Goal: Transaction & Acquisition: Purchase product/service

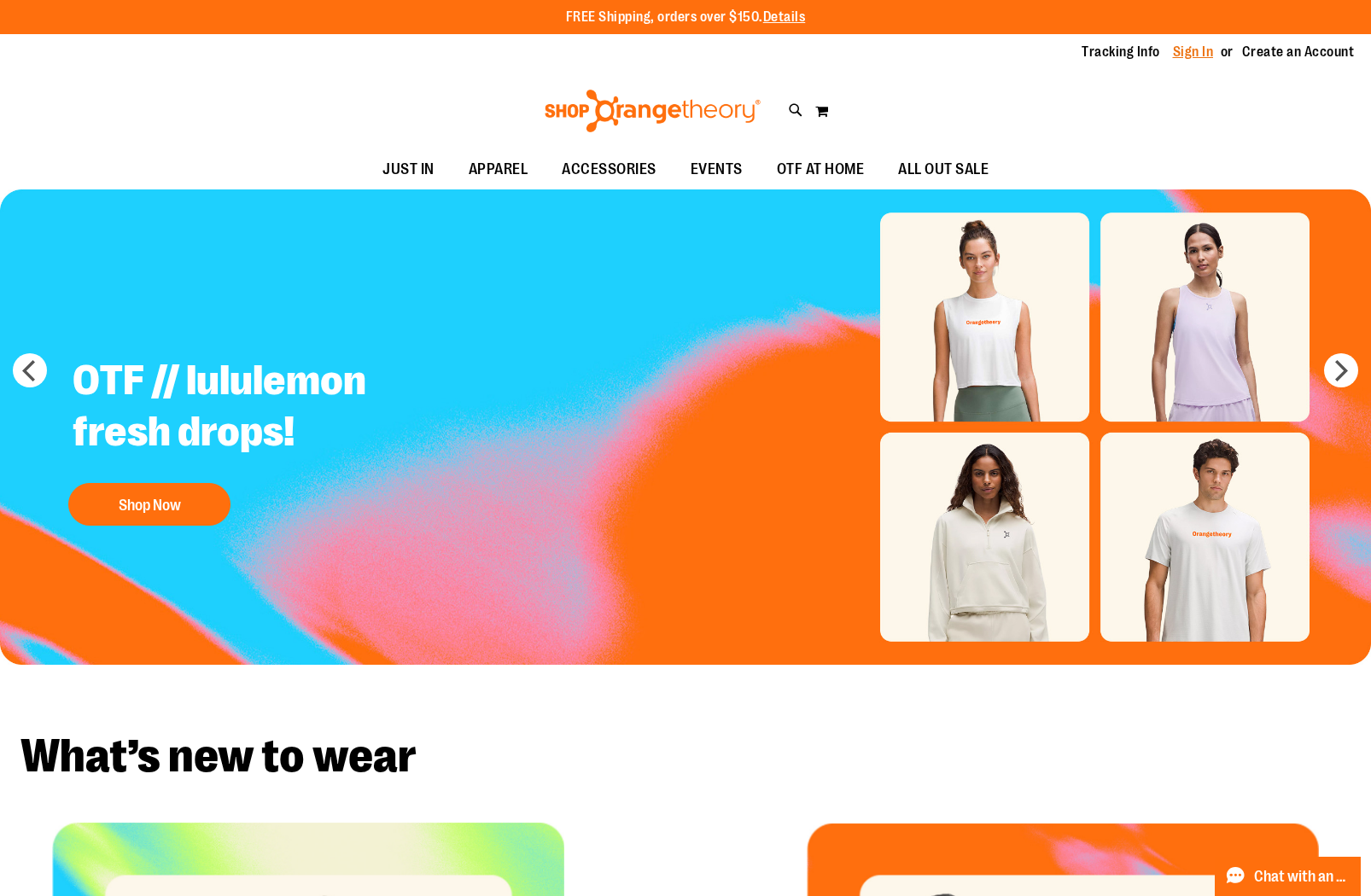
click at [1178, 53] on link "Sign In" at bounding box center [1193, 52] width 41 height 18
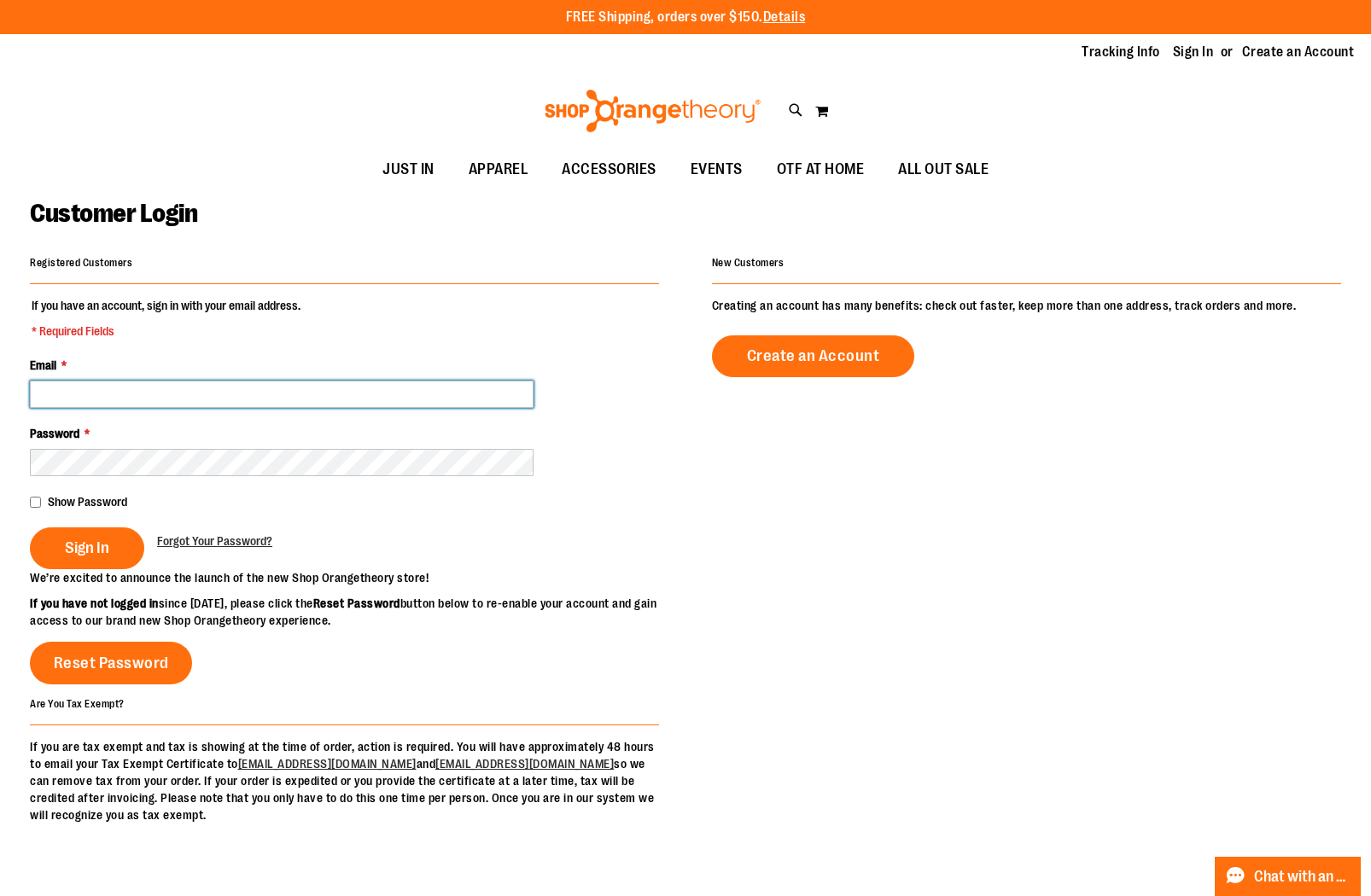
click at [175, 394] on input "Email *" at bounding box center [281, 394] width 504 height 28
type input "**********"
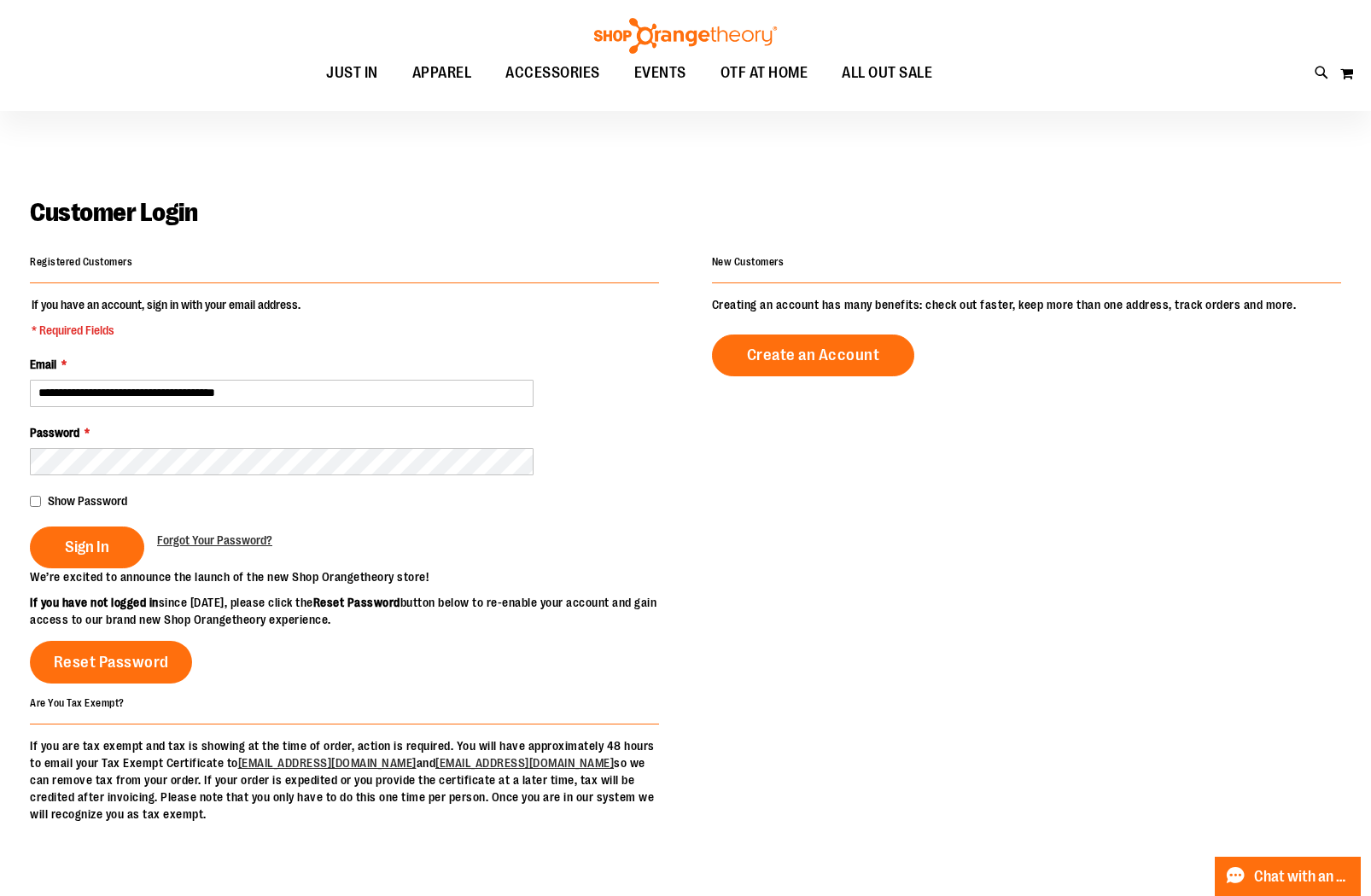
scroll to position [2, 0]
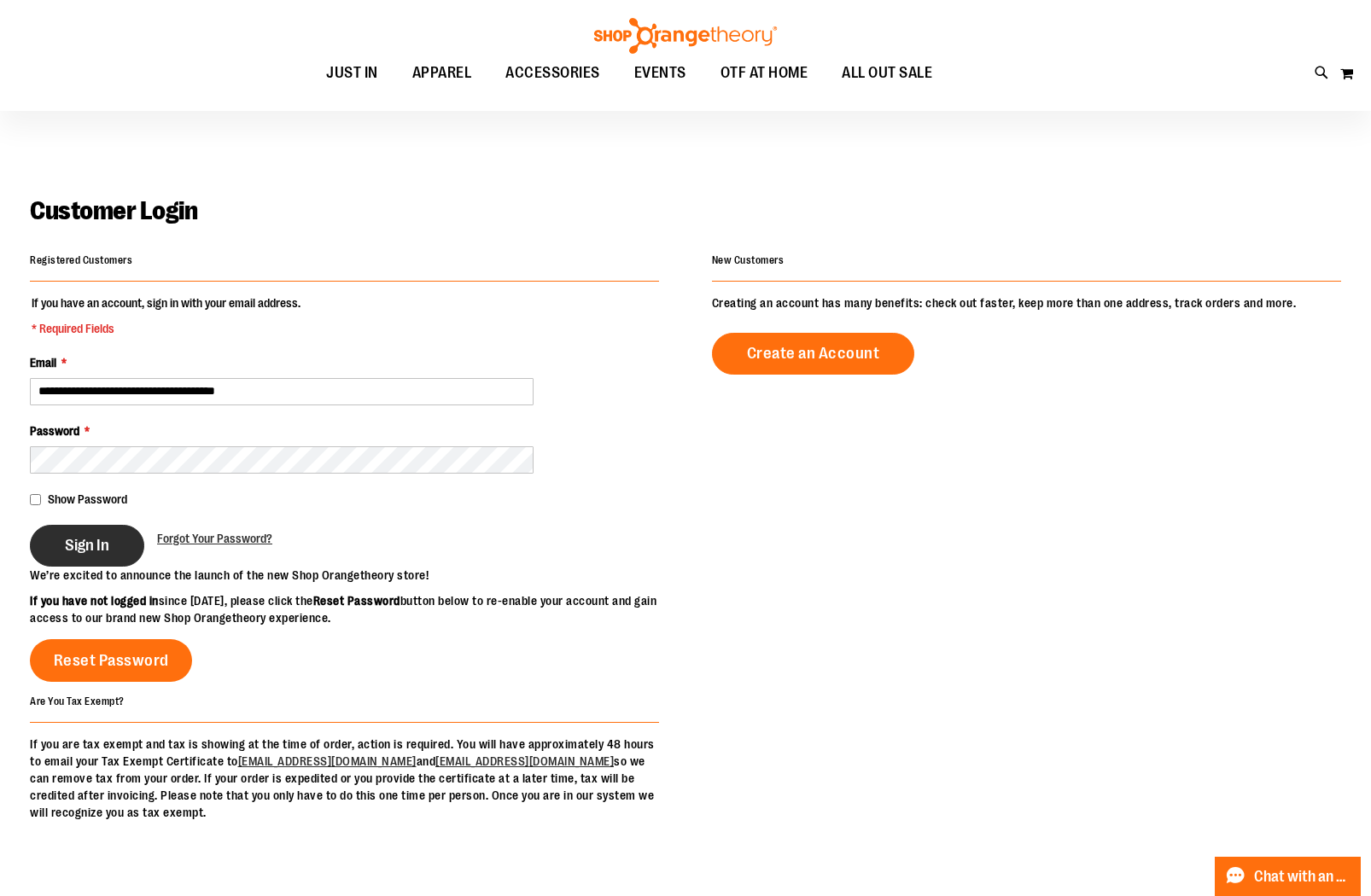
click at [109, 551] on span "Sign In" at bounding box center [87, 545] width 44 height 18
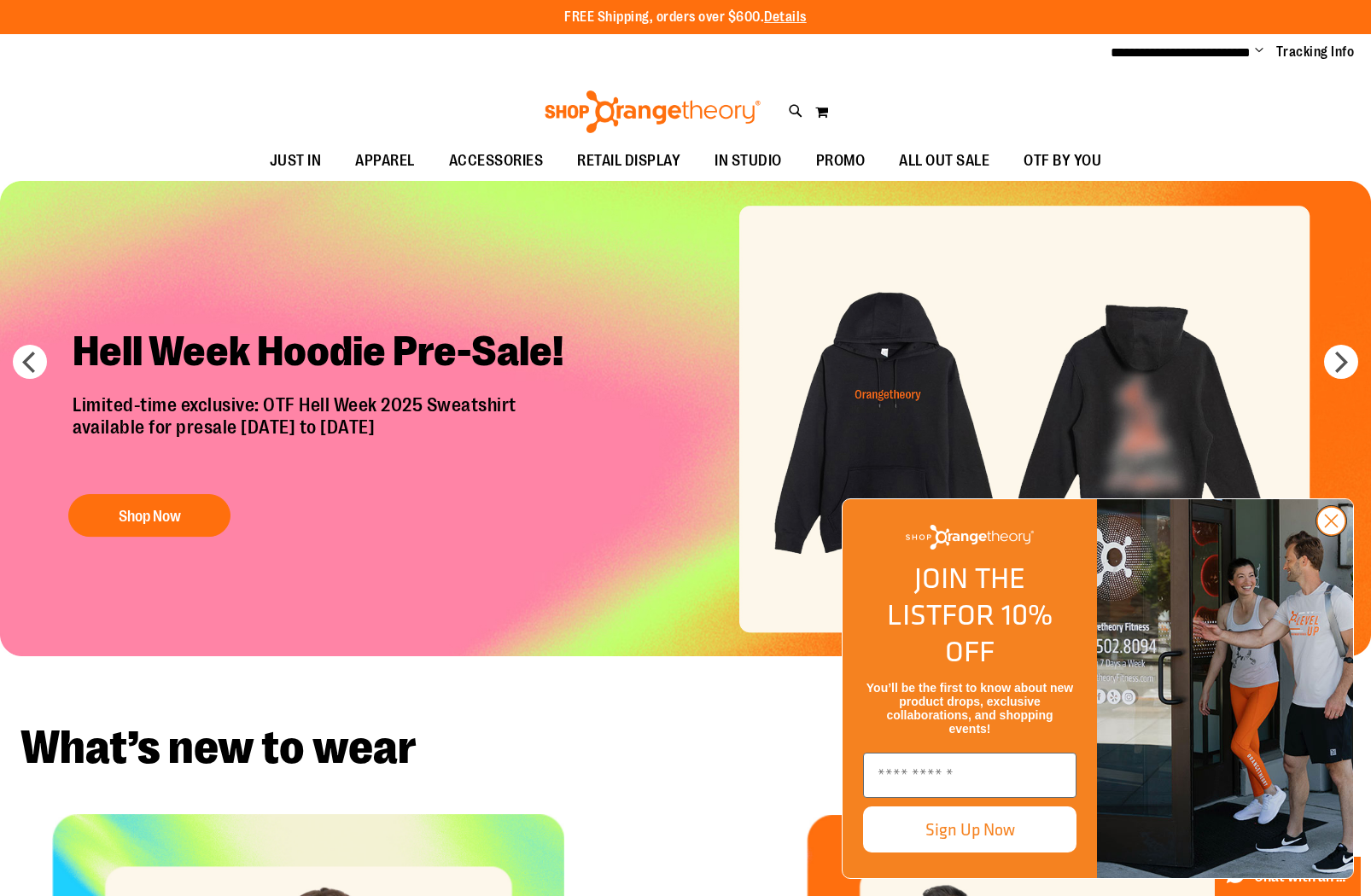
click at [1338, 535] on circle "Close dialog" at bounding box center [1331, 520] width 29 height 29
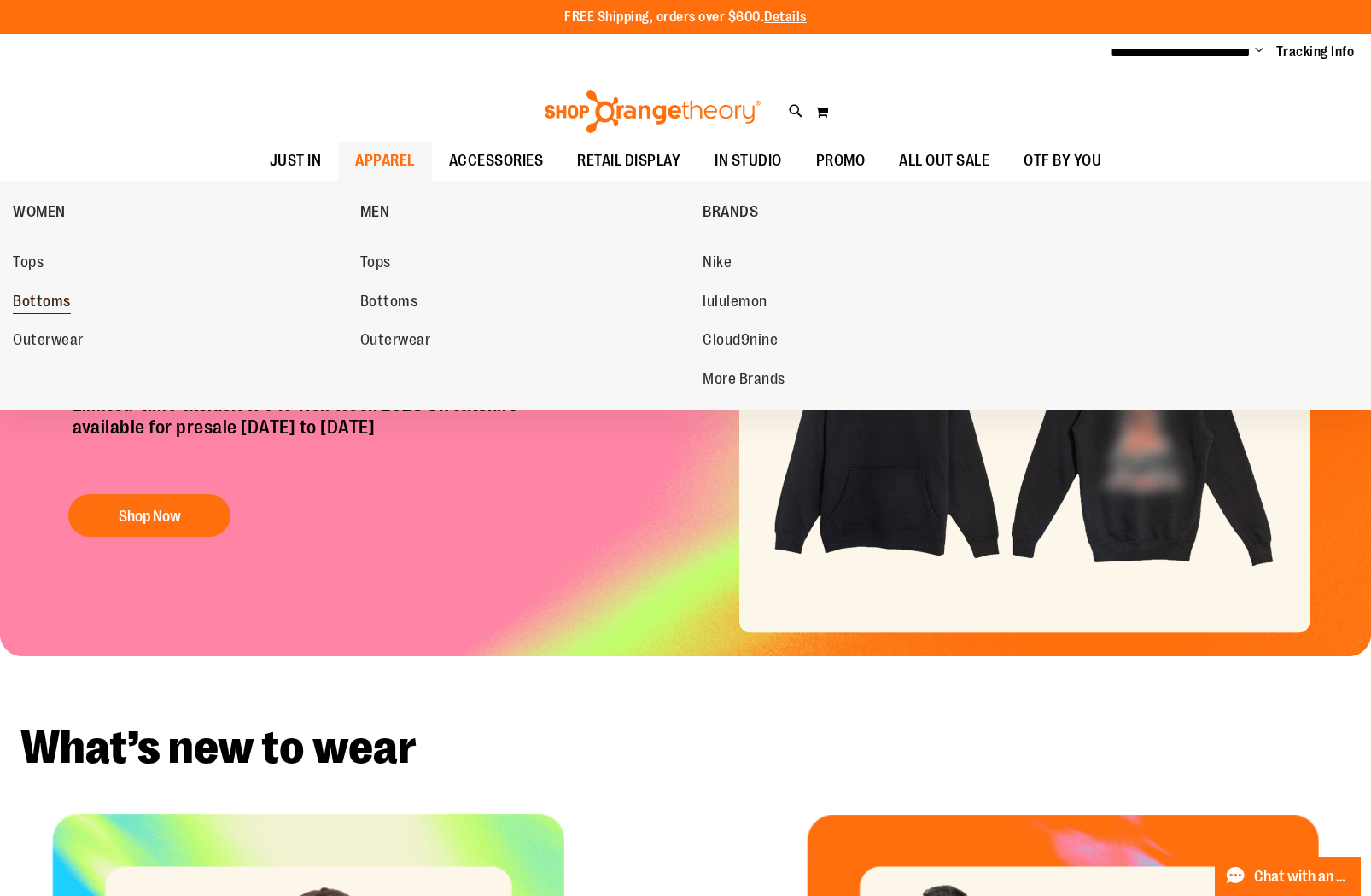
click at [70, 305] on link "Bottoms" at bounding box center [178, 301] width 331 height 30
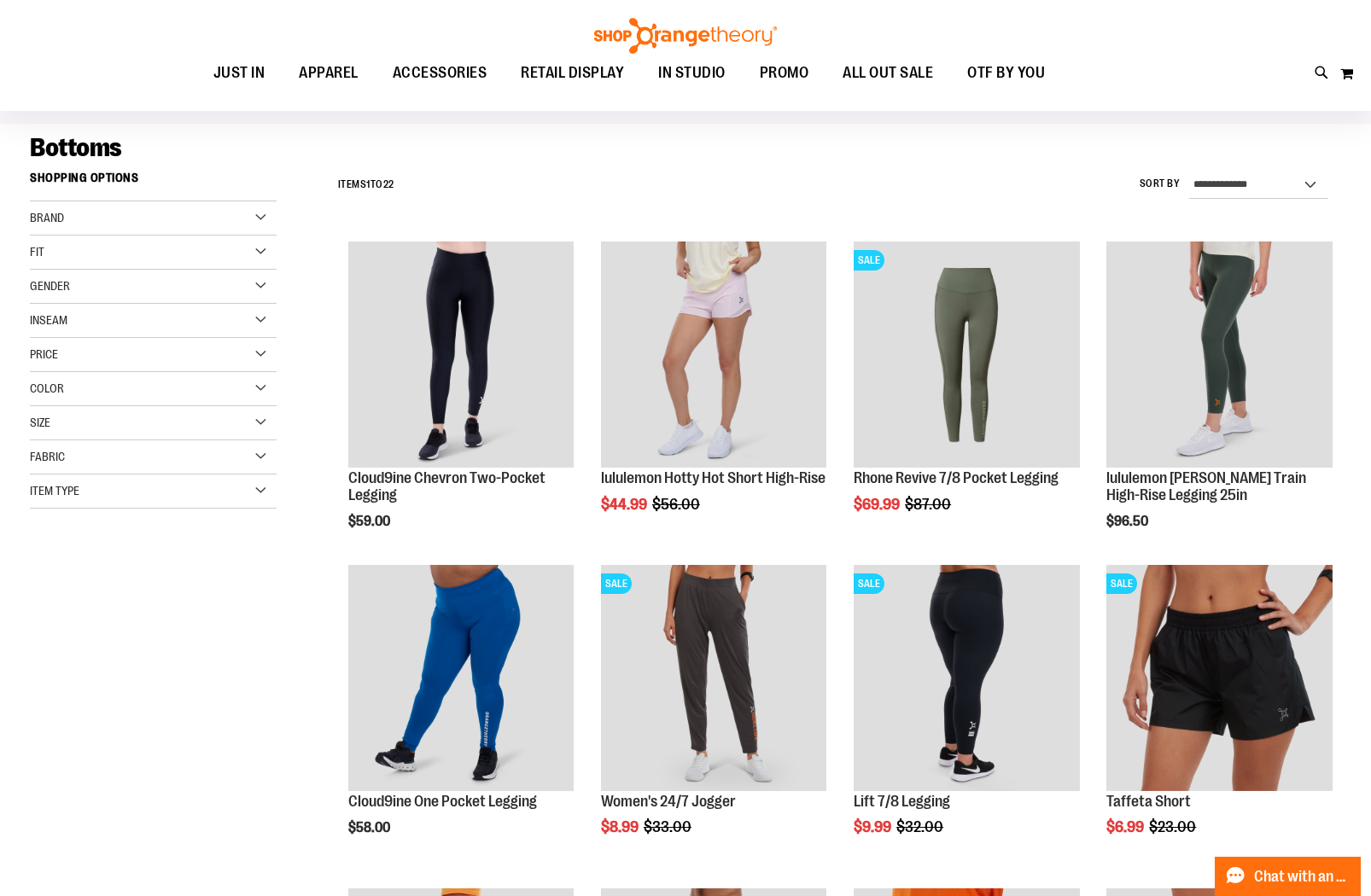
scroll to position [112, 0]
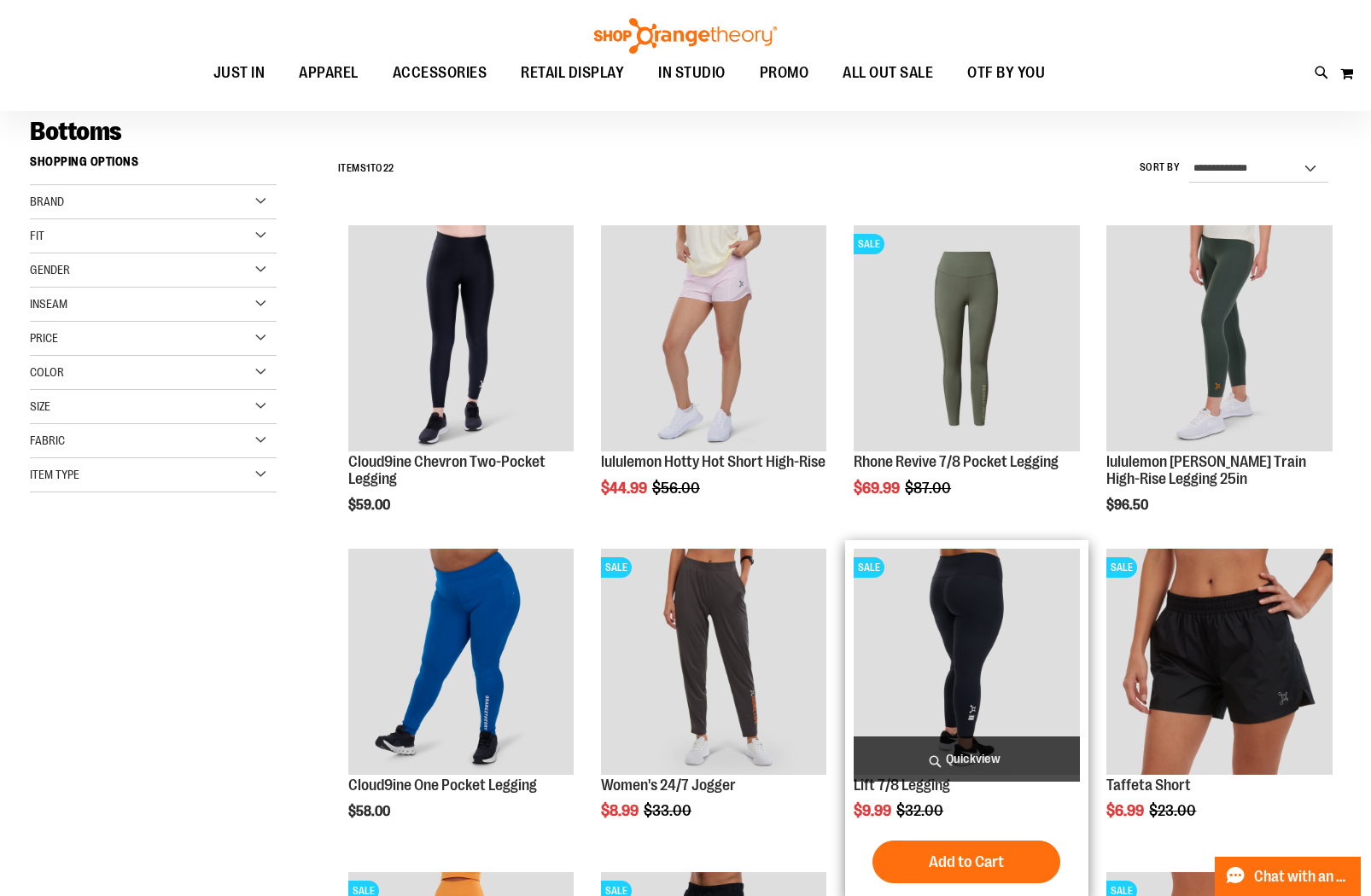
click at [962, 637] on img "product" at bounding box center [967, 661] width 226 height 226
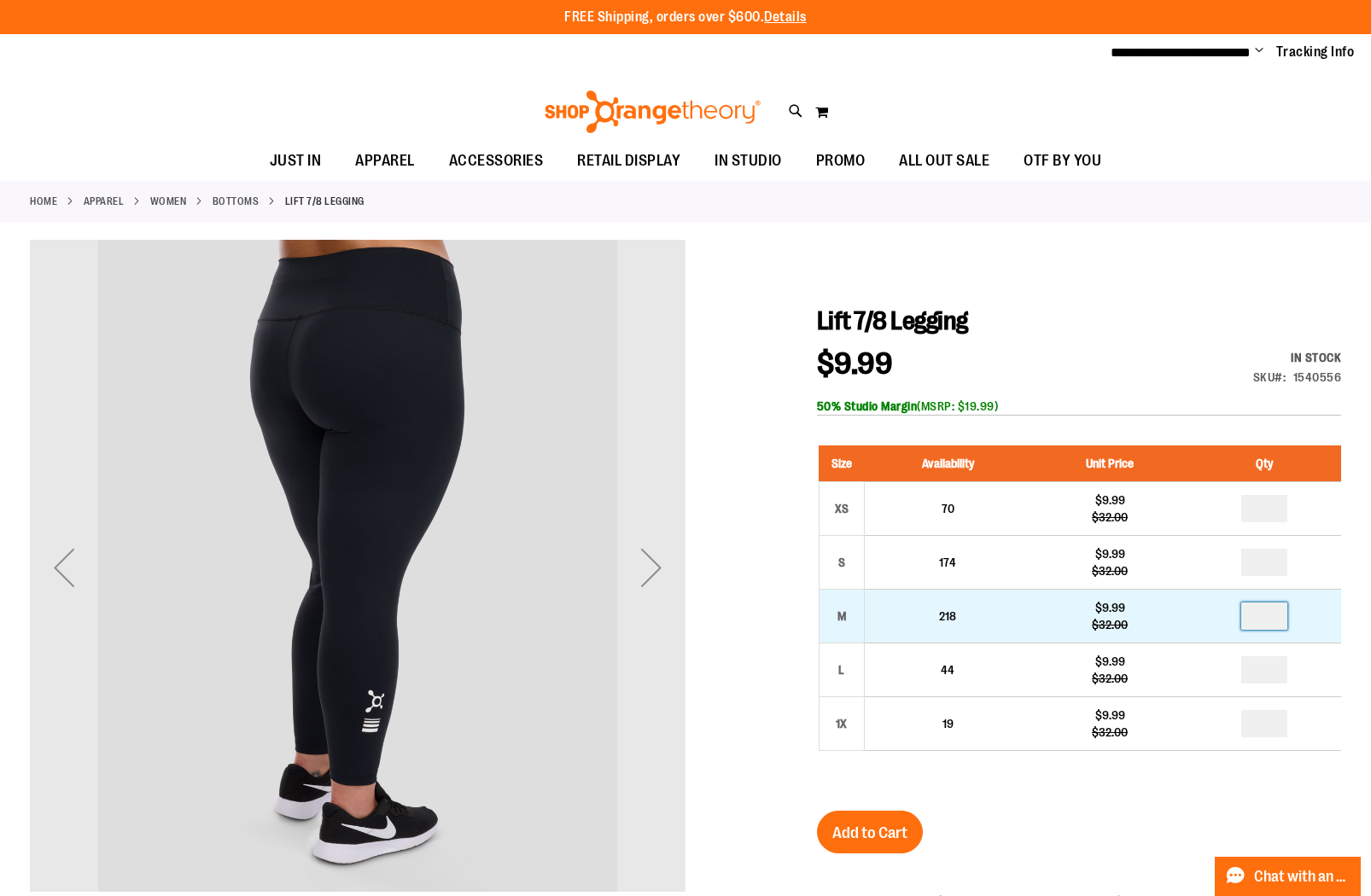
click at [1275, 617] on input "number" at bounding box center [1264, 616] width 46 height 28
type input "*"
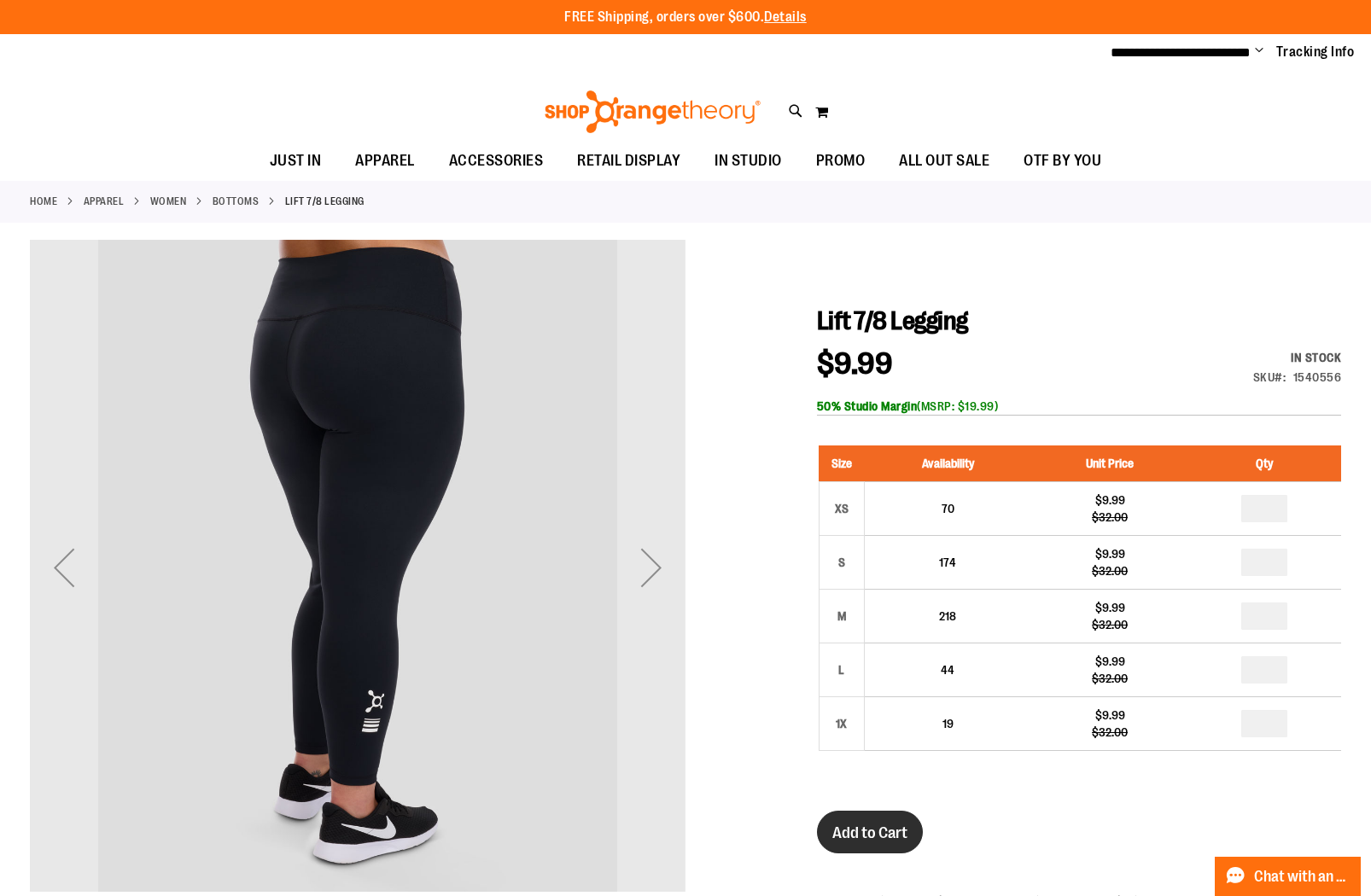
click at [874, 832] on span "Add to Cart" at bounding box center [871, 832] width 76 height 18
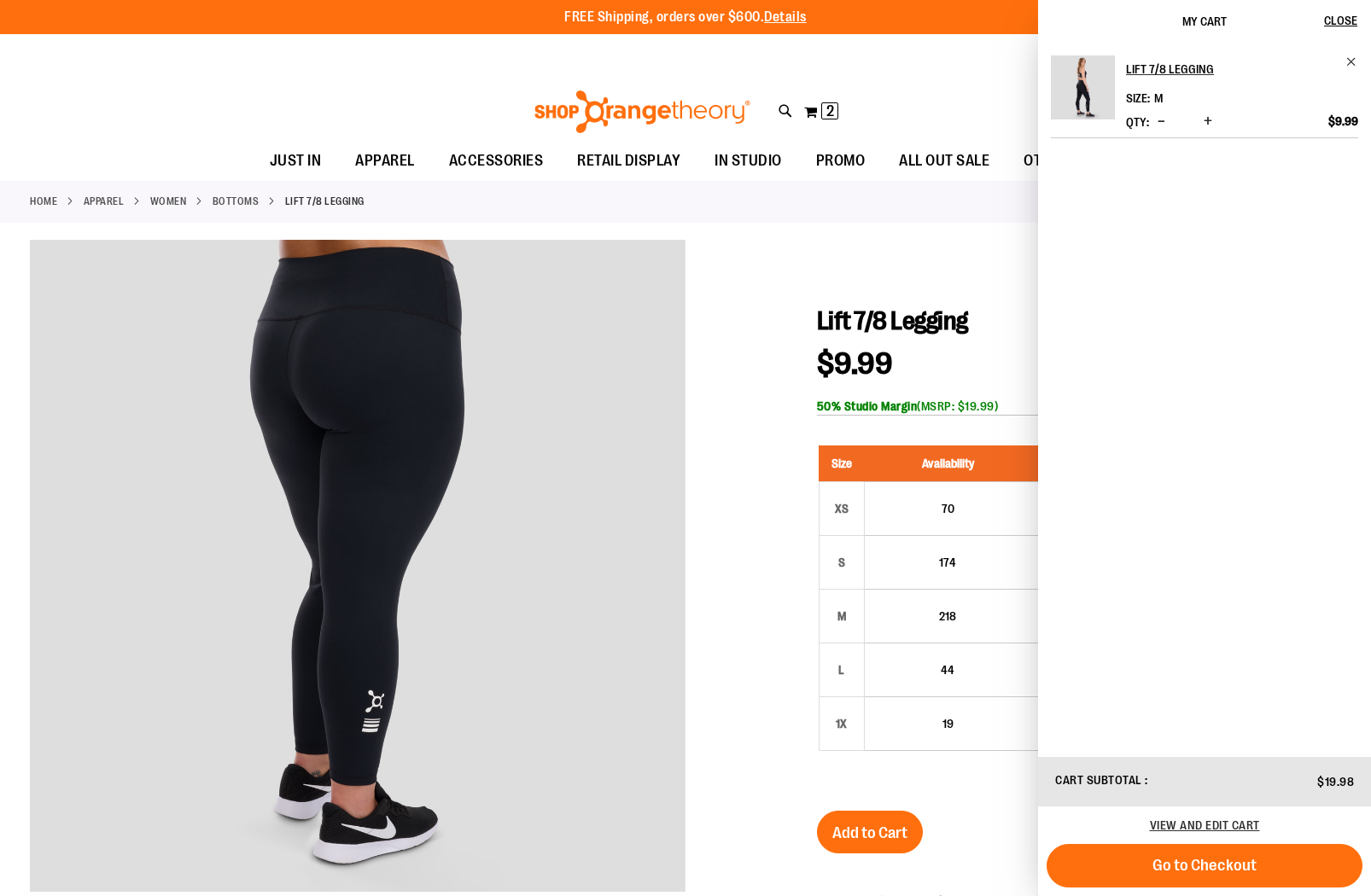
click at [740, 599] on div at bounding box center [685, 740] width 1311 height 1002
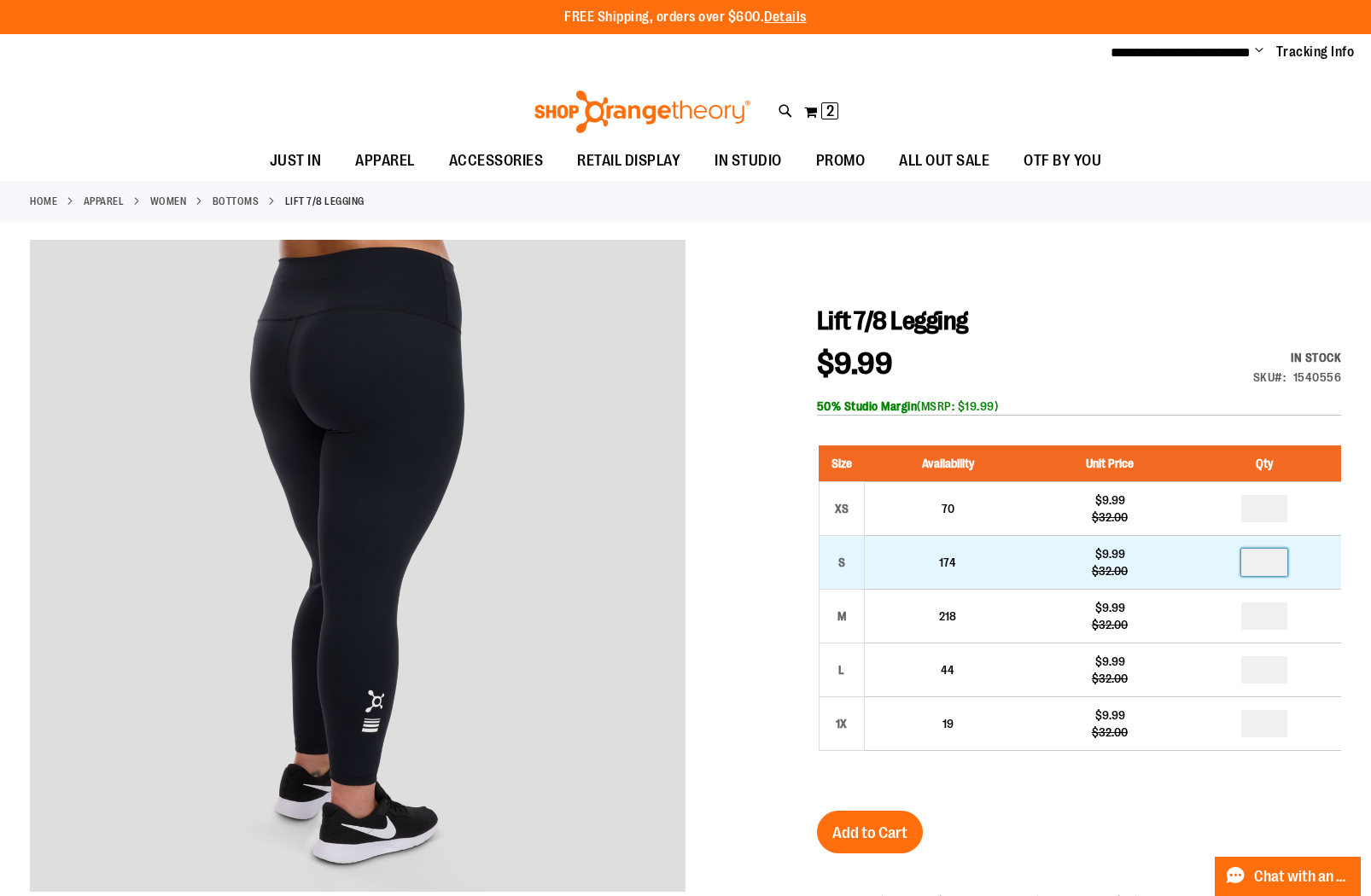
click at [1274, 564] on input "number" at bounding box center [1264, 563] width 46 height 28
type input "*"
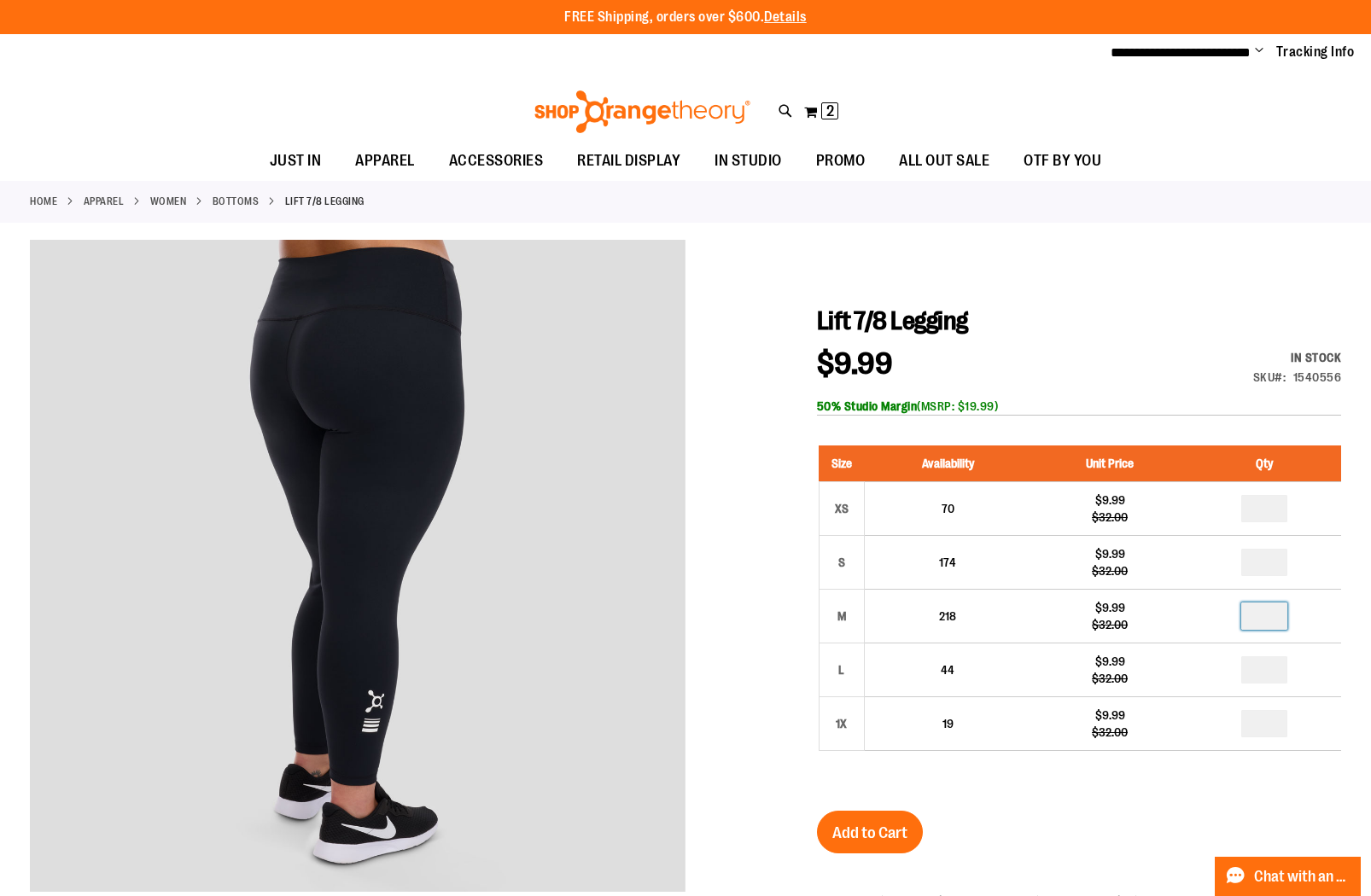
click at [1274, 618] on input "*" at bounding box center [1264, 616] width 46 height 28
type input "*"
click at [882, 833] on span "Add to Cart" at bounding box center [871, 832] width 76 height 18
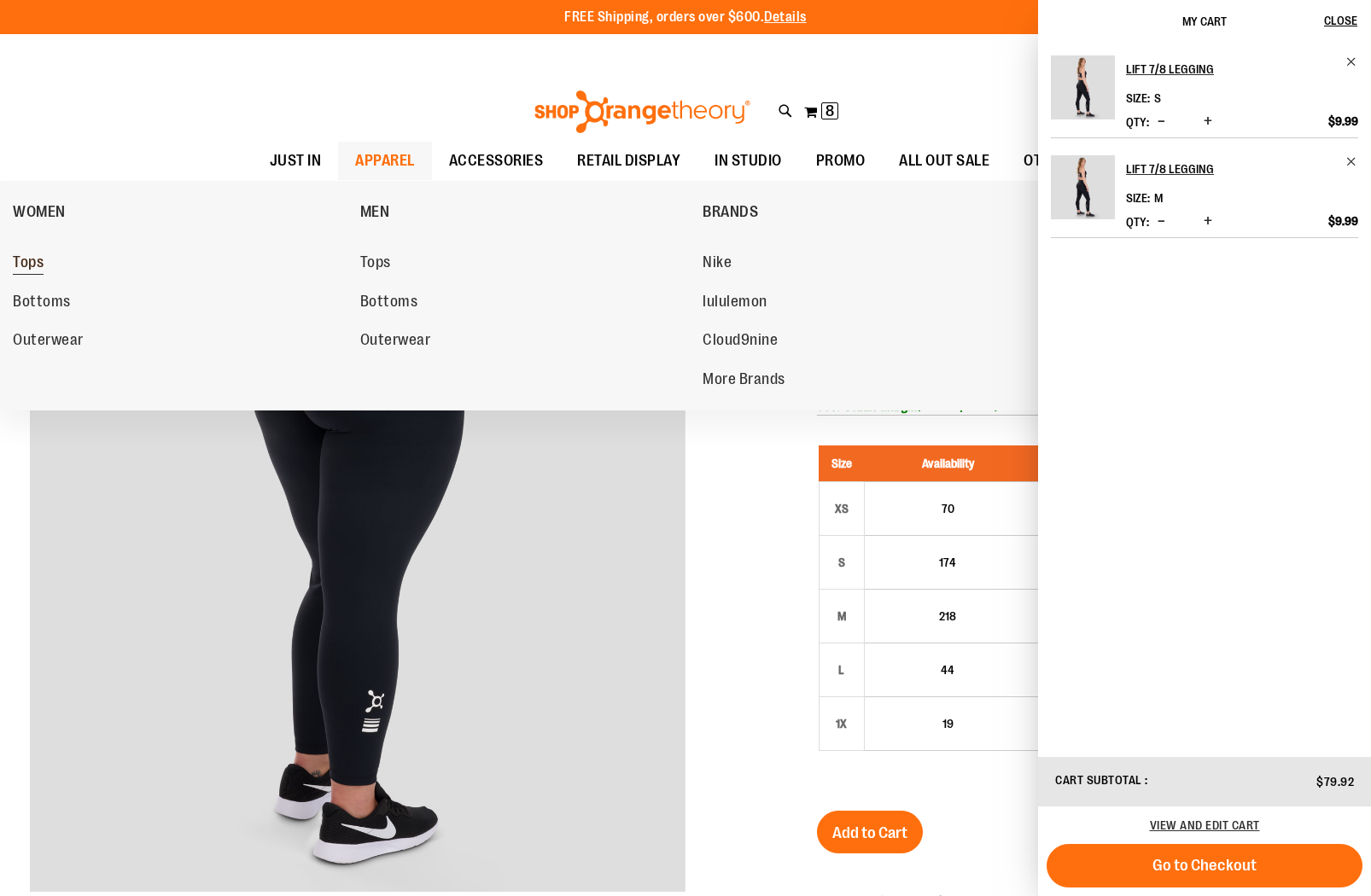
click at [68, 255] on link "Tops" at bounding box center [178, 262] width 331 height 30
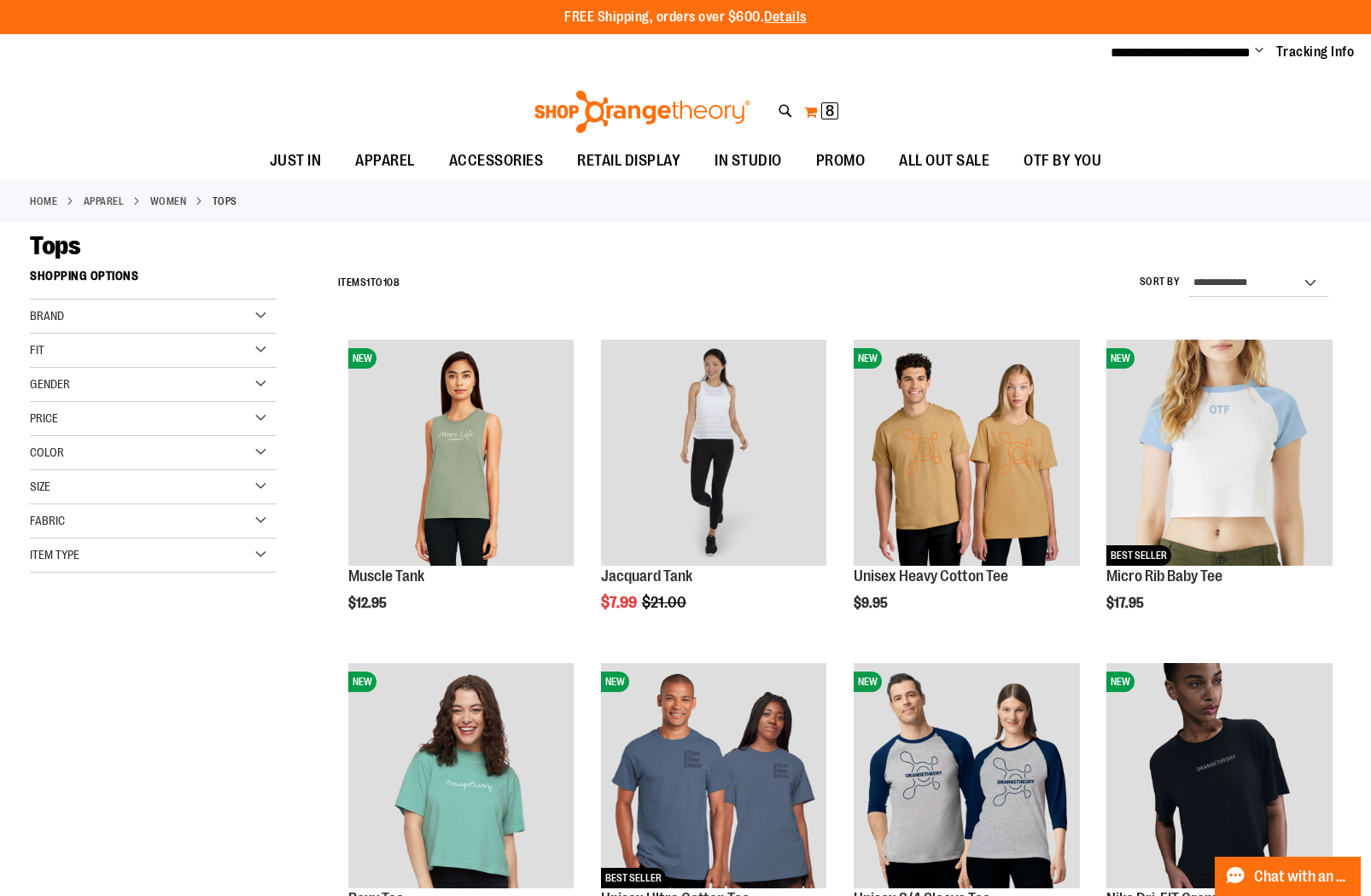
click at [832, 109] on span "8" at bounding box center [829, 111] width 8 height 17
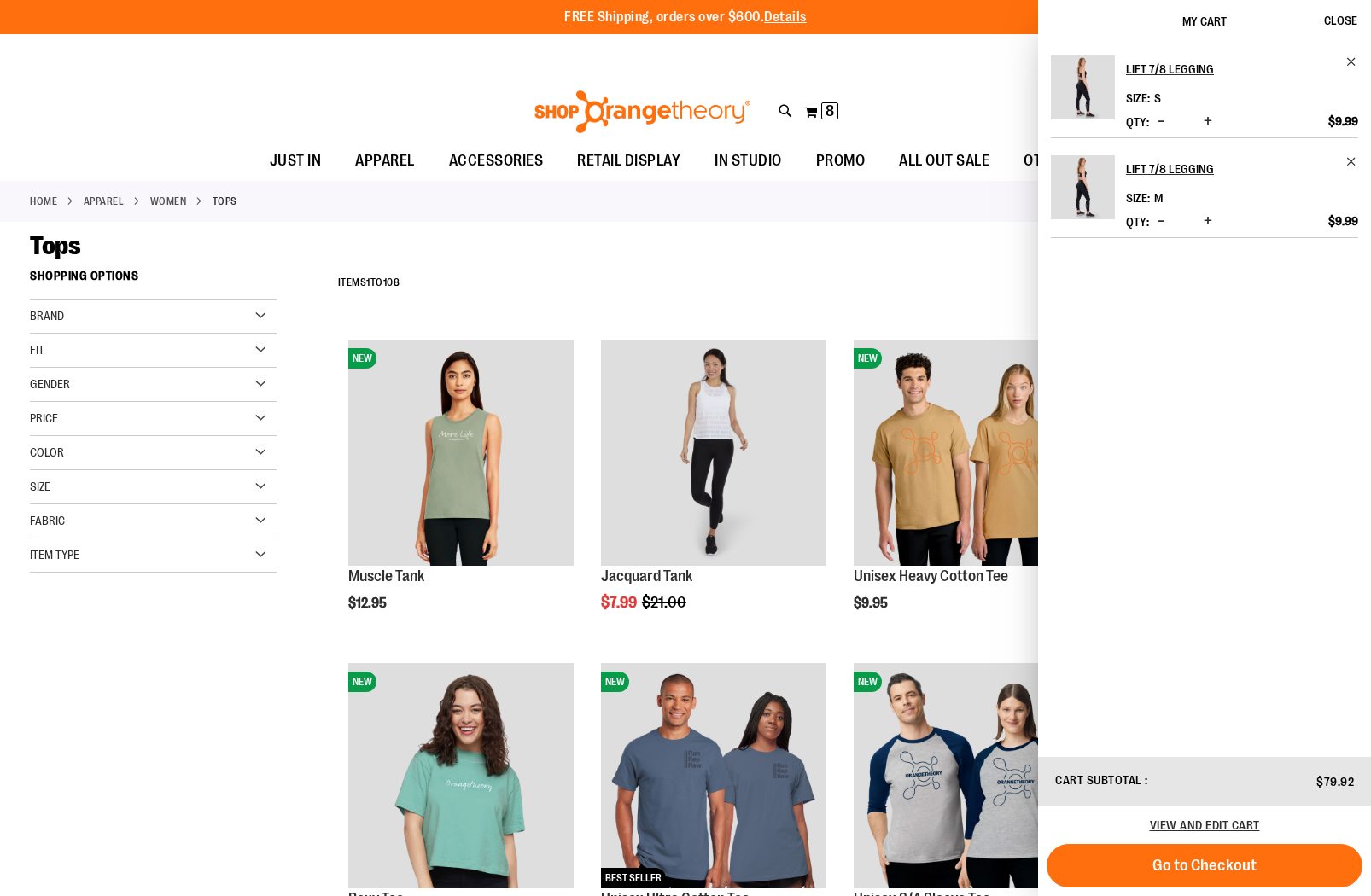
click at [1165, 222] on span "Decrease product quantity" at bounding box center [1162, 221] width 7 height 17
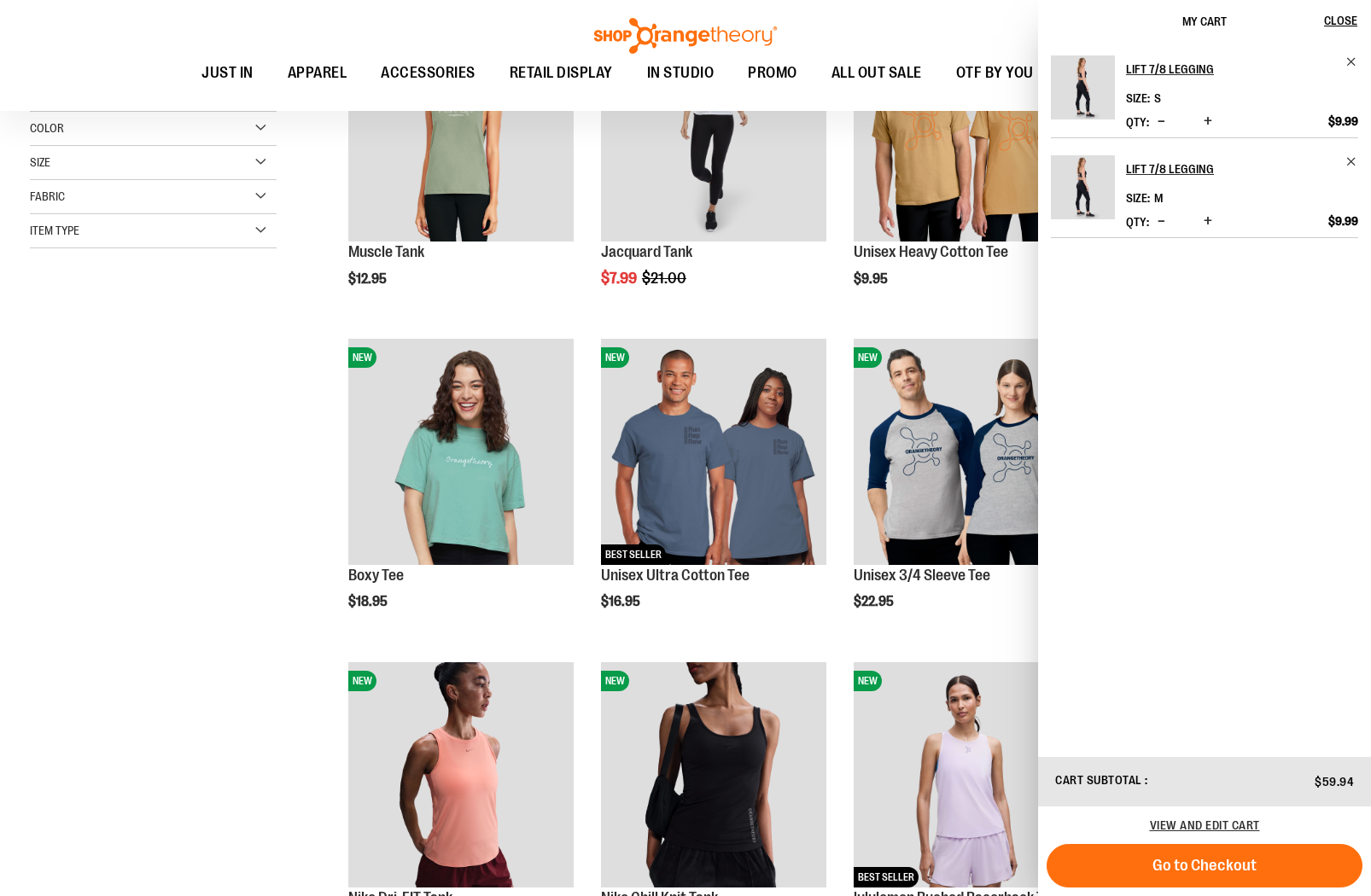
scroll to position [334, 0]
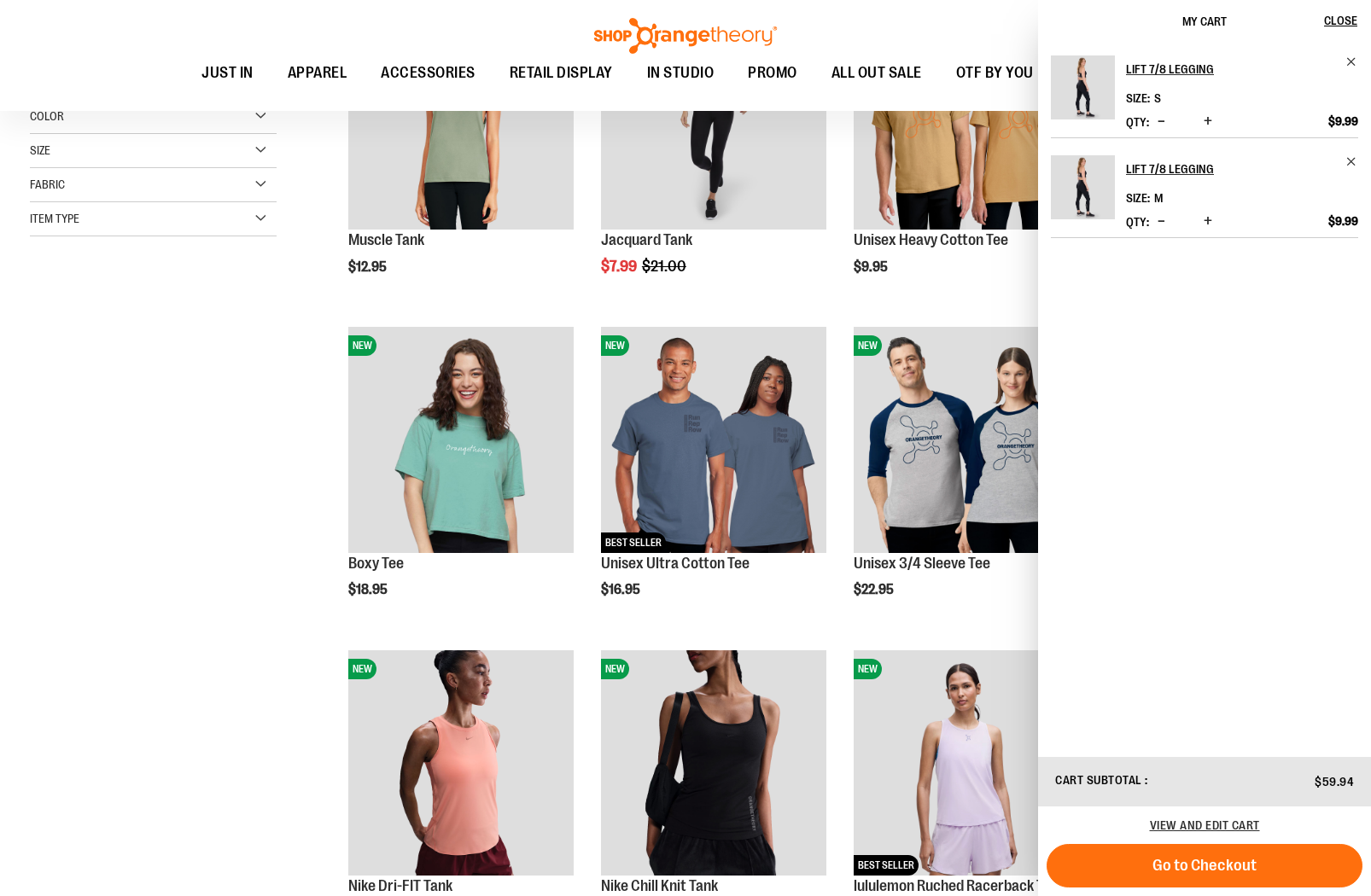
click at [239, 343] on div "**********" at bounding box center [685, 504] width 1311 height 1158
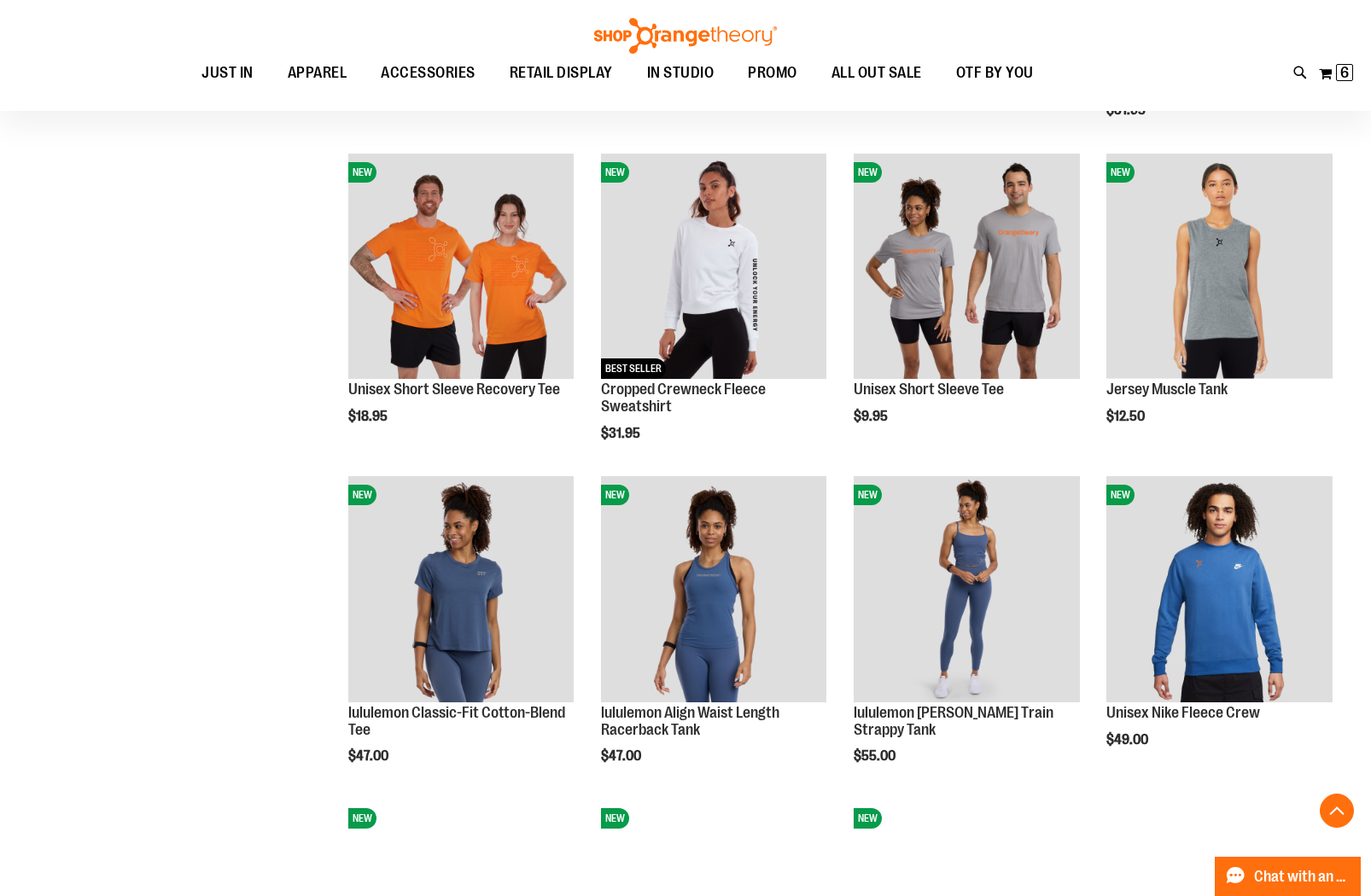
scroll to position [1158, 0]
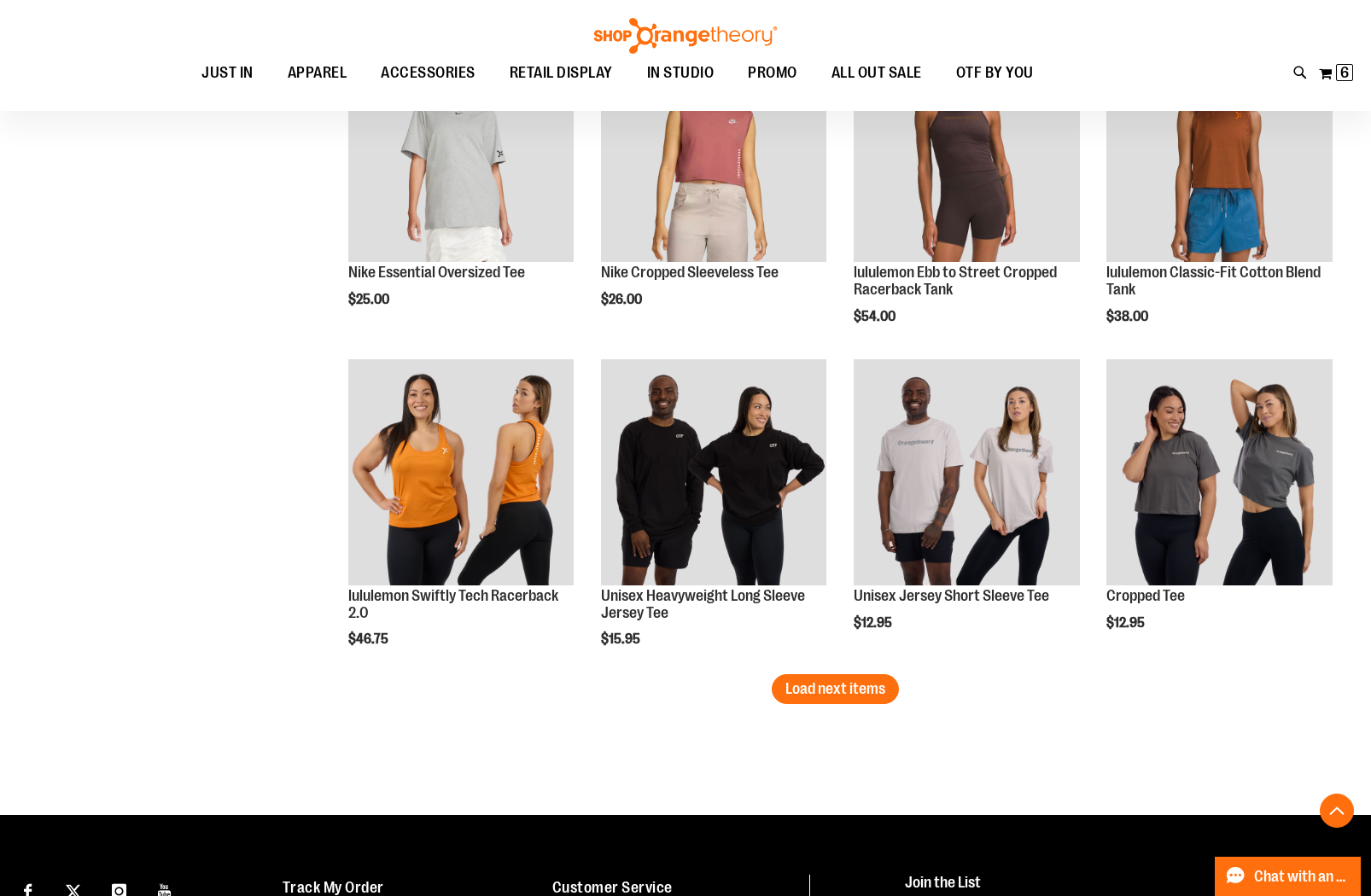
scroll to position [2572, 0]
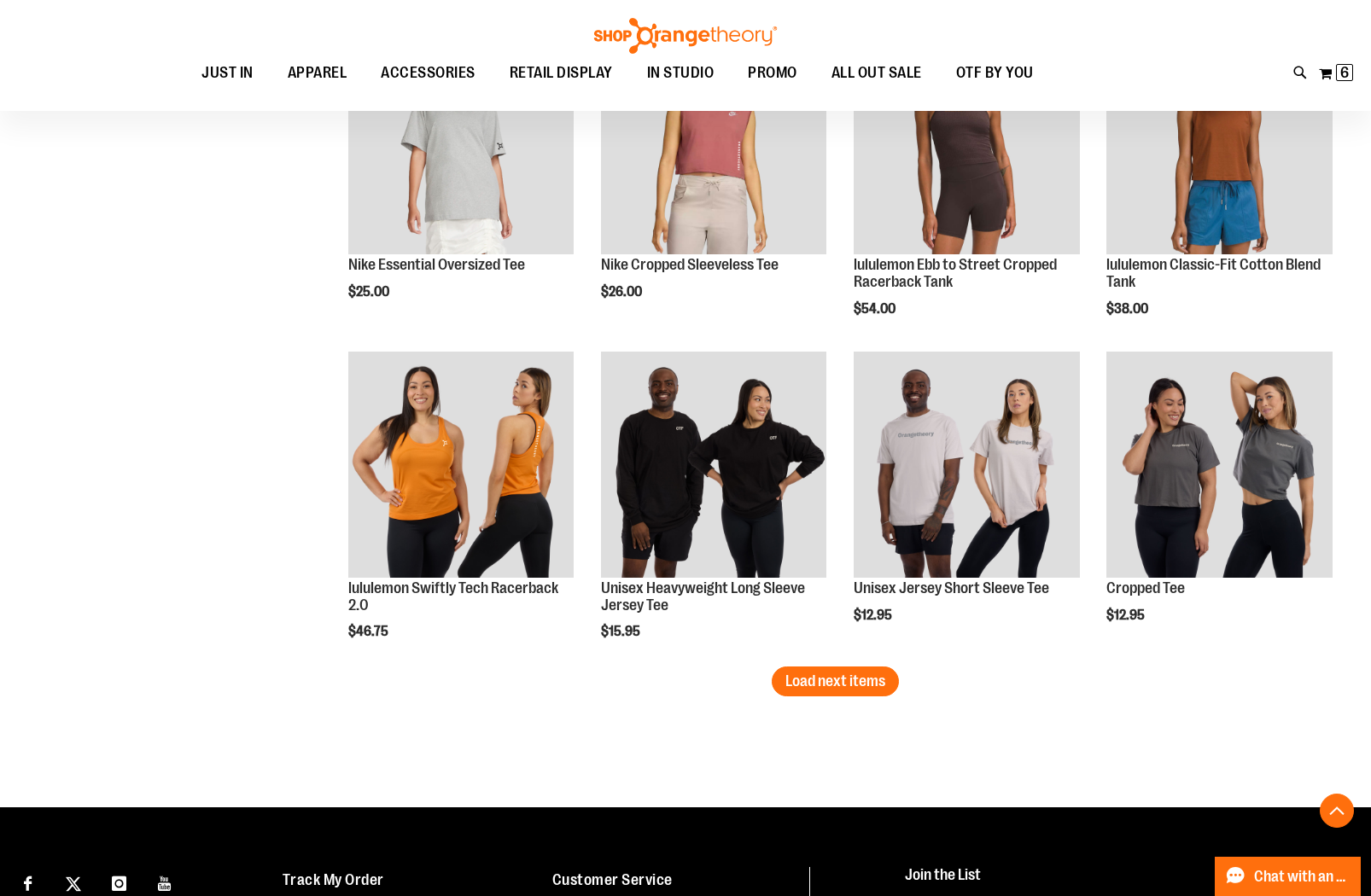
click at [850, 680] on span "Load next items" at bounding box center [836, 681] width 100 height 17
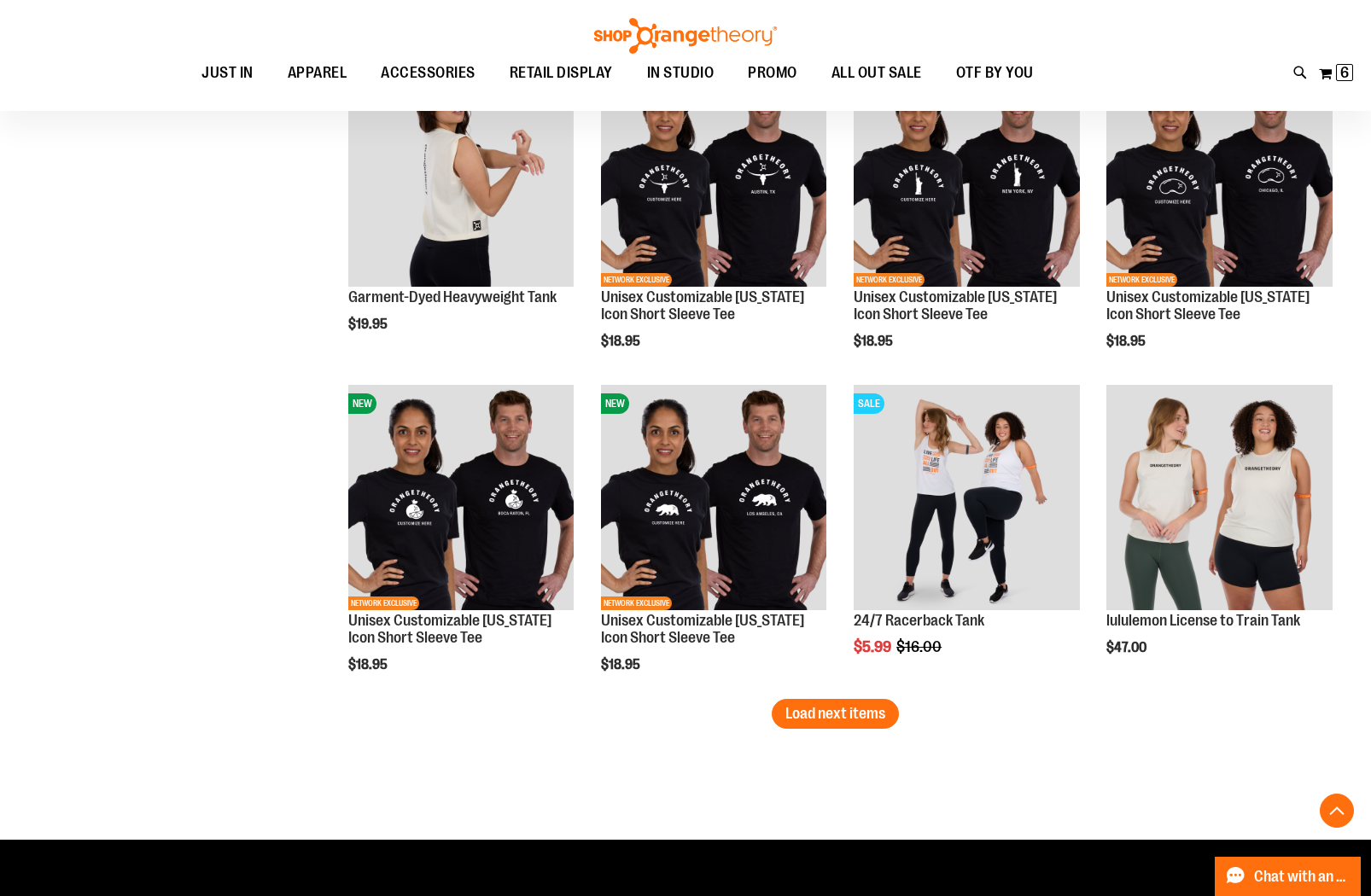
scroll to position [3520, 0]
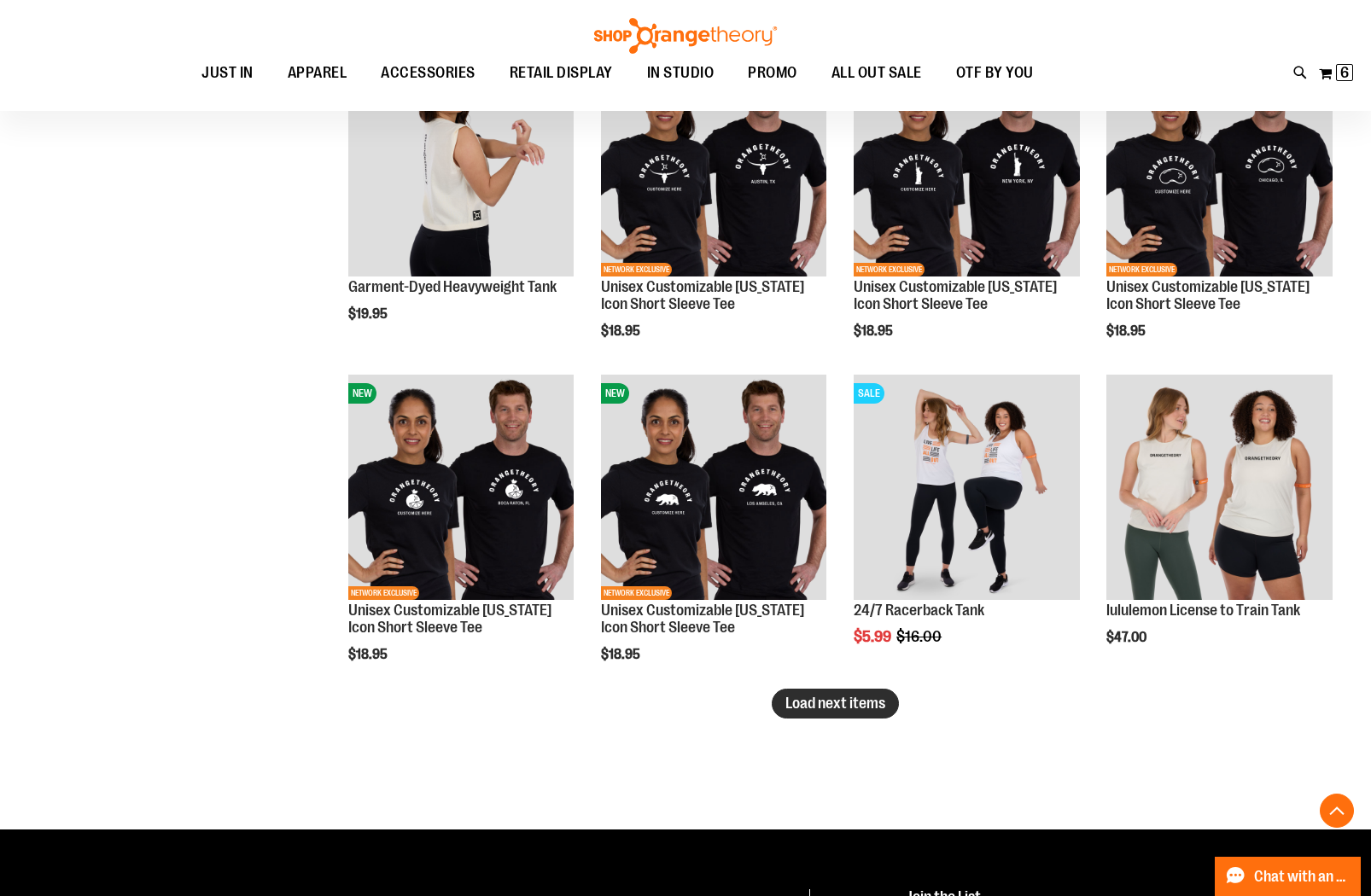
click at [805, 704] on span "Load next items" at bounding box center [836, 703] width 100 height 17
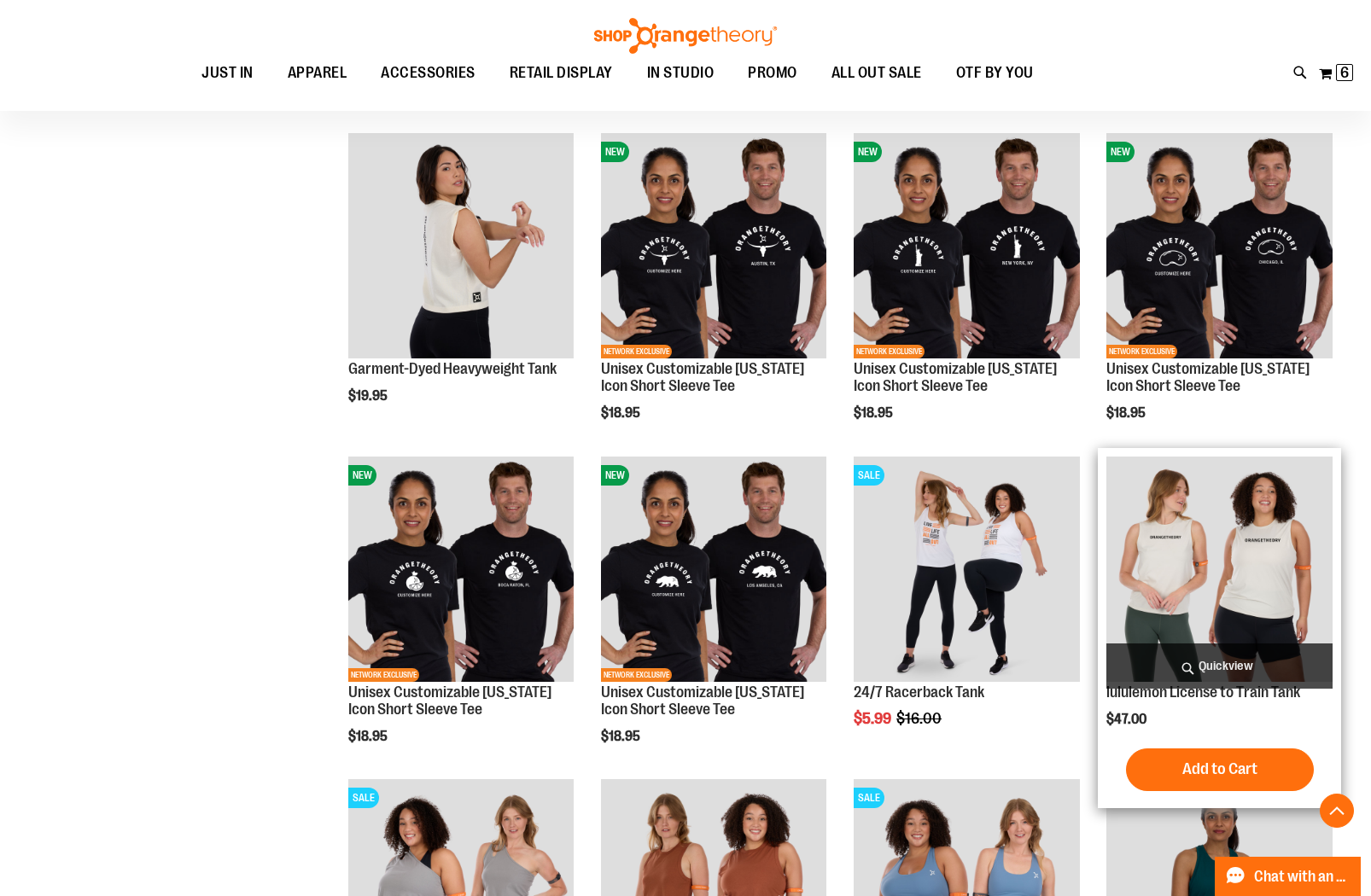
scroll to position [3440, 0]
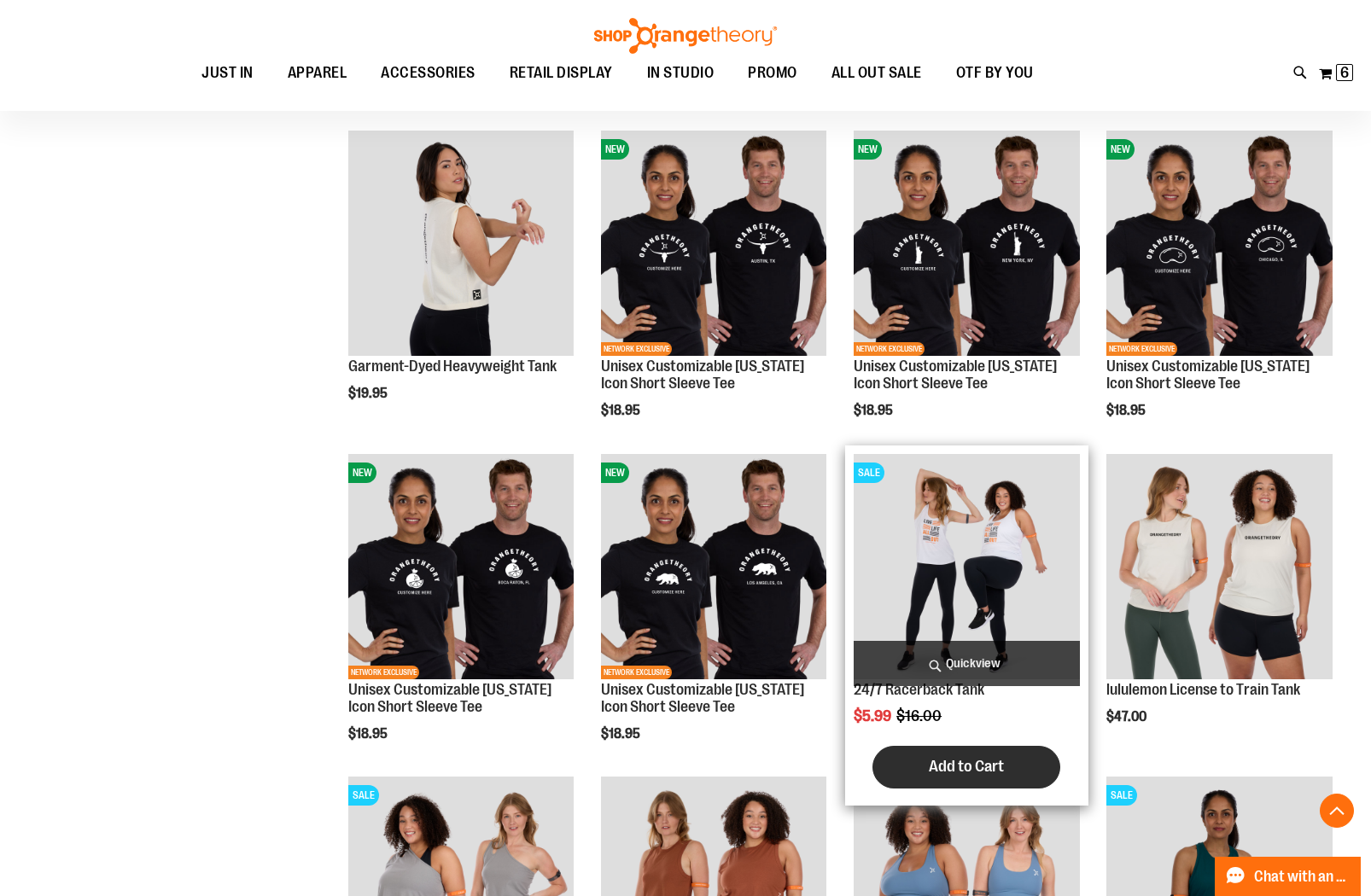
click at [944, 768] on span "Add to Cart" at bounding box center [967, 766] width 76 height 18
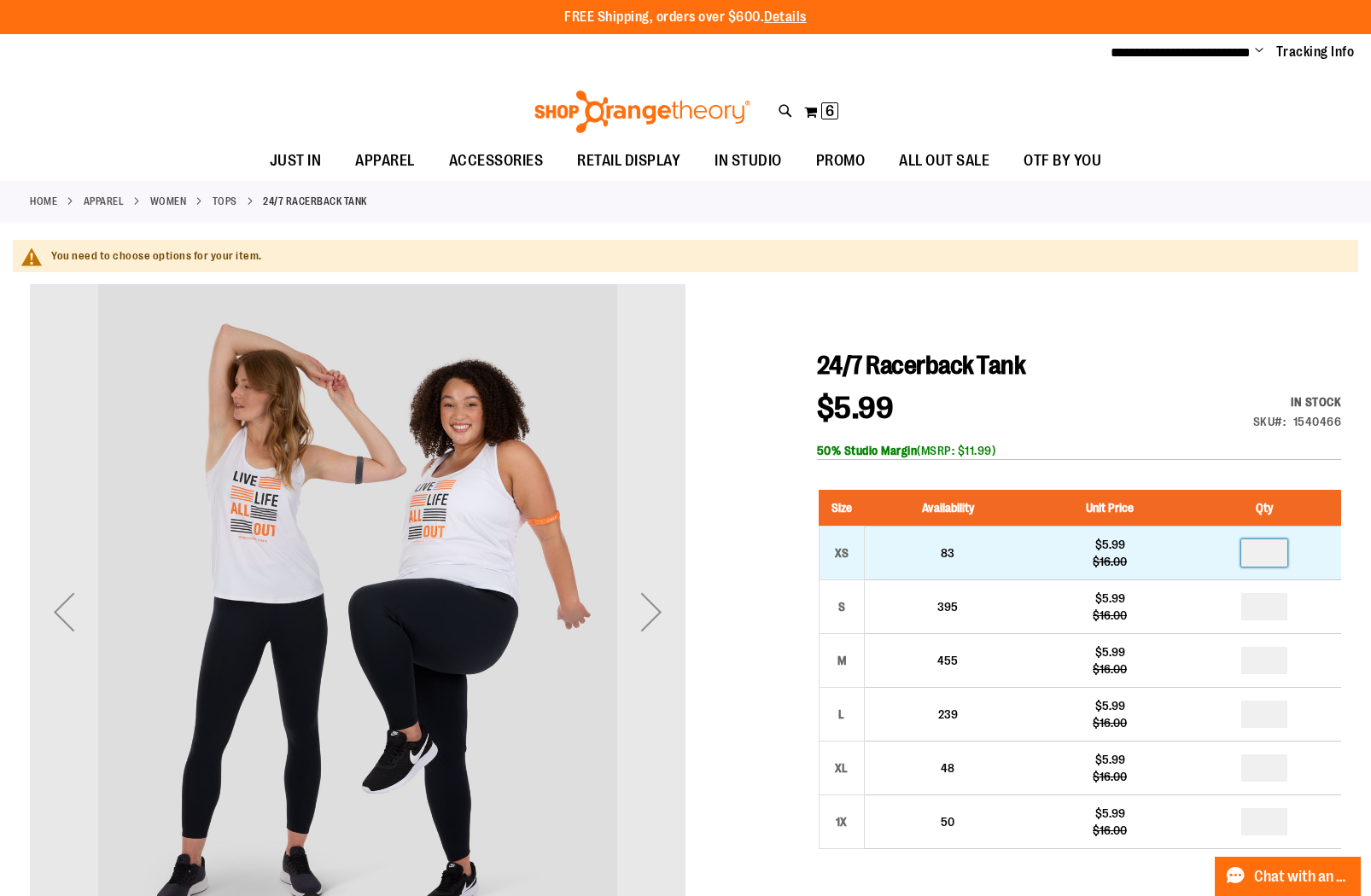
click at [1271, 557] on input "number" at bounding box center [1264, 553] width 46 height 28
type input "*"
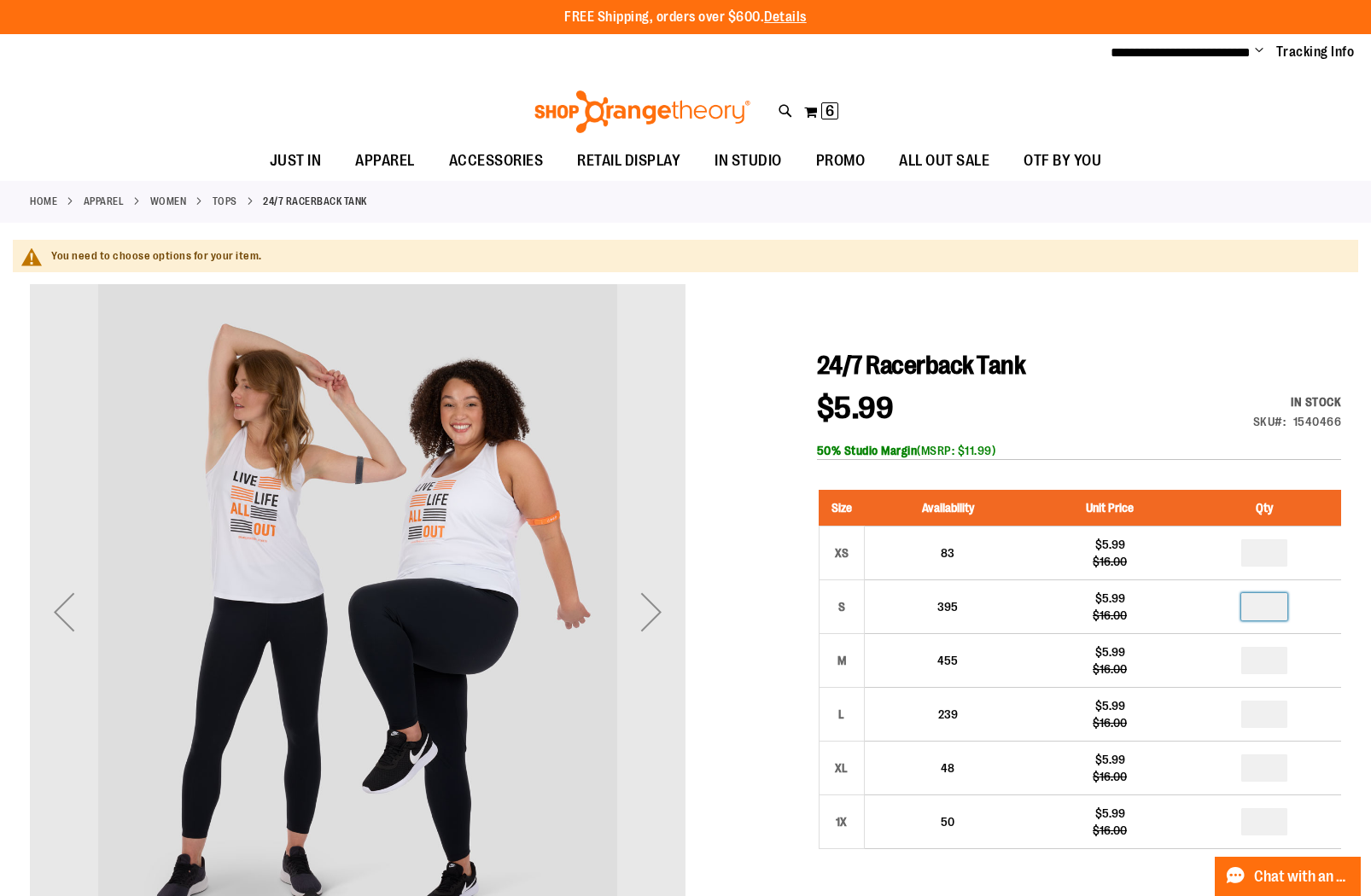
click at [1275, 611] on input "number" at bounding box center [1264, 607] width 46 height 28
type input "*"
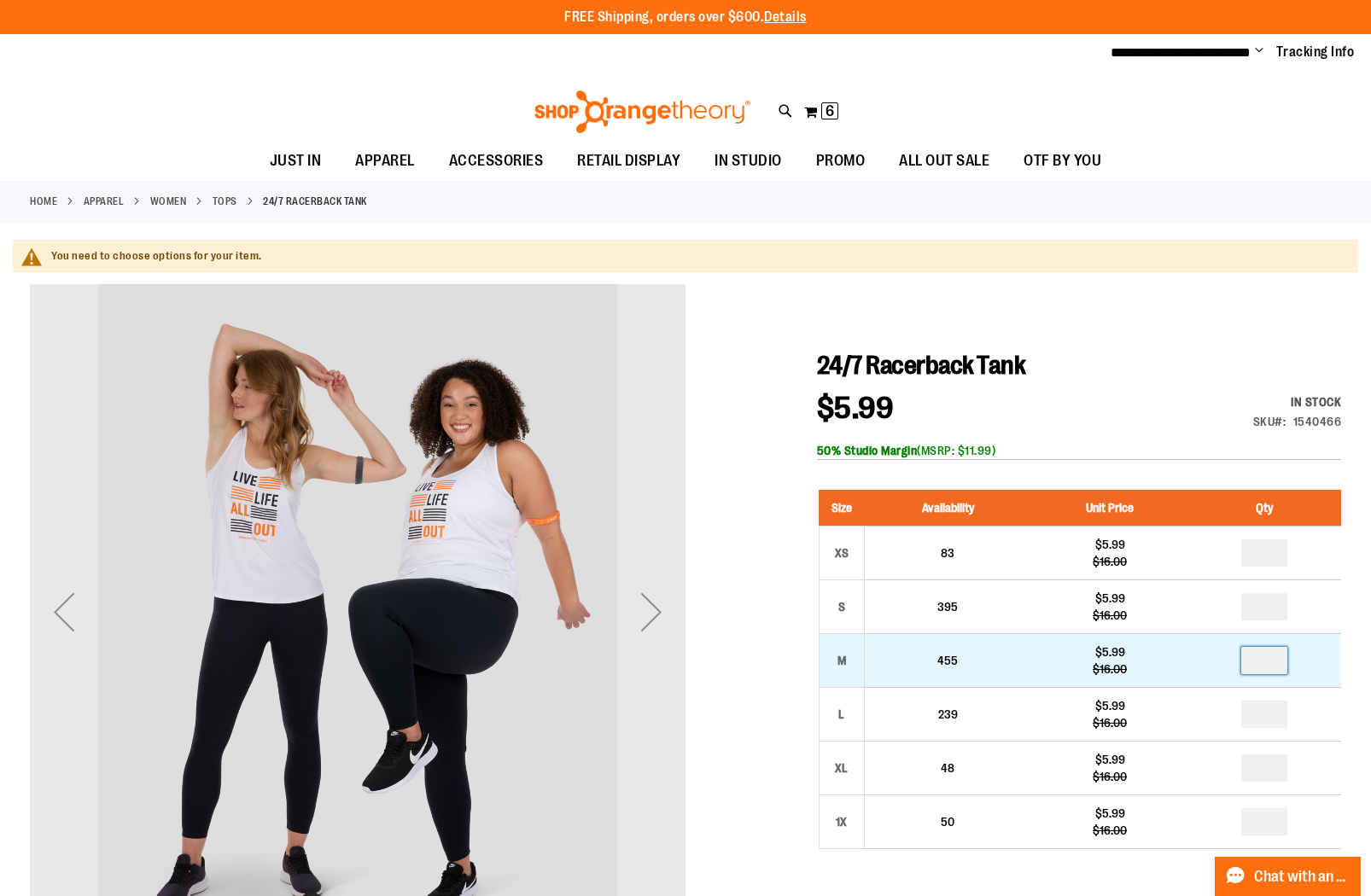
click at [1277, 661] on input "number" at bounding box center [1264, 660] width 46 height 28
type input "*"
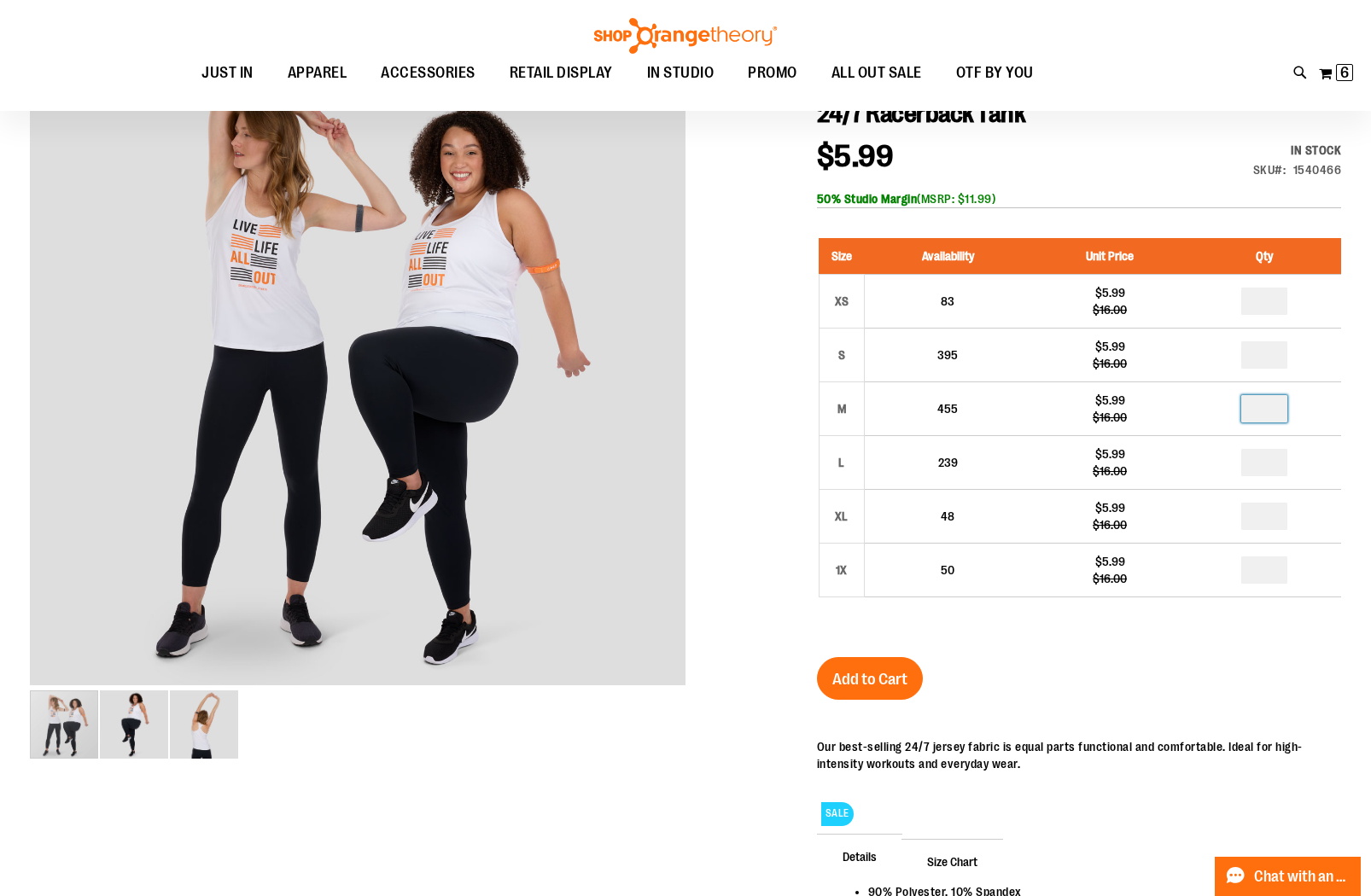
scroll to position [308, 0]
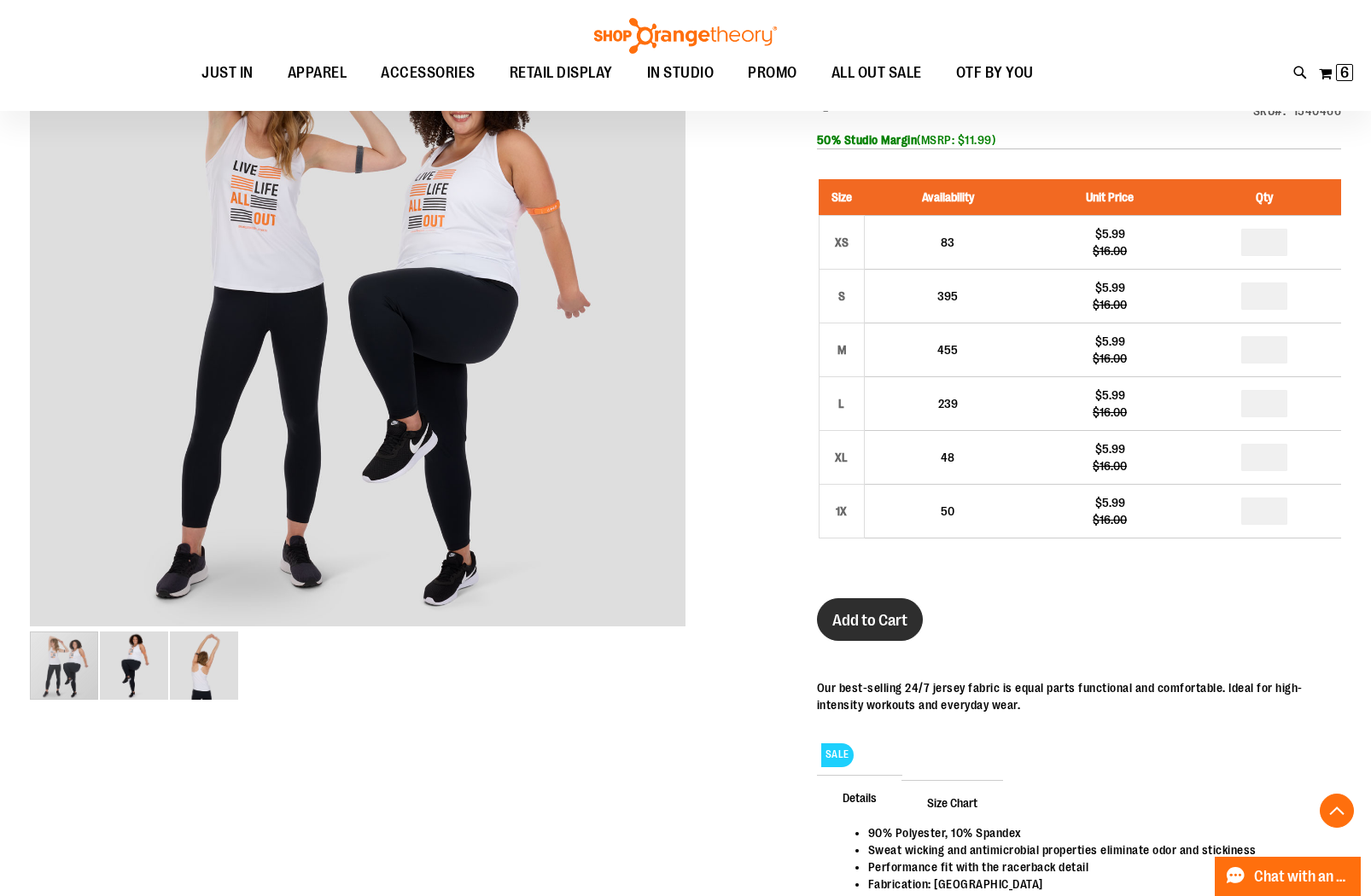
click at [879, 624] on span "Add to Cart" at bounding box center [871, 621] width 76 height 18
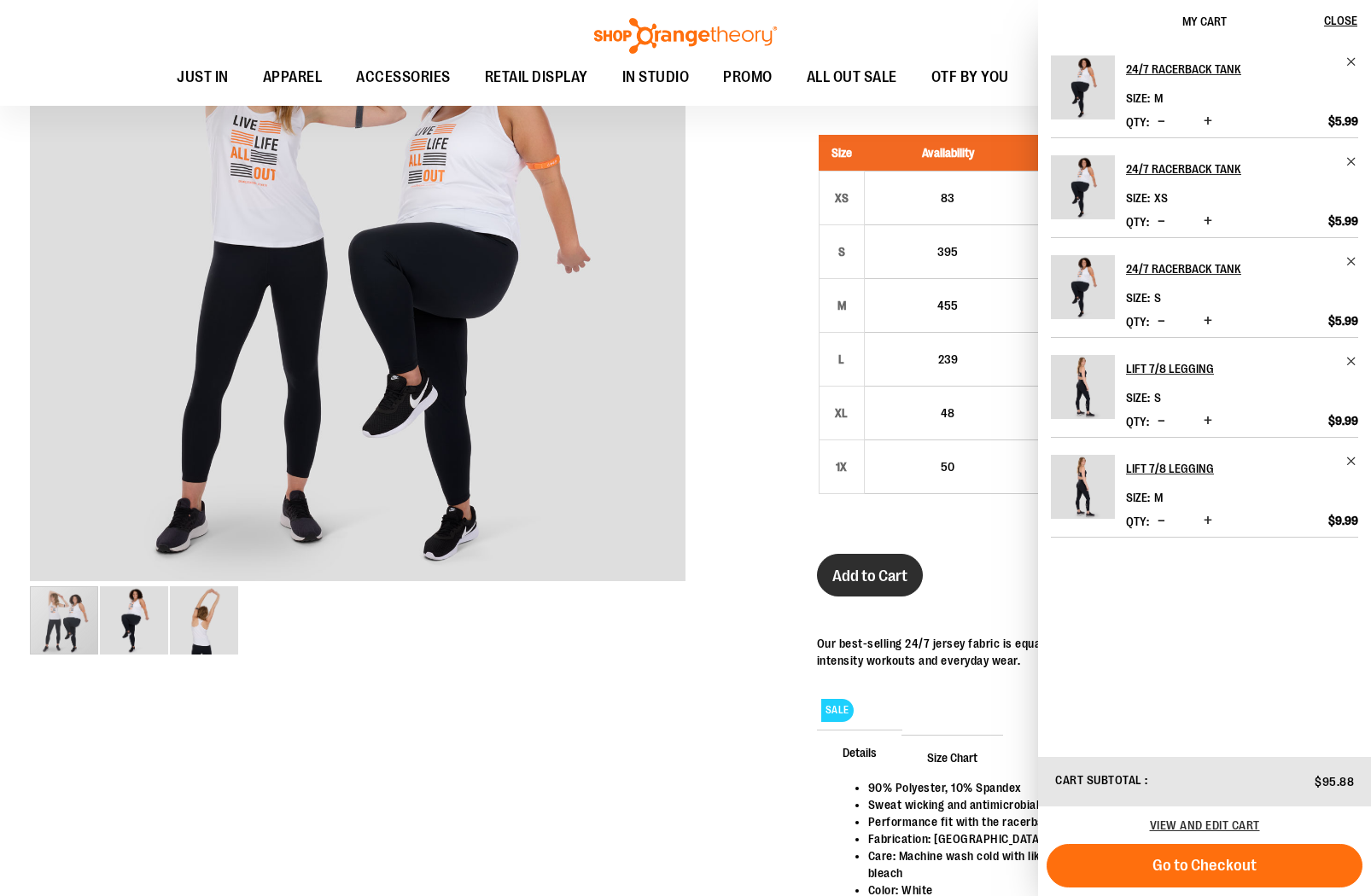
scroll to position [263, 0]
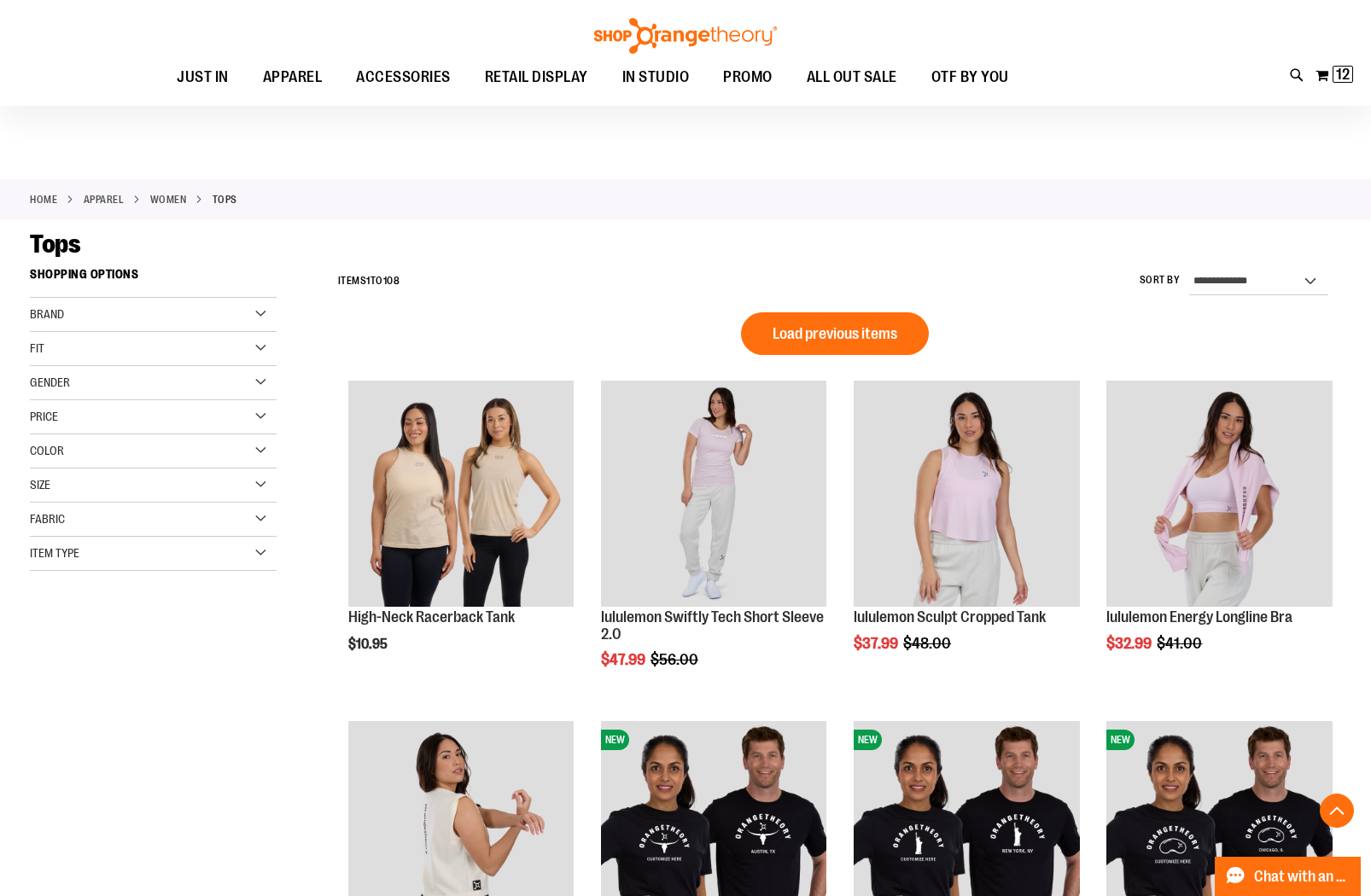
scroll to position [943, 0]
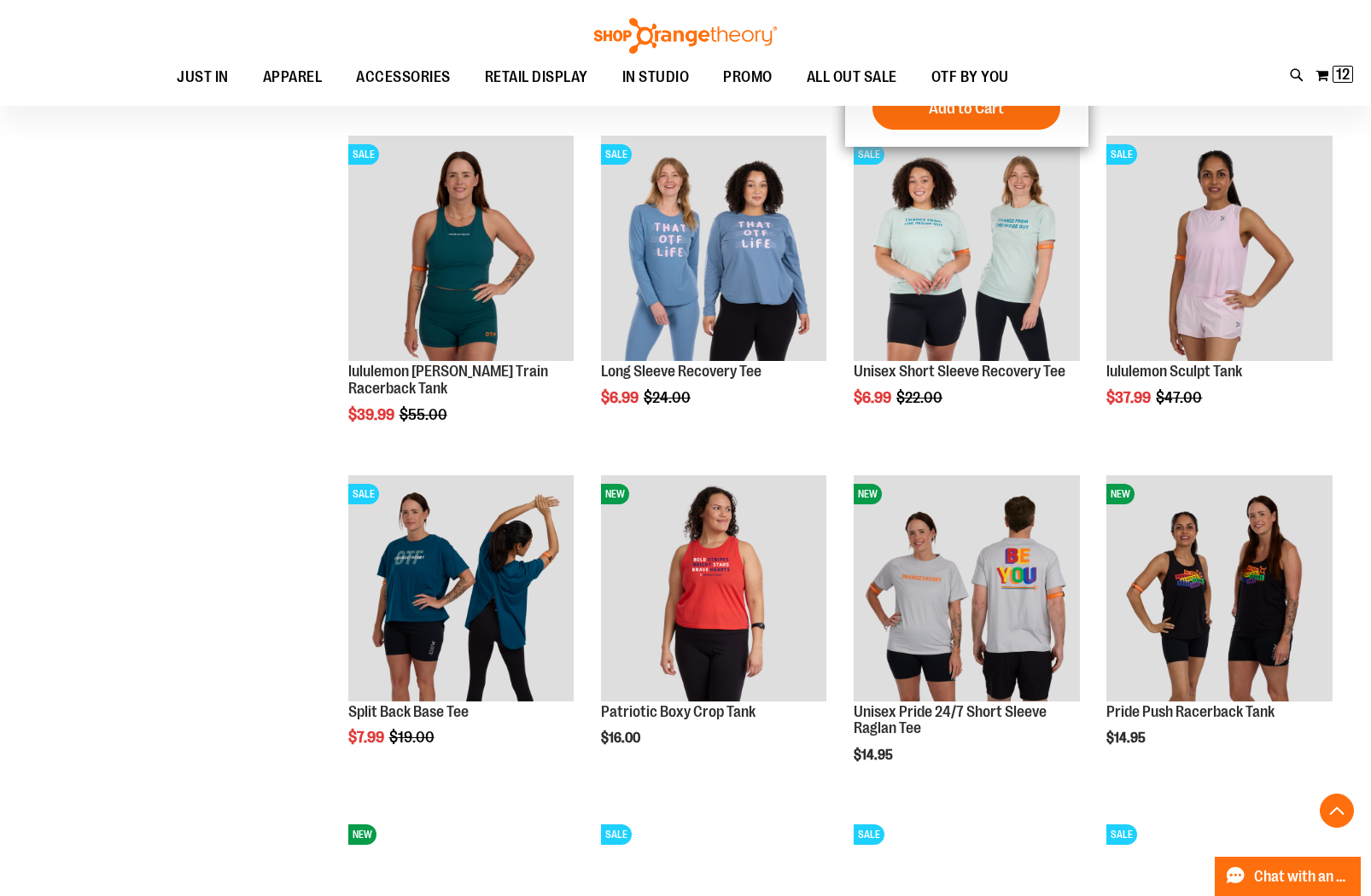
scroll to position [1611, 0]
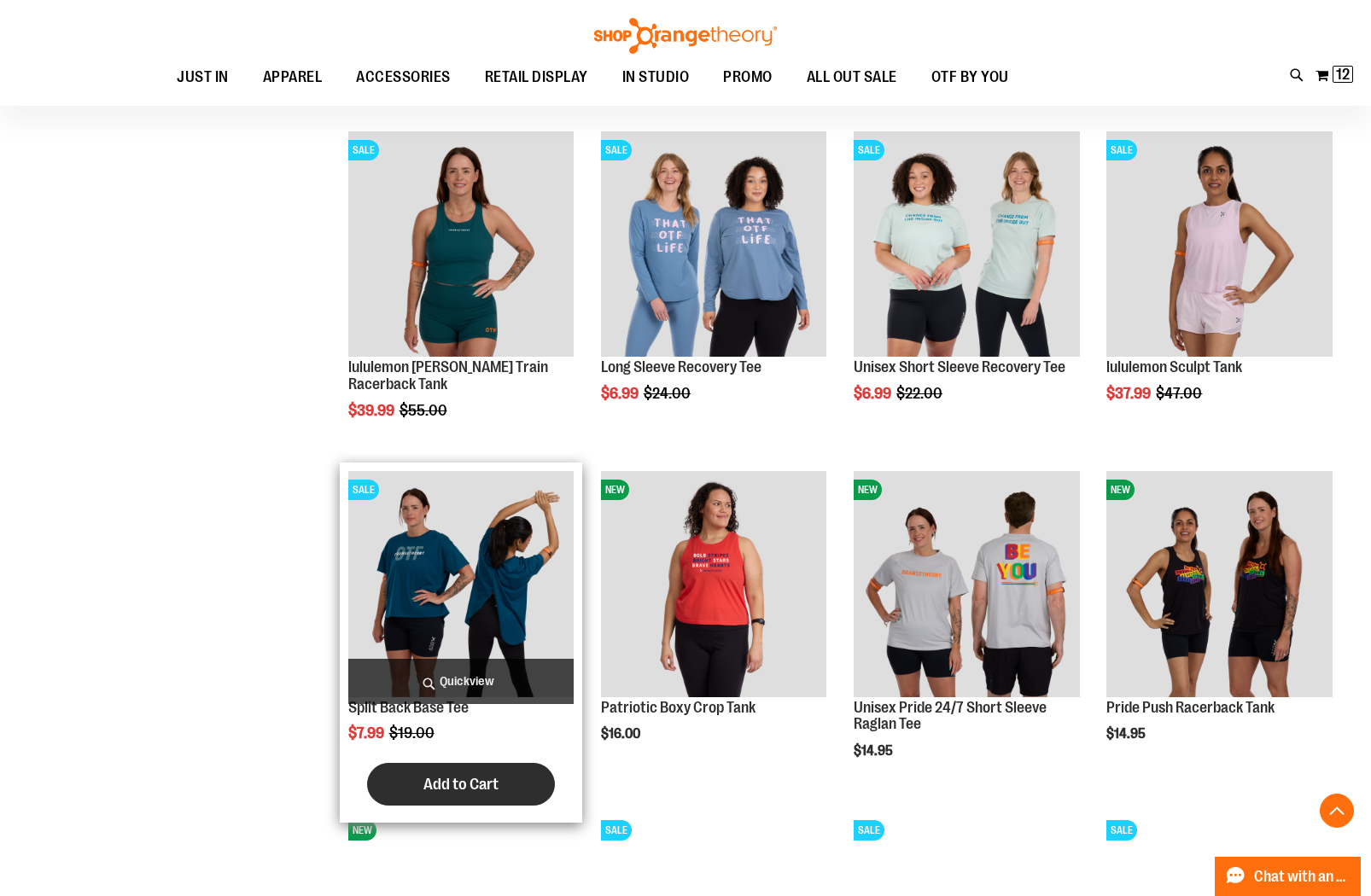
click at [462, 786] on span "Add to Cart" at bounding box center [462, 784] width 76 height 18
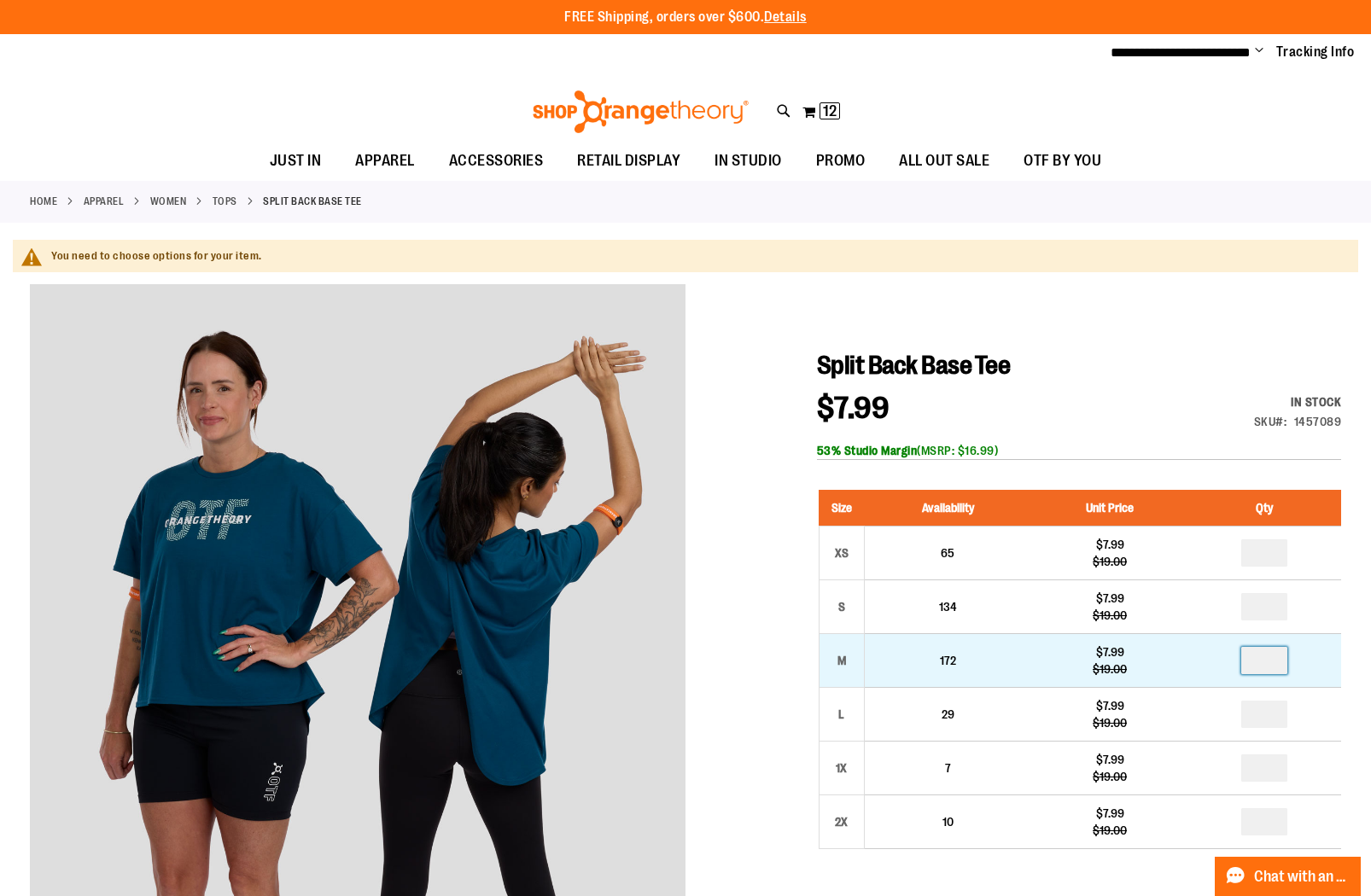
click at [1271, 659] on input "number" at bounding box center [1264, 660] width 46 height 28
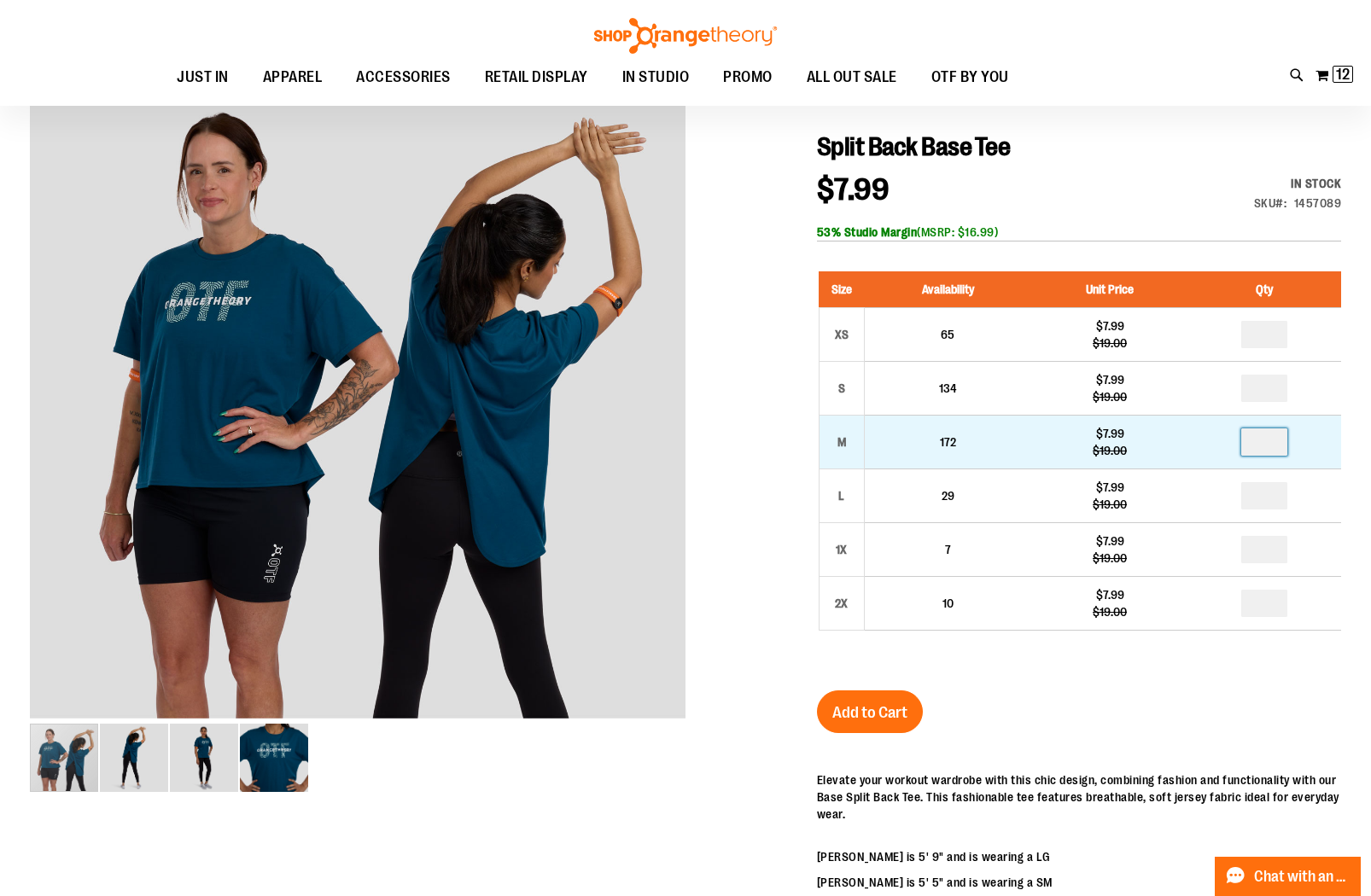
scroll to position [253, 0]
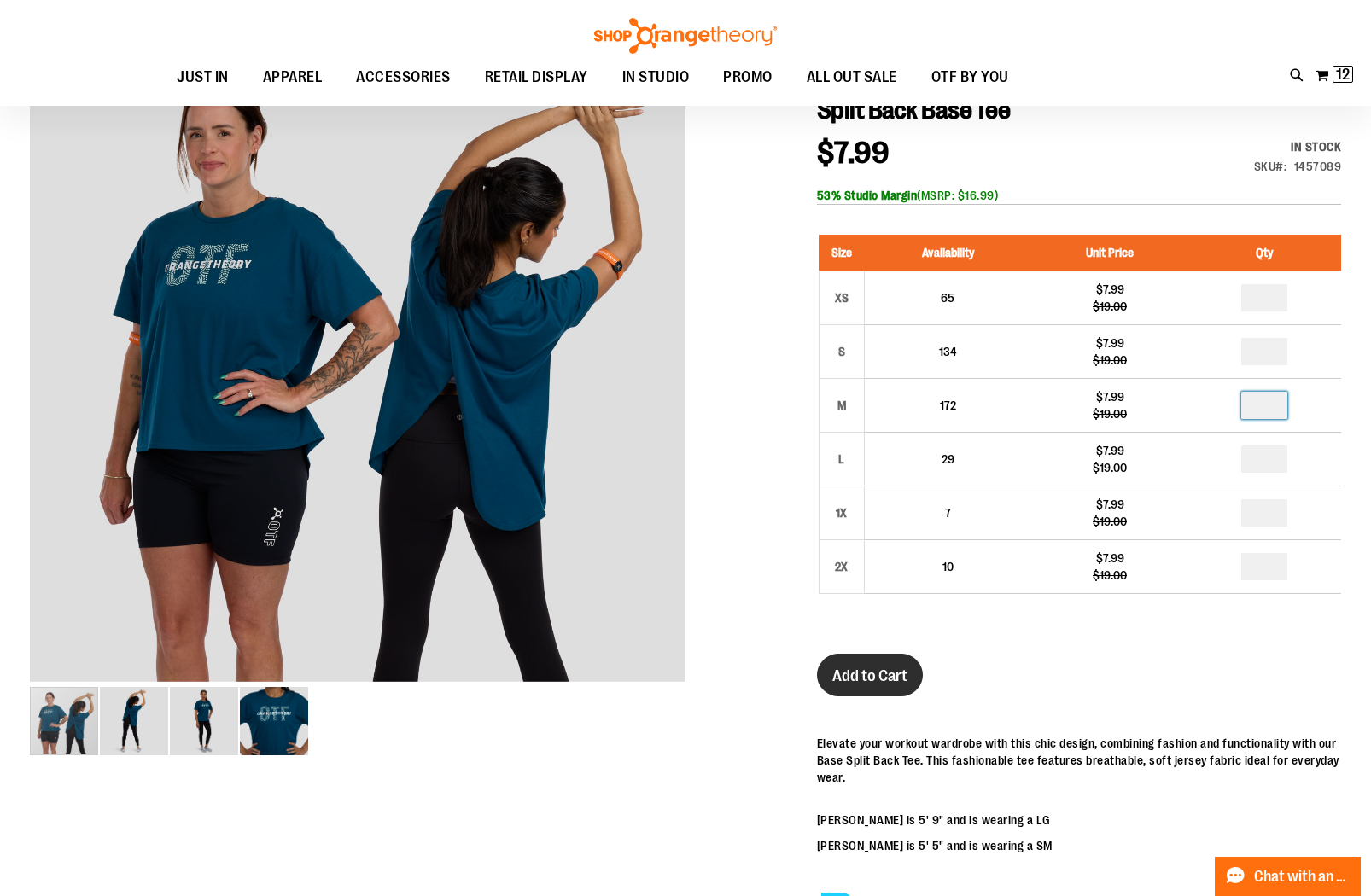
type input "*"
click at [906, 680] on span "Add to Cart" at bounding box center [871, 676] width 76 height 18
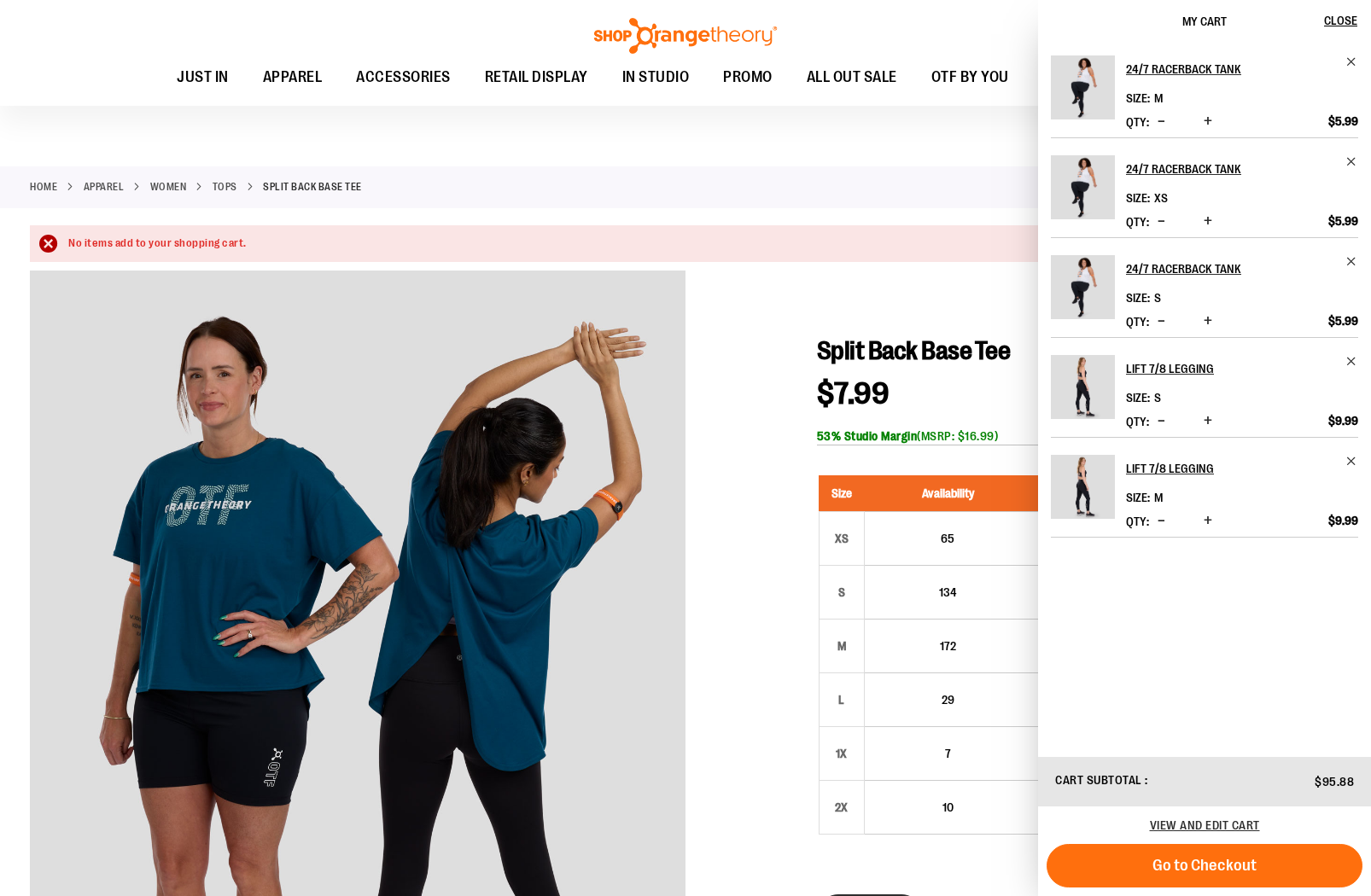
scroll to position [0, 0]
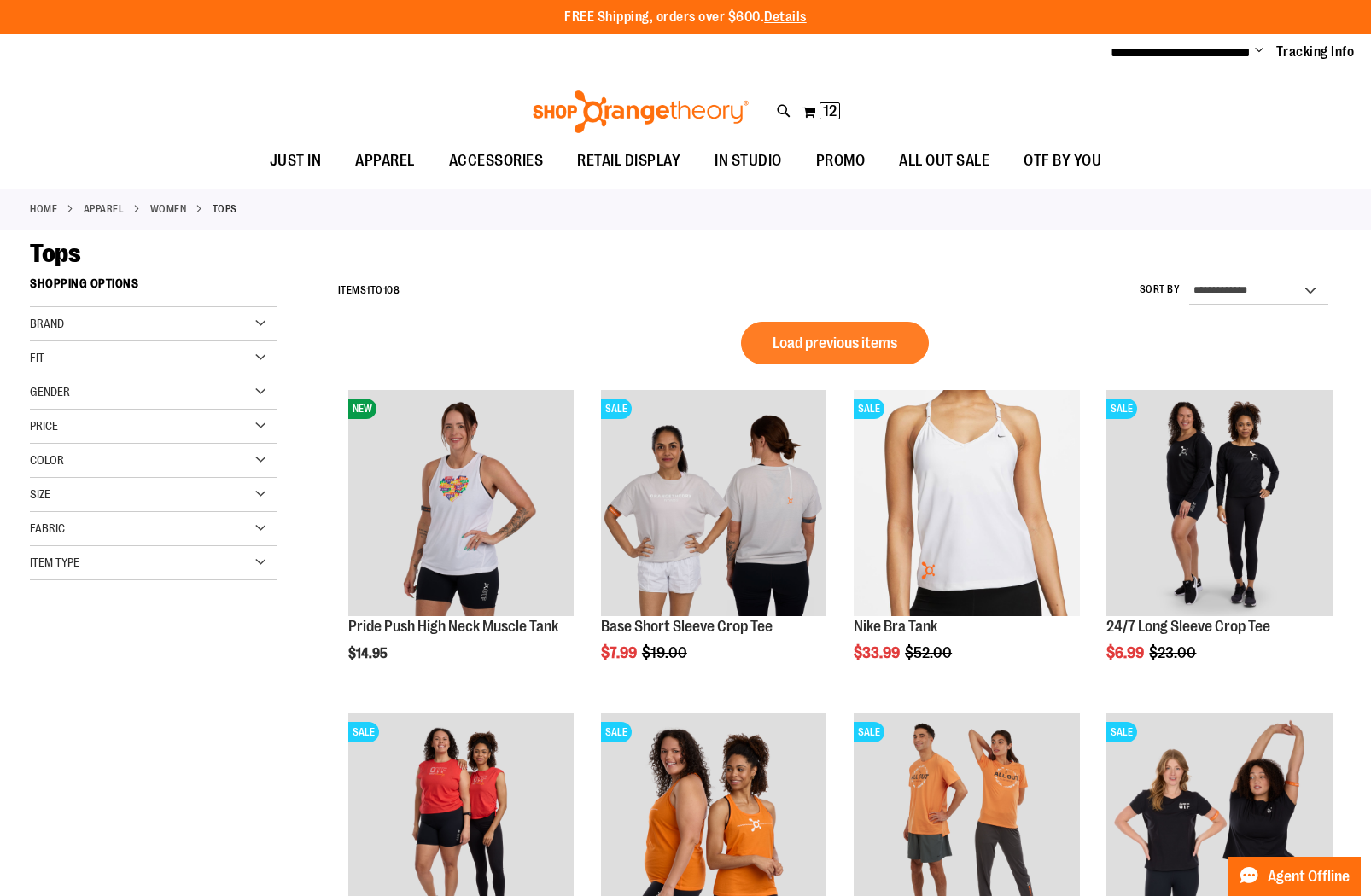
scroll to position [713, 0]
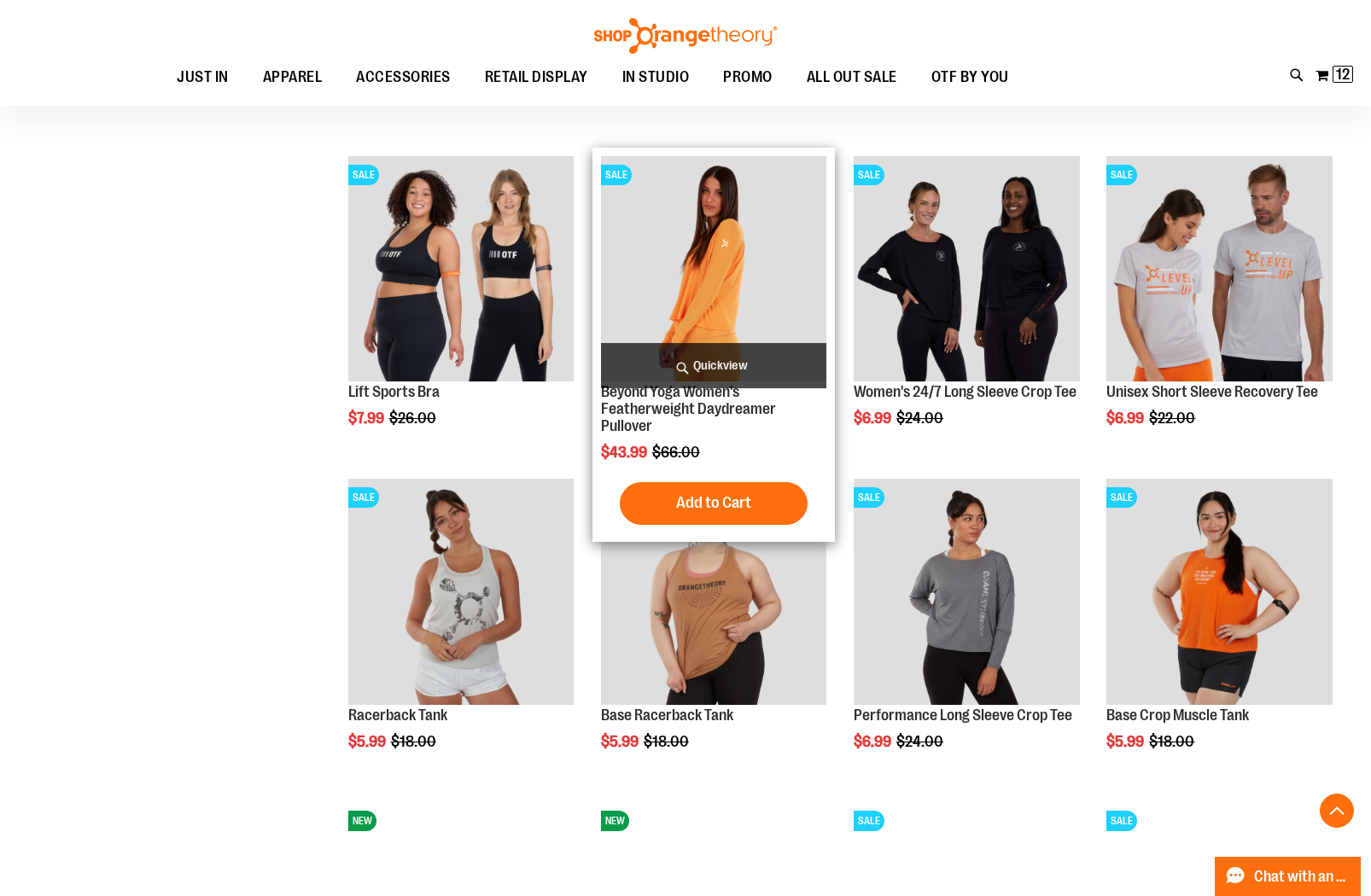
scroll to position [1017, 0]
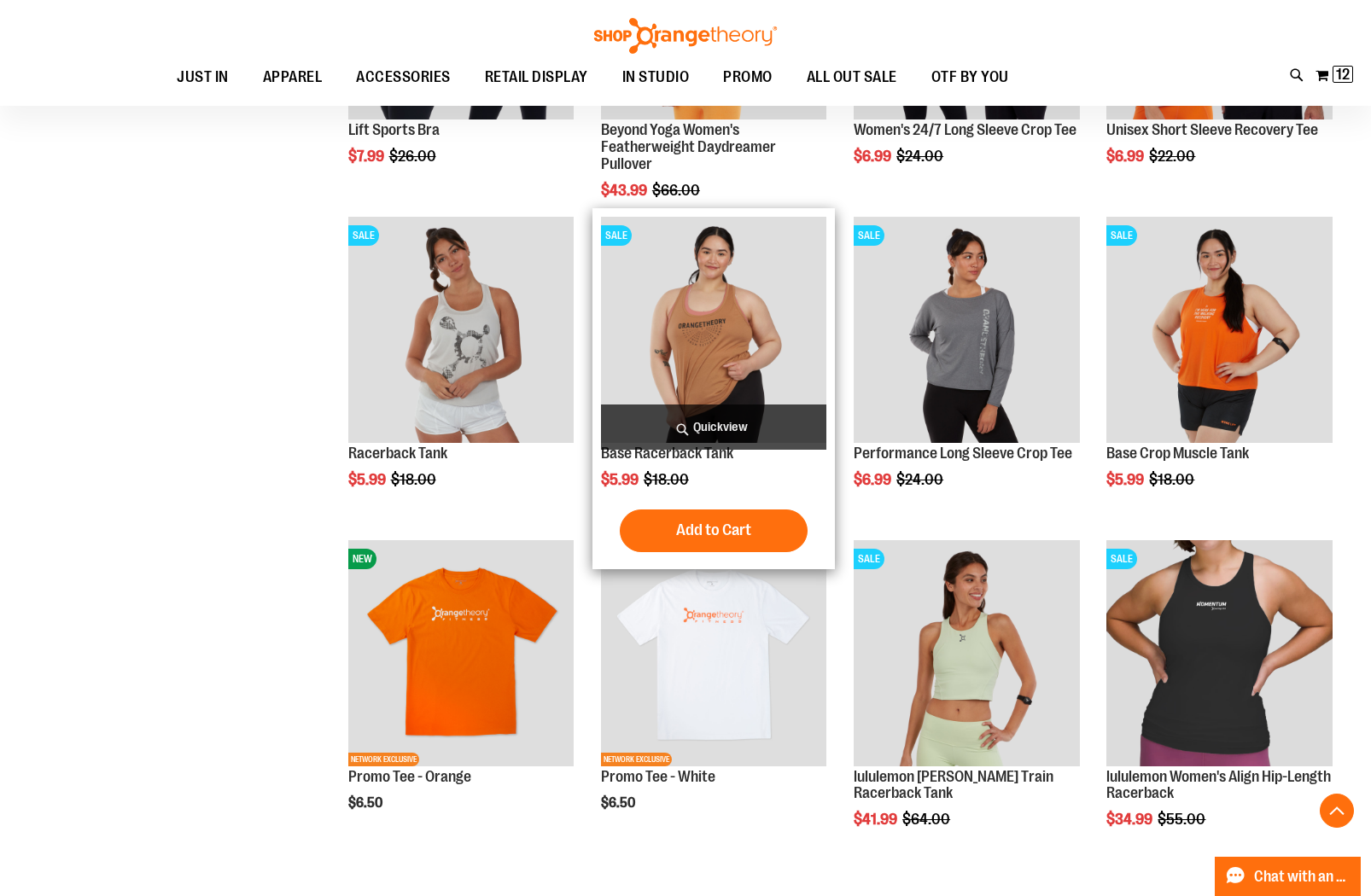
scroll to position [1281, 0]
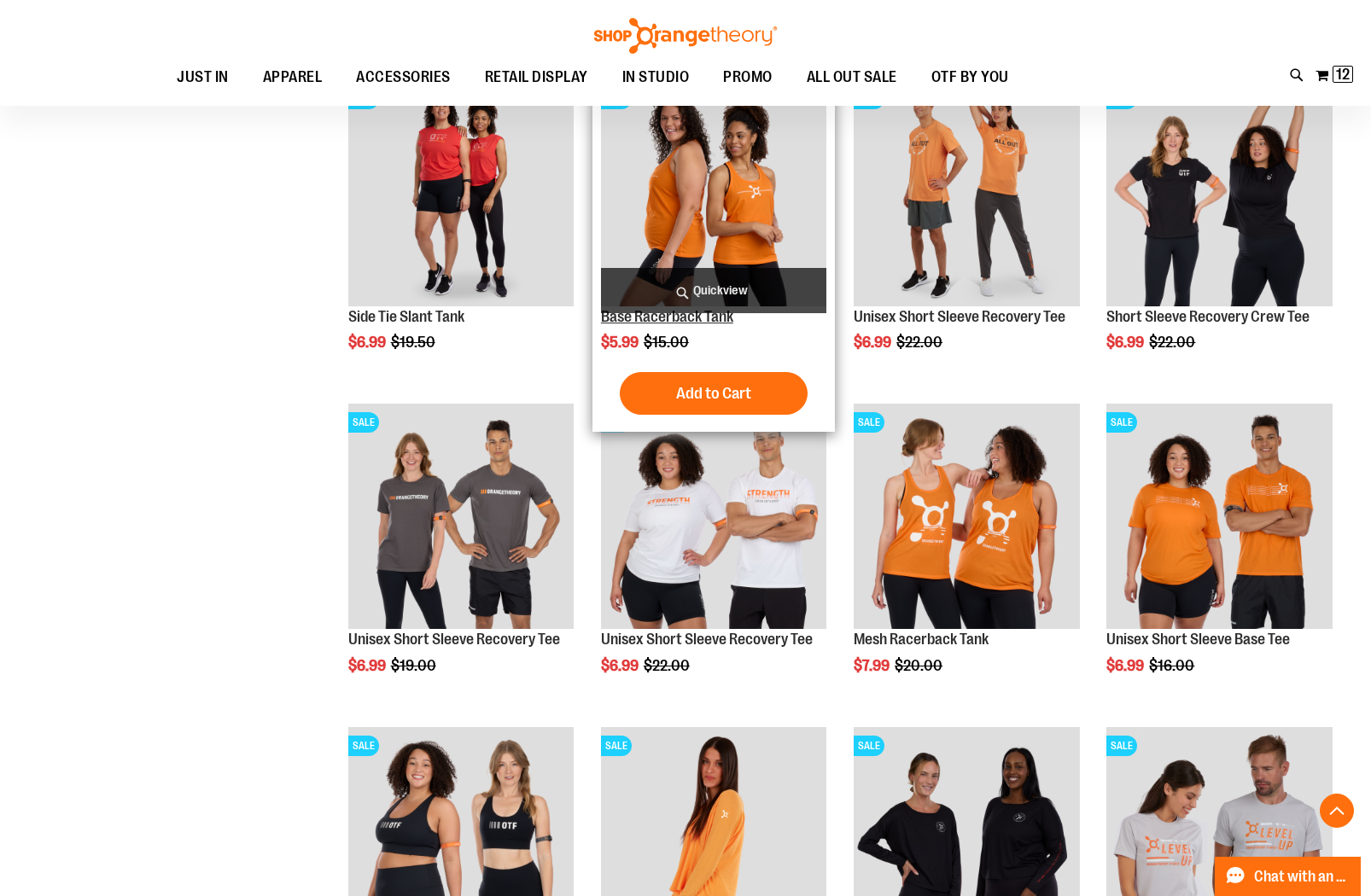
scroll to position [446, 0]
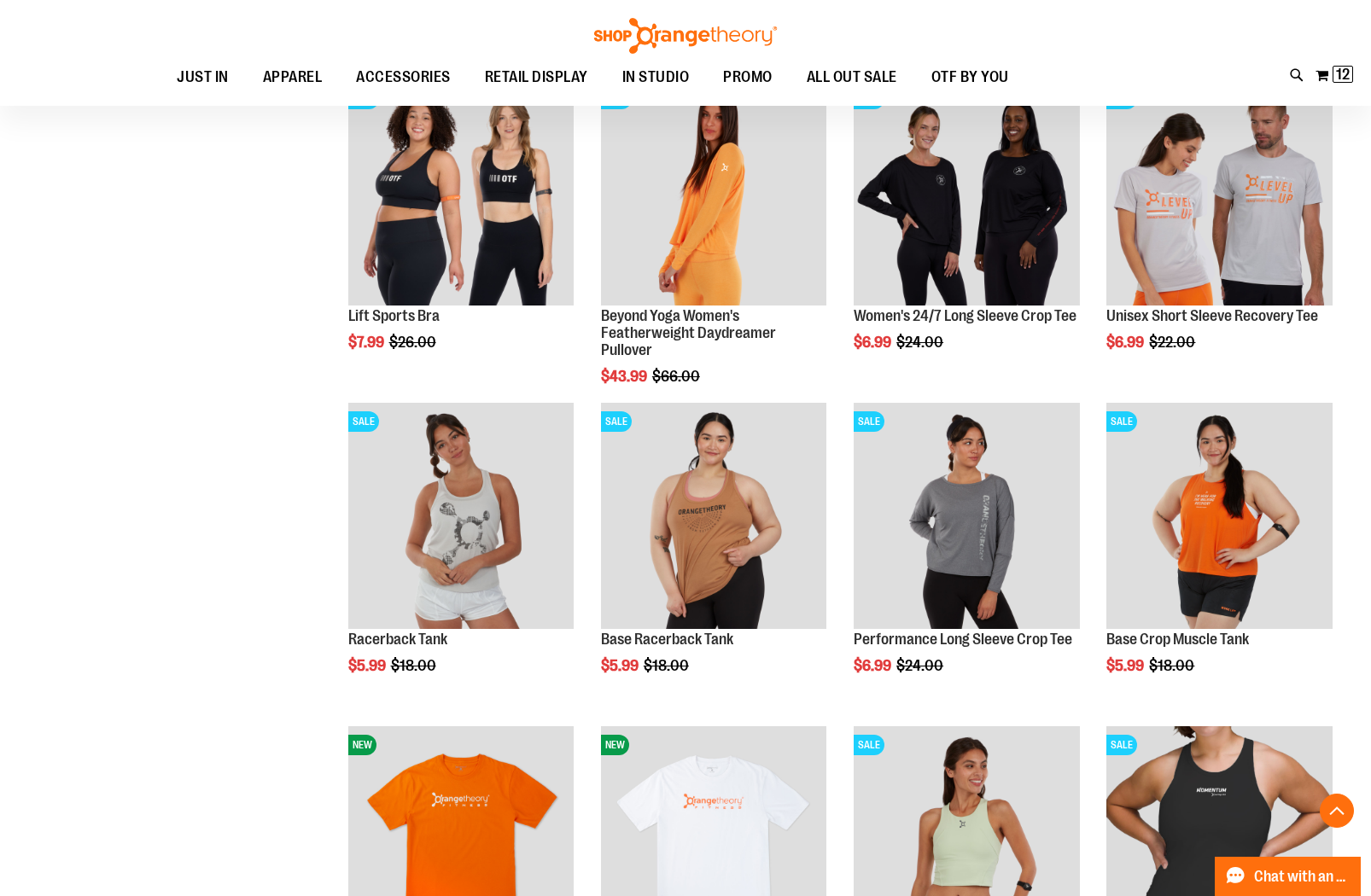
scroll to position [1094, 0]
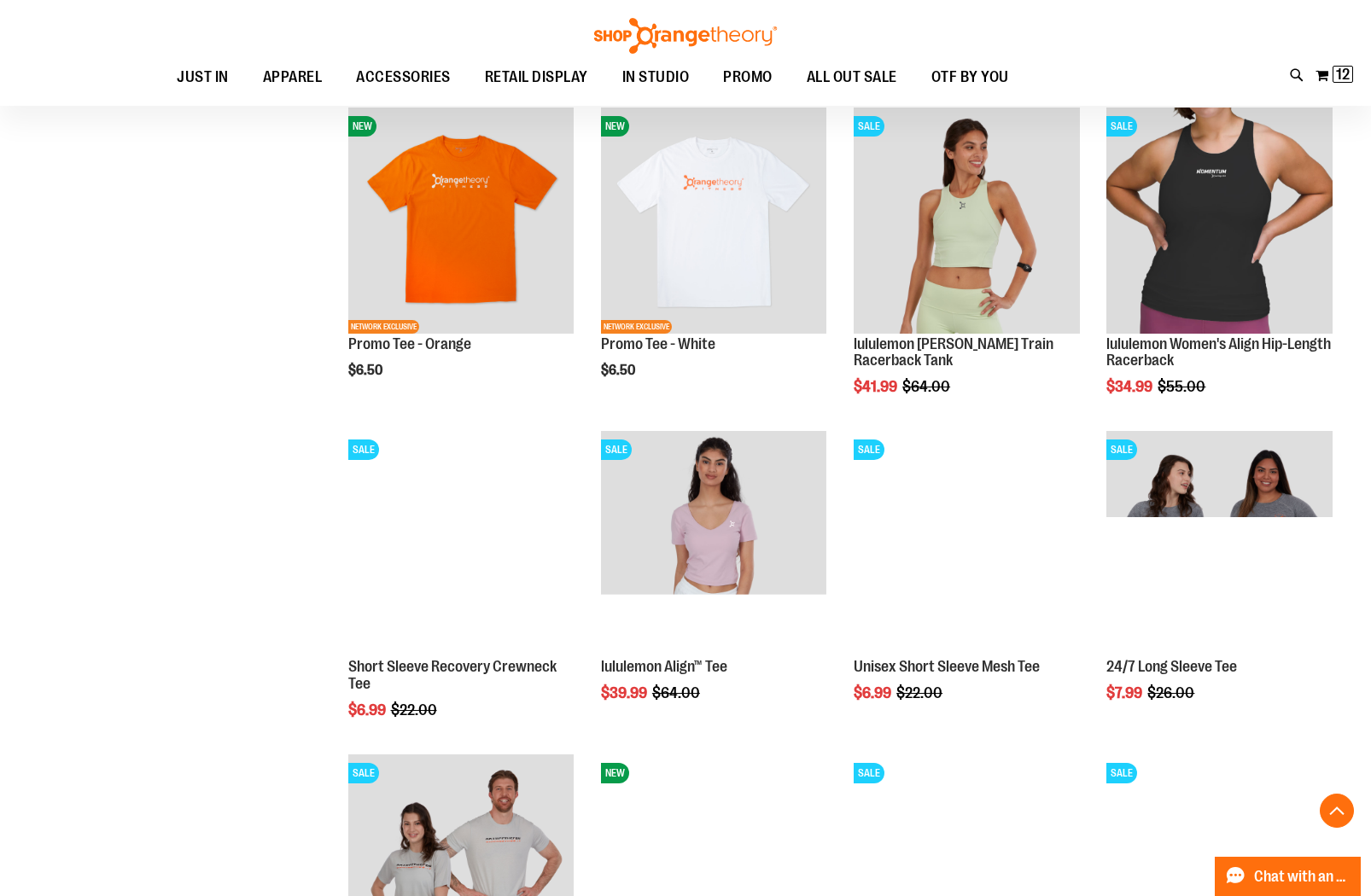
scroll to position [1717, 0]
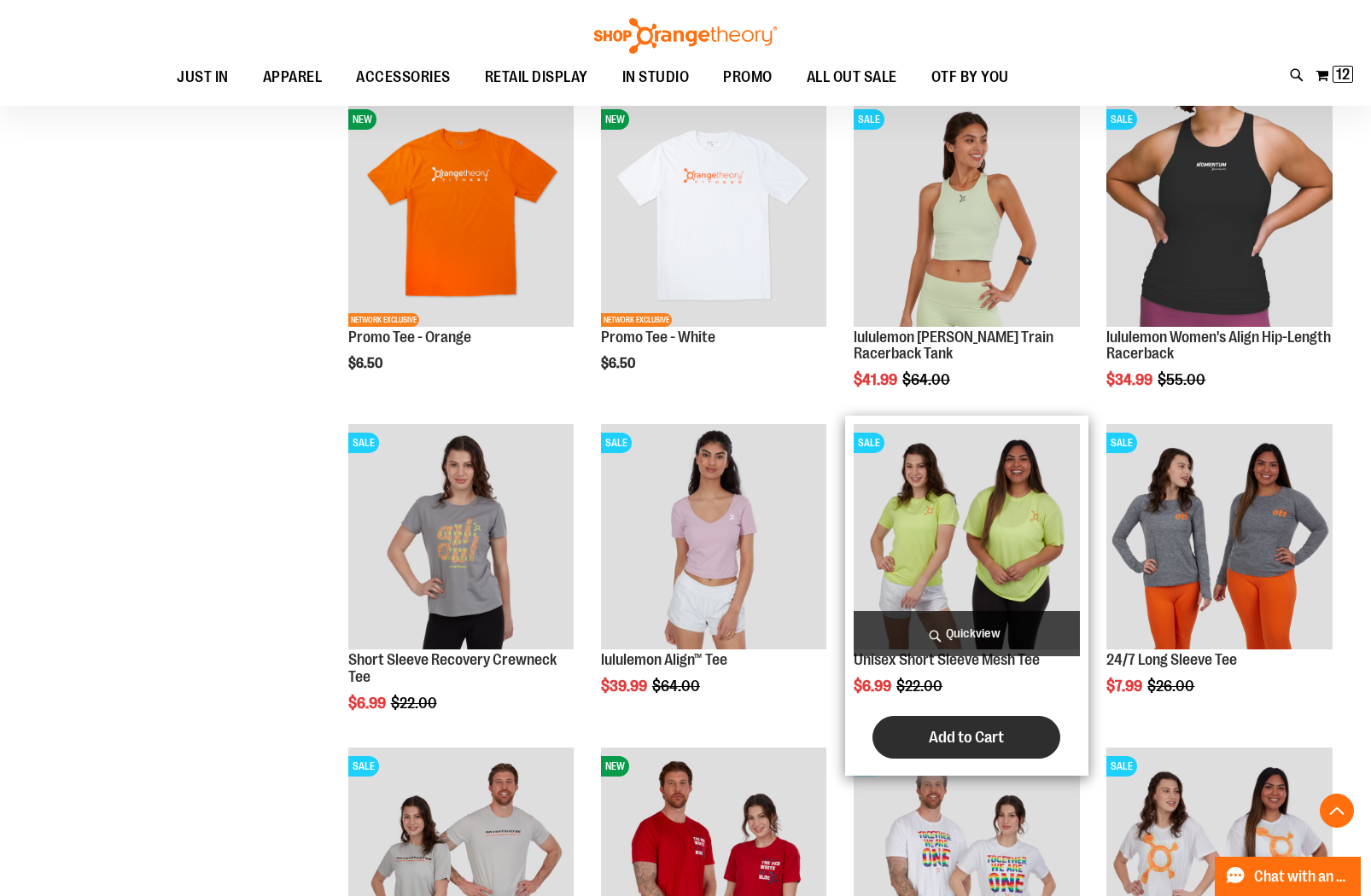
click at [982, 741] on span "Add to Cart" at bounding box center [967, 737] width 76 height 18
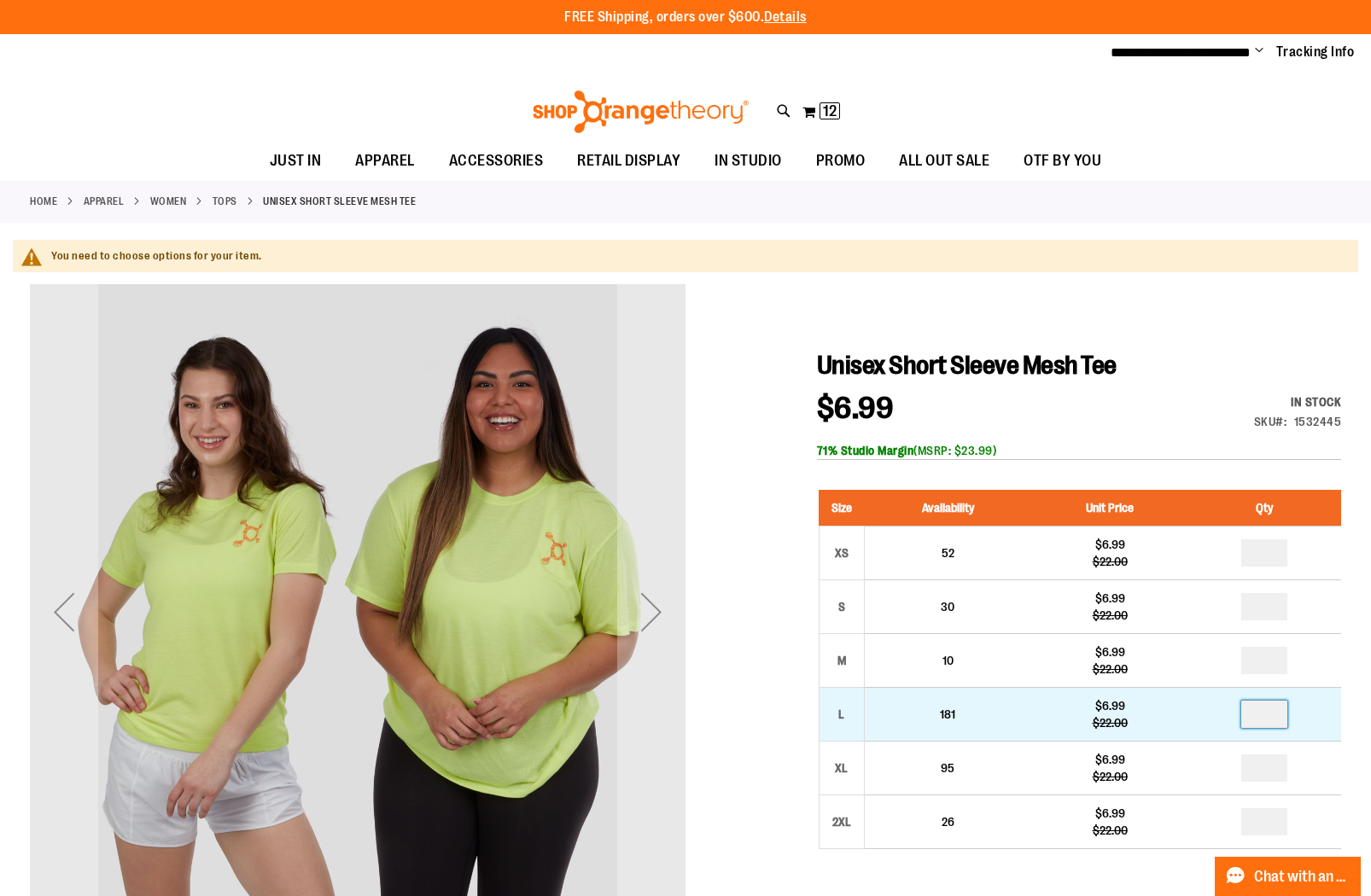
click at [1274, 716] on input "number" at bounding box center [1264, 715] width 46 height 28
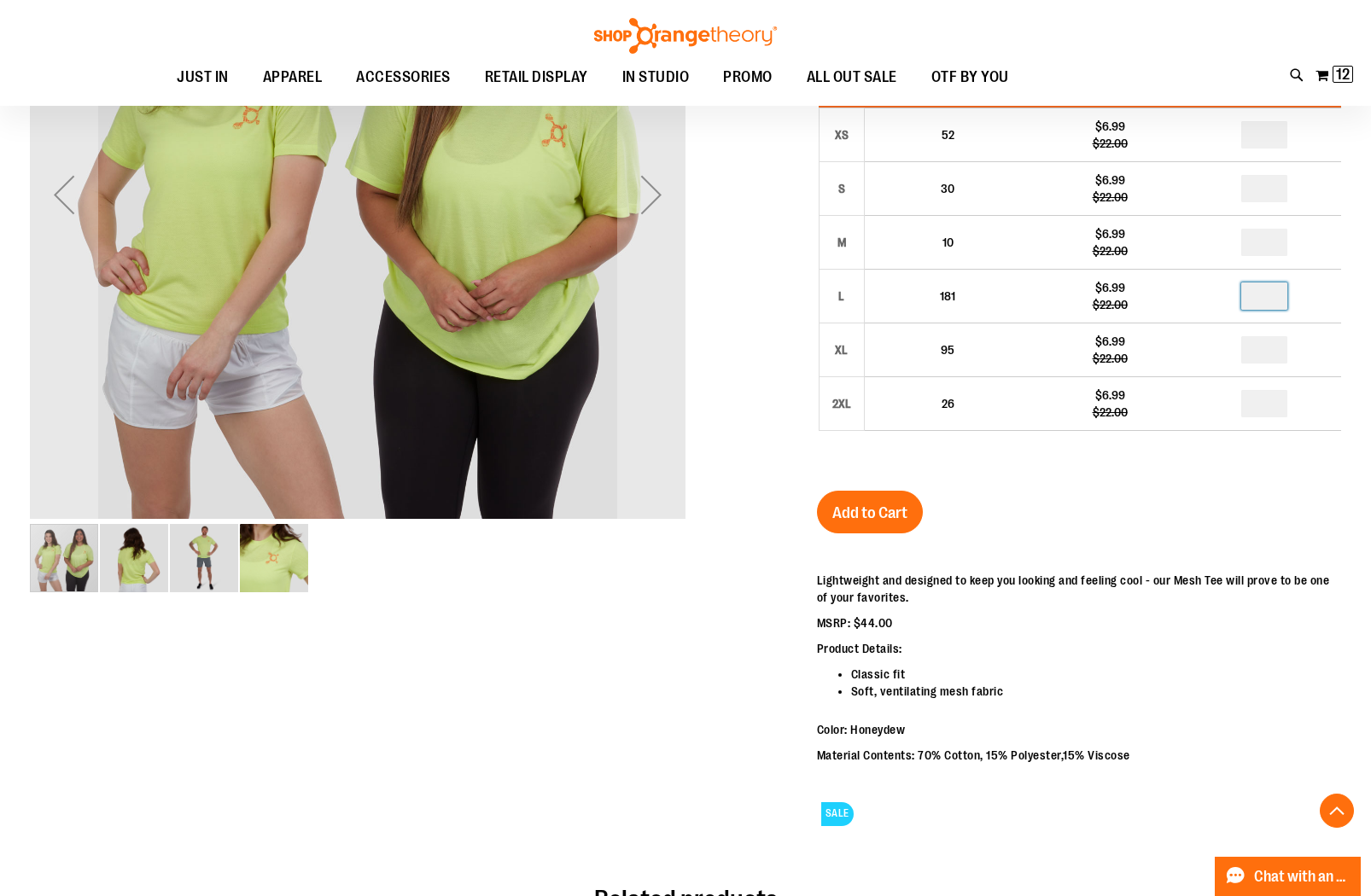
scroll to position [428, 0]
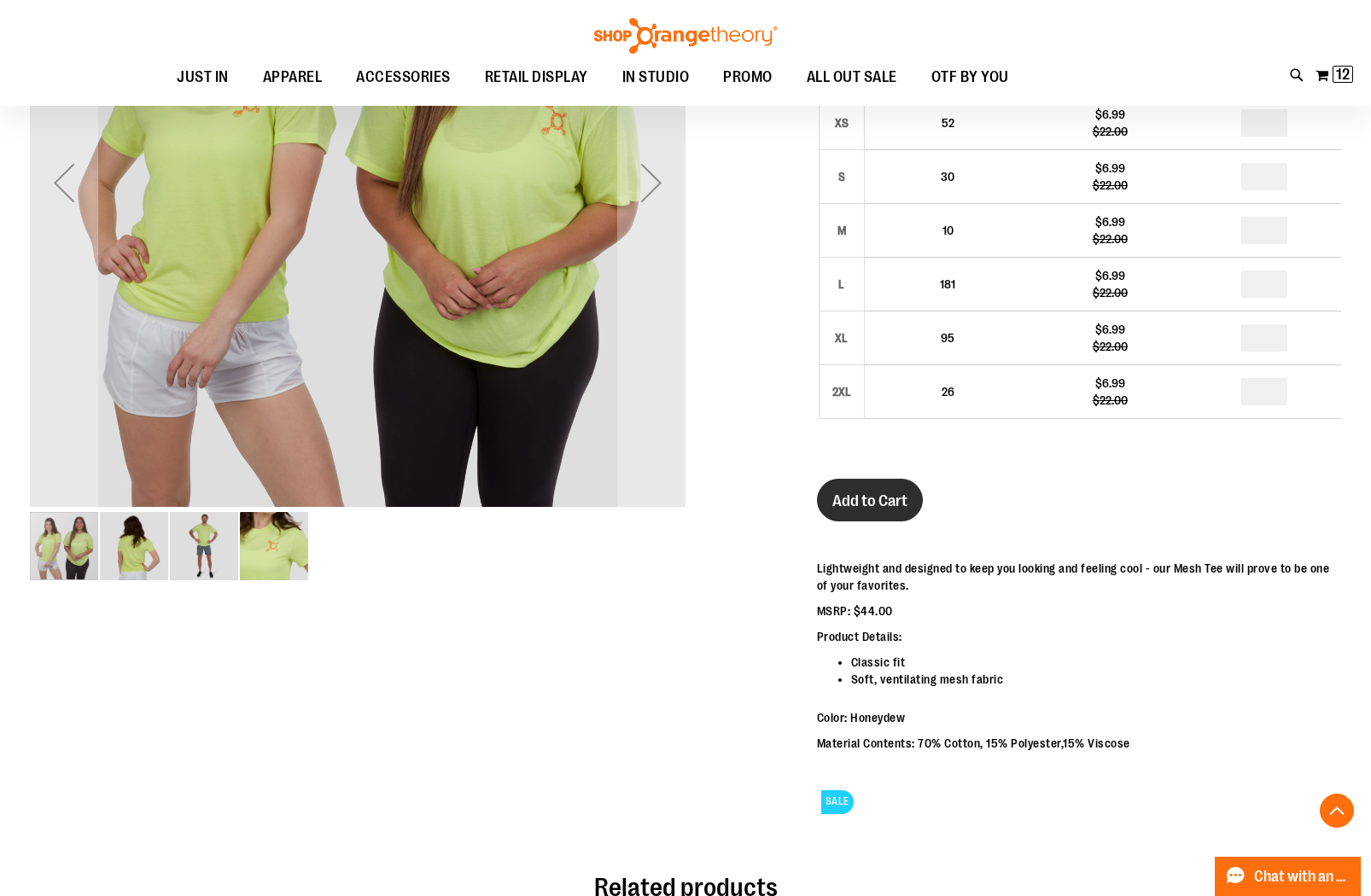
type input "*"
click at [860, 496] on span "Add to Cart" at bounding box center [871, 501] width 76 height 18
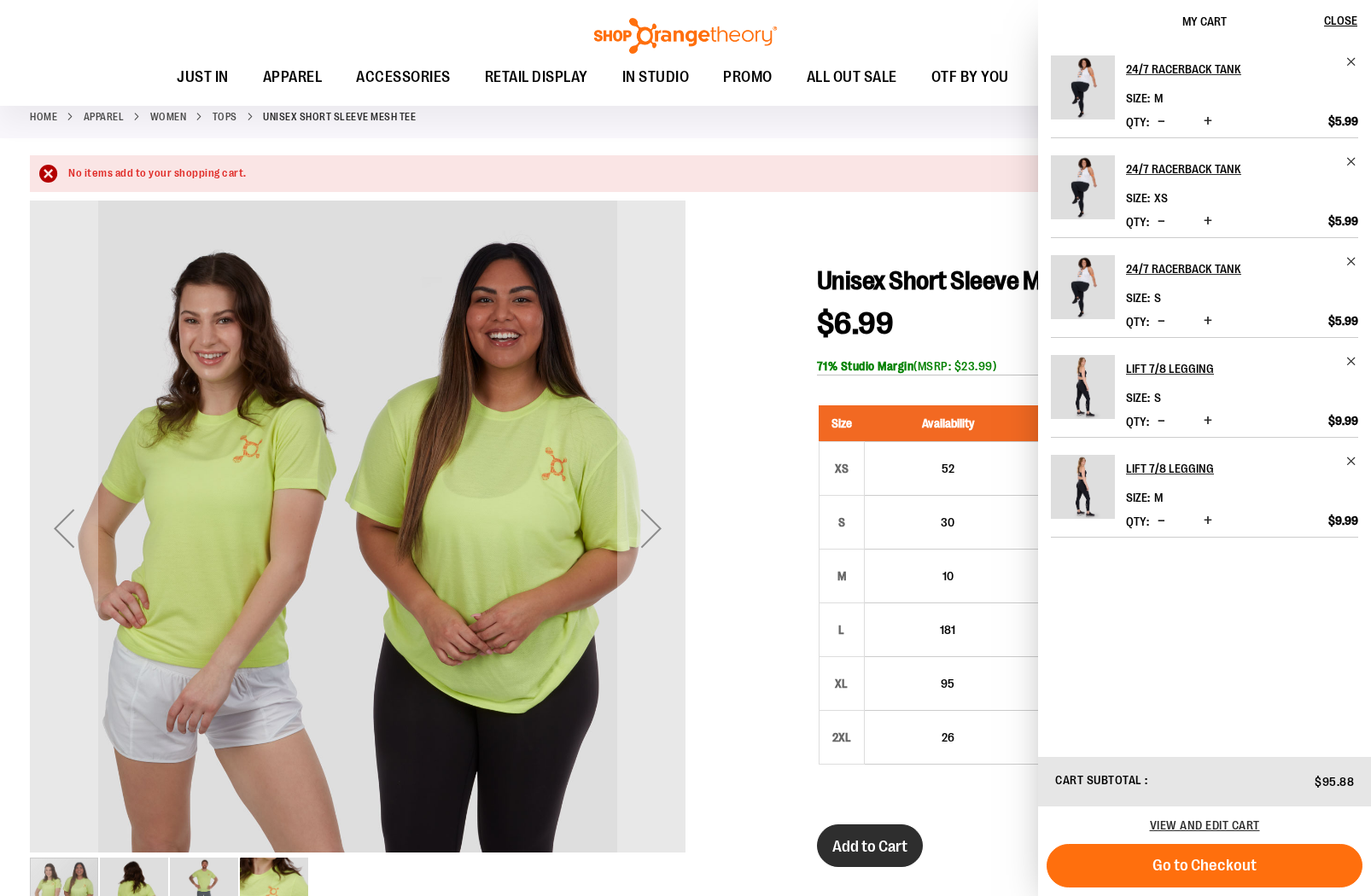
scroll to position [0, 0]
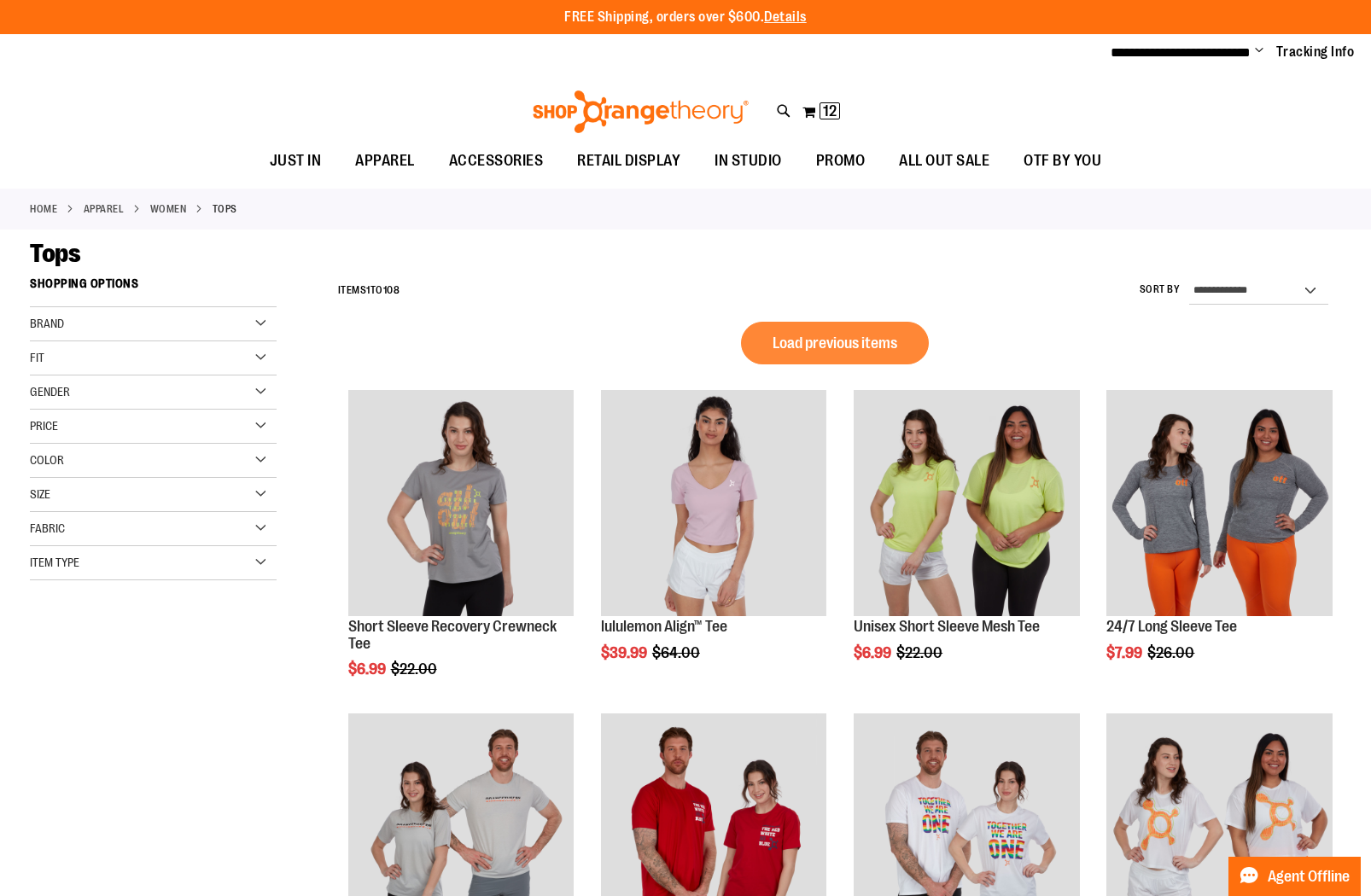
scroll to position [713, 0]
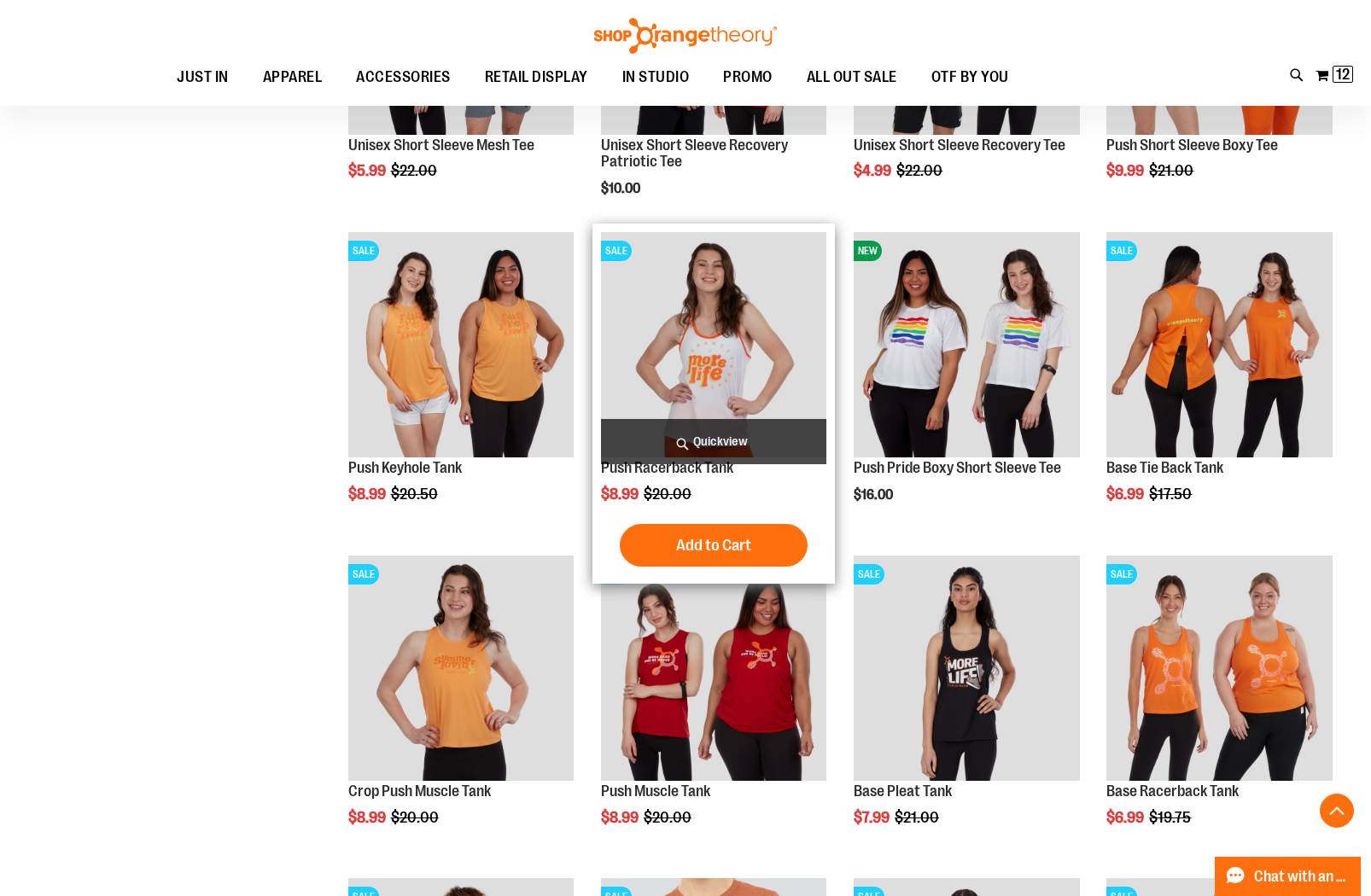
scroll to position [621, 0]
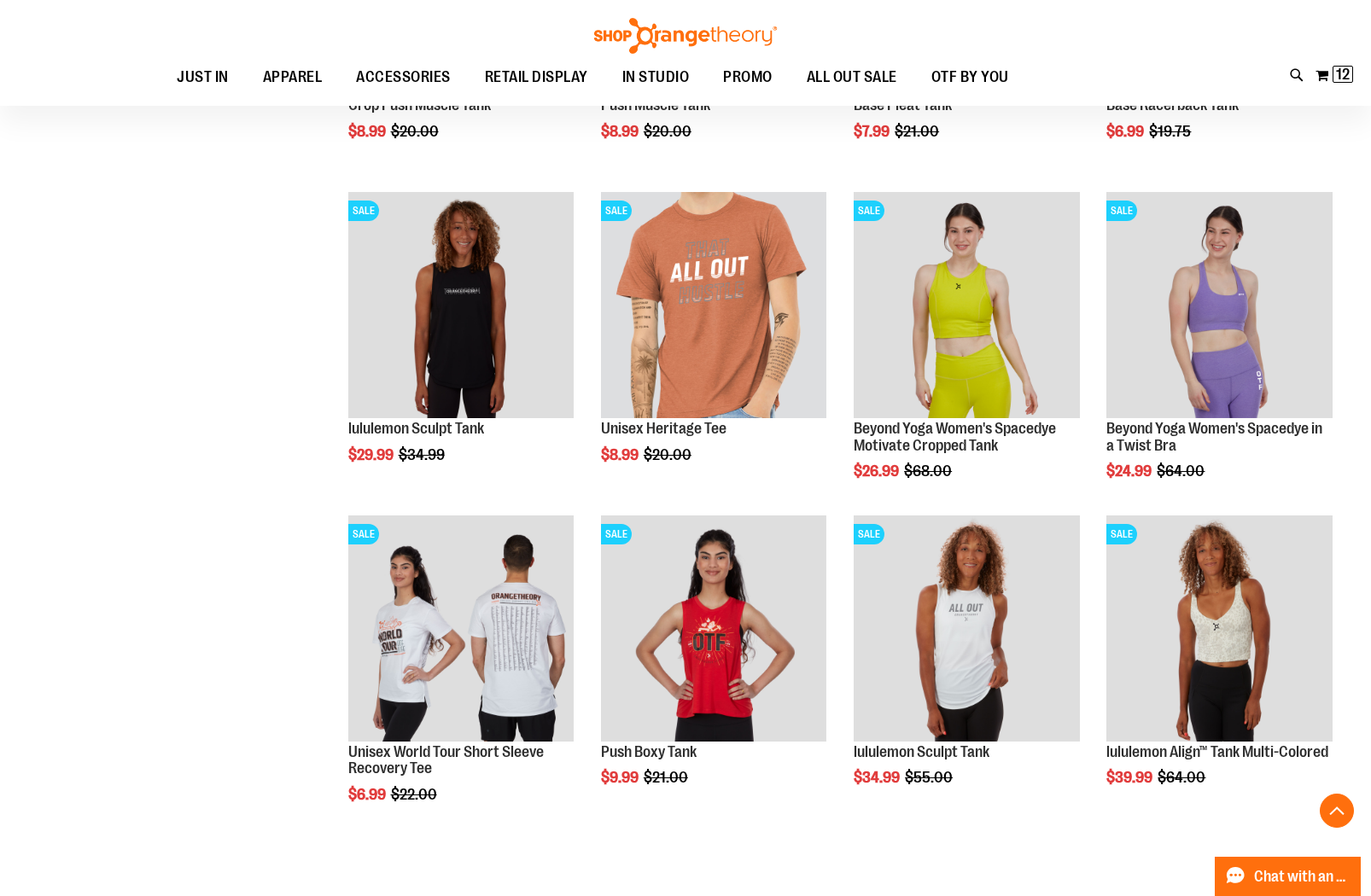
scroll to position [1309, 0]
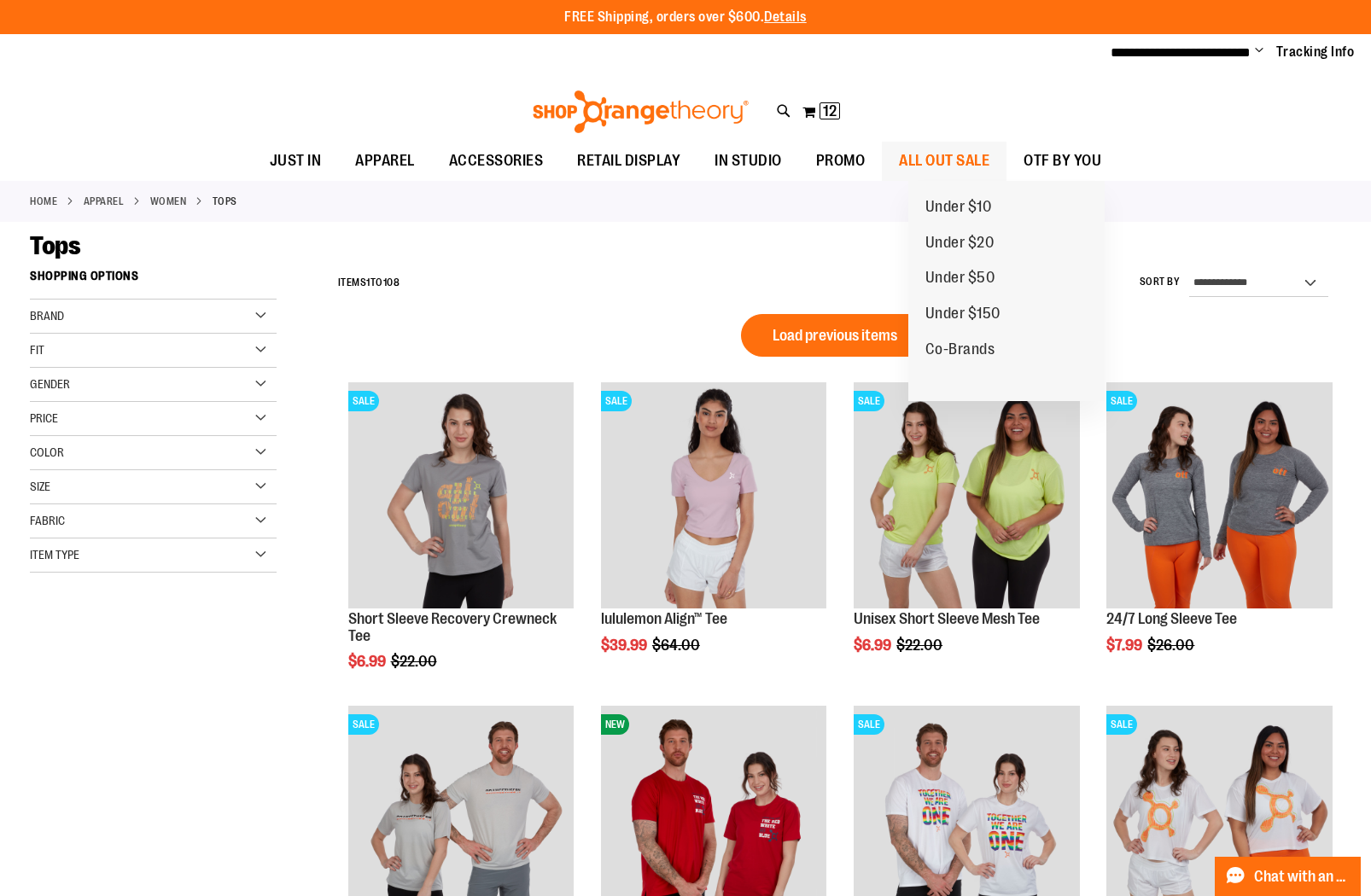
click at [973, 158] on span "ALL OUT SALE" at bounding box center [944, 161] width 90 height 39
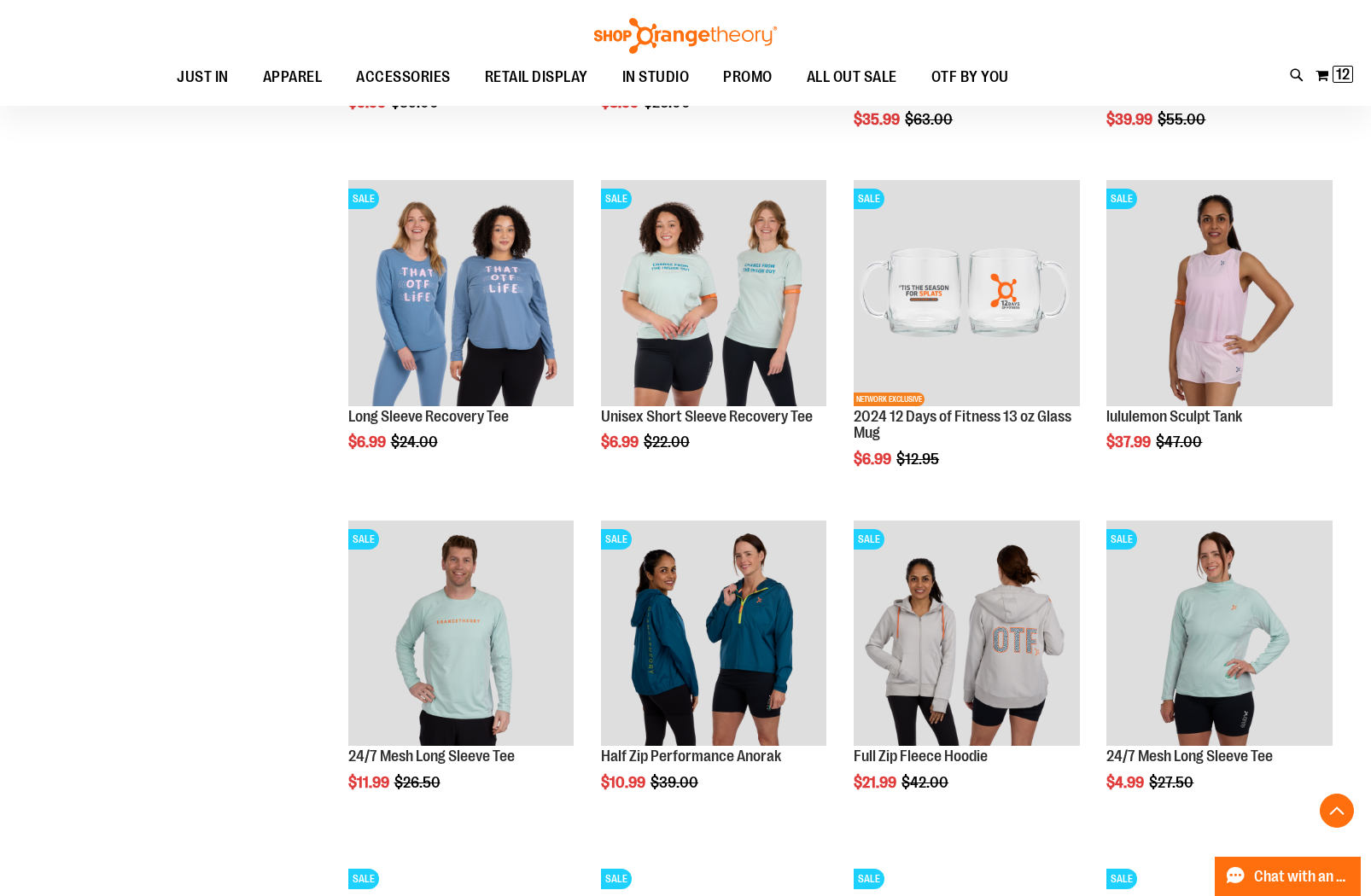
scroll to position [1183, 0]
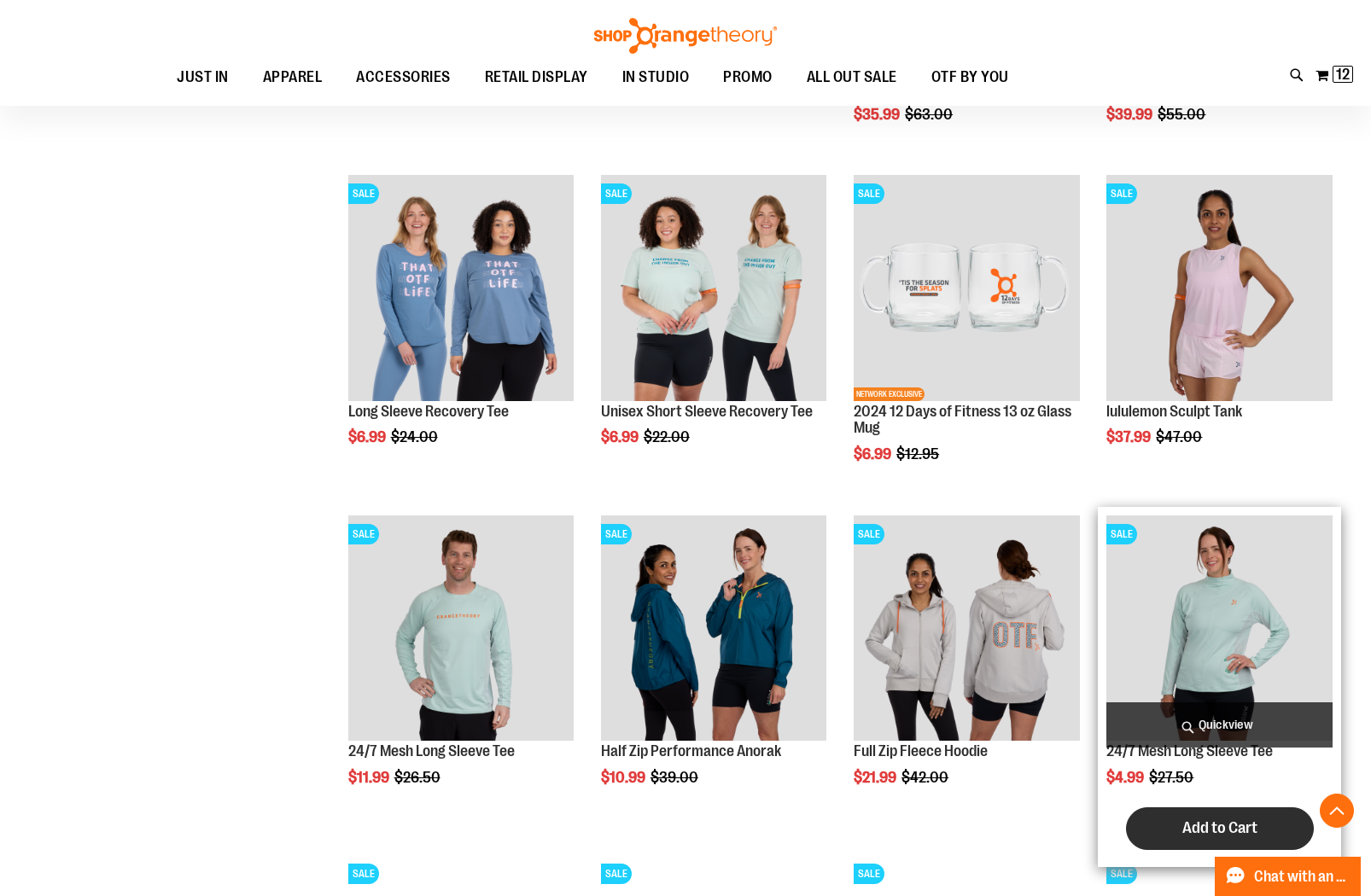
click at [1240, 828] on span "Add to Cart" at bounding box center [1220, 828] width 76 height 18
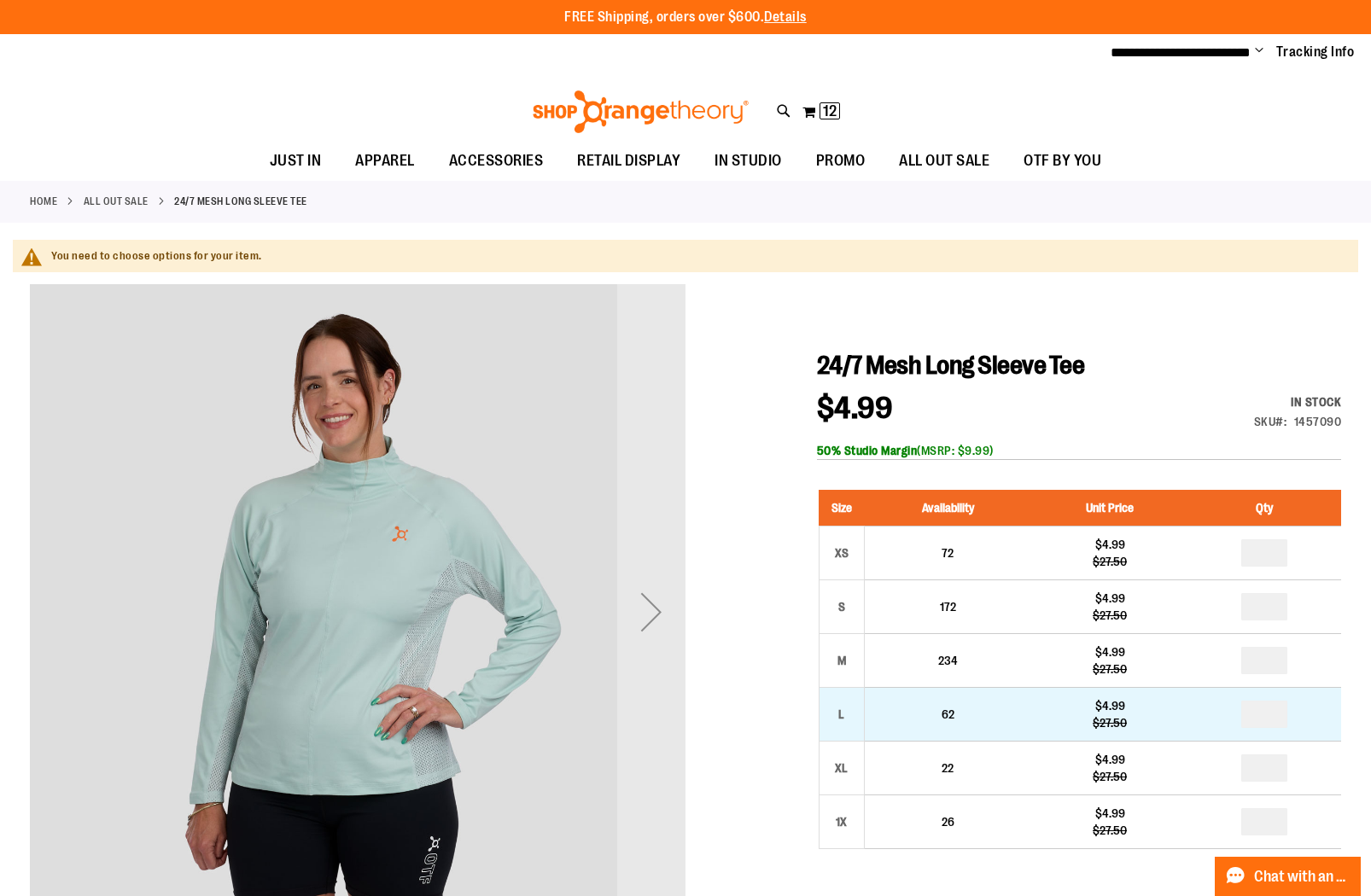
click at [1281, 676] on td "*" at bounding box center [1265, 661] width 153 height 53
click at [1275, 716] on input "number" at bounding box center [1264, 715] width 46 height 28
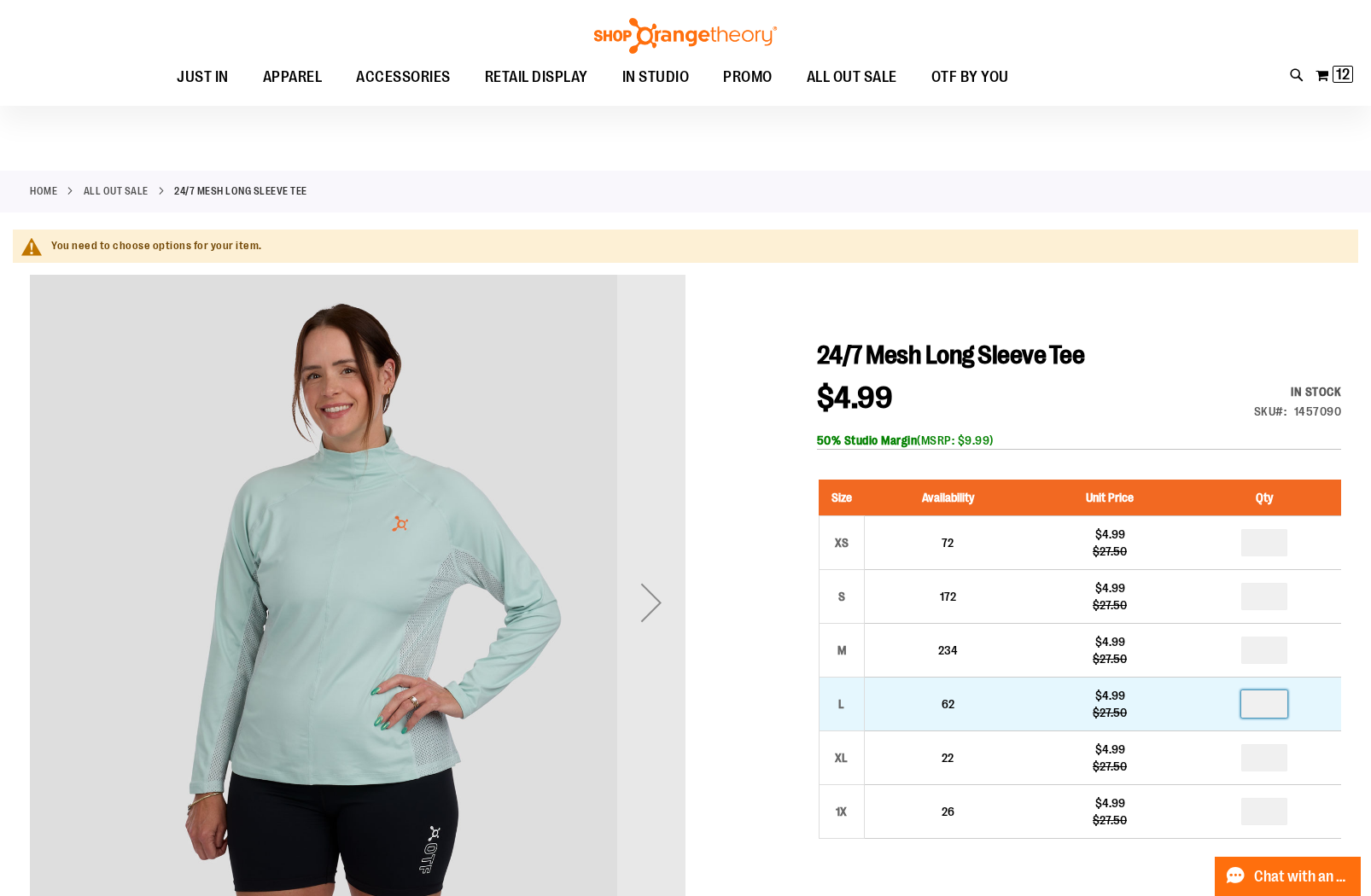
scroll to position [11, 0]
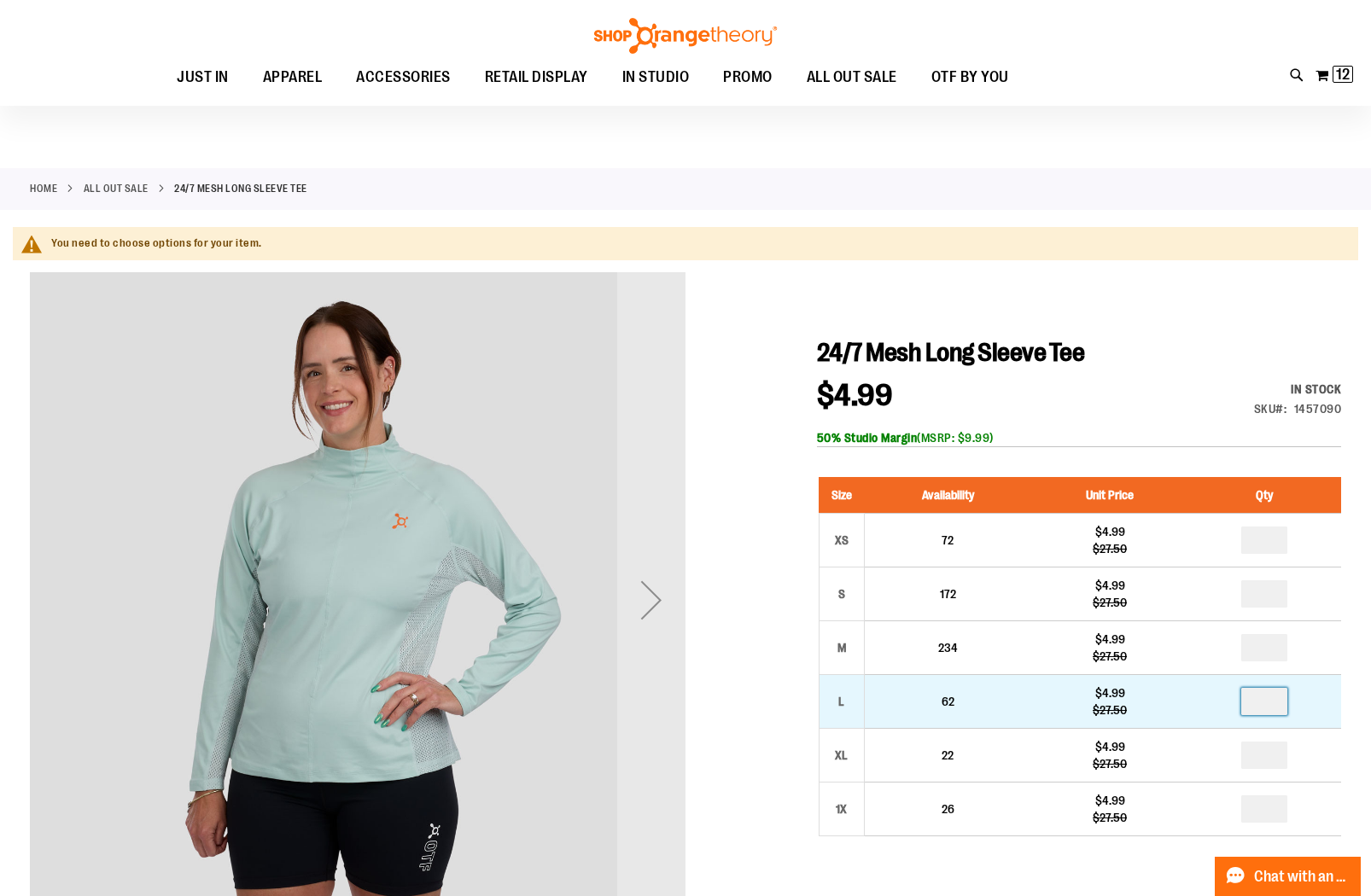
type input "*"
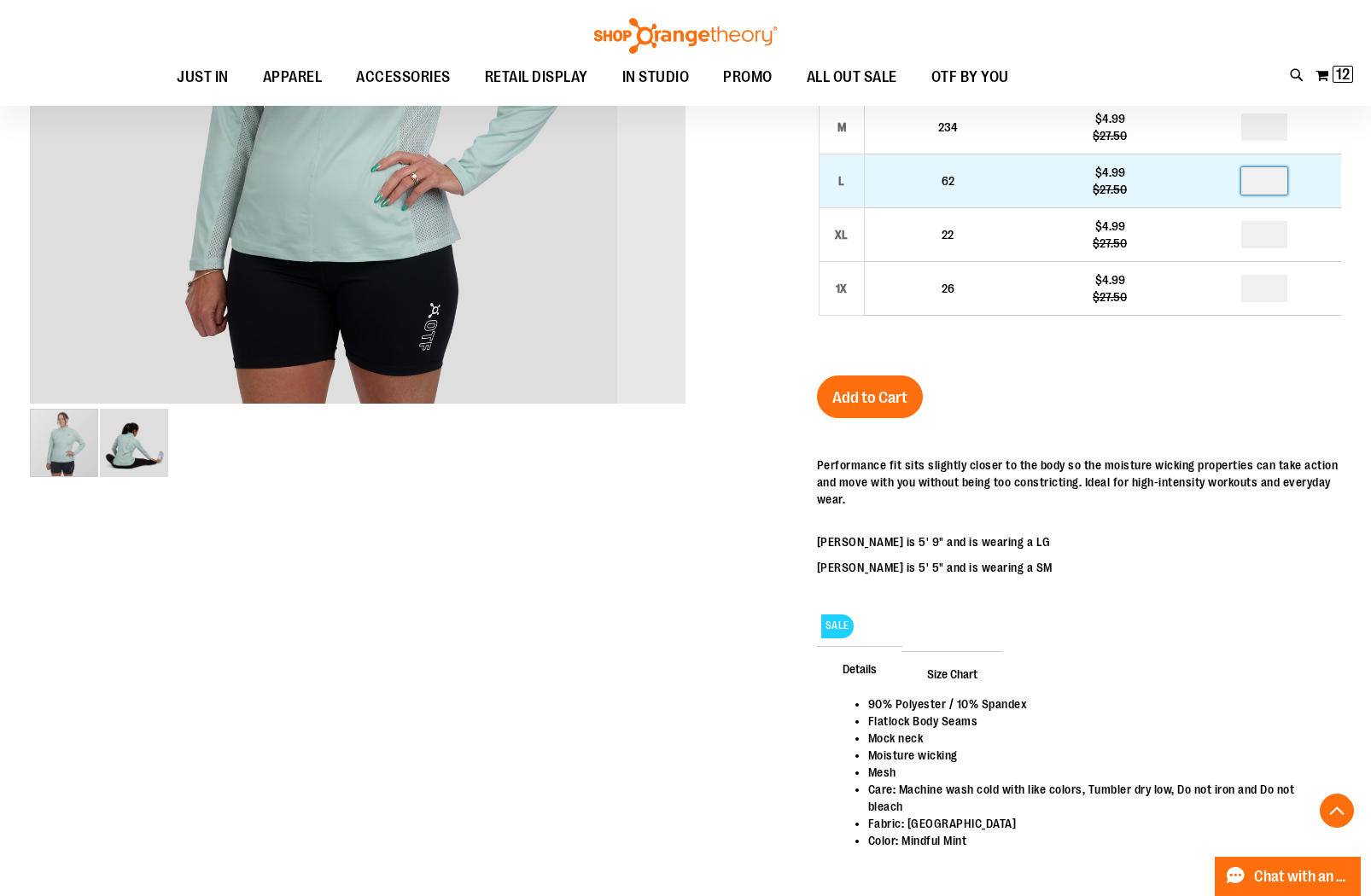
scroll to position [554, 0]
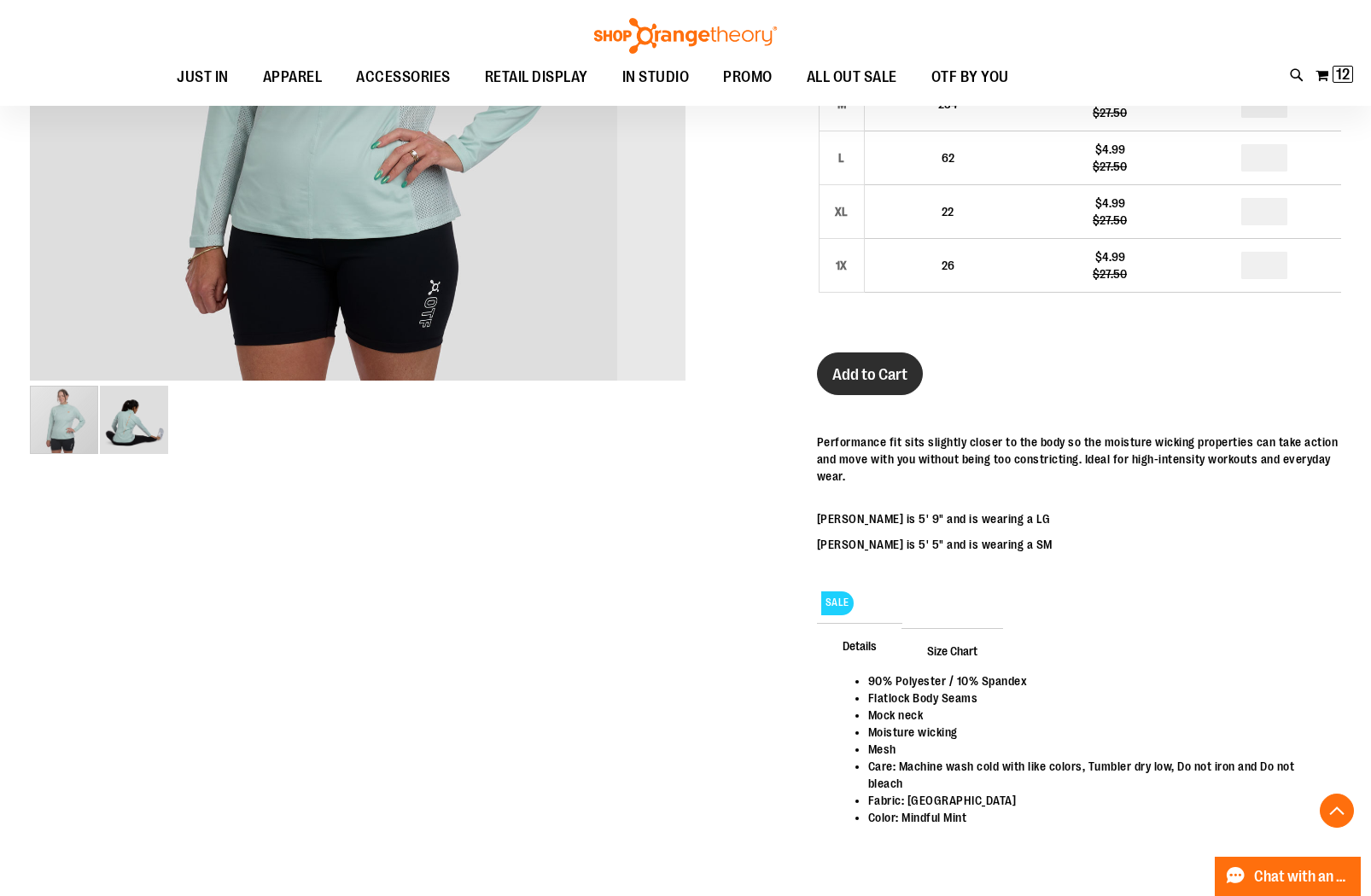
click at [892, 370] on span "Add to Cart" at bounding box center [871, 375] width 76 height 18
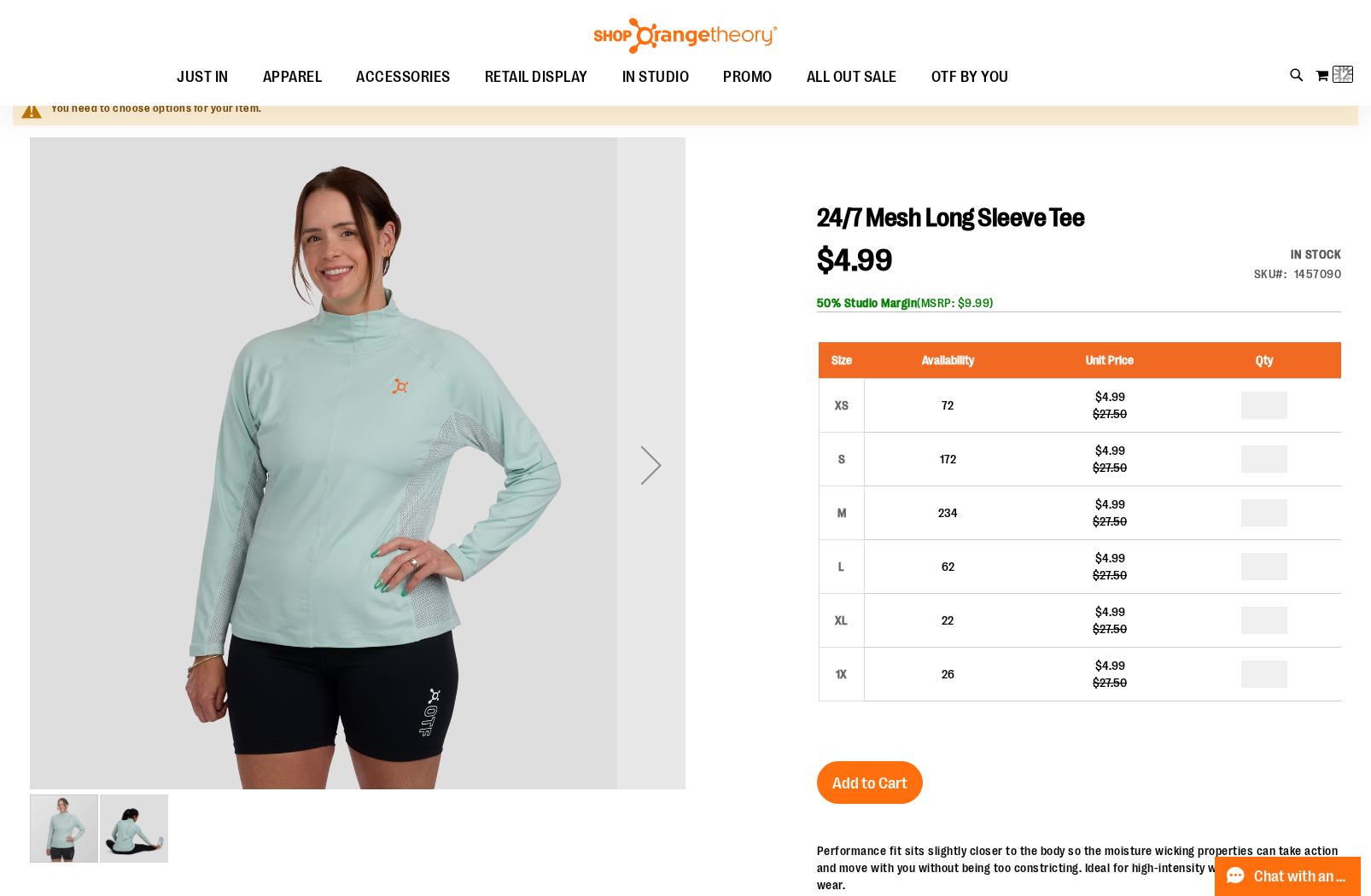
scroll to position [0, 0]
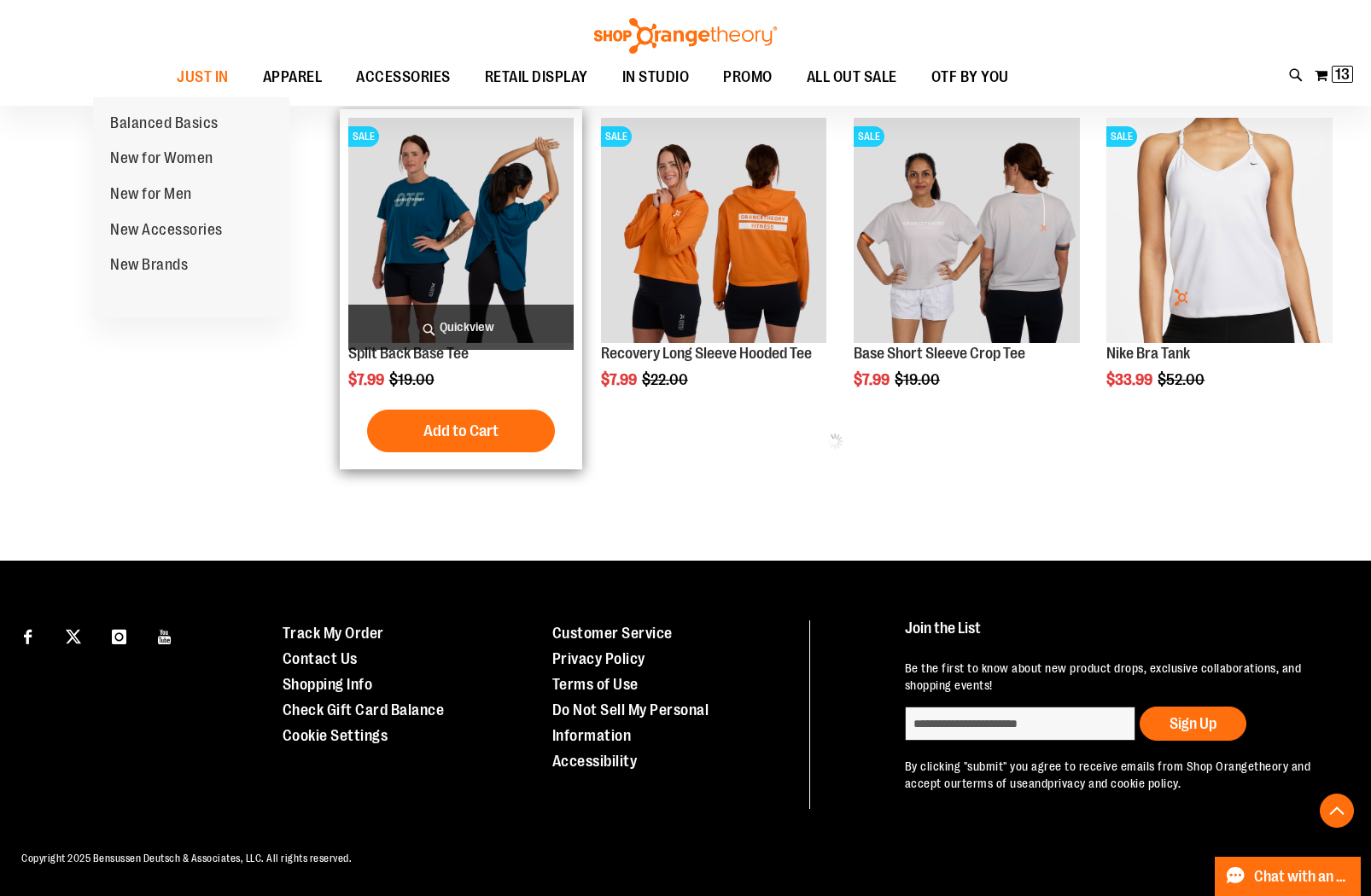
scroll to position [690, 0]
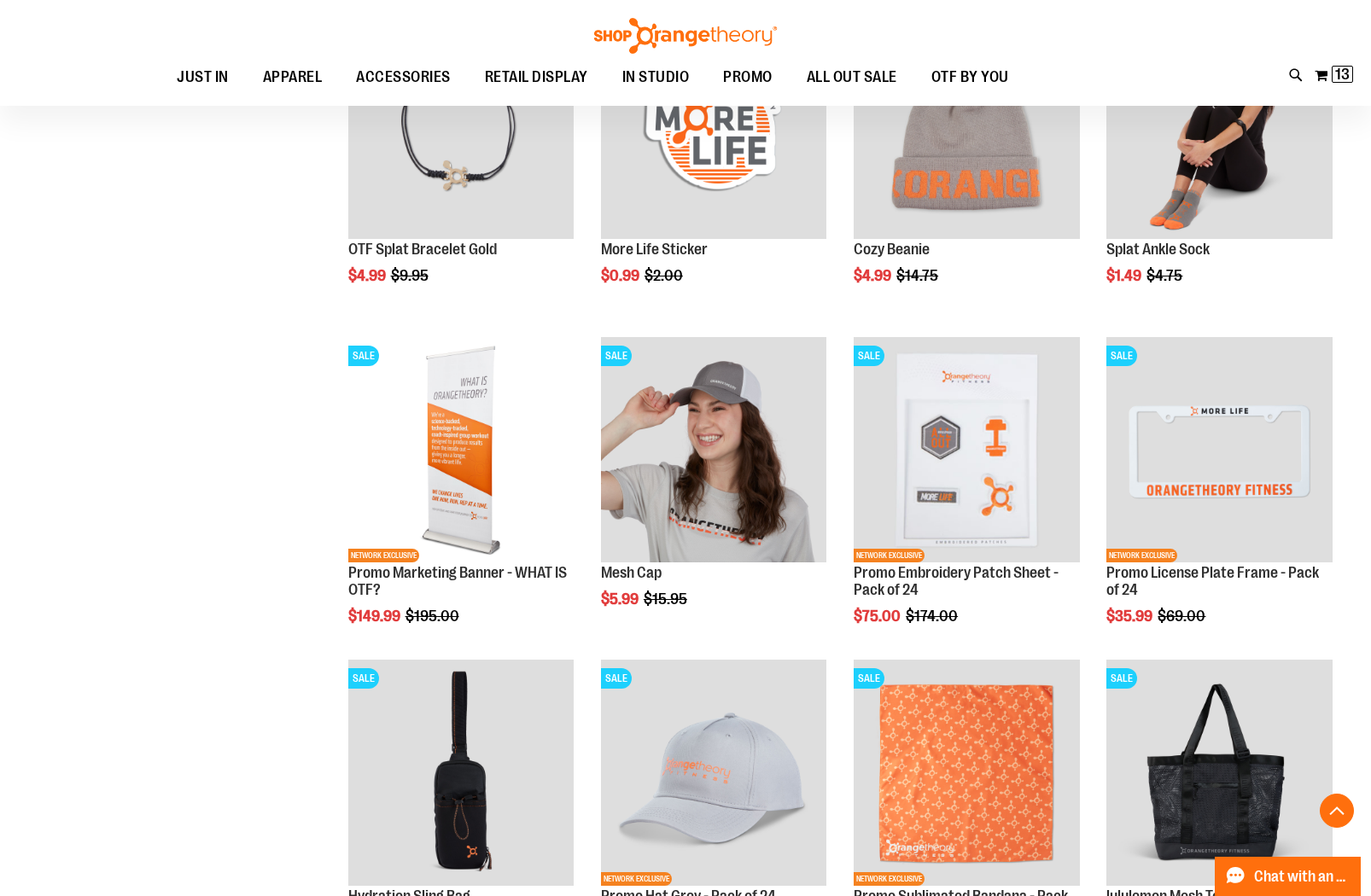
scroll to position [2133, 0]
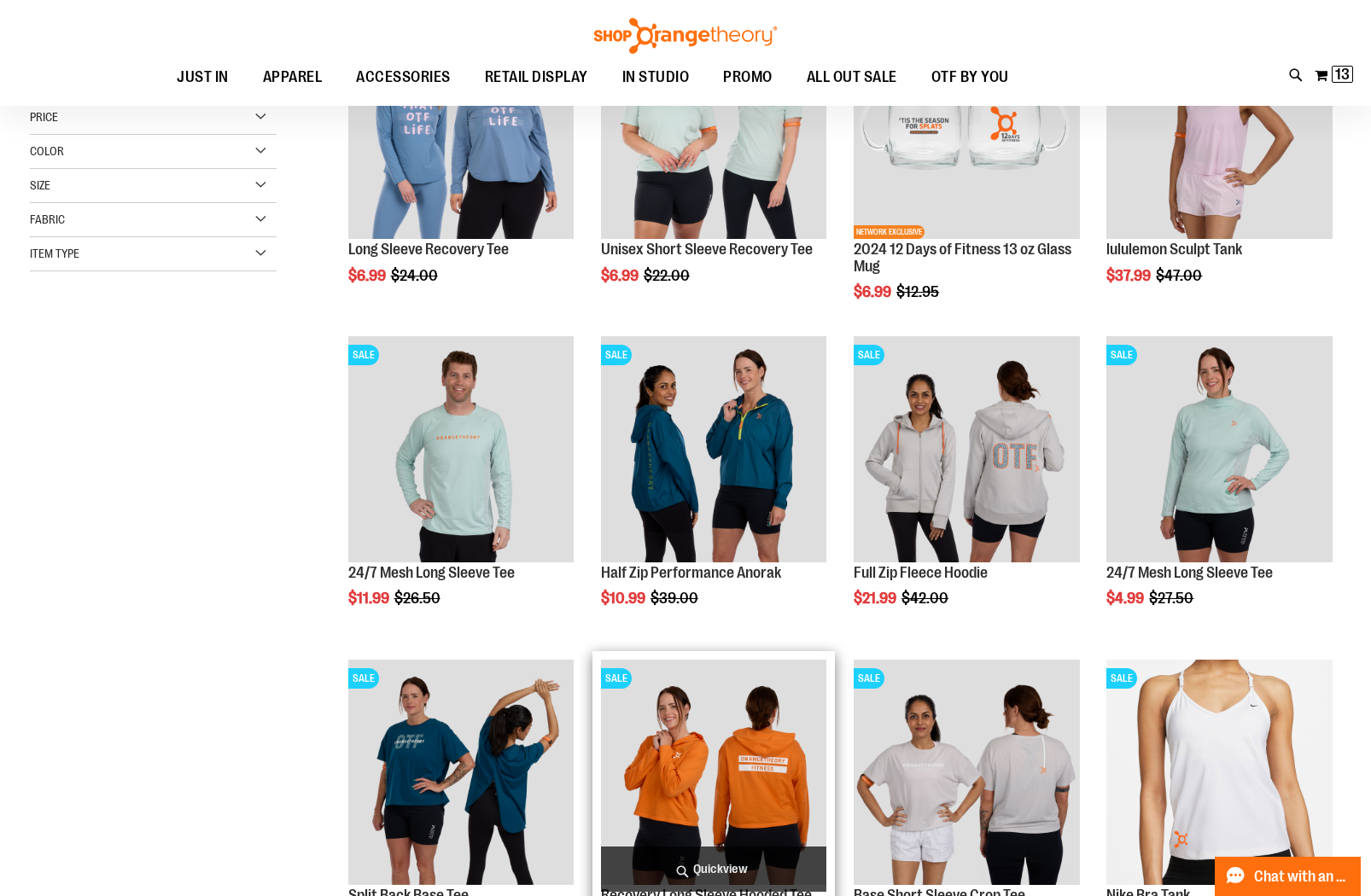
scroll to position [187, 0]
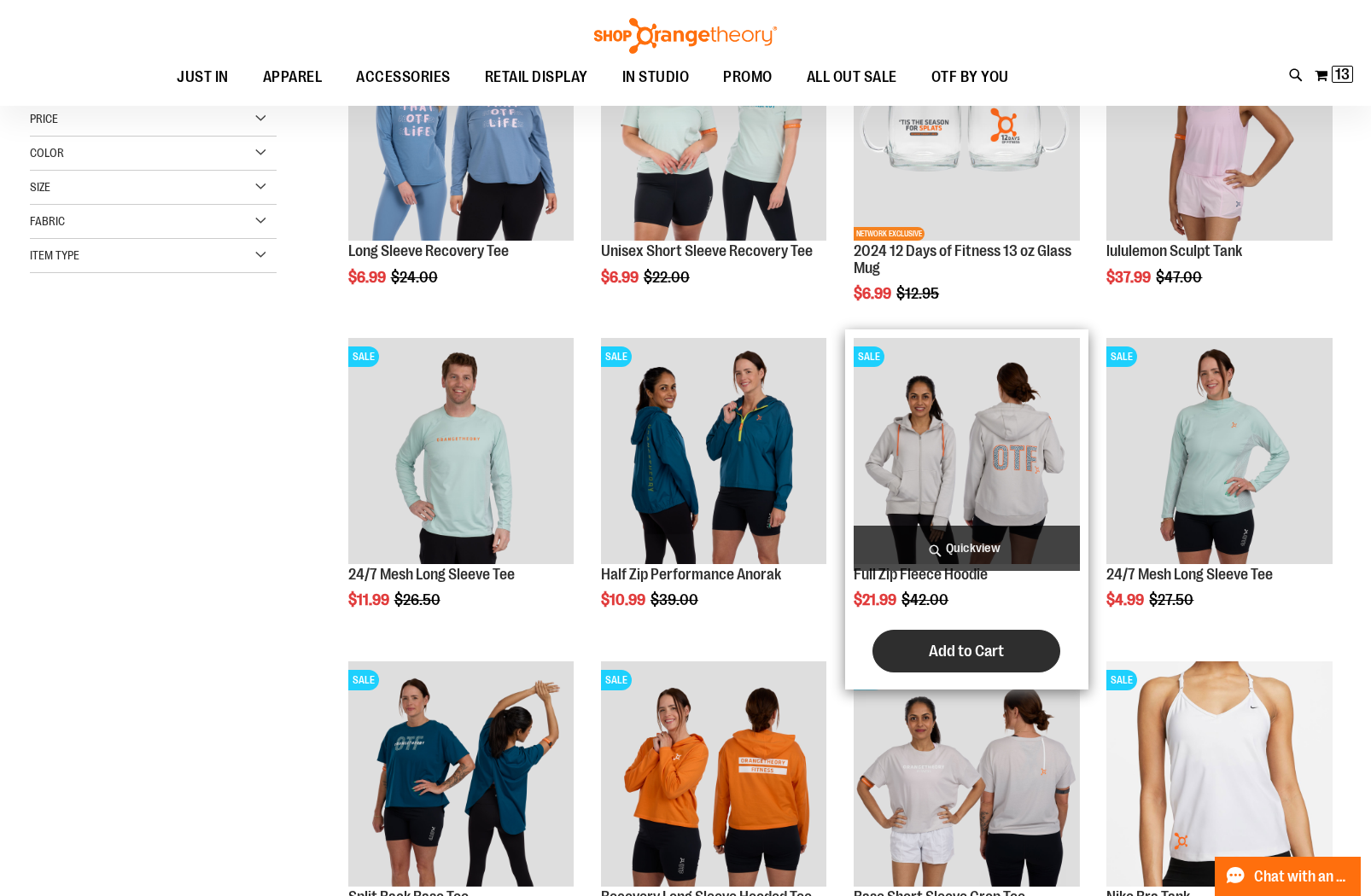
click at [954, 640] on button "Add to Cart" at bounding box center [967, 651] width 188 height 42
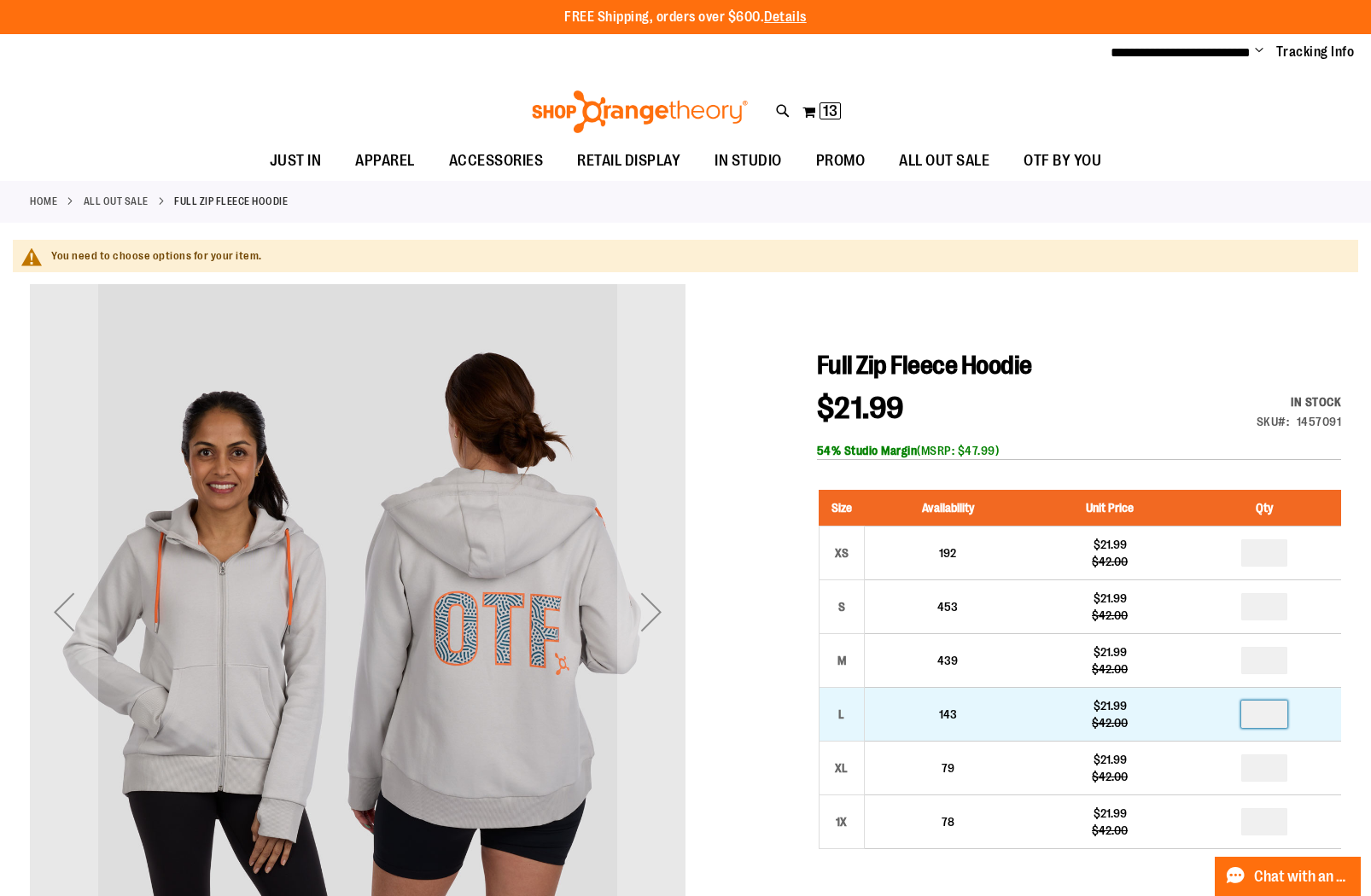
click at [1276, 721] on input "number" at bounding box center [1264, 715] width 46 height 28
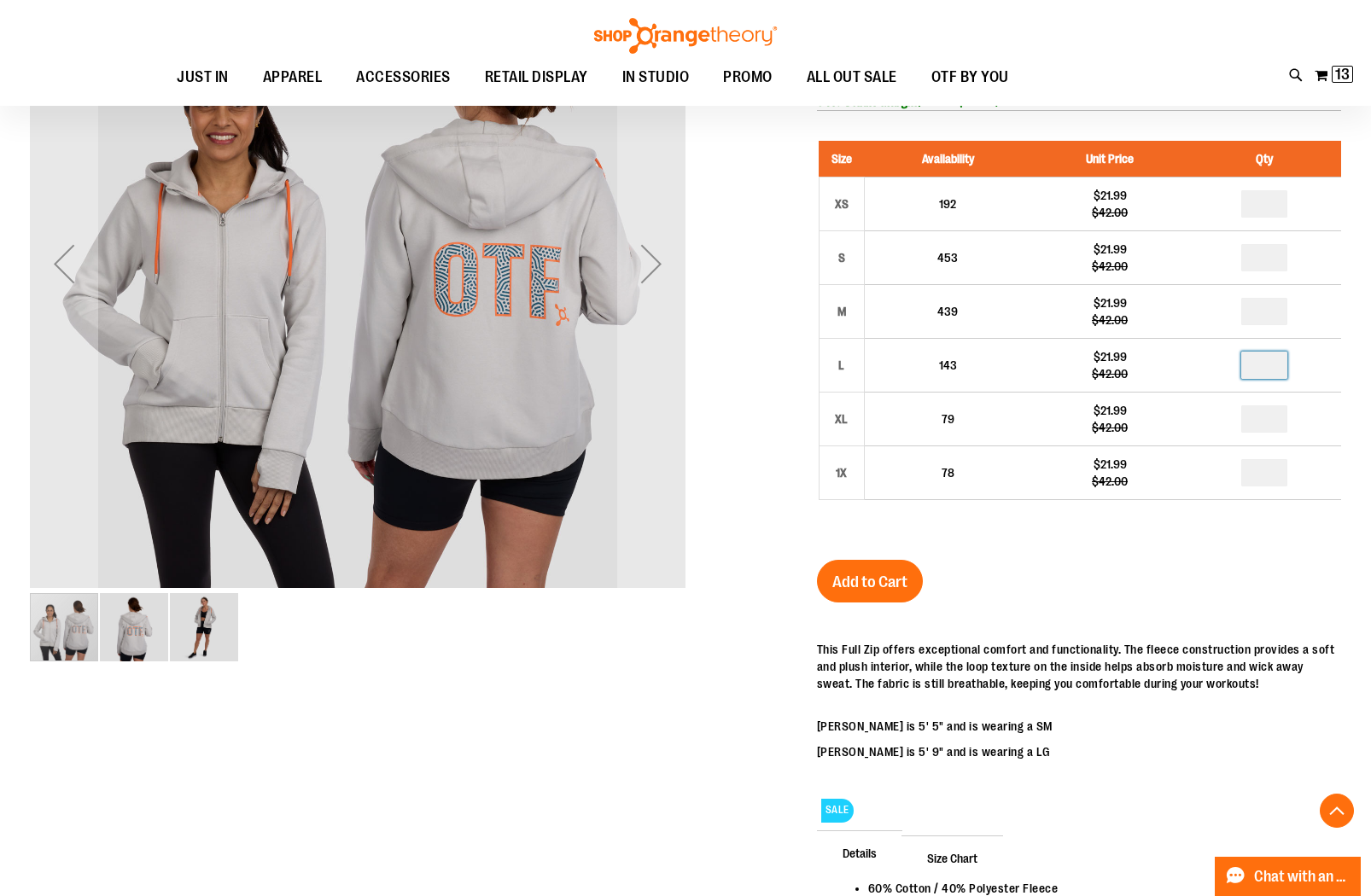
scroll to position [395, 0]
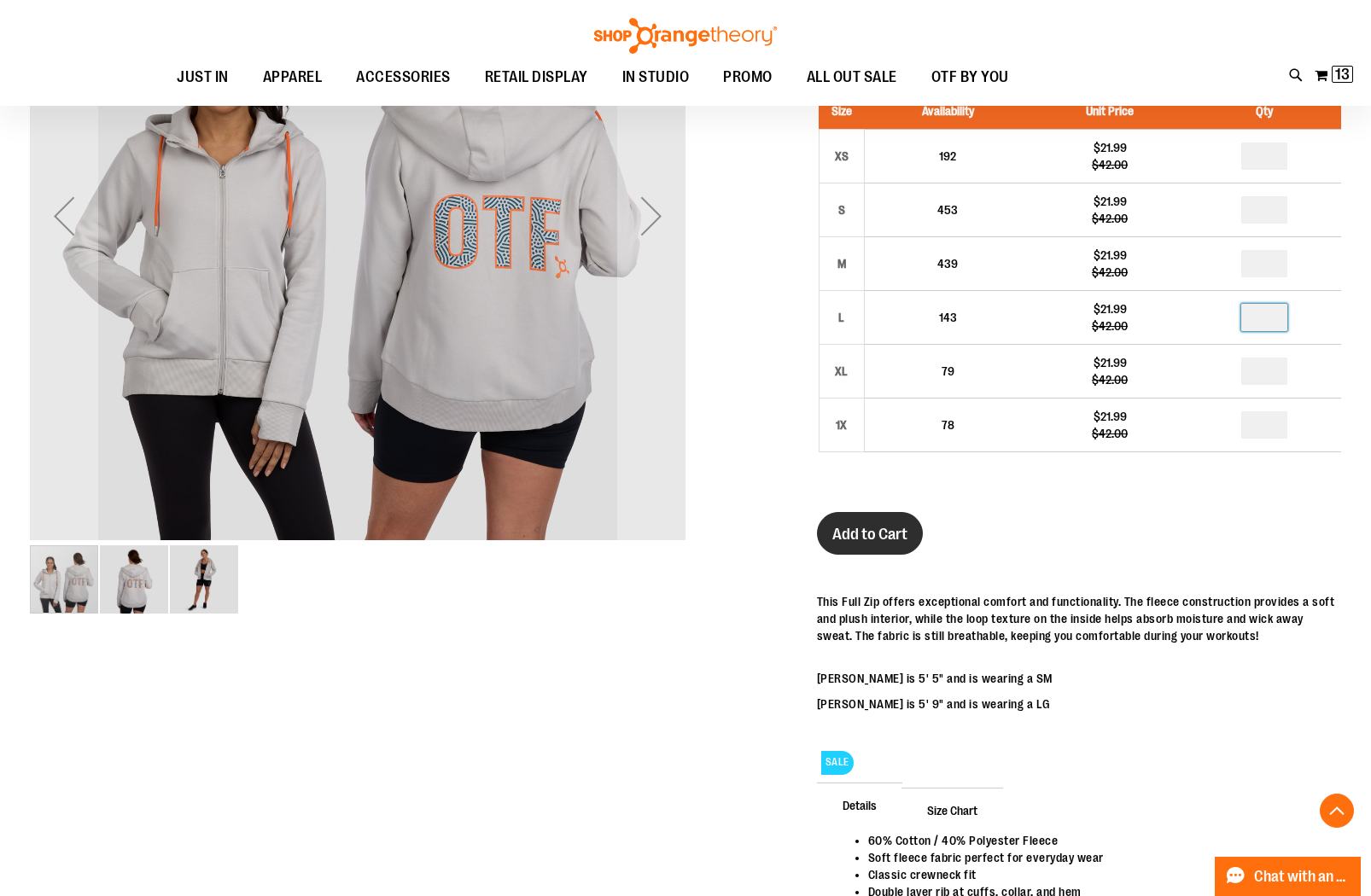
type input "*"
click at [900, 536] on span "Add to Cart" at bounding box center [871, 534] width 76 height 18
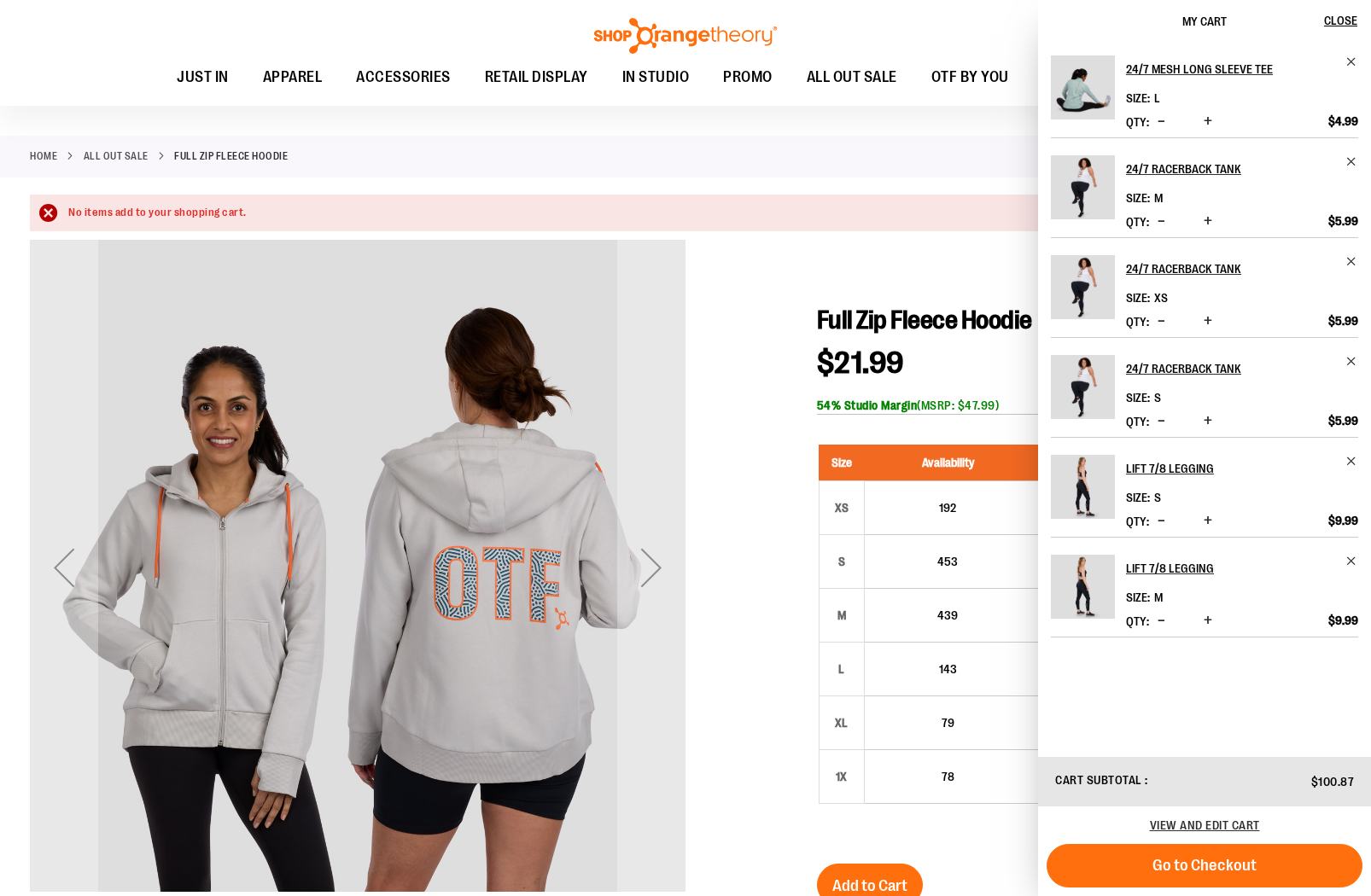
scroll to position [0, 0]
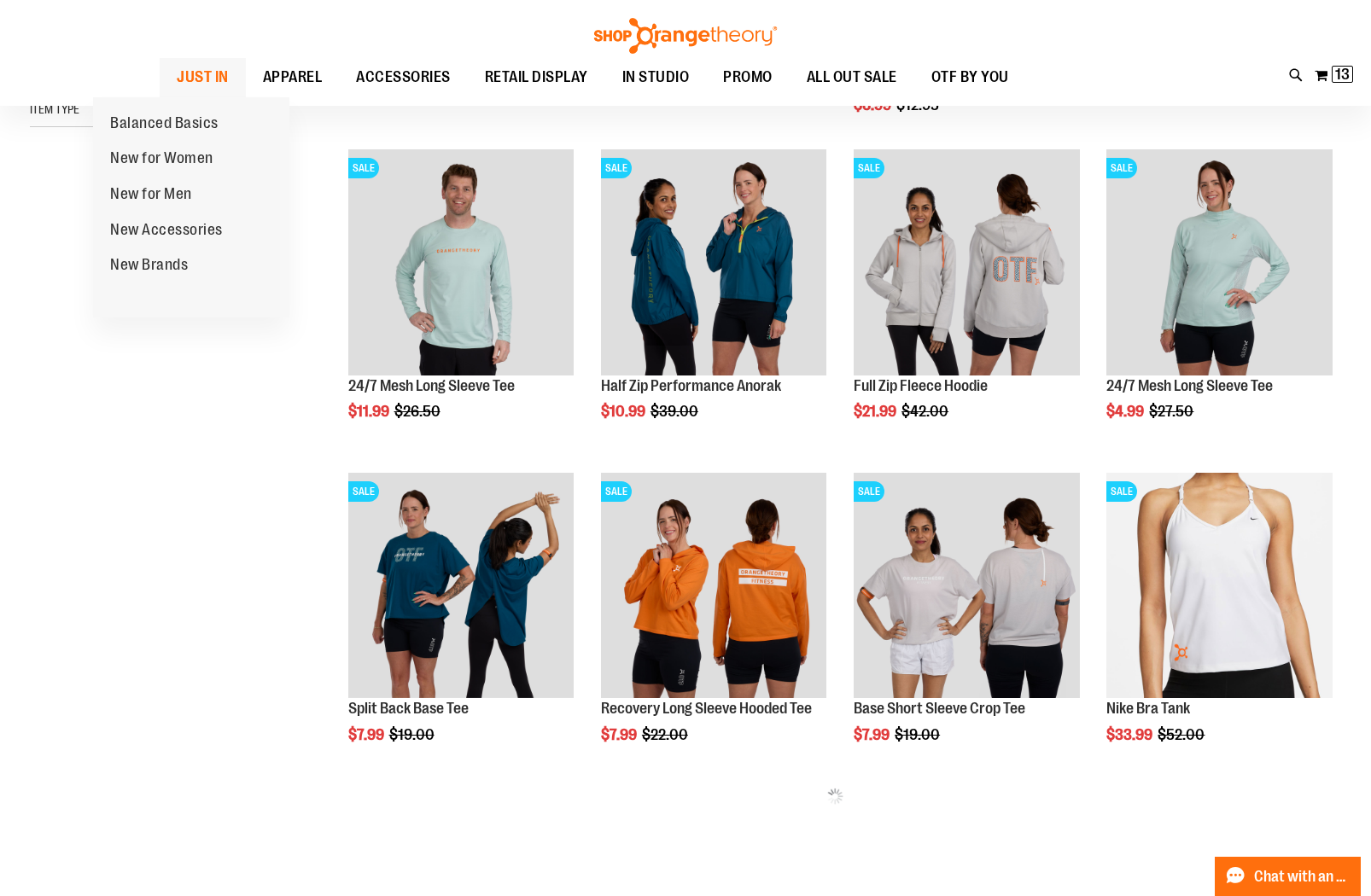
scroll to position [145, 0]
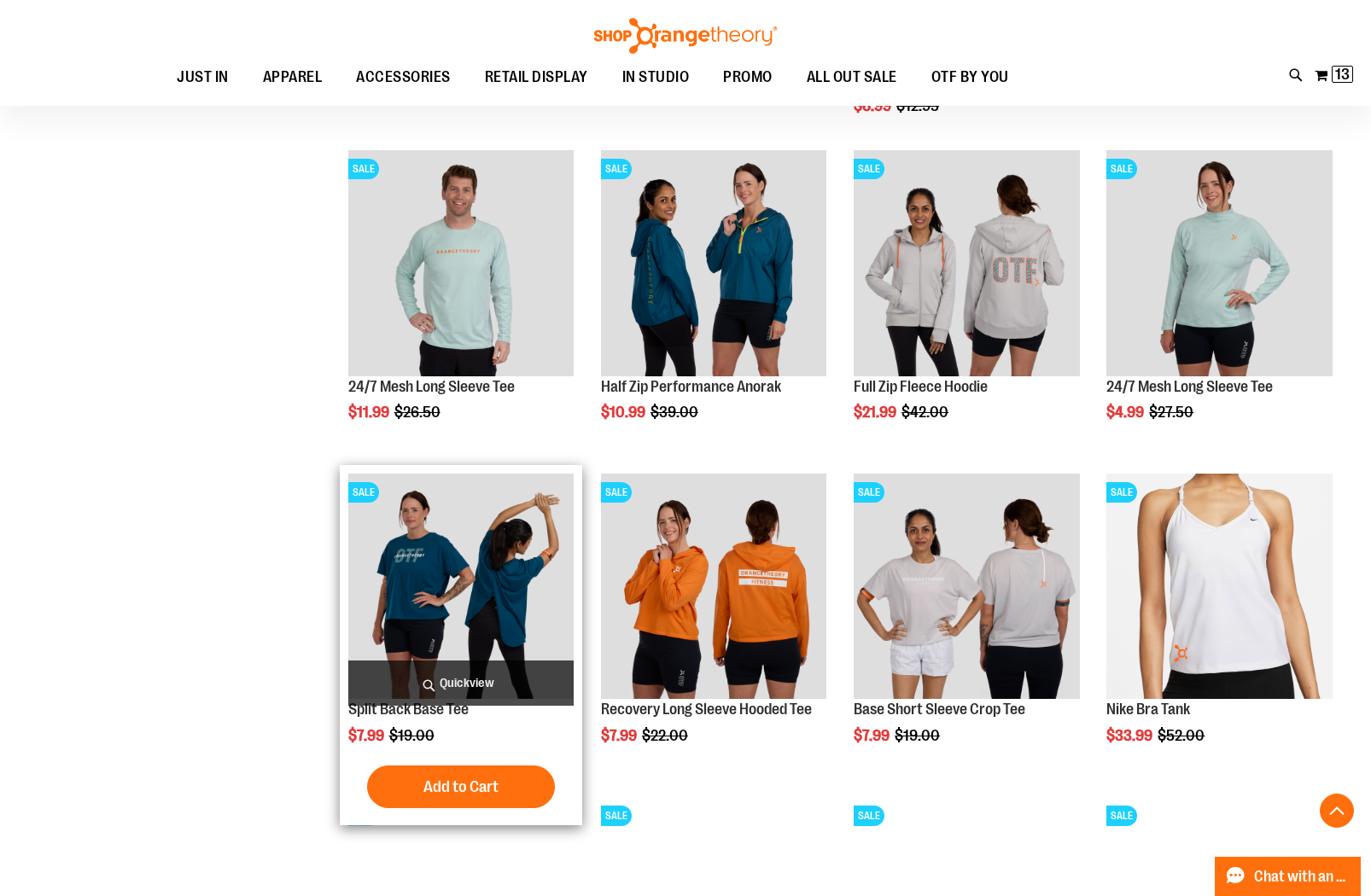
scroll to position [377, 0]
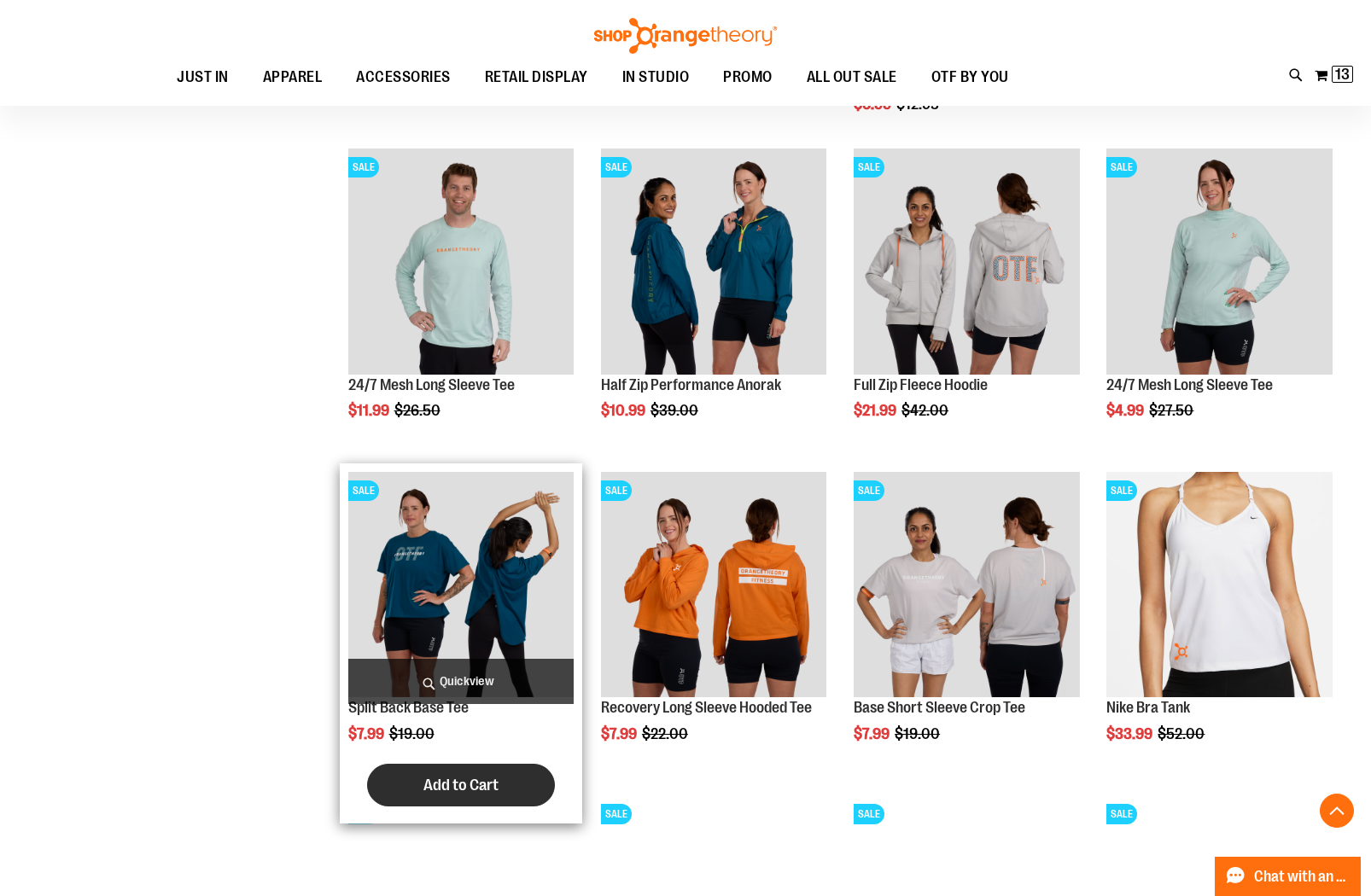
click at [451, 778] on span "Add to Cart" at bounding box center [462, 785] width 76 height 18
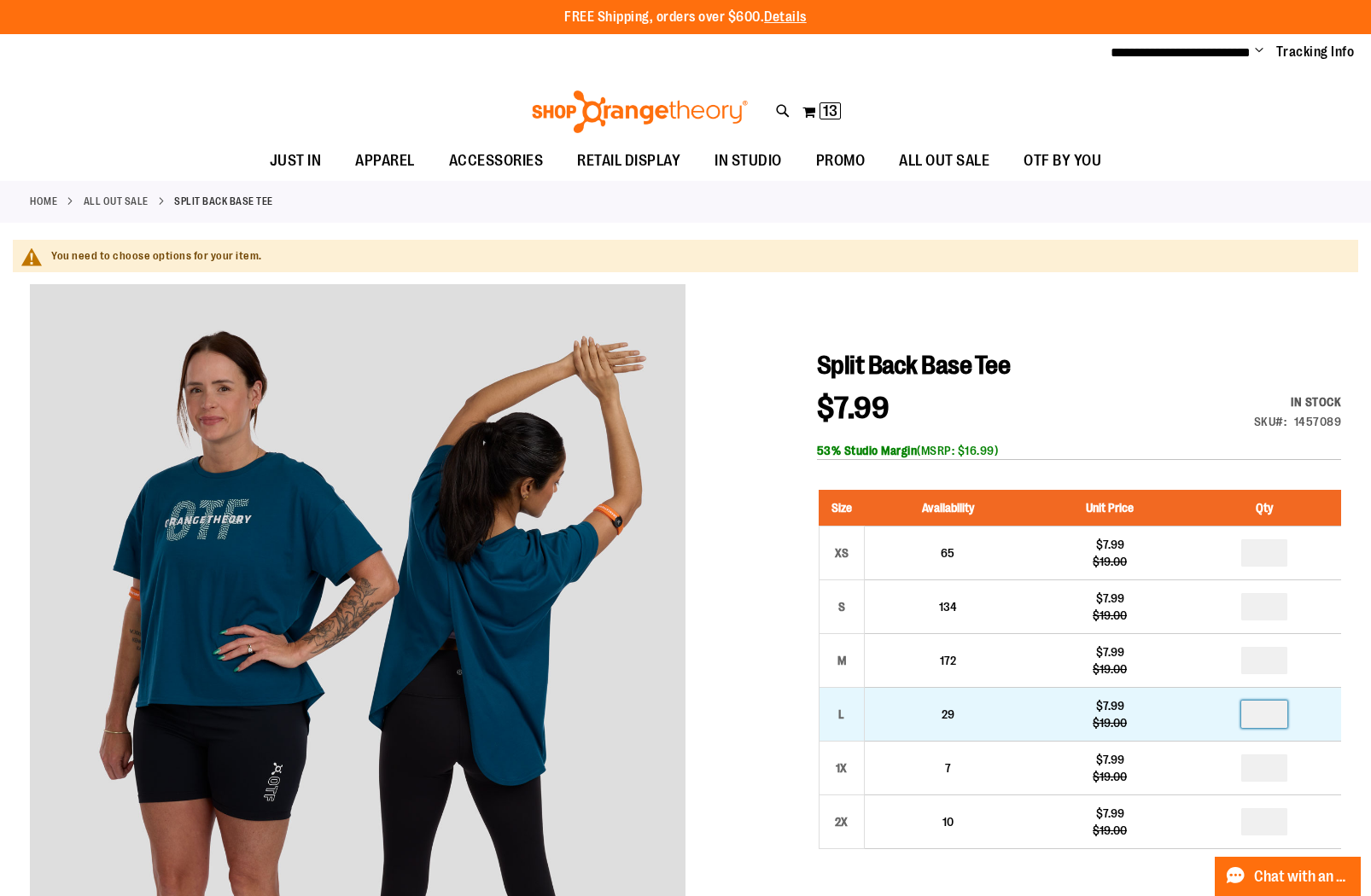
click at [1280, 716] on input "number" at bounding box center [1264, 715] width 46 height 28
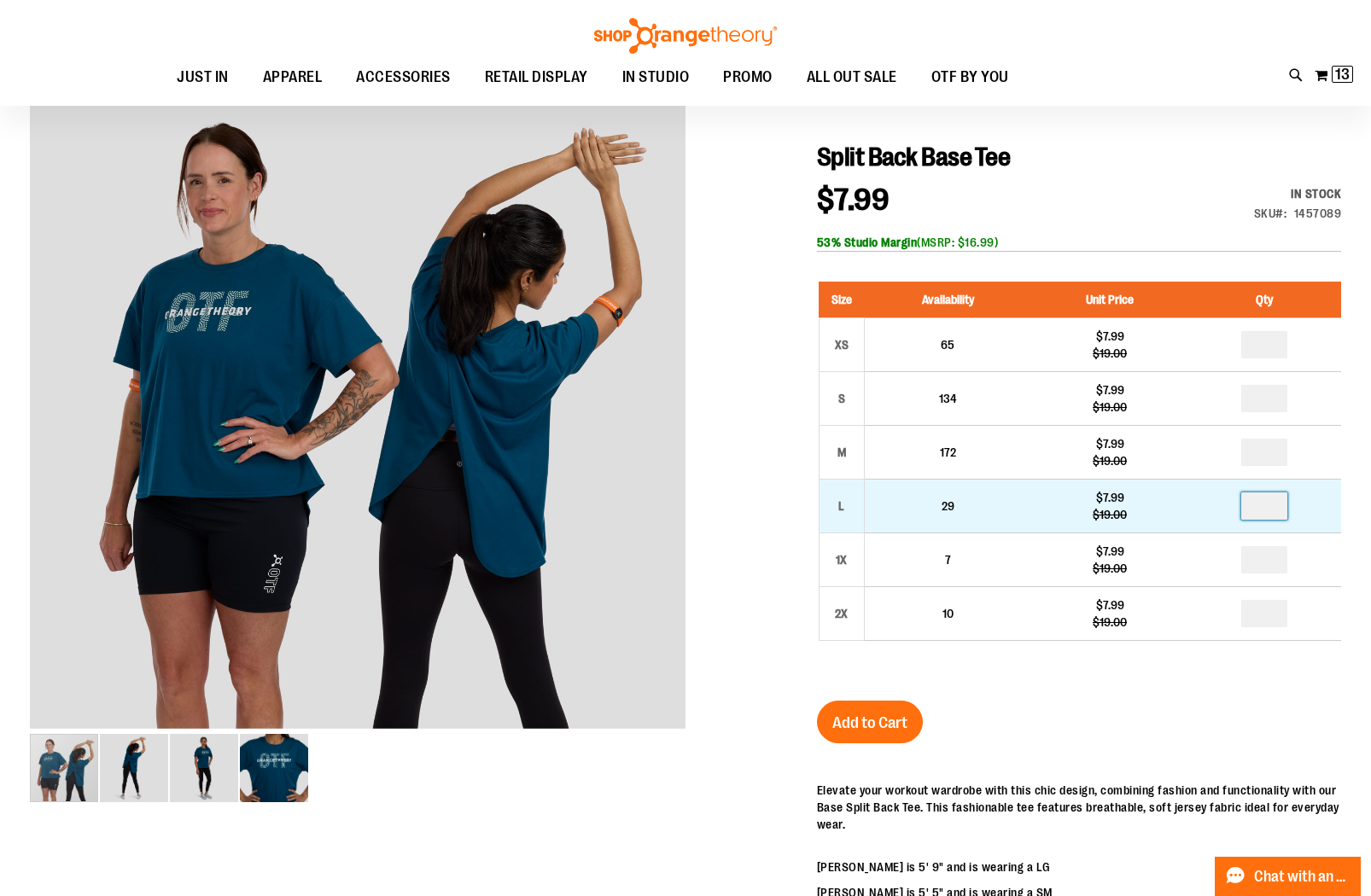
scroll to position [209, 0]
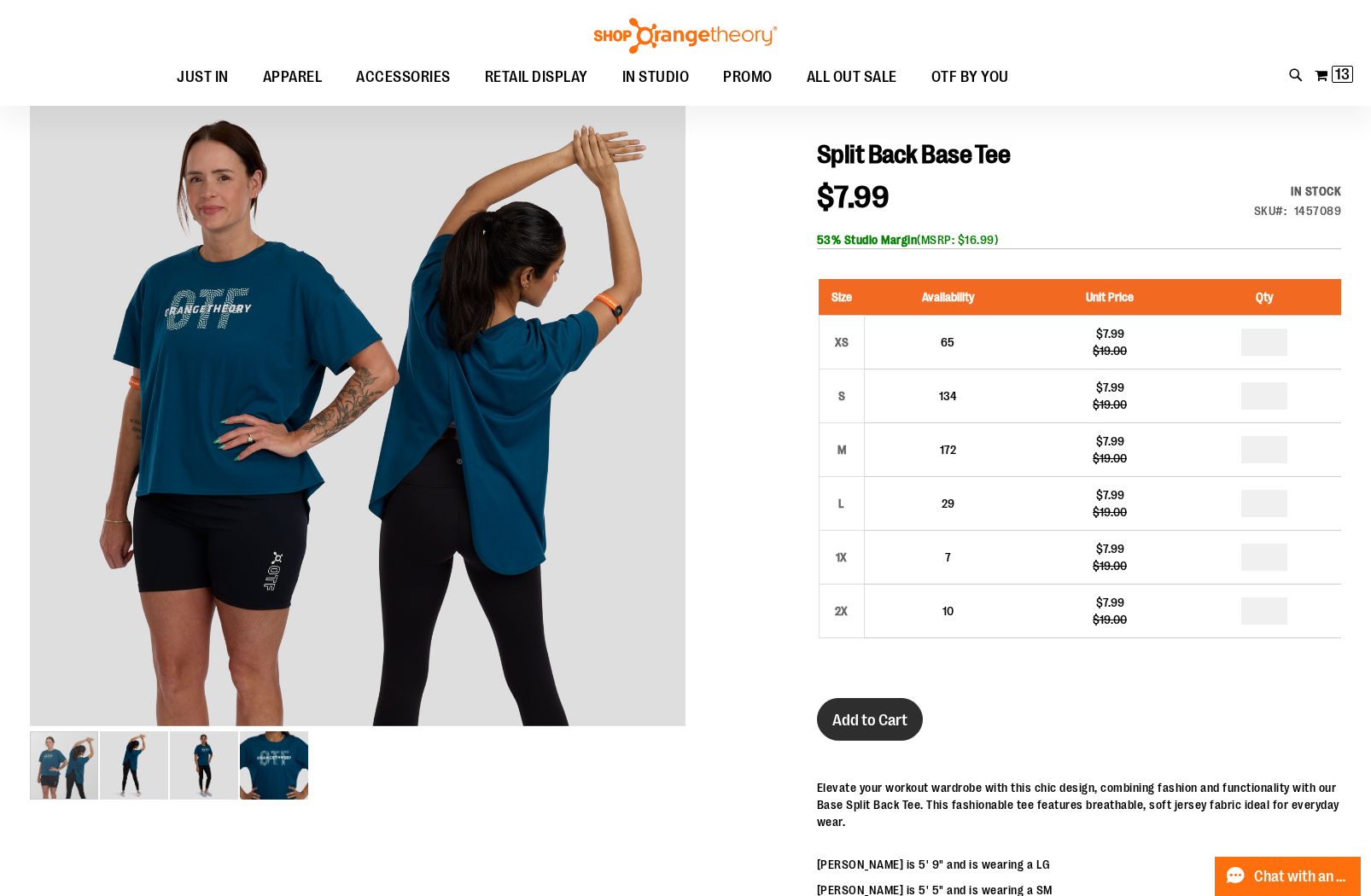
type input "*"
click at [880, 725] on span "Add to Cart" at bounding box center [871, 720] width 76 height 18
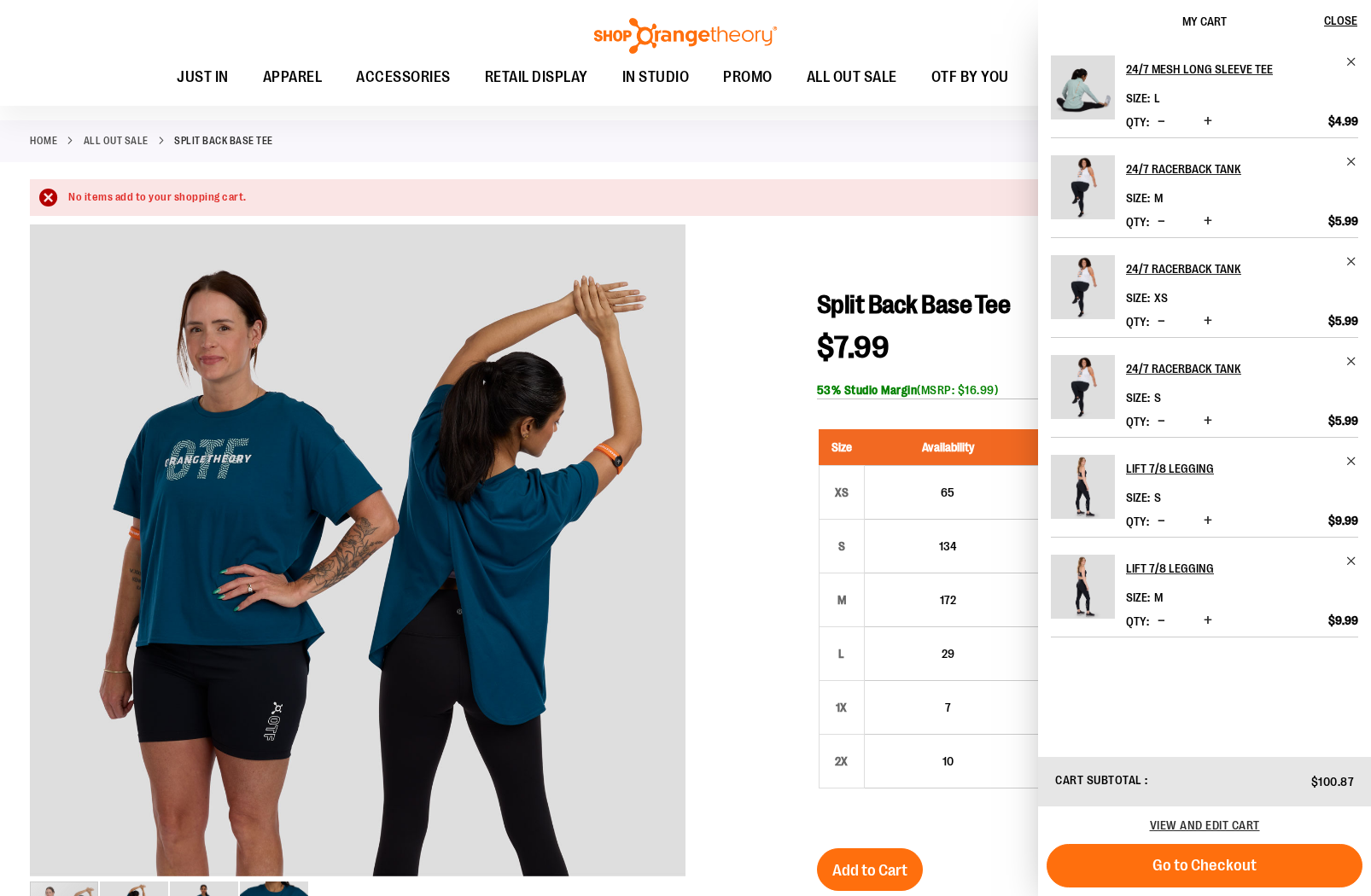
scroll to position [0, 0]
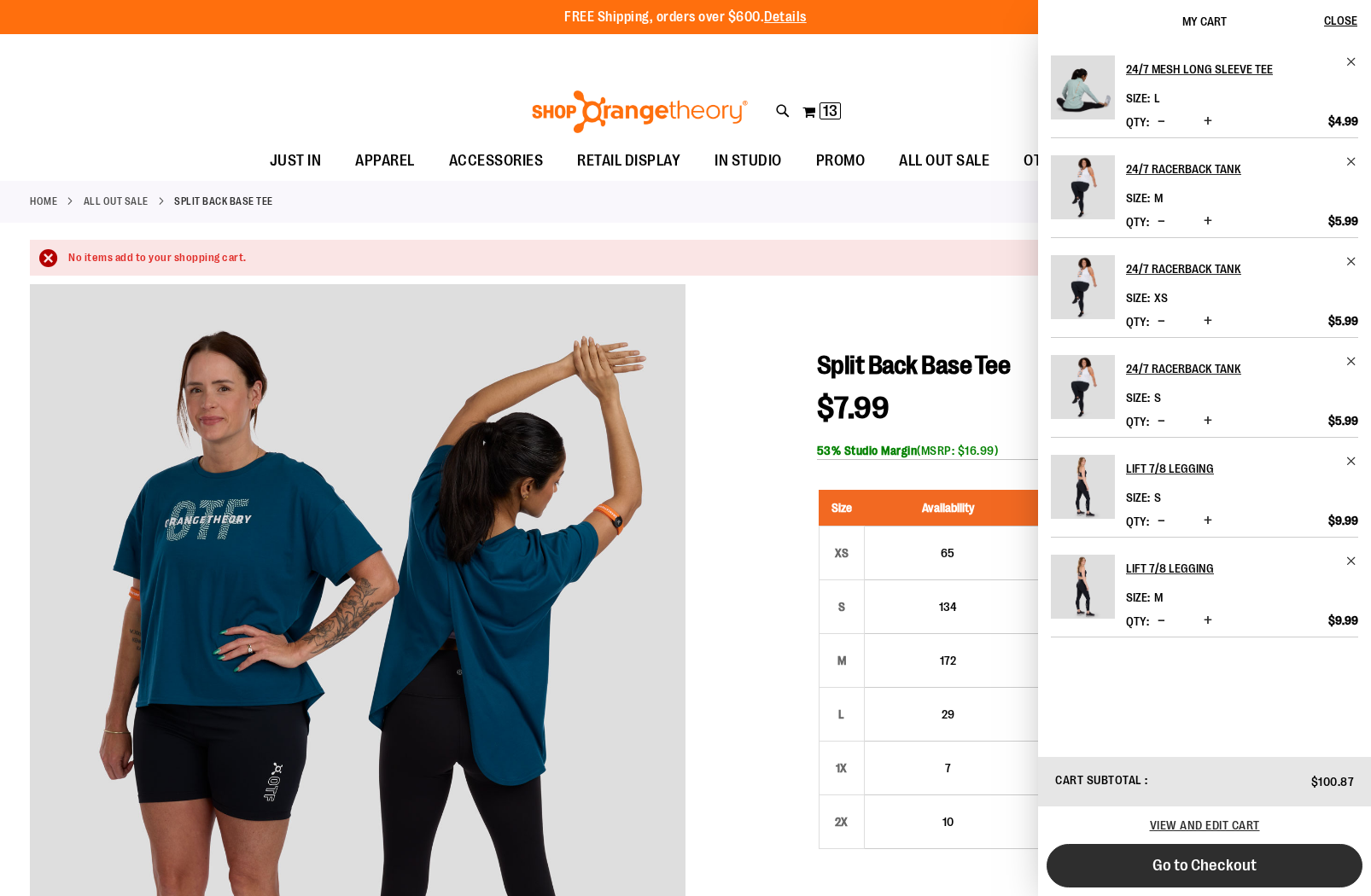
click at [1235, 863] on span "Go to Checkout" at bounding box center [1204, 865] width 104 height 18
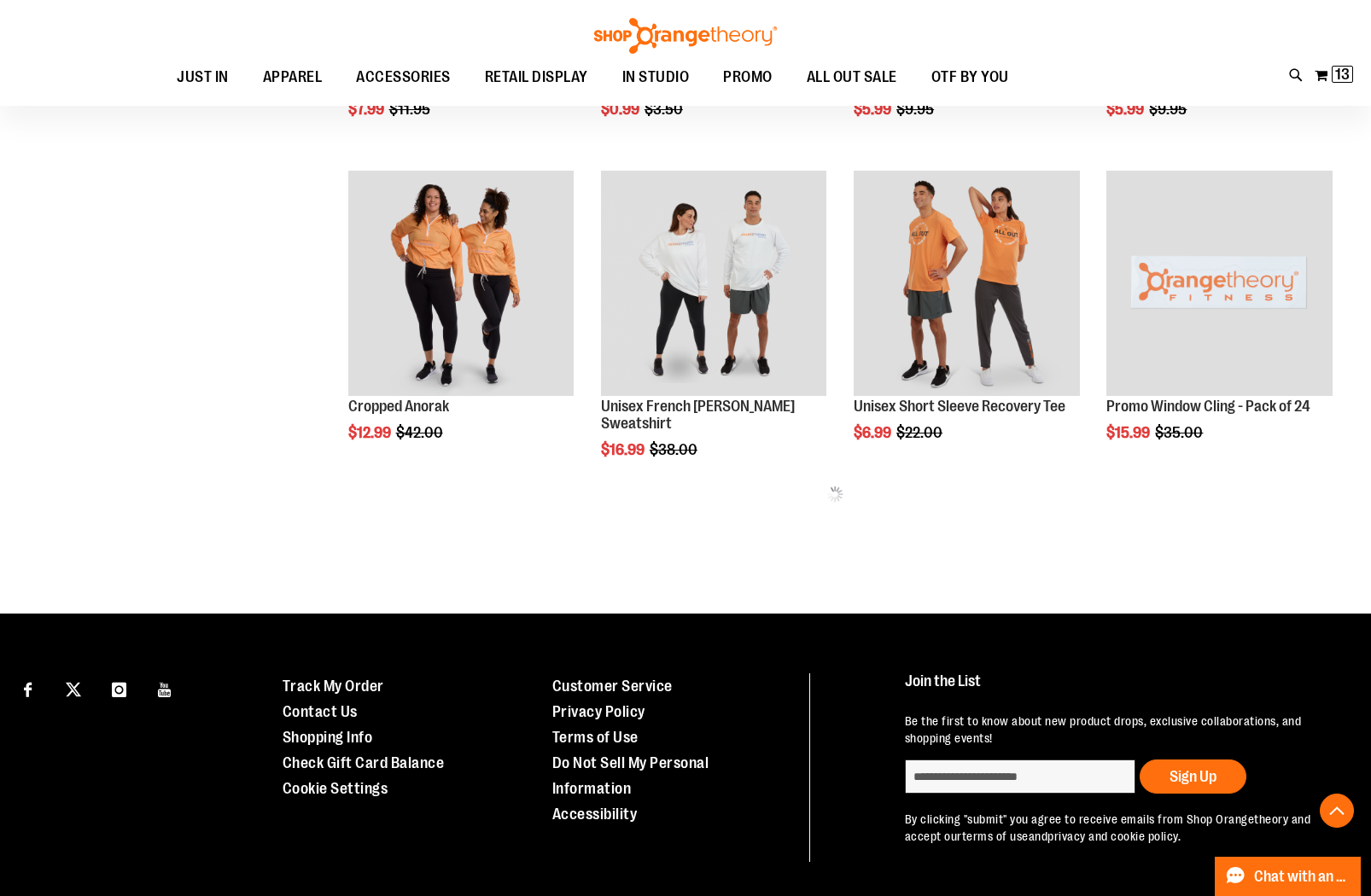
scroll to position [447, 0]
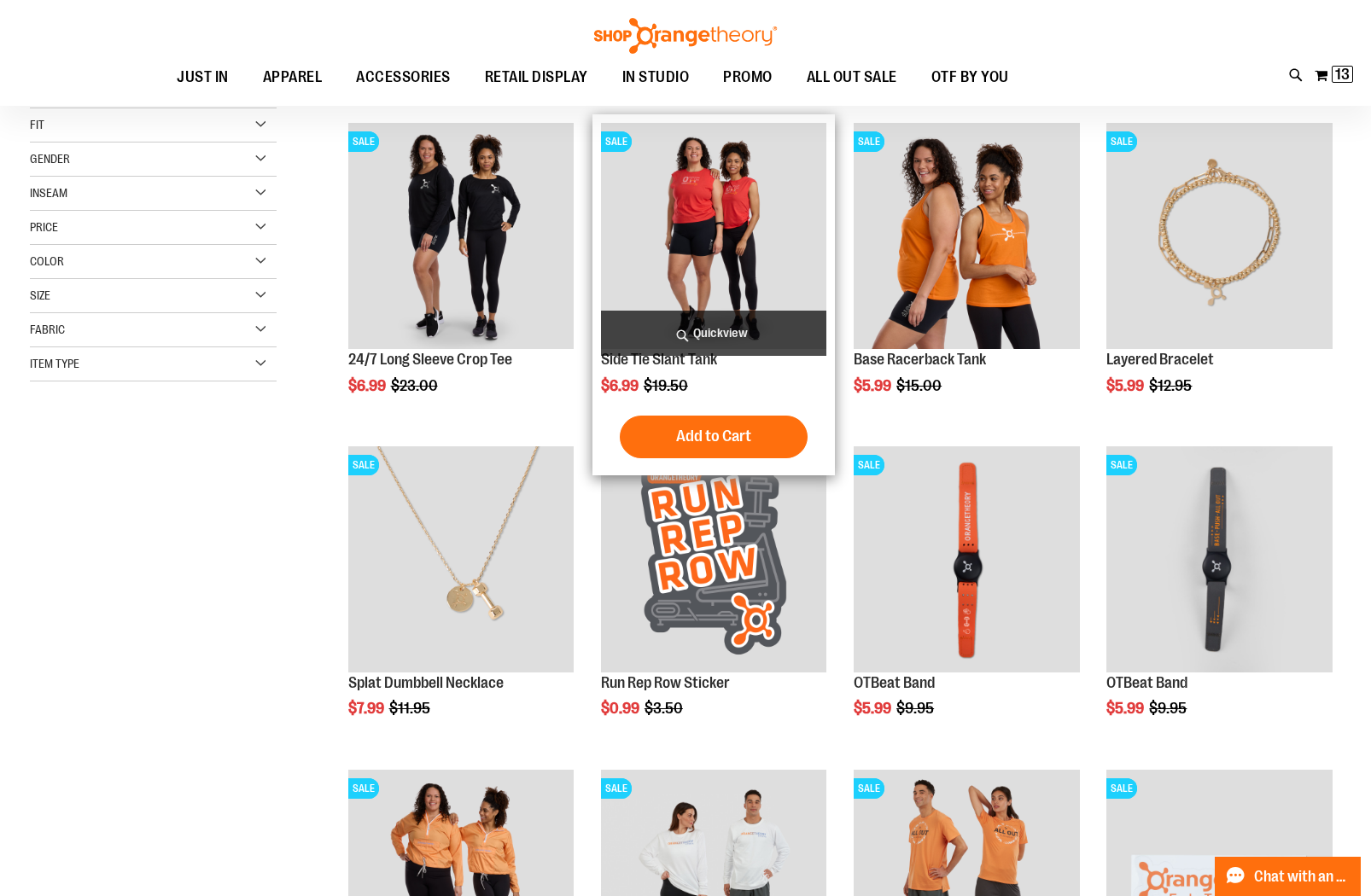
scroll to position [81, 0]
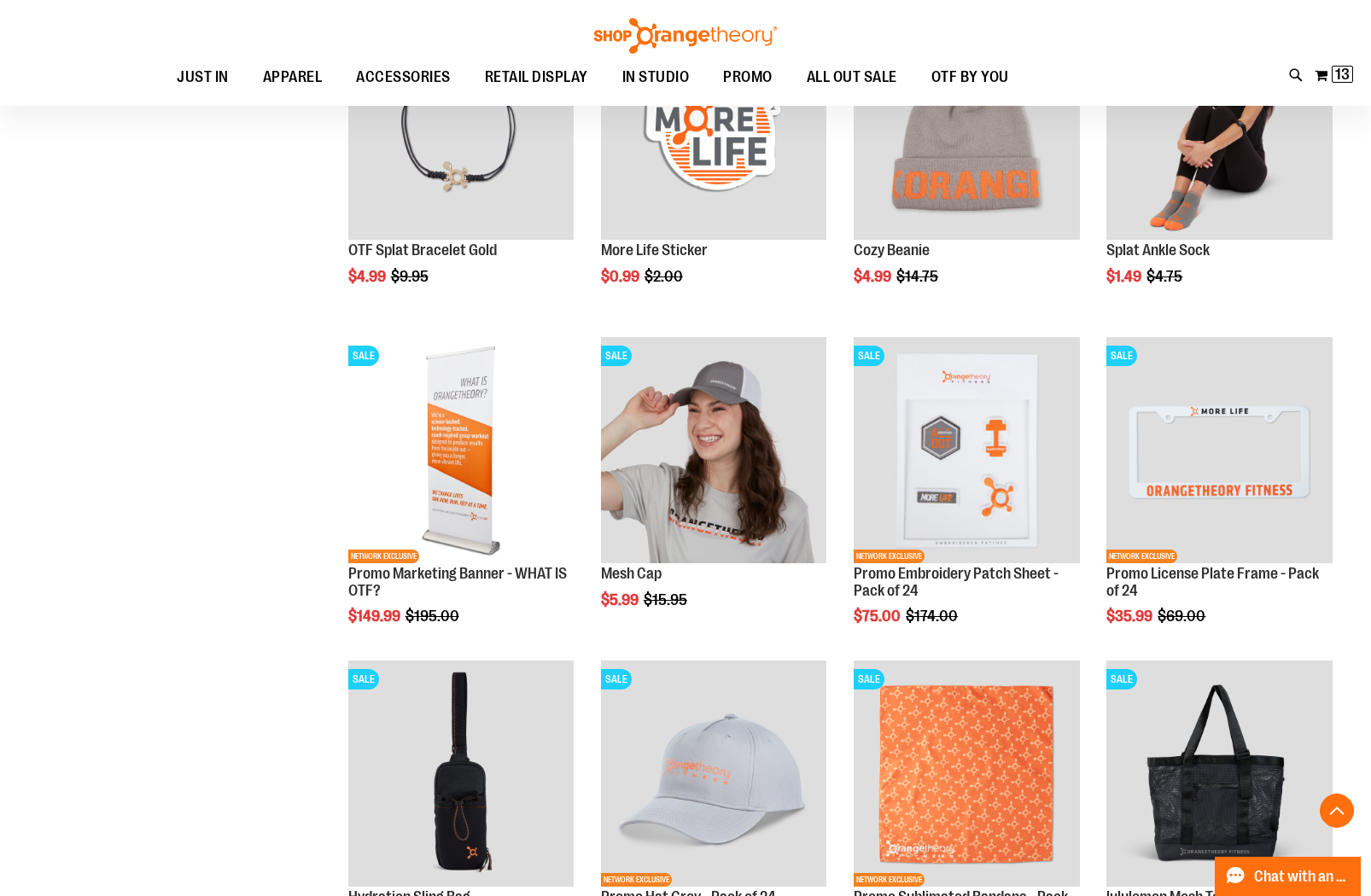
scroll to position [1158, 0]
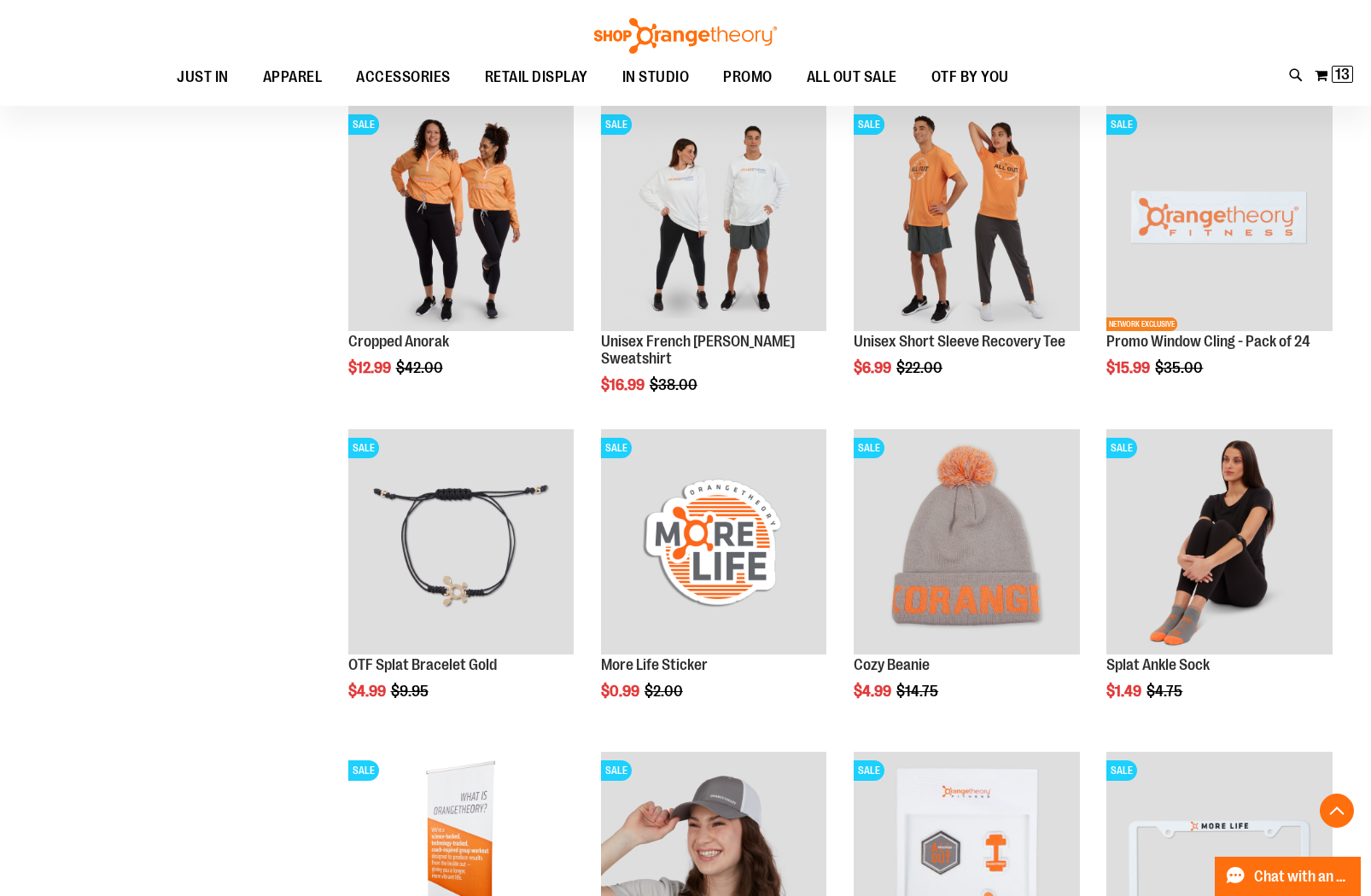
scroll to position [740, 0]
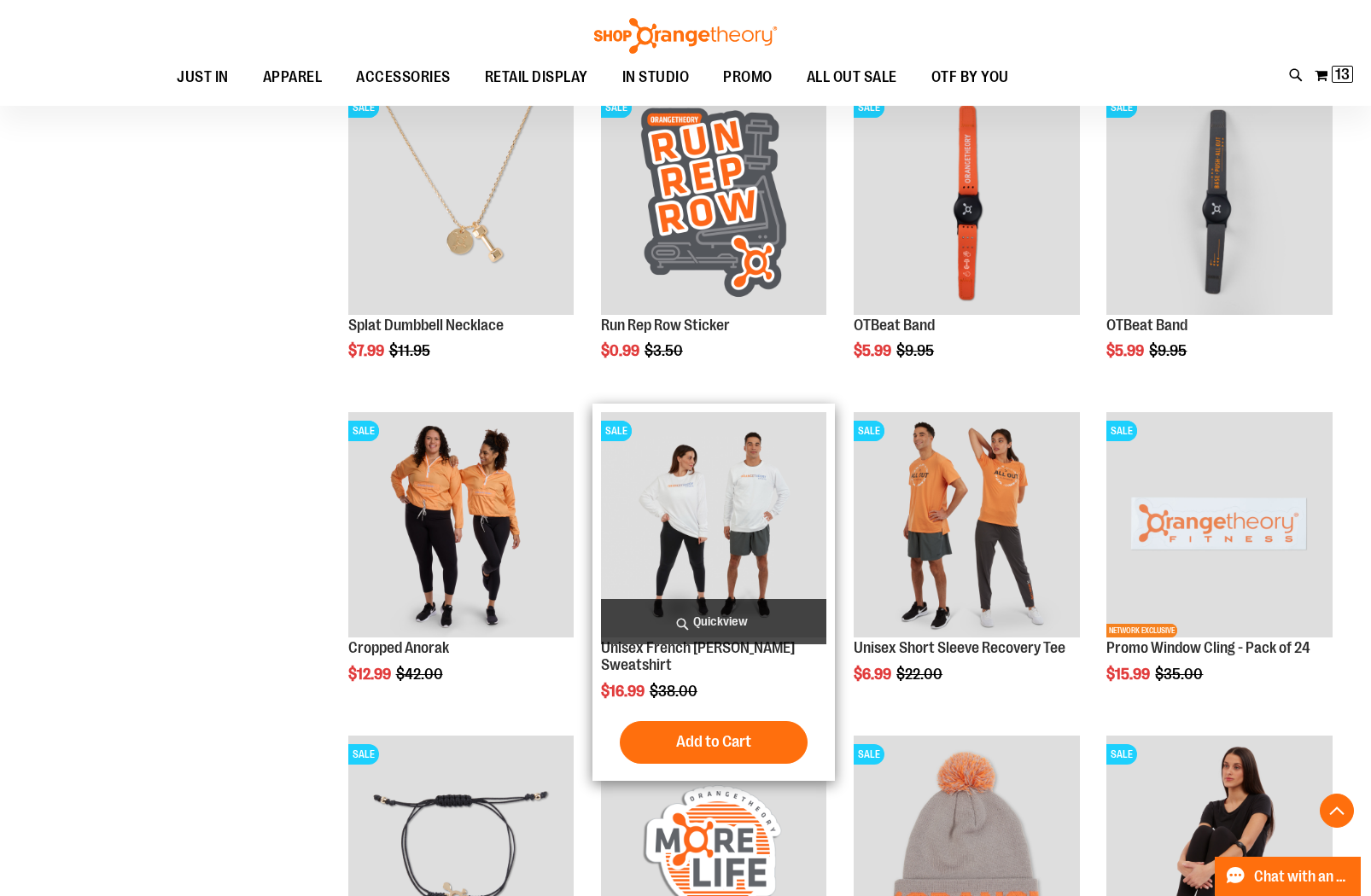
scroll to position [438, 0]
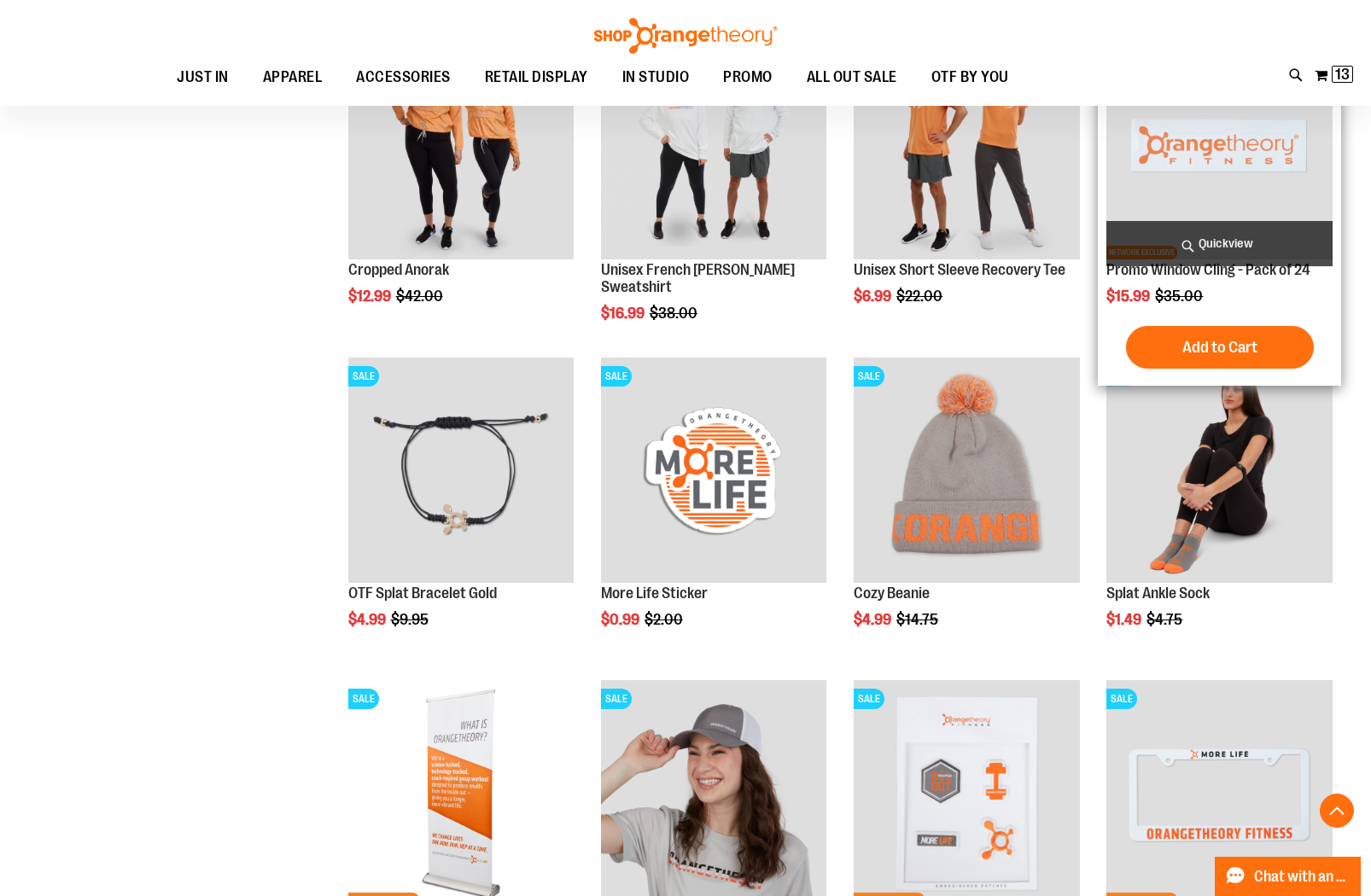
scroll to position [471, 0]
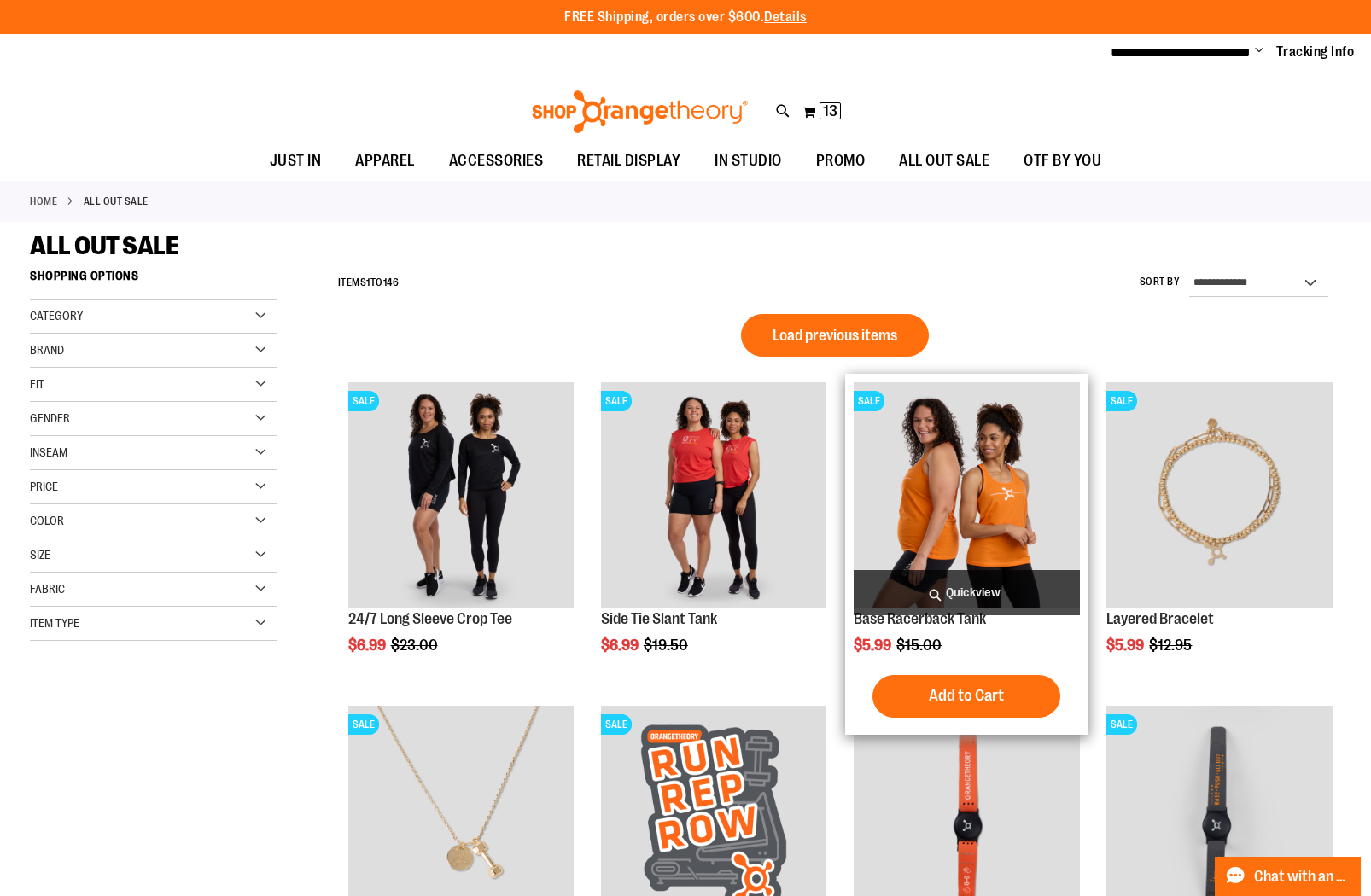
click at [860, 335] on span "Load previous items" at bounding box center [835, 335] width 124 height 17
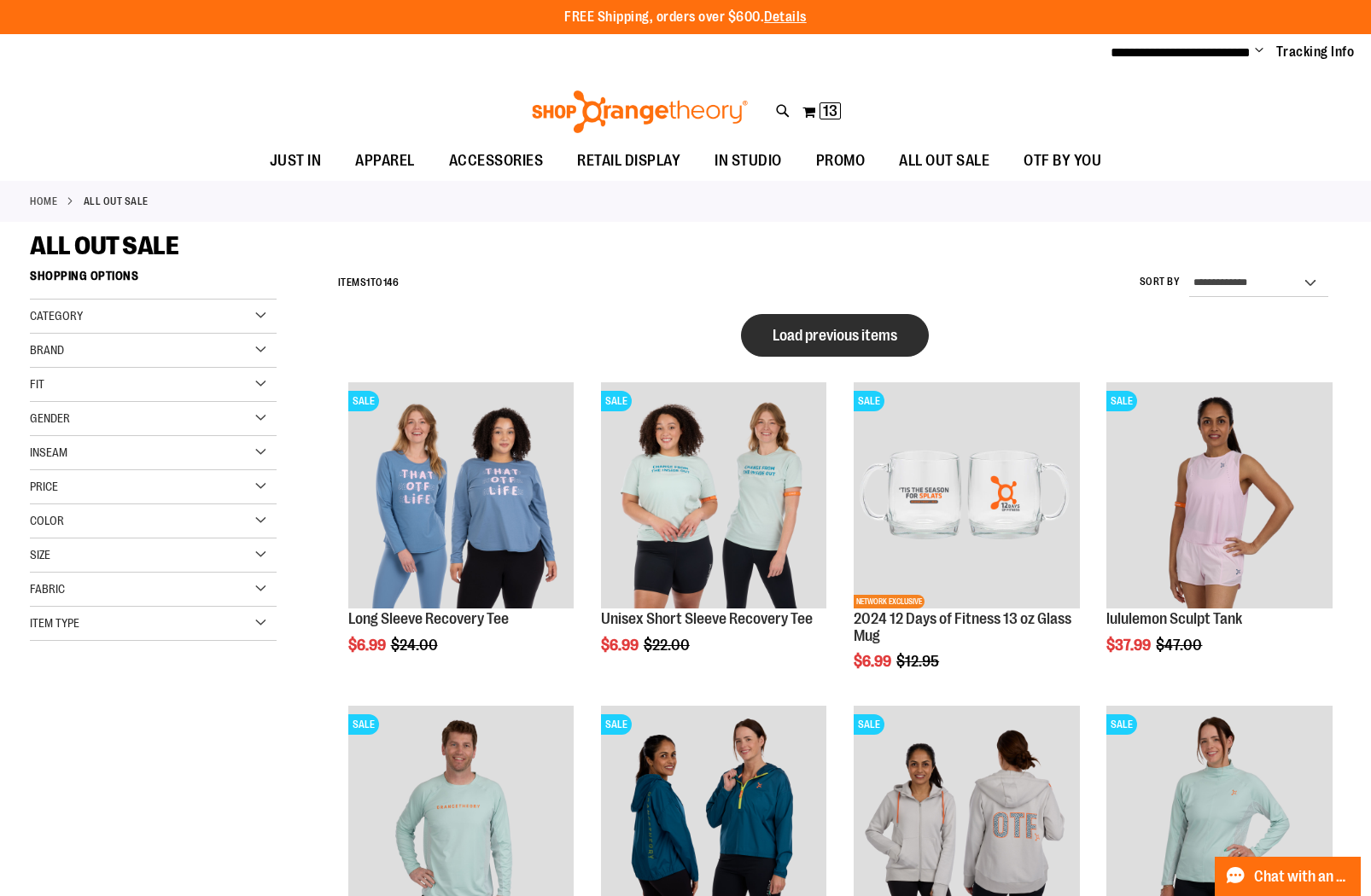
click at [832, 329] on span "Load previous items" at bounding box center [835, 335] width 124 height 17
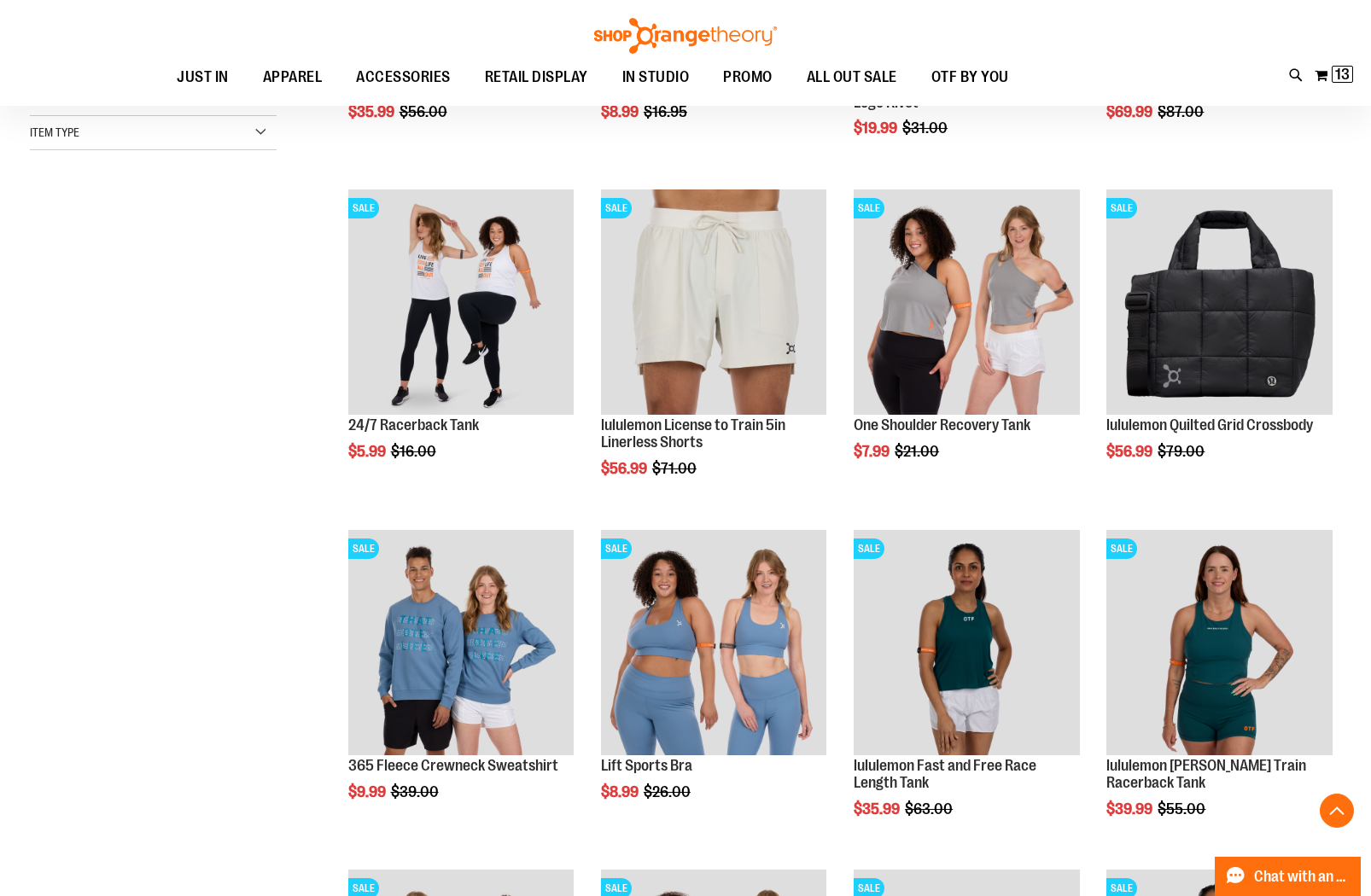
scroll to position [314, 0]
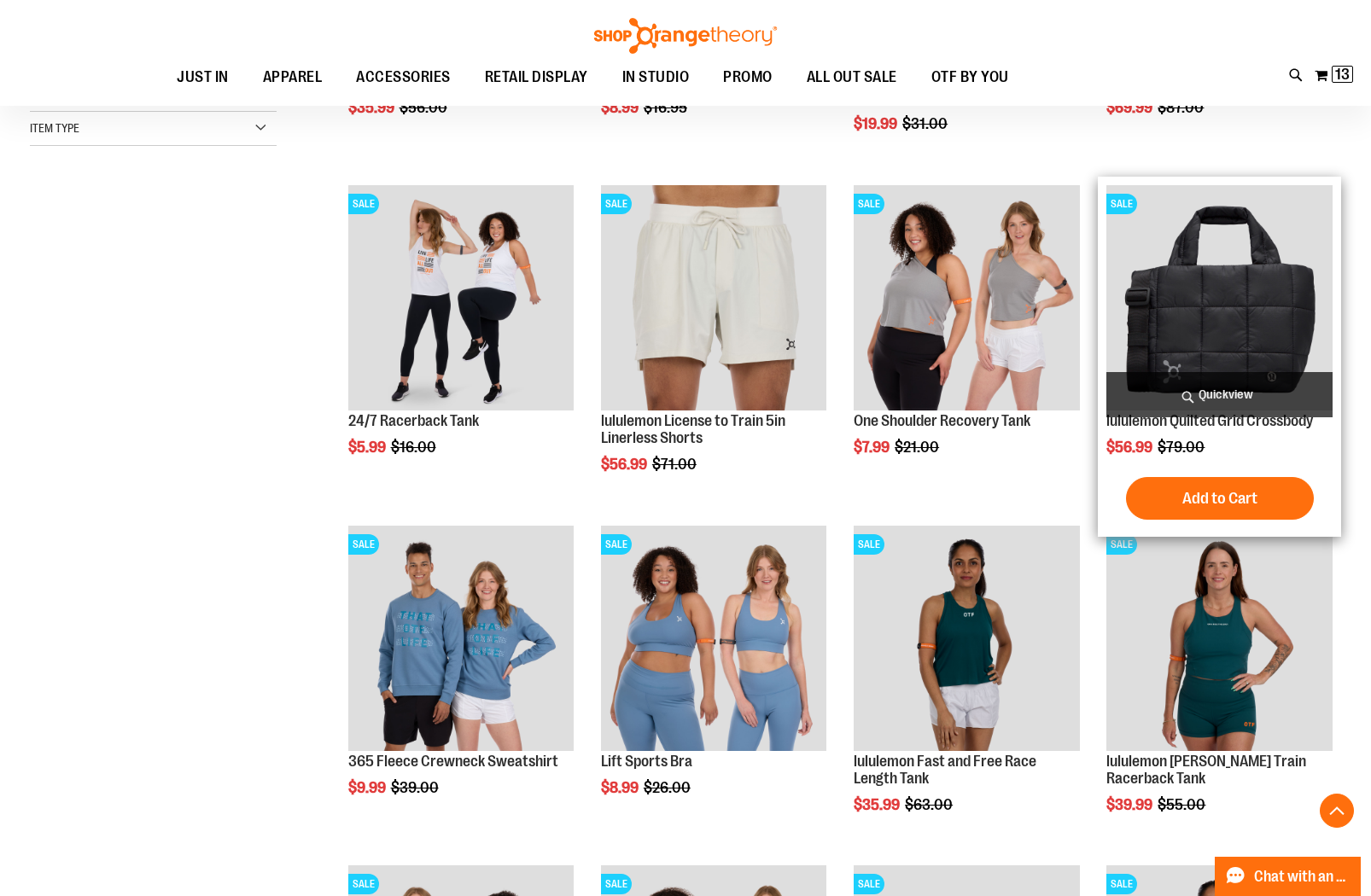
click at [1210, 390] on span "Quickview" at bounding box center [1219, 394] width 226 height 45
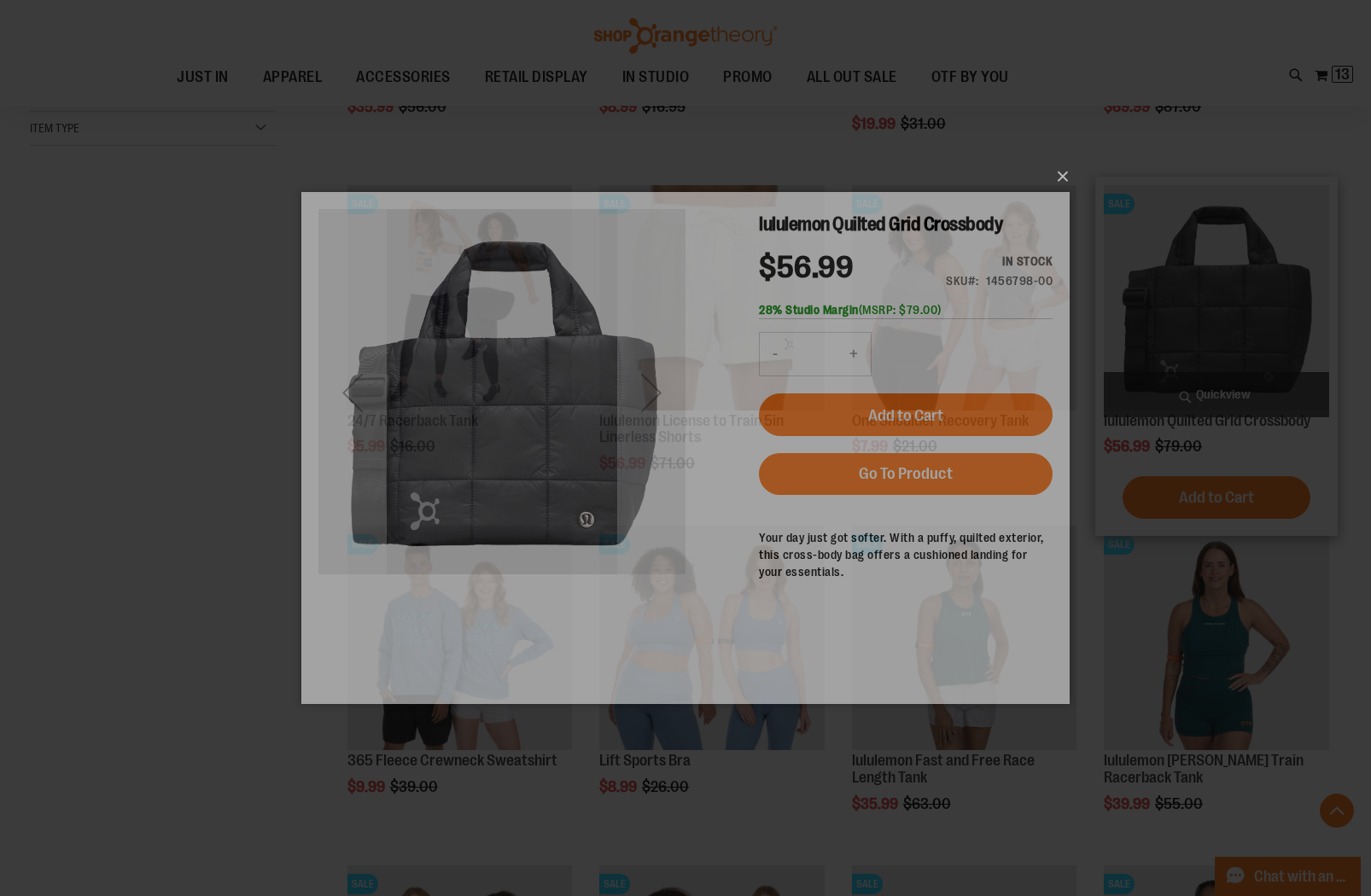
scroll to position [0, 0]
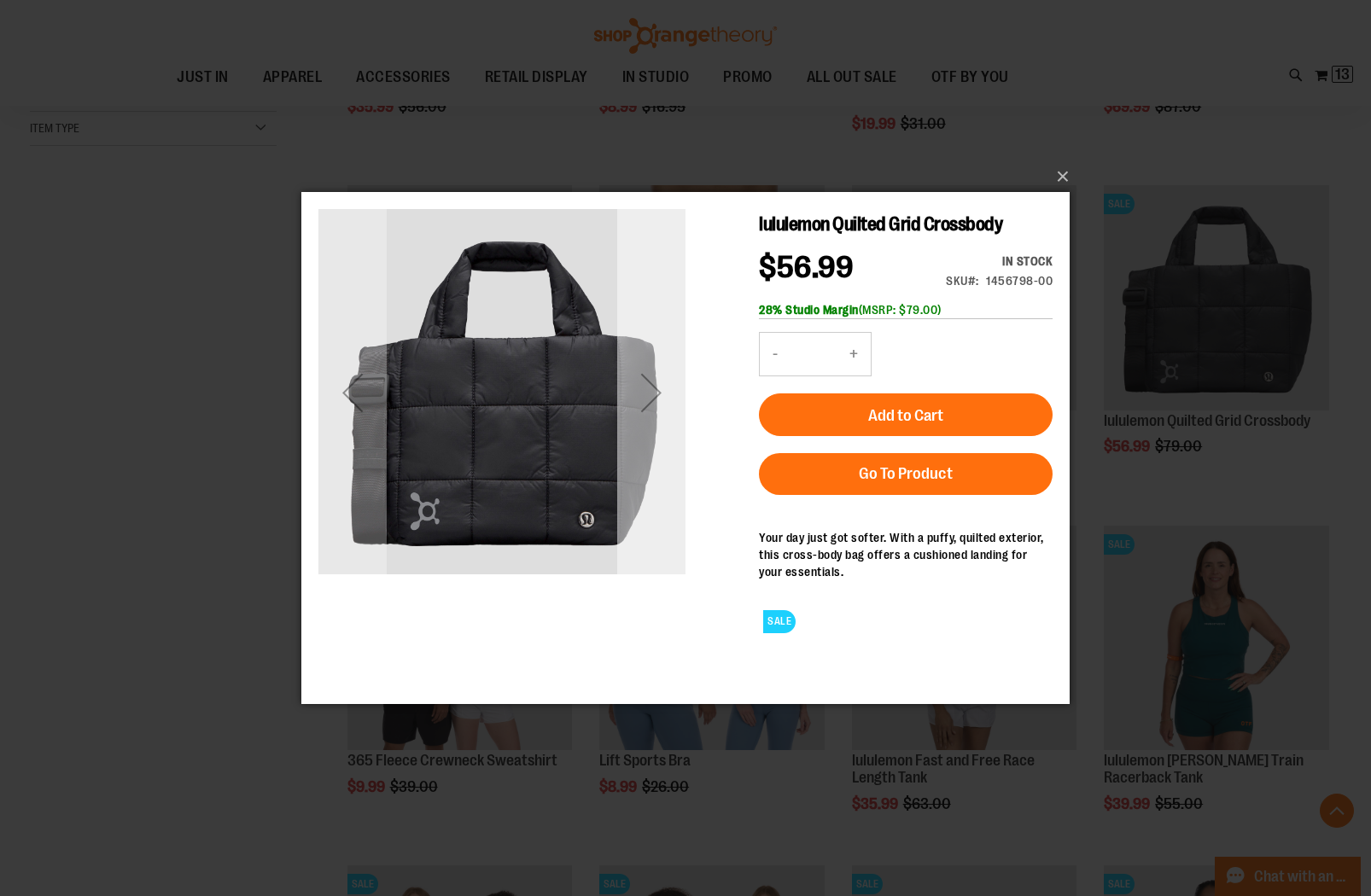
click at [642, 384] on div "Next" at bounding box center [651, 392] width 68 height 68
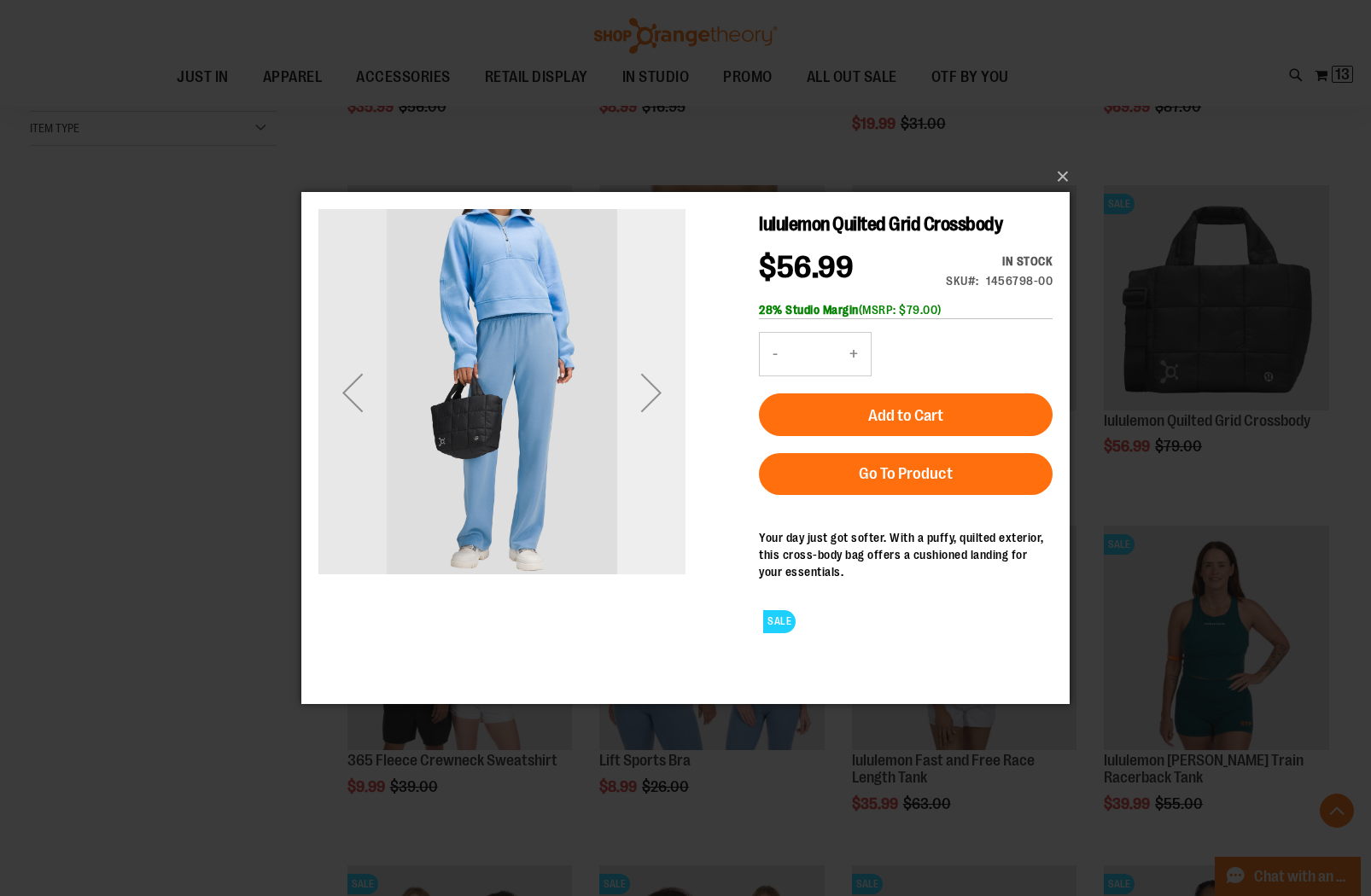
click at [642, 384] on div "Next" at bounding box center [651, 392] width 68 height 68
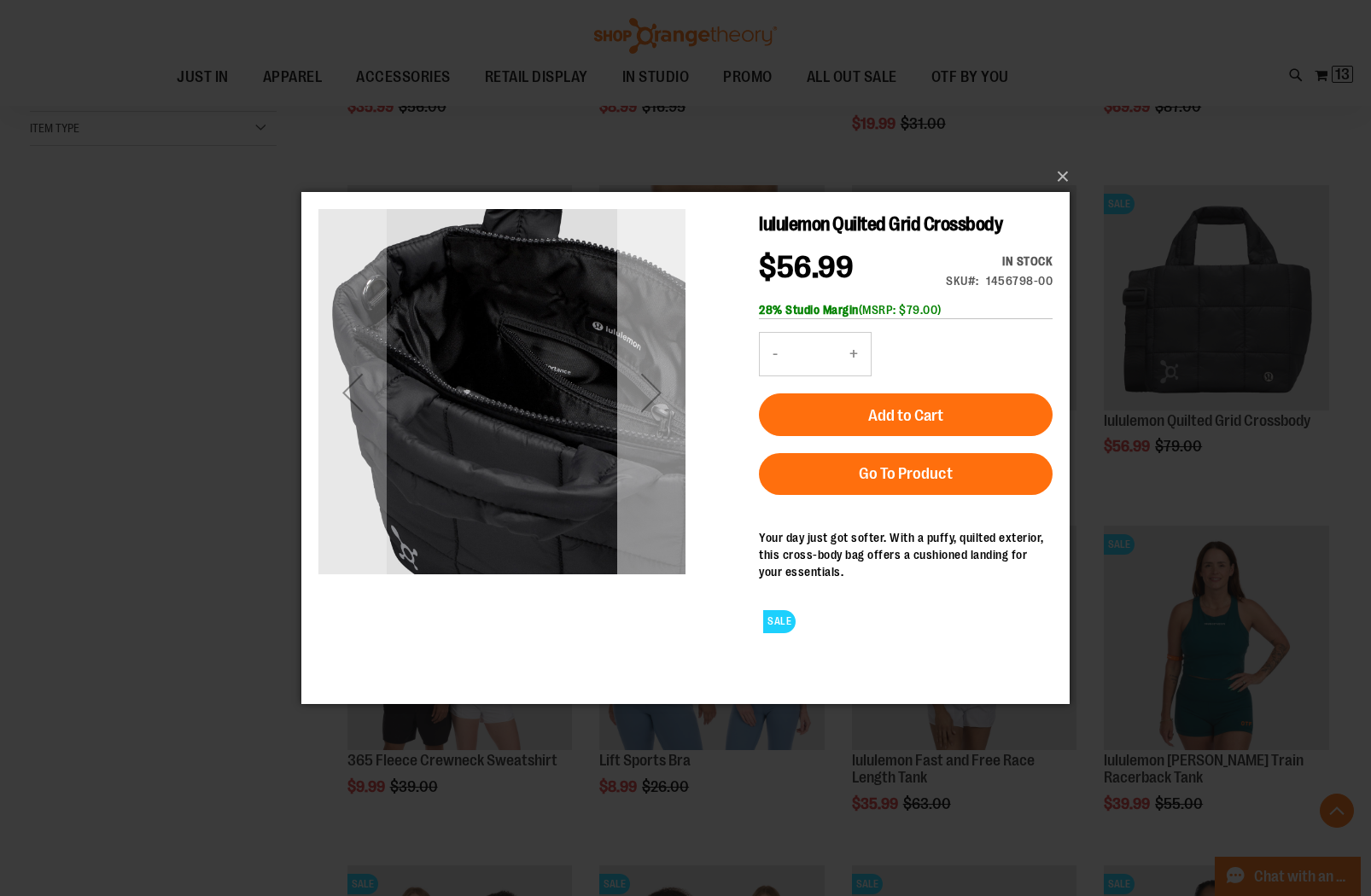
click at [651, 389] on div "Next" at bounding box center [651, 392] width 68 height 68
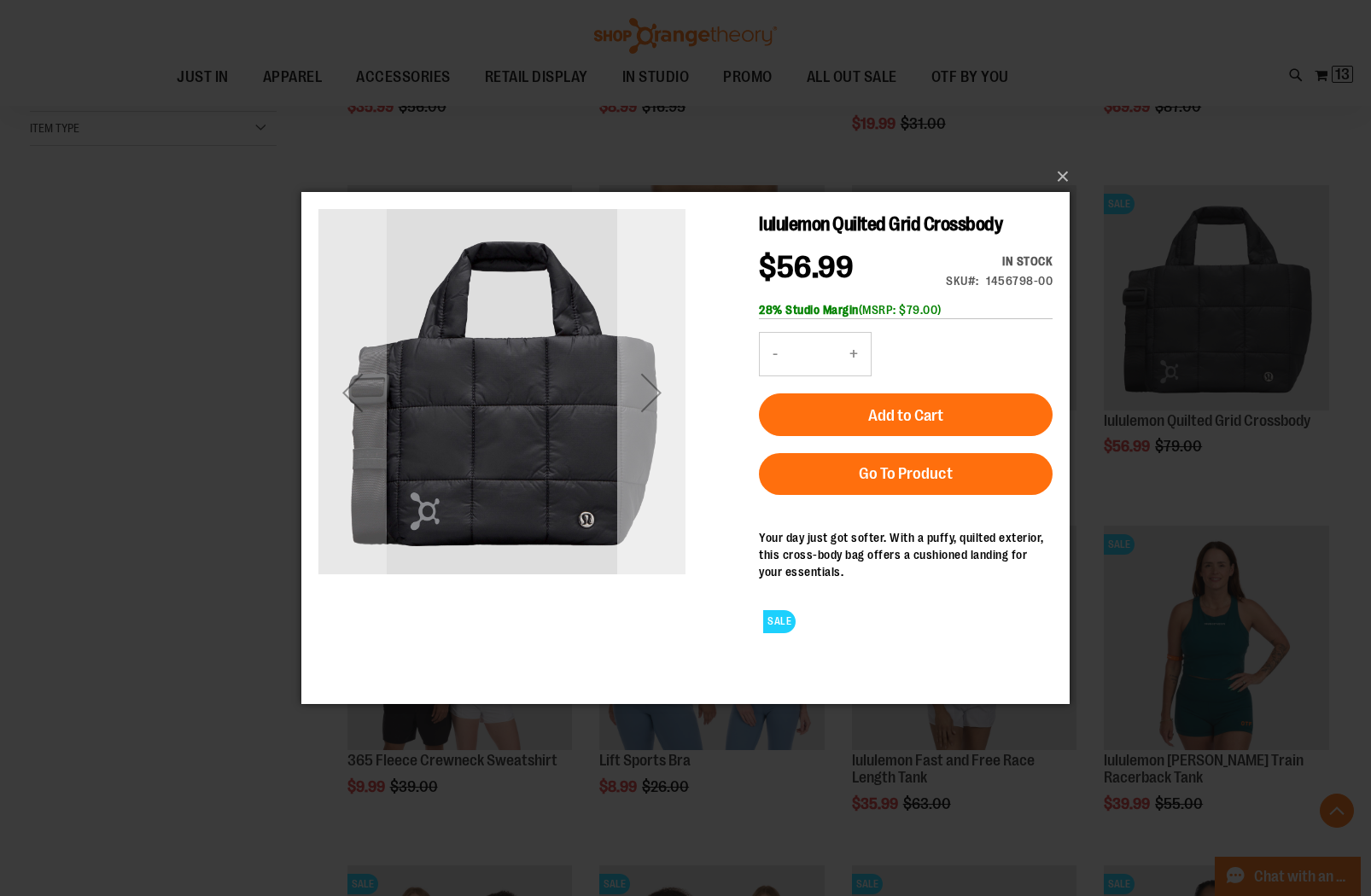
click at [651, 389] on div "Next" at bounding box center [651, 392] width 68 height 68
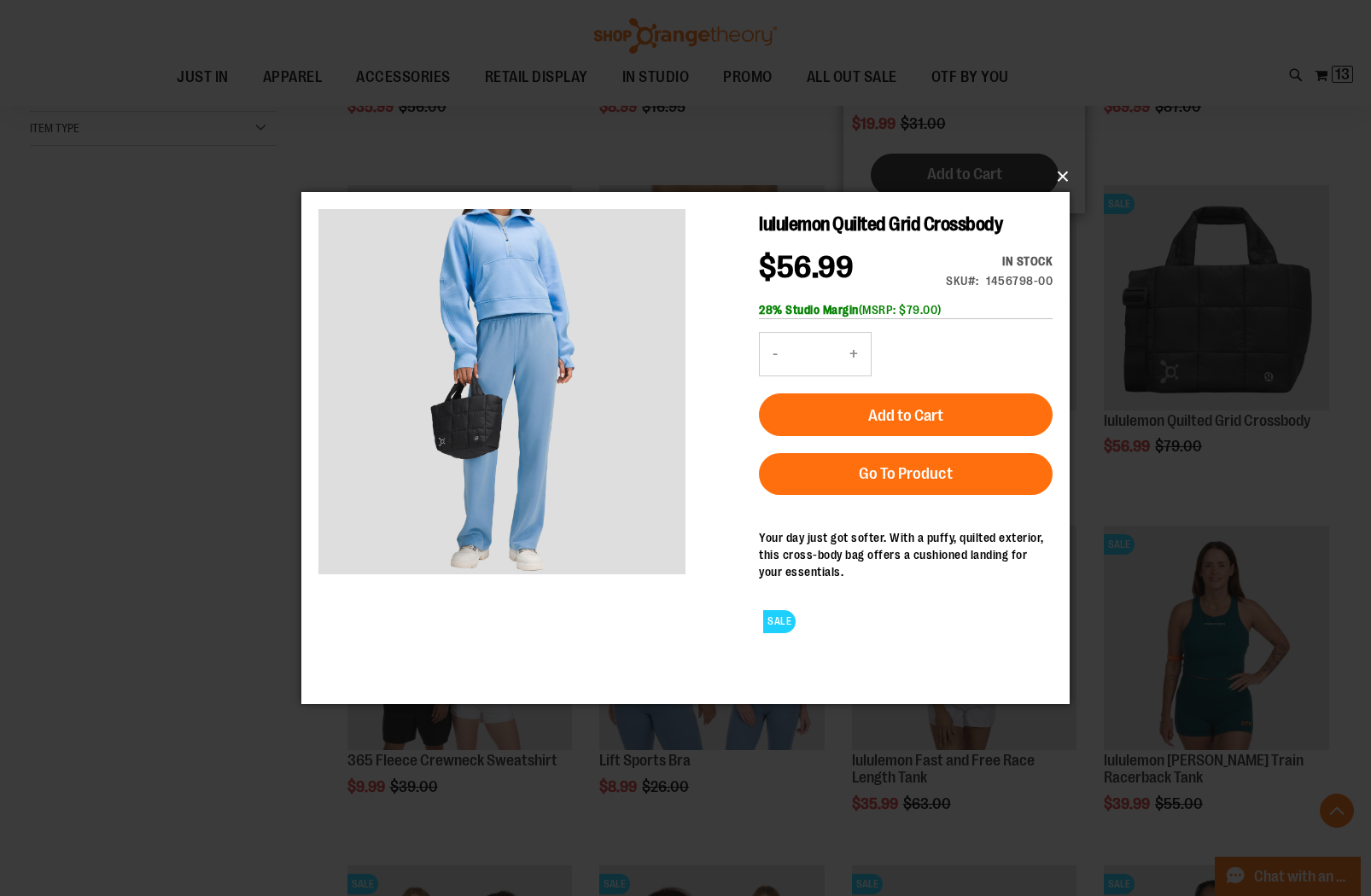
click at [1053, 173] on button "×" at bounding box center [691, 176] width 768 height 38
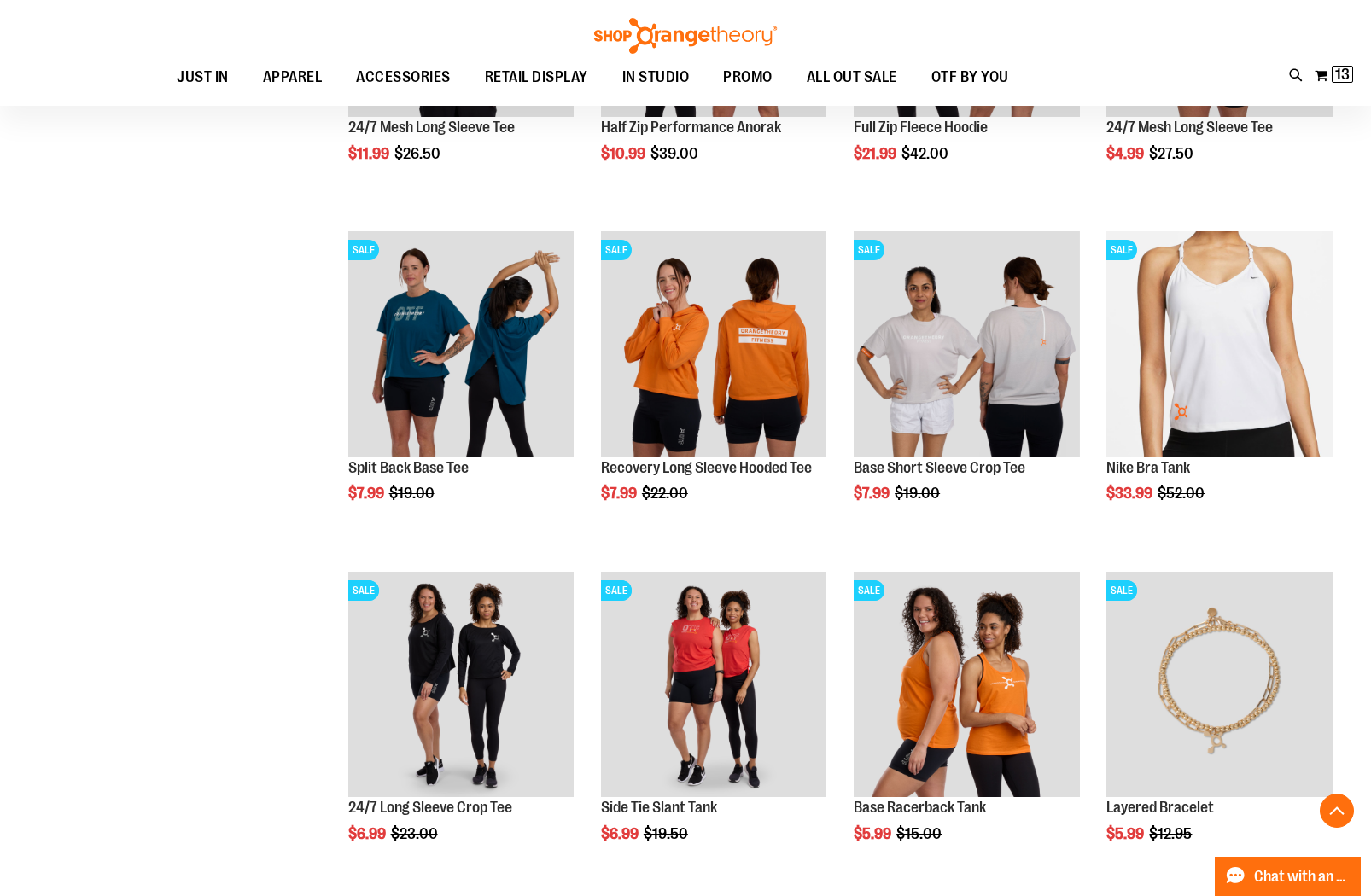
scroll to position [1635, 0]
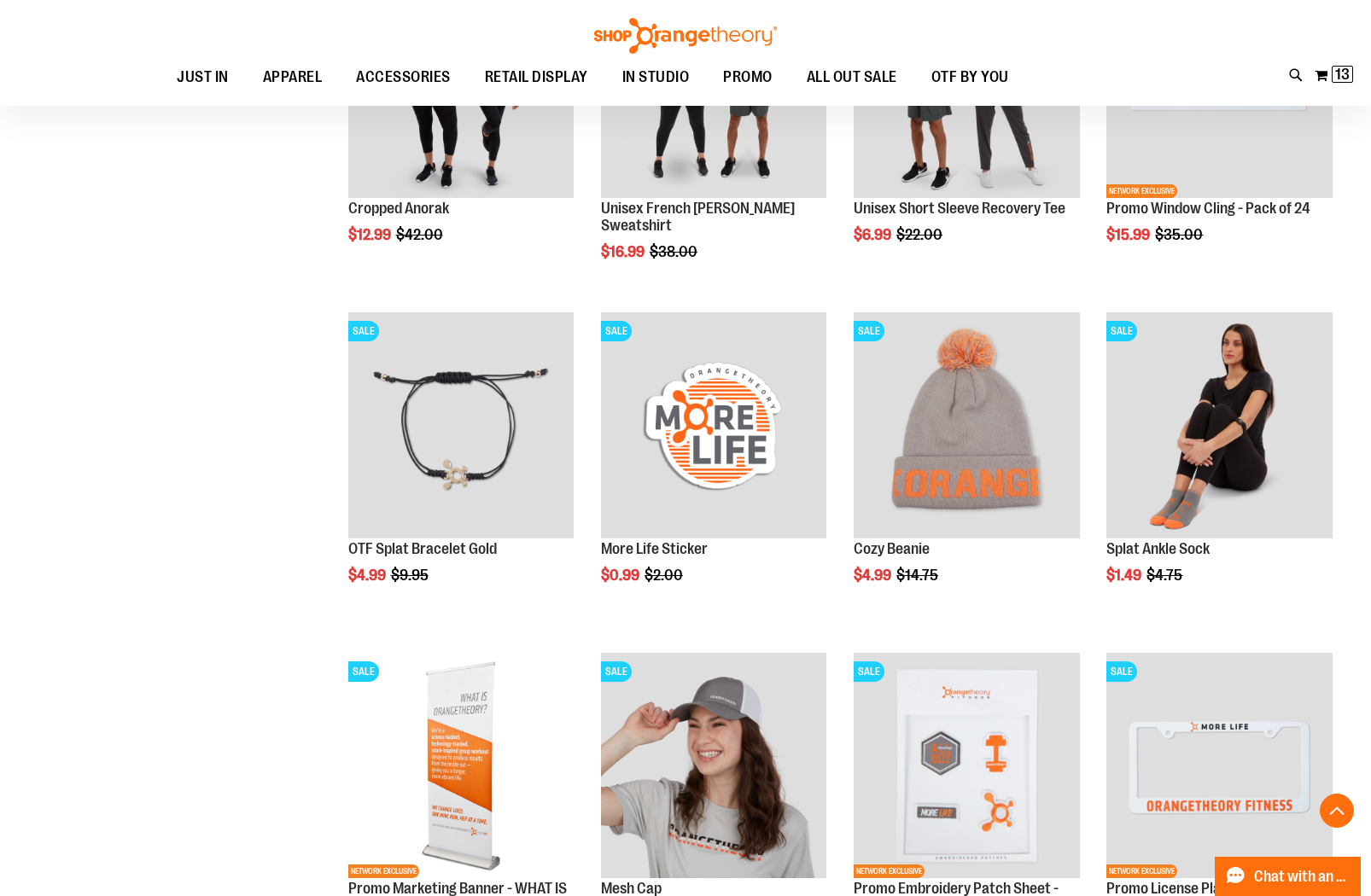
scroll to position [2922, 0]
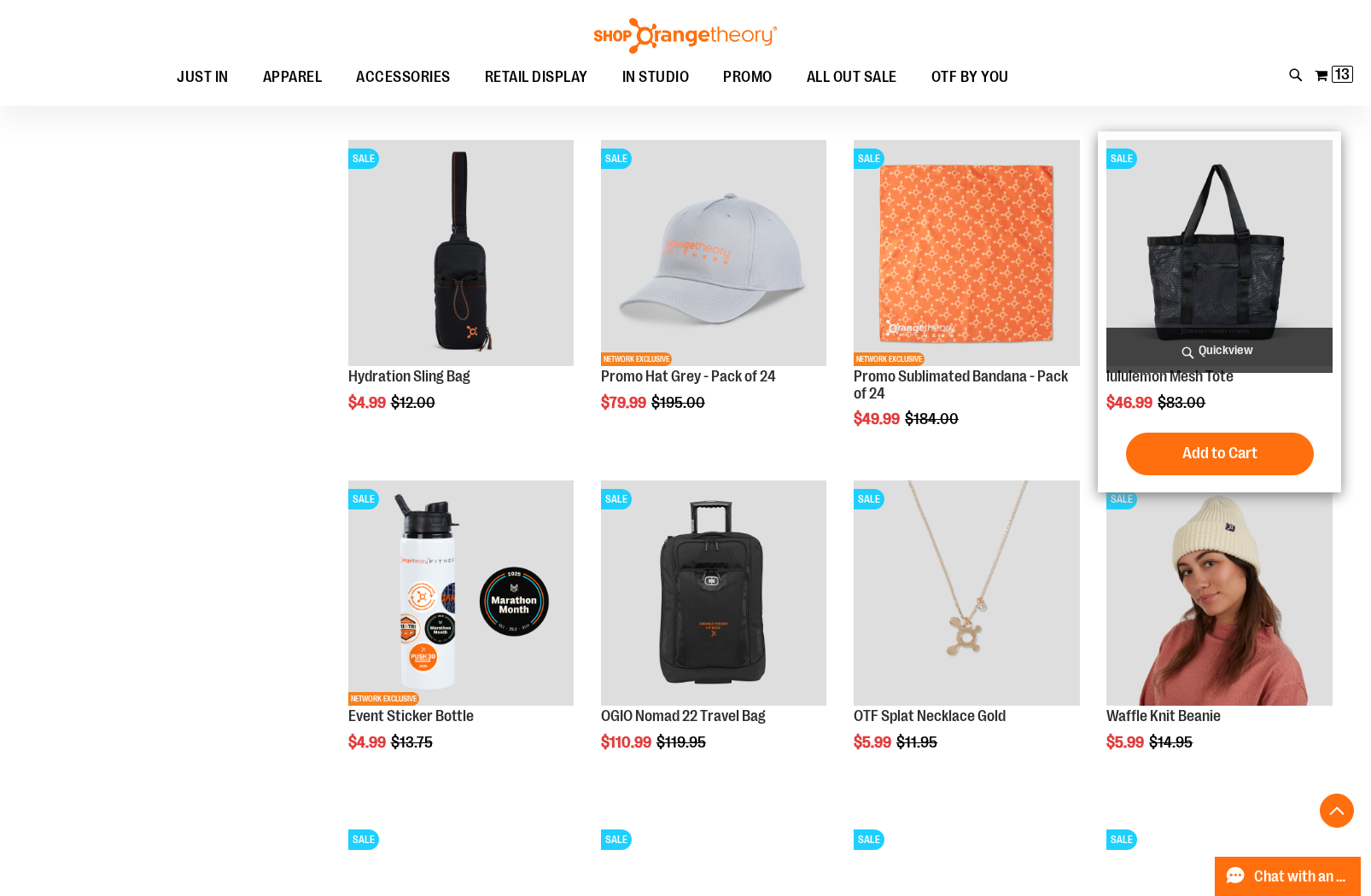
scroll to position [3761, 0]
click at [1246, 339] on span "Quickview" at bounding box center [1219, 349] width 226 height 45
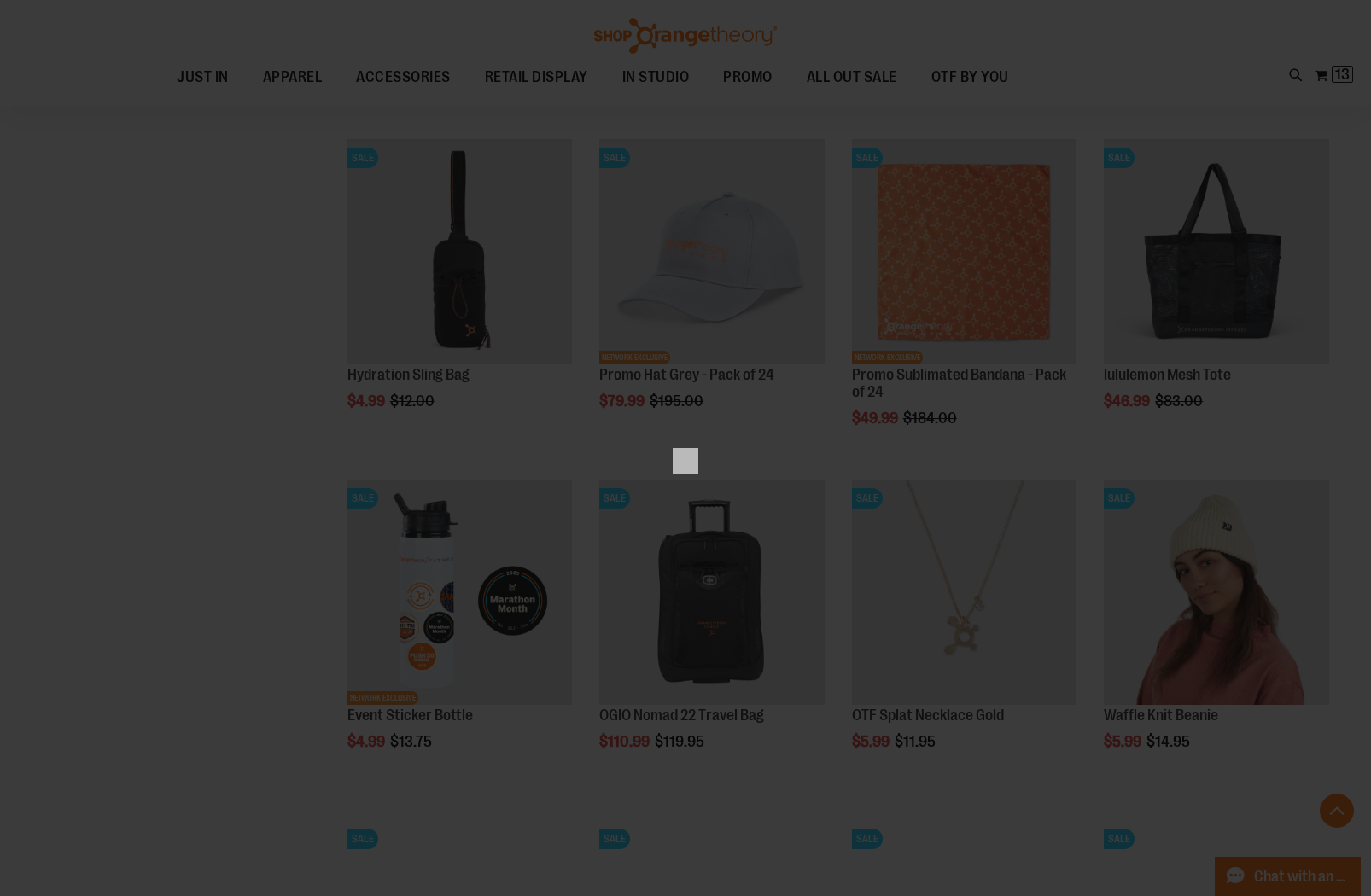
scroll to position [0, 0]
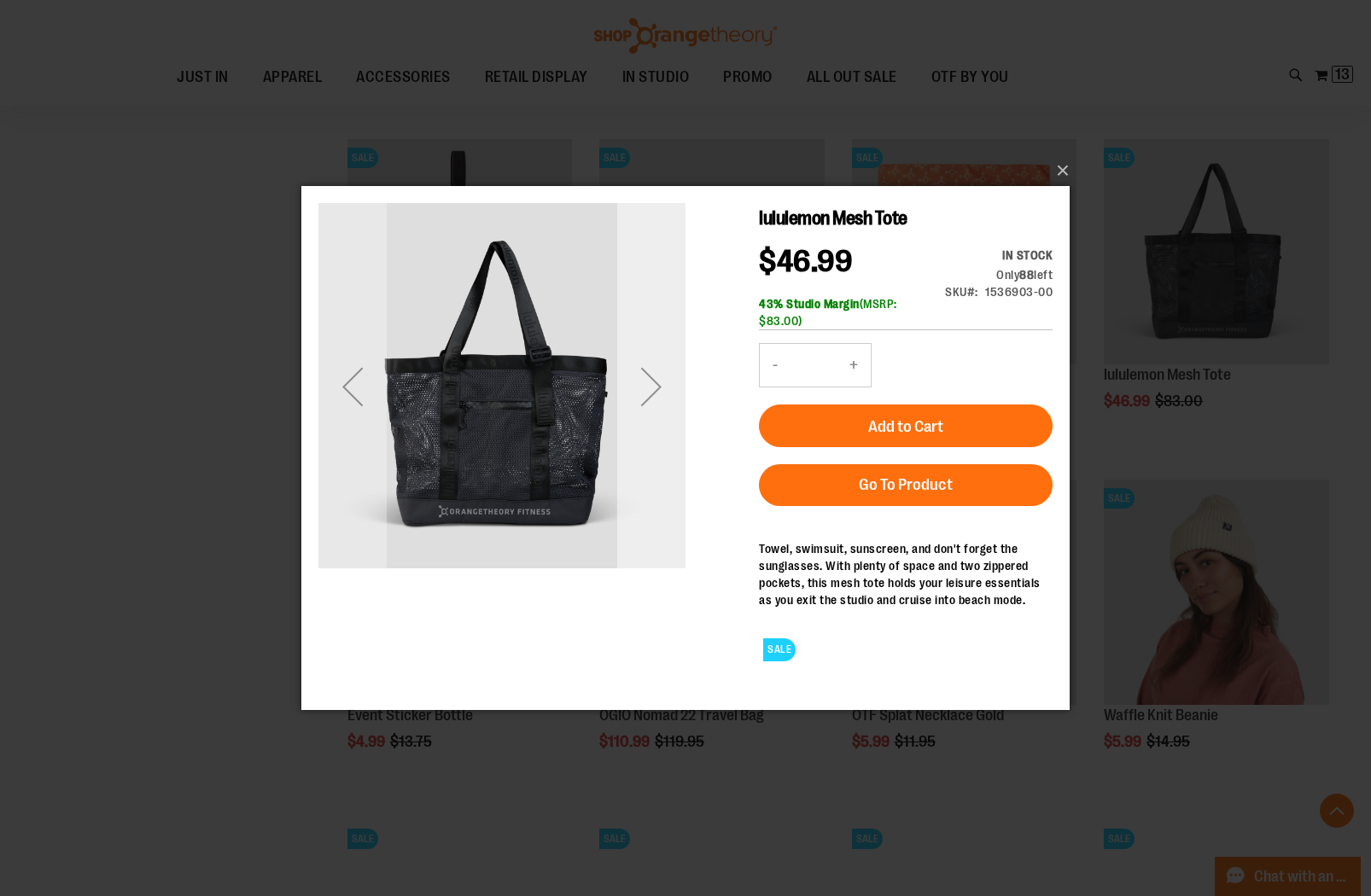
click at [651, 400] on div "Next" at bounding box center [651, 387] width 68 height 68
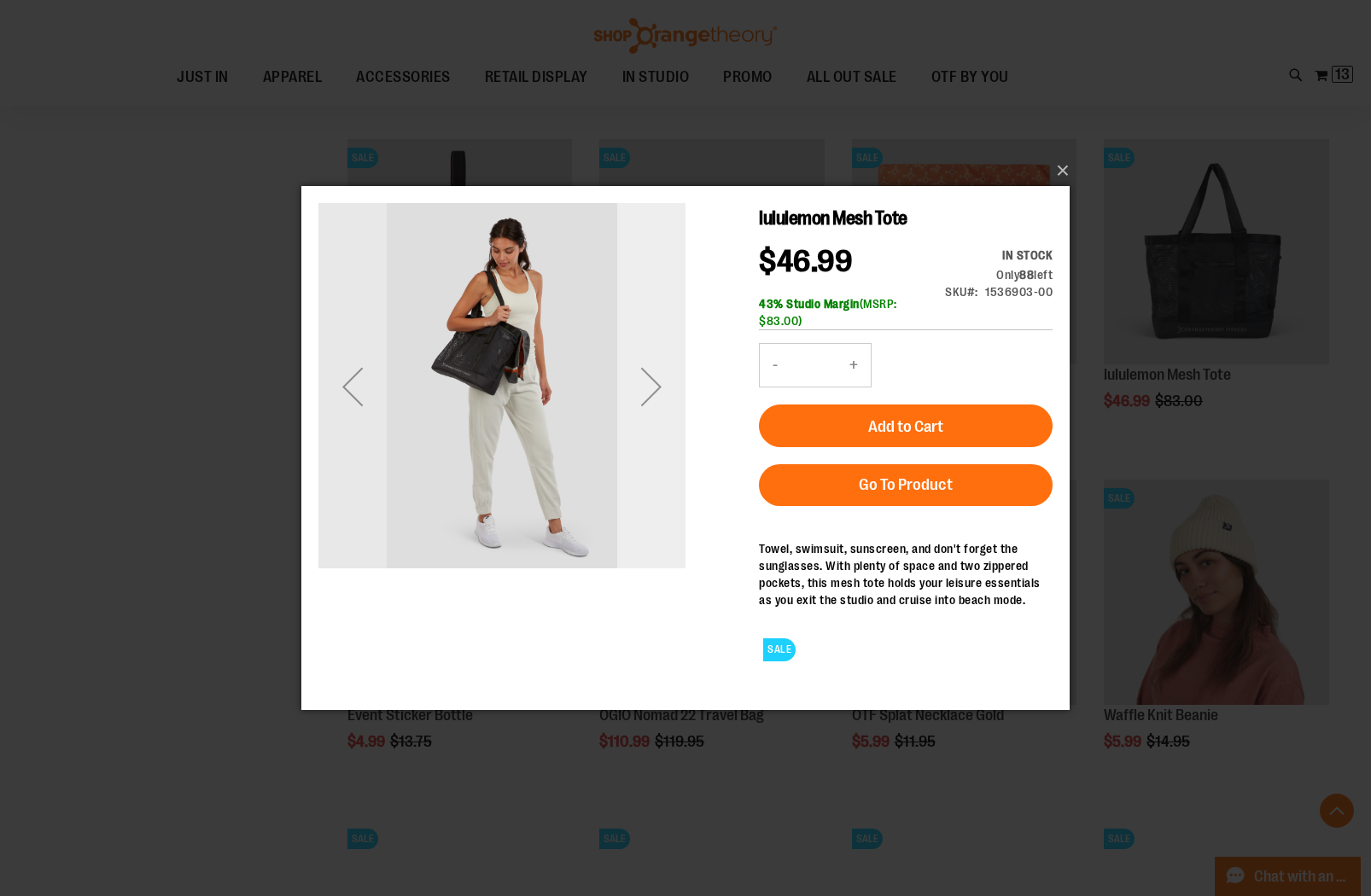
click at [653, 399] on div "Next" at bounding box center [651, 387] width 68 height 68
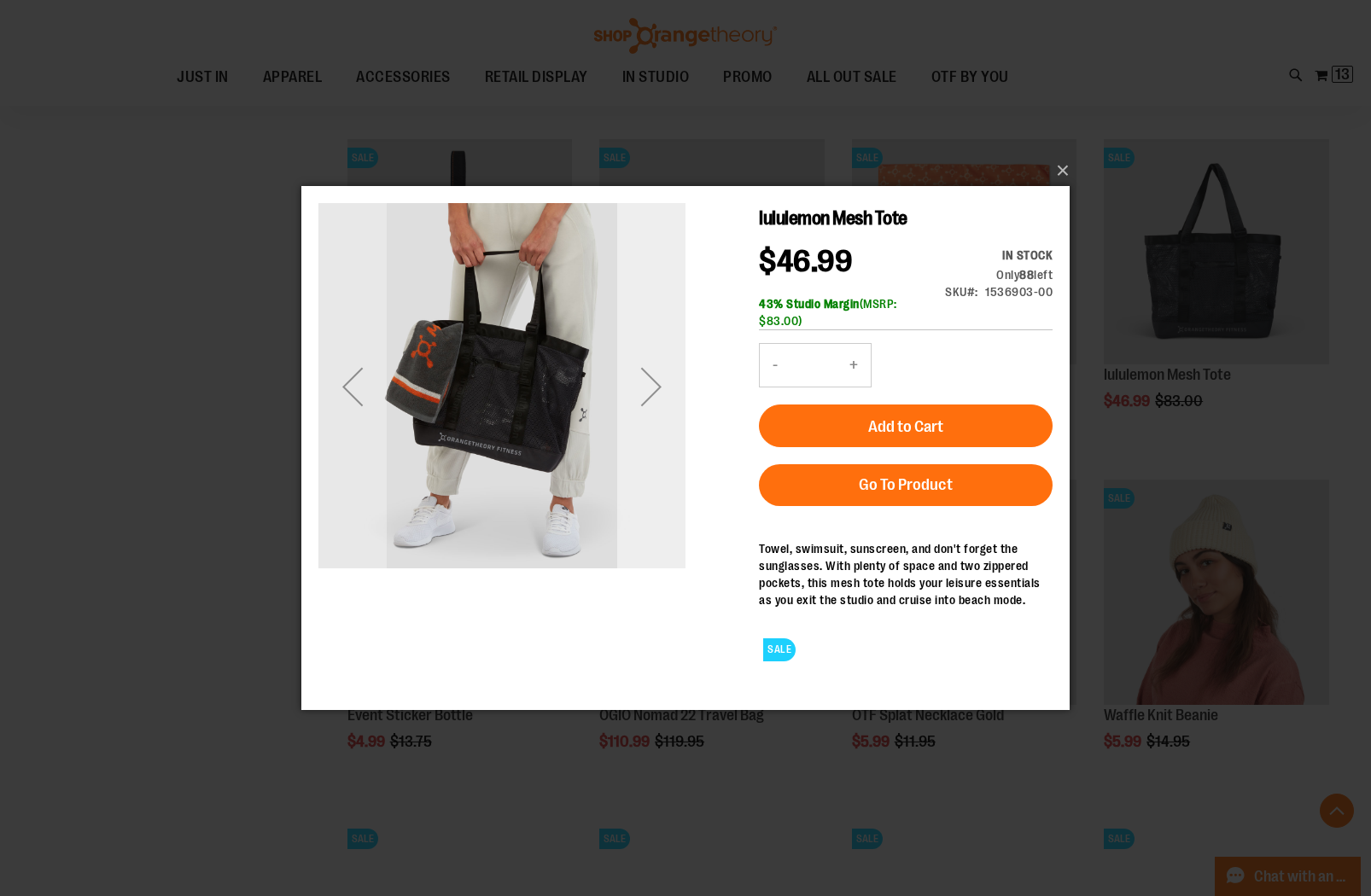
click at [656, 398] on div "Next" at bounding box center [651, 387] width 68 height 68
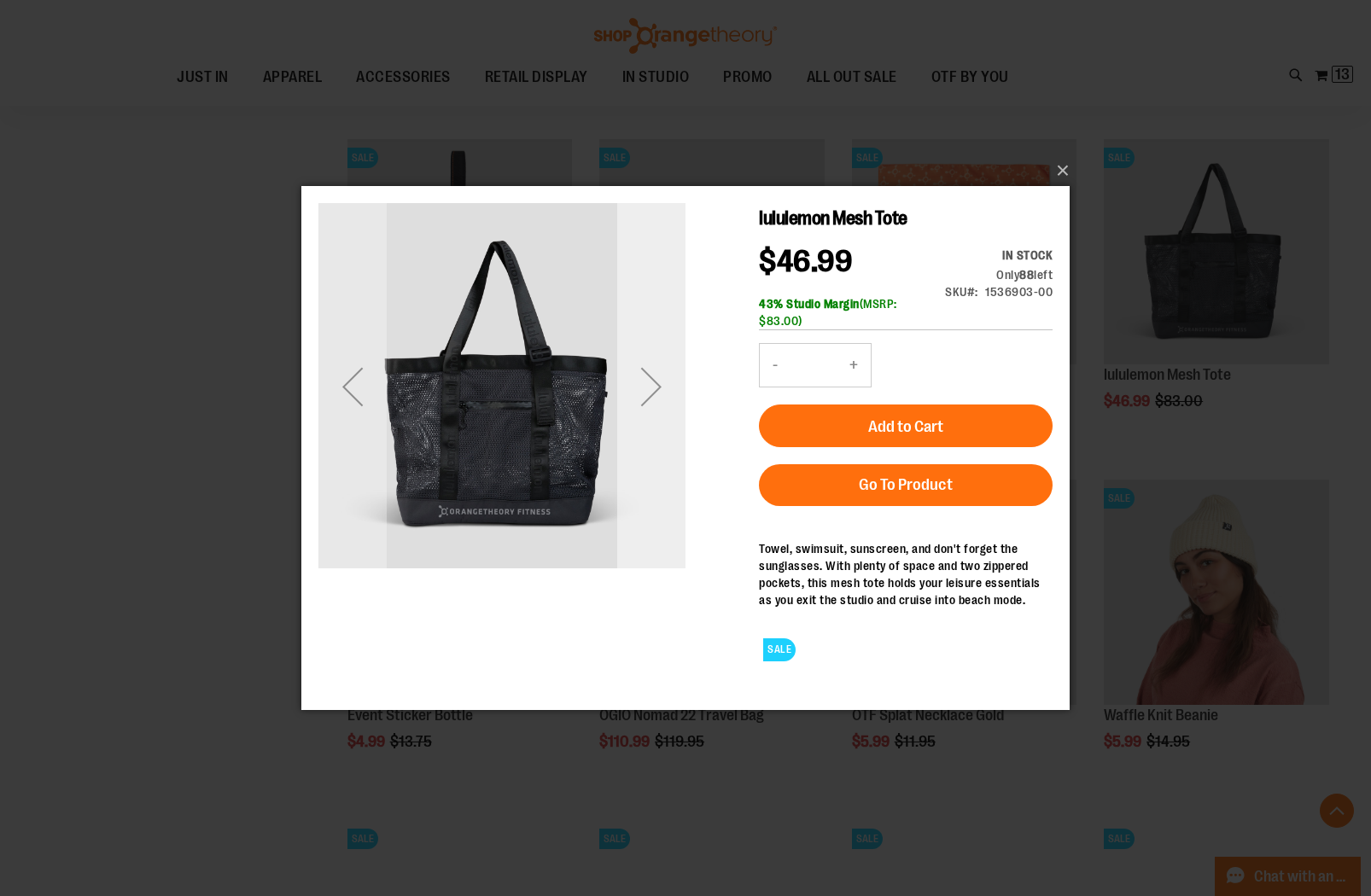
click at [656, 397] on div "Next" at bounding box center [651, 387] width 68 height 68
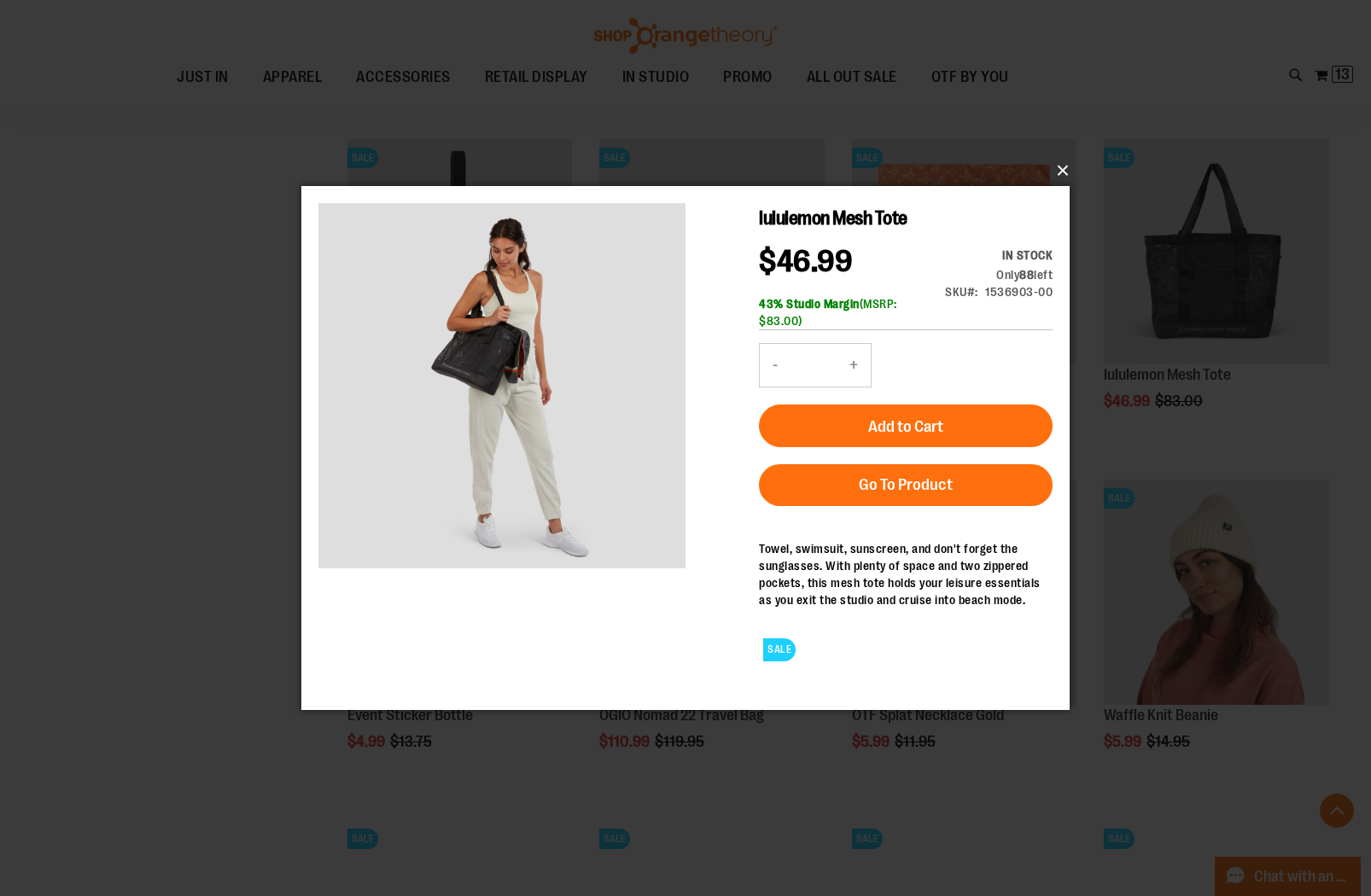
click at [1069, 173] on button "×" at bounding box center [691, 170] width 768 height 38
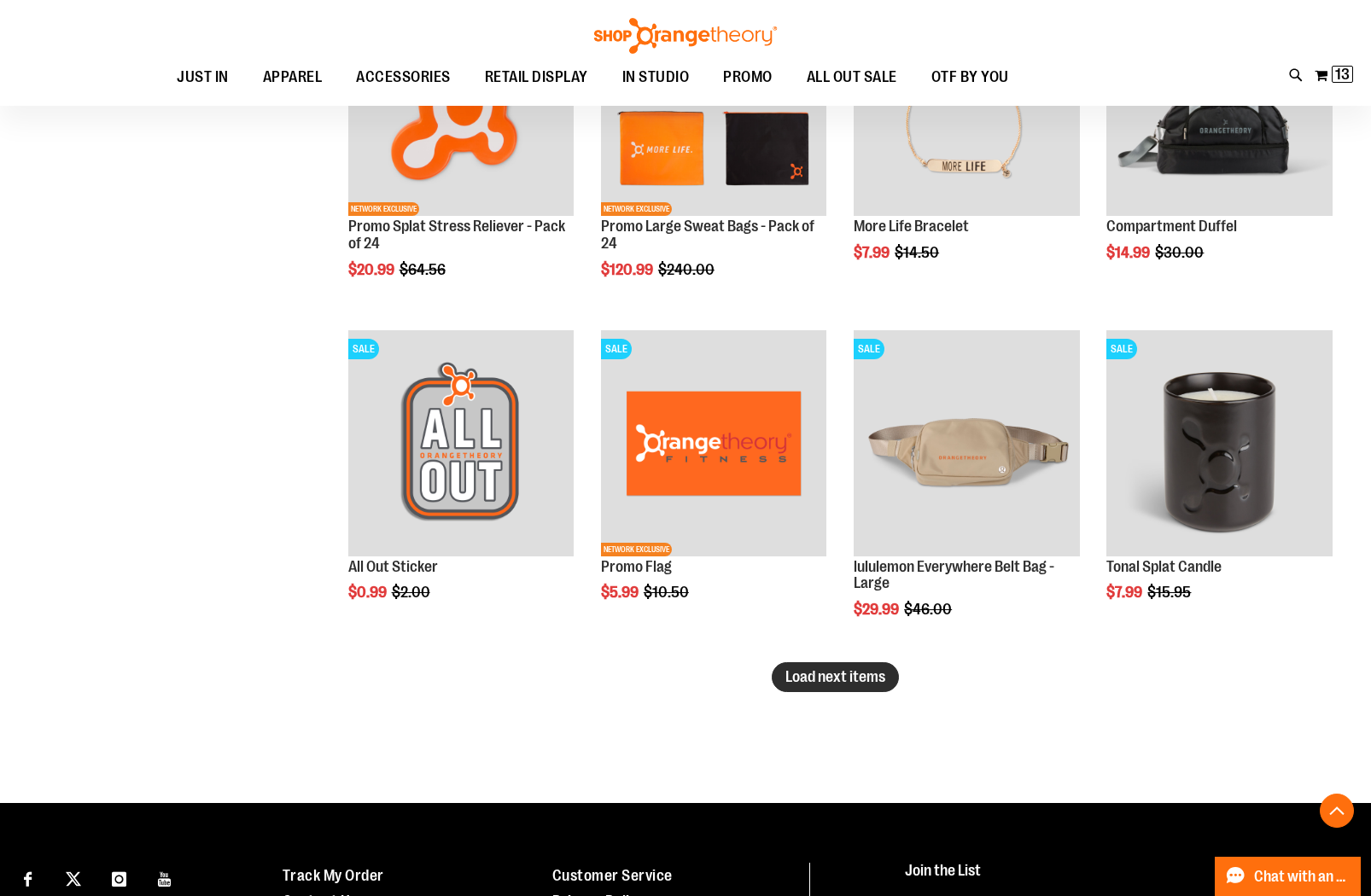
scroll to position [4592, 0]
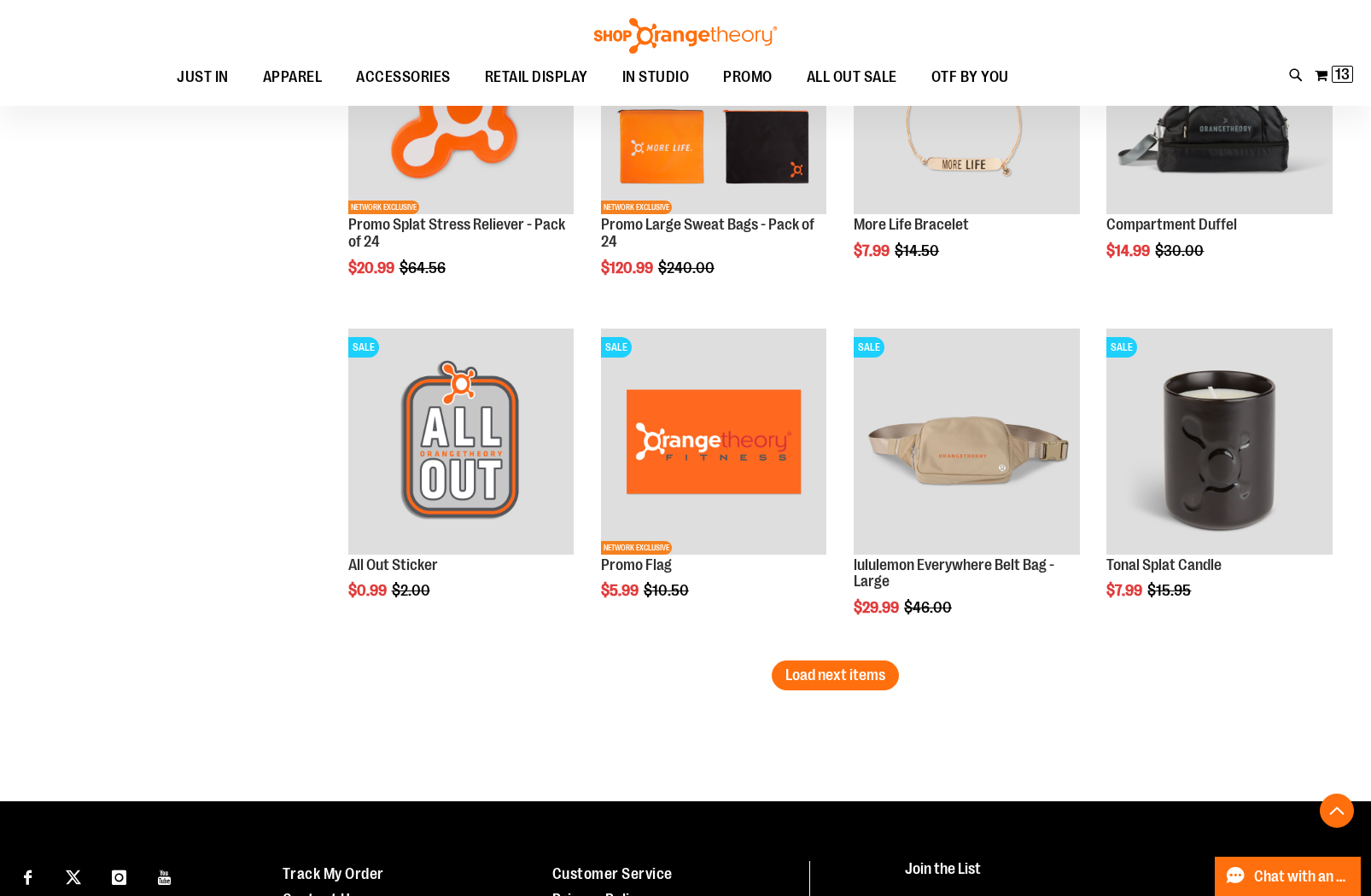
click at [829, 679] on span "Load next items" at bounding box center [836, 675] width 100 height 17
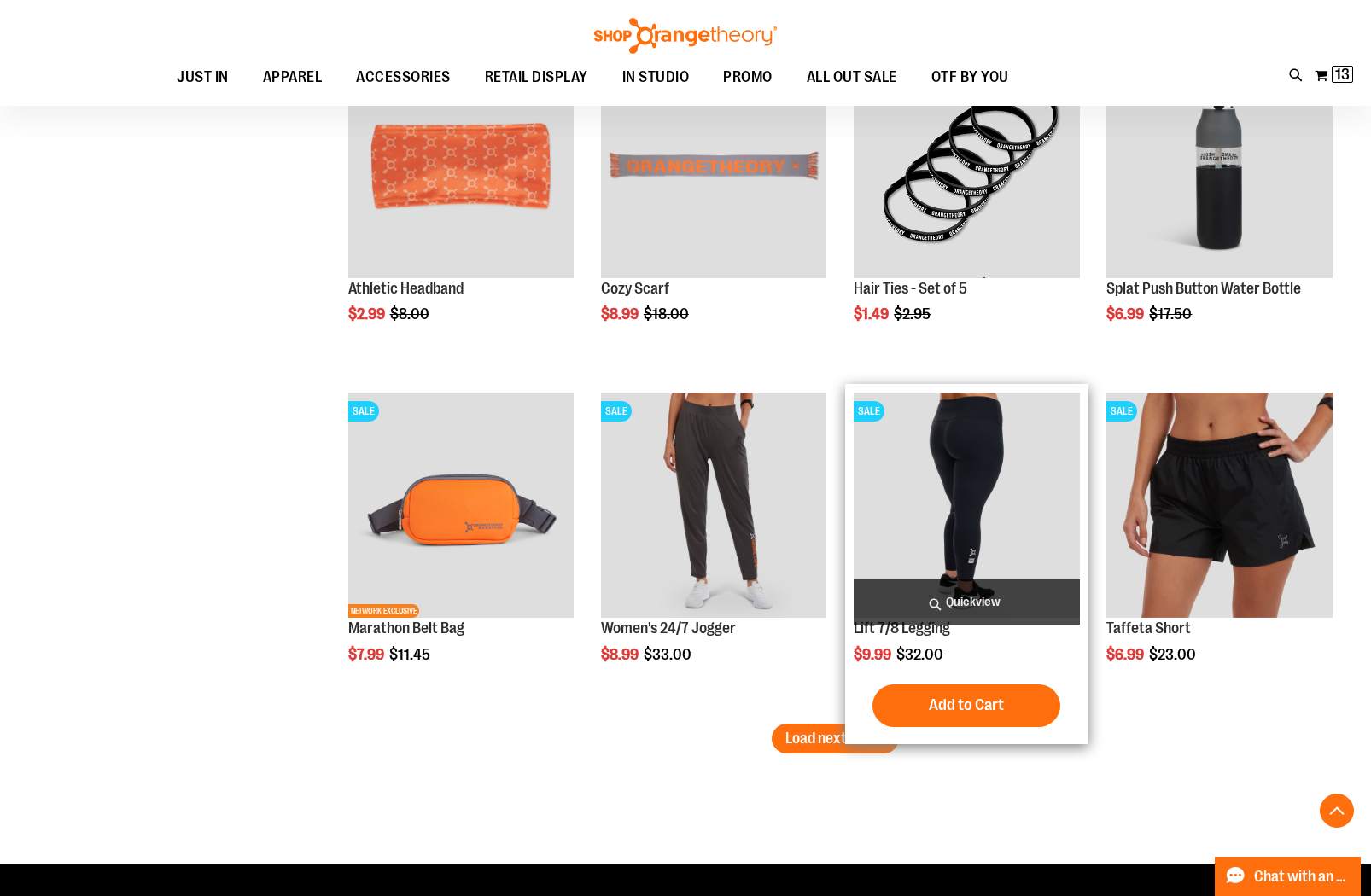
scroll to position [5541, 0]
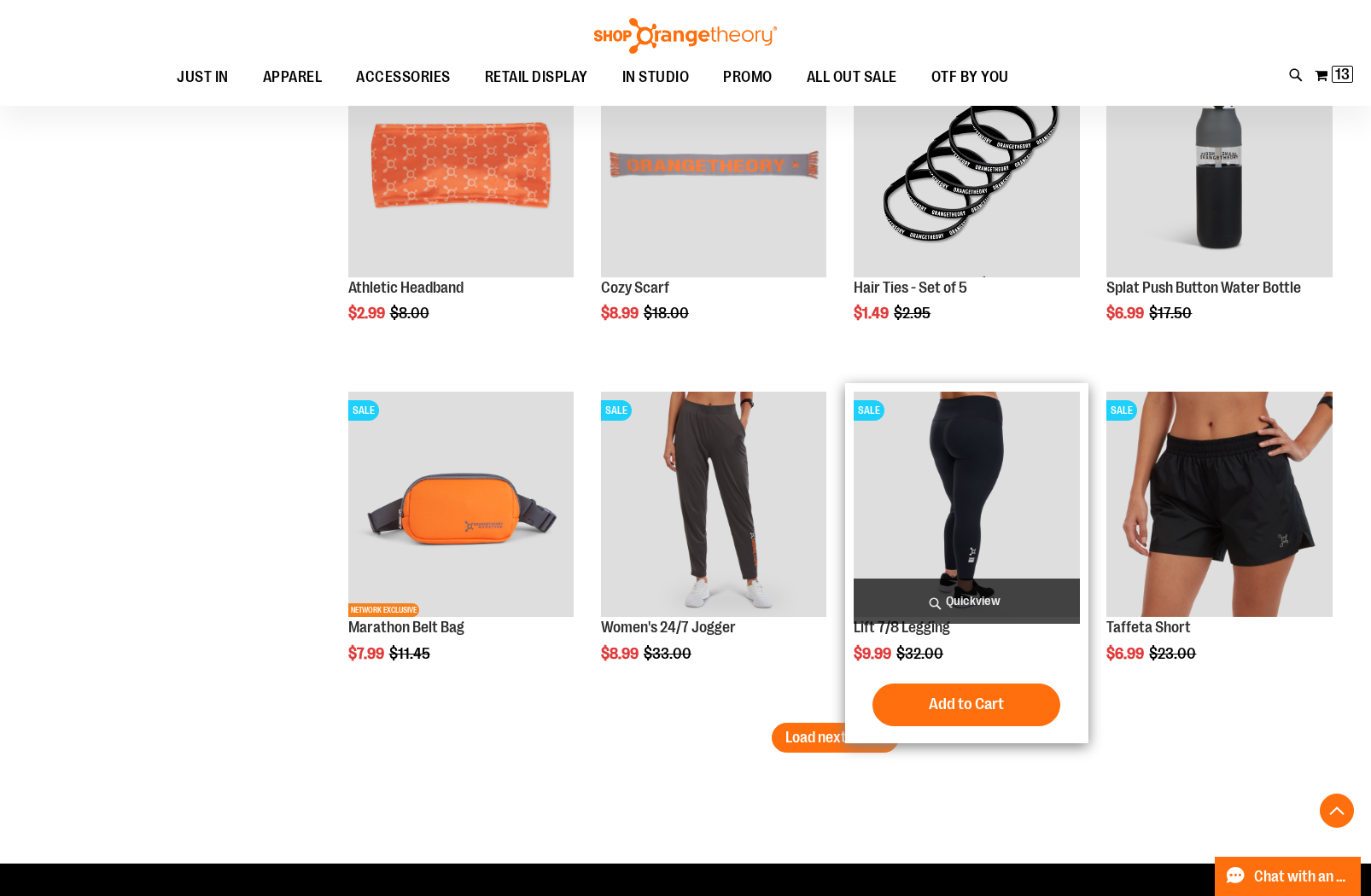
click at [983, 606] on span "Quickview" at bounding box center [967, 600] width 226 height 45
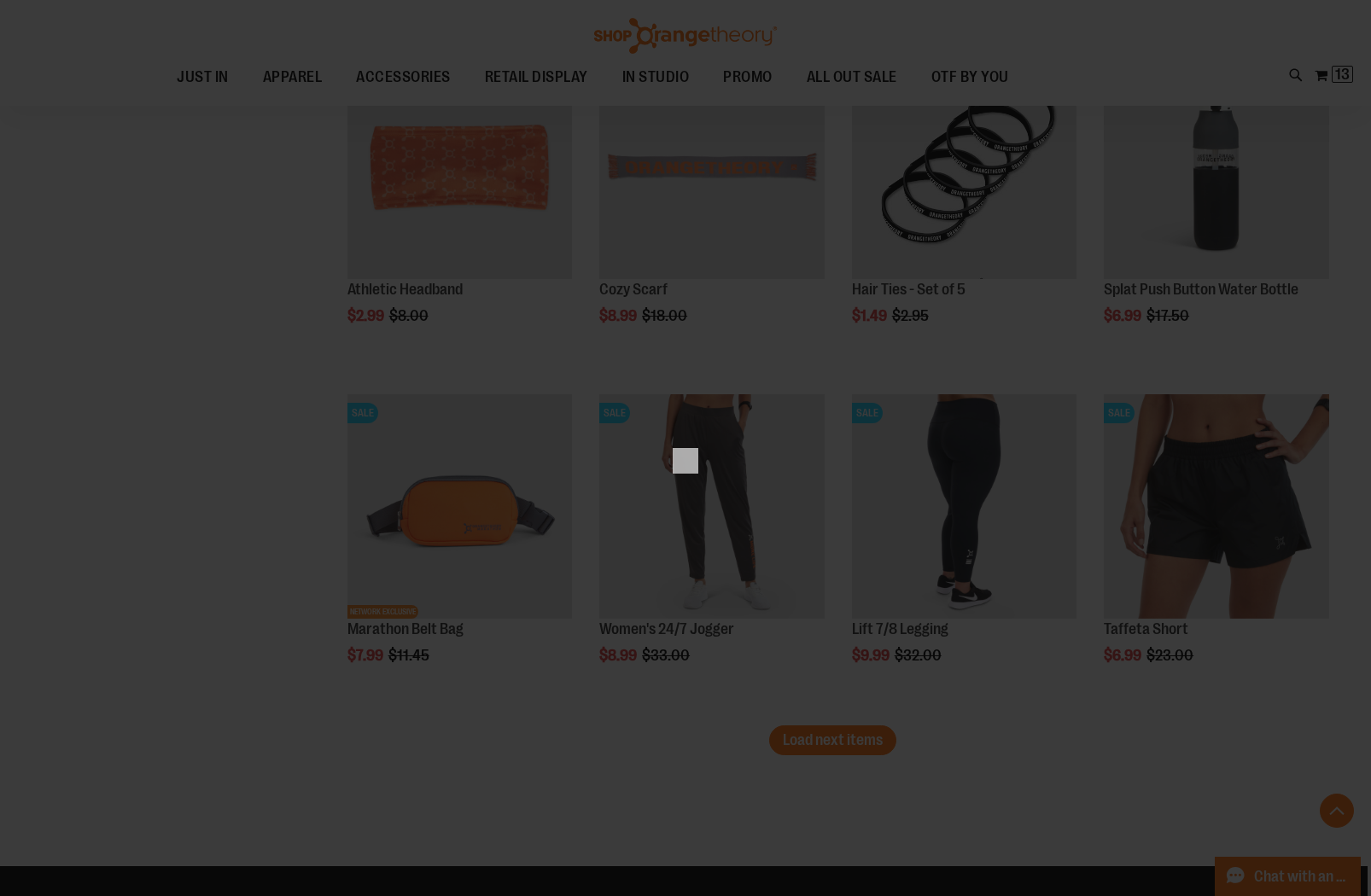
scroll to position [0, 0]
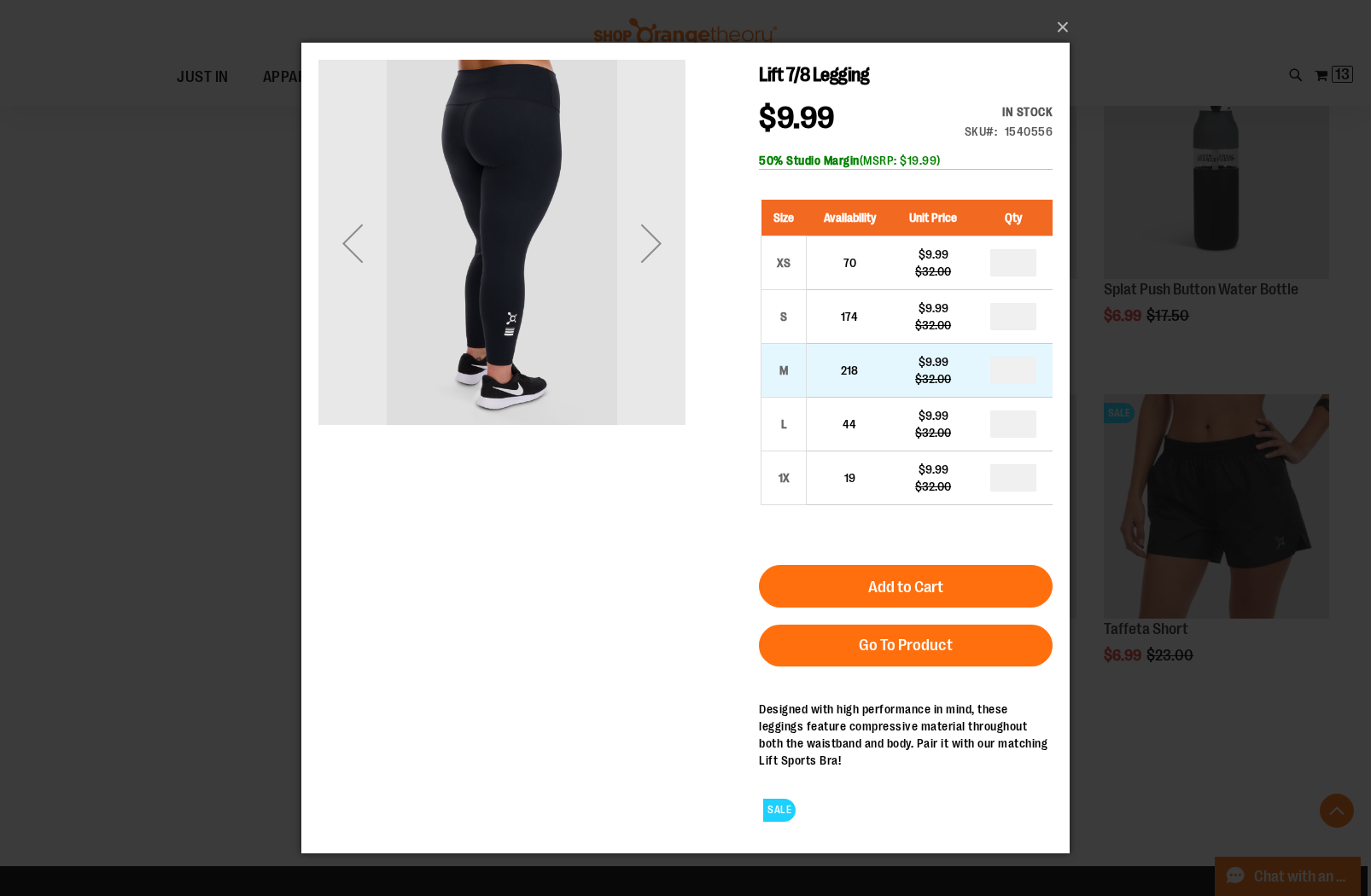
click at [1042, 373] on td "*" at bounding box center [1013, 370] width 78 height 53
click at [1018, 377] on input "number" at bounding box center [1014, 370] width 46 height 28
type input "*"
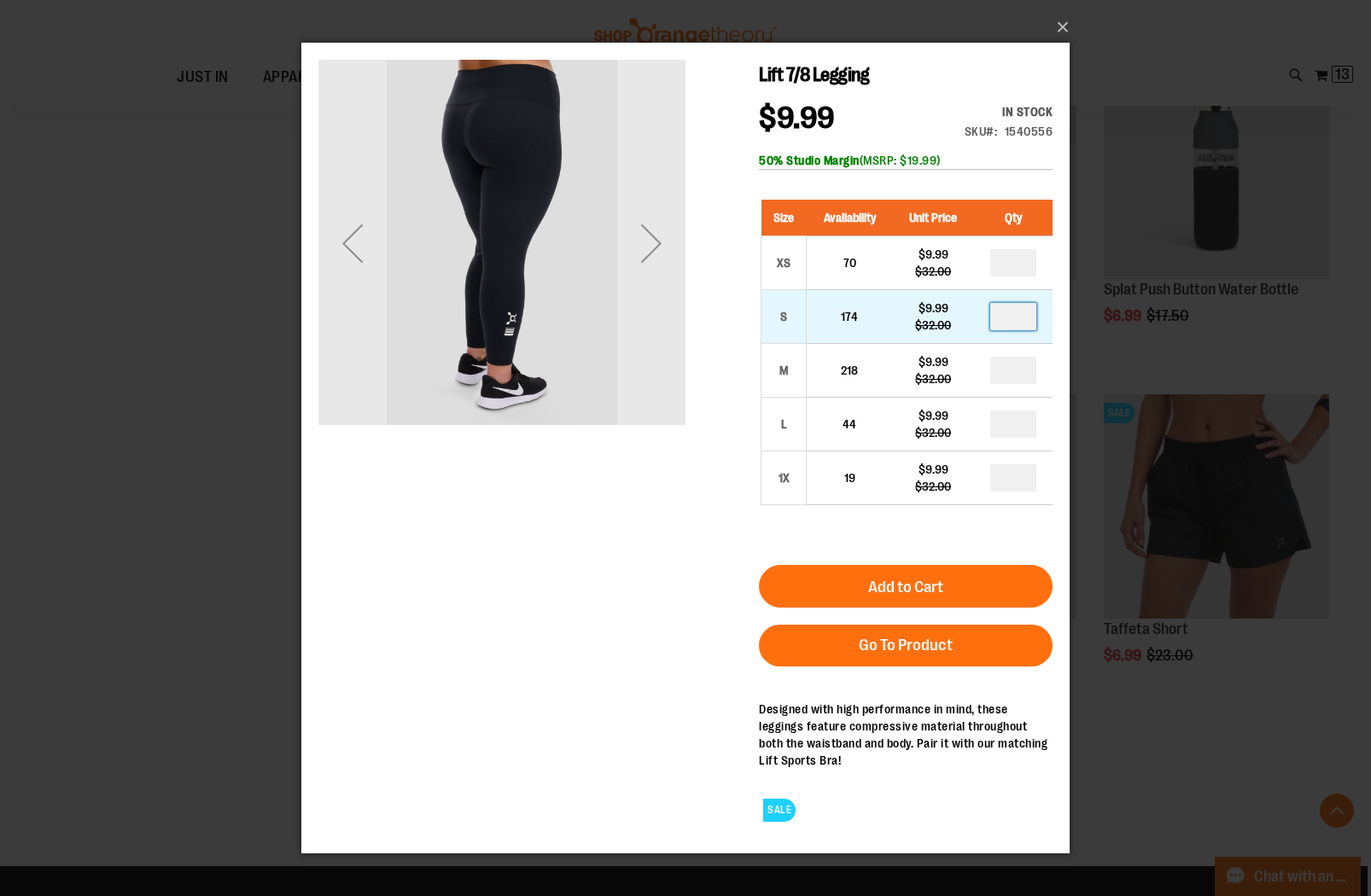
type input "*"
click at [1016, 325] on input "number" at bounding box center [1014, 317] width 46 height 28
type input "*"
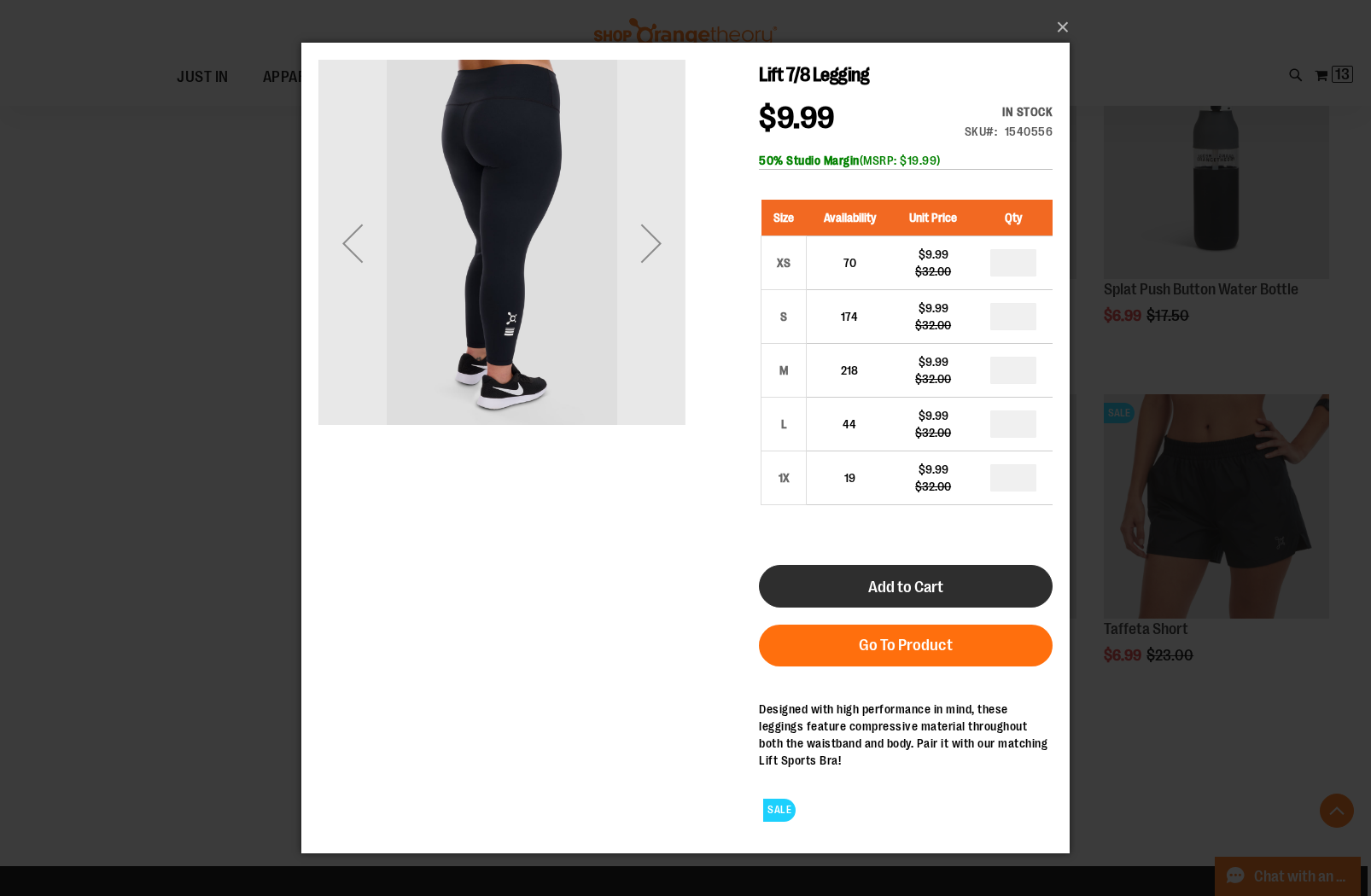
click at [879, 585] on span "Add to Cart" at bounding box center [906, 587] width 76 height 18
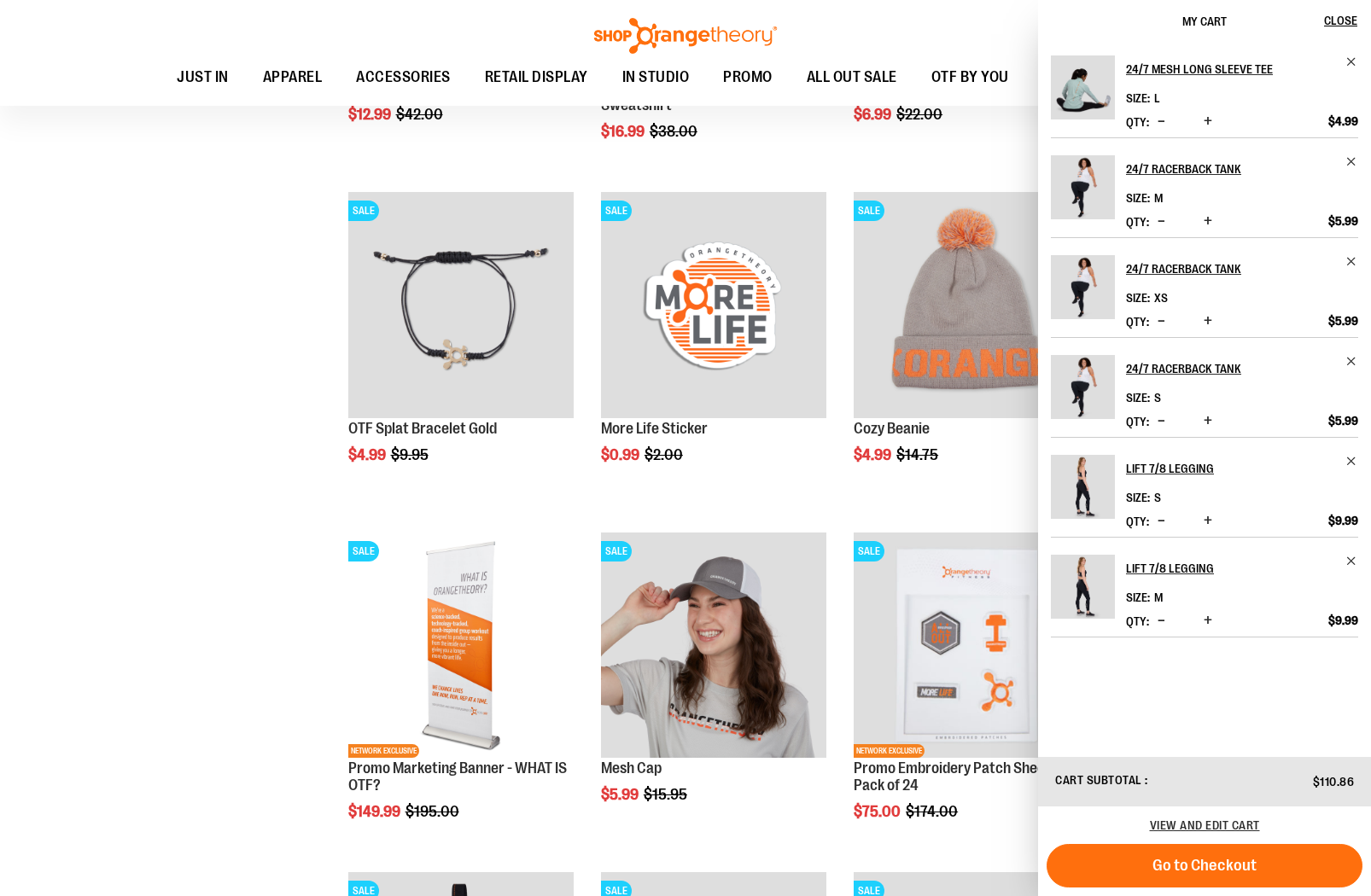
scroll to position [3032, 0]
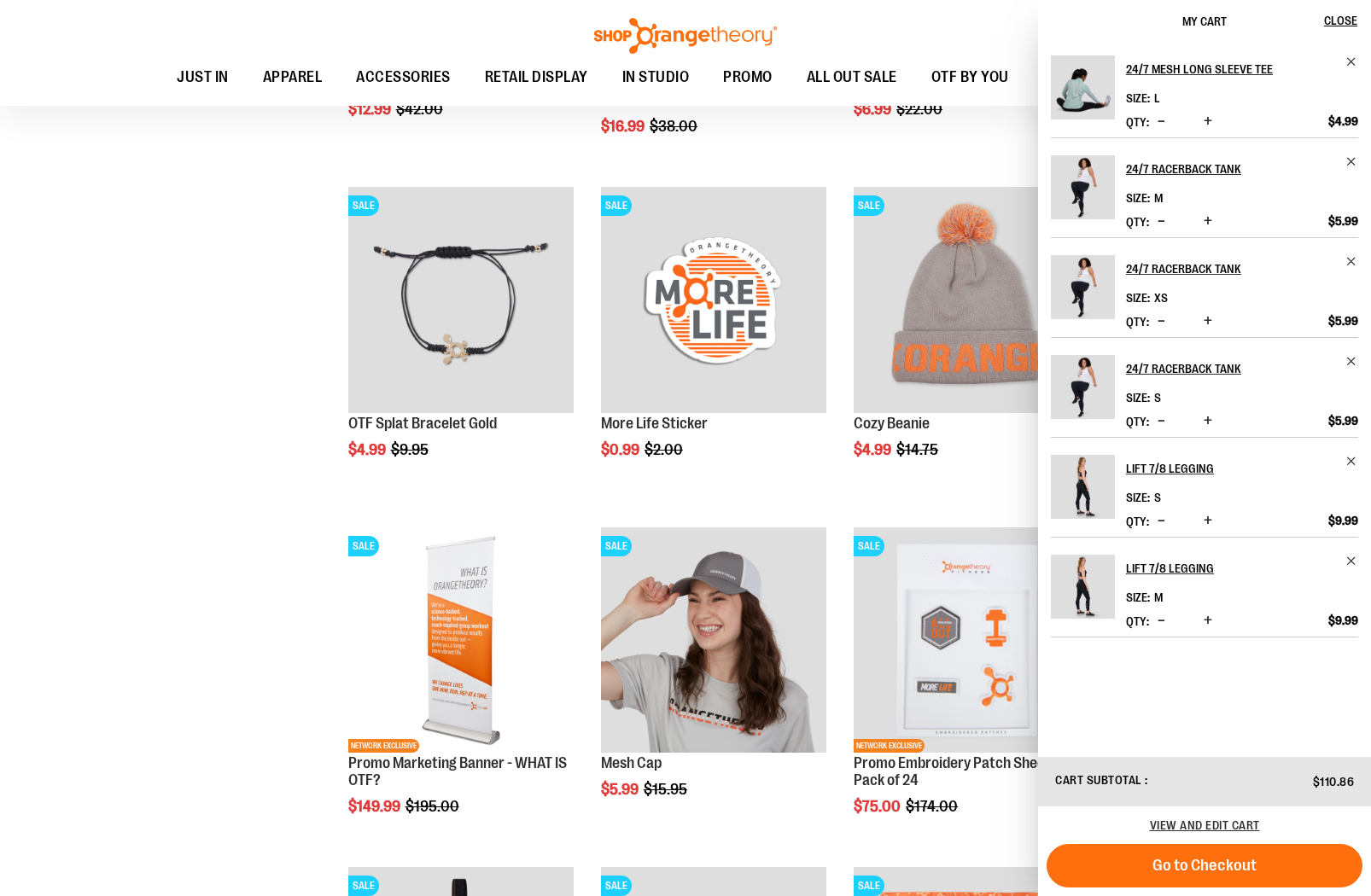
drag, startPoint x: 268, startPoint y: 600, endPoint x: 277, endPoint y: 591, distance: 12.7
click at [277, 591] on div "**********" at bounding box center [685, 210] width 1311 height 6324
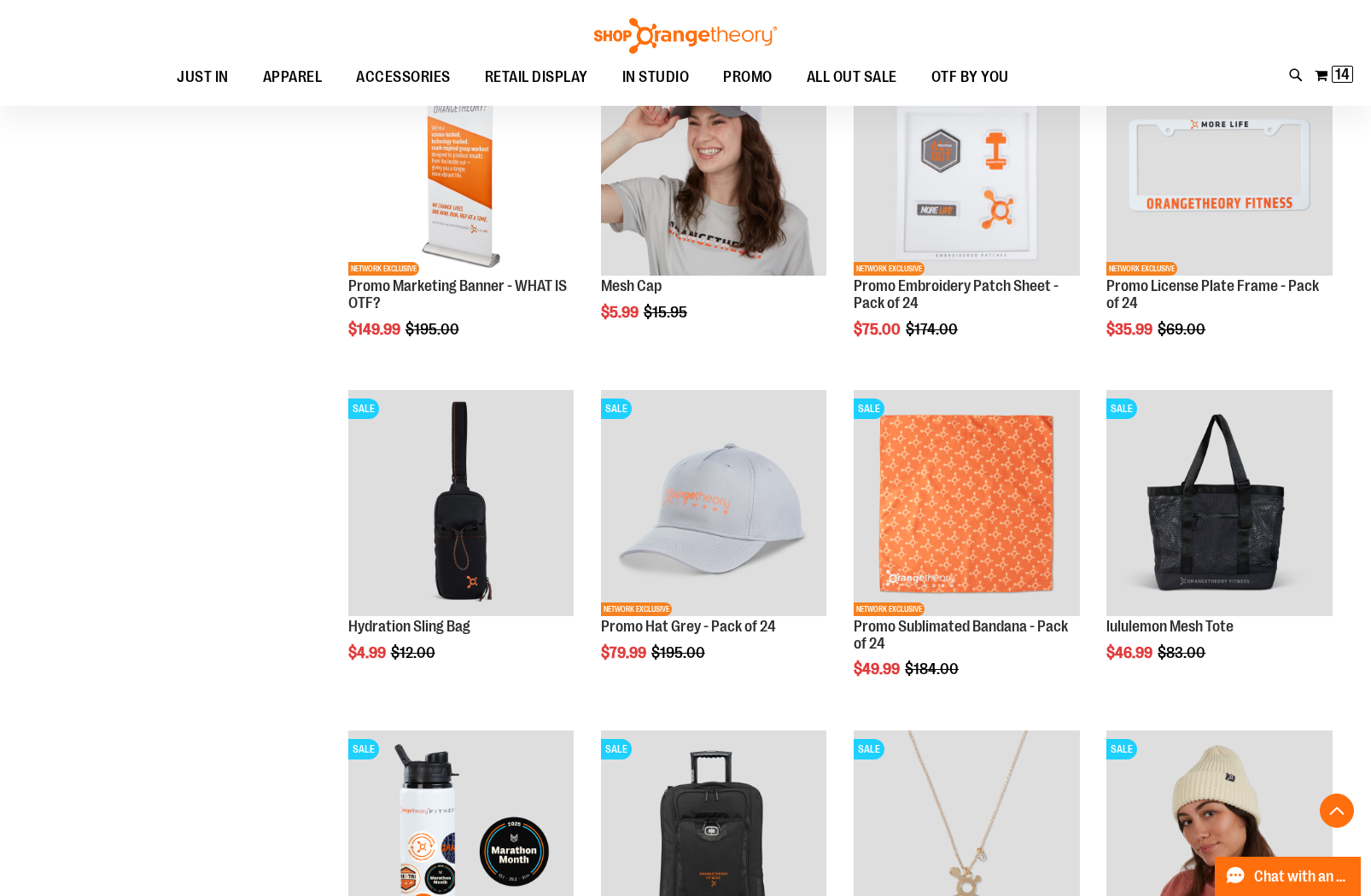
scroll to position [3506, 0]
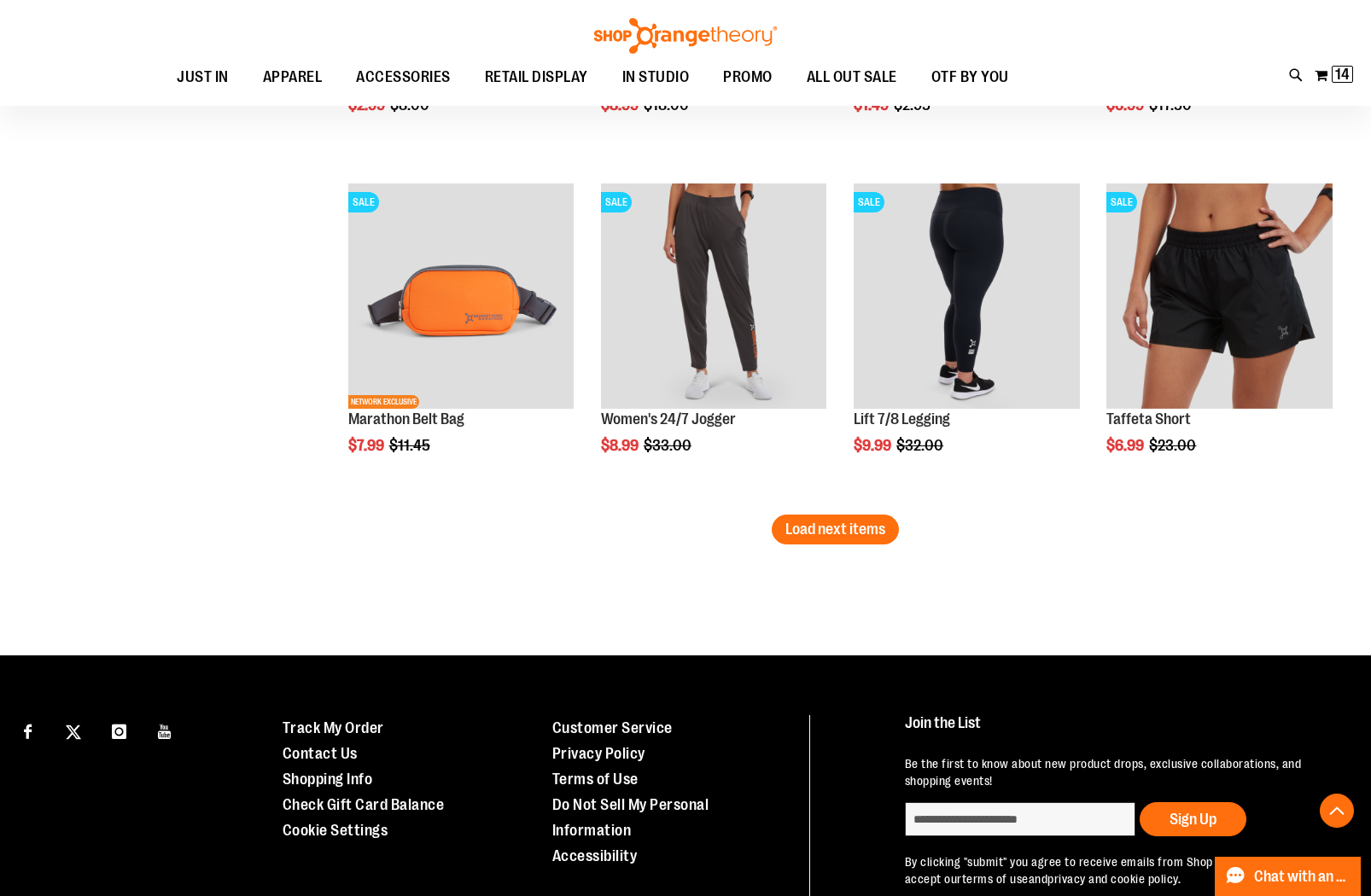
scroll to position [5769, 0]
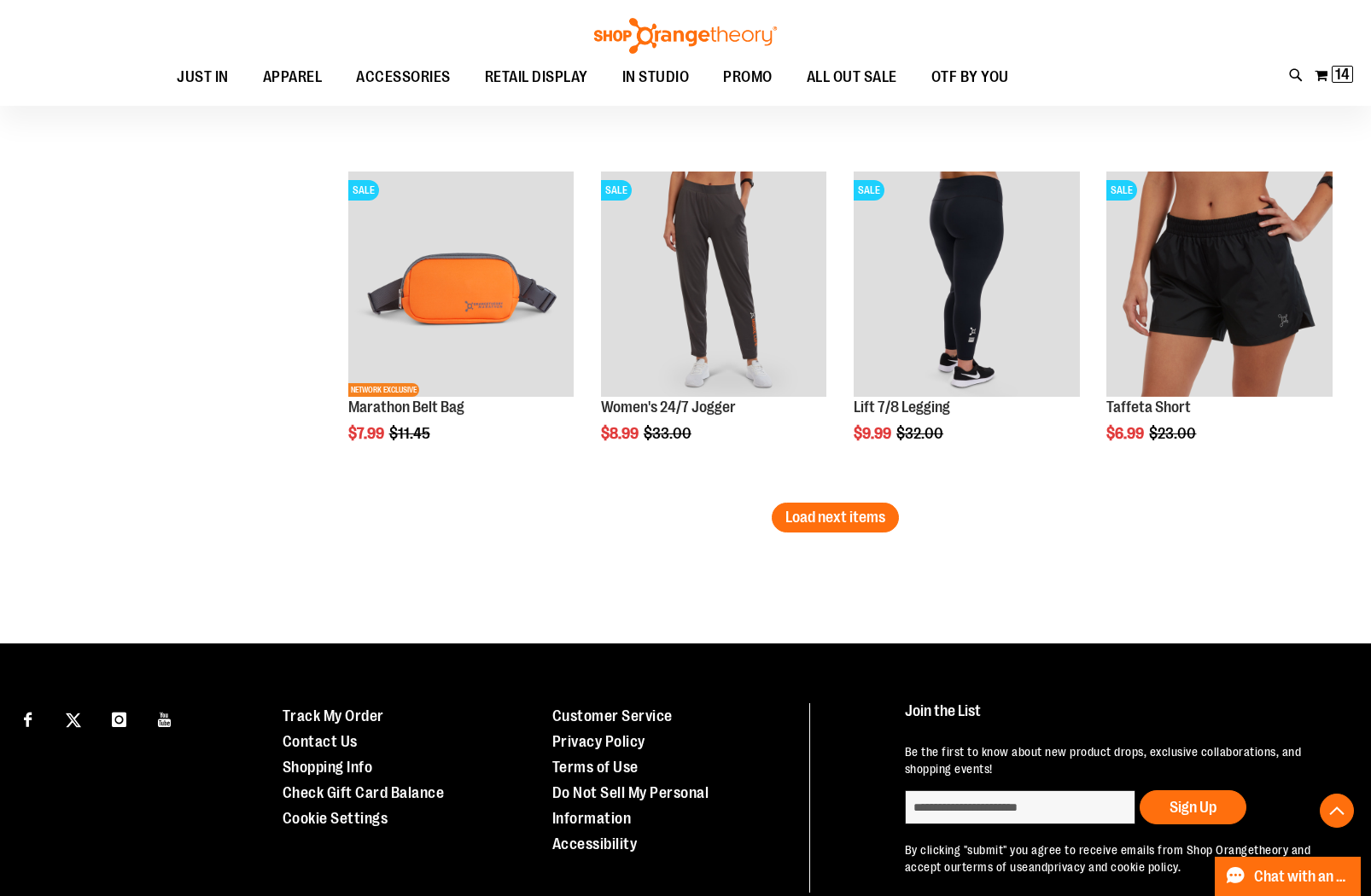
click at [826, 523] on span "Load next items" at bounding box center [836, 517] width 100 height 17
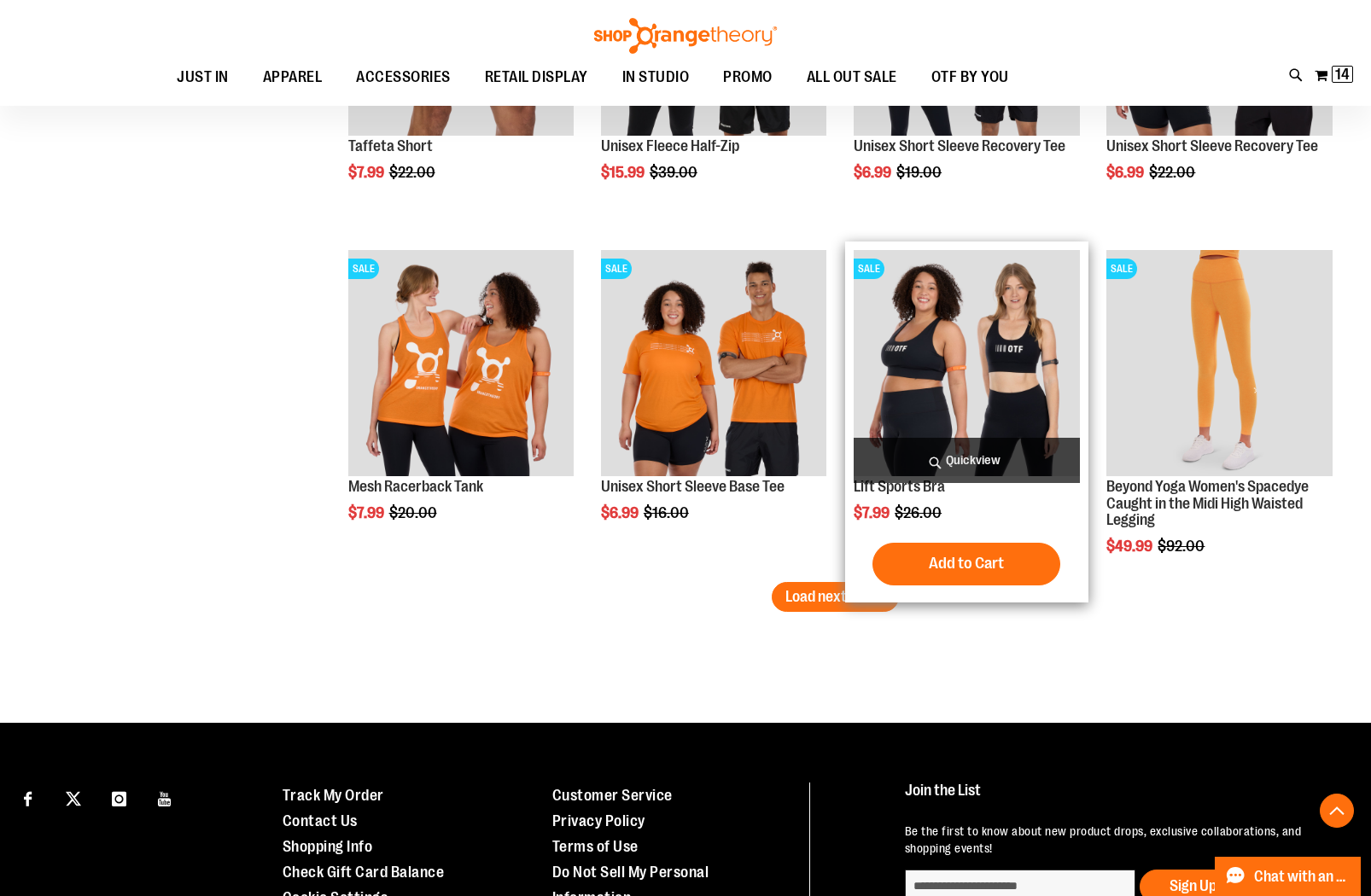
scroll to position [6713, 0]
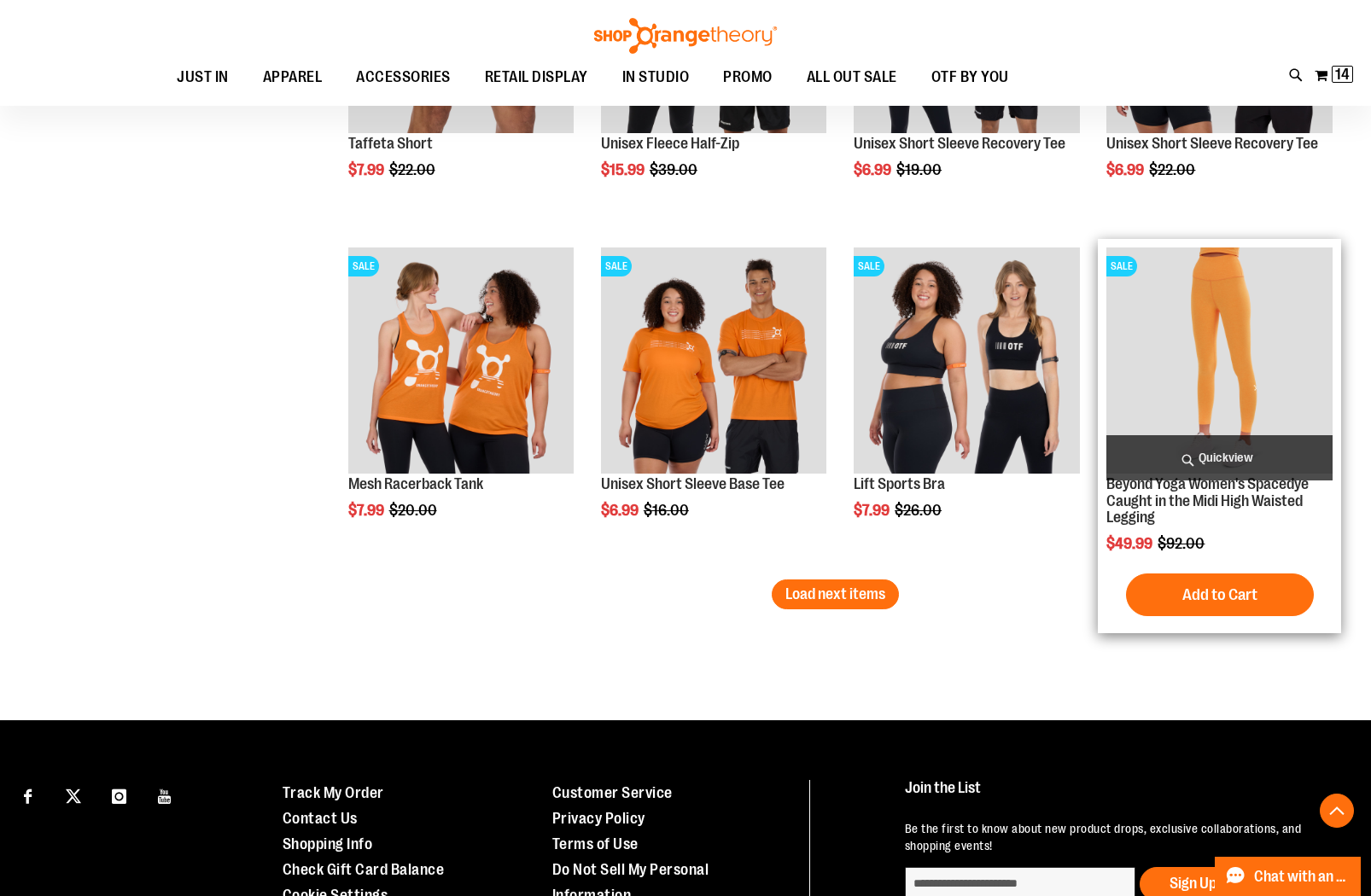
click at [1253, 440] on span "Quickview" at bounding box center [1219, 458] width 226 height 45
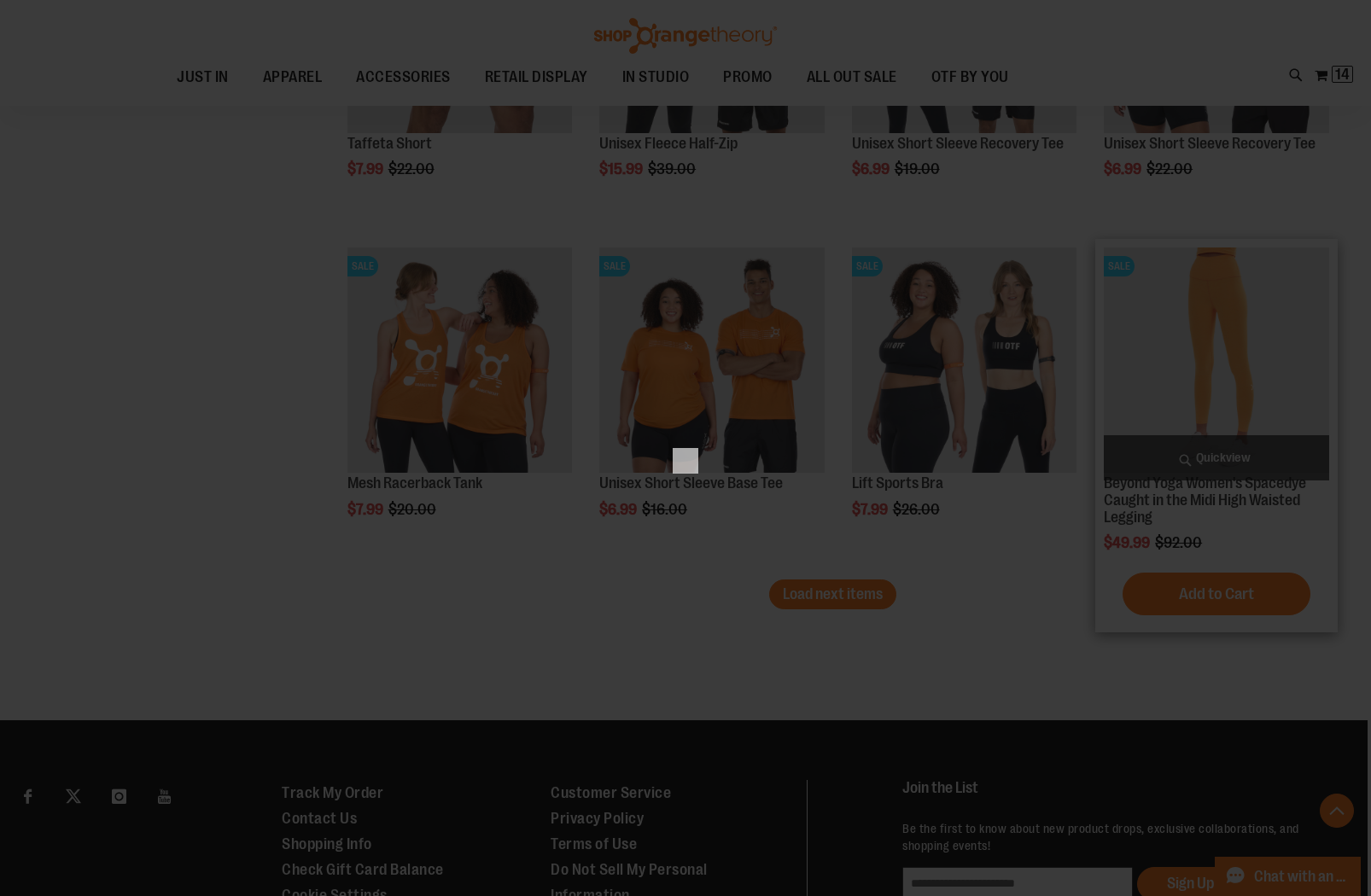
scroll to position [0, 0]
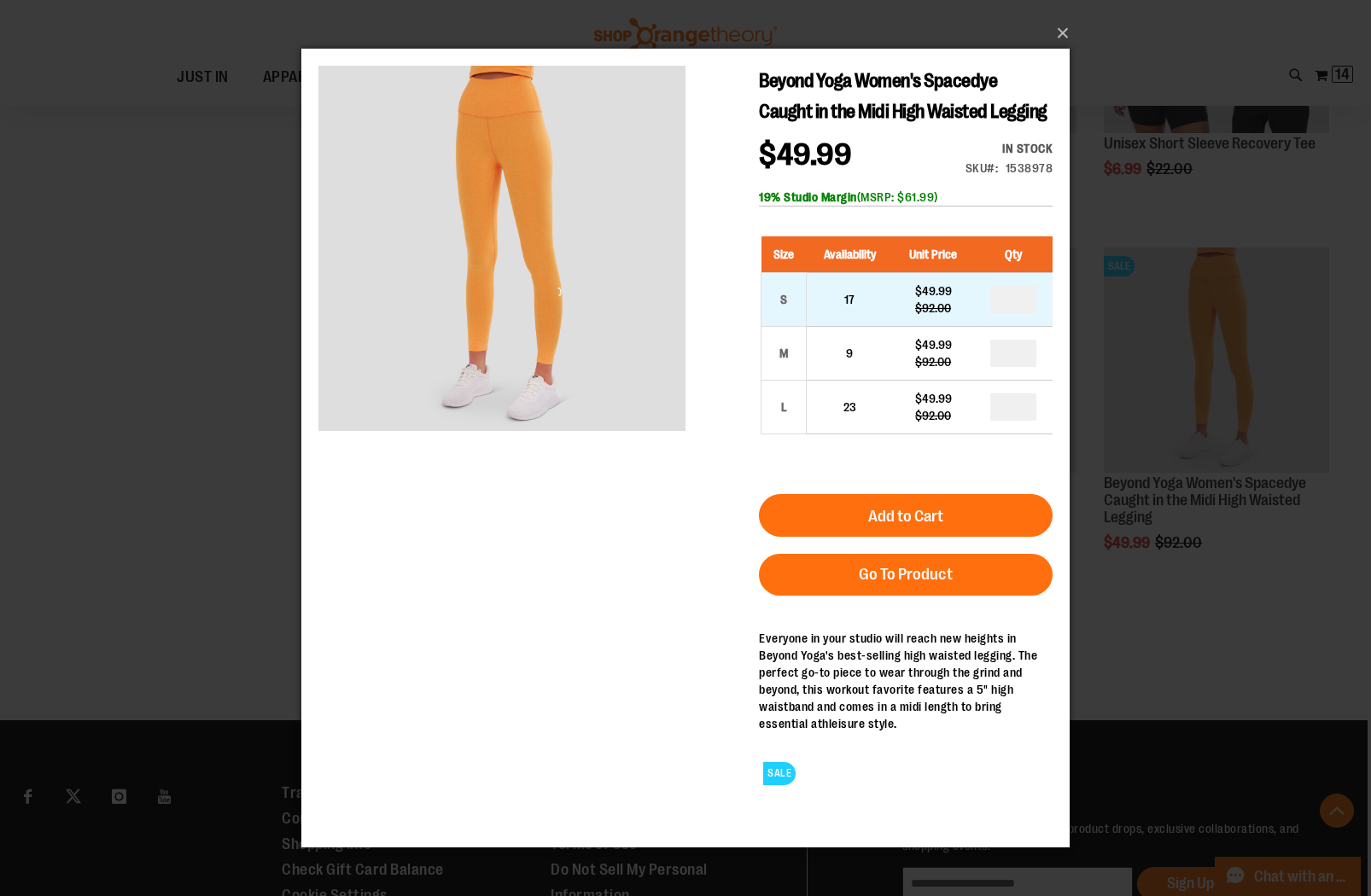
click at [992, 327] on td "*" at bounding box center [1013, 300] width 78 height 53
drag, startPoint x: 1012, startPoint y: 331, endPoint x: 1050, endPoint y: 340, distance: 39.1
click at [1055, 339] on main "Beyond Yoga Women's Spacedye Caught in the Midi High Waisted Legging $49.99 Reg…" at bounding box center [686, 432] width 768 height 766
type input "*"
click at [873, 526] on span "Add to Cart" at bounding box center [906, 516] width 76 height 18
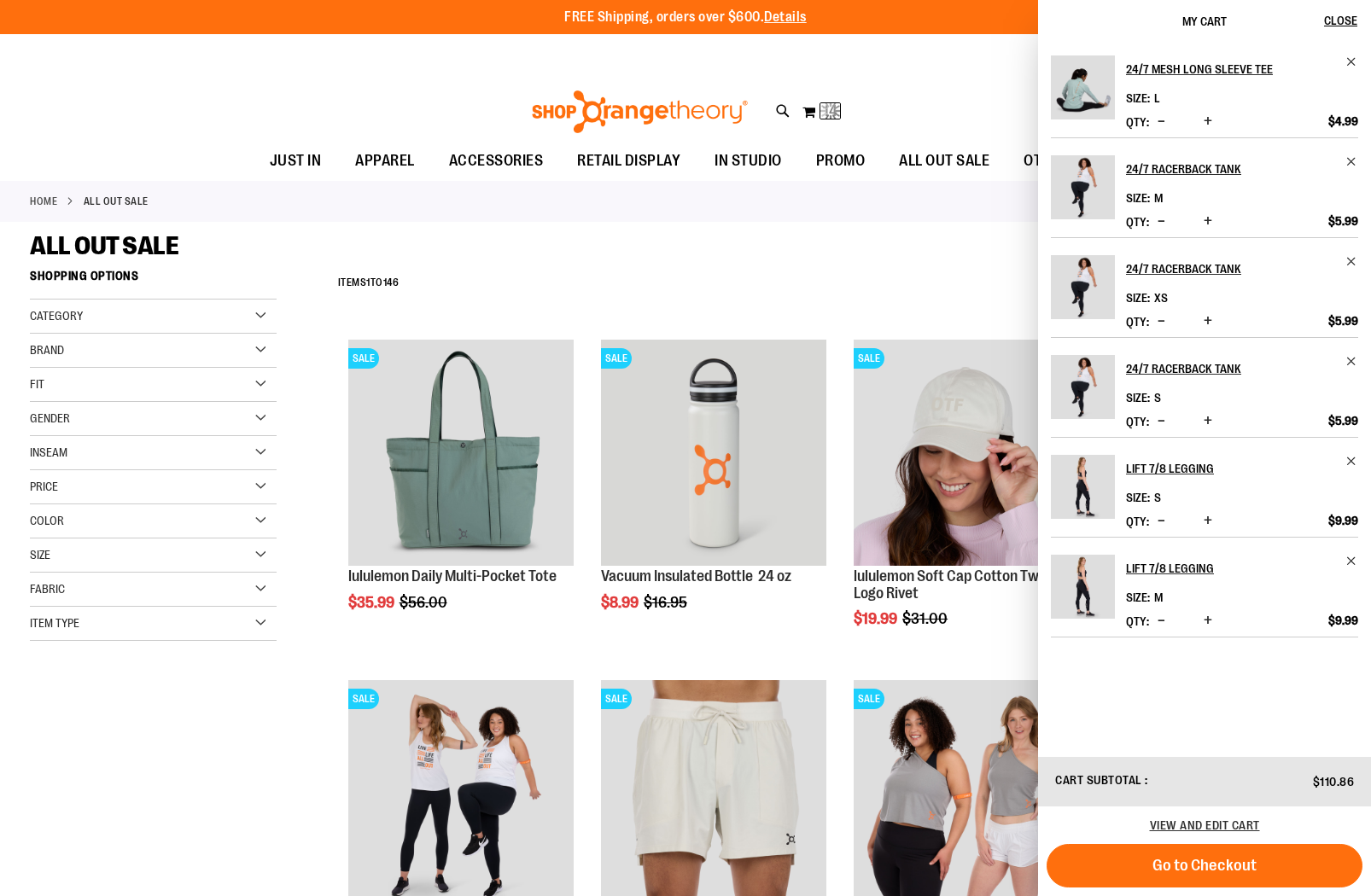
click at [716, 241] on div "ALL OUT SALE" at bounding box center [685, 245] width 1311 height 30
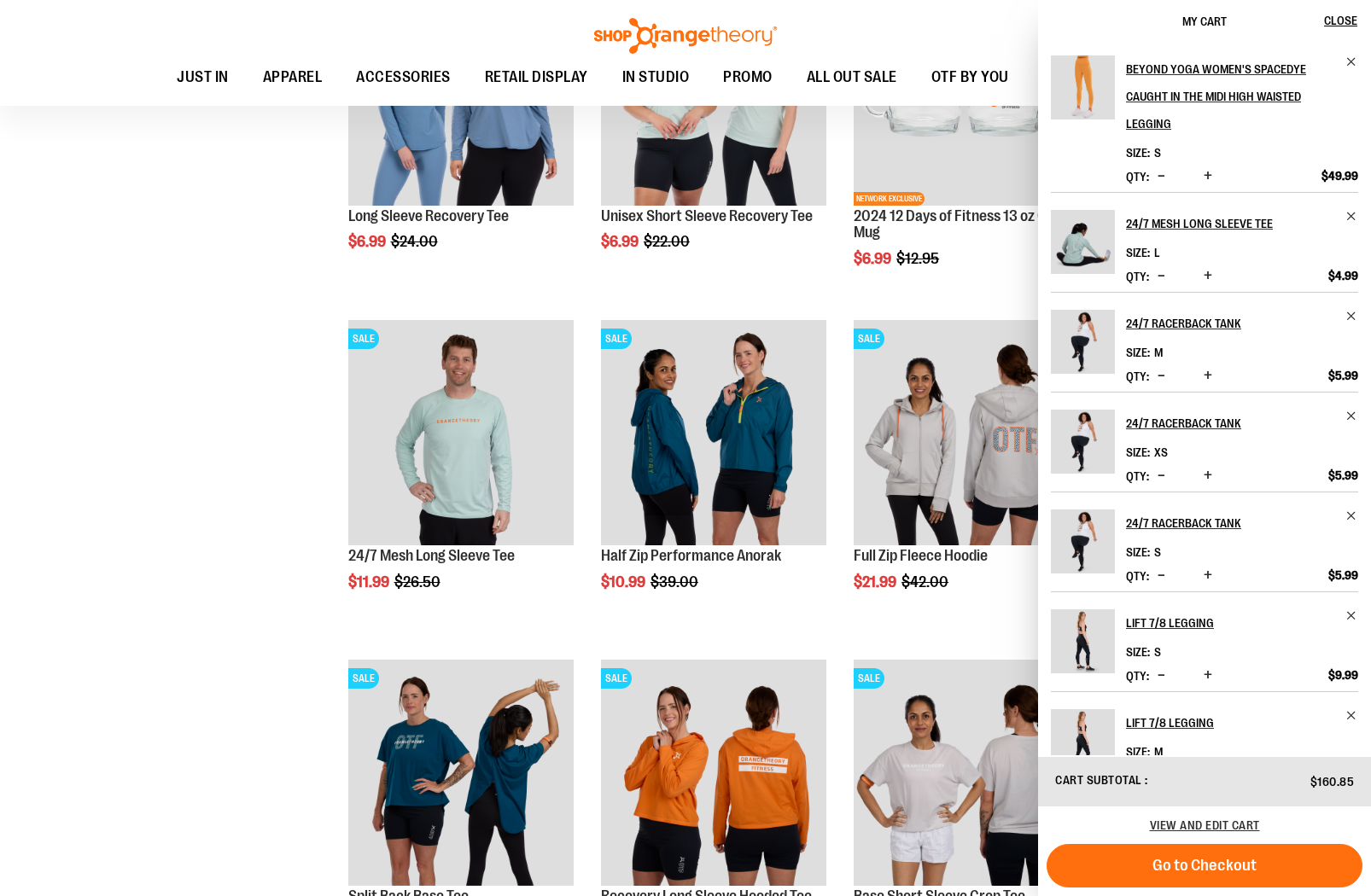
scroll to position [1201, 0]
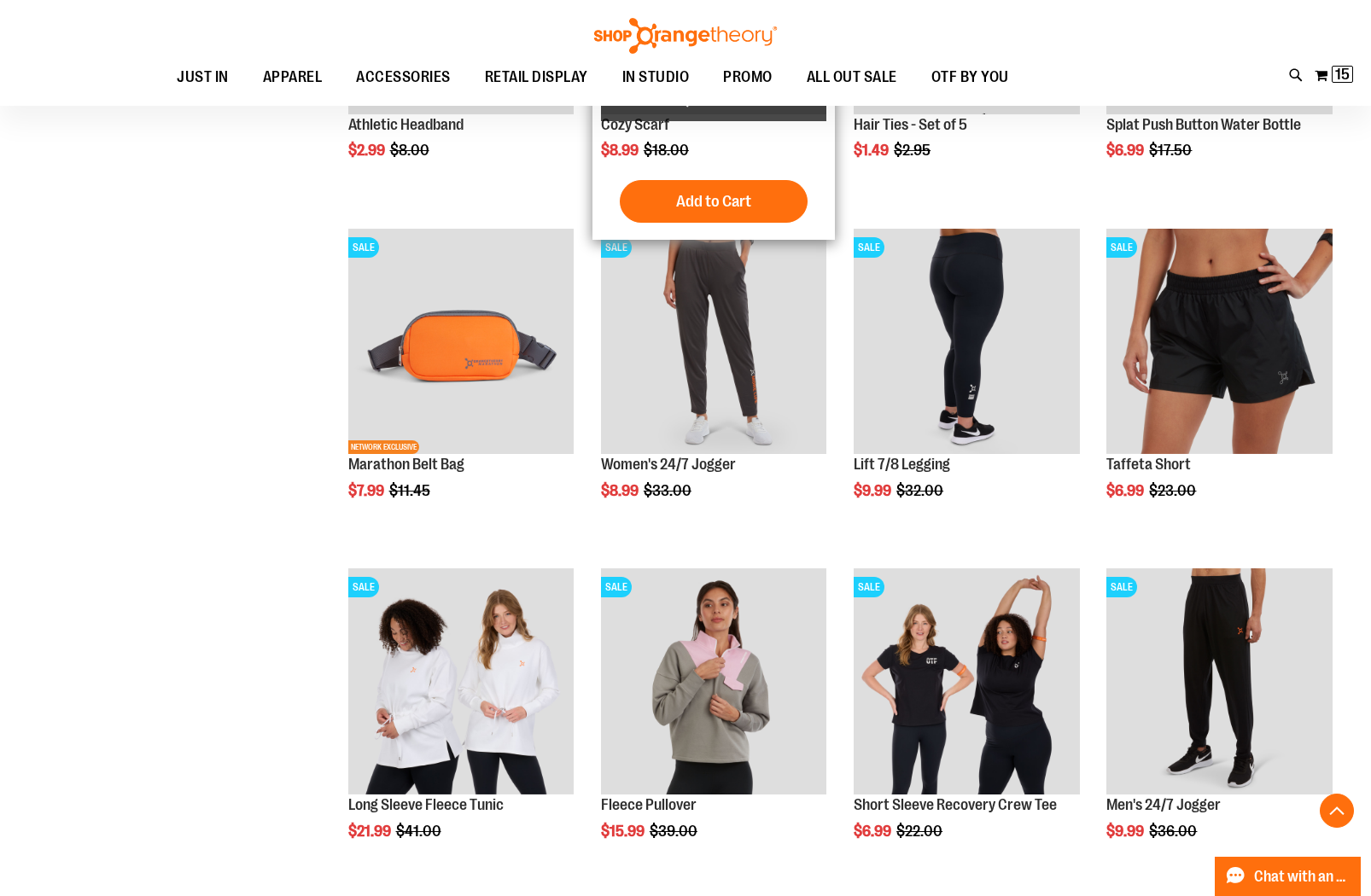
scroll to position [5711, 0]
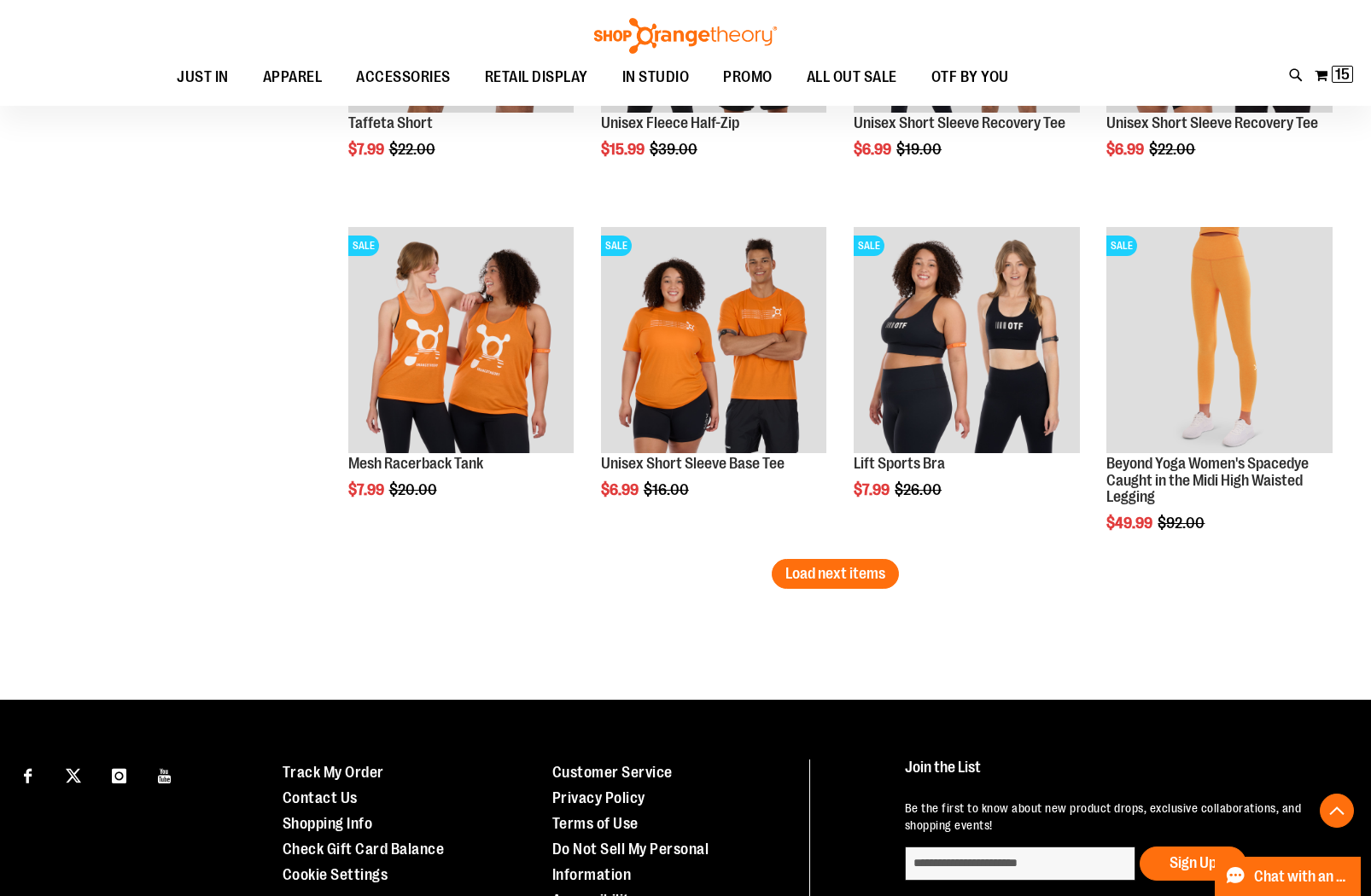
scroll to position [6781, 0]
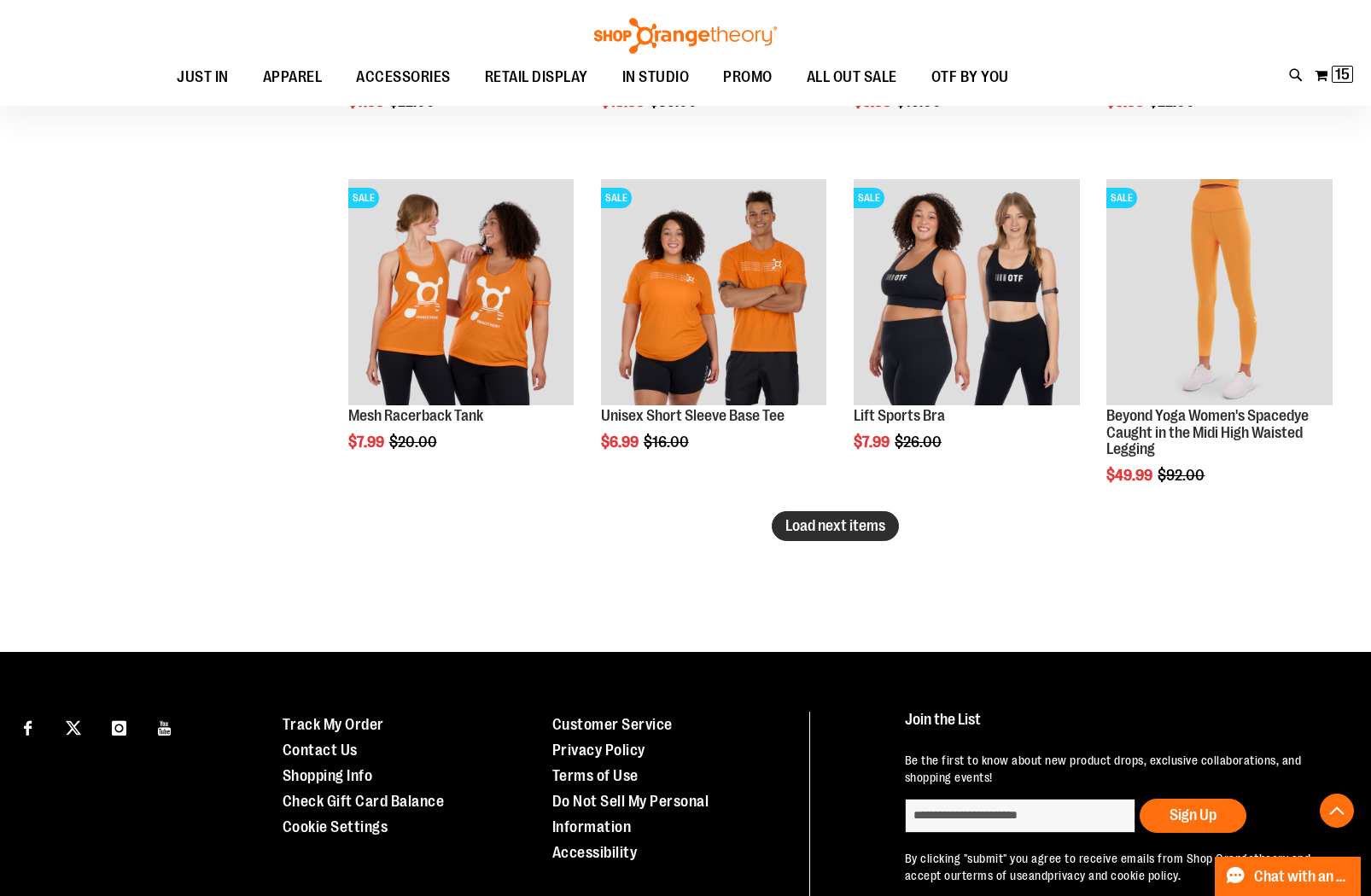
click at [856, 532] on span "Load next items" at bounding box center [836, 526] width 100 height 17
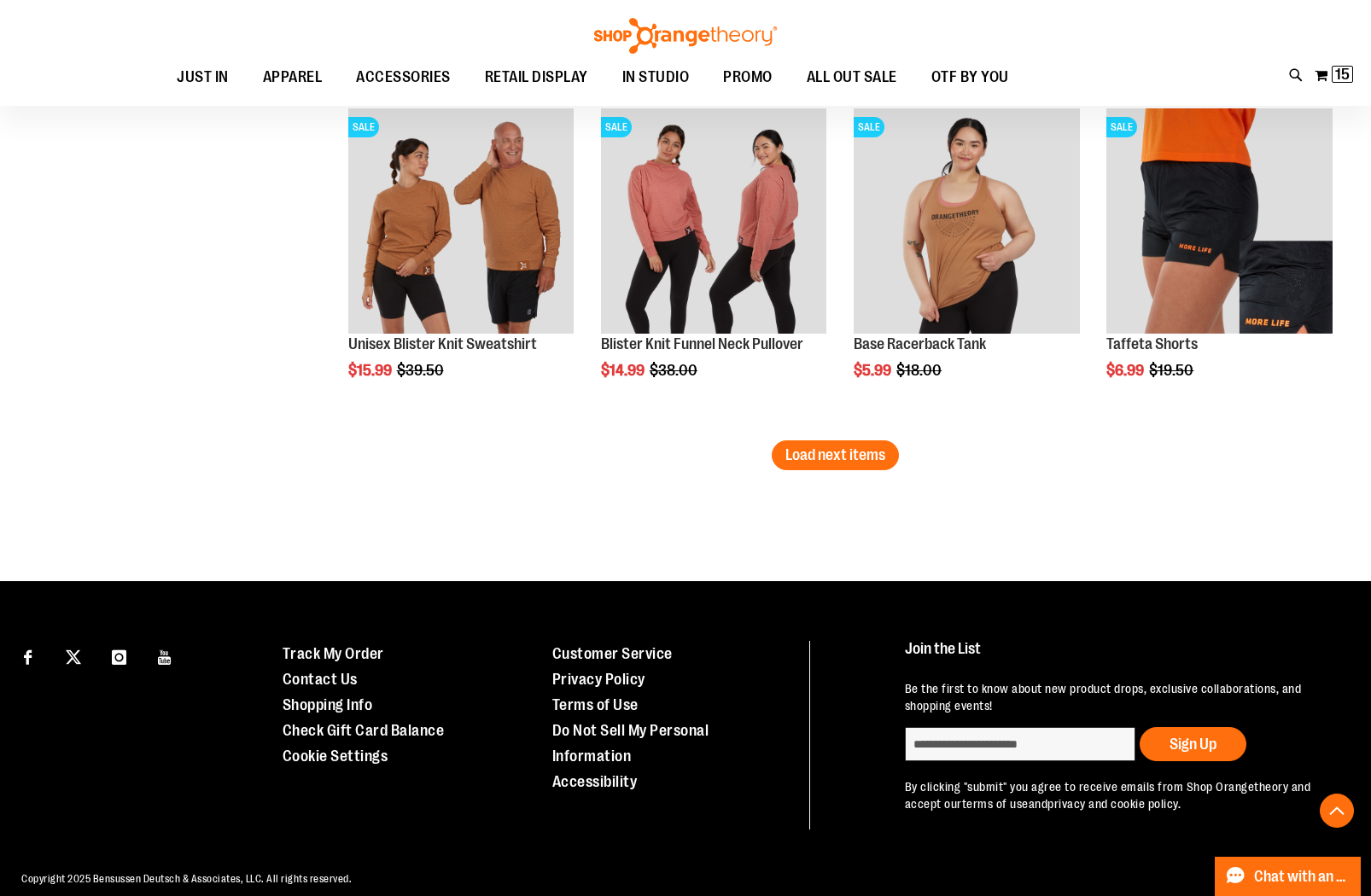
scroll to position [7876, 0]
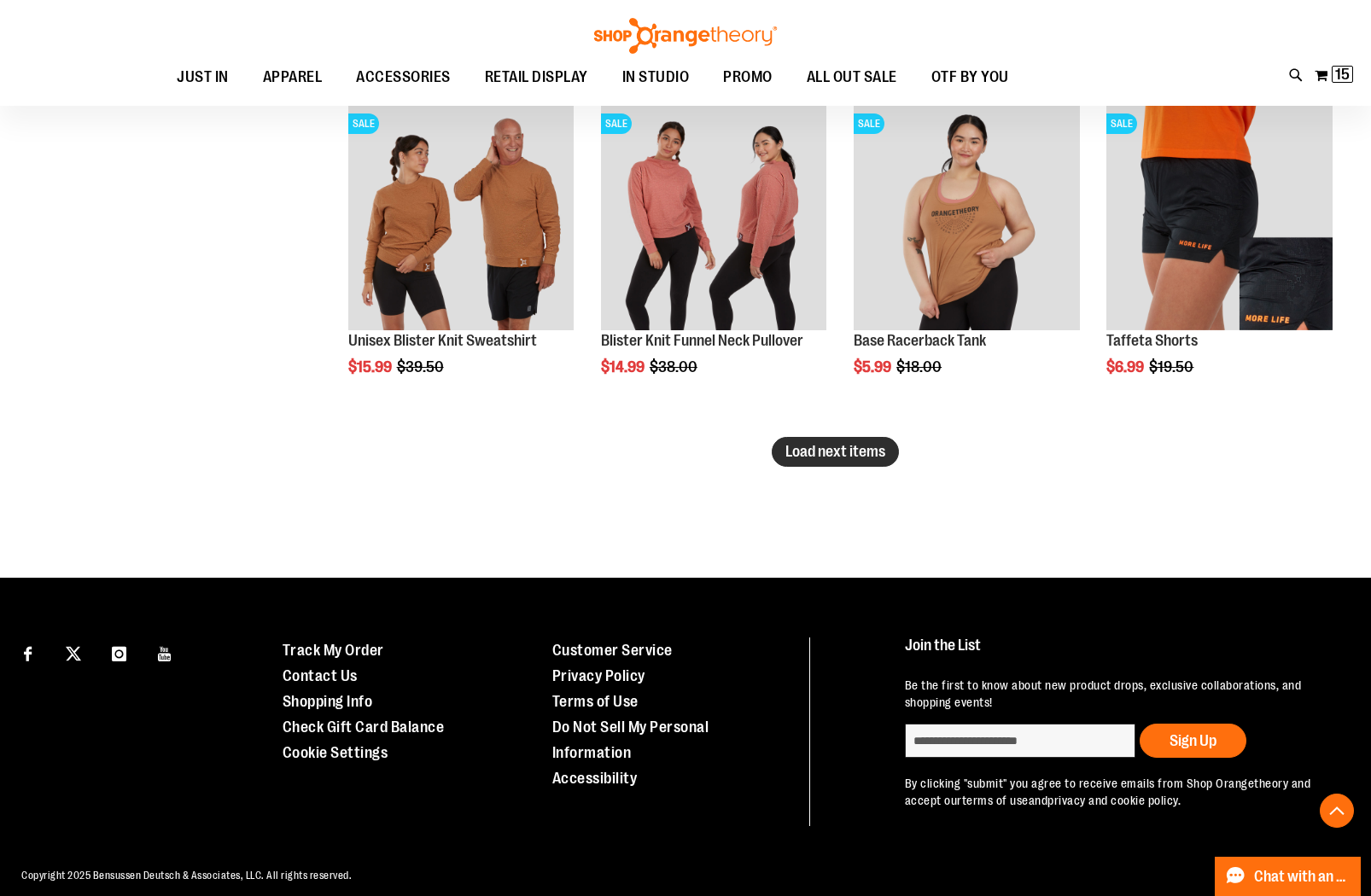
click at [874, 447] on span "Load next items" at bounding box center [836, 451] width 100 height 17
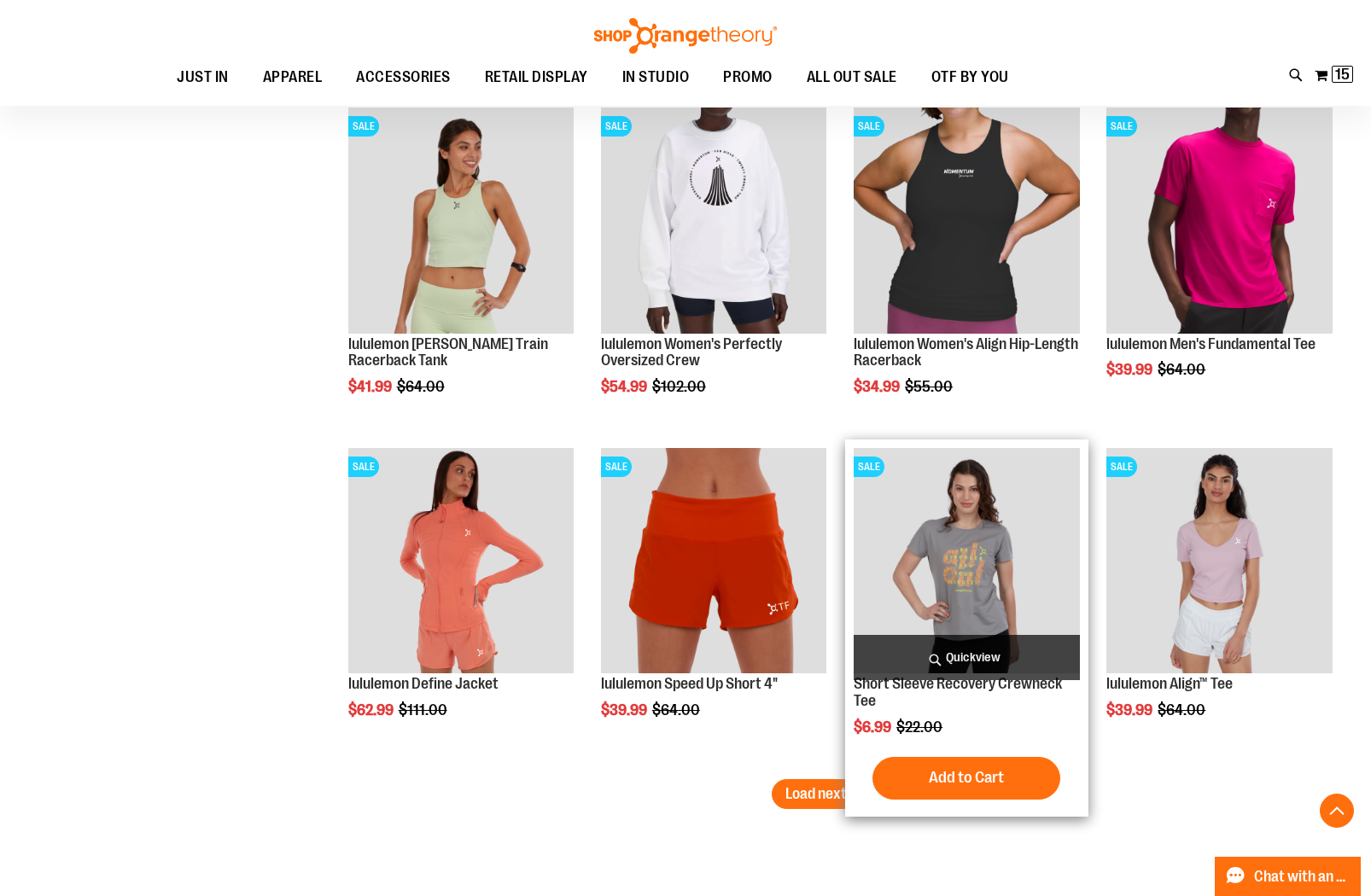
scroll to position [8557, 0]
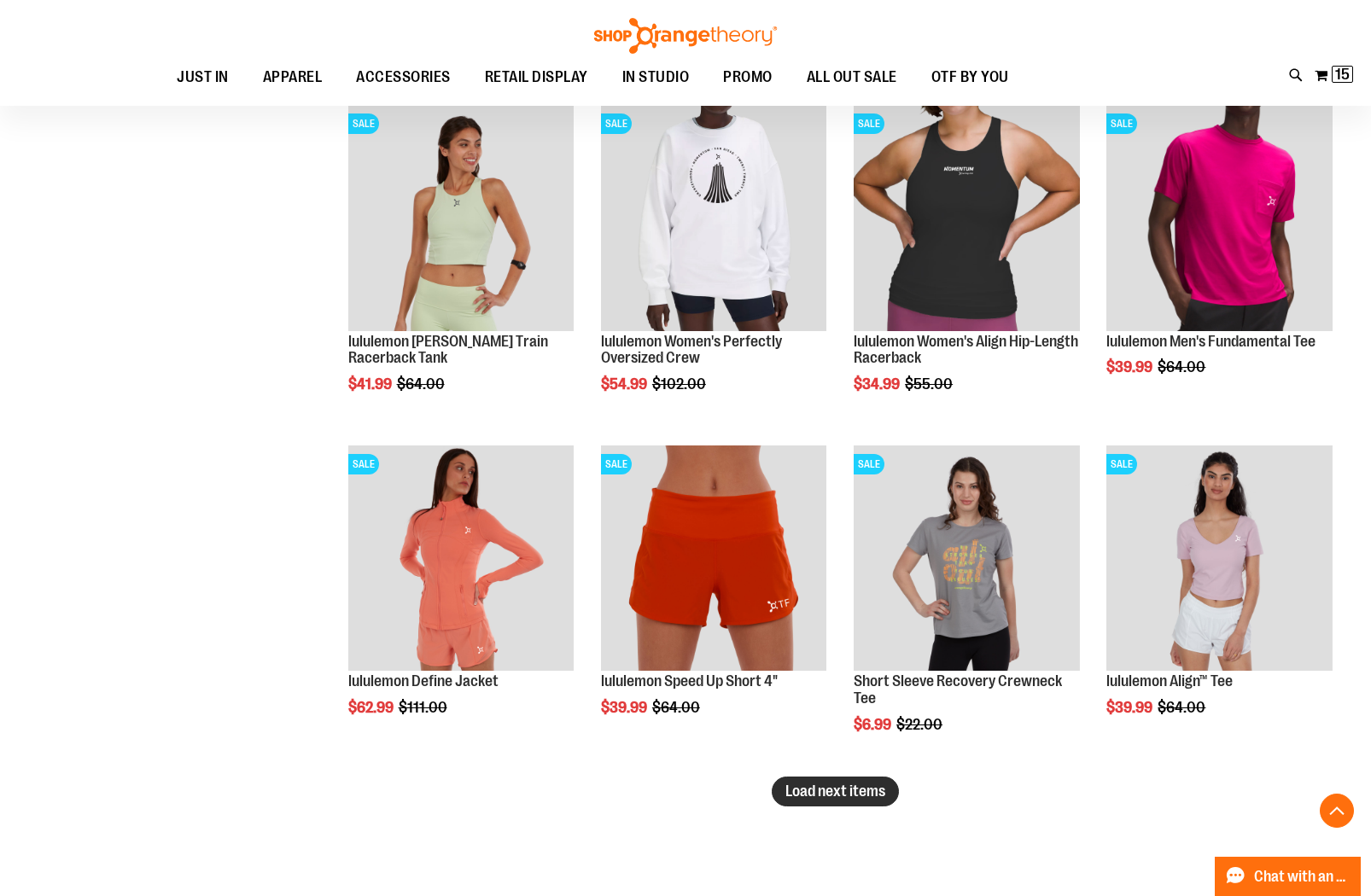
click at [865, 797] on span "Load next items" at bounding box center [836, 791] width 100 height 17
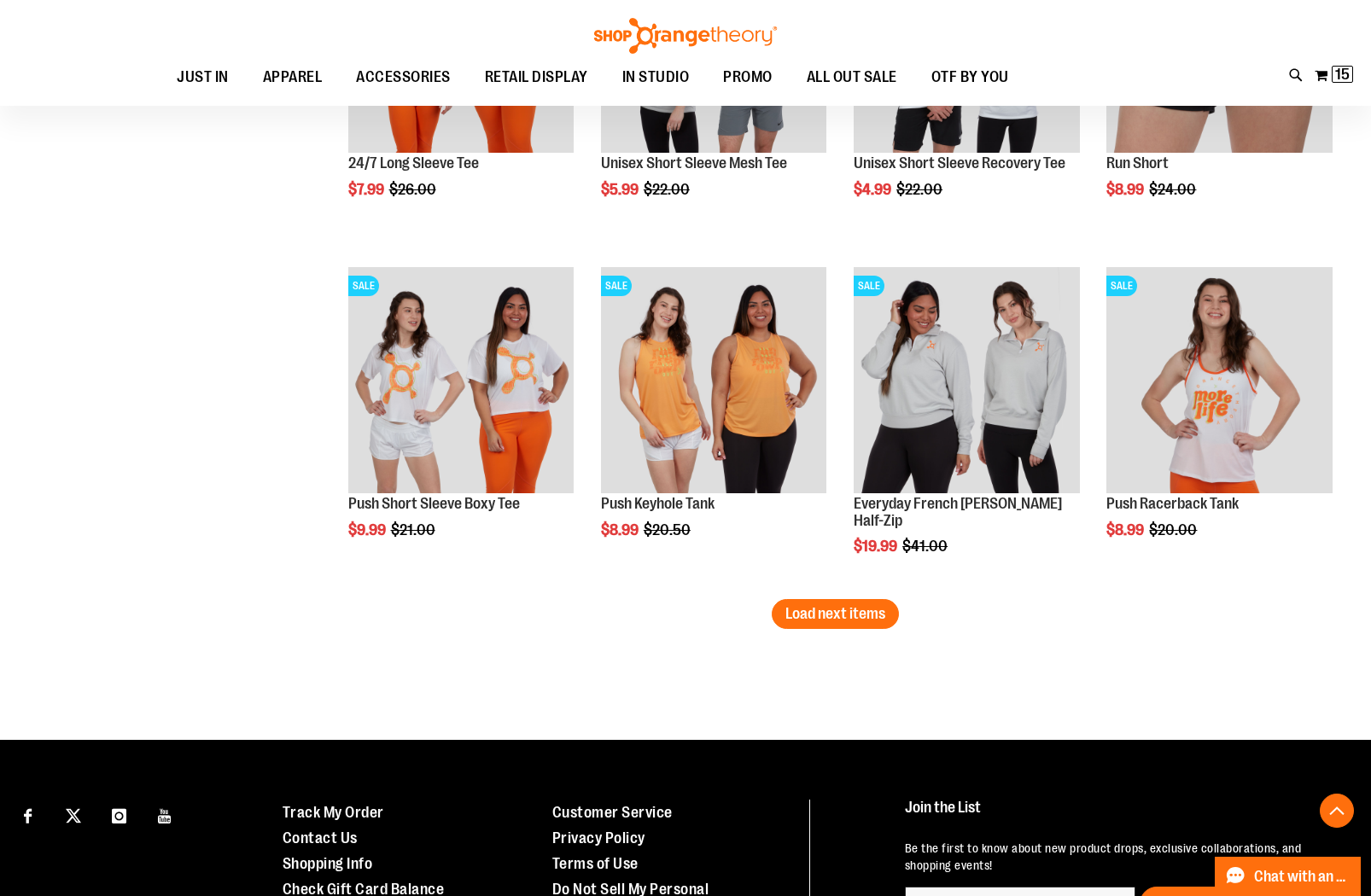
scroll to position [9759, 0]
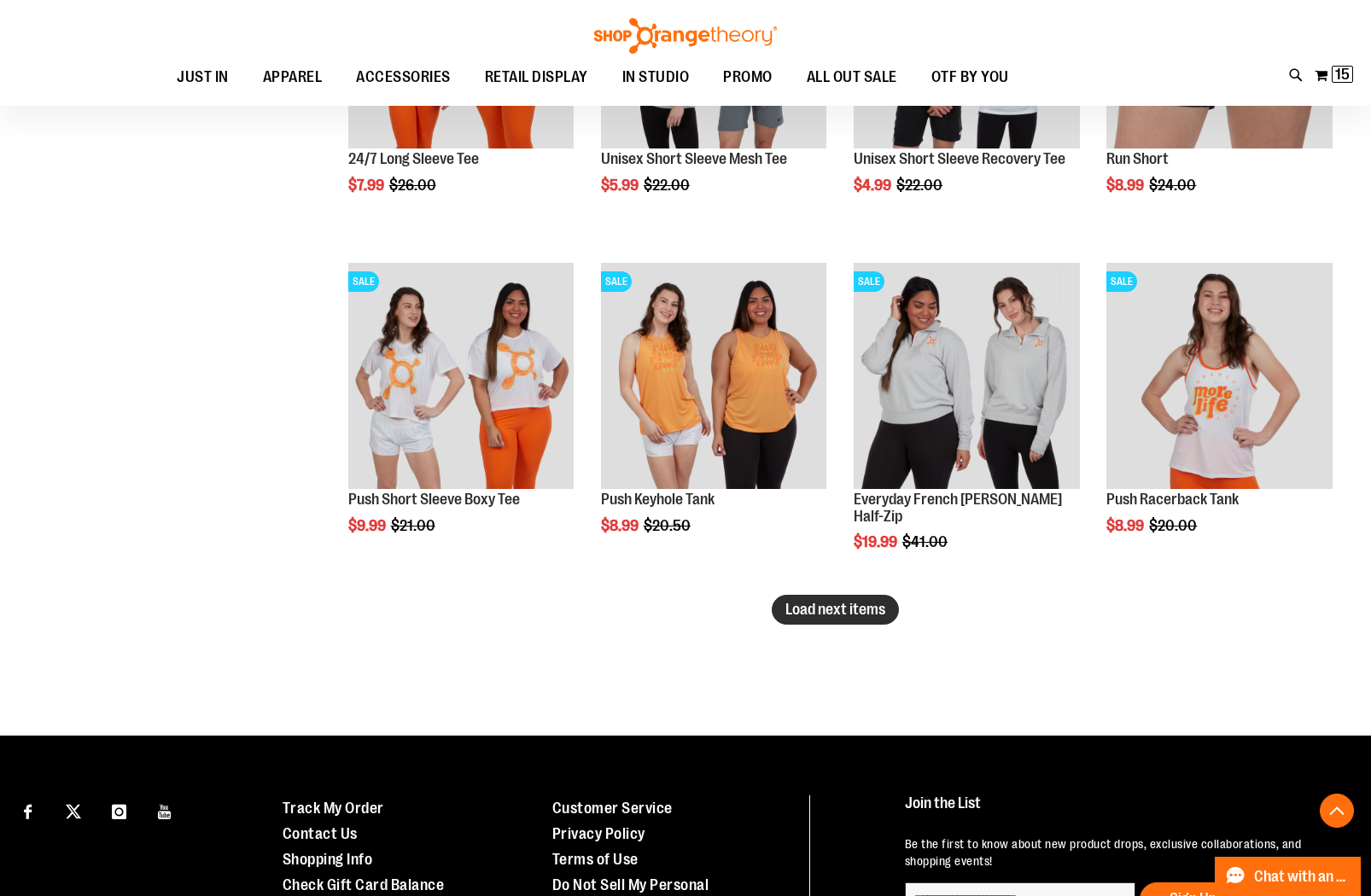
click at [817, 621] on button "Load next items" at bounding box center [836, 610] width 127 height 29
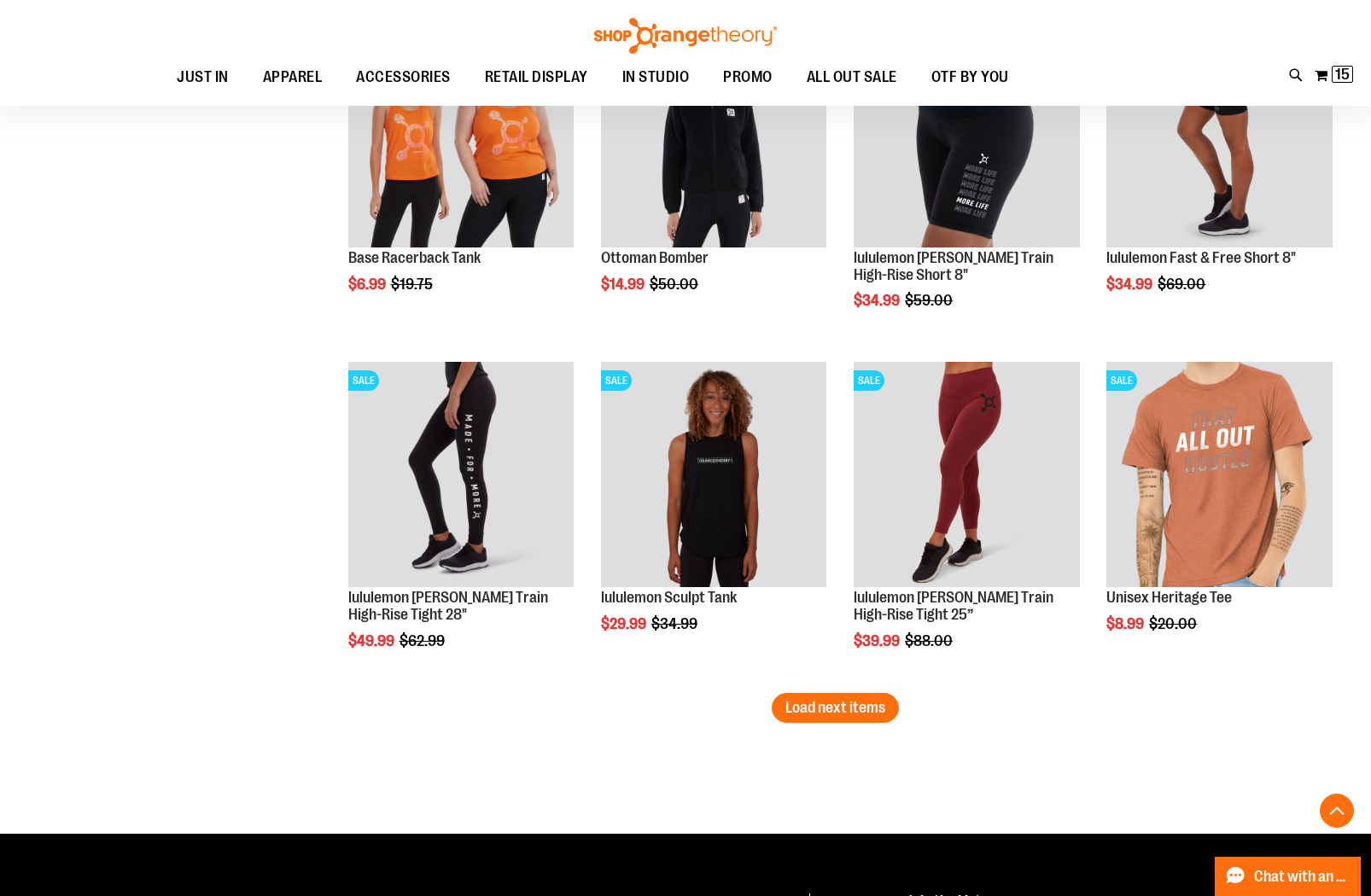
scroll to position [10686, 0]
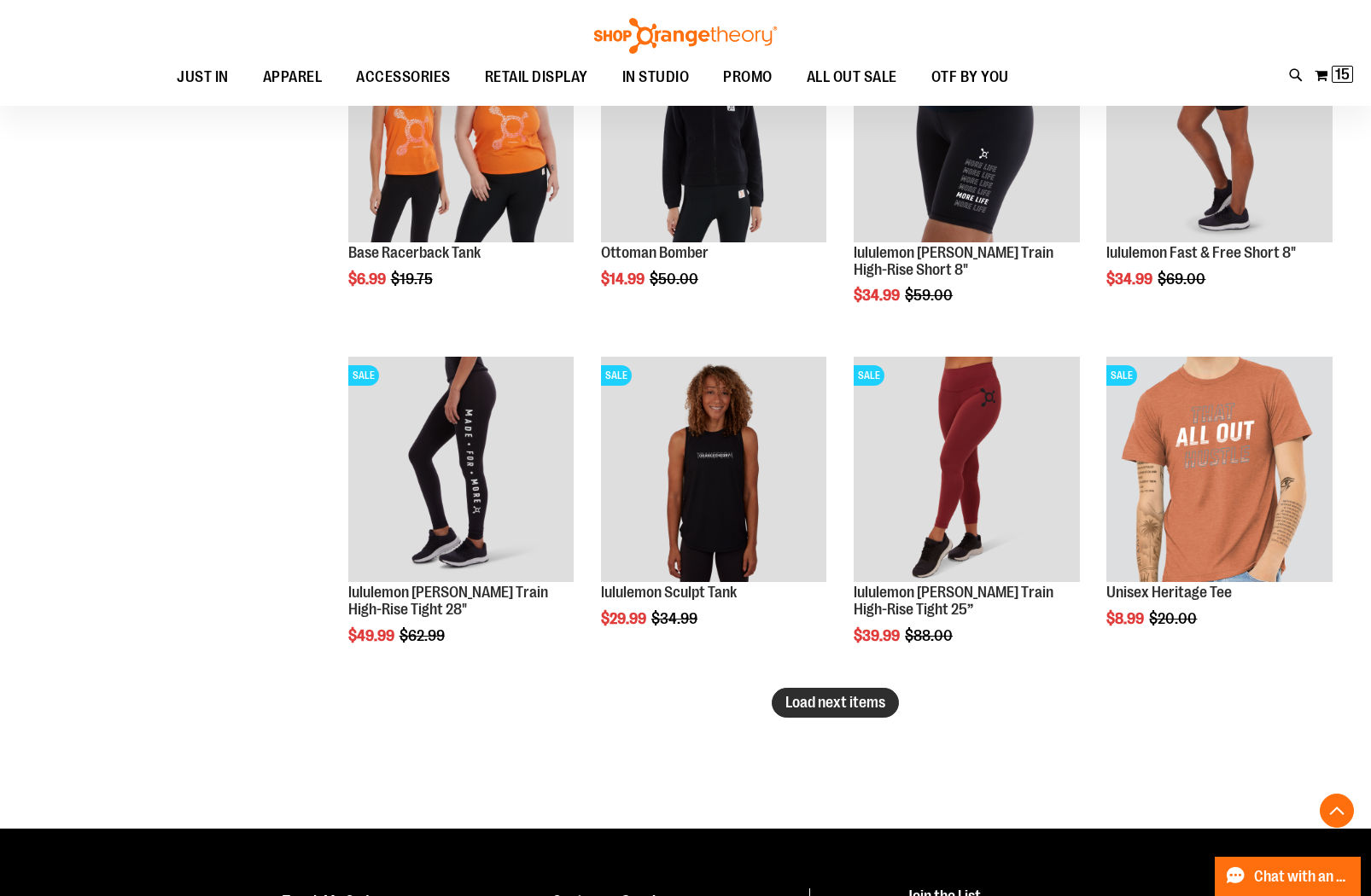
click at [827, 701] on span "Load next items" at bounding box center [836, 702] width 100 height 17
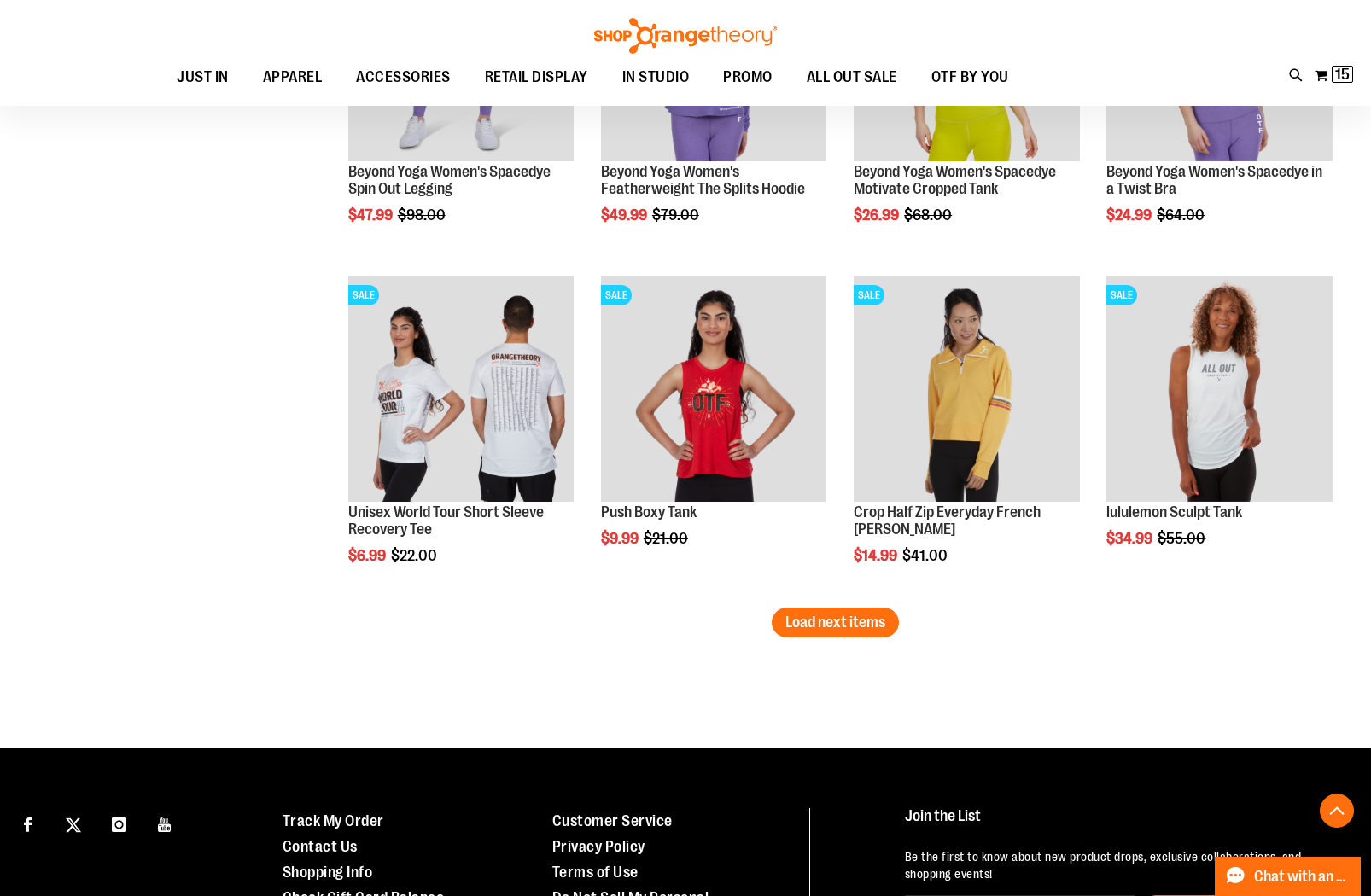
scroll to position [11792, 0]
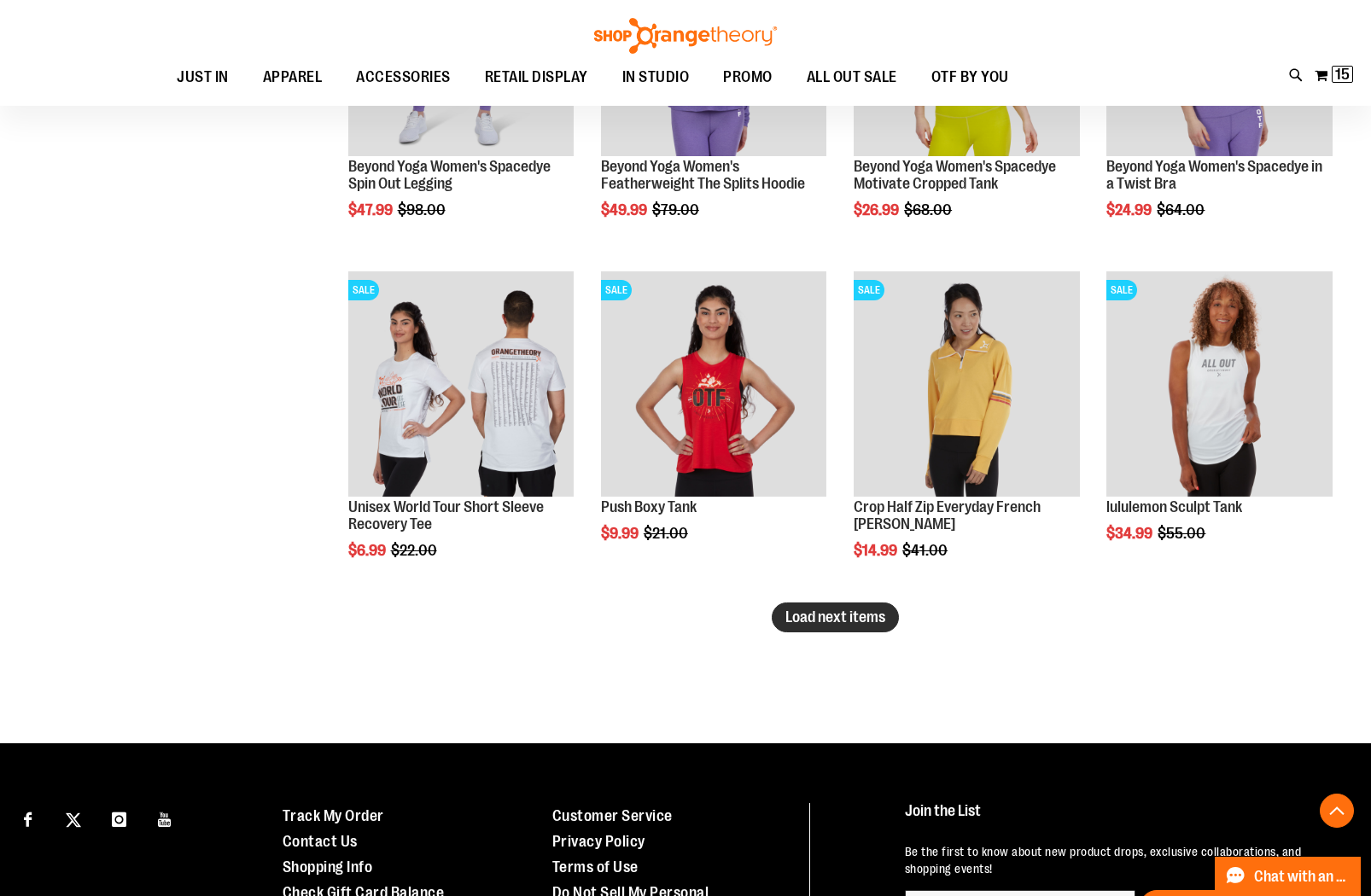
click at [818, 622] on span "Load next items" at bounding box center [836, 617] width 100 height 17
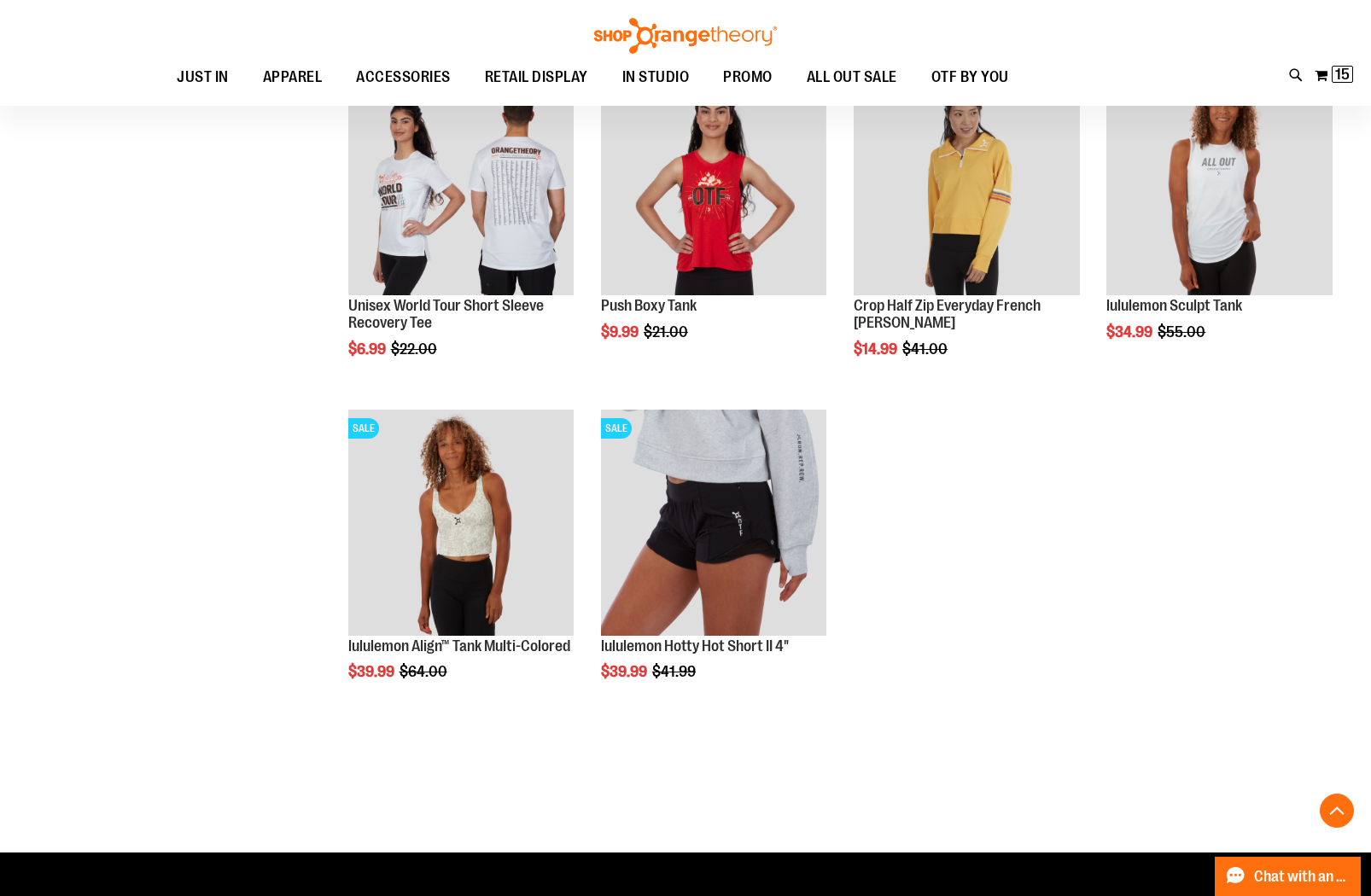
scroll to position [11991, 0]
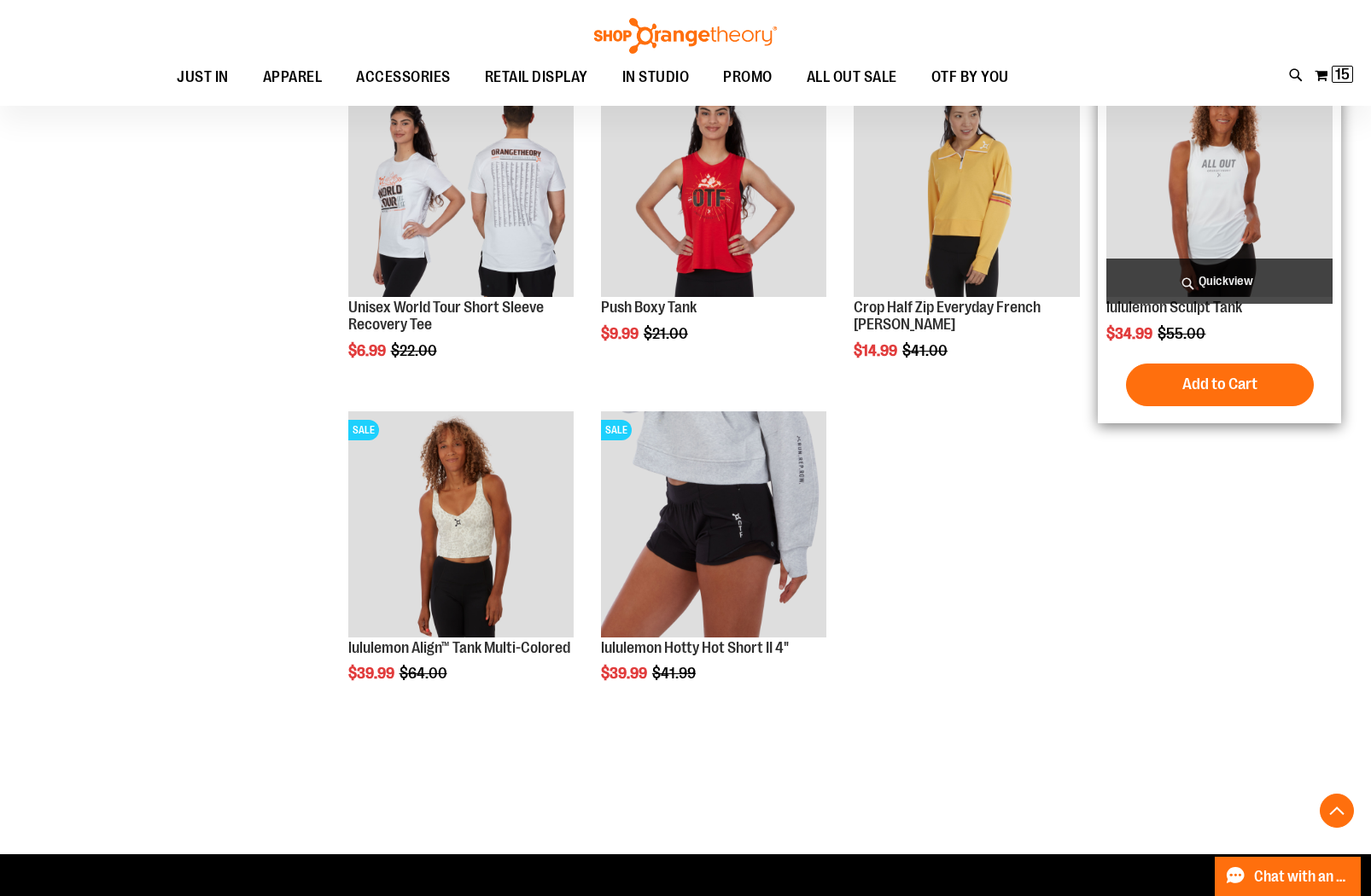
click at [1195, 273] on span "Quickview" at bounding box center [1219, 281] width 226 height 45
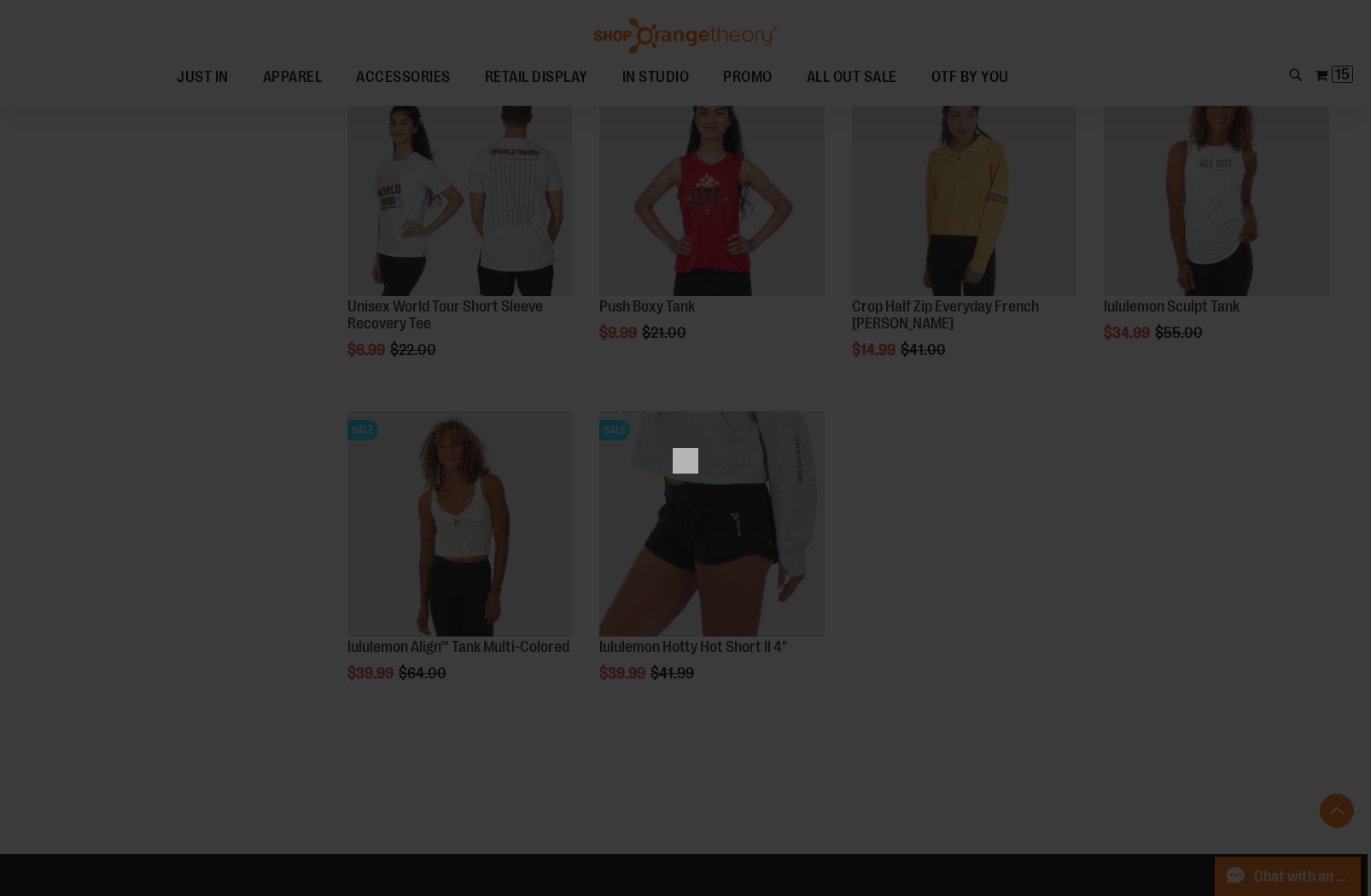
scroll to position [0, 0]
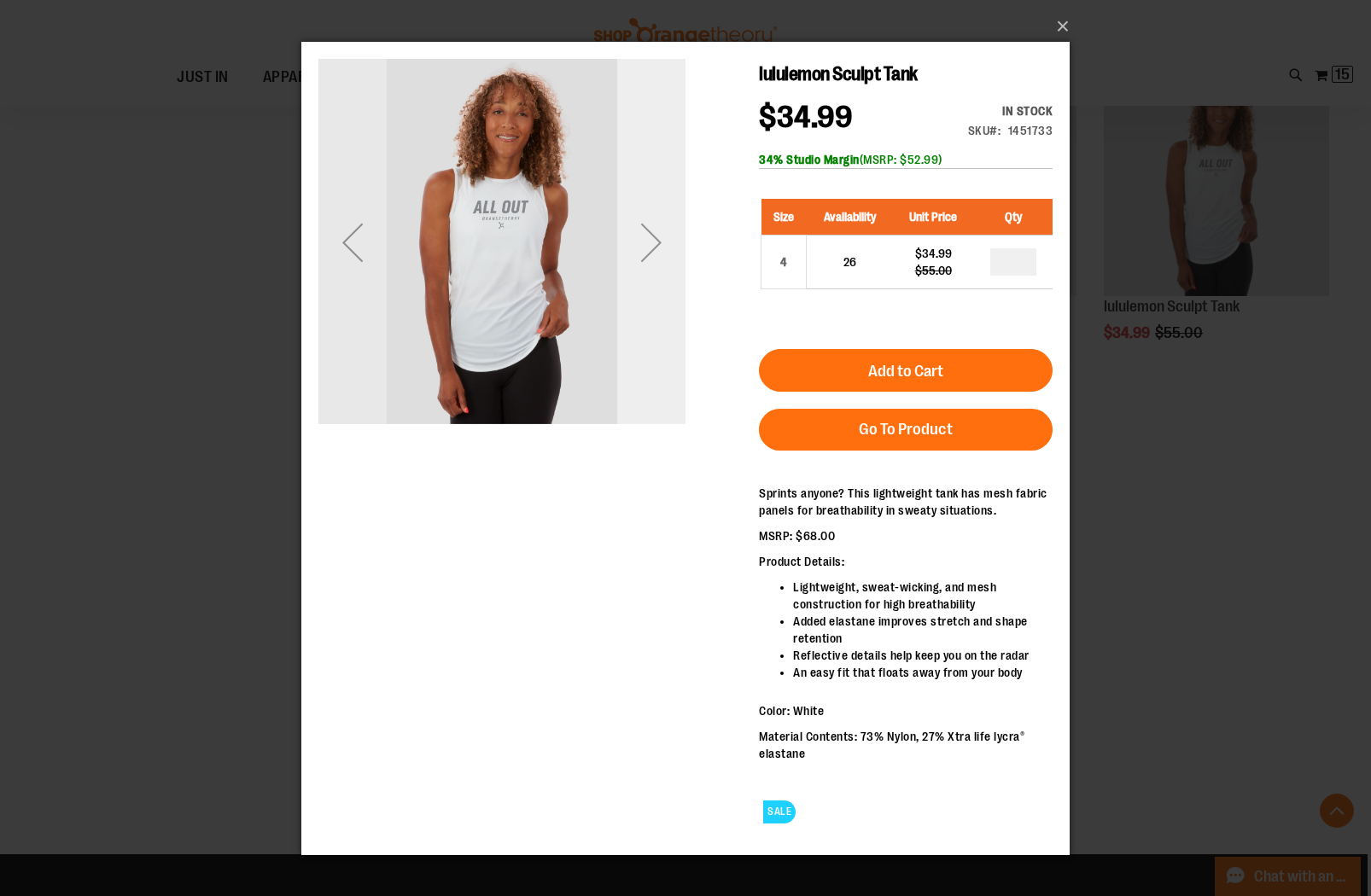
click at [657, 265] on div "Next" at bounding box center [651, 241] width 68 height 68
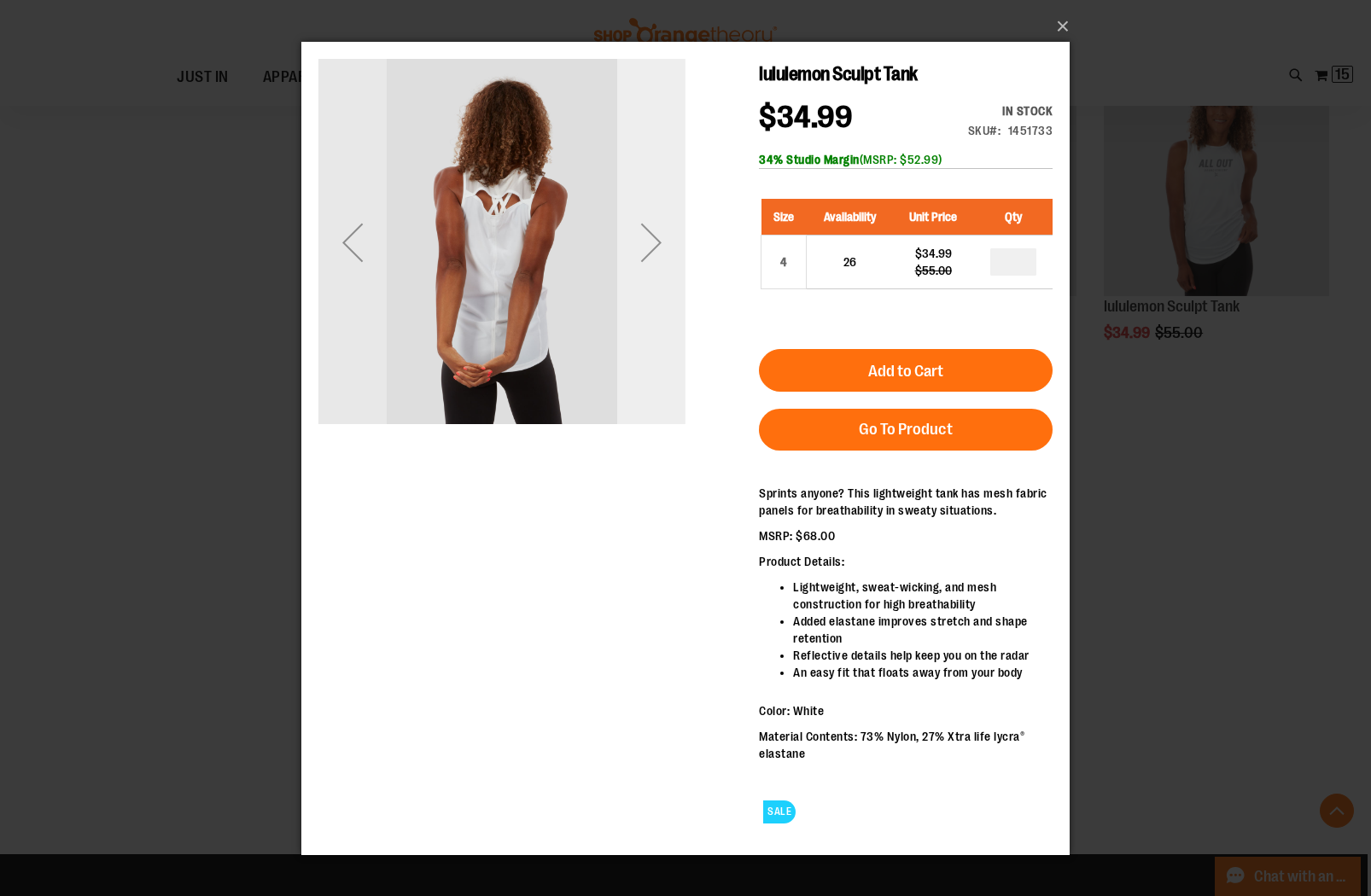
click at [659, 258] on div "Next" at bounding box center [651, 241] width 68 height 68
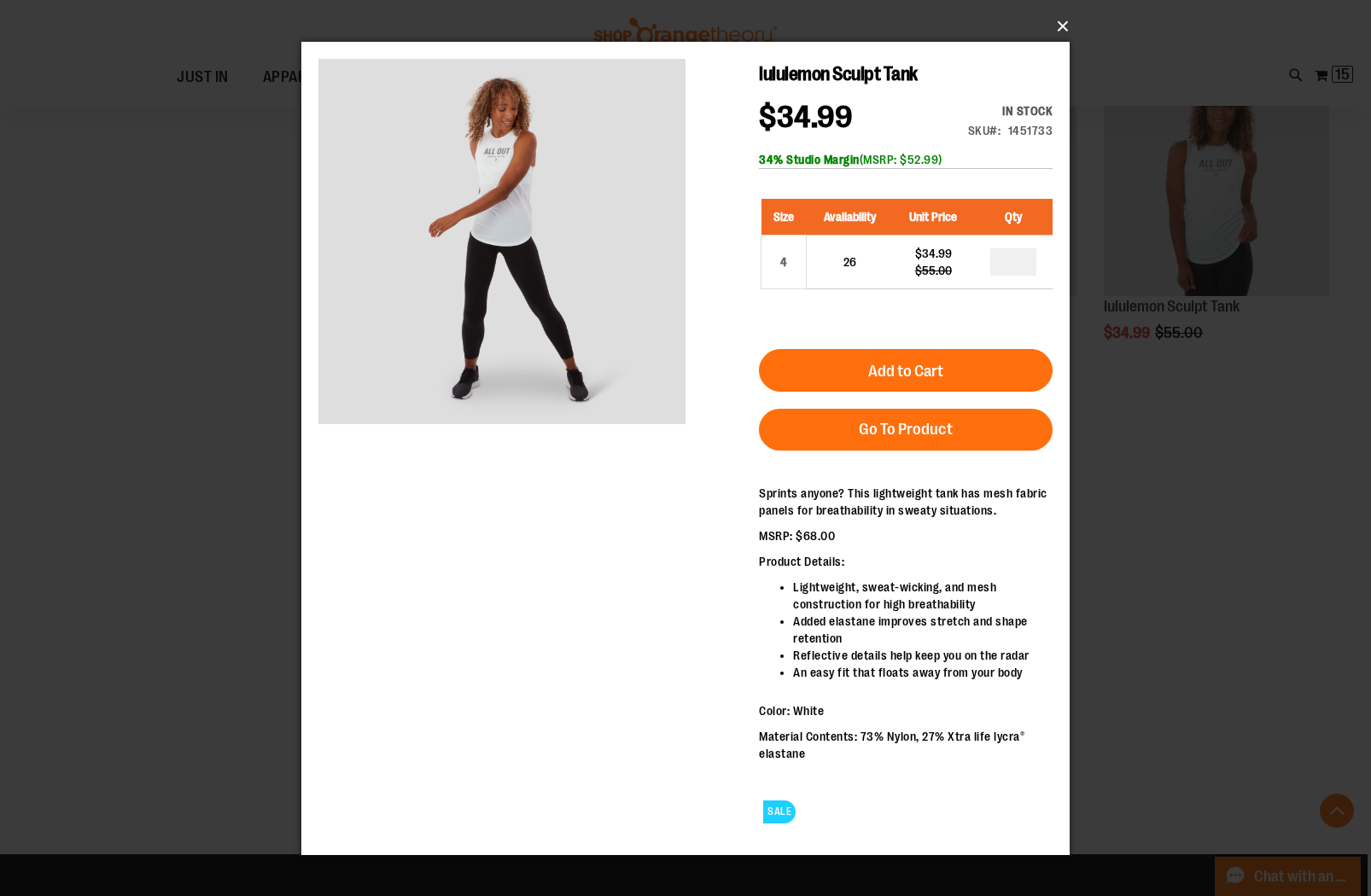
click at [1063, 19] on button "×" at bounding box center [691, 26] width 768 height 38
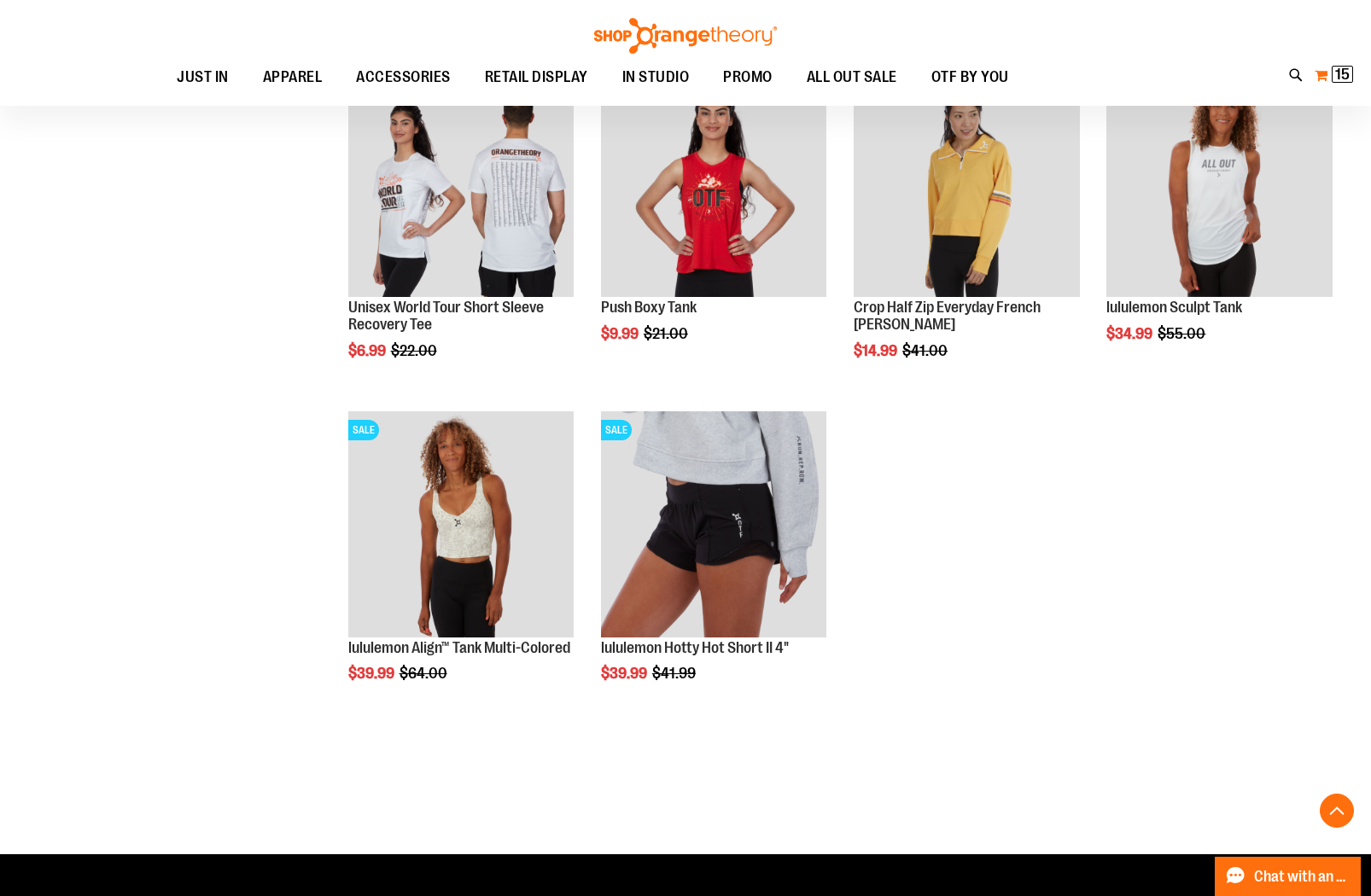
click at [1339, 70] on span "15" at bounding box center [1342, 74] width 15 height 17
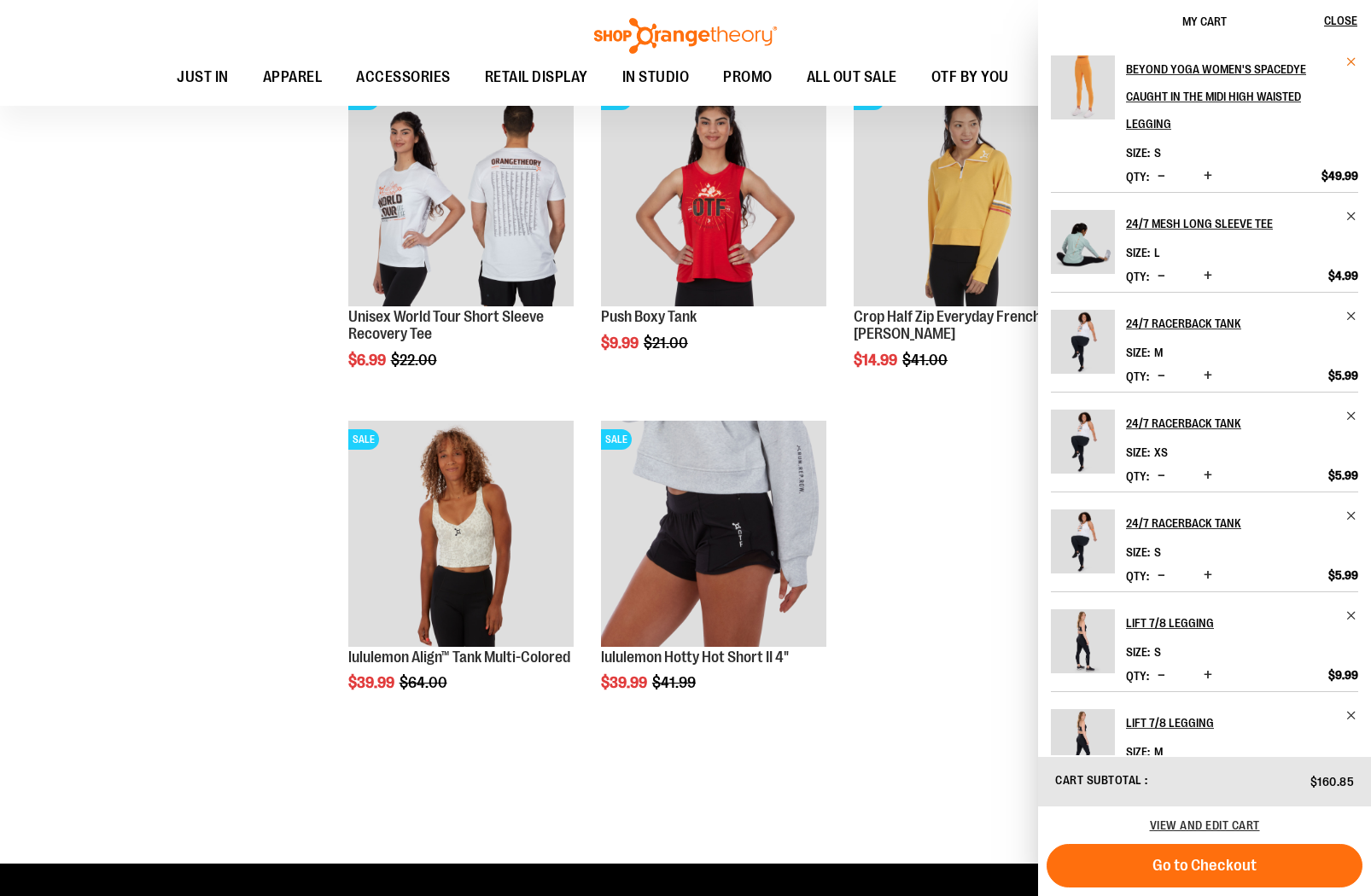
scroll to position [11975, 0]
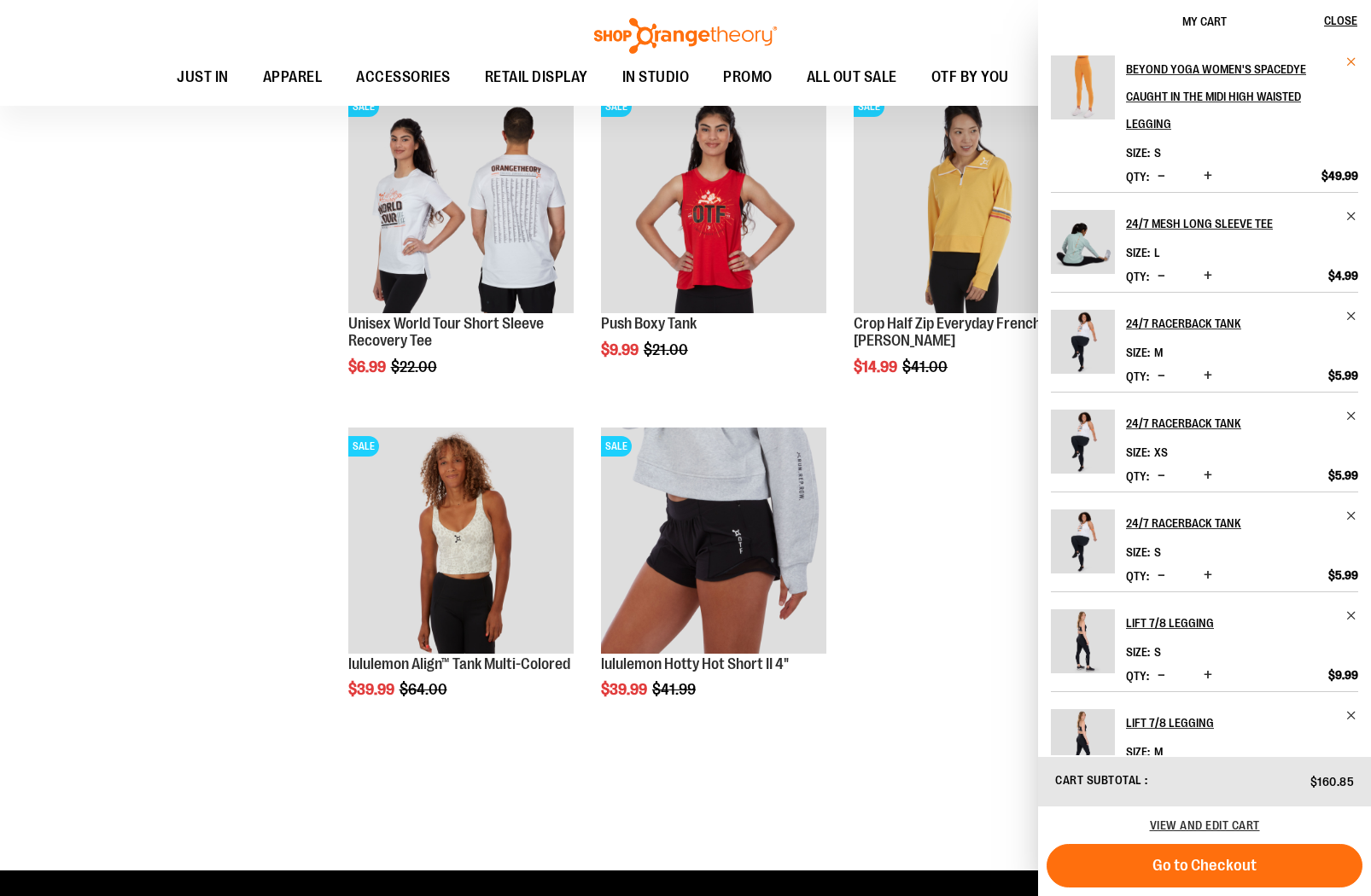
click at [1353, 59] on span "Remove item" at bounding box center [1352, 62] width 13 height 13
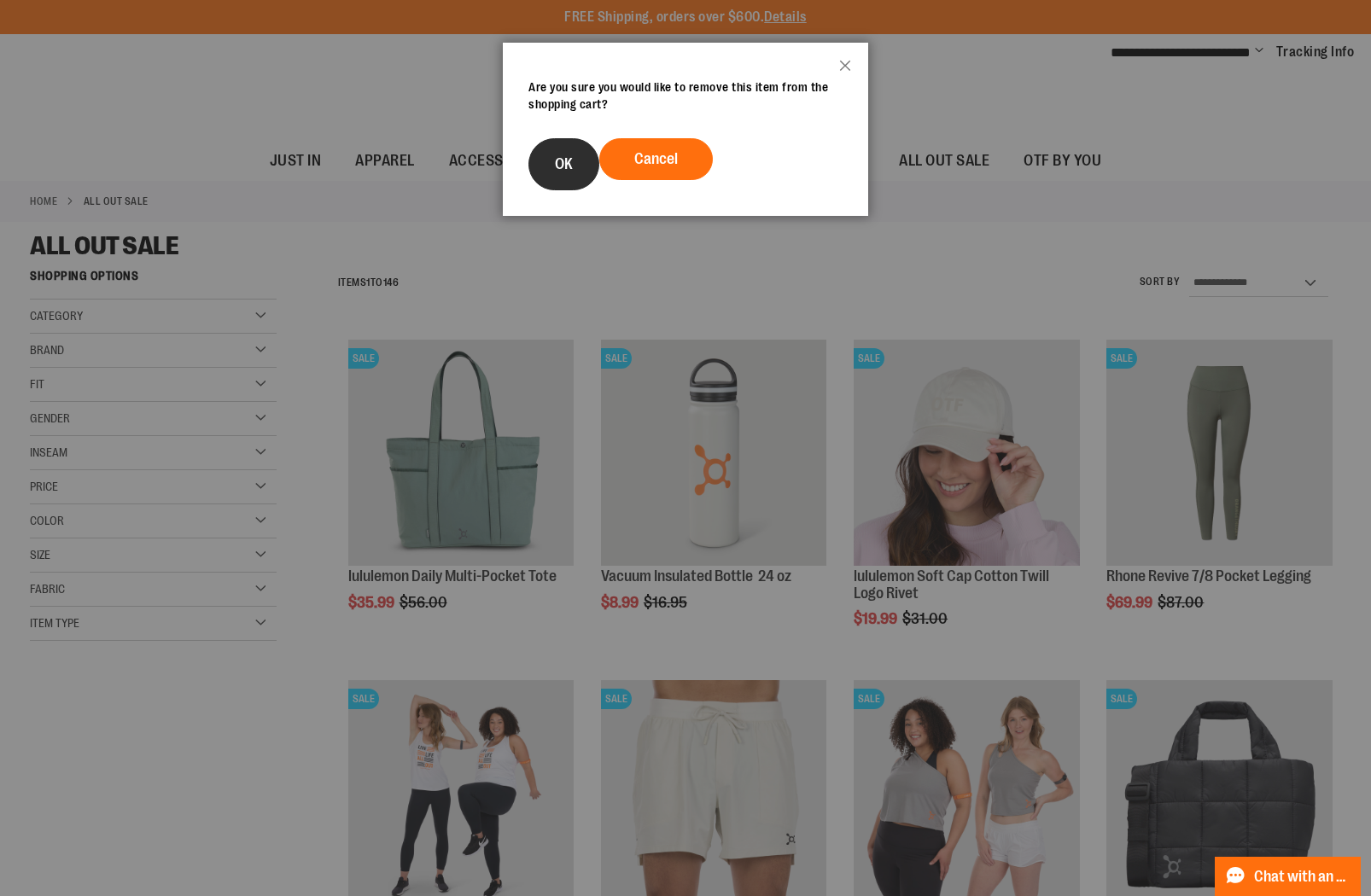
click at [568, 148] on button "OK" at bounding box center [564, 164] width 71 height 52
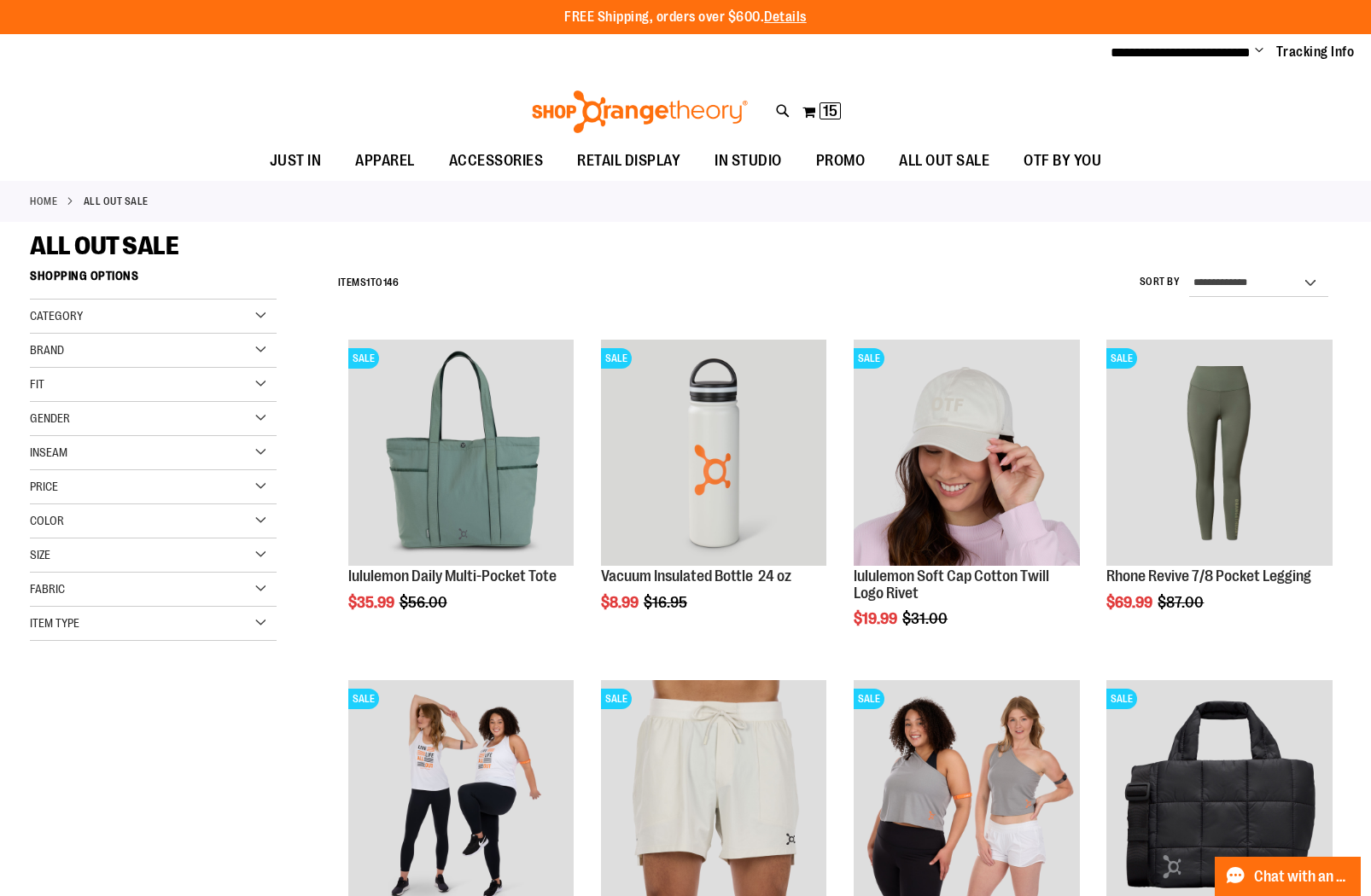
click at [841, 122] on div "My Cart 15 15 items My Cart 15 My Cart Close Recently added item(s) Beyond Yoga…" at bounding box center [822, 112] width 41 height 28
click at [823, 112] on span "15" at bounding box center [830, 111] width 15 height 17
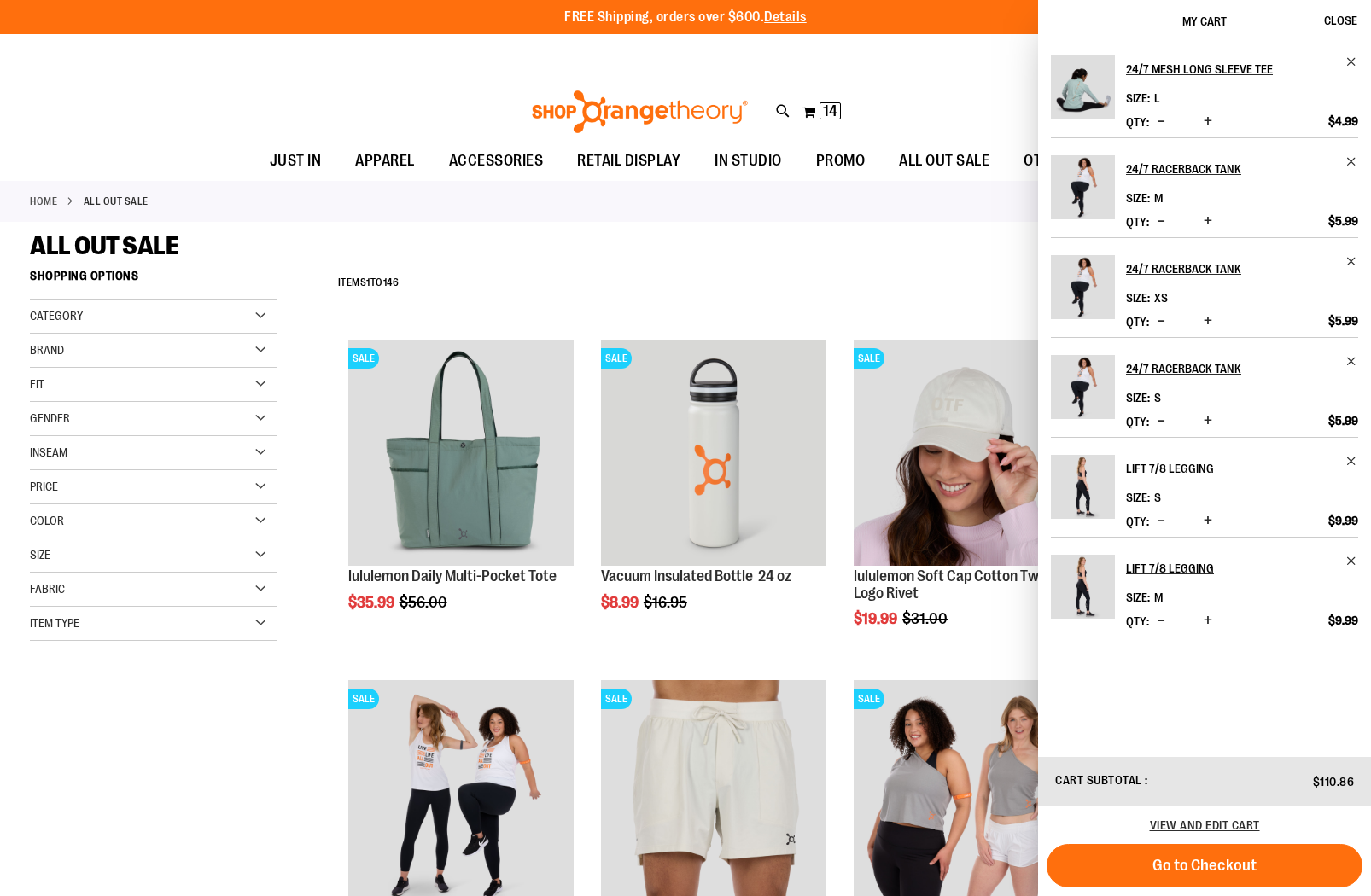
click at [478, 266] on div "**********" at bounding box center [836, 284] width 1012 height 44
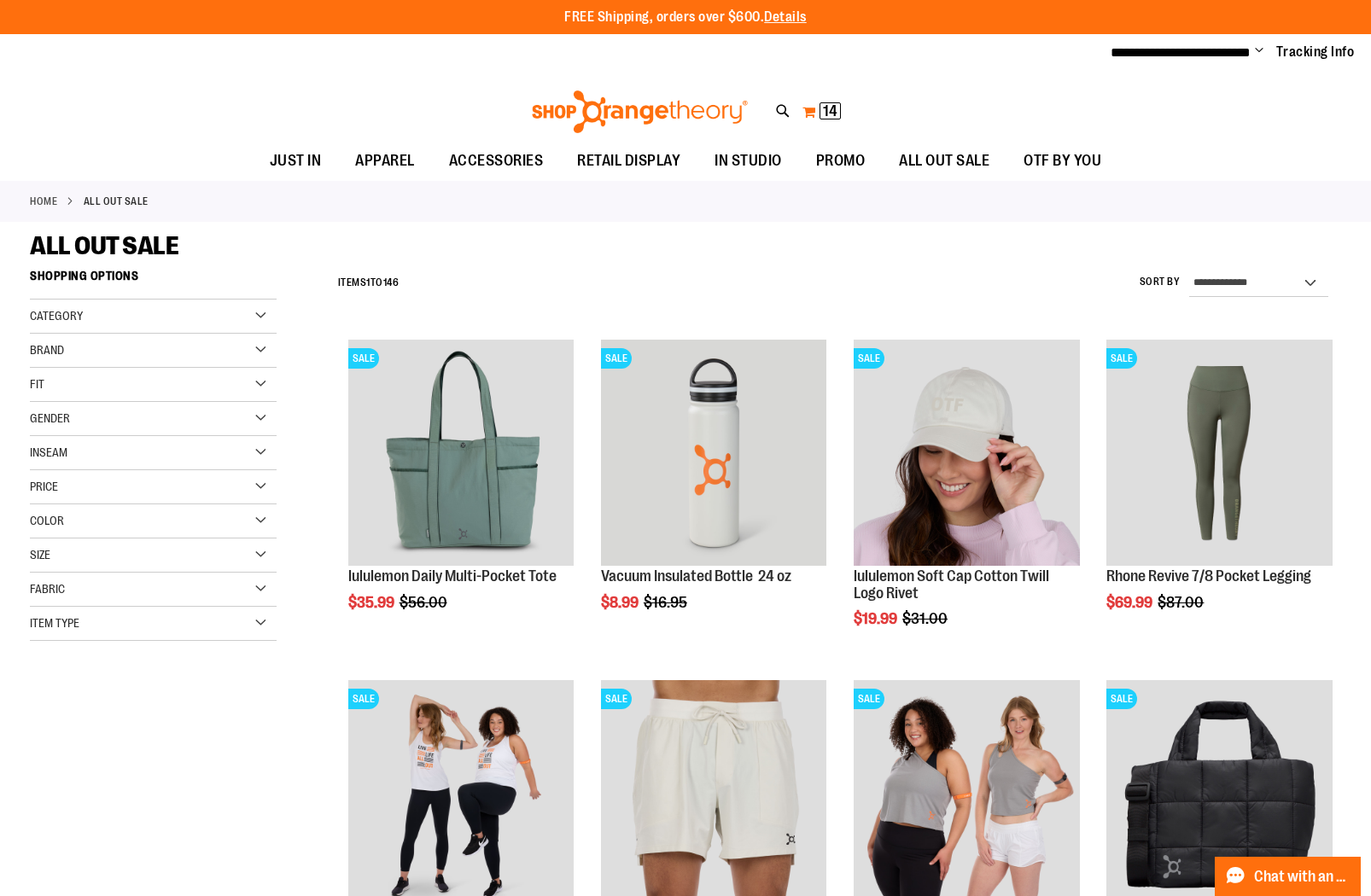
click at [829, 111] on span "14" at bounding box center [830, 111] width 15 height 17
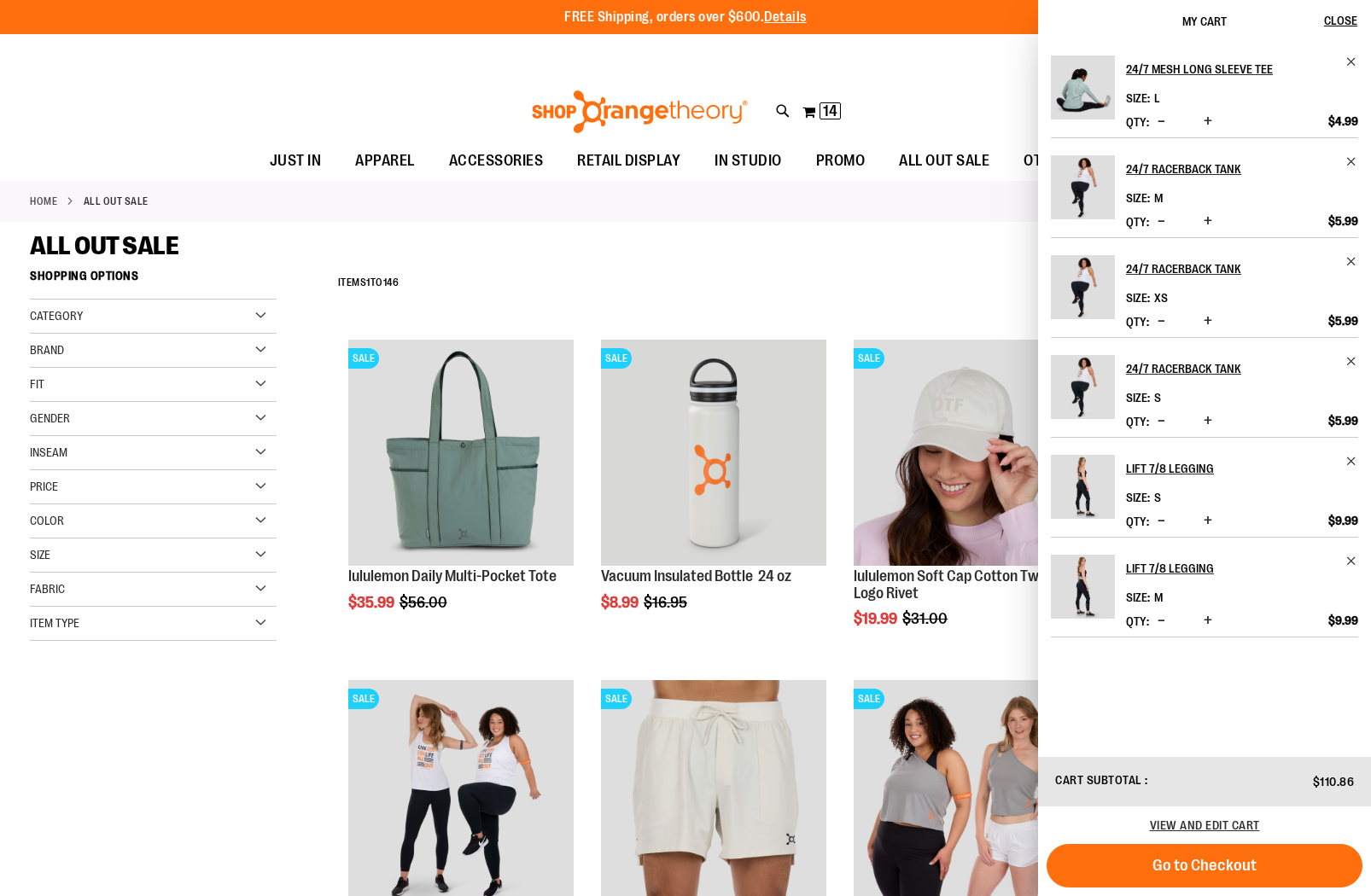
click at [715, 275] on div "**********" at bounding box center [836, 284] width 1012 height 44
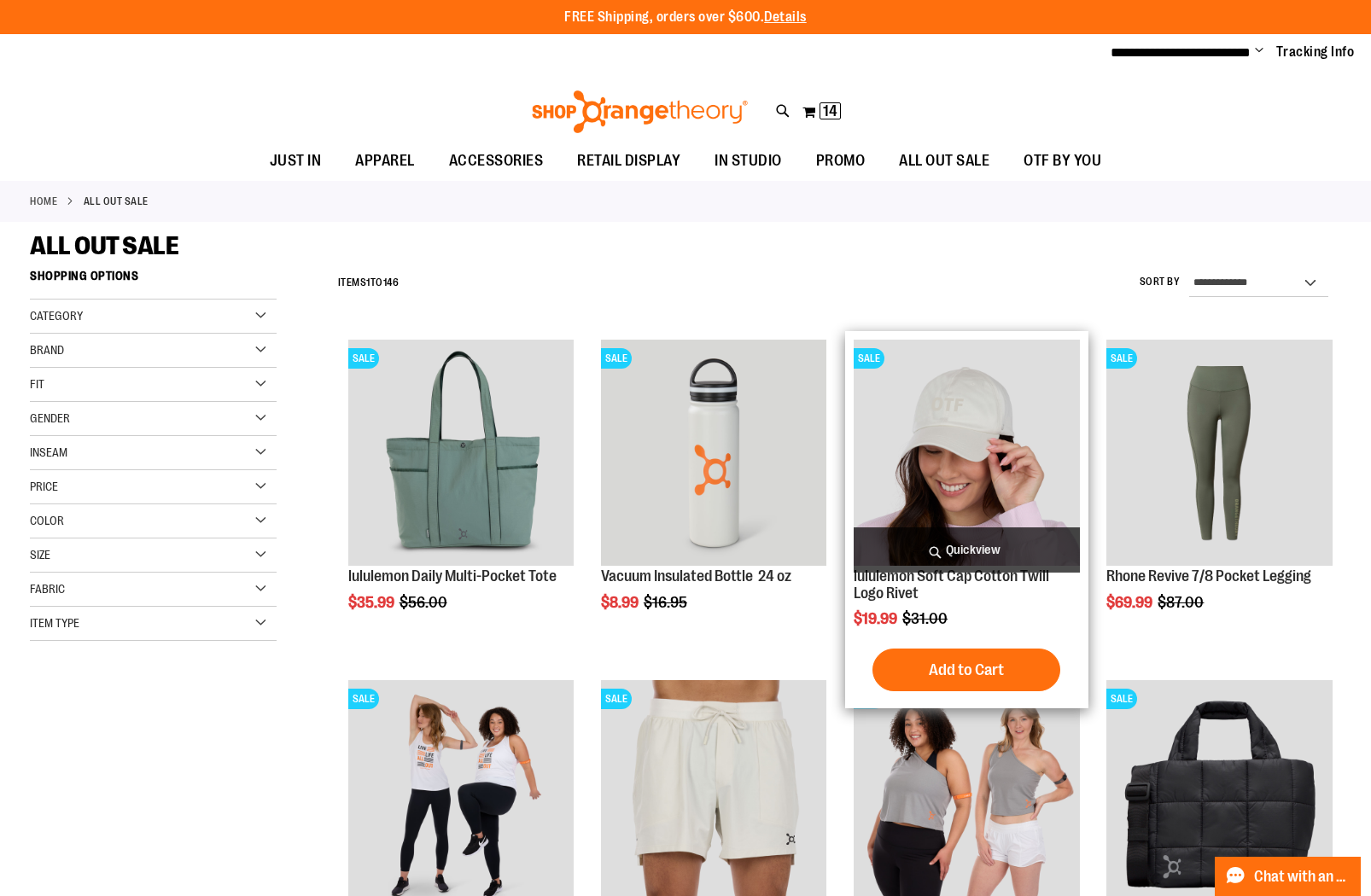
click at [979, 545] on span "Quickview" at bounding box center [967, 550] width 226 height 45
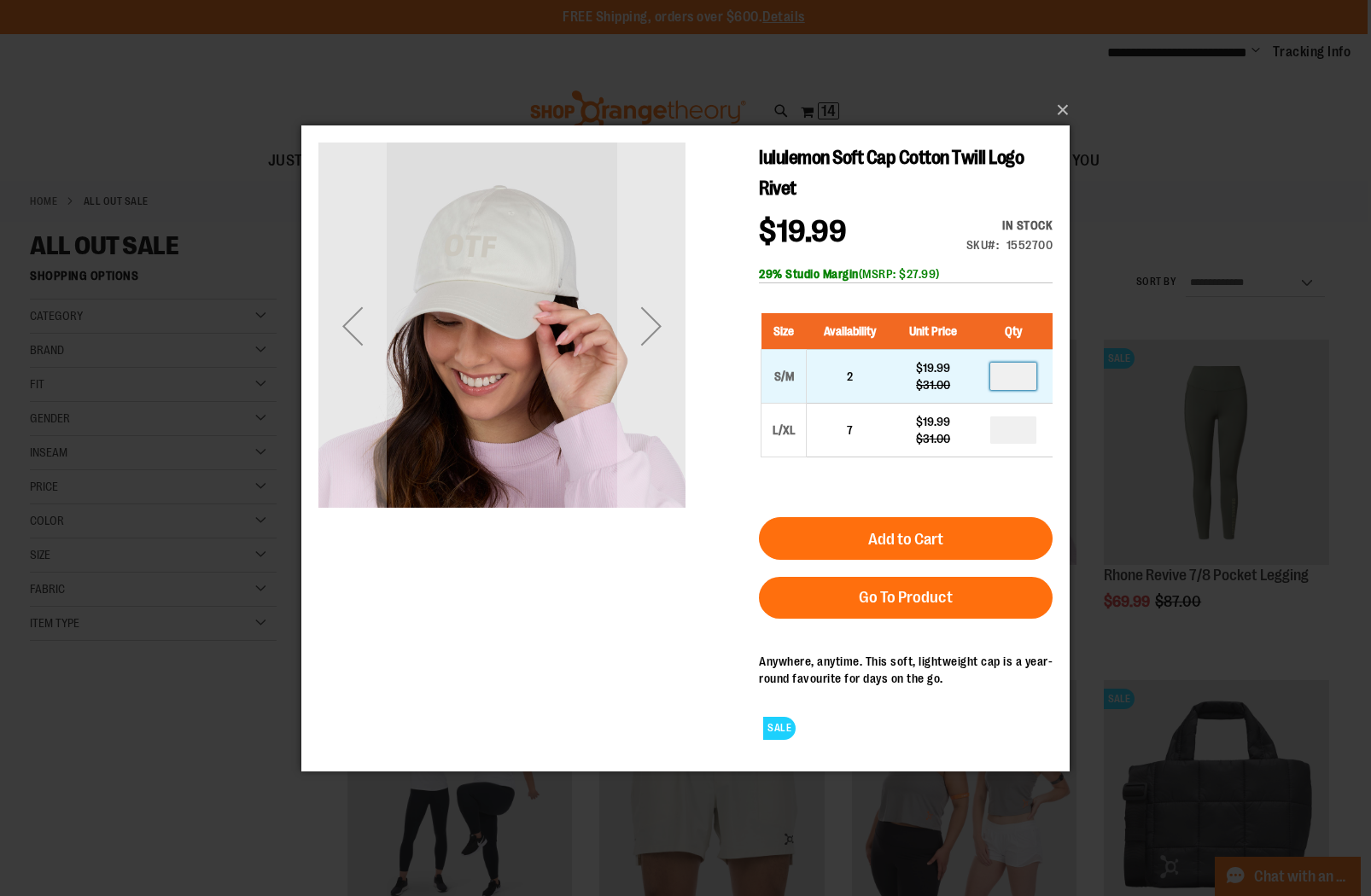
click at [1022, 378] on input "number" at bounding box center [1014, 376] width 46 height 28
type input "*"
drag, startPoint x: 1032, startPoint y: 380, endPoint x: 1009, endPoint y: 378, distance: 23.1
click at [1009, 378] on input "*" at bounding box center [1014, 376] width 46 height 28
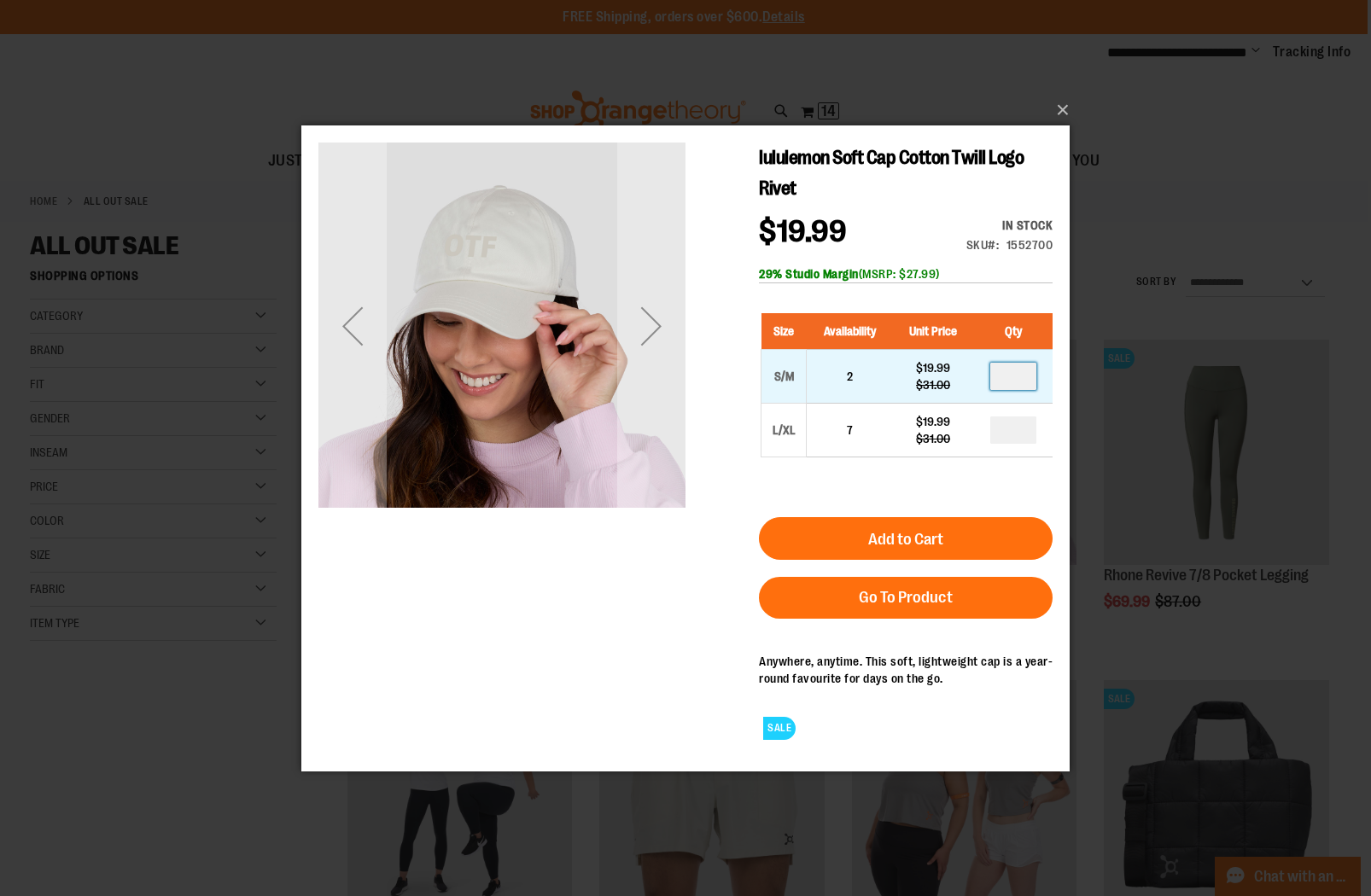
type input "*"
drag, startPoint x: 1006, startPoint y: 427, endPoint x: 1065, endPoint y: 425, distance: 59.0
type input "*"
click at [887, 537] on span "Add to Cart" at bounding box center [906, 539] width 76 height 18
click at [1068, 107] on button "×" at bounding box center [691, 110] width 768 height 38
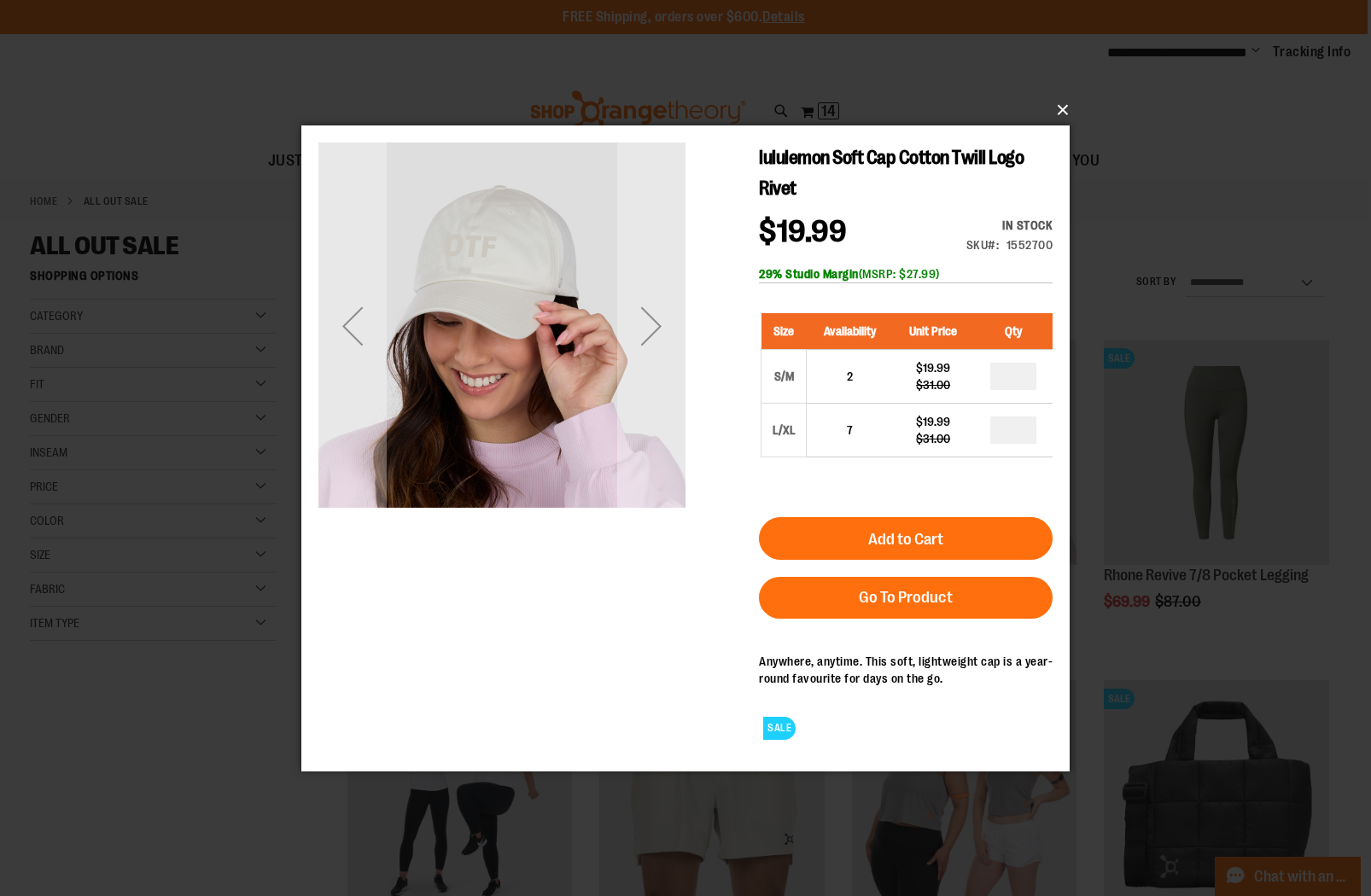
click at [1063, 107] on button "×" at bounding box center [691, 110] width 768 height 38
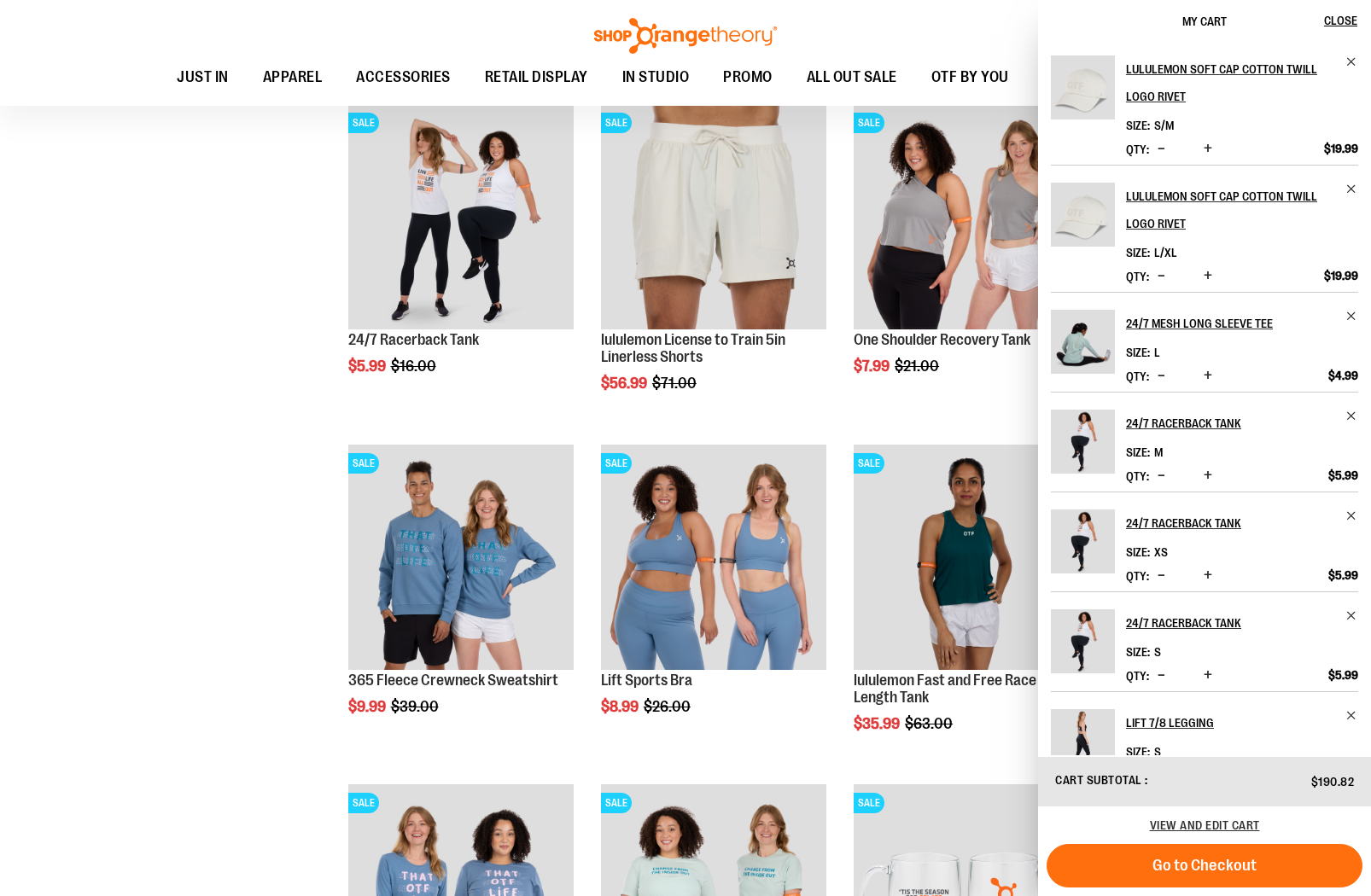
scroll to position [460, 0]
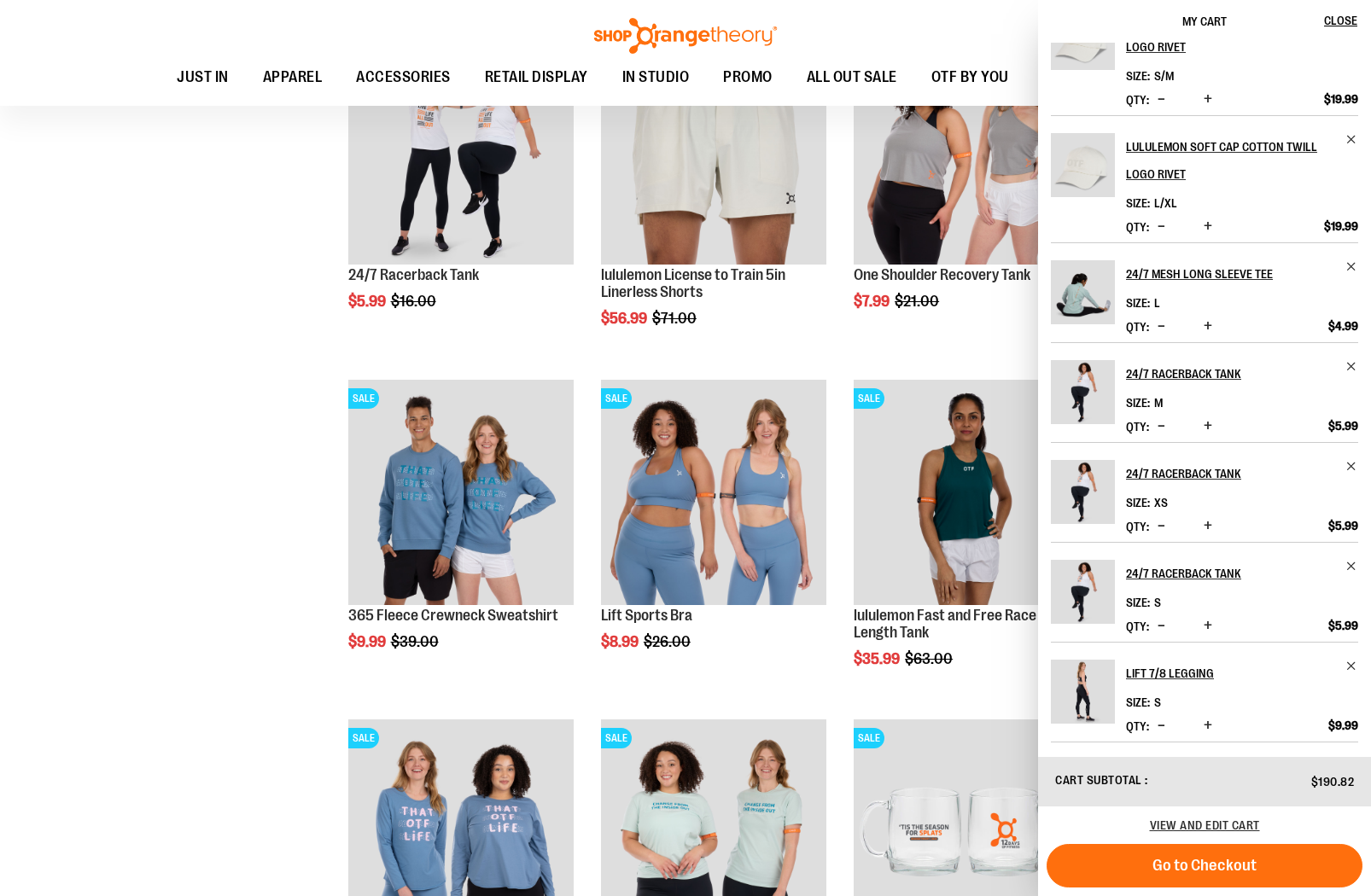
scroll to position [149, 0]
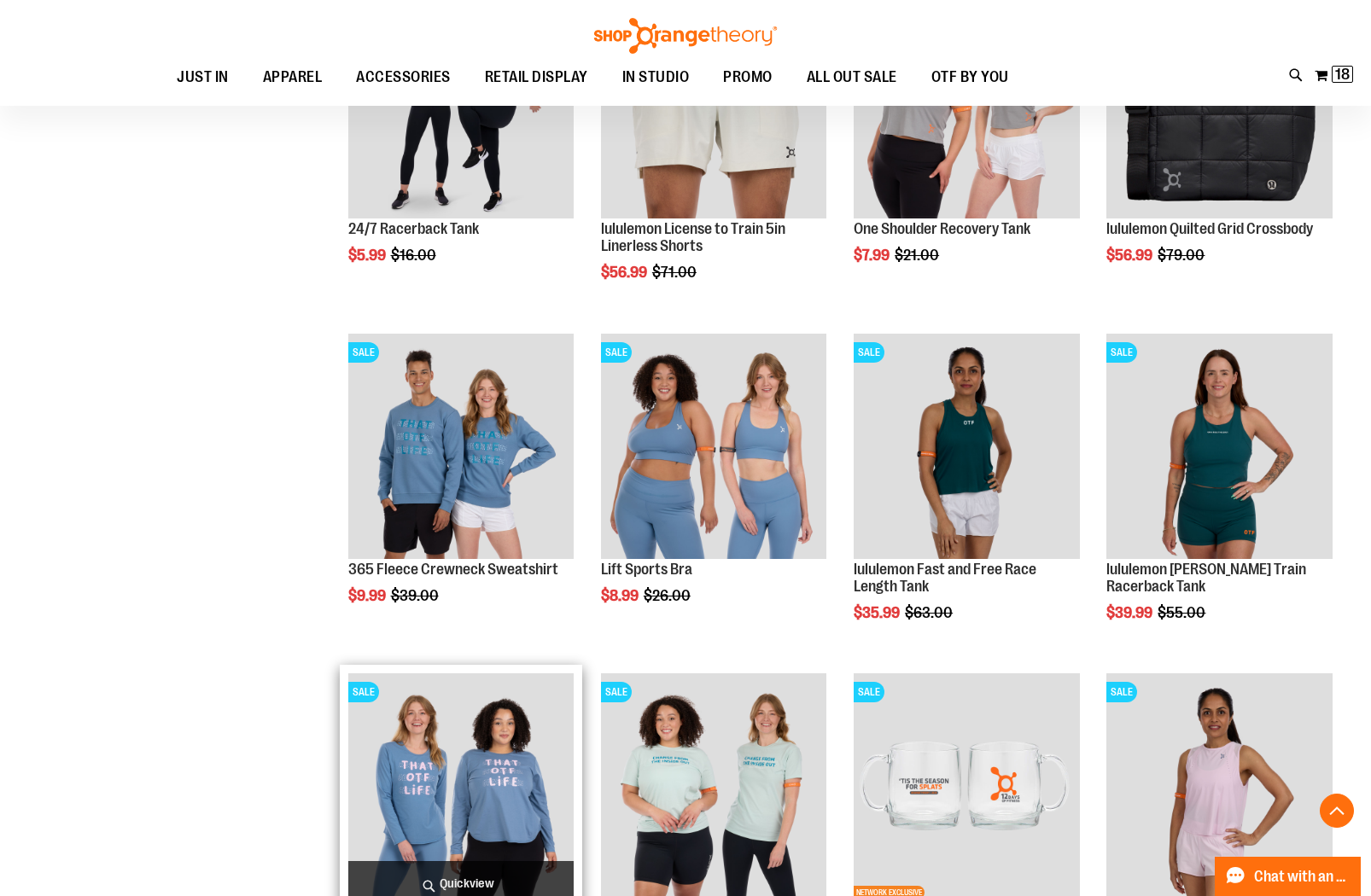
scroll to position [12, 0]
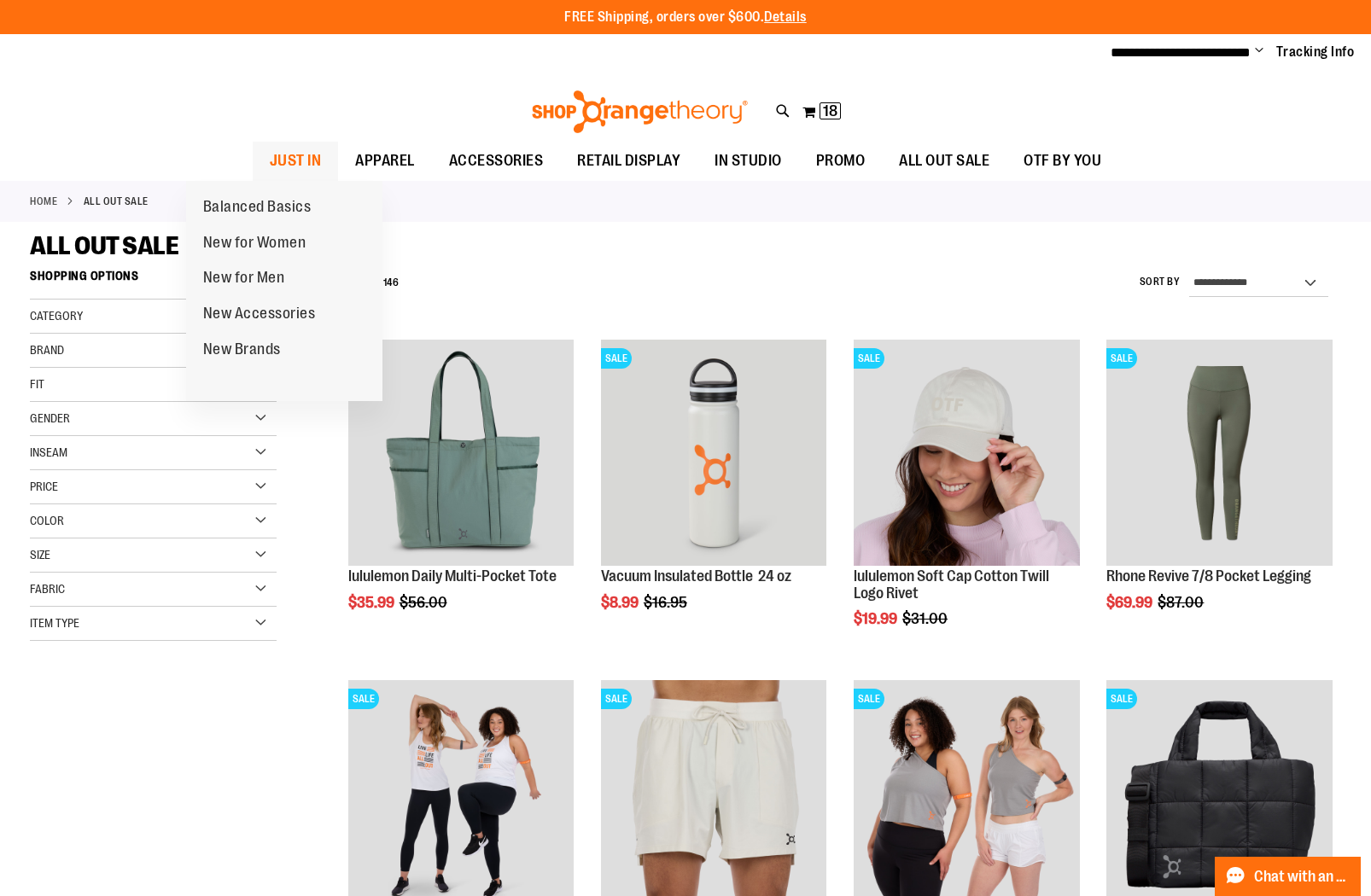
click at [270, 167] on span "JUST IN" at bounding box center [296, 161] width 53 height 39
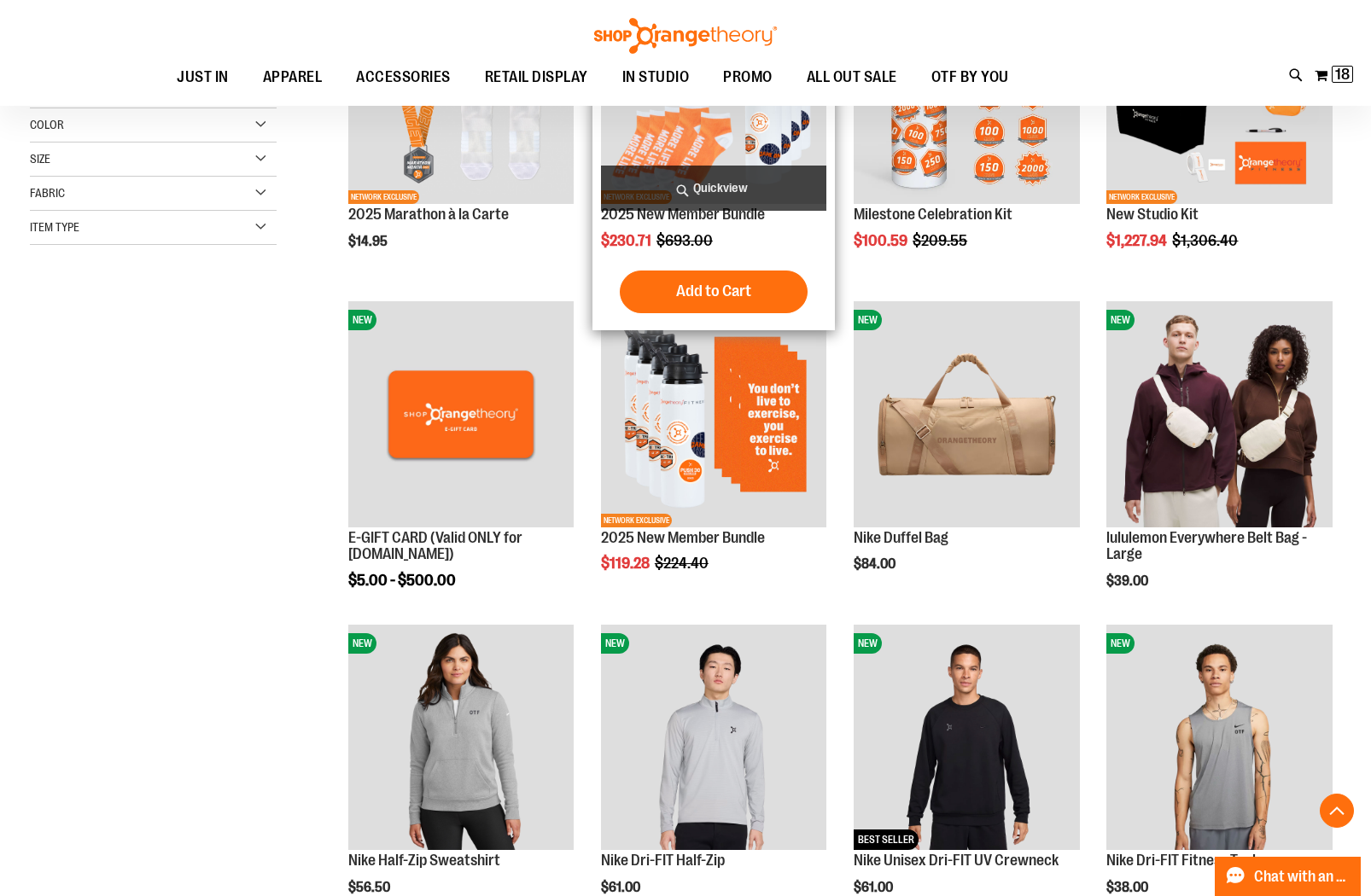
scroll to position [371, 0]
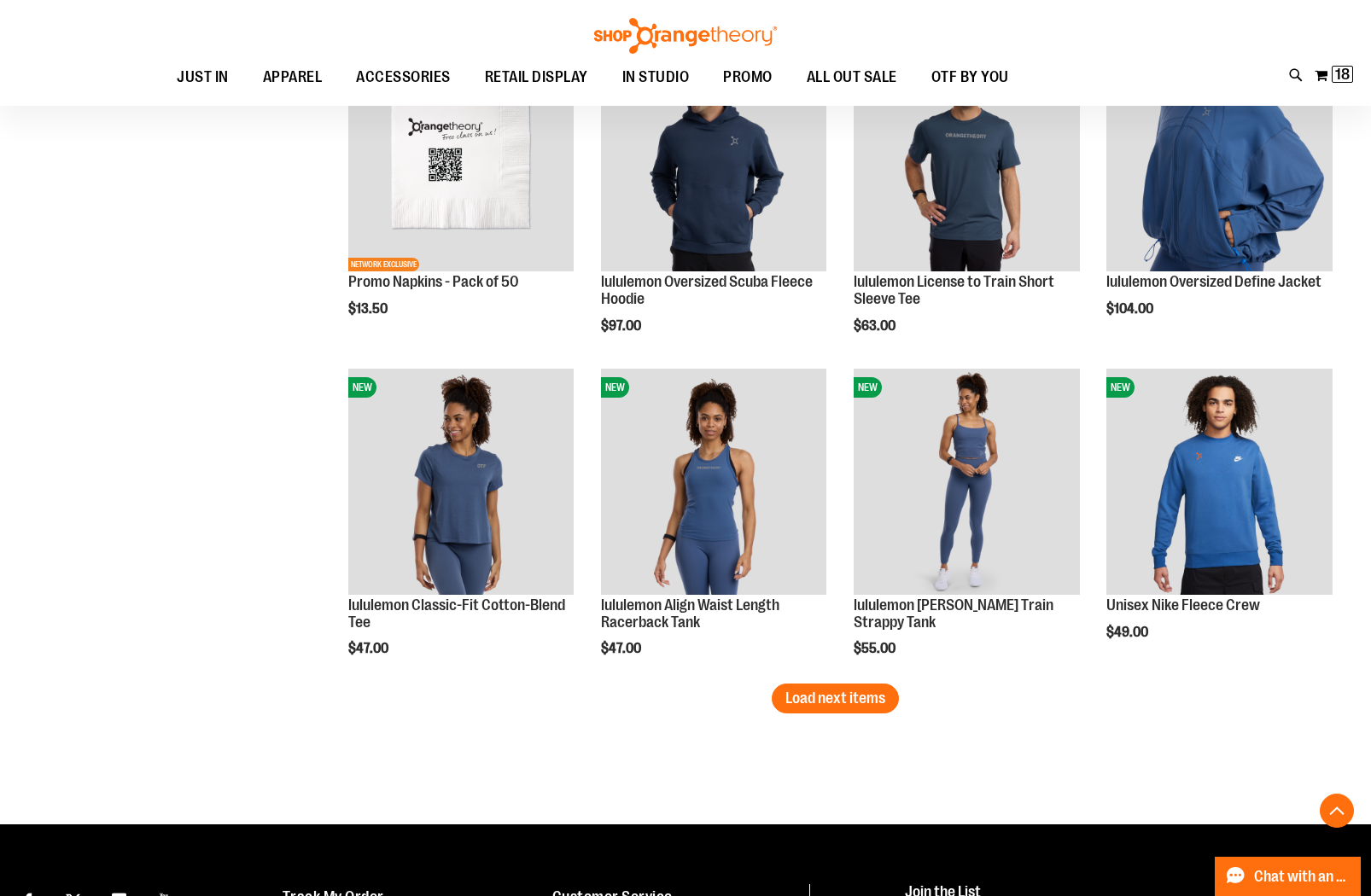
scroll to position [2556, 0]
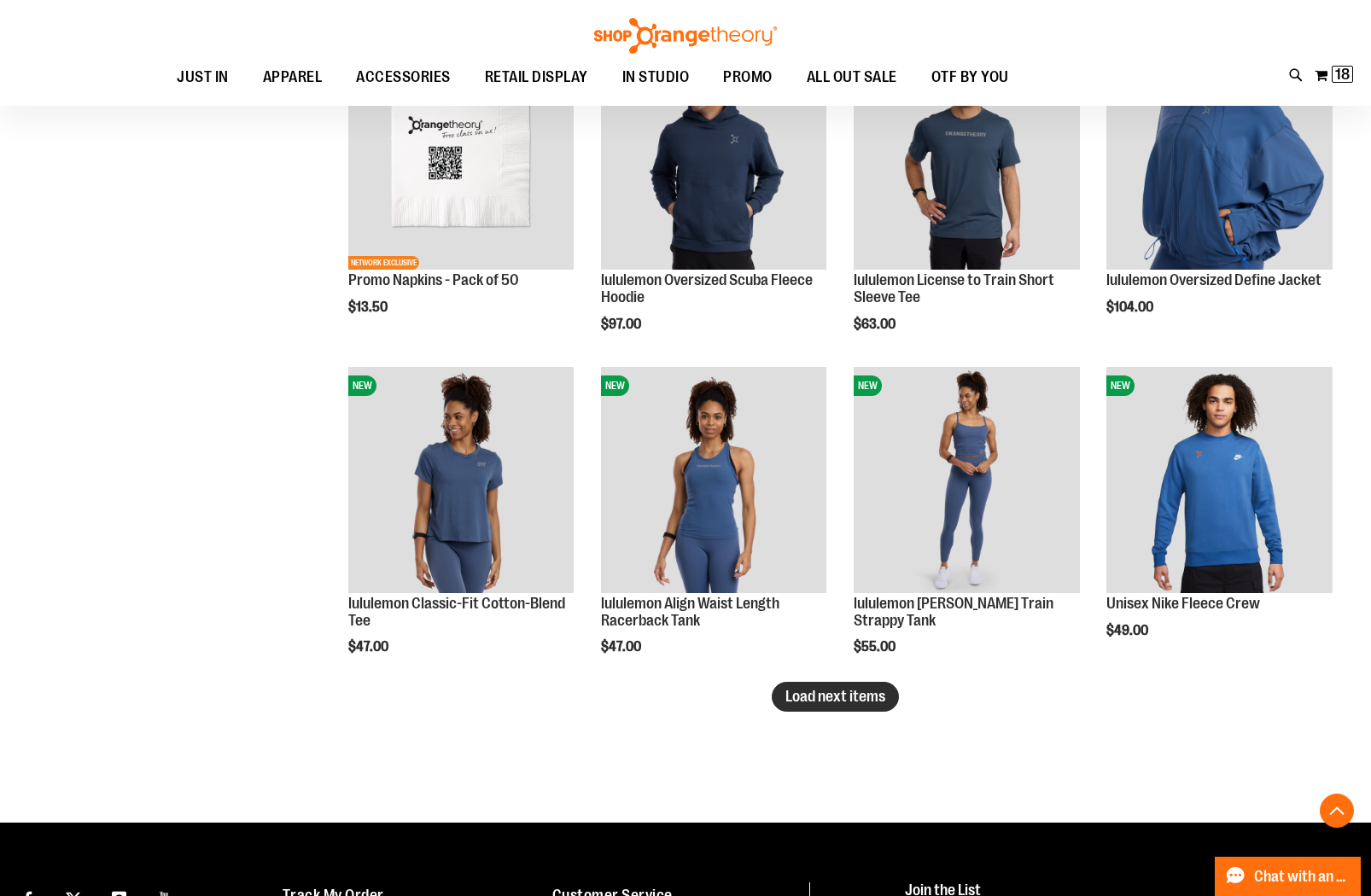
click at [879, 704] on span "Load next items" at bounding box center [836, 696] width 100 height 17
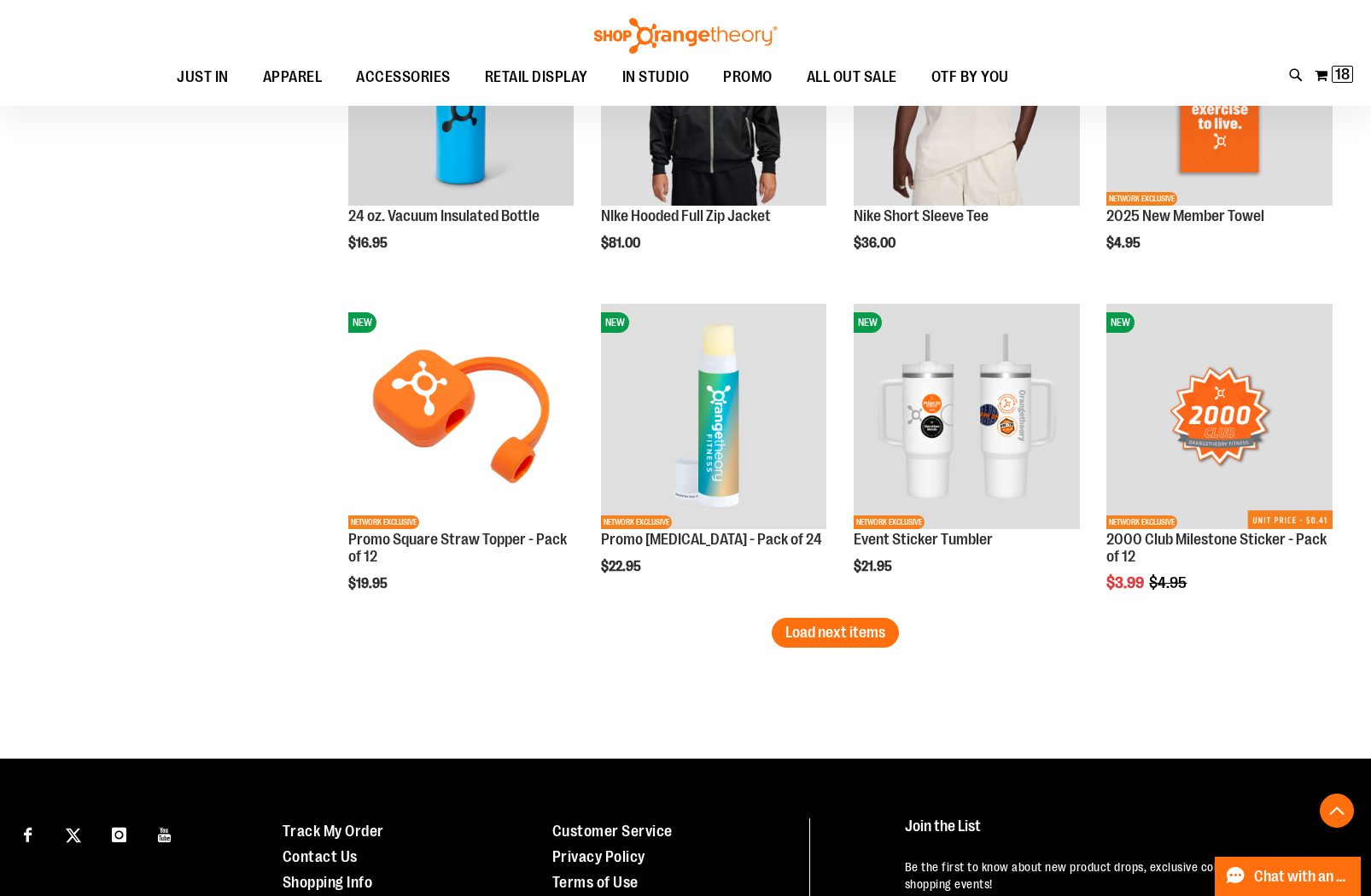
scroll to position [3623, 0]
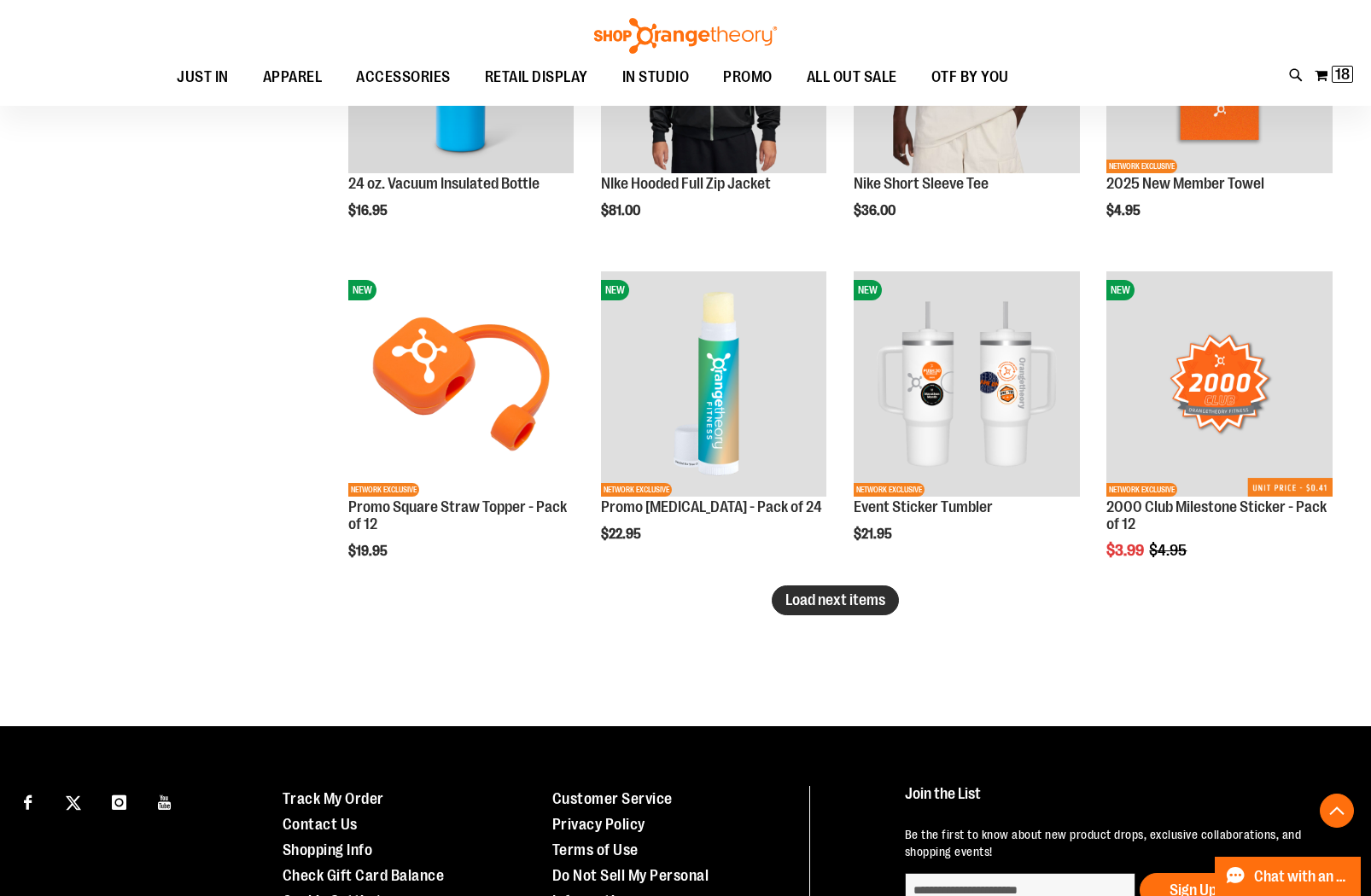
click at [837, 593] on span "Load next items" at bounding box center [836, 599] width 100 height 17
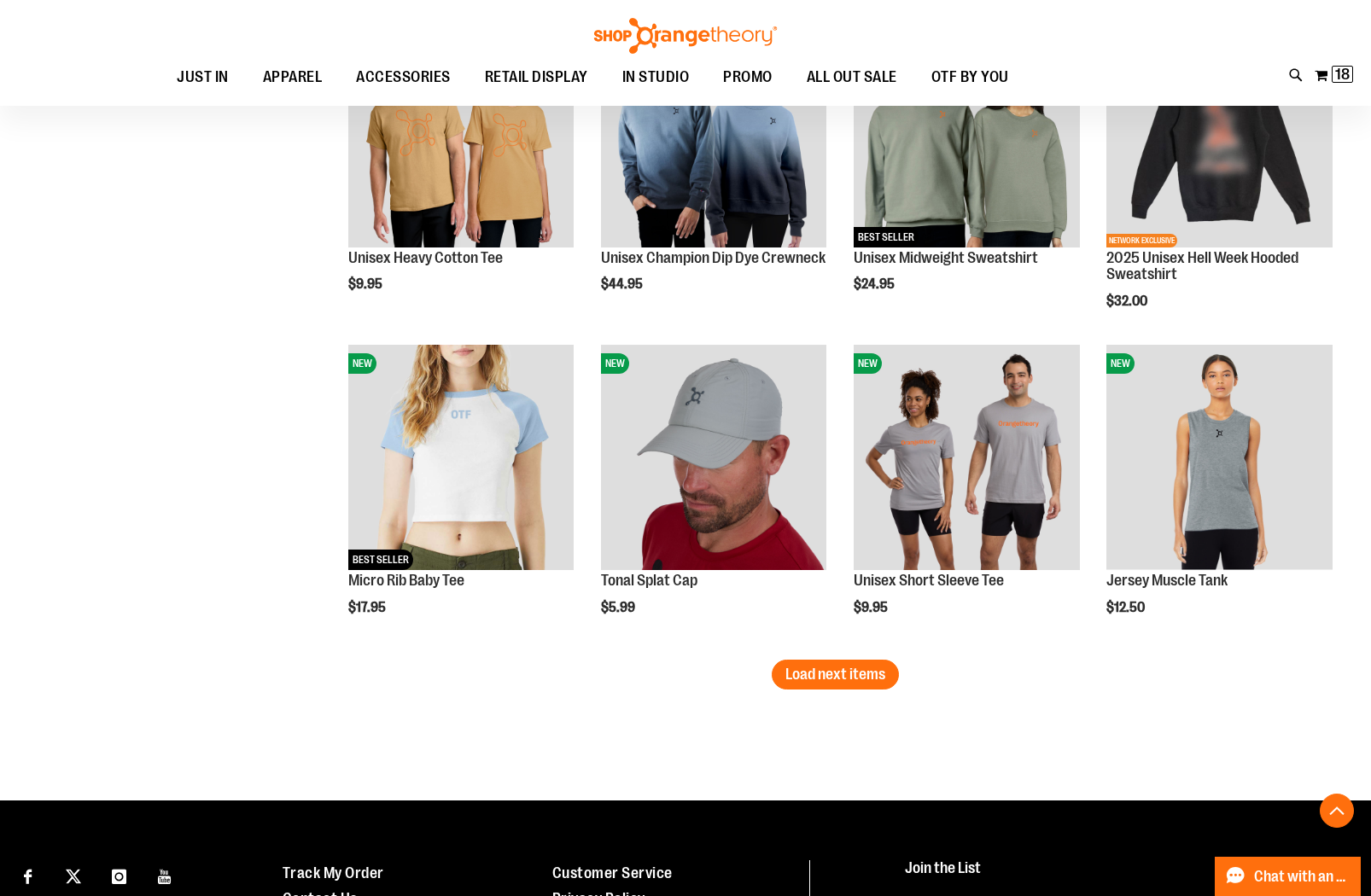
scroll to position [4520, 0]
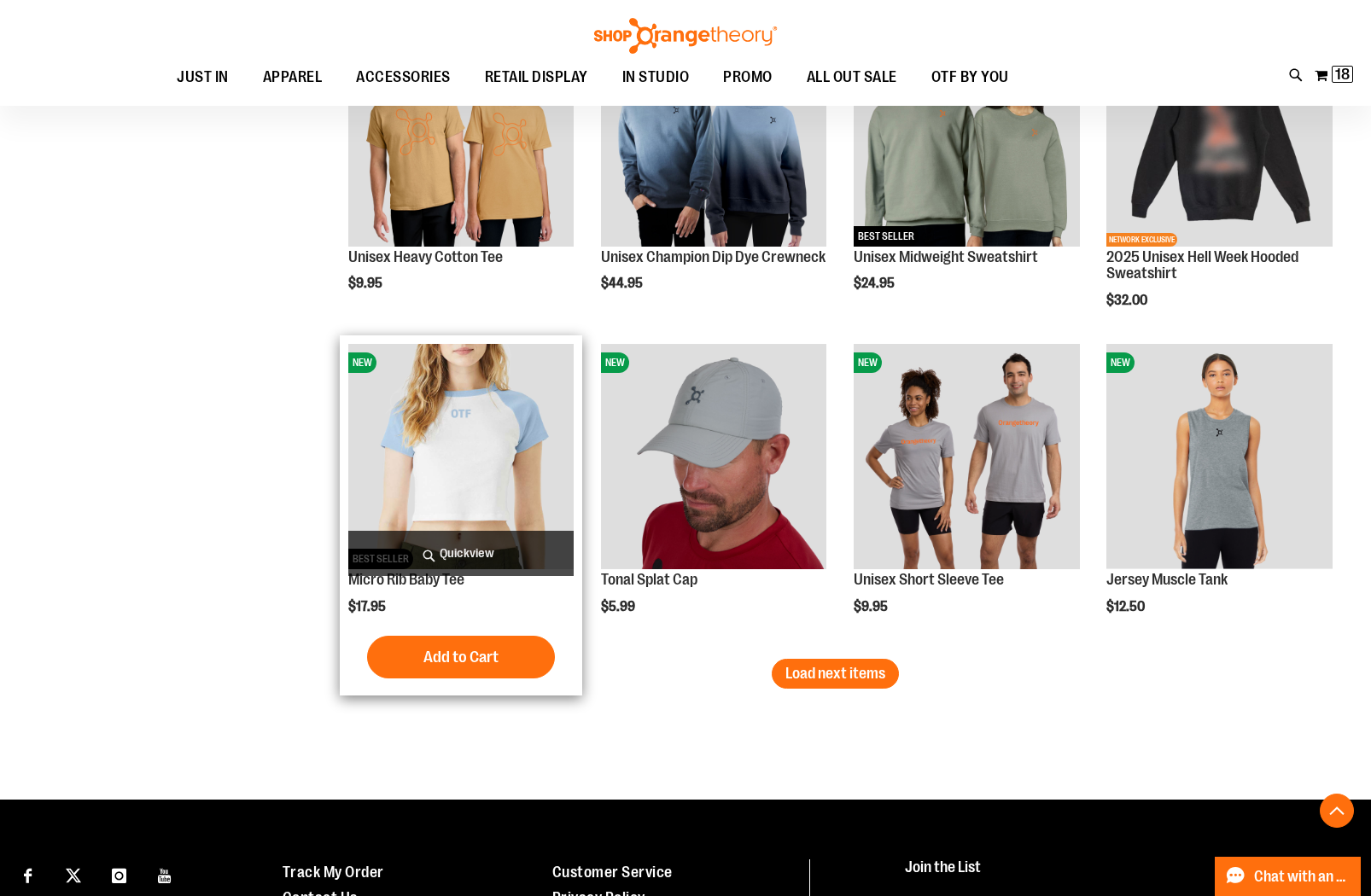
click at [429, 441] on img "product" at bounding box center [461, 456] width 226 height 226
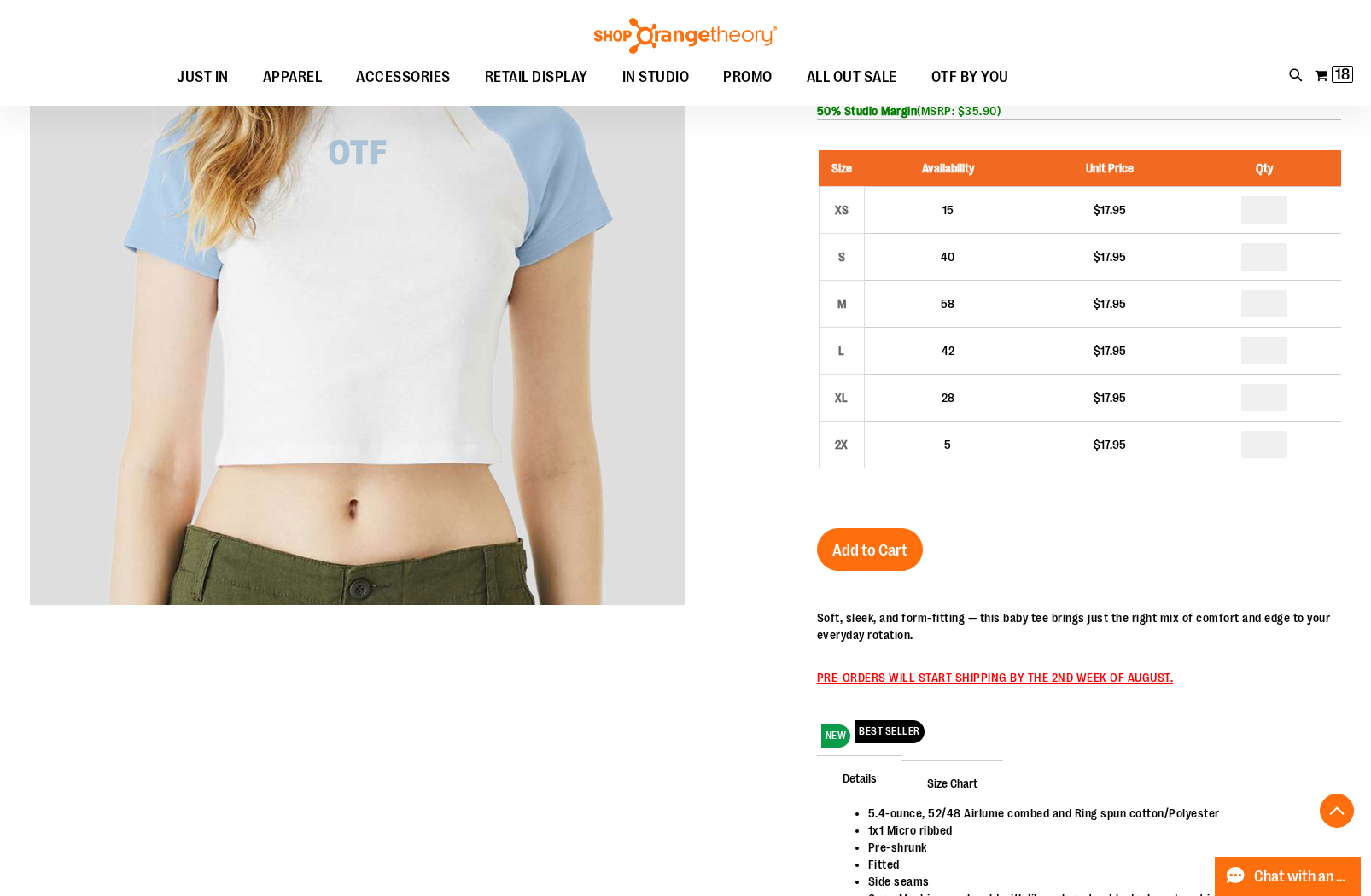
scroll to position [205, 0]
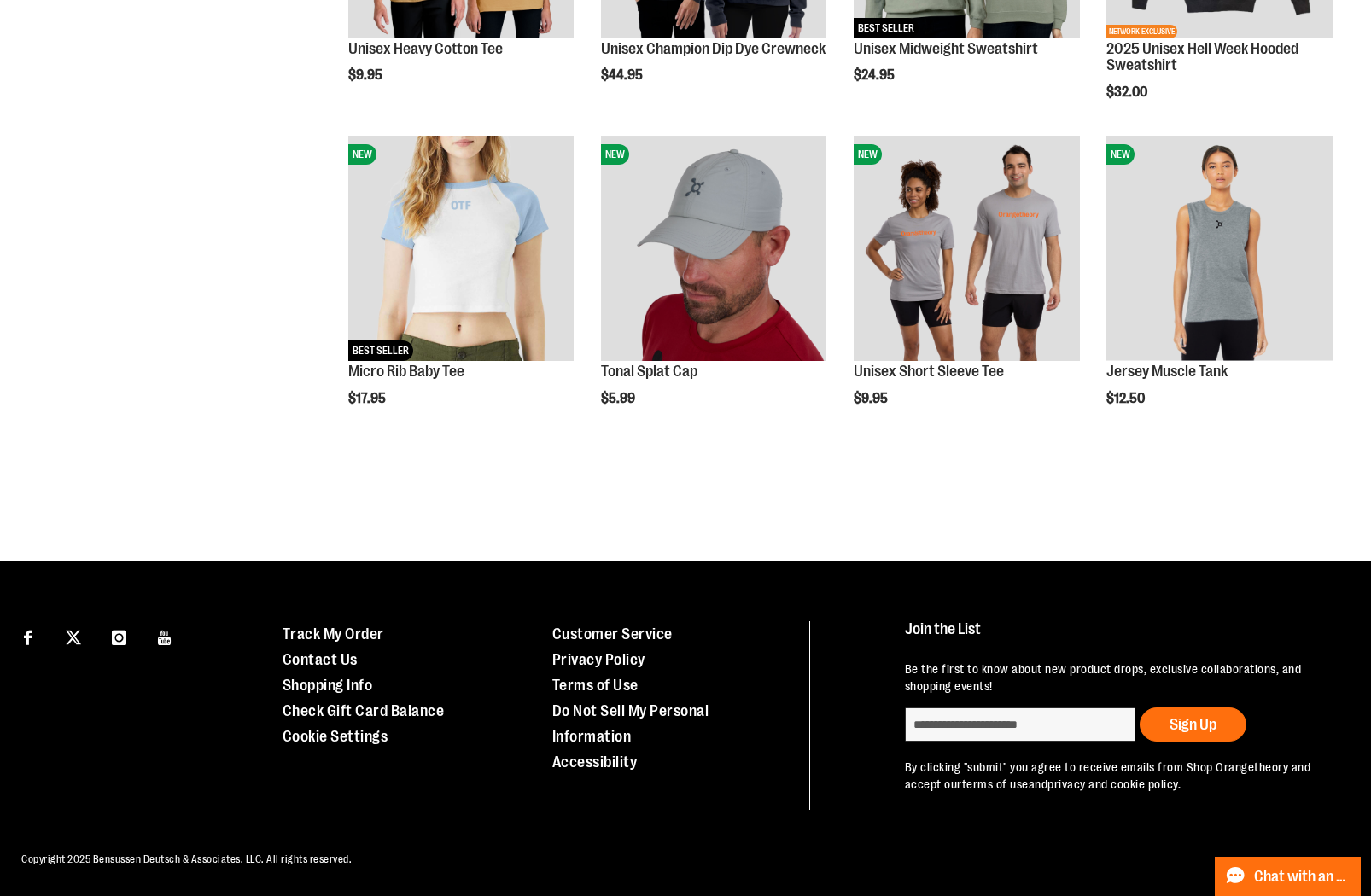
scroll to position [713, 0]
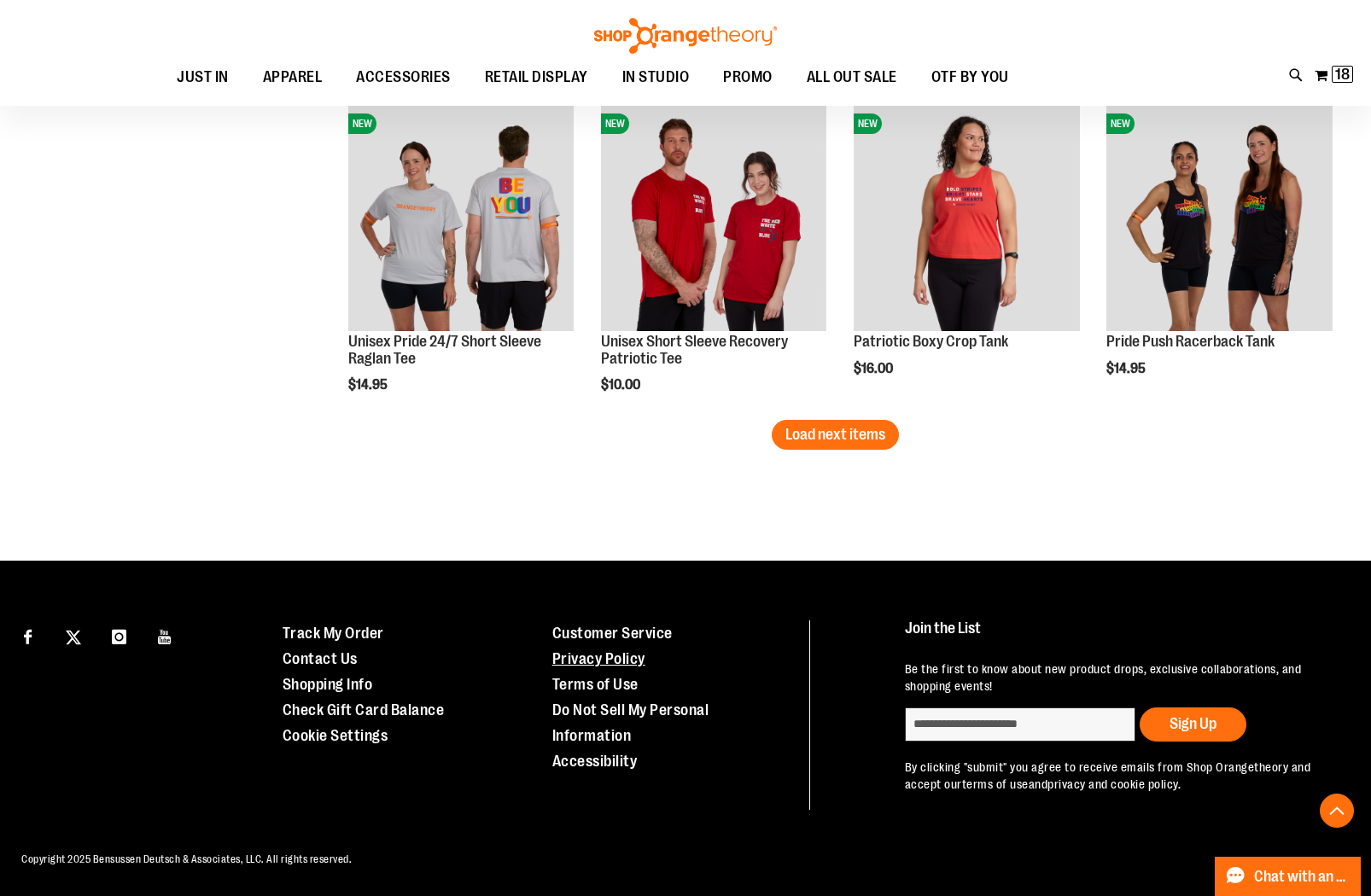
scroll to position [2678, 0]
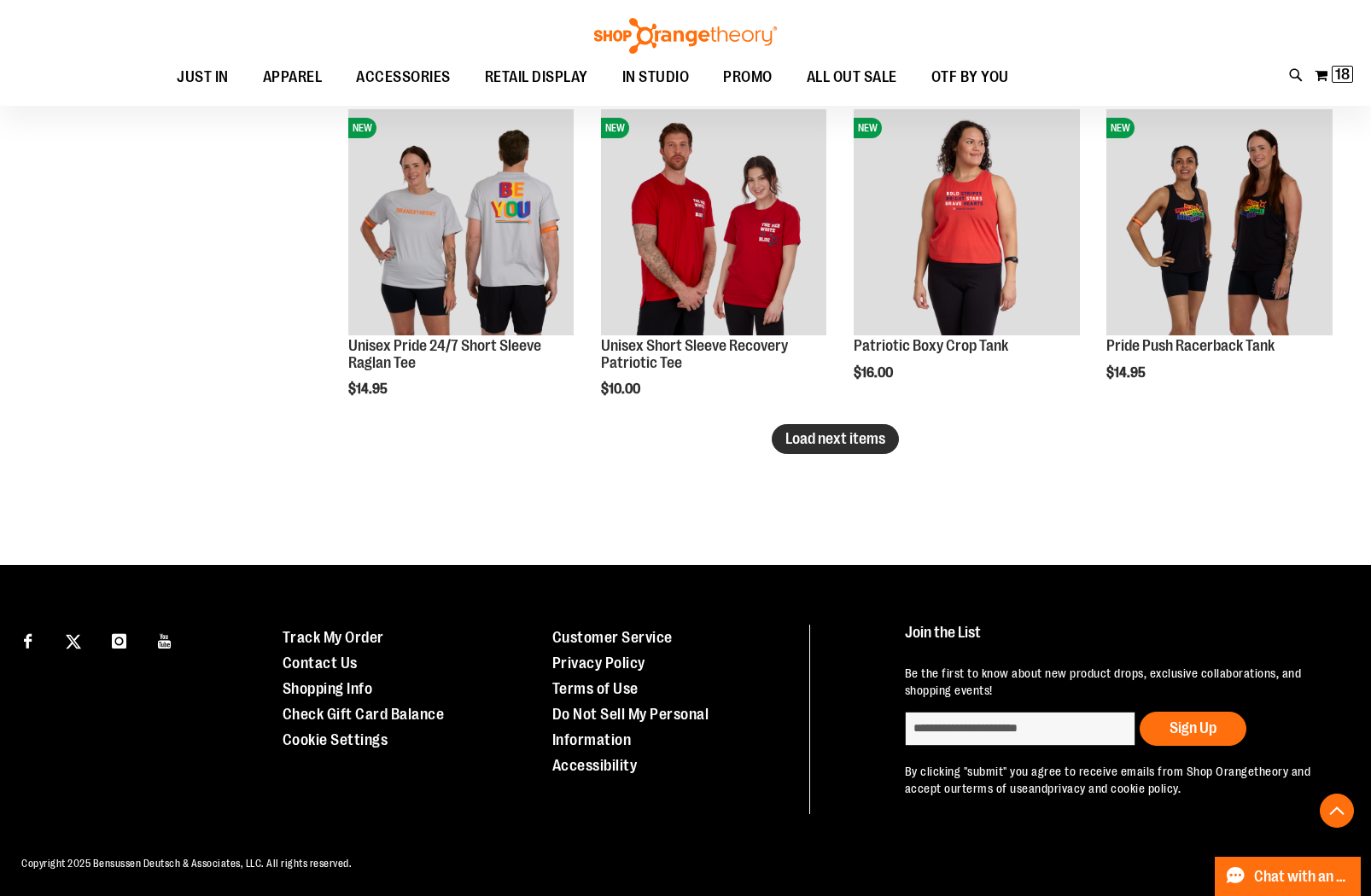
click at [868, 442] on span "Load next items" at bounding box center [836, 438] width 100 height 17
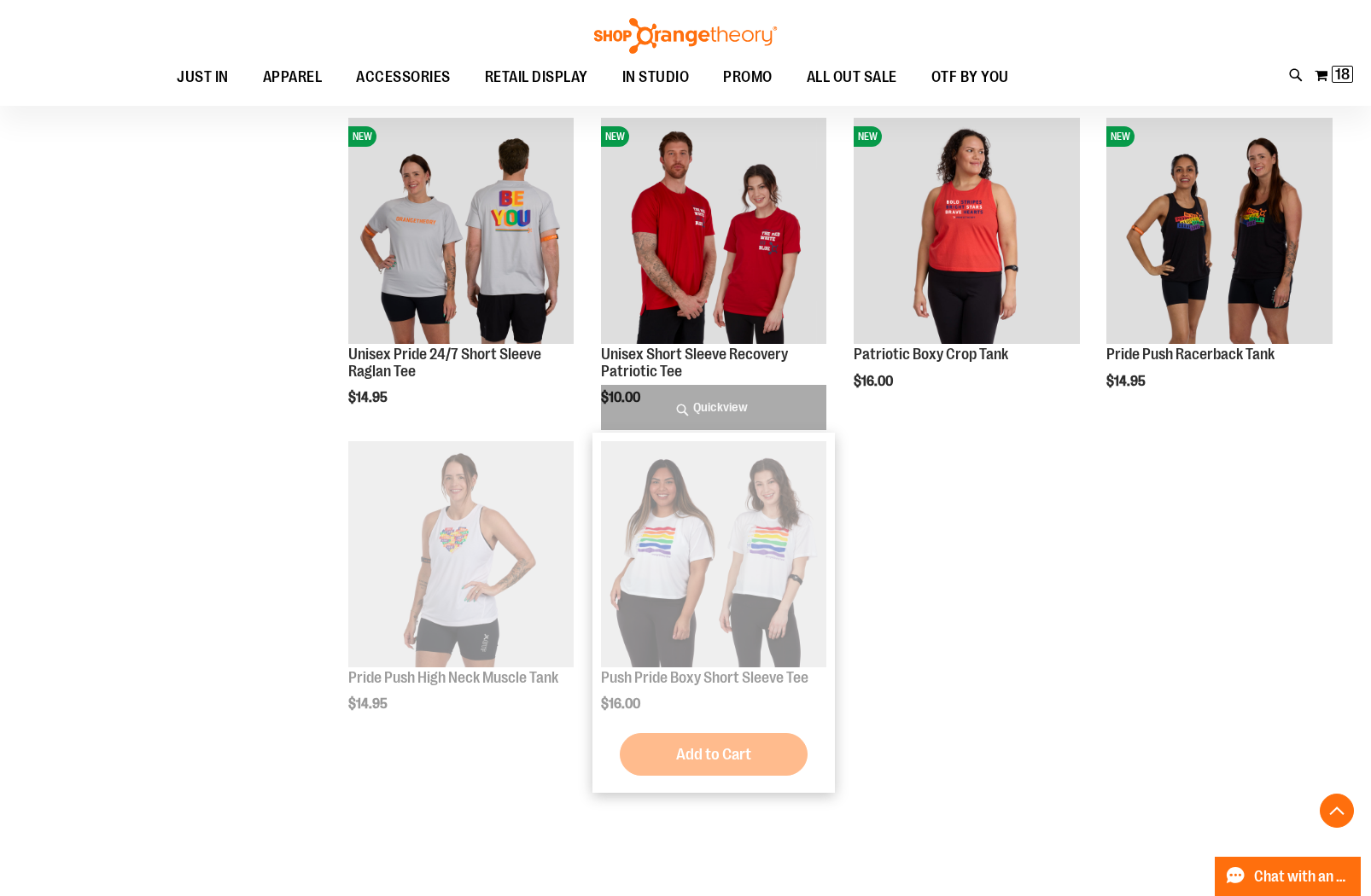
scroll to position [2678, 0]
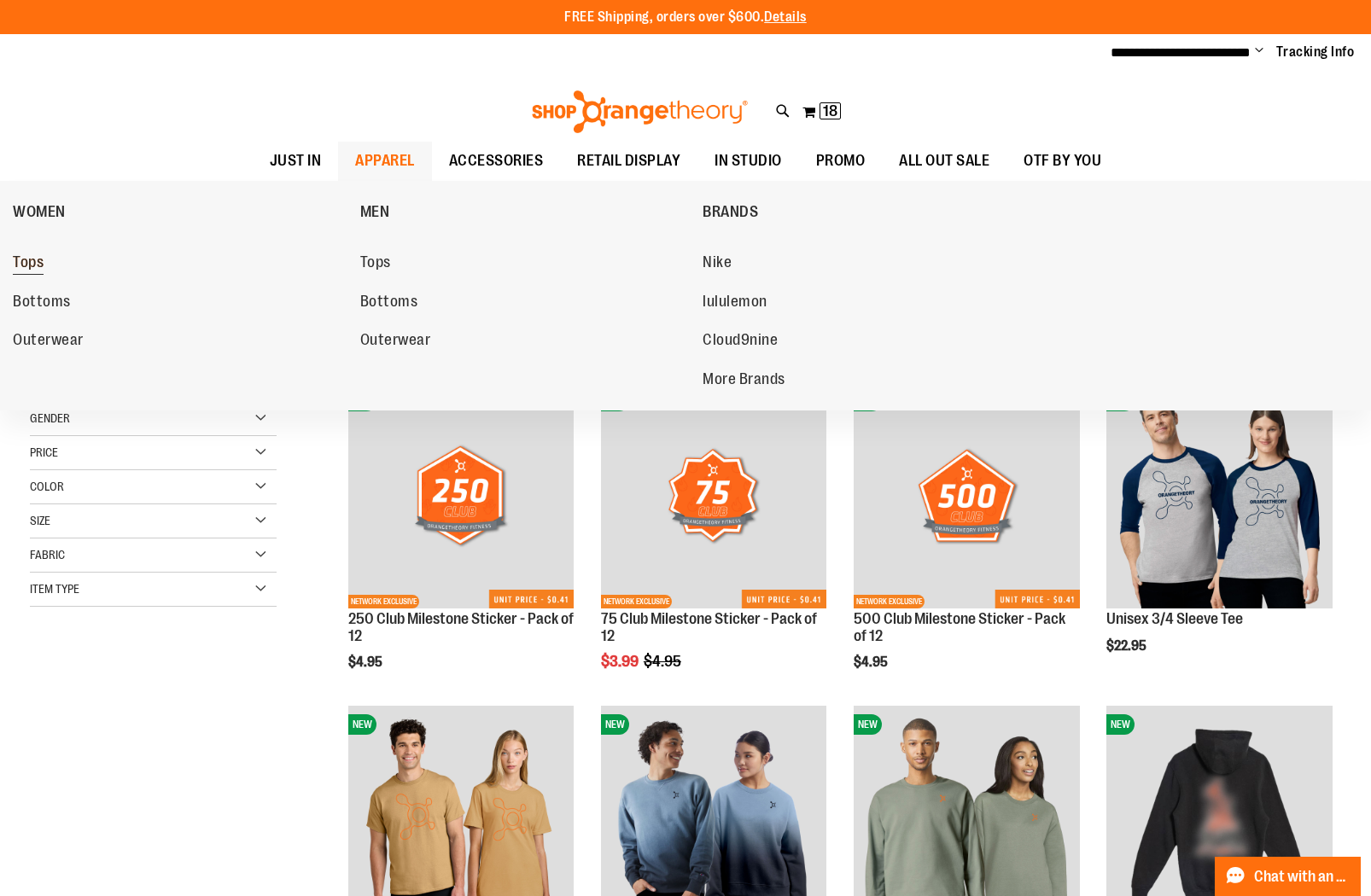
click at [29, 262] on span "Tops" at bounding box center [28, 263] width 30 height 21
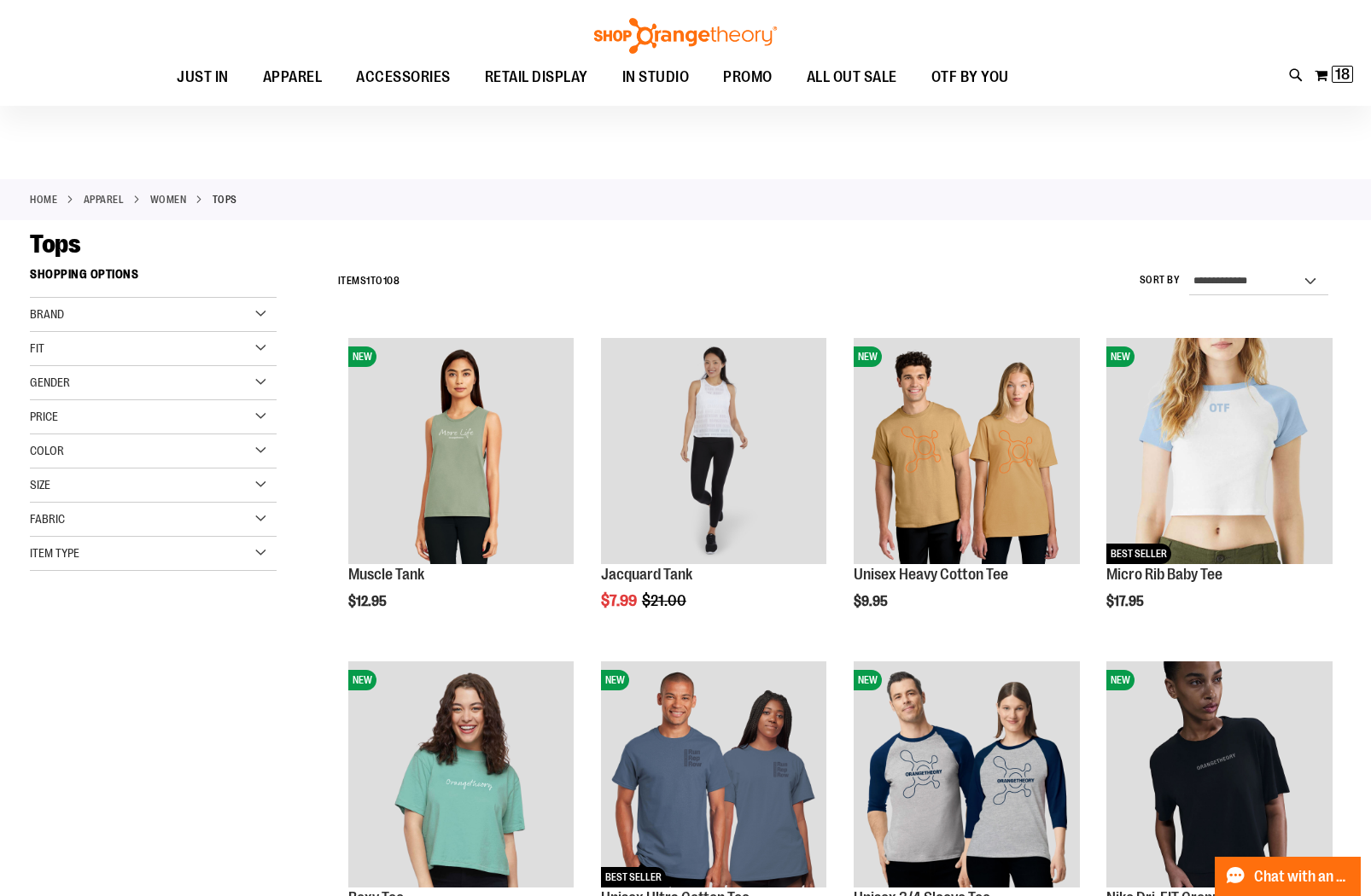
scroll to position [3, 0]
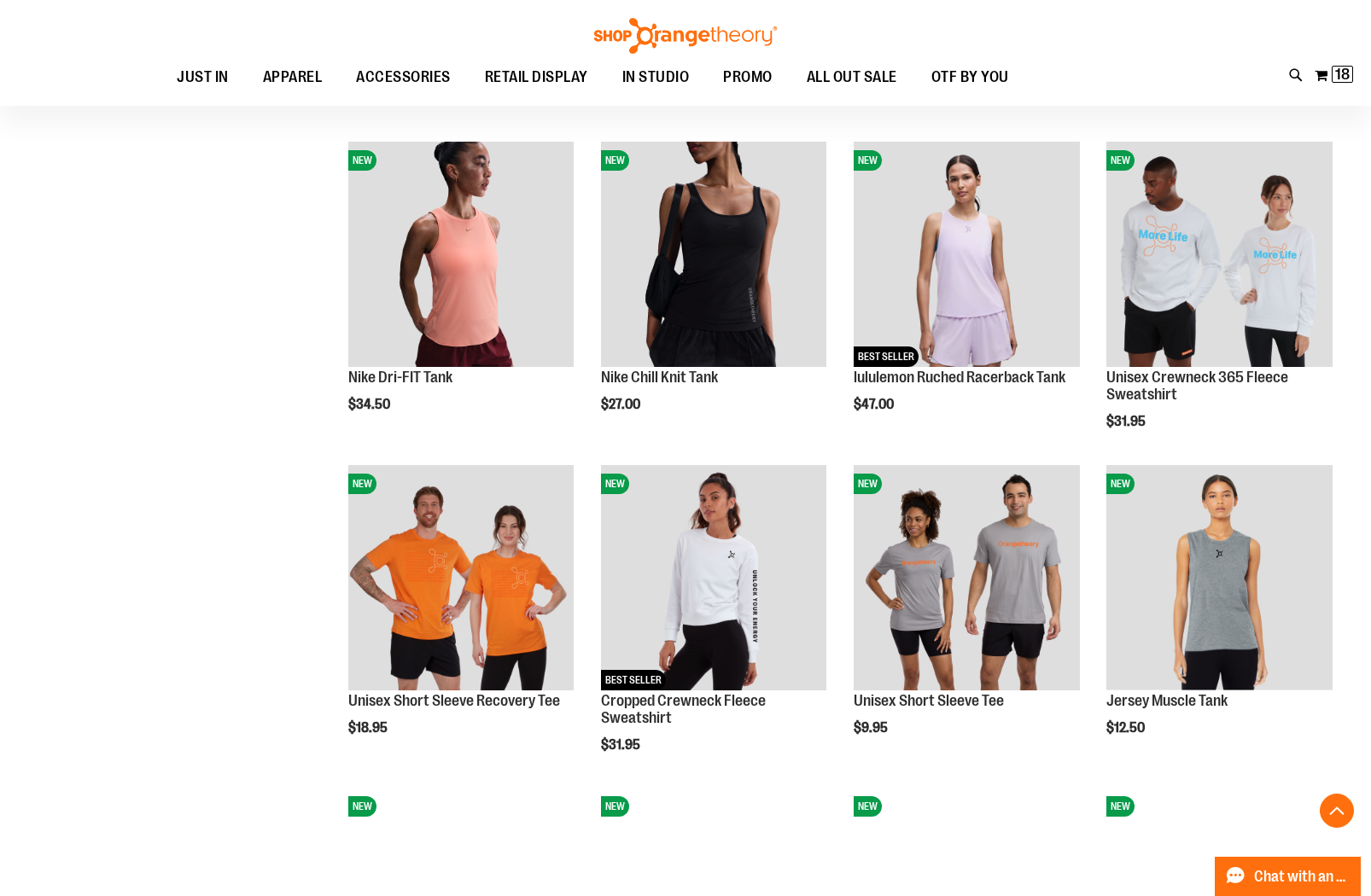
scroll to position [849, 0]
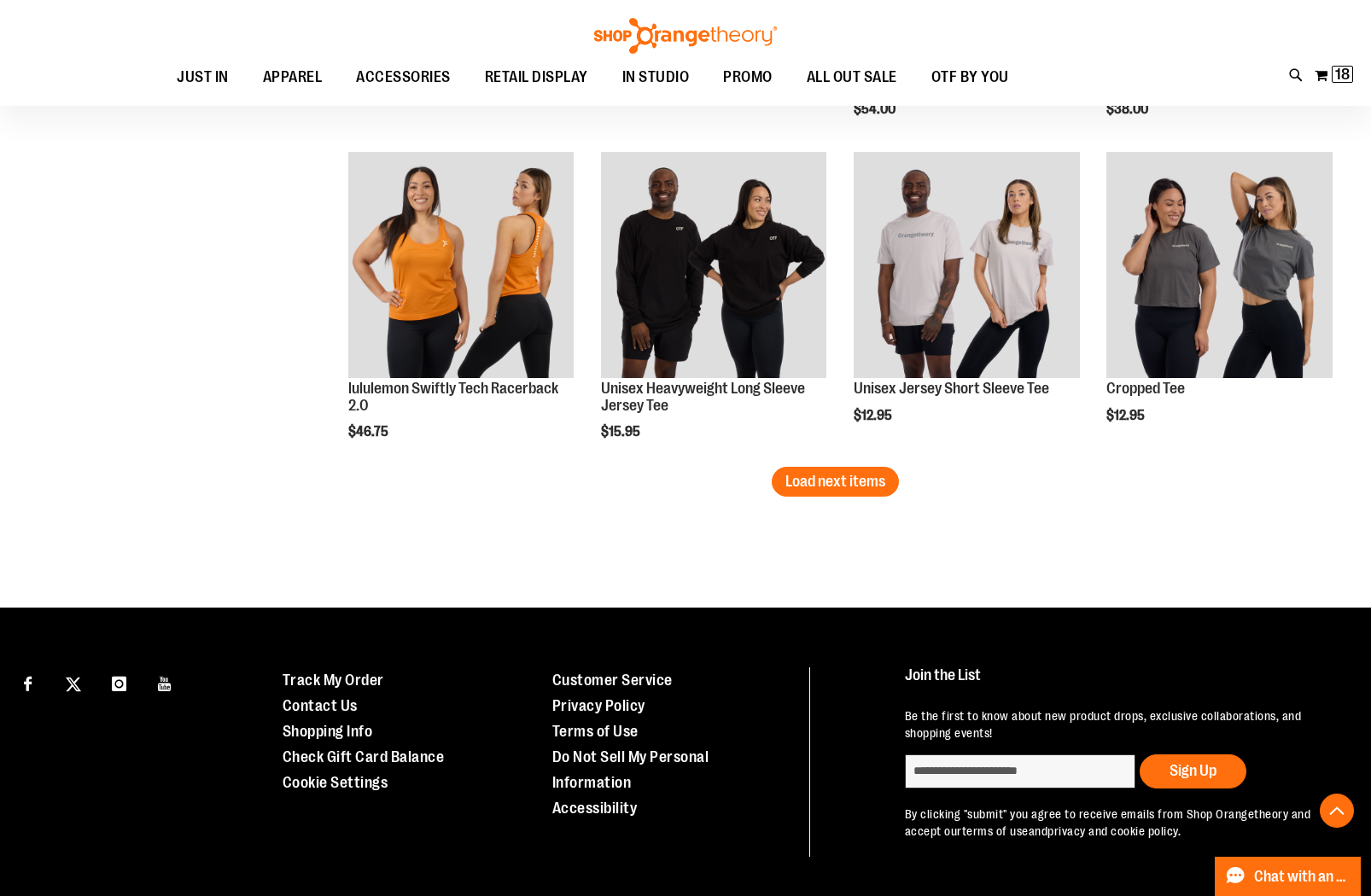
scroll to position [2775, 0]
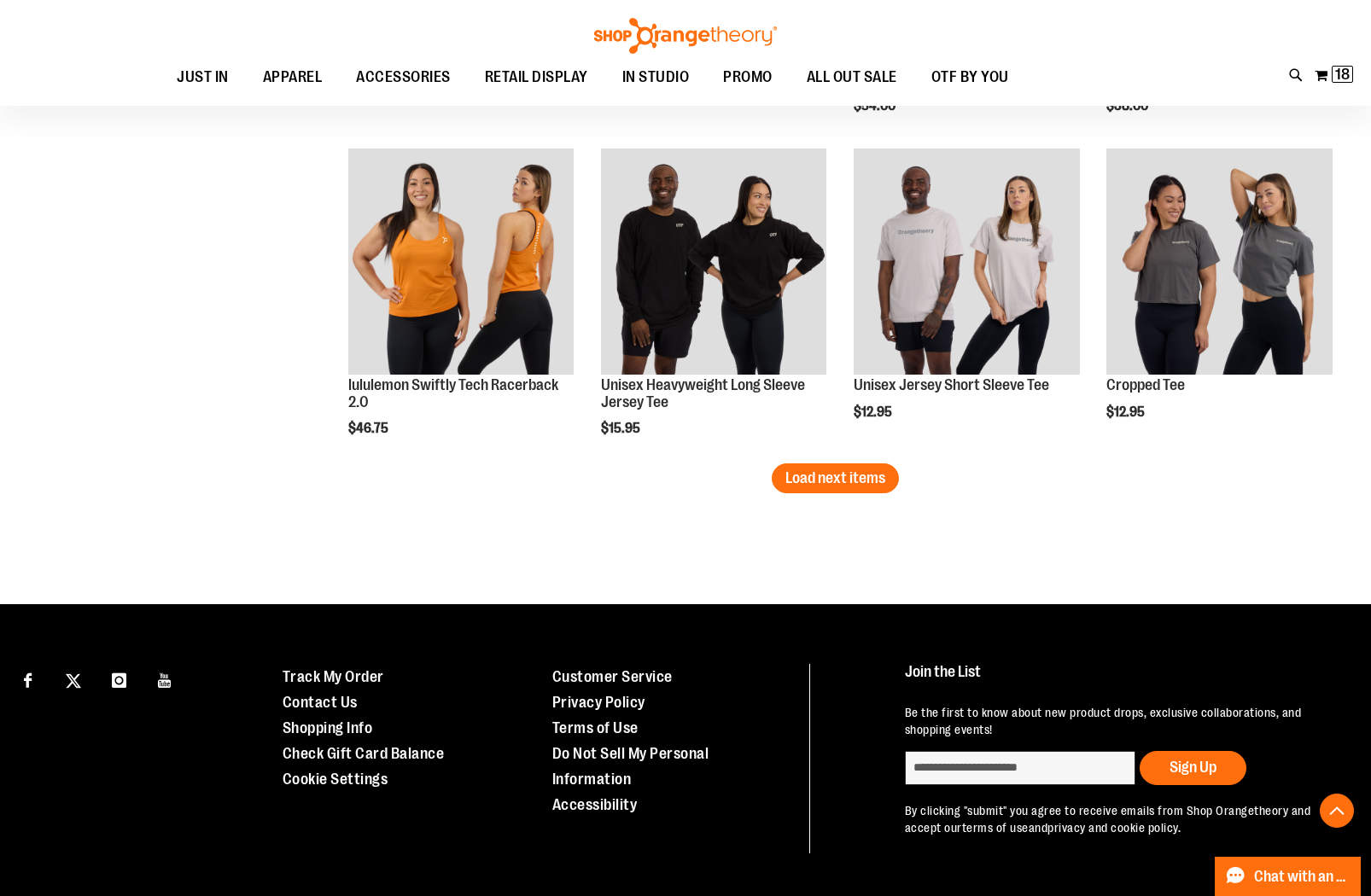
click at [867, 466] on button "Load next items" at bounding box center [836, 478] width 127 height 29
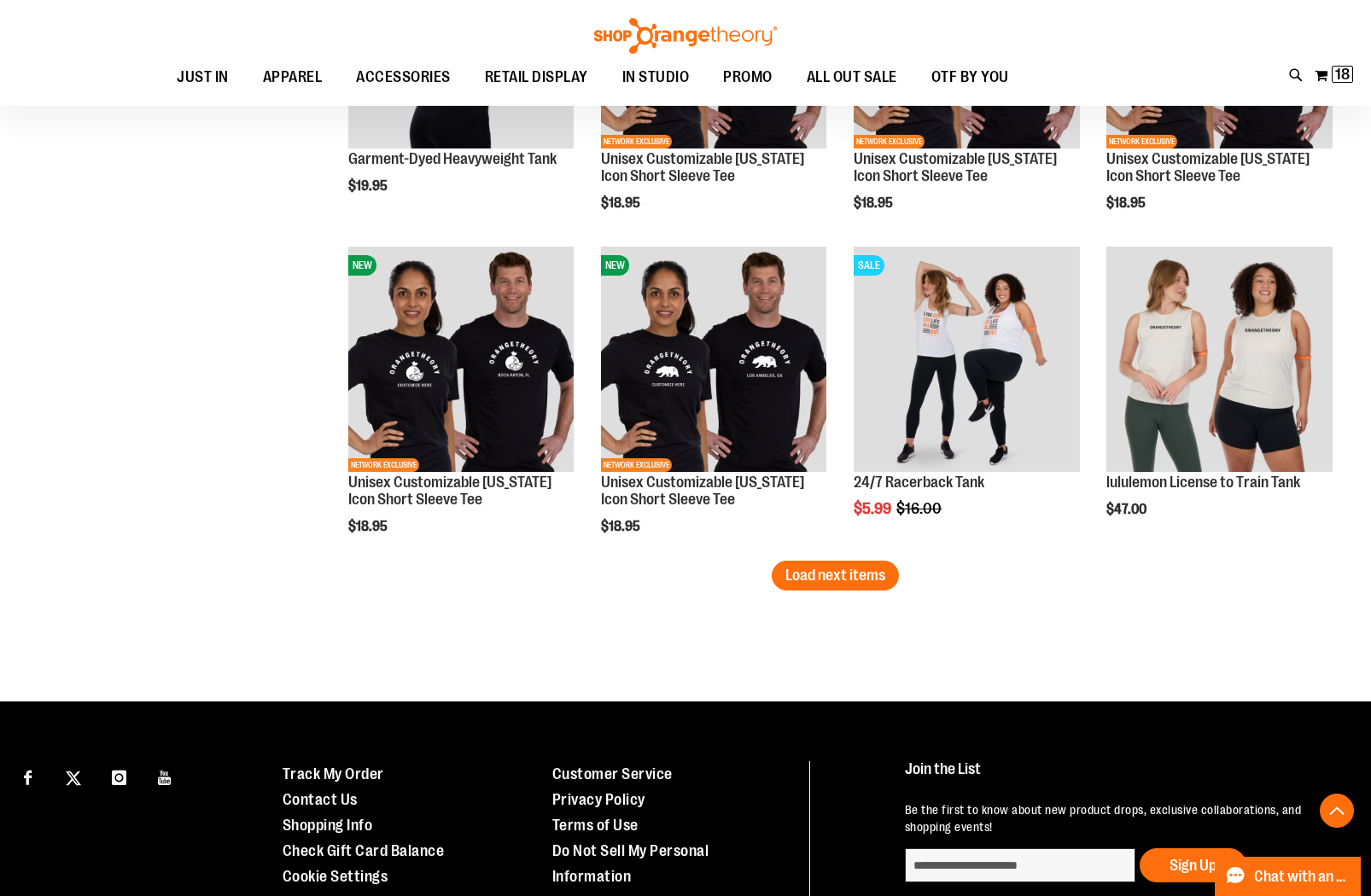
scroll to position [3653, 0]
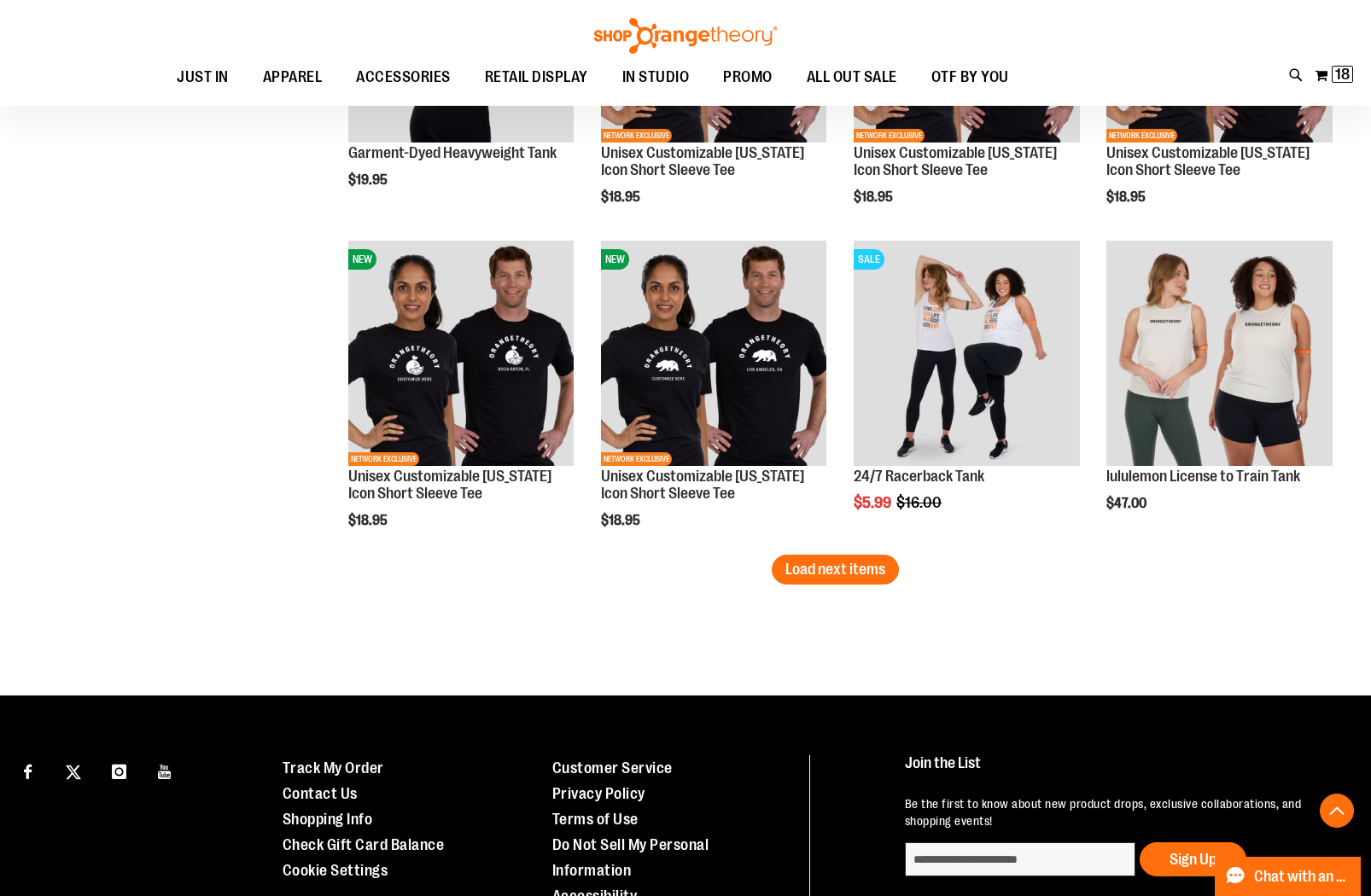
drag, startPoint x: 879, startPoint y: 576, endPoint x: 859, endPoint y: 576, distance: 20.0
click at [879, 576] on span "Load next items" at bounding box center [836, 569] width 100 height 17
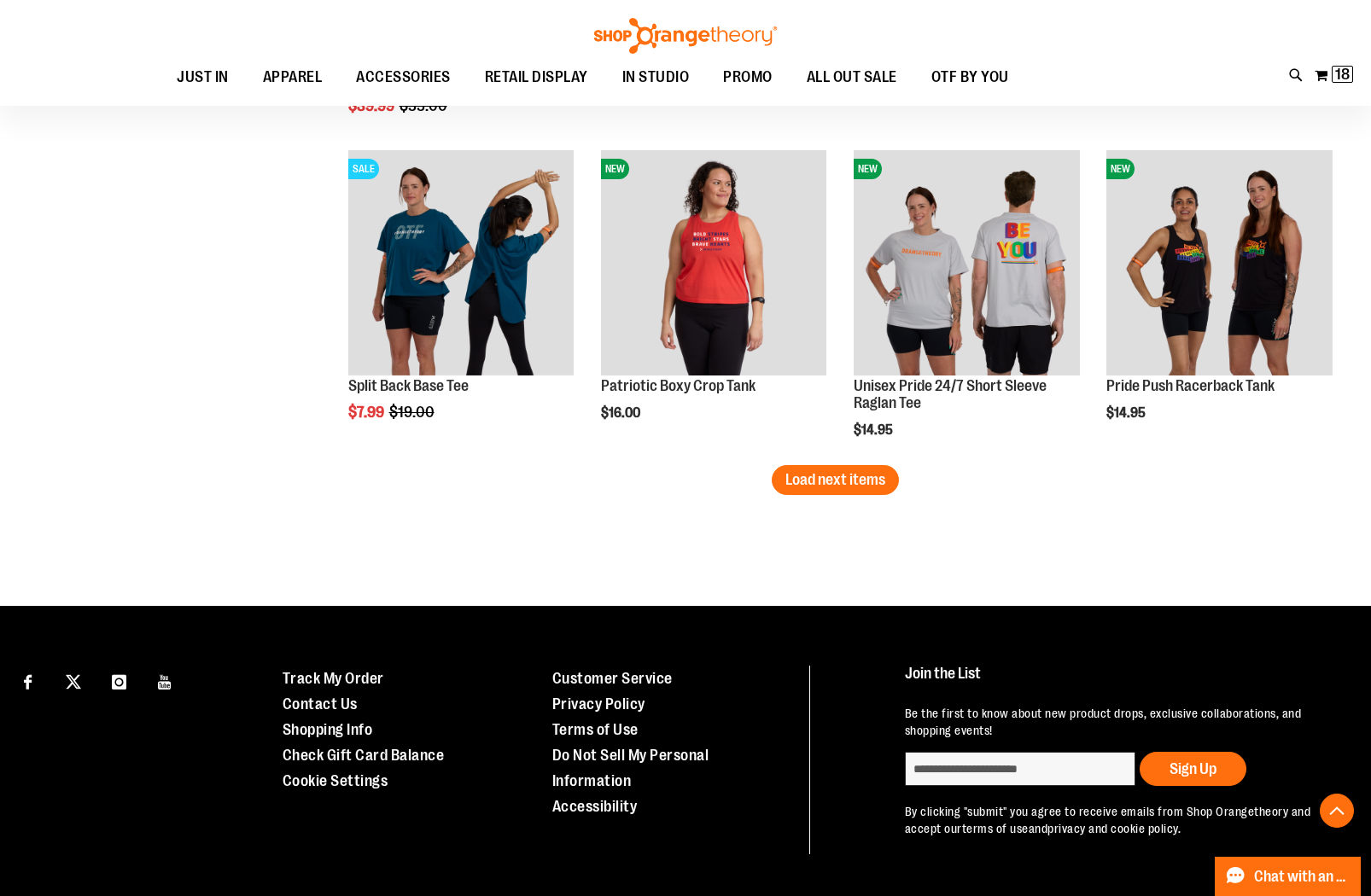
scroll to position [4719, 0]
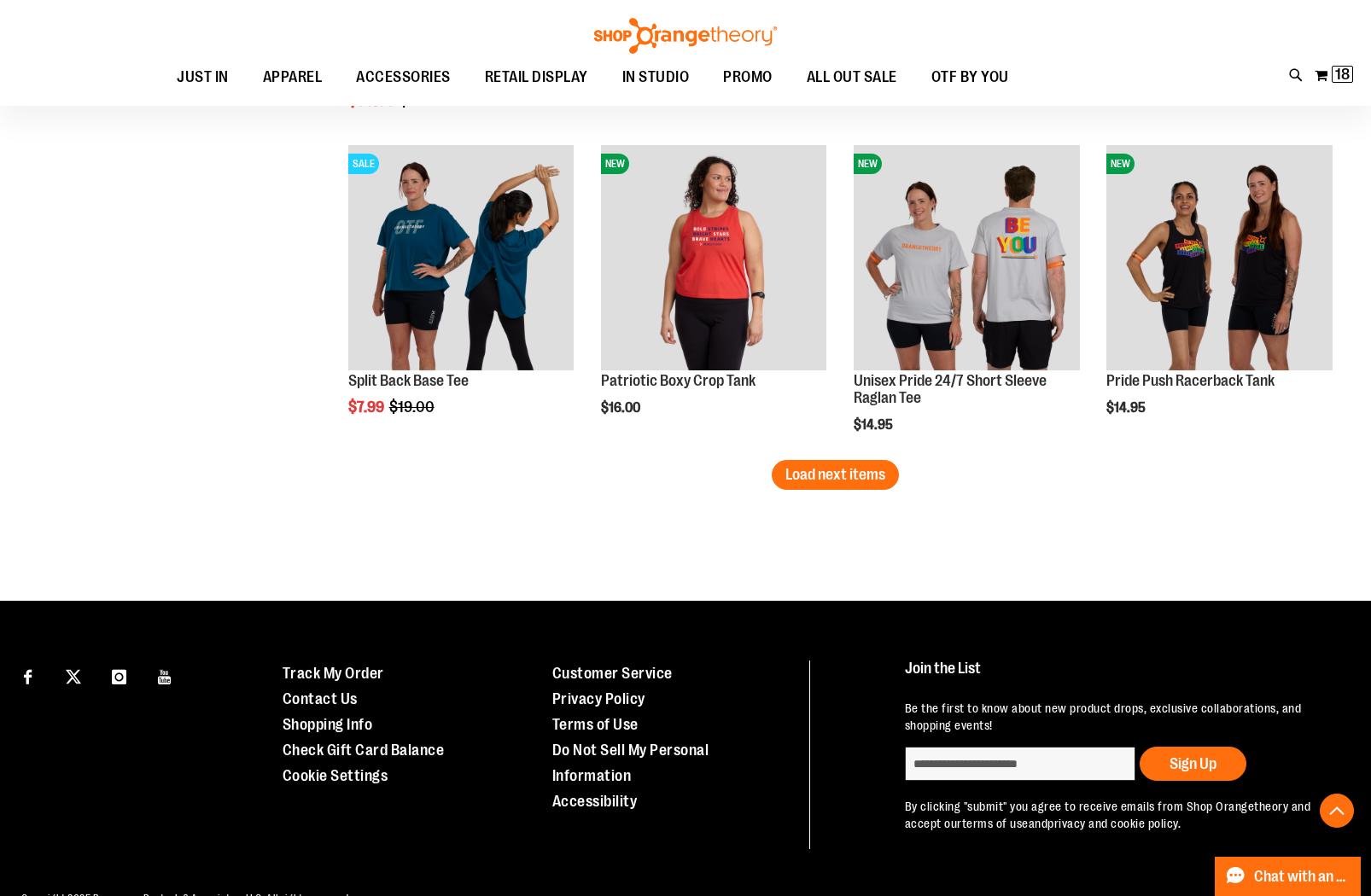
click at [865, 477] on span "Load next items" at bounding box center [836, 474] width 100 height 17
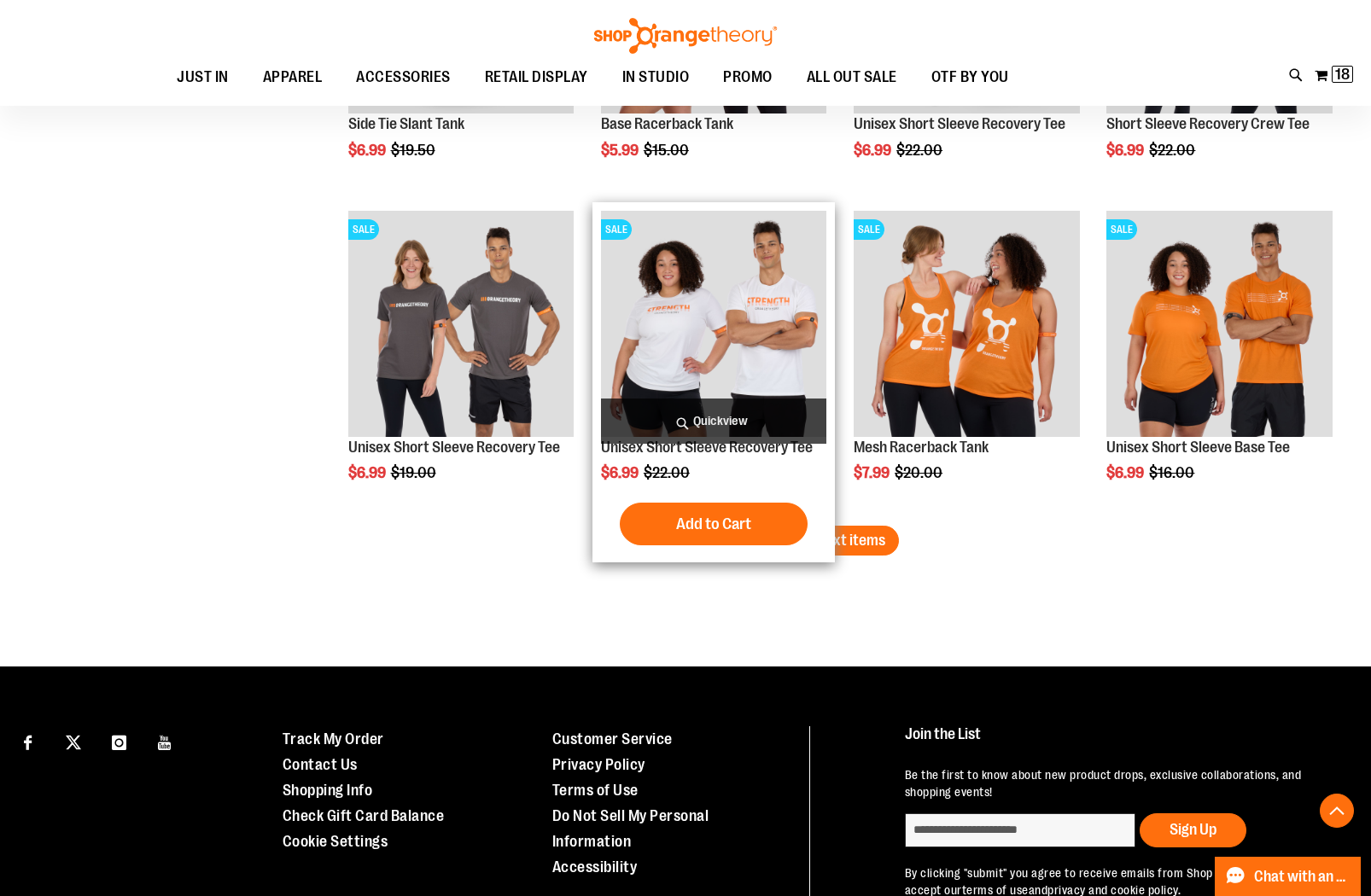
scroll to position [5627, 0]
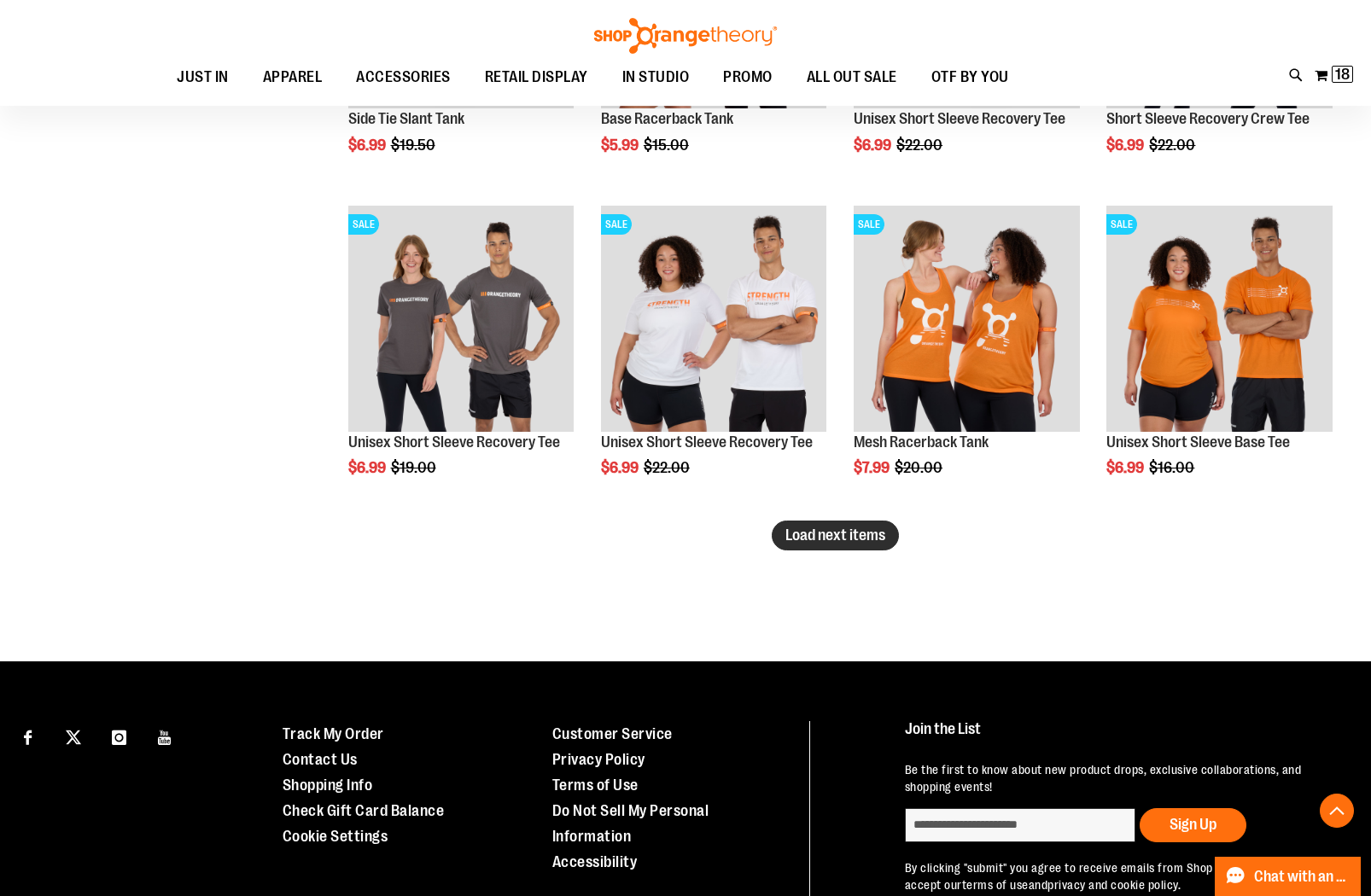
click at [874, 541] on span "Load next items" at bounding box center [836, 535] width 100 height 17
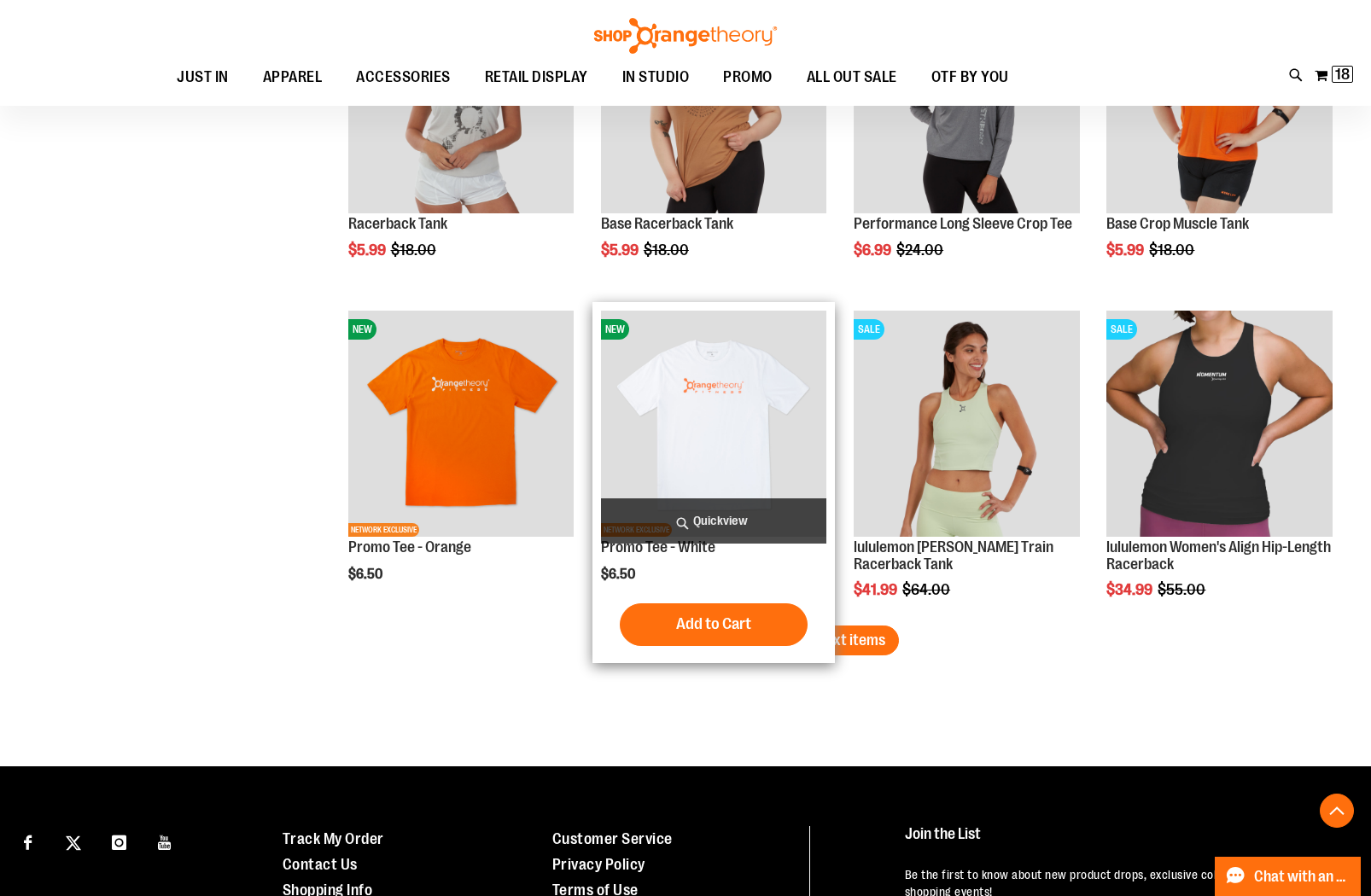
scroll to position [6499, 0]
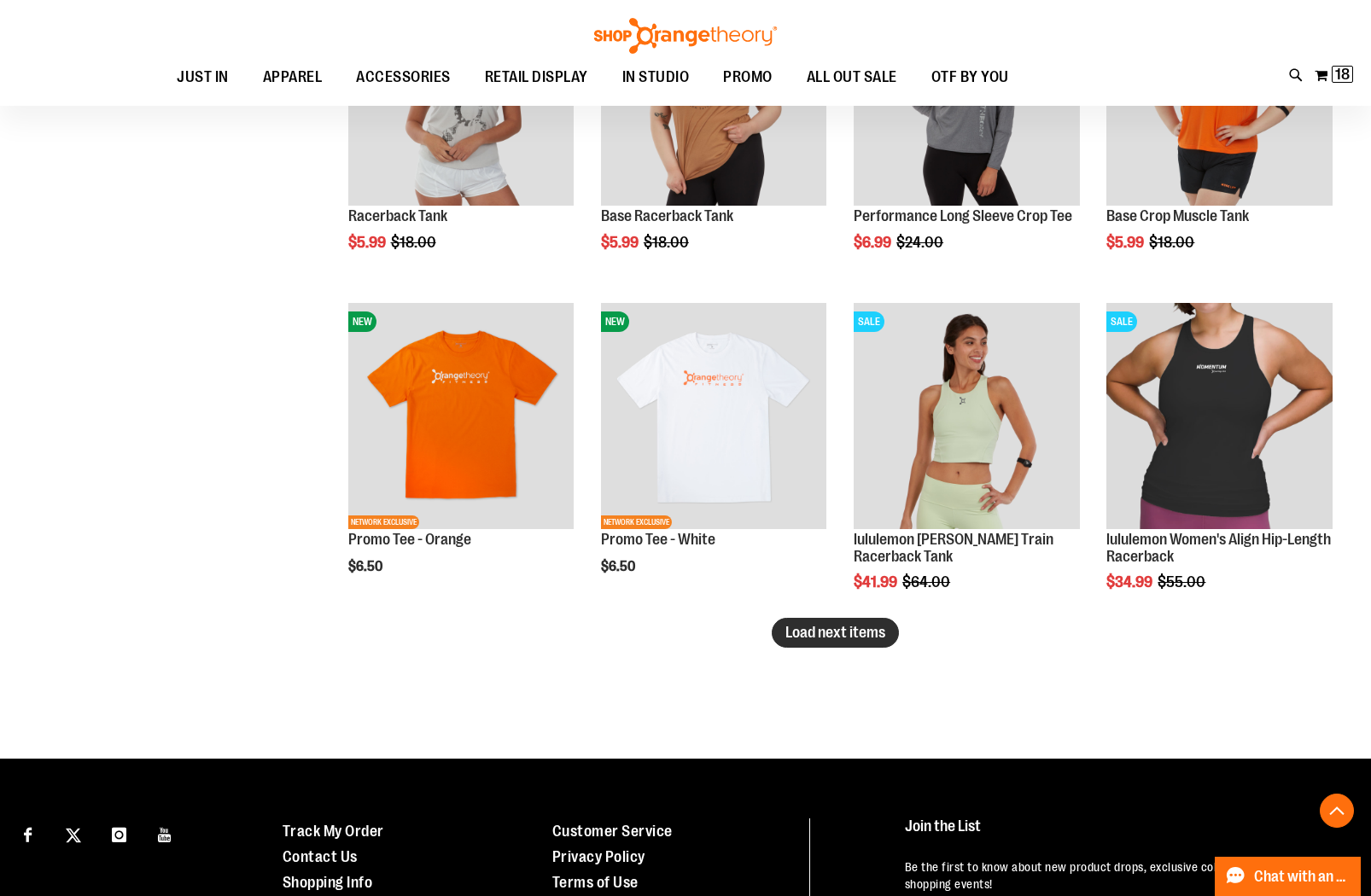
click at [856, 638] on span "Load next items" at bounding box center [836, 632] width 100 height 17
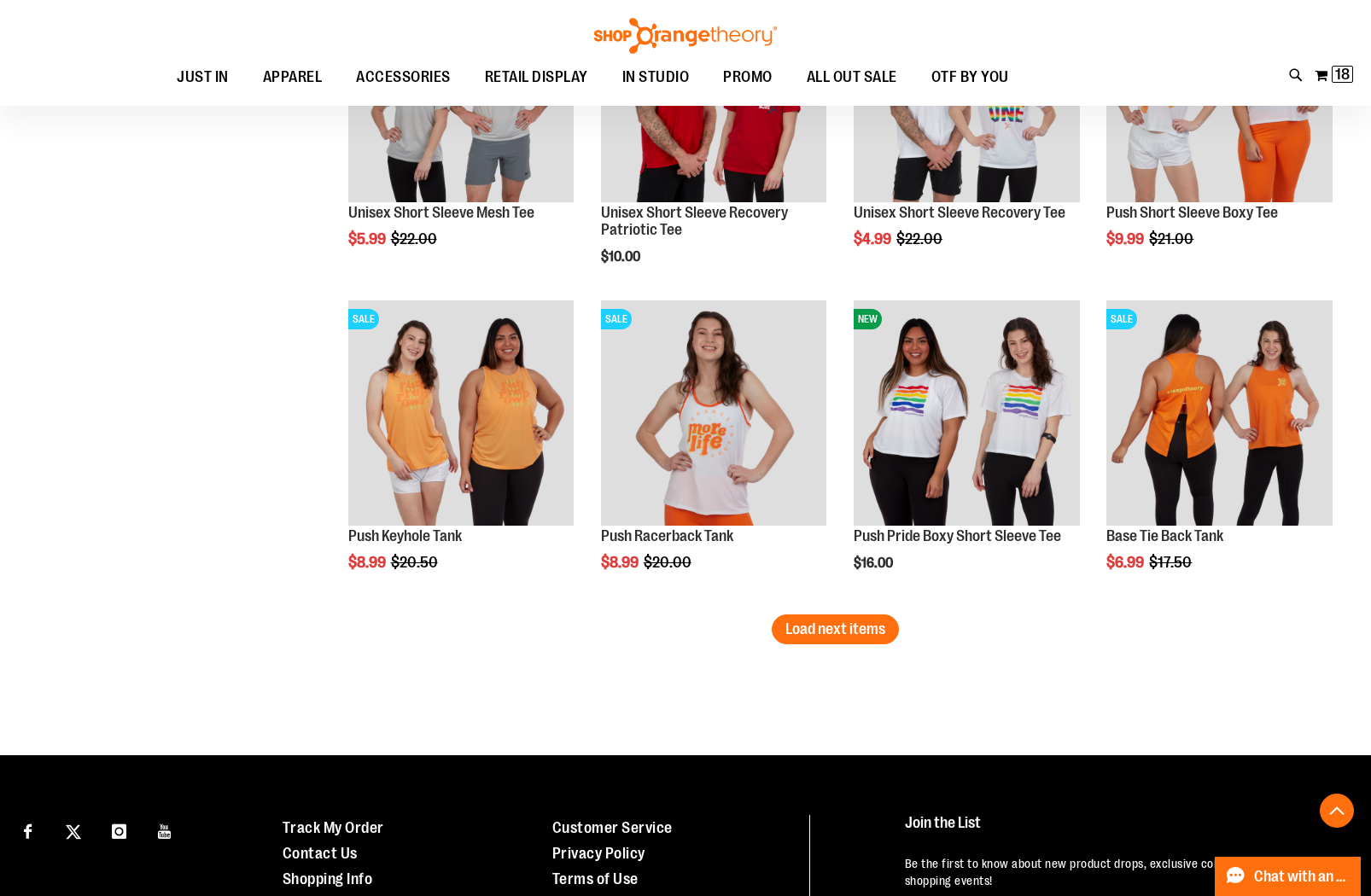
scroll to position [7476, 0]
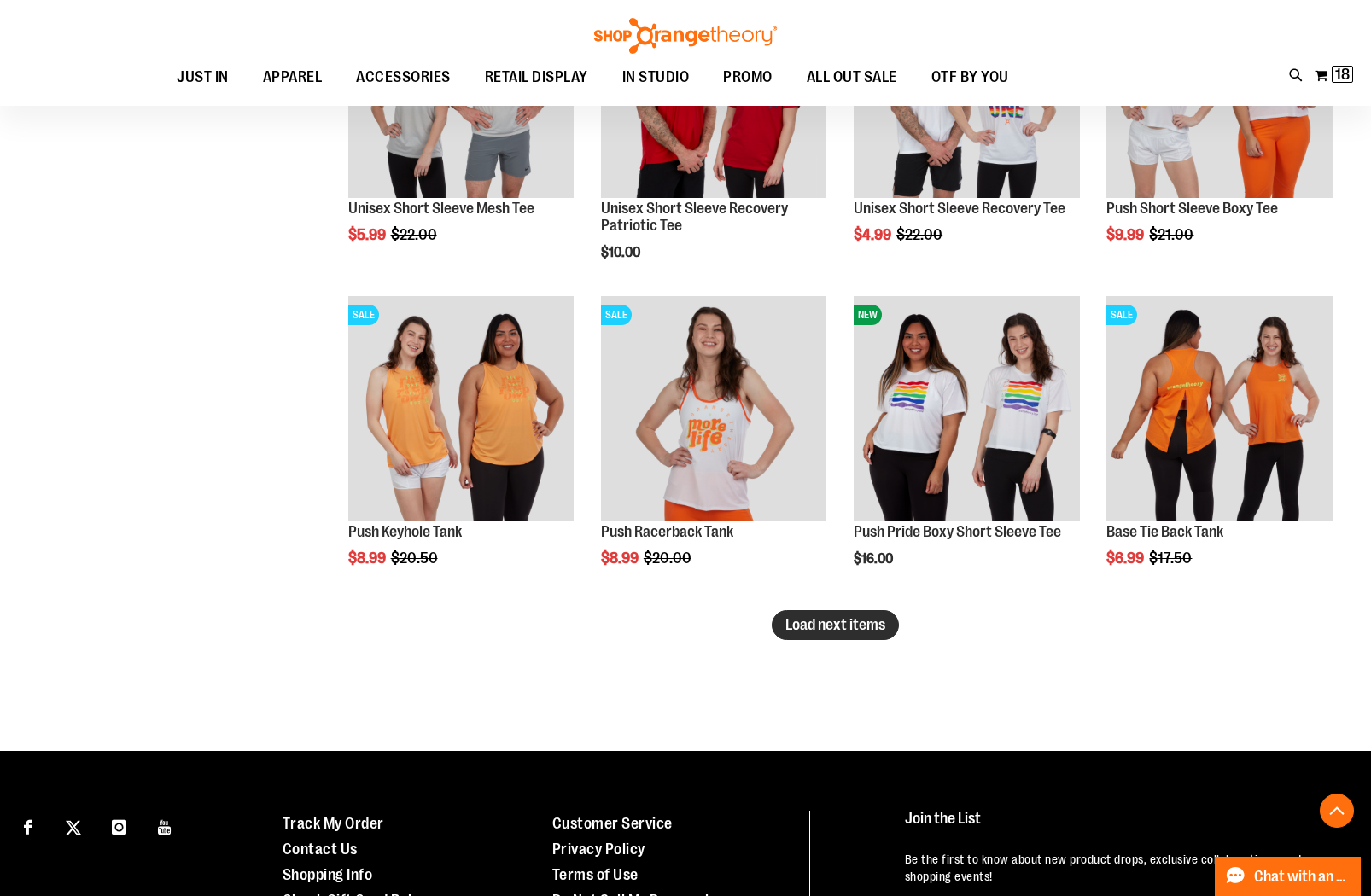
click at [834, 634] on button "Load next items" at bounding box center [836, 625] width 127 height 29
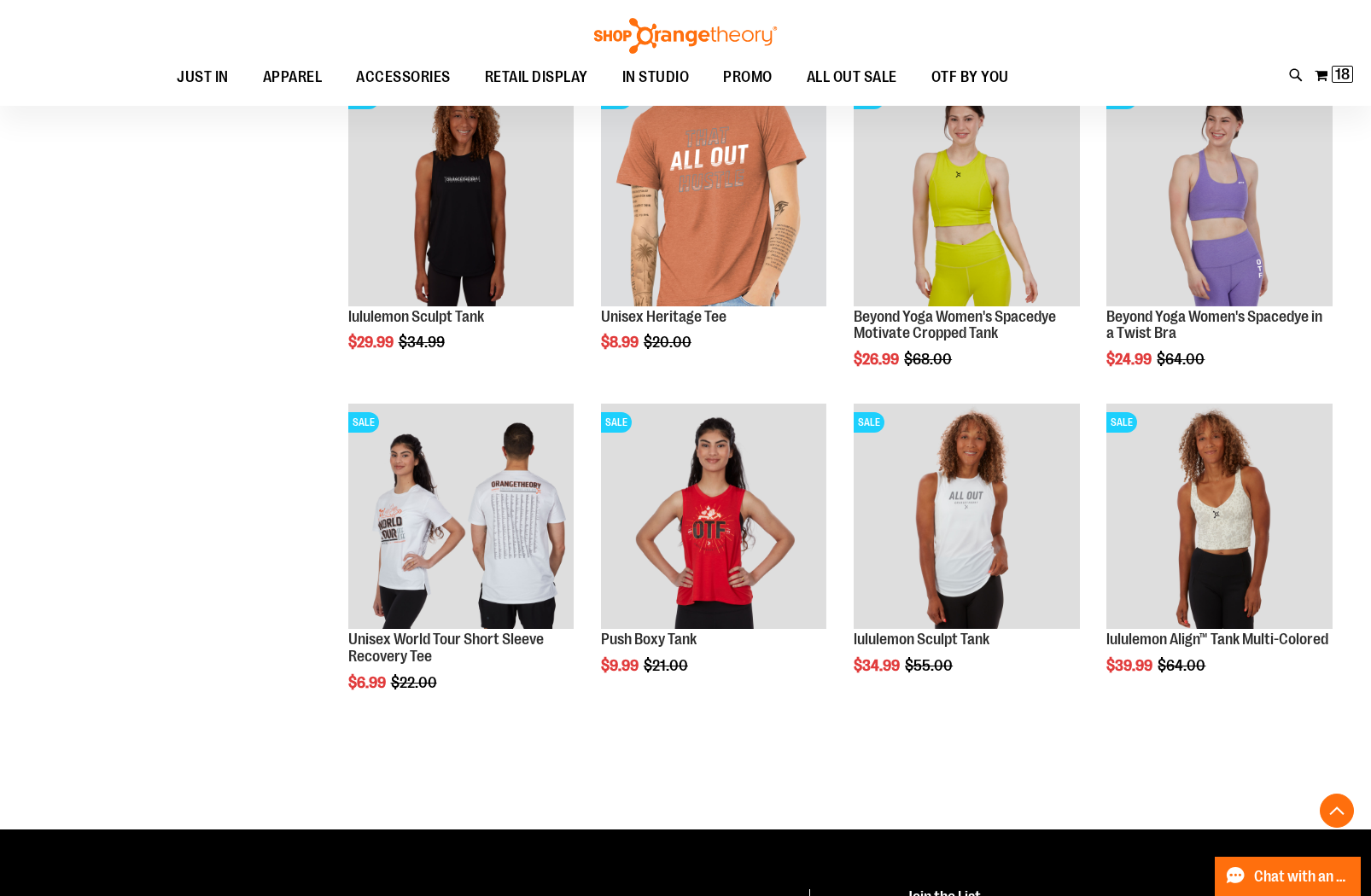
scroll to position [8336, 0]
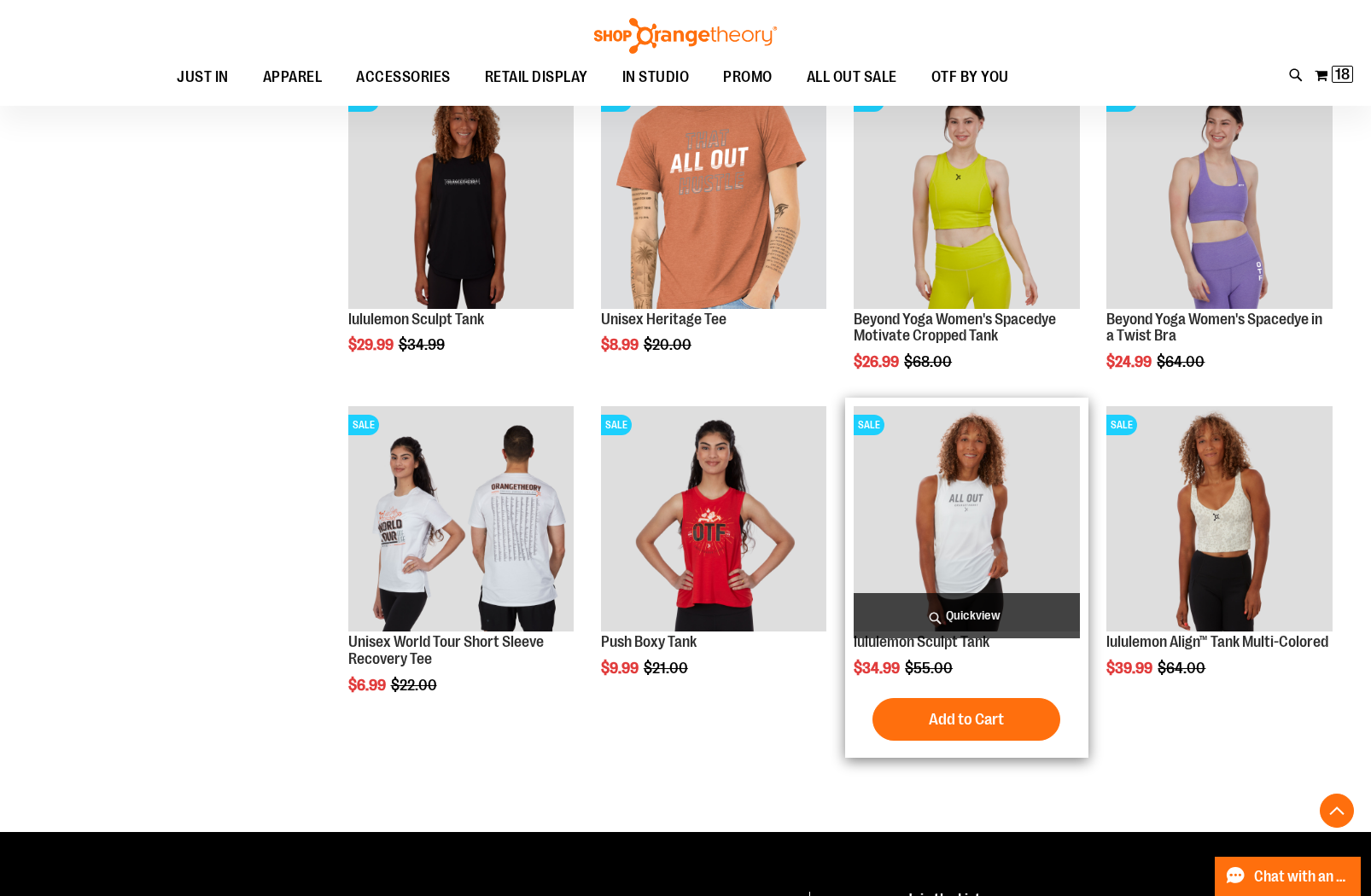
click at [988, 519] on img "product" at bounding box center [967, 518] width 226 height 226
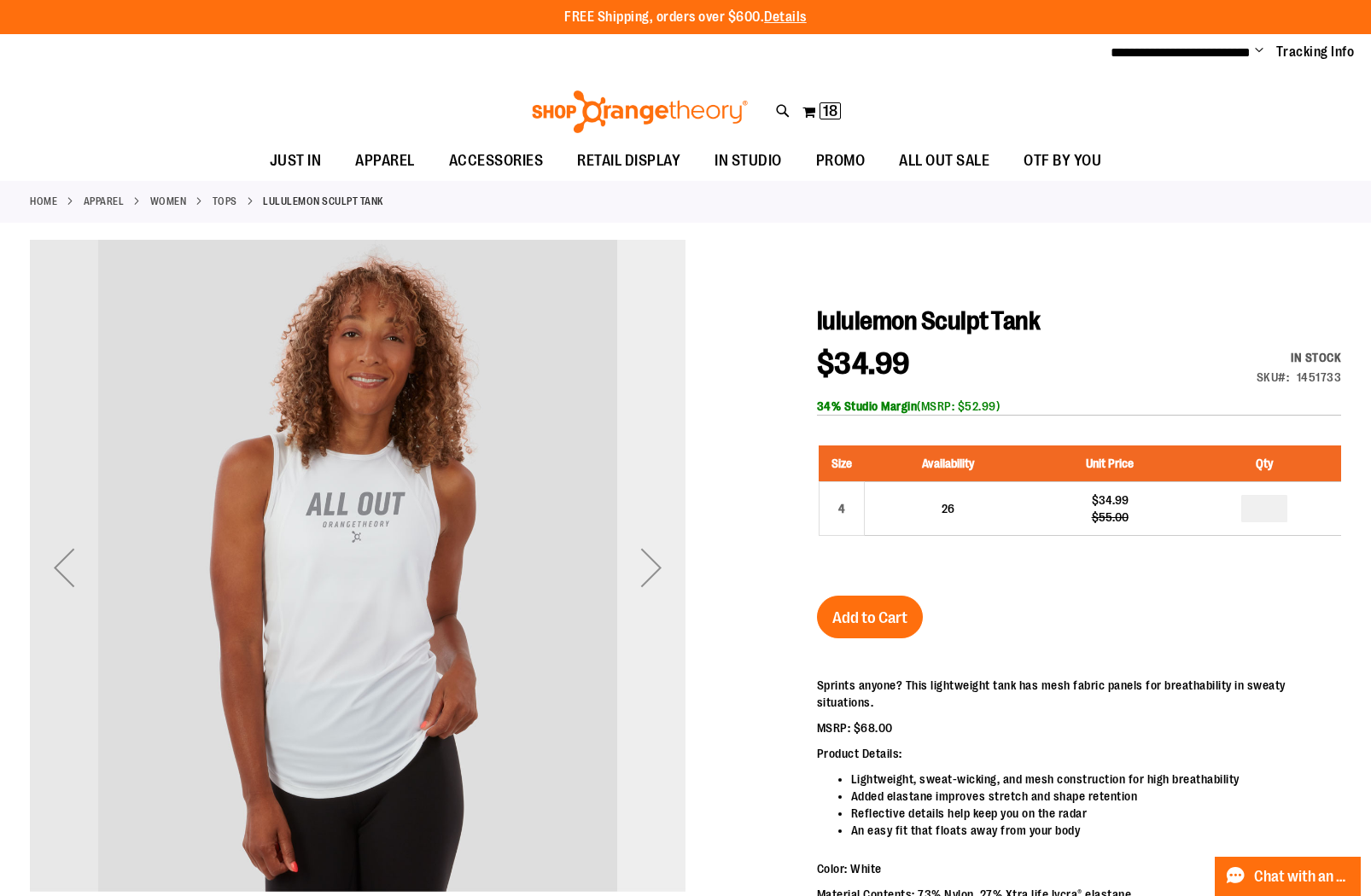
click at [642, 570] on div "Next" at bounding box center [651, 567] width 68 height 68
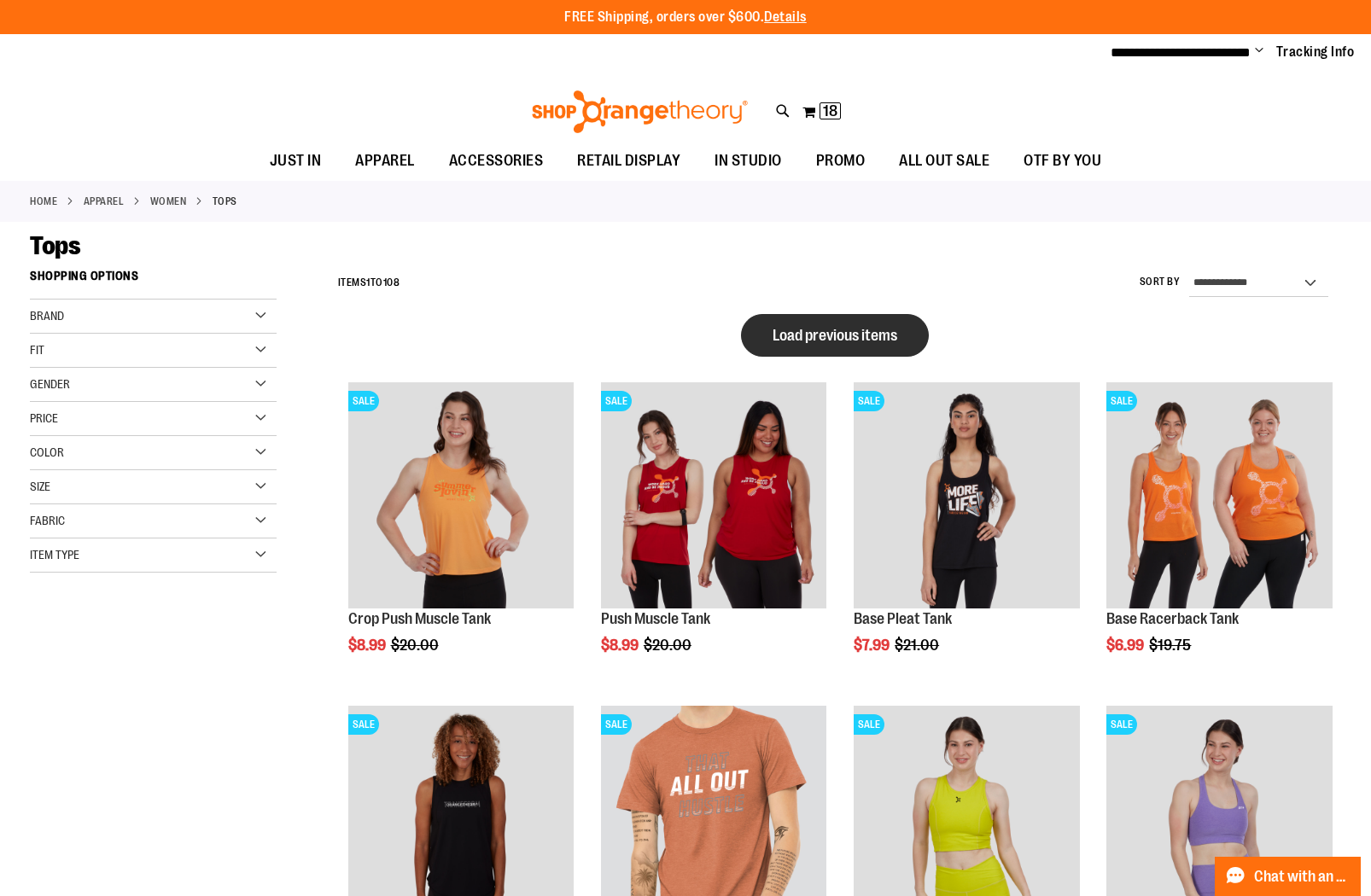
click at [880, 336] on span "Load previous items" at bounding box center [835, 335] width 124 height 17
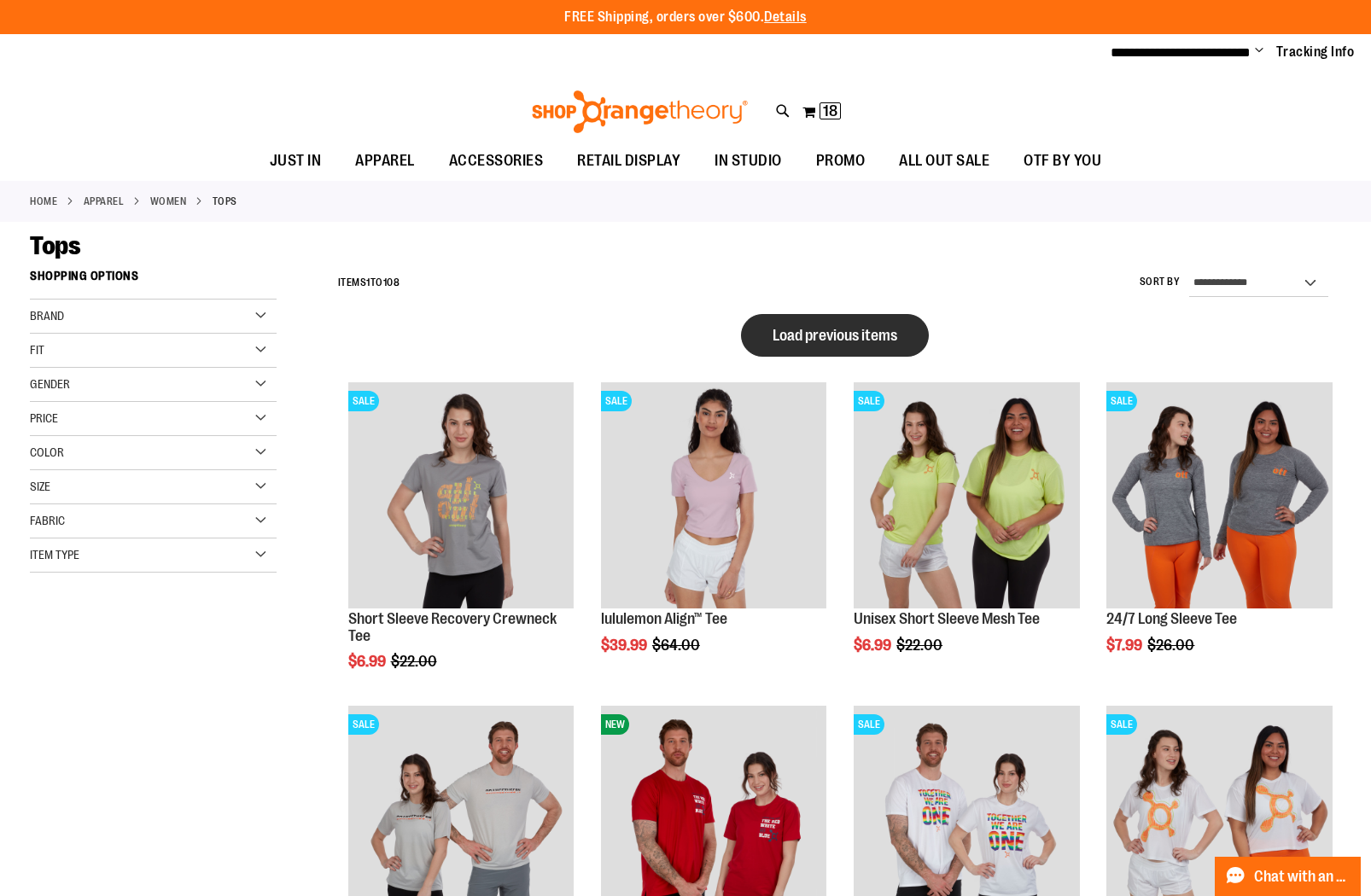
click at [821, 338] on span "Load previous items" at bounding box center [835, 335] width 124 height 17
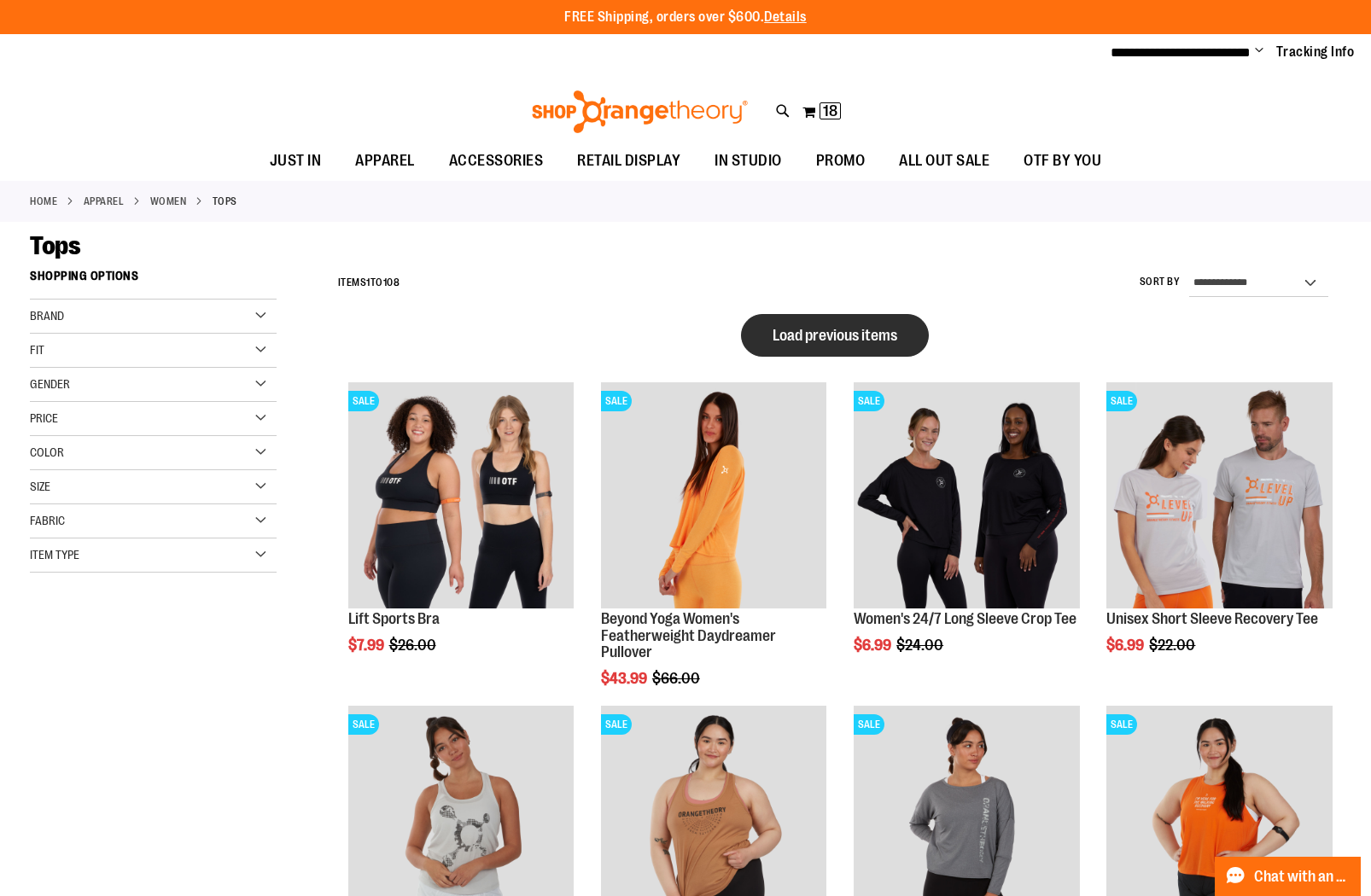
click at [786, 330] on span "Load previous items" at bounding box center [835, 335] width 124 height 17
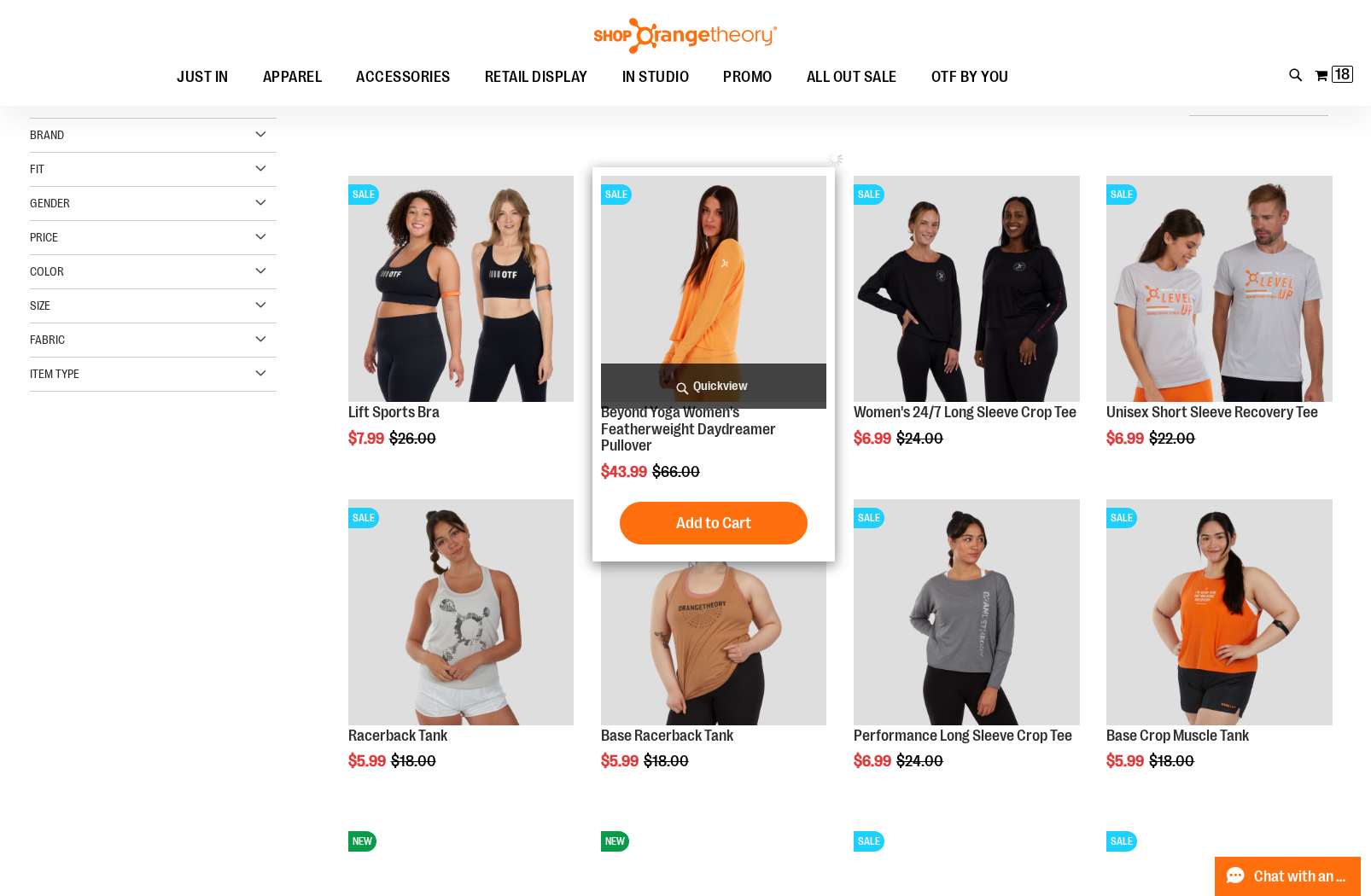
scroll to position [6, 0]
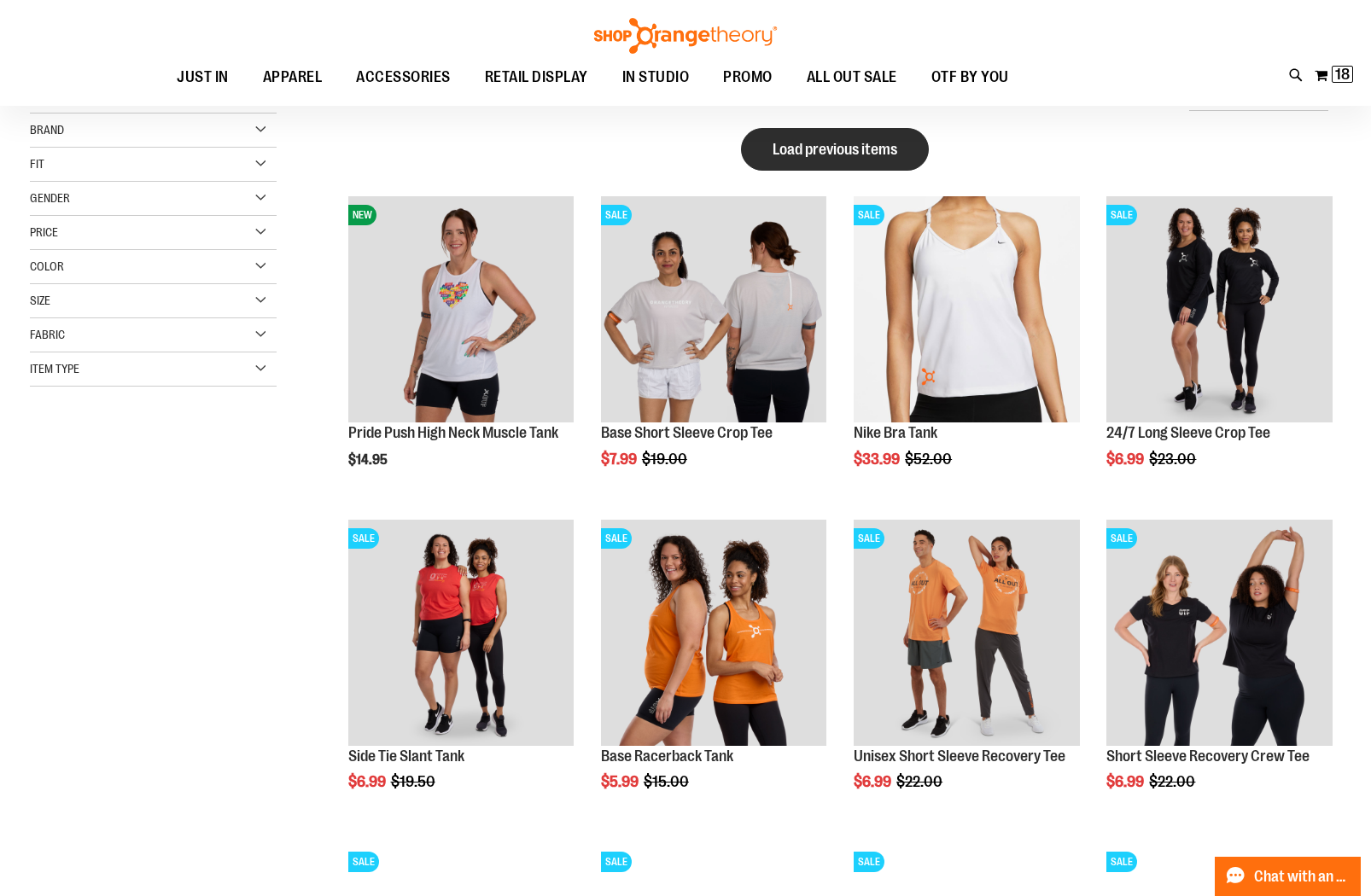
click at [812, 141] on span "Load previous items" at bounding box center [835, 149] width 124 height 17
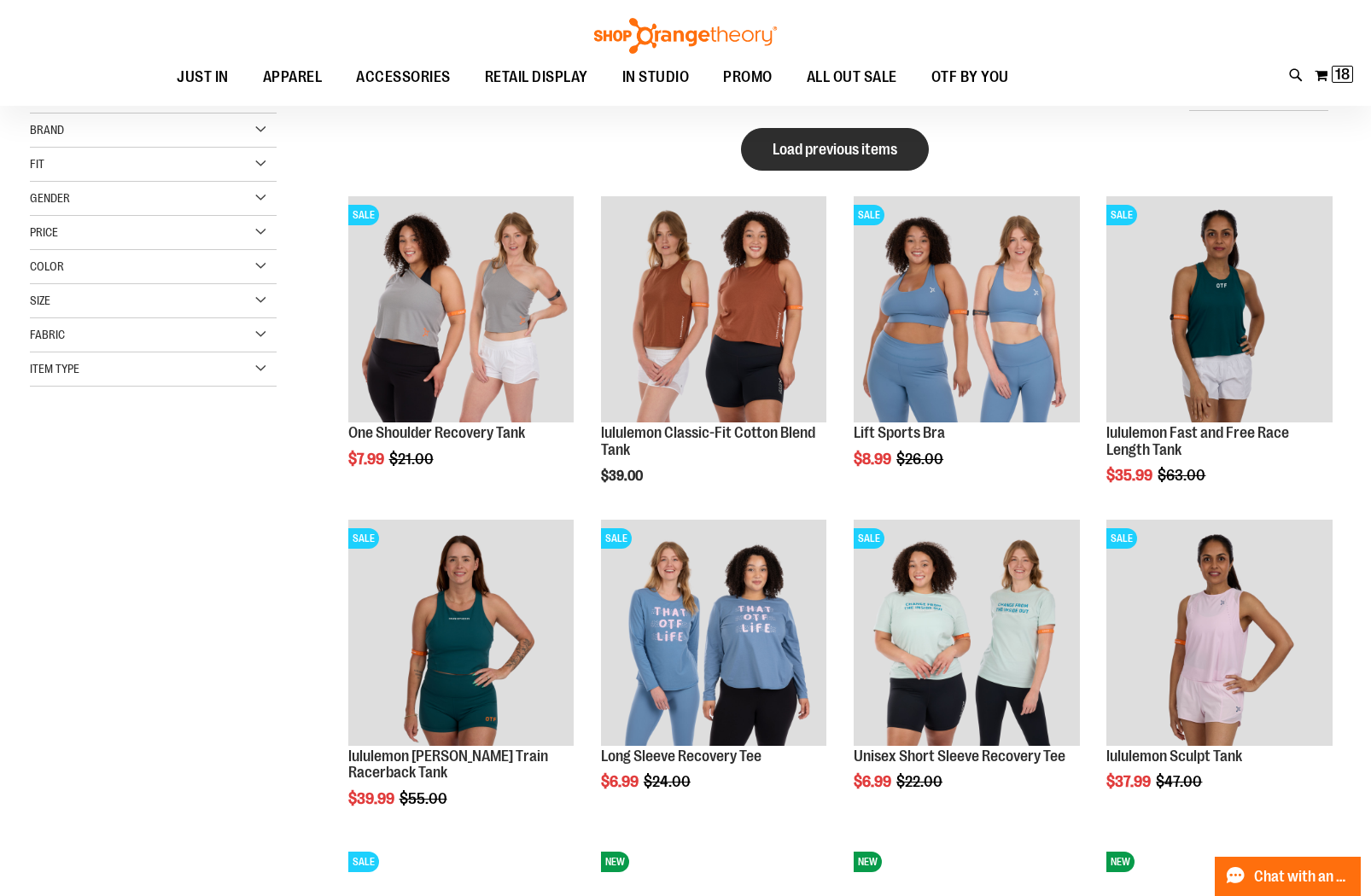
click at [828, 147] on span "Load previous items" at bounding box center [835, 149] width 124 height 17
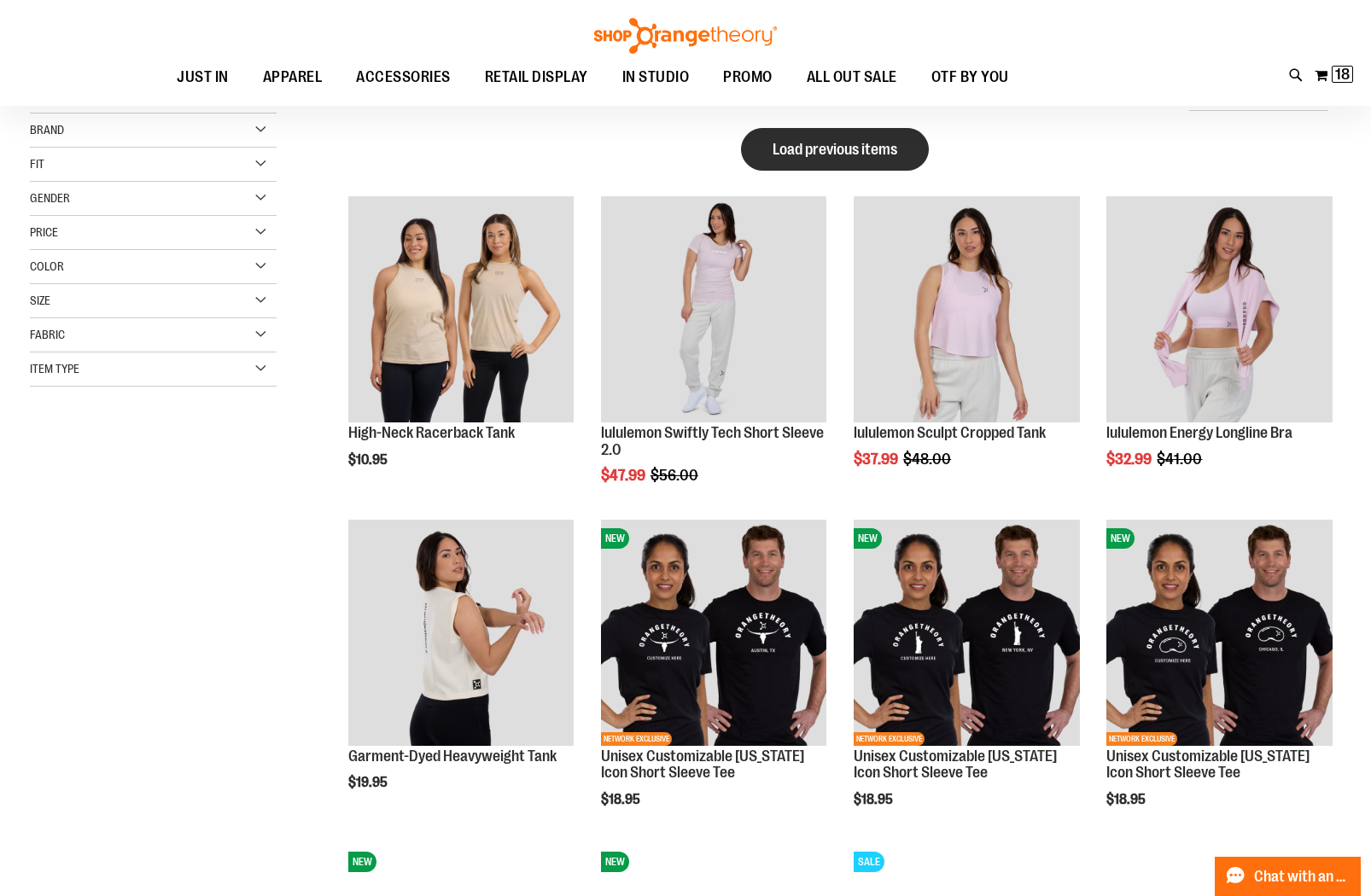
click at [806, 145] on span "Load previous items" at bounding box center [835, 149] width 124 height 17
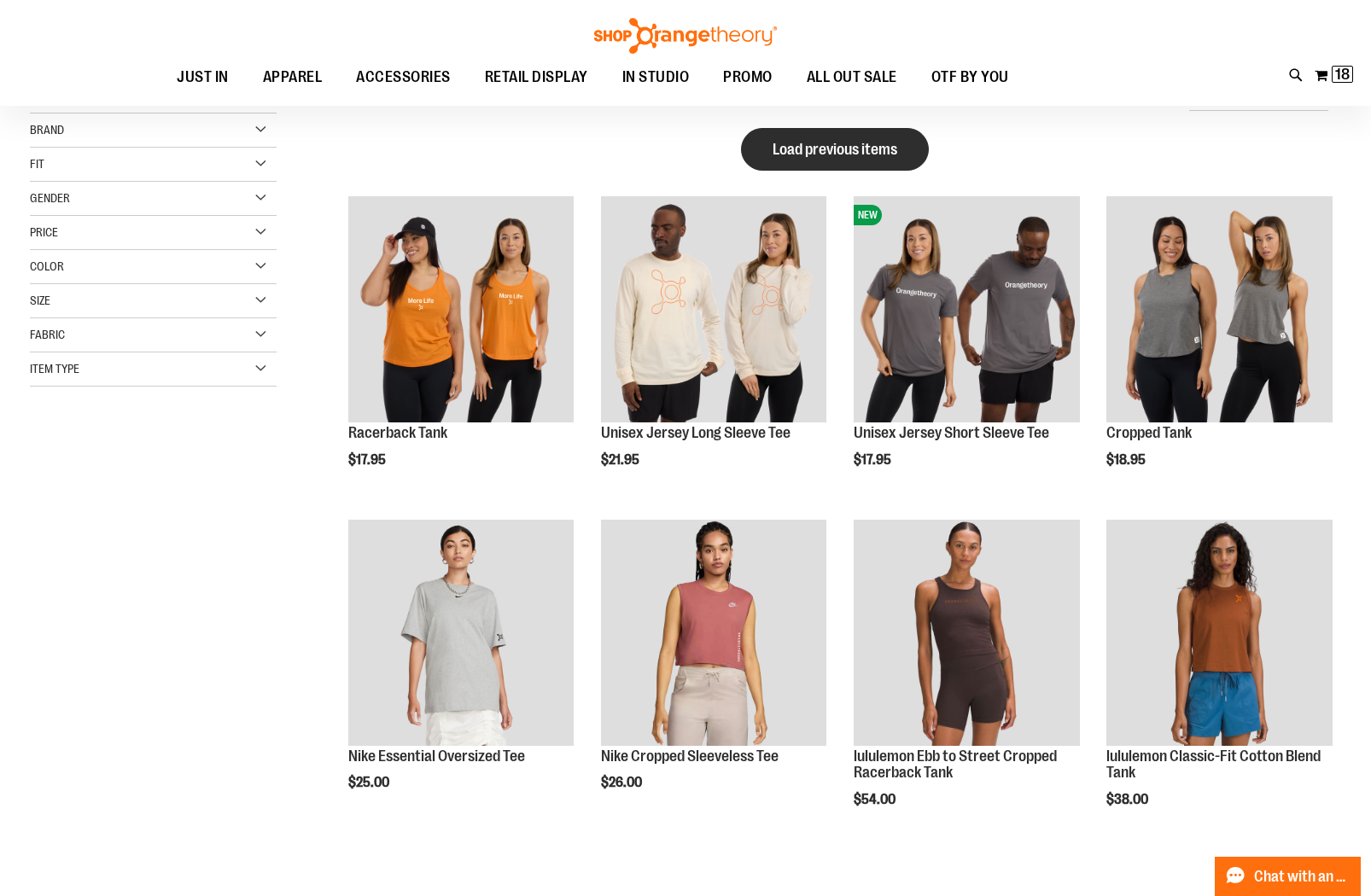
click at [812, 142] on span "Load previous items" at bounding box center [835, 149] width 124 height 17
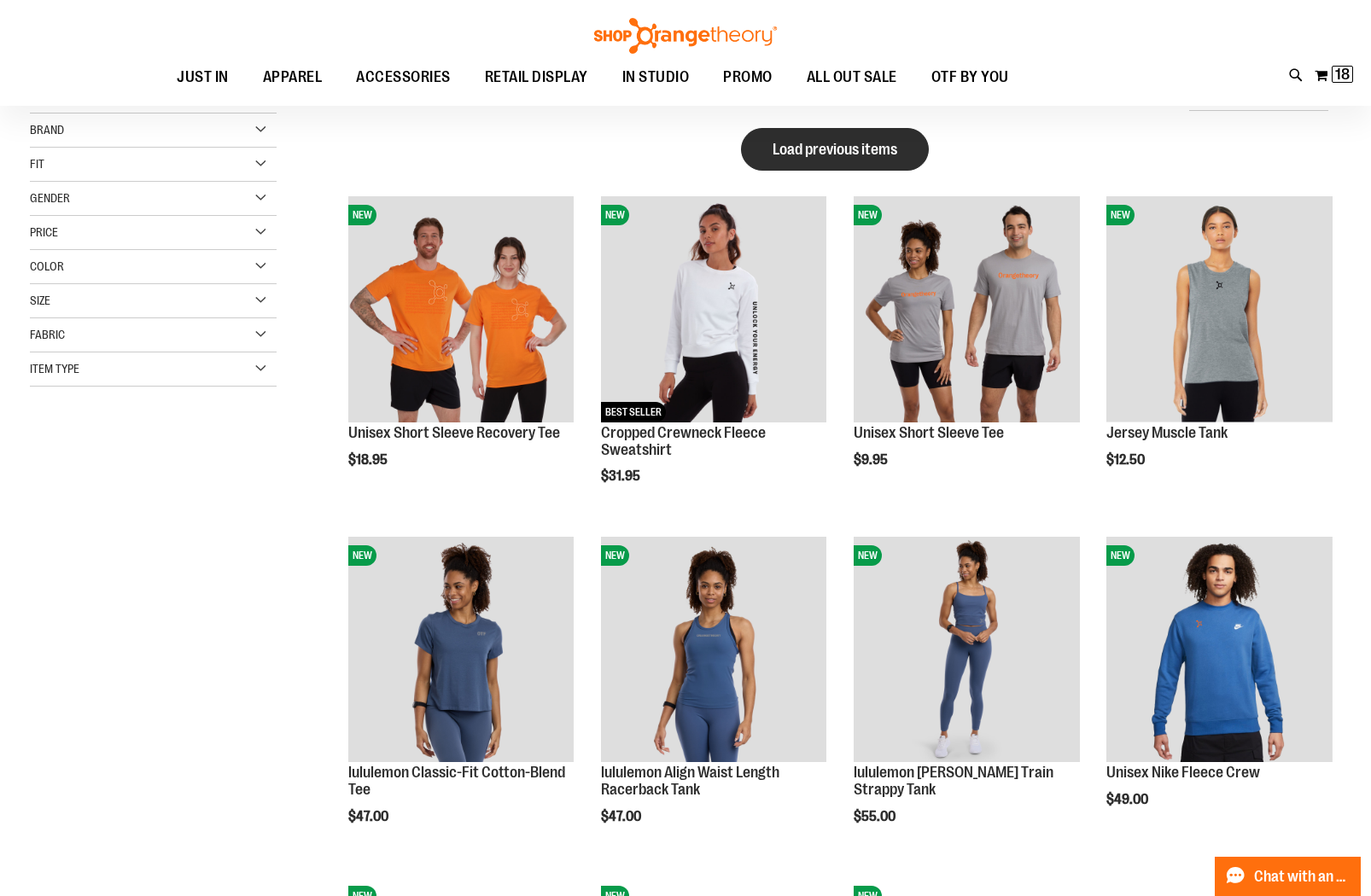
click at [820, 147] on span "Load previous items" at bounding box center [835, 149] width 124 height 17
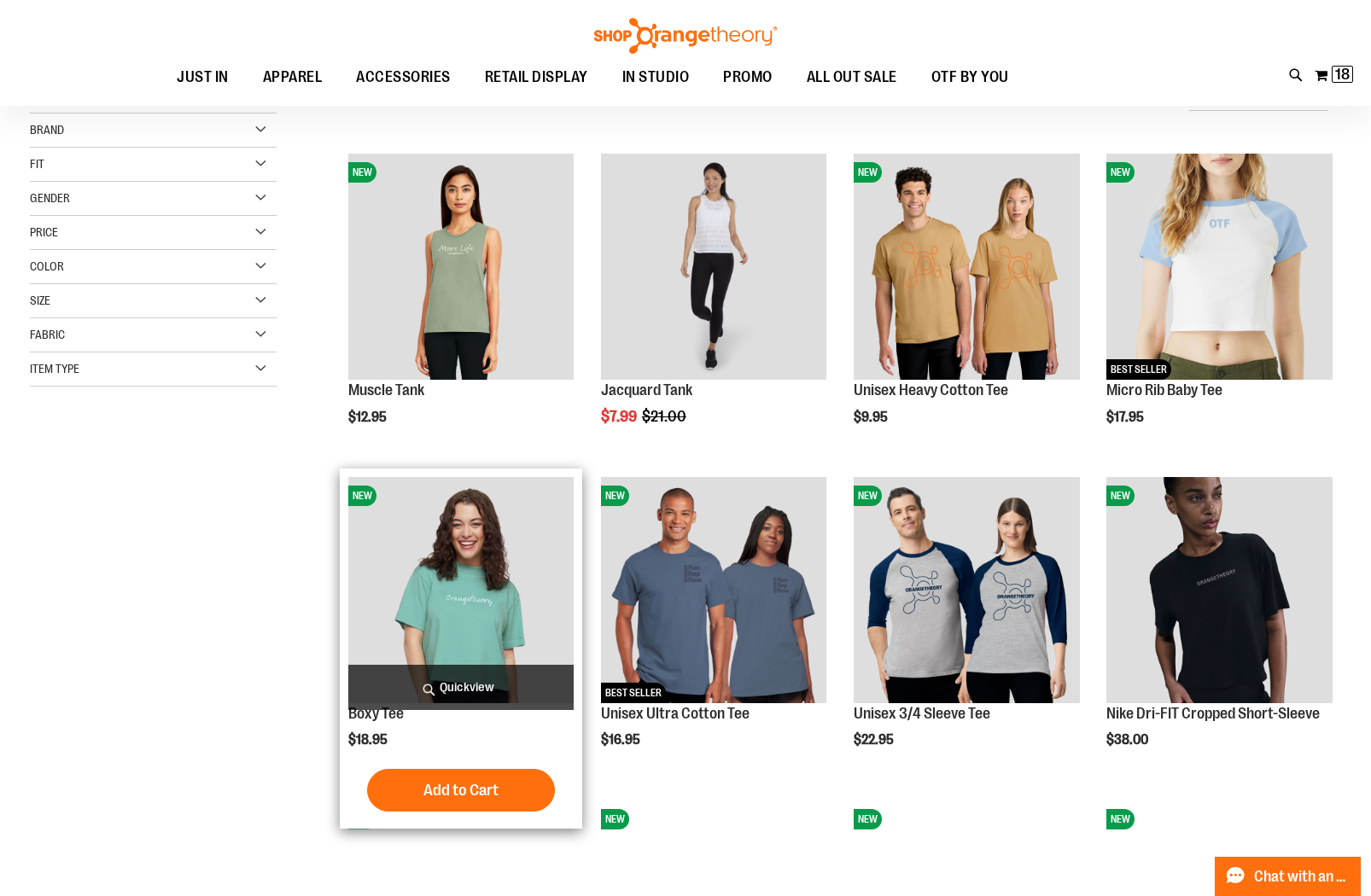
click at [503, 602] on img "product" at bounding box center [461, 589] width 226 height 226
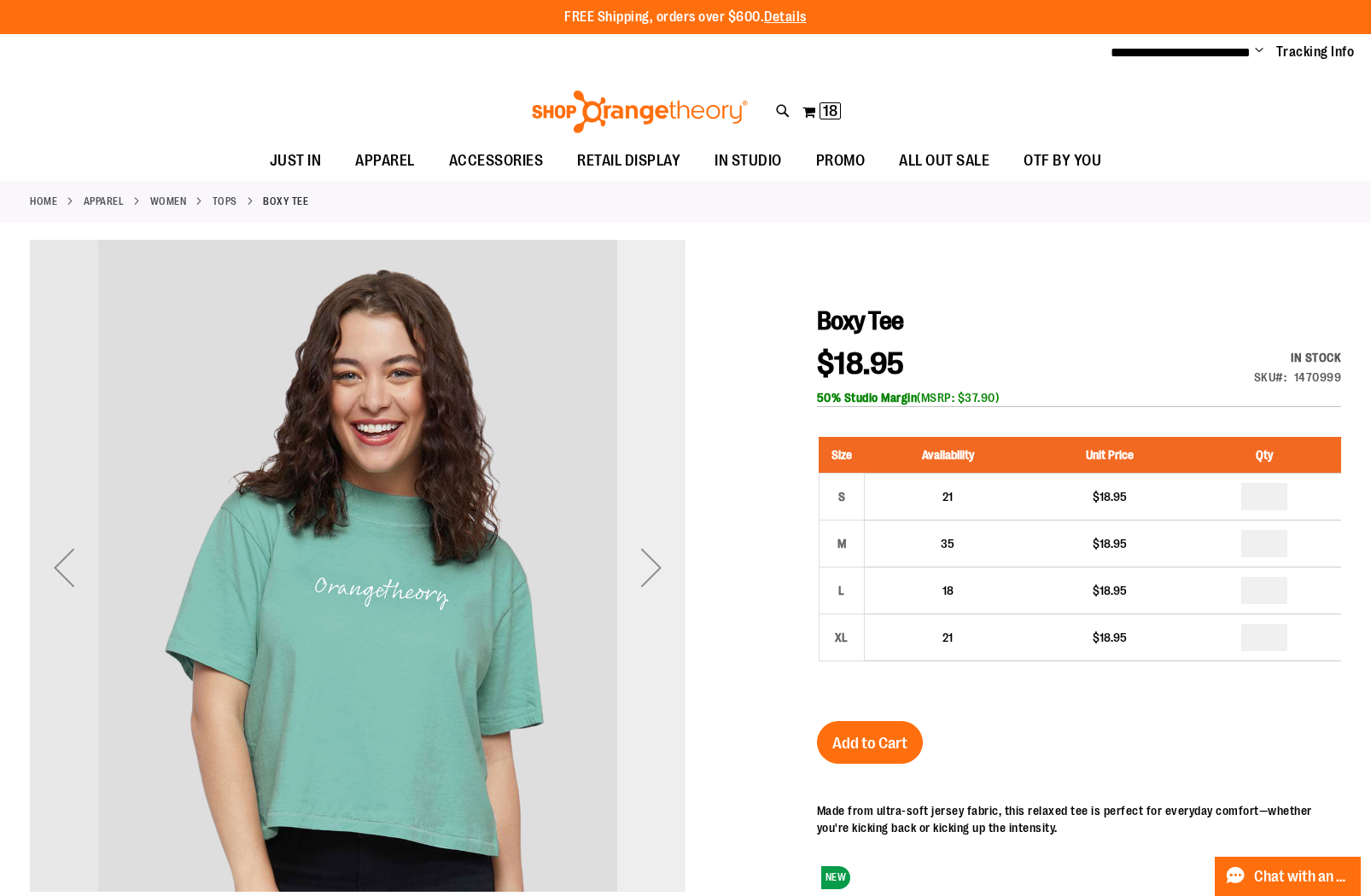
click at [660, 553] on div "Next" at bounding box center [651, 567] width 68 height 68
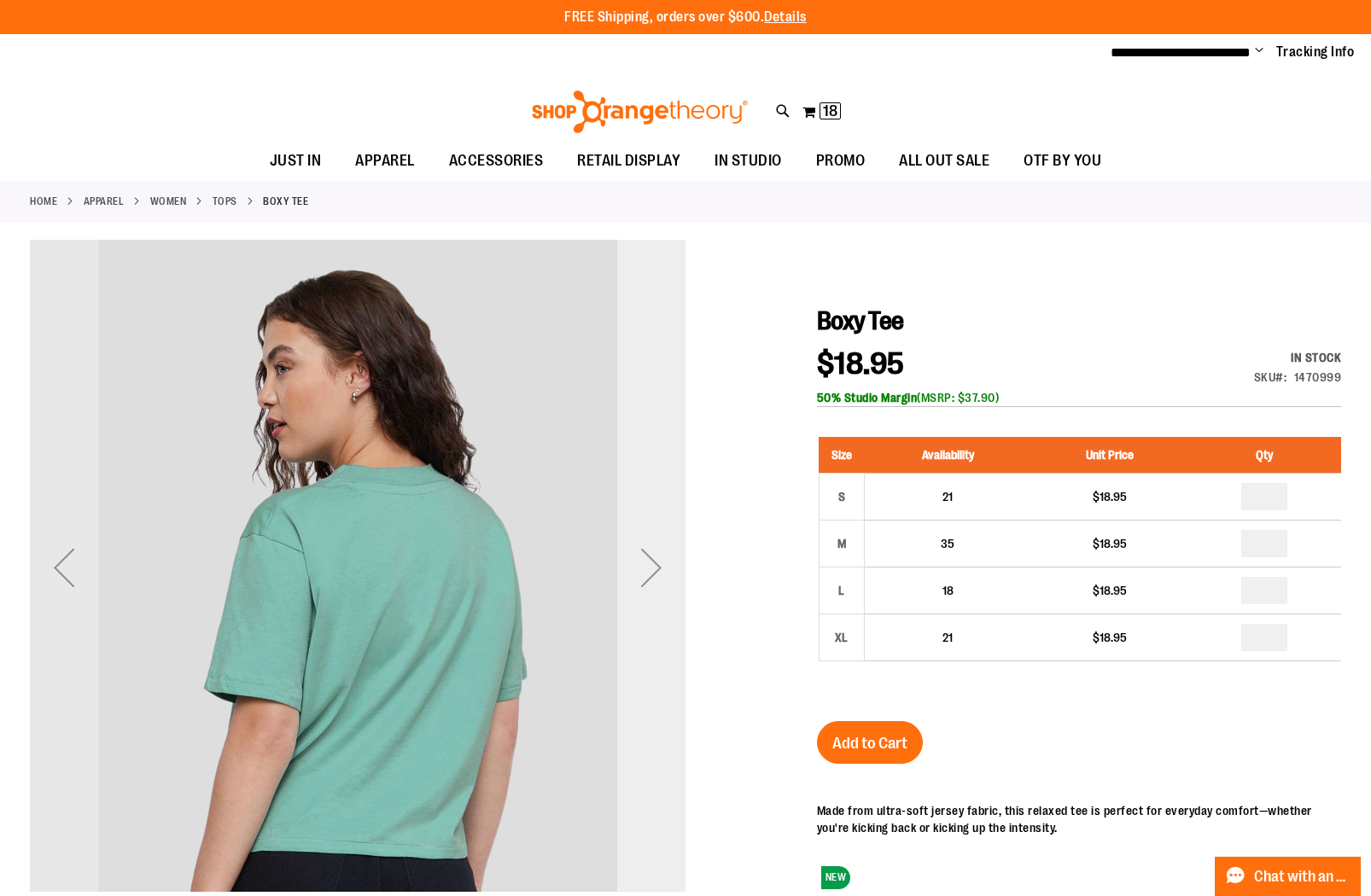
click at [659, 557] on div "Next" at bounding box center [651, 567] width 68 height 68
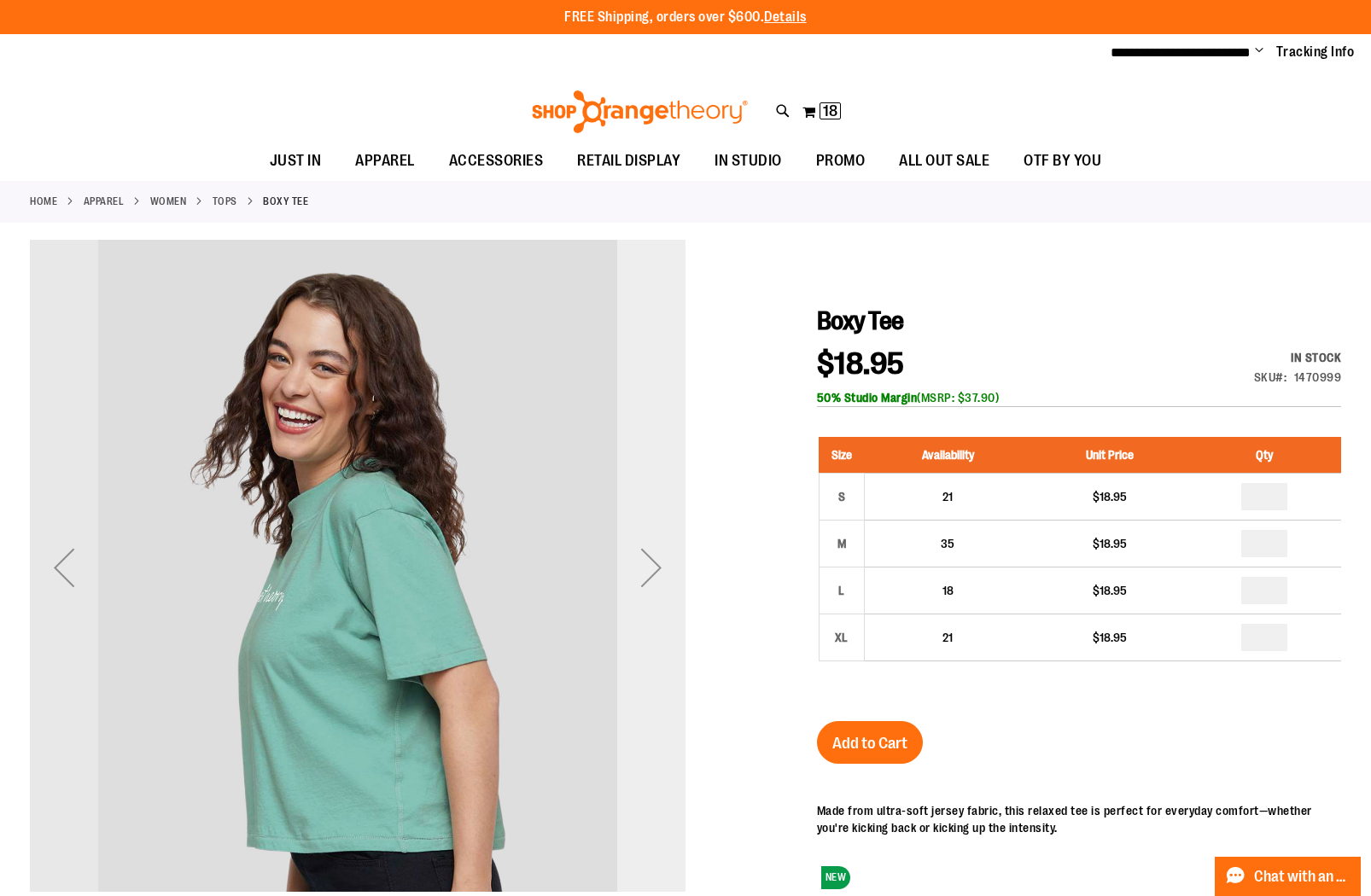
click at [659, 557] on div "Next" at bounding box center [651, 567] width 68 height 68
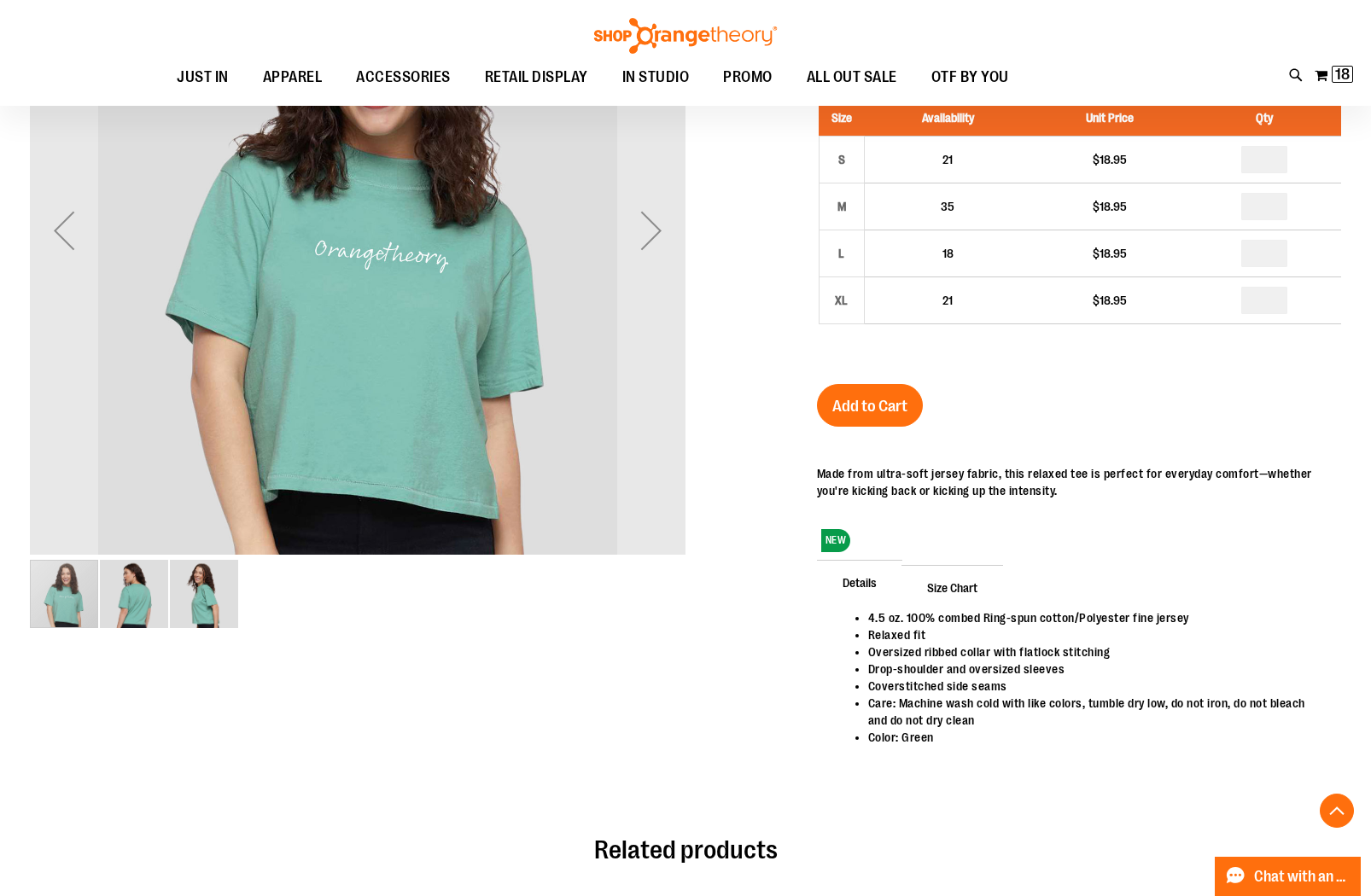
scroll to position [338, 0]
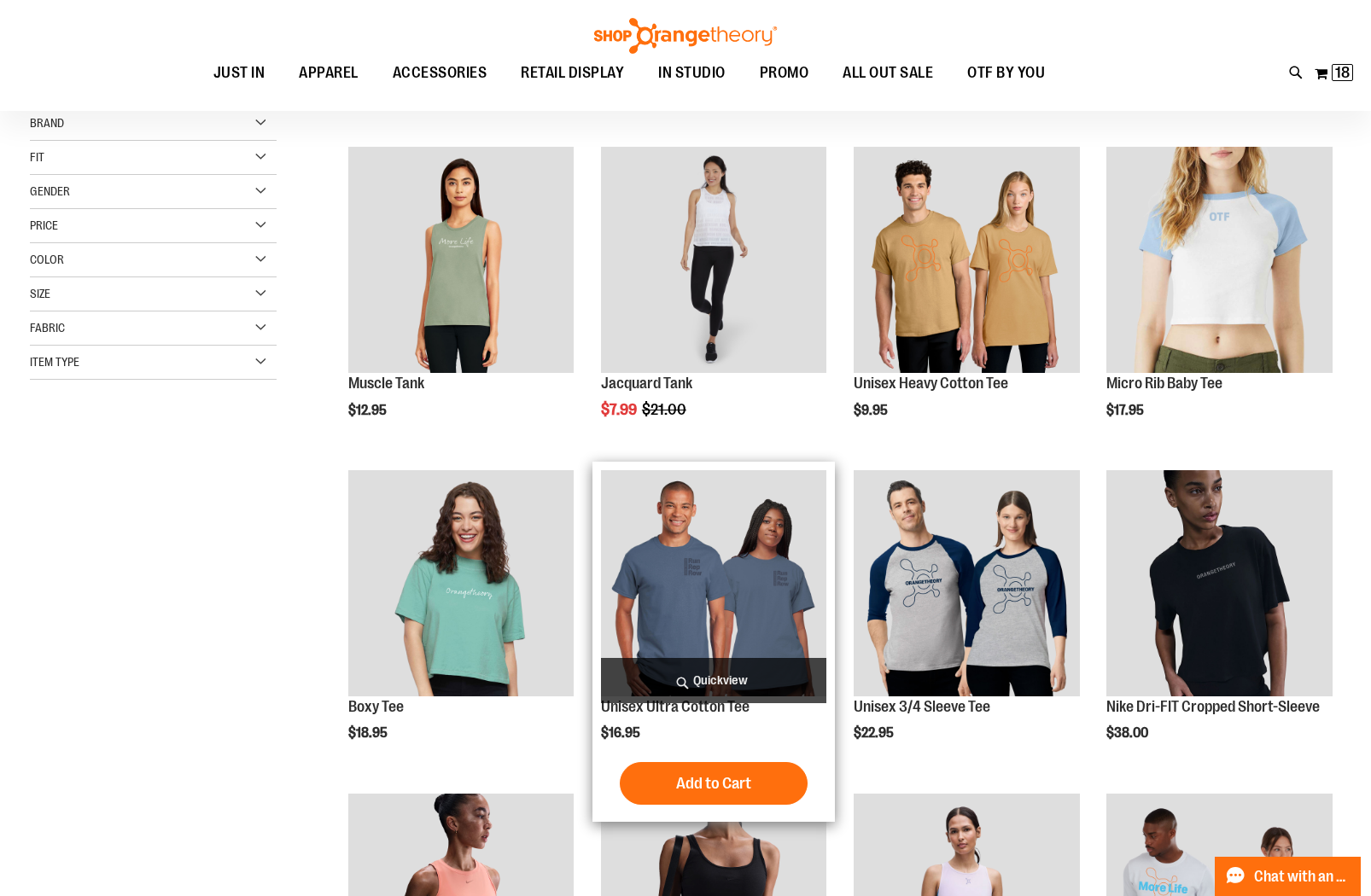
scroll to position [6, 0]
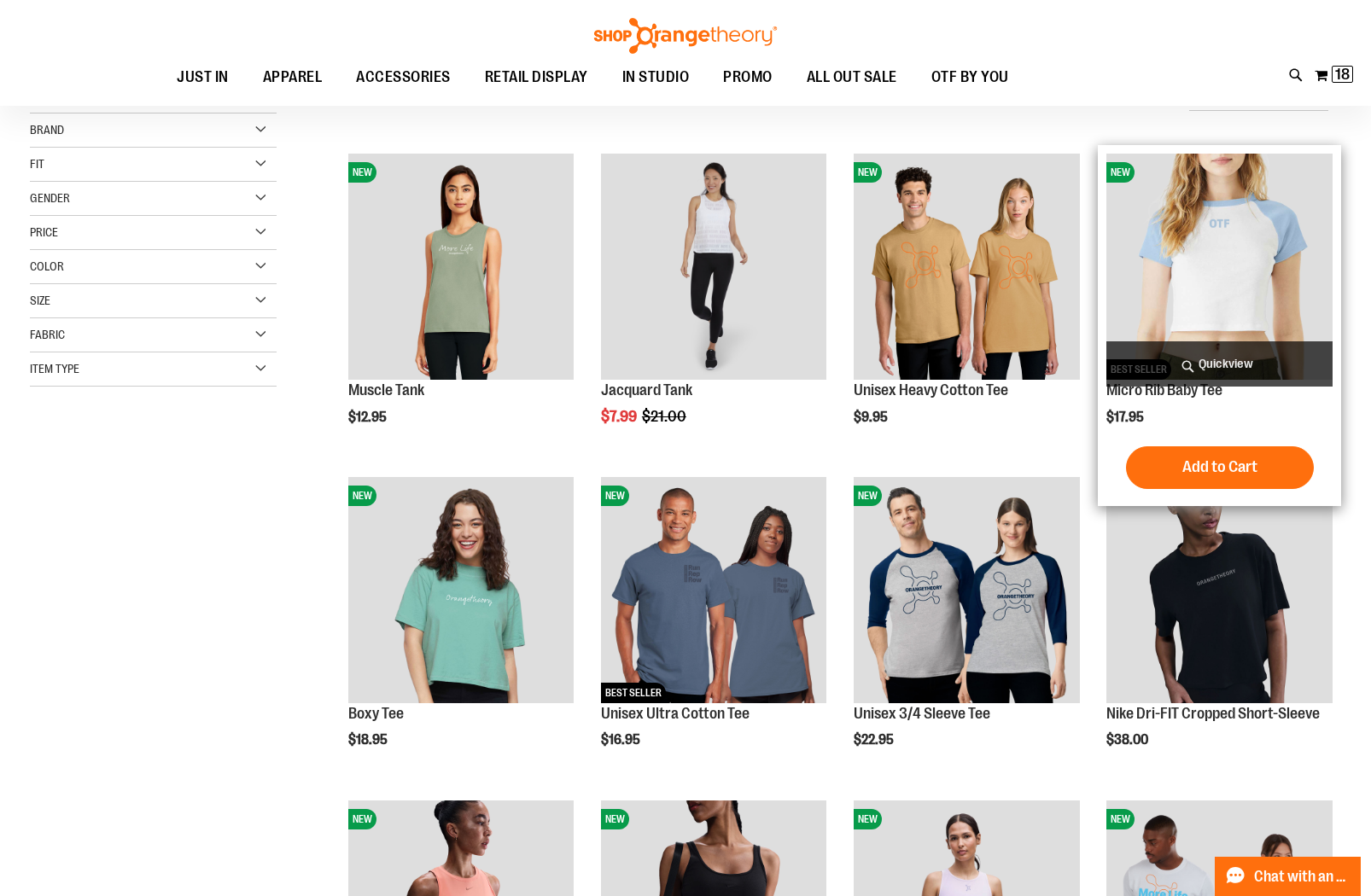
click at [1219, 250] on img "product" at bounding box center [1219, 266] width 226 height 226
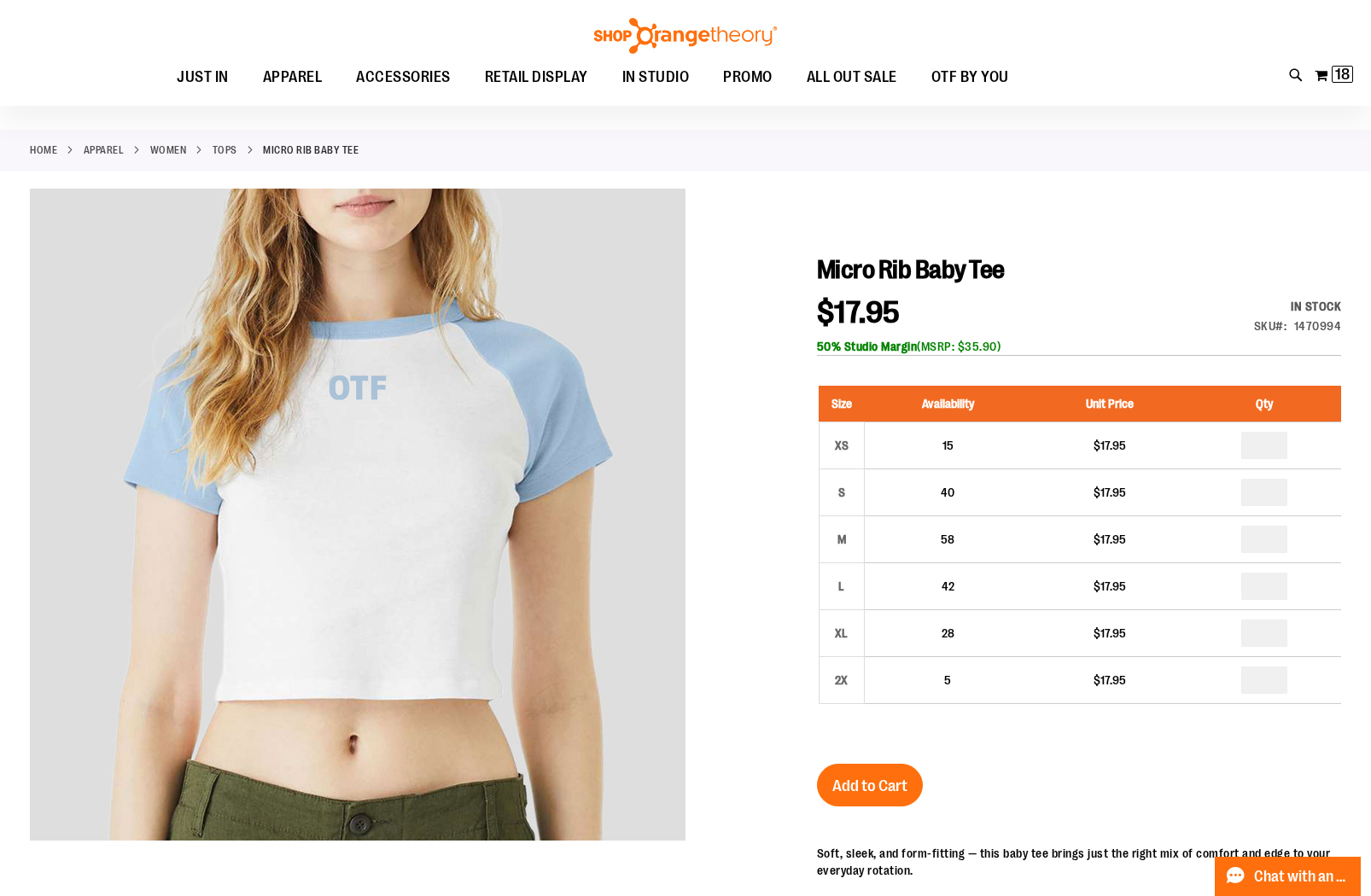
scroll to position [58, 0]
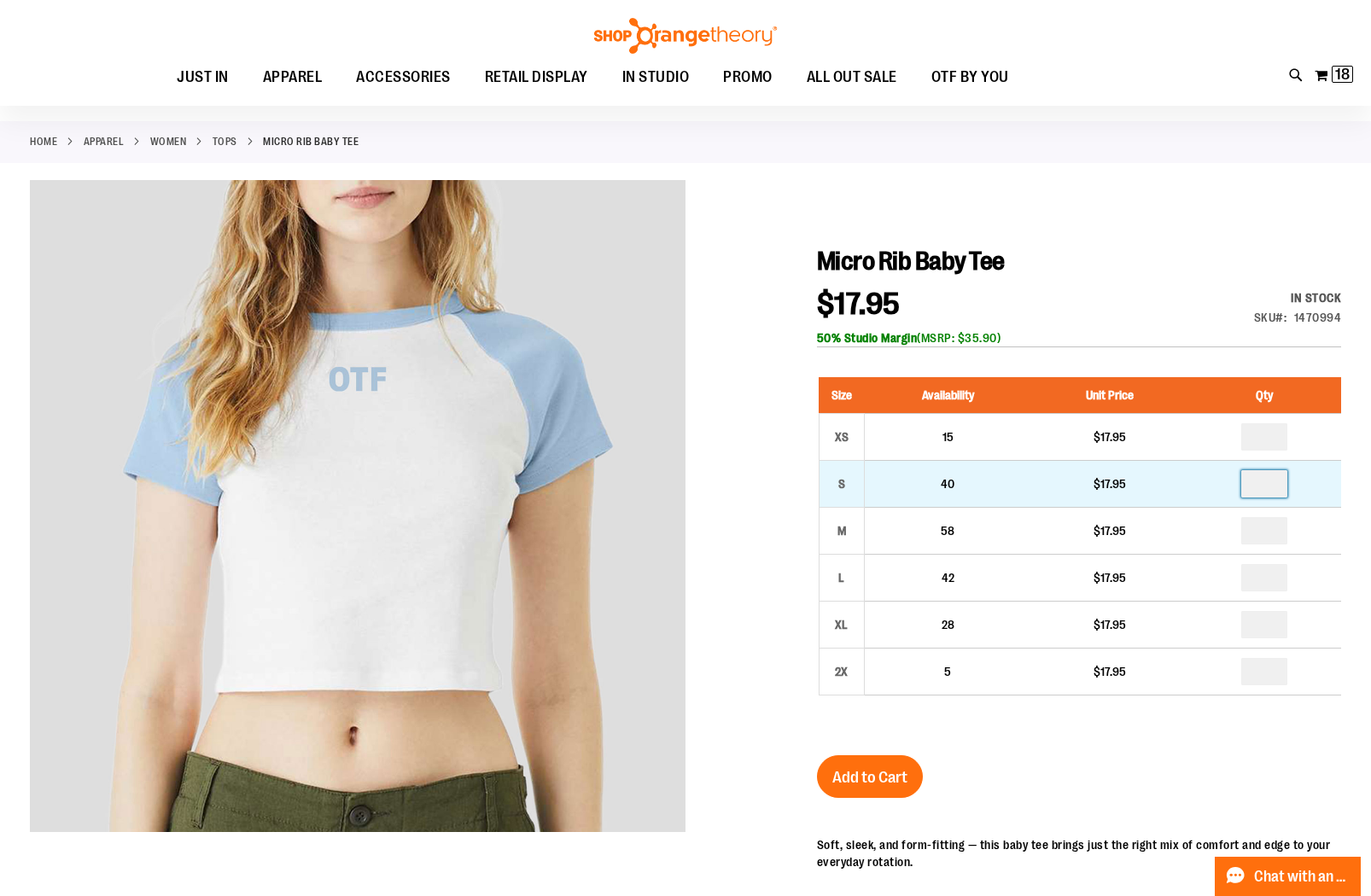
click at [1275, 485] on input "number" at bounding box center [1264, 484] width 46 height 28
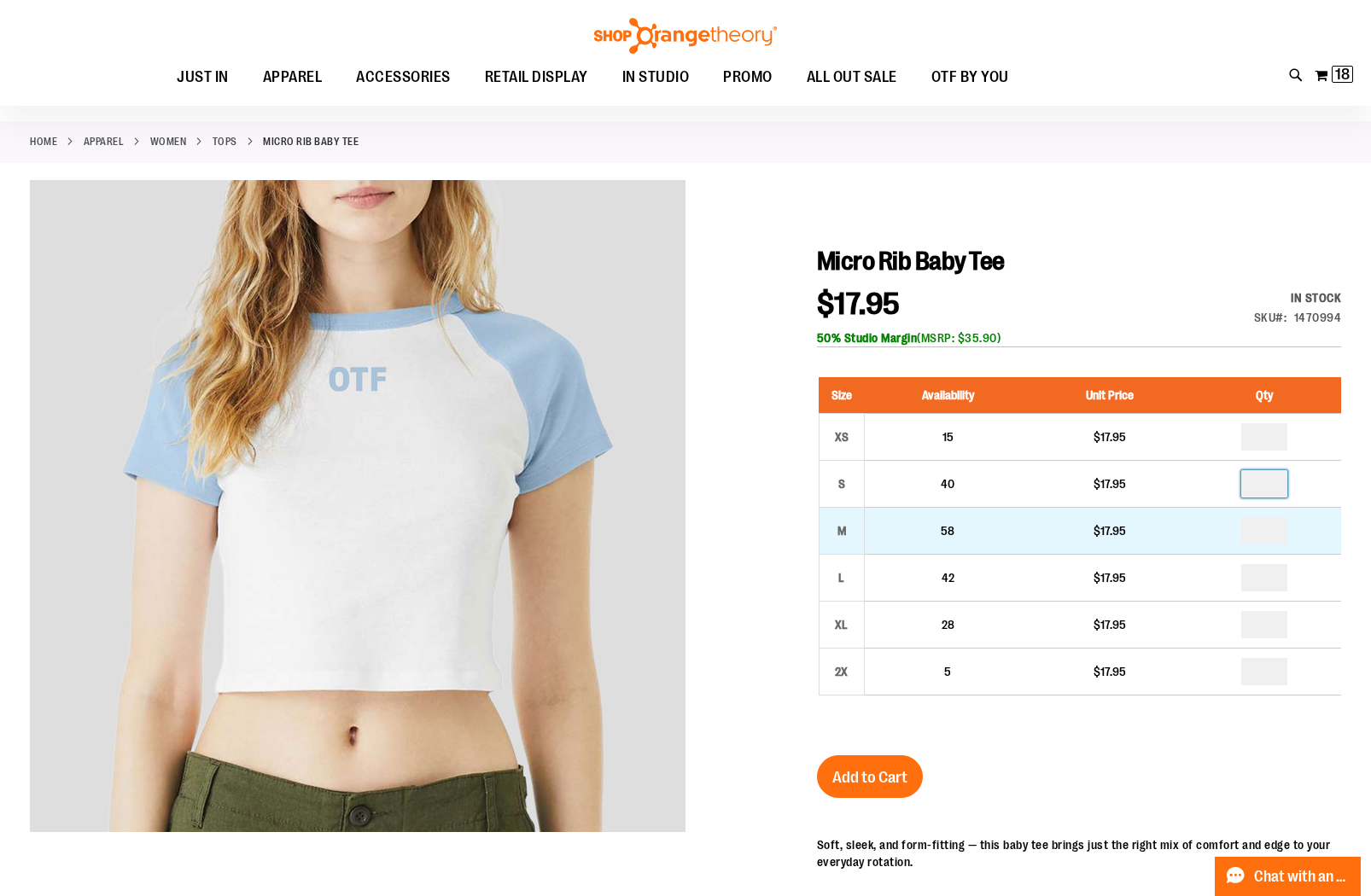
type input "*"
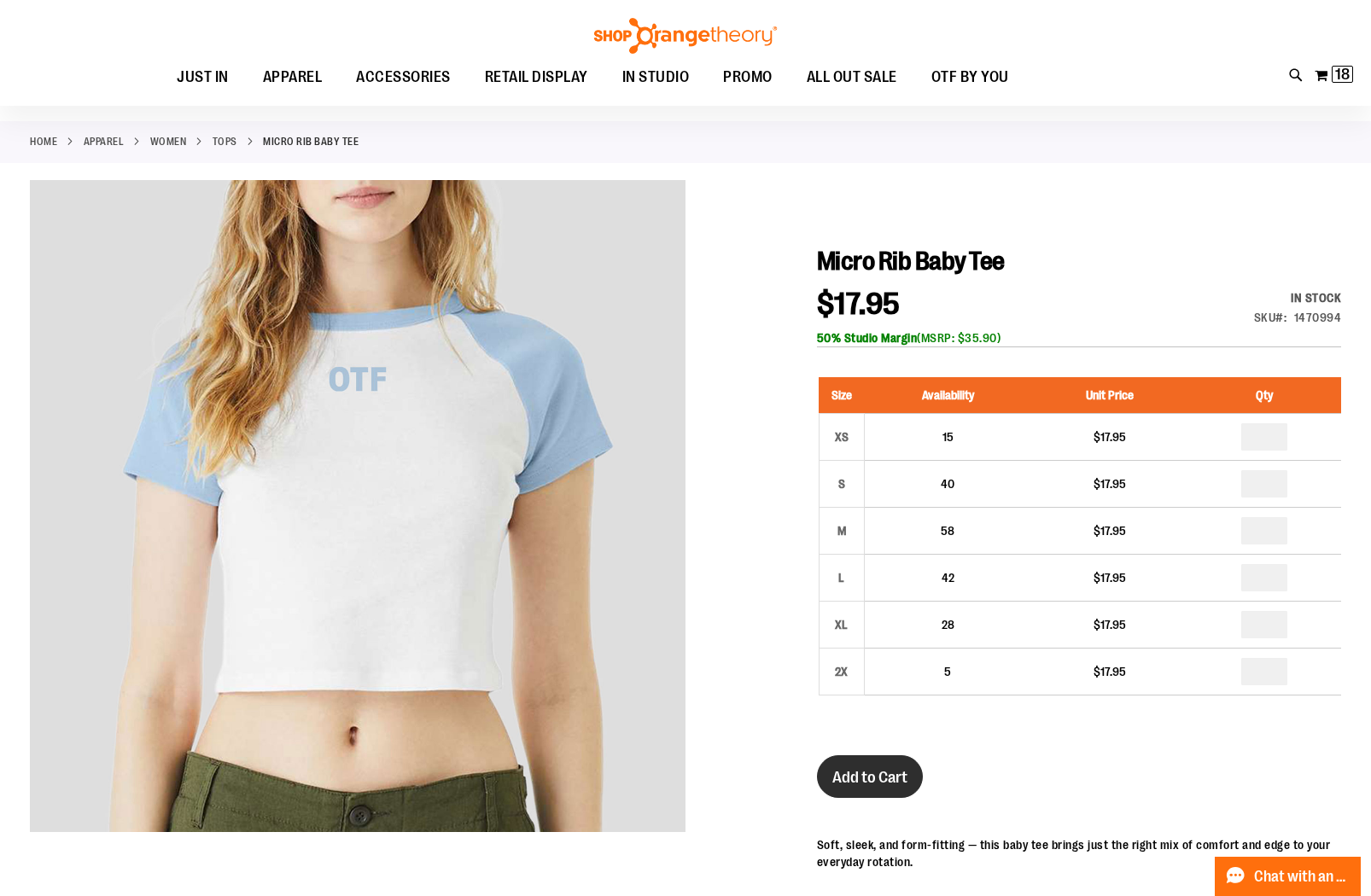
click at [854, 784] on span "Add to Cart" at bounding box center [871, 777] width 76 height 18
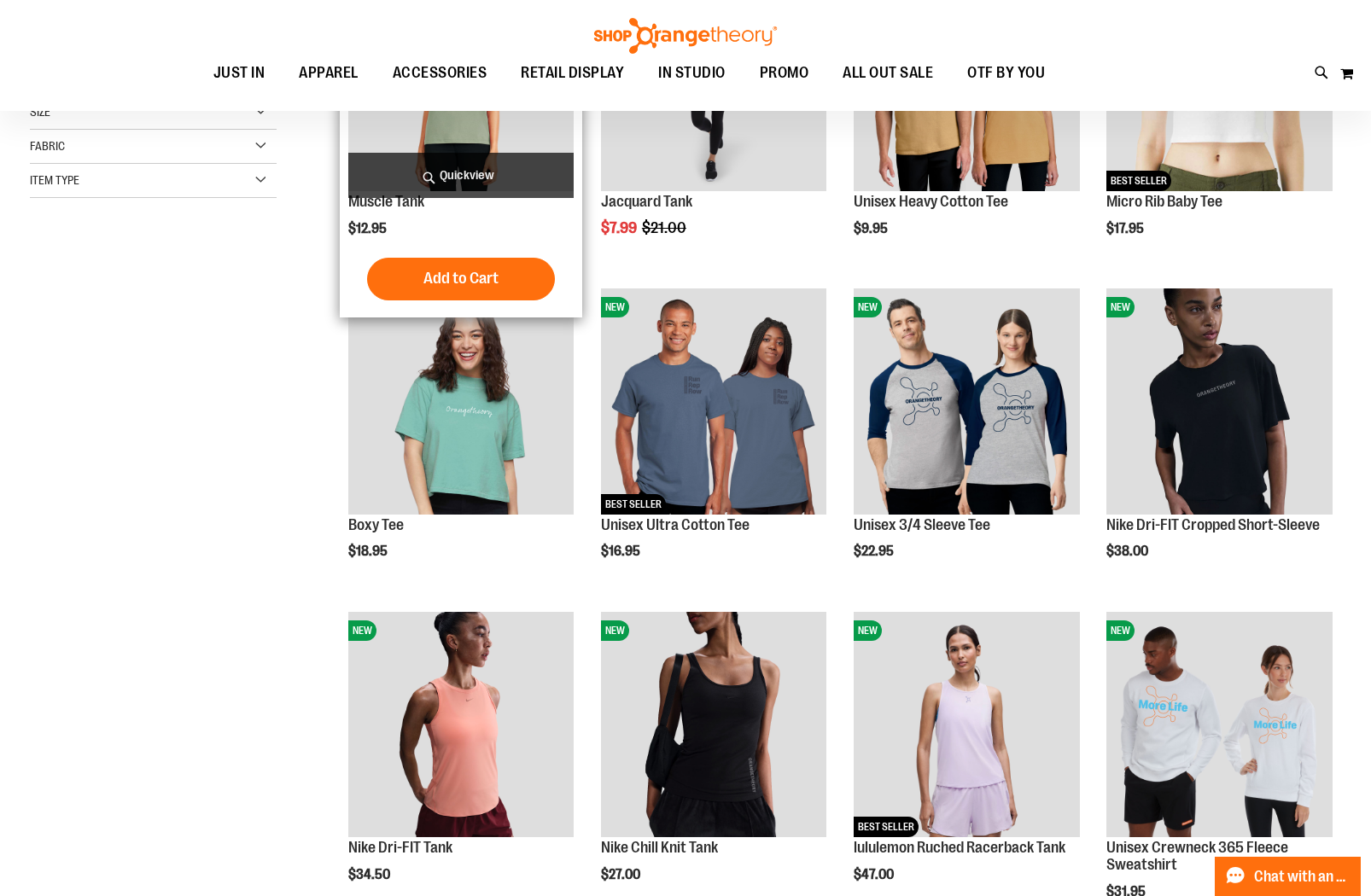
scroll to position [6, 0]
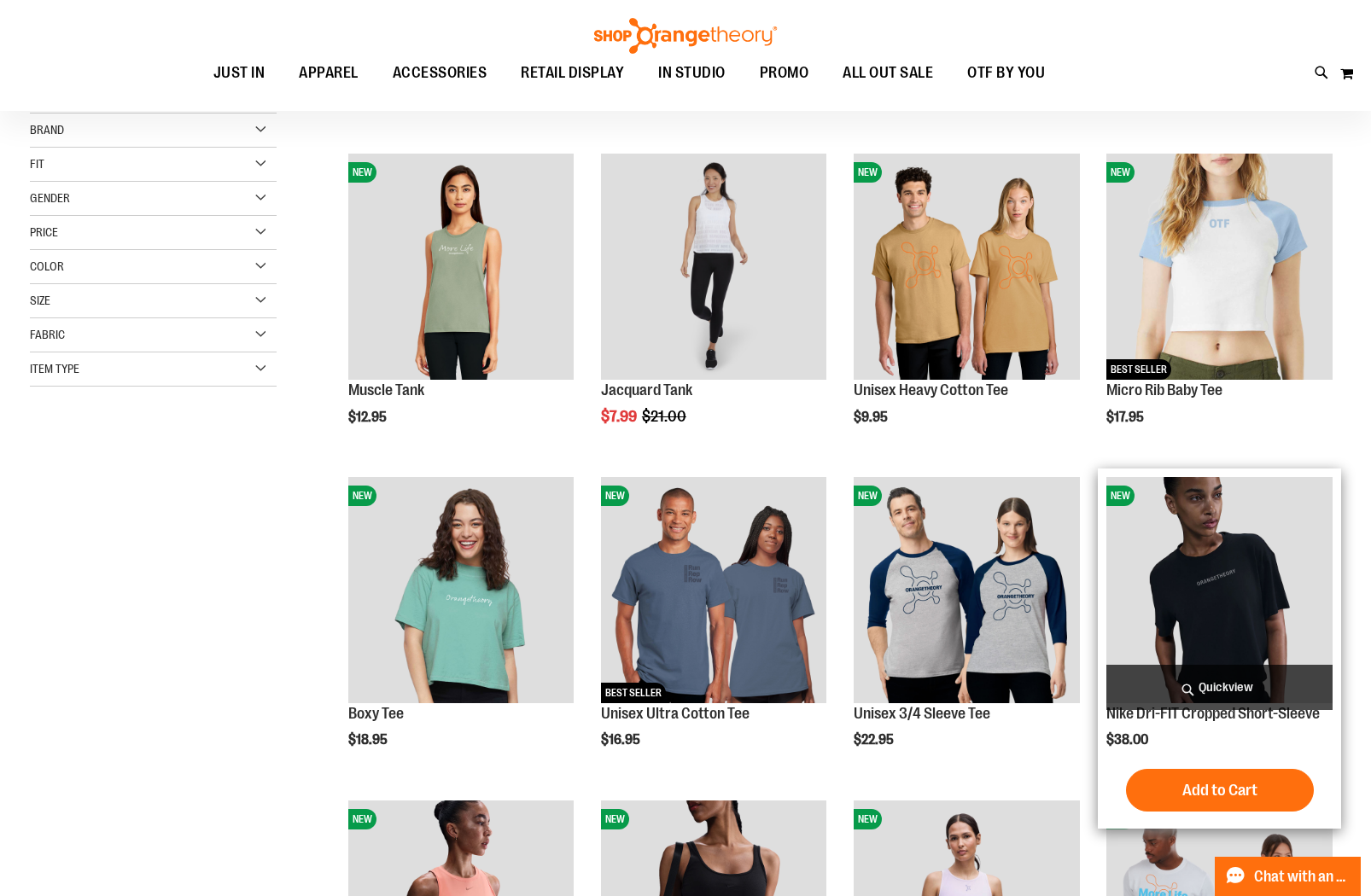
click at [1243, 569] on img "product" at bounding box center [1219, 589] width 226 height 226
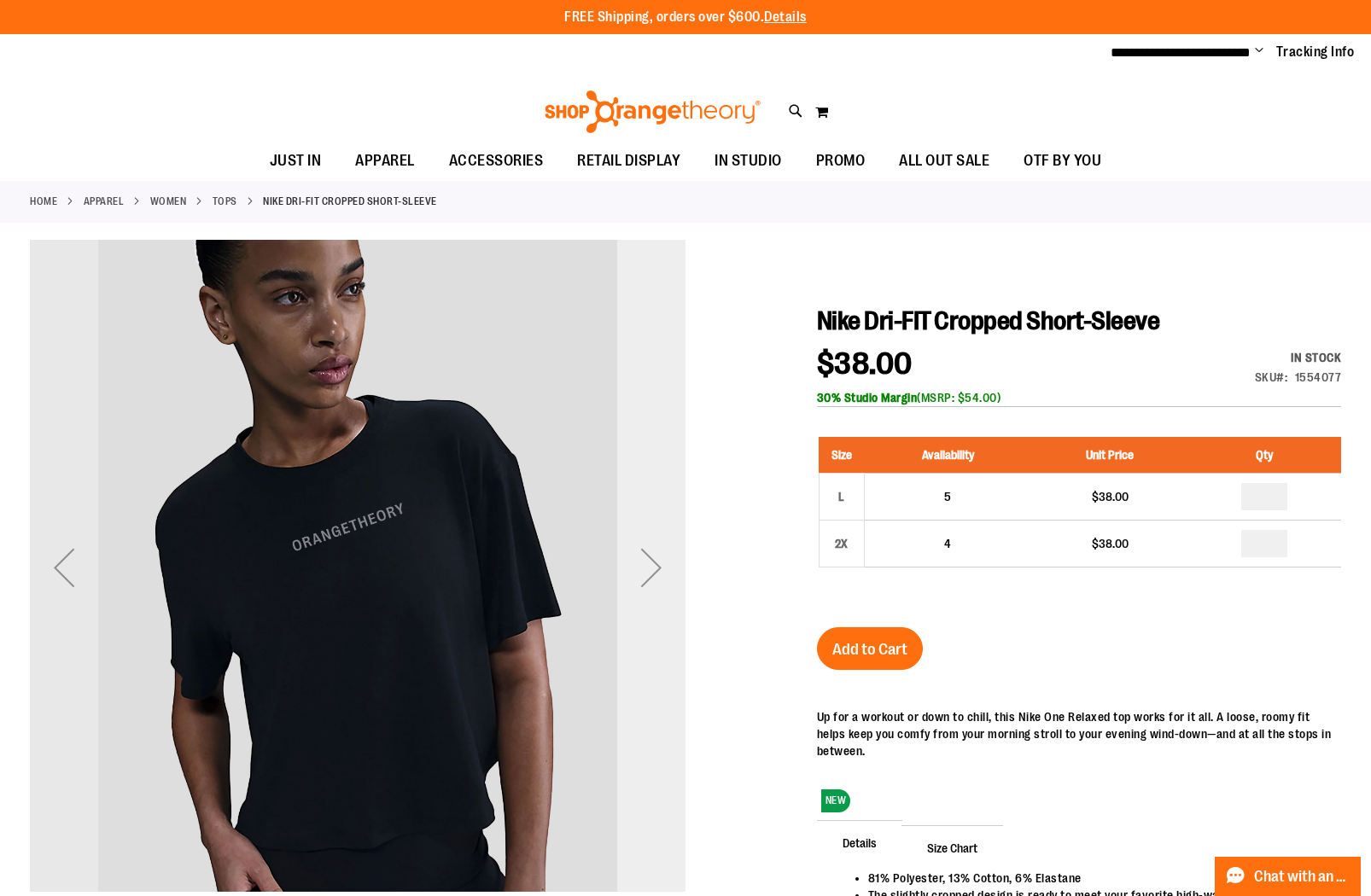
click at [658, 565] on div "Next" at bounding box center [651, 567] width 68 height 68
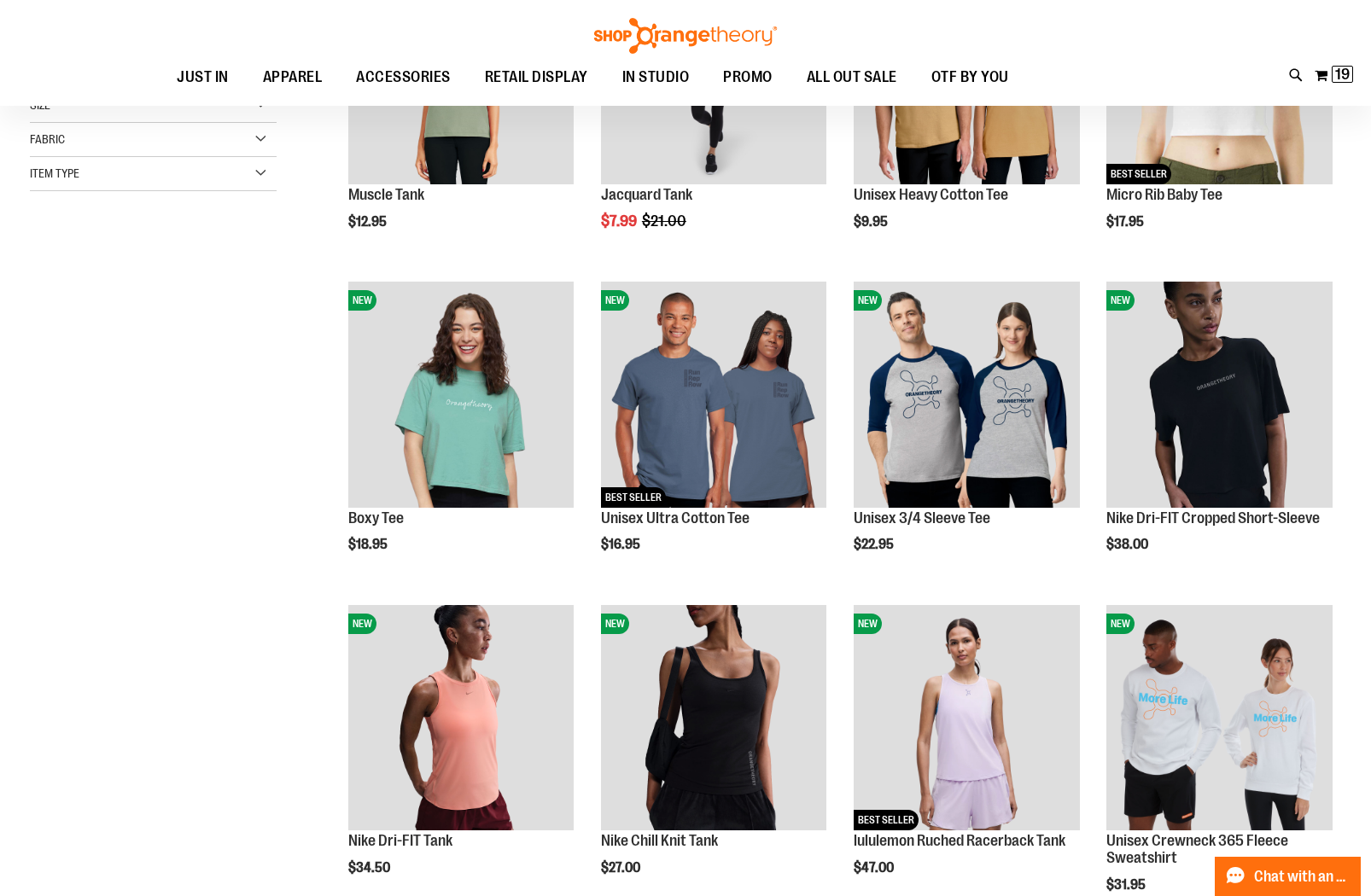
scroll to position [6, 0]
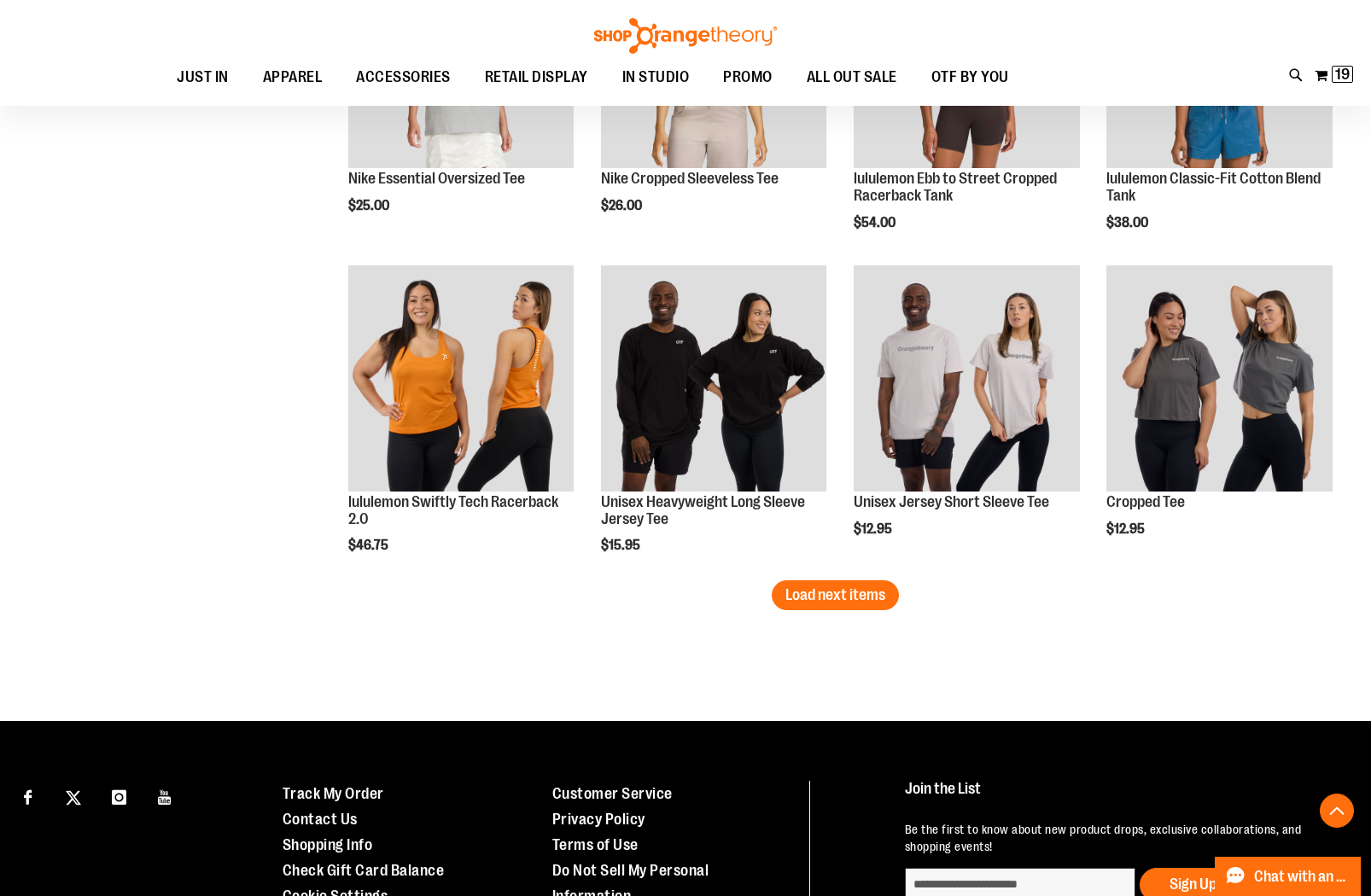
scroll to position [2475, 0]
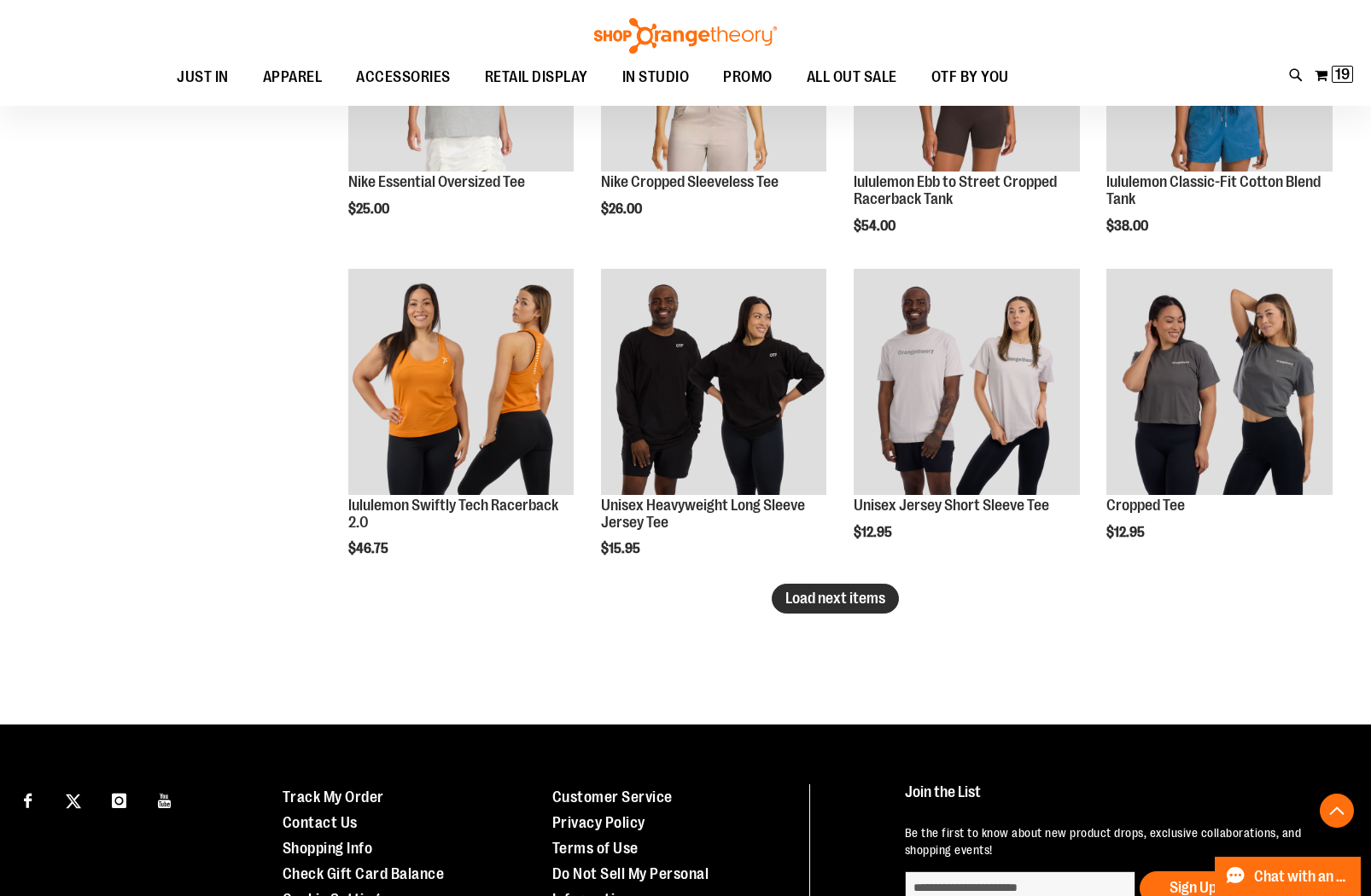
click at [822, 603] on span "Load next items" at bounding box center [836, 598] width 100 height 17
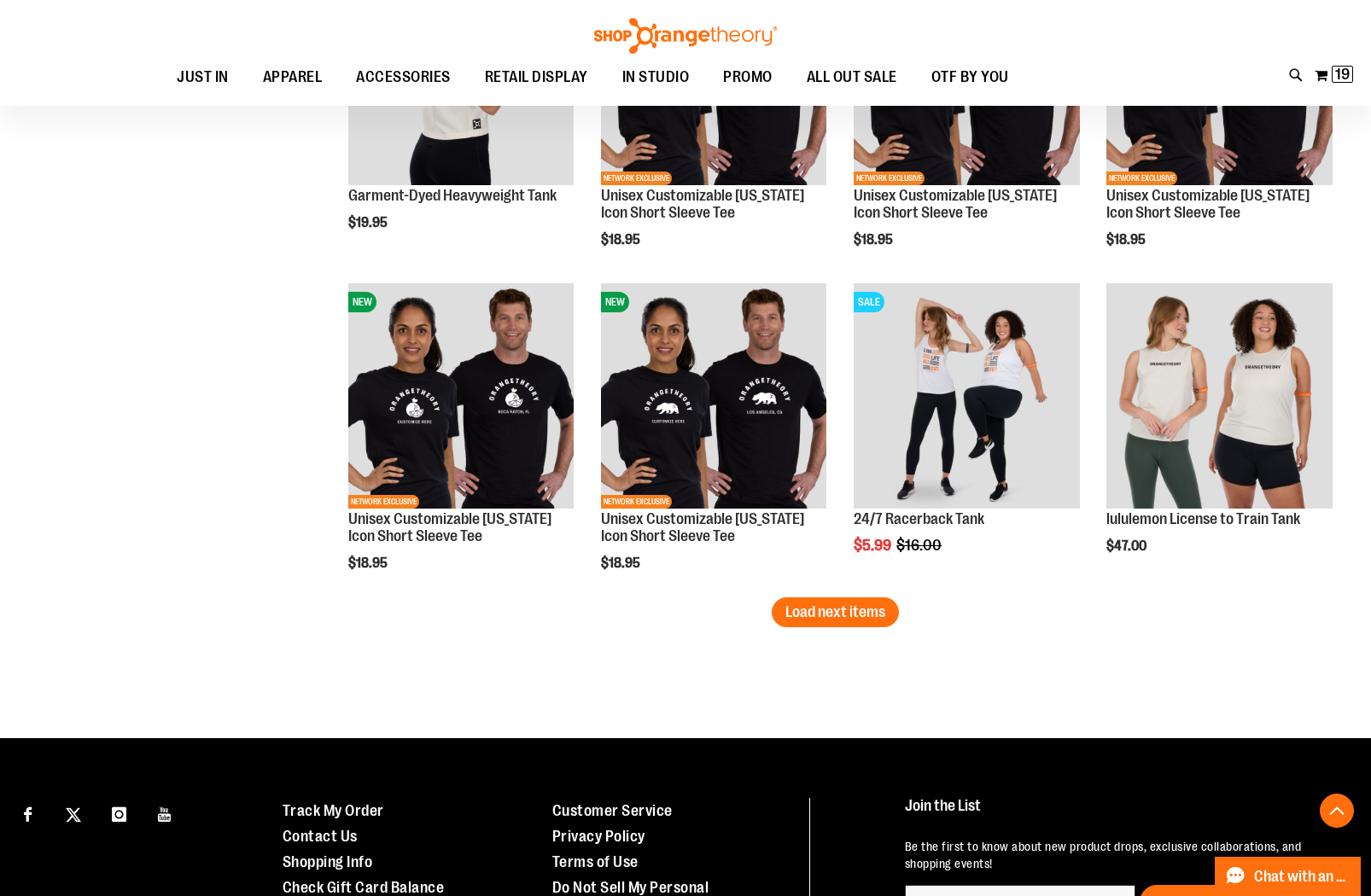
scroll to position [3433, 0]
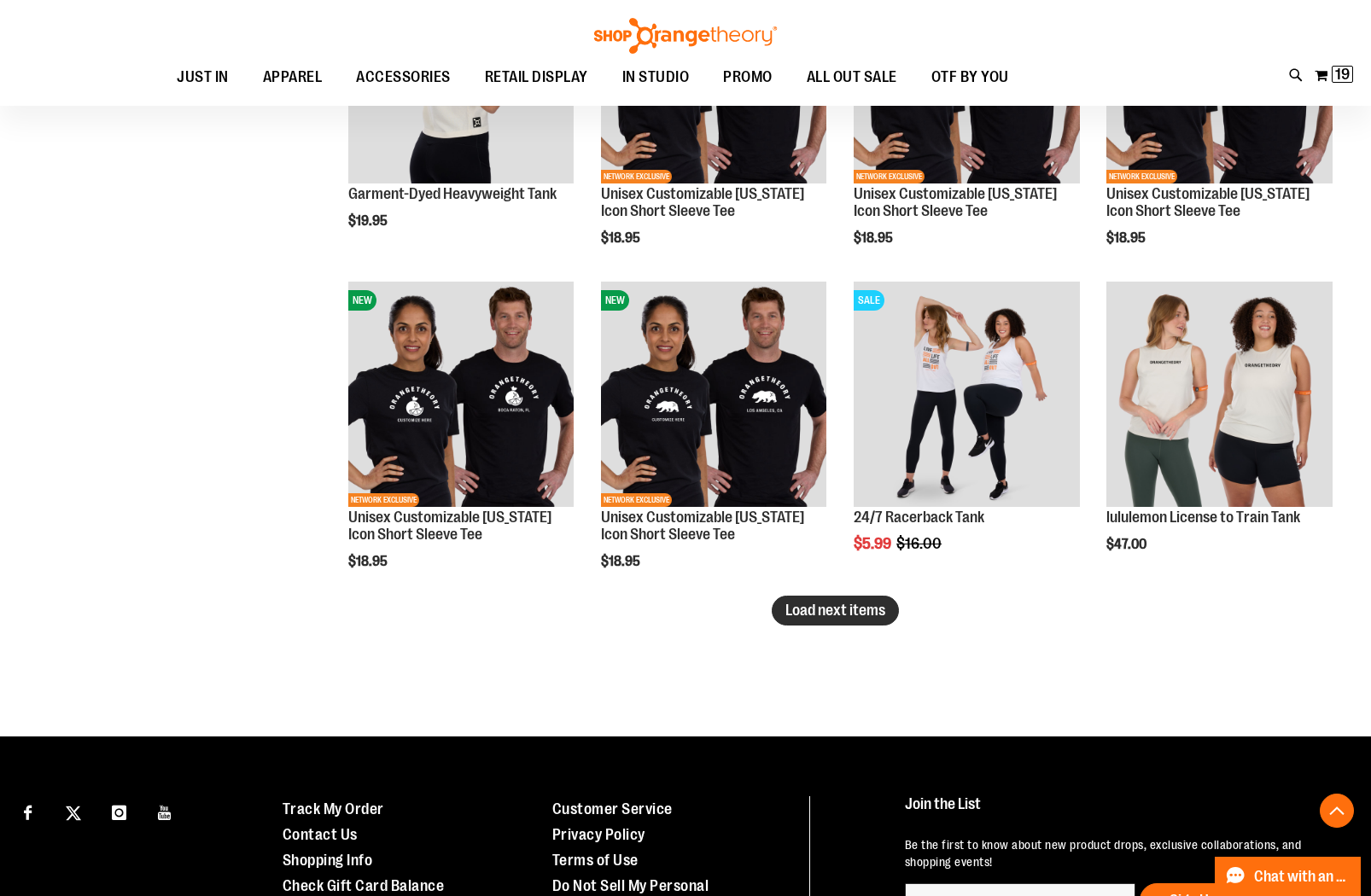
click at [868, 611] on span "Load next items" at bounding box center [836, 610] width 100 height 17
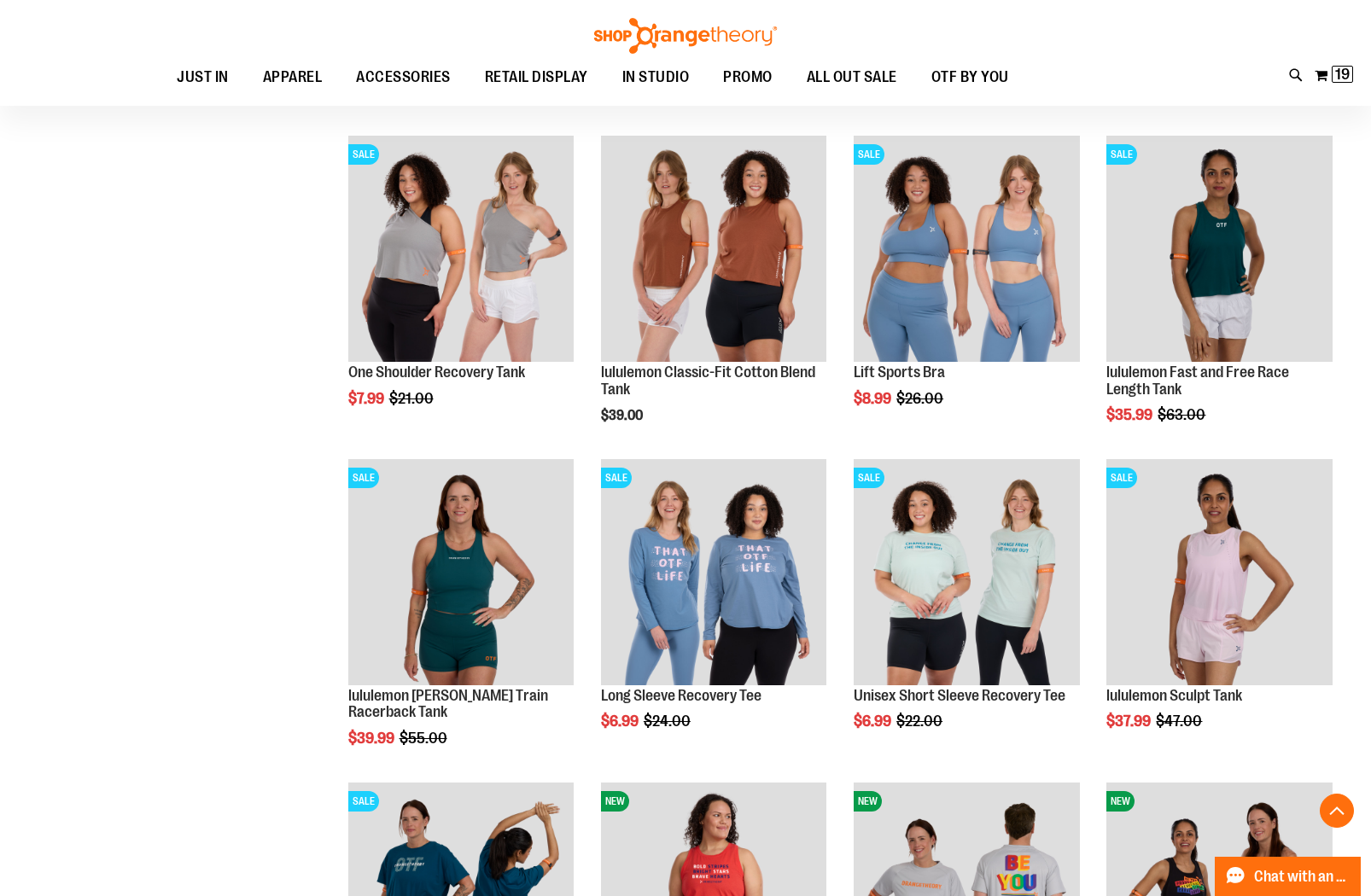
scroll to position [3928, 0]
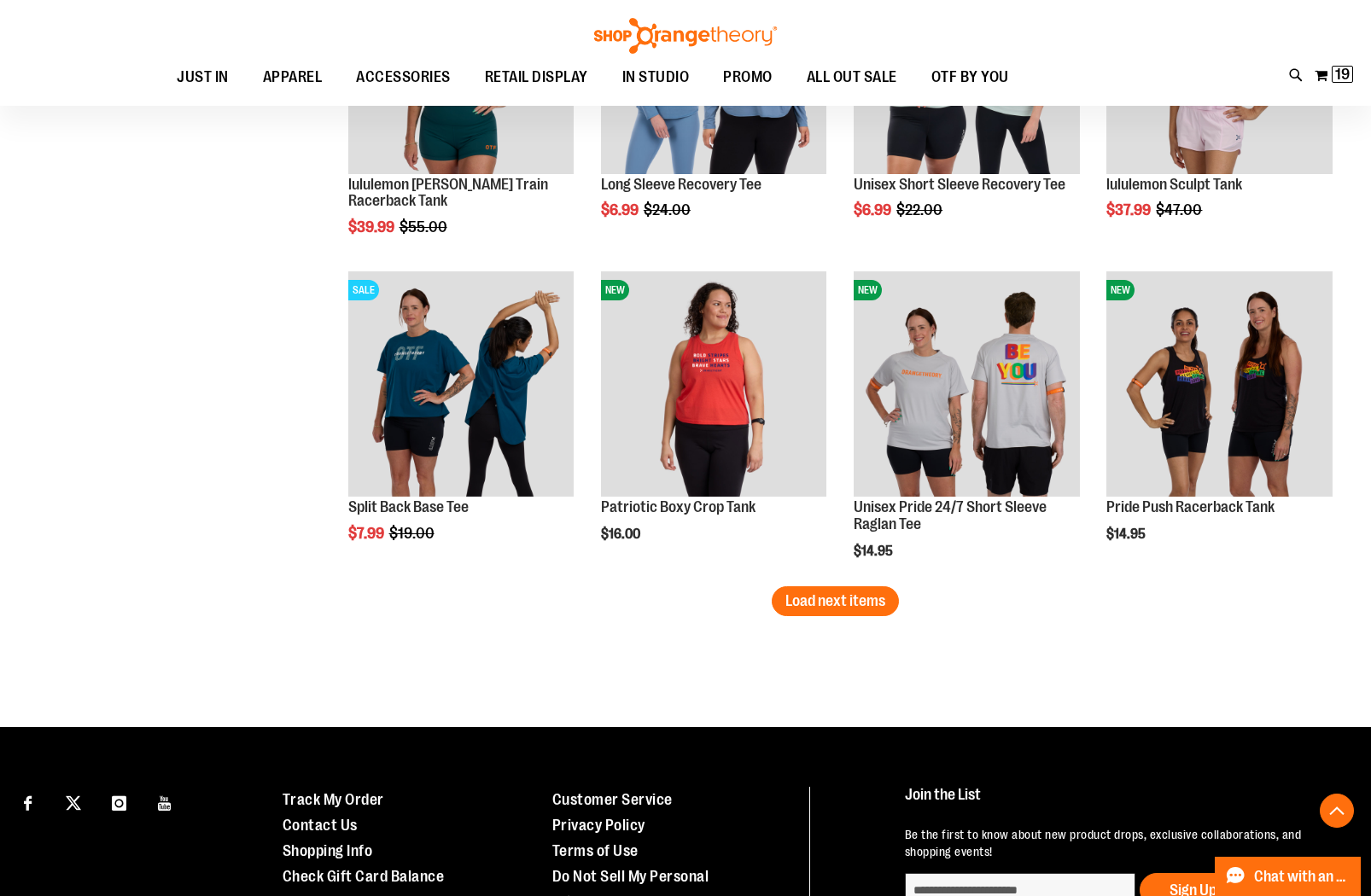
click at [826, 602] on span "Load next items" at bounding box center [836, 600] width 100 height 17
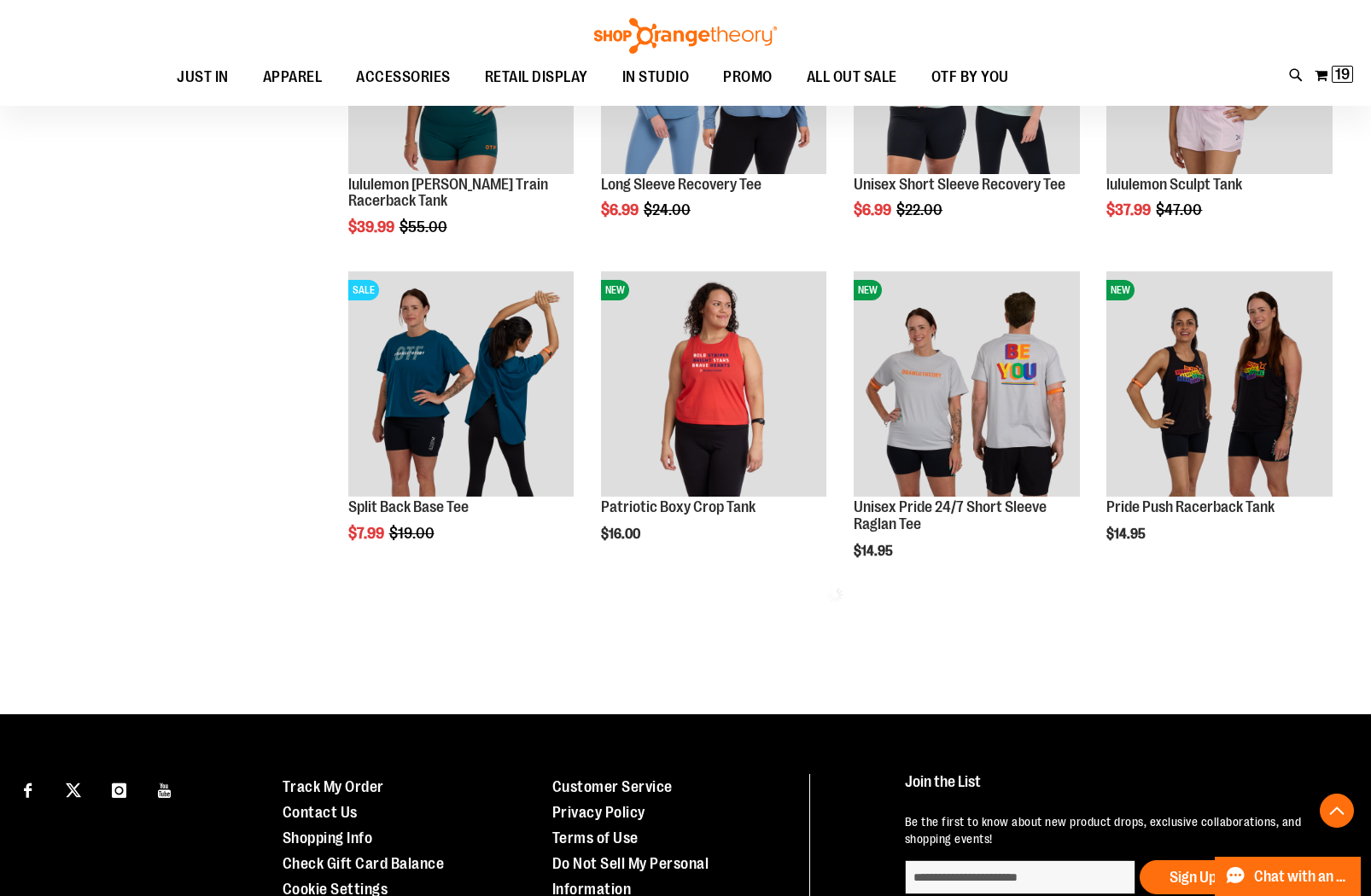
scroll to position [4412, 0]
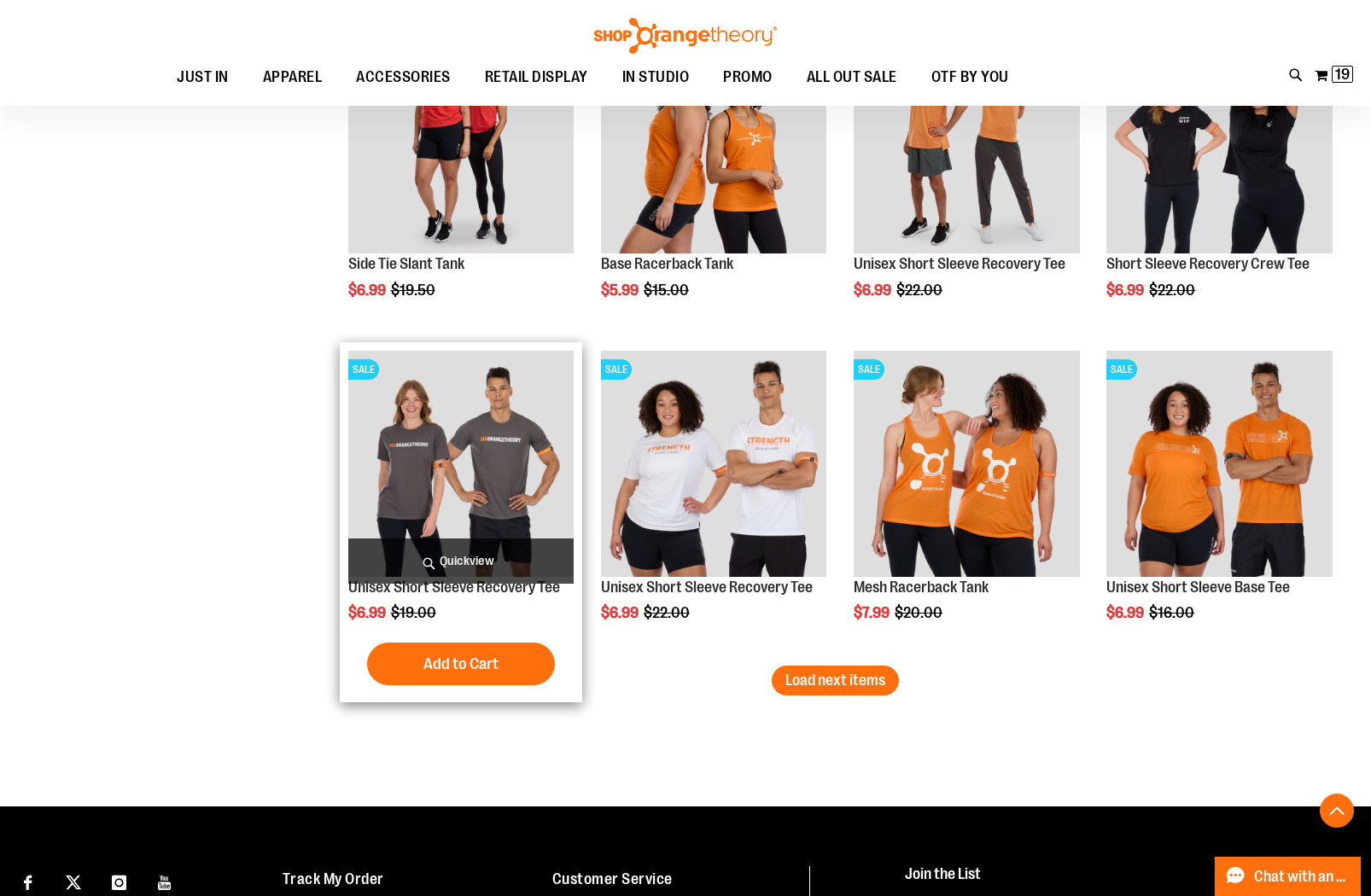
scroll to position [5306, 0]
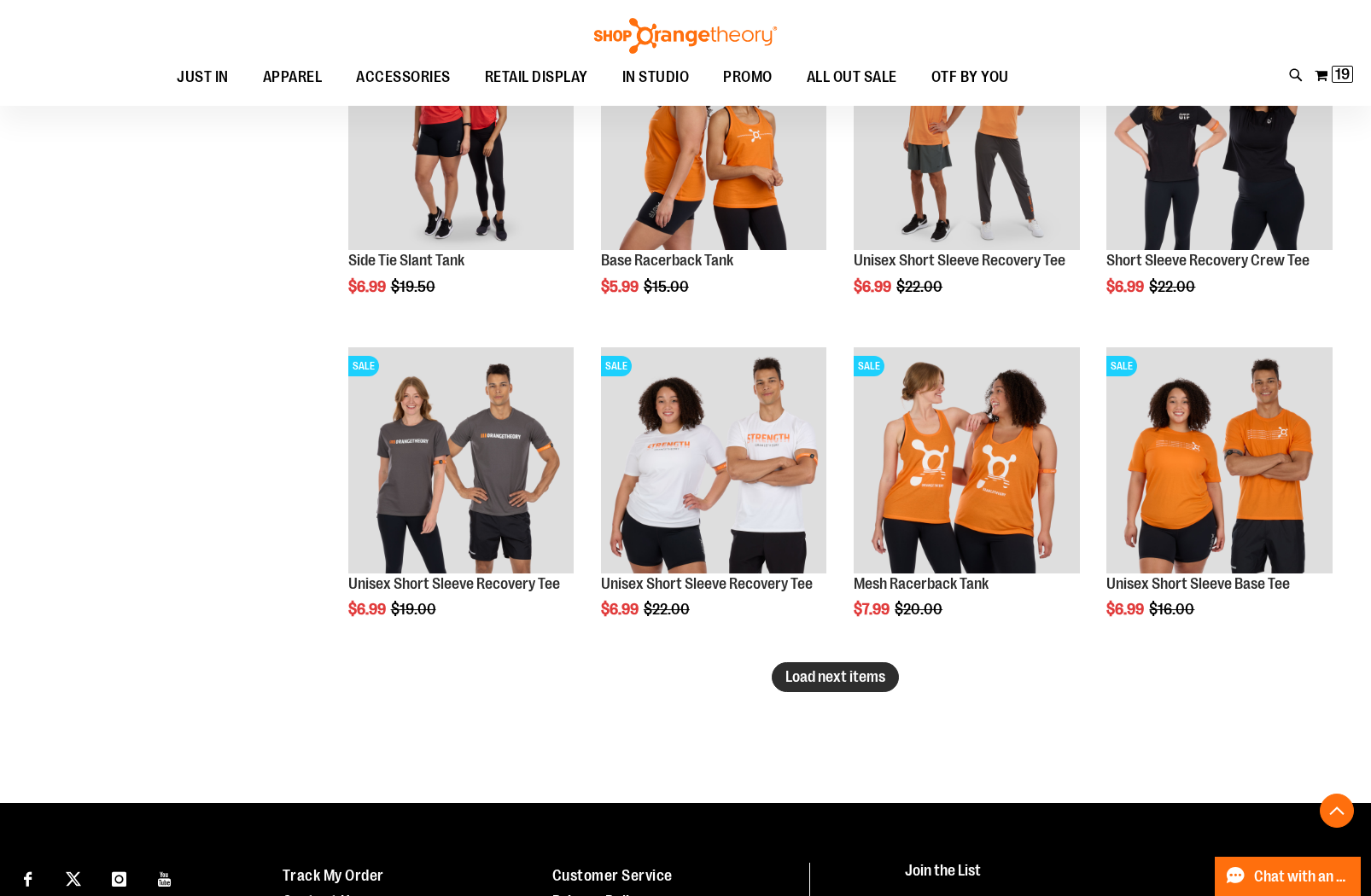
click at [845, 665] on button "Load next items" at bounding box center [836, 677] width 127 height 29
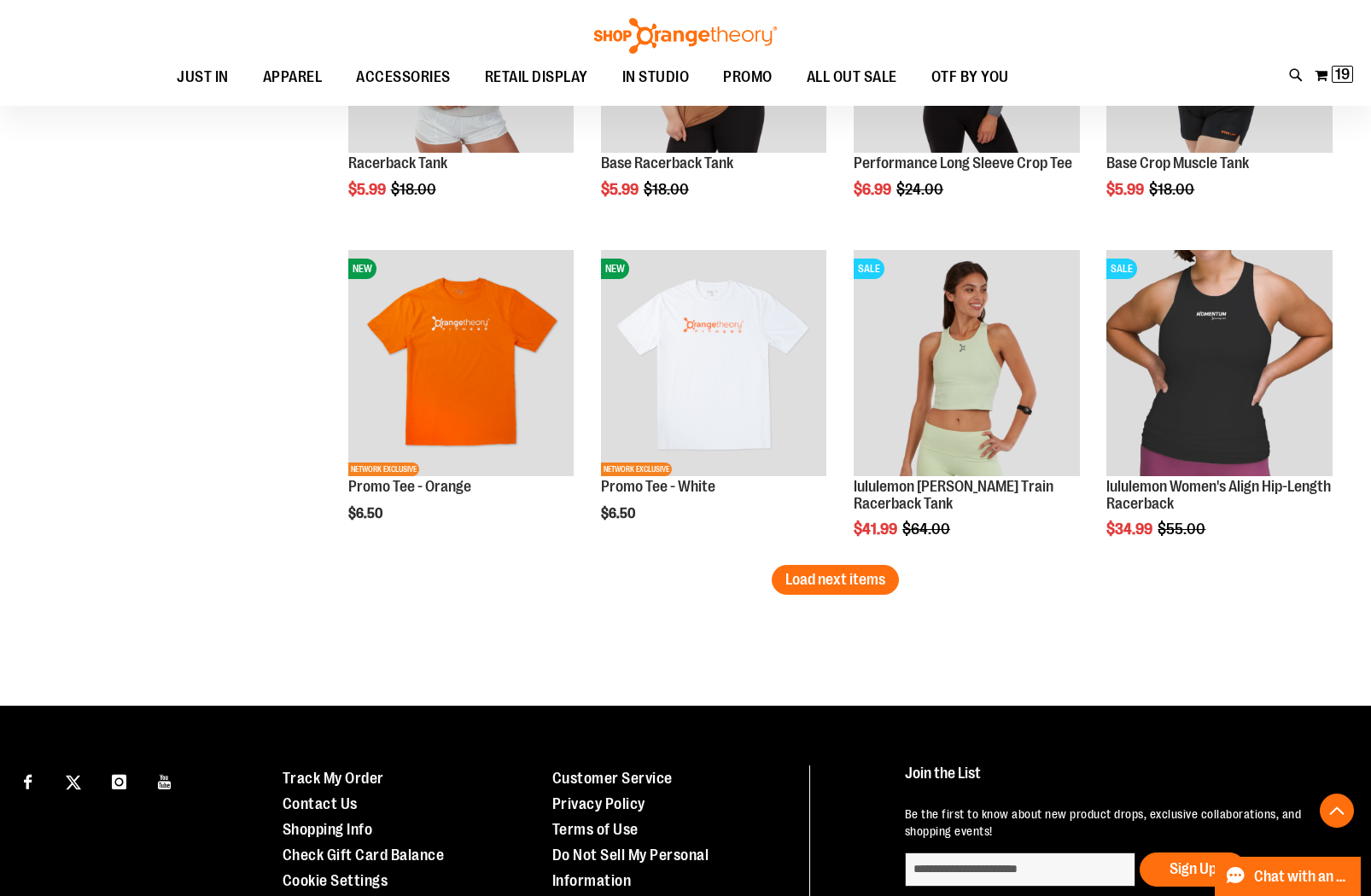
scroll to position [6378, 0]
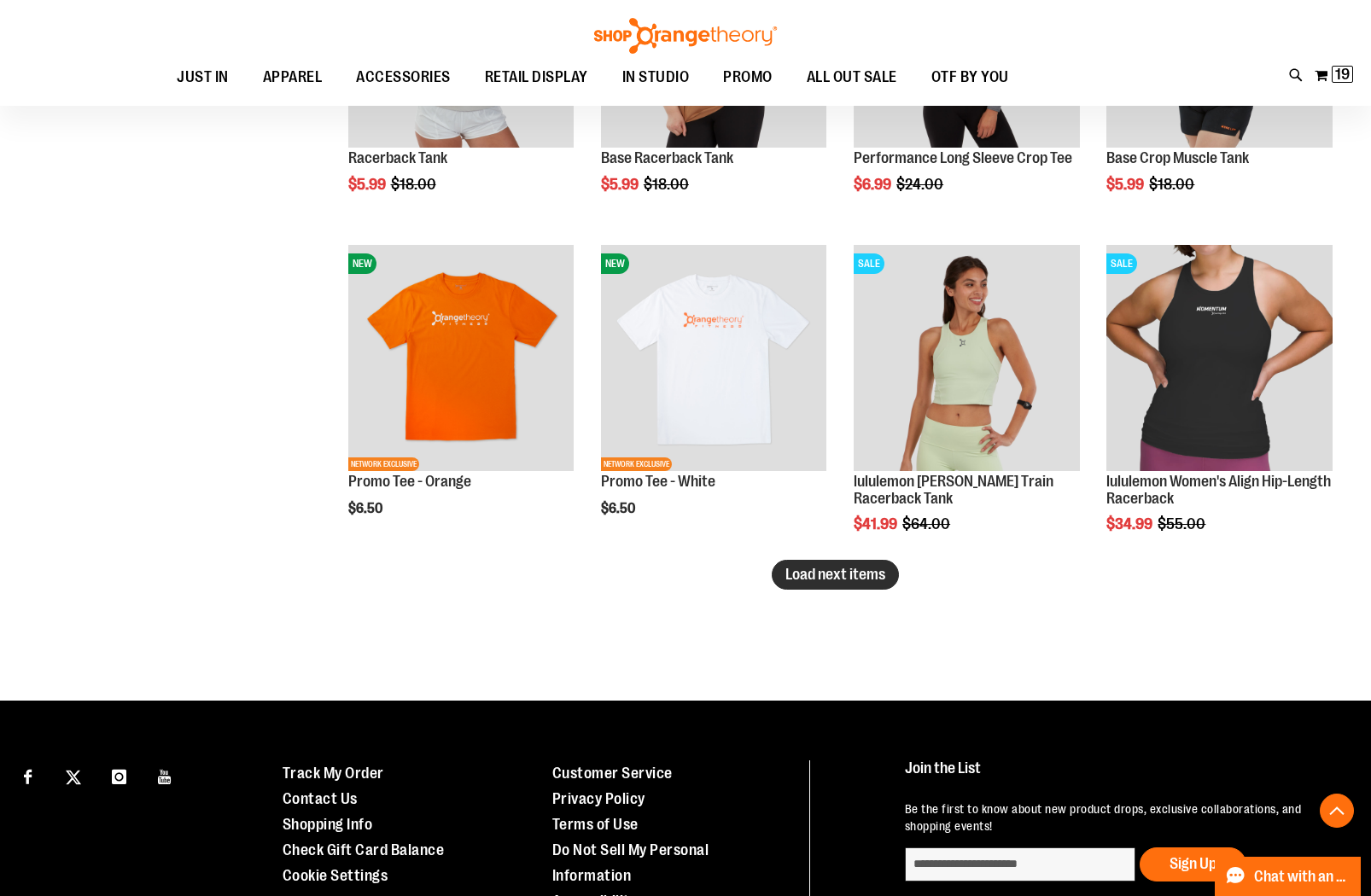
click at [867, 573] on span "Load next items" at bounding box center [836, 574] width 100 height 17
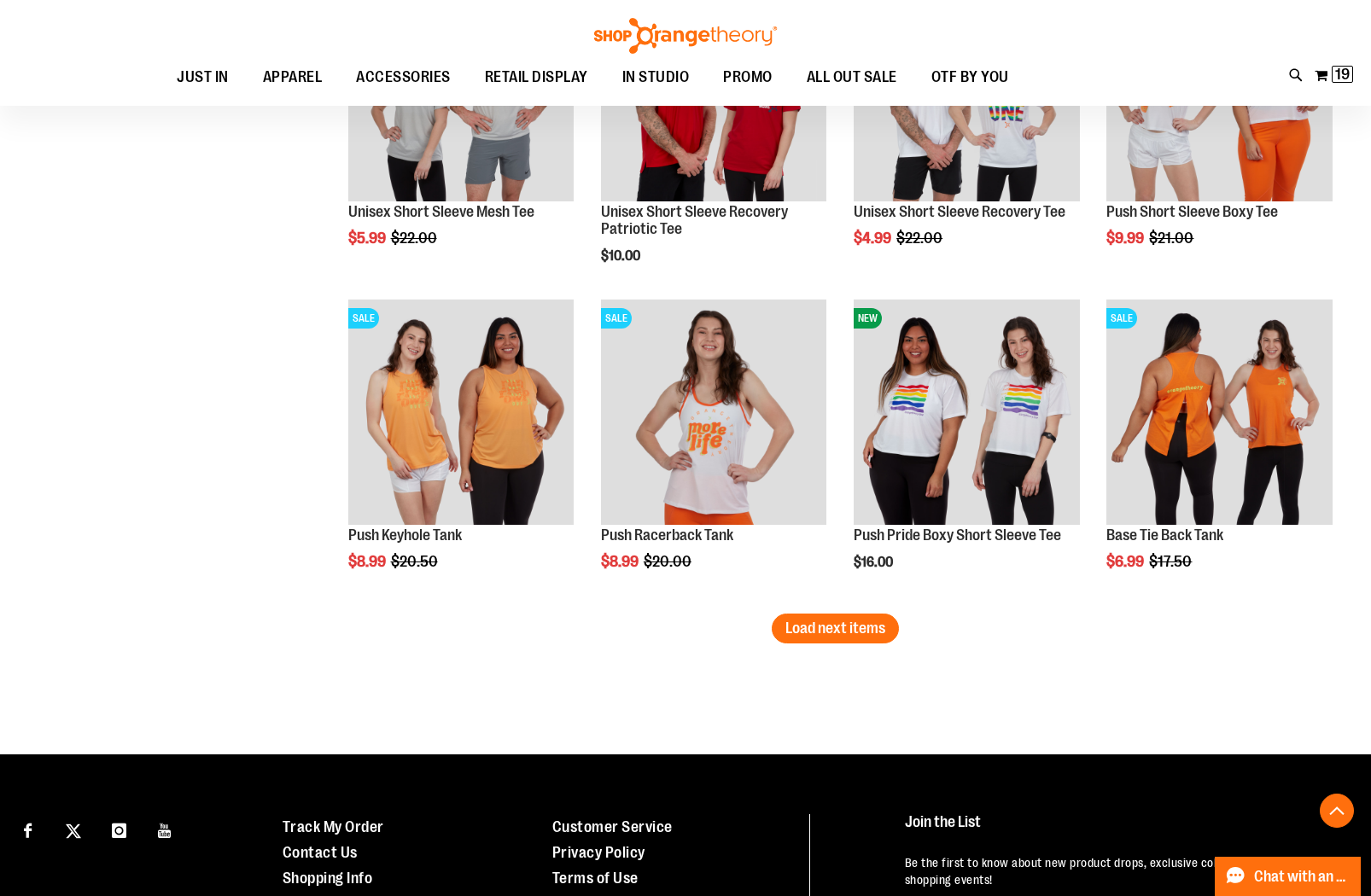
scroll to position [7296, 0]
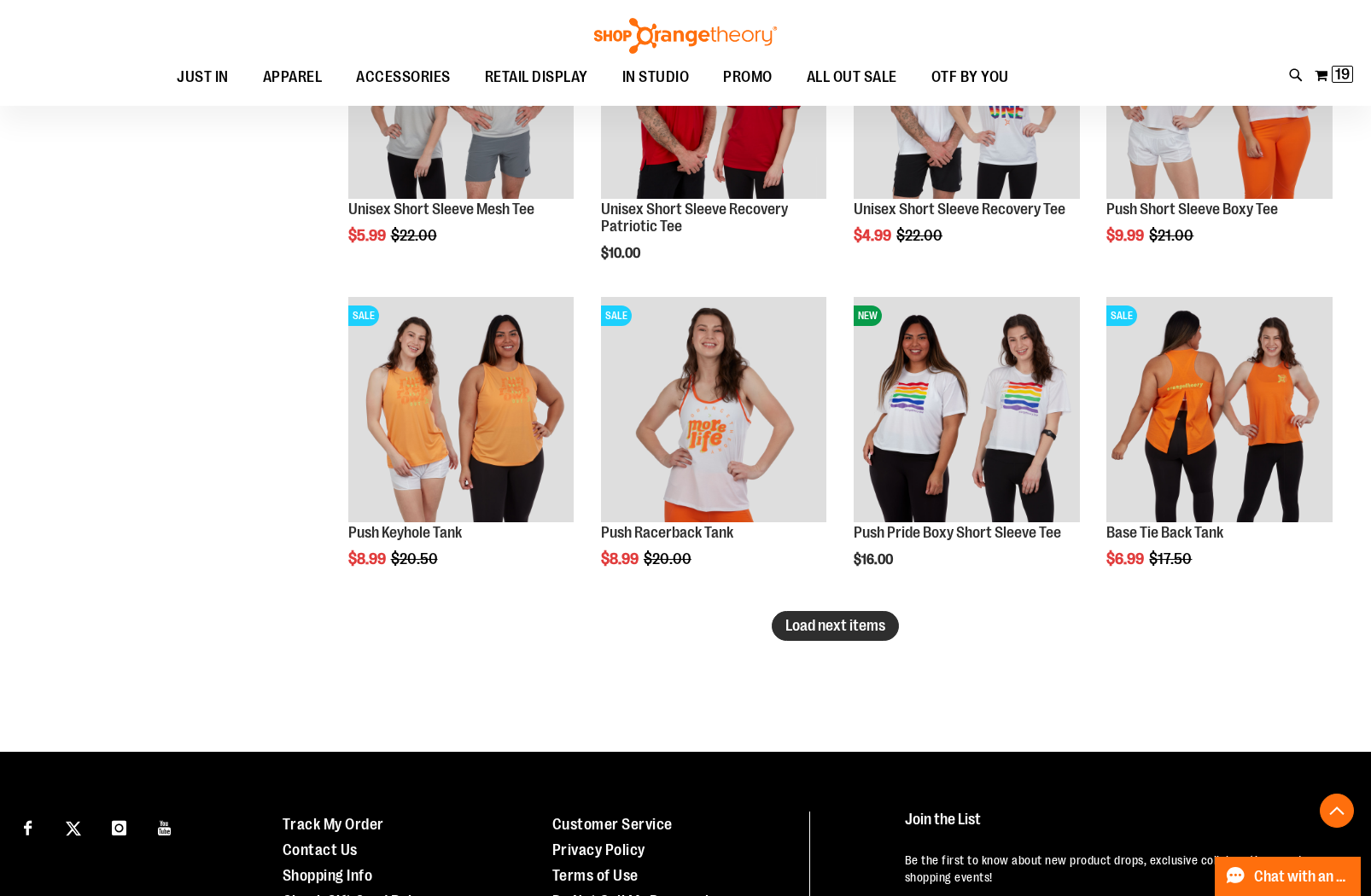
click at [838, 628] on span "Load next items" at bounding box center [836, 625] width 100 height 17
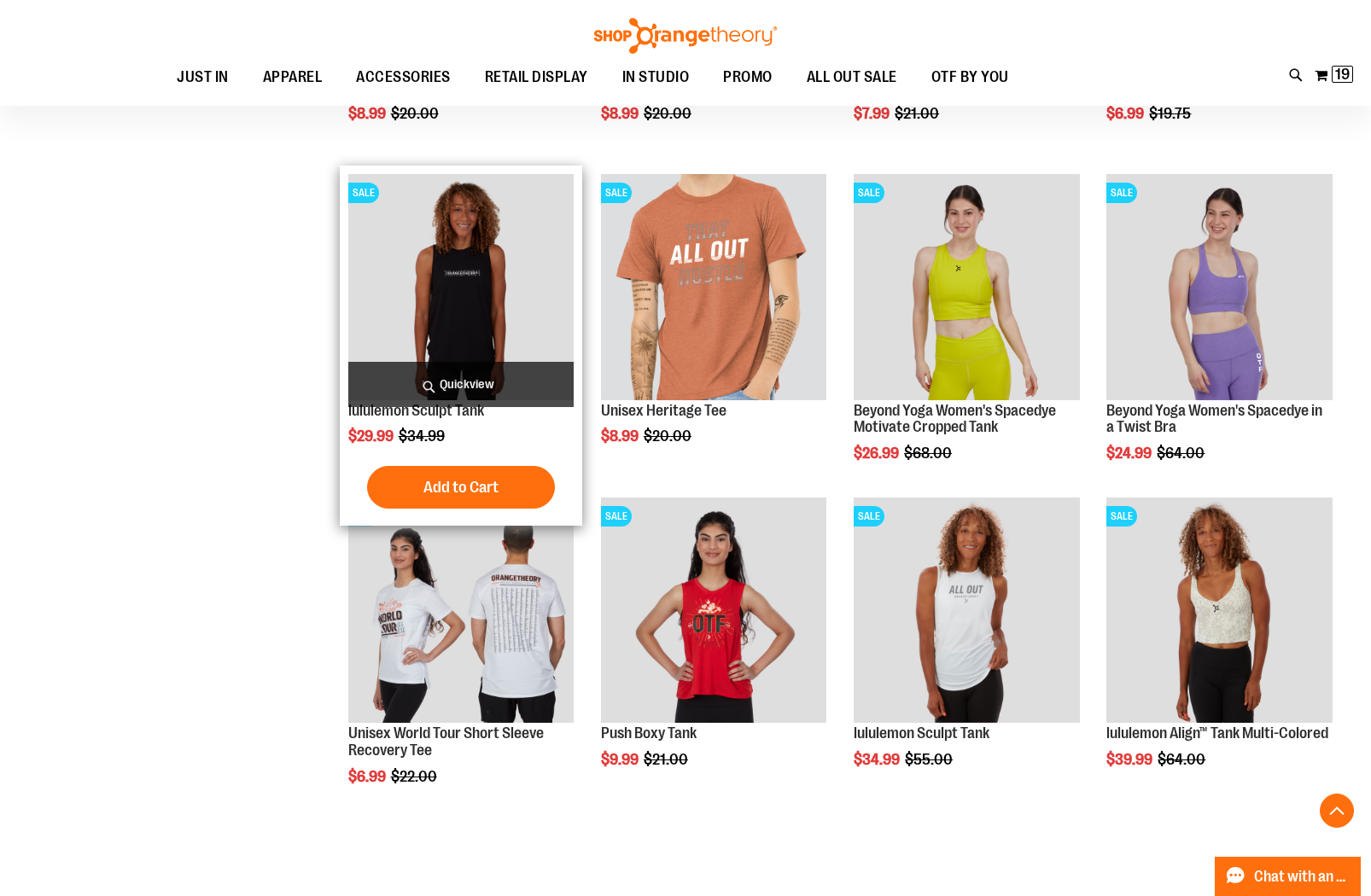
scroll to position [8058, 0]
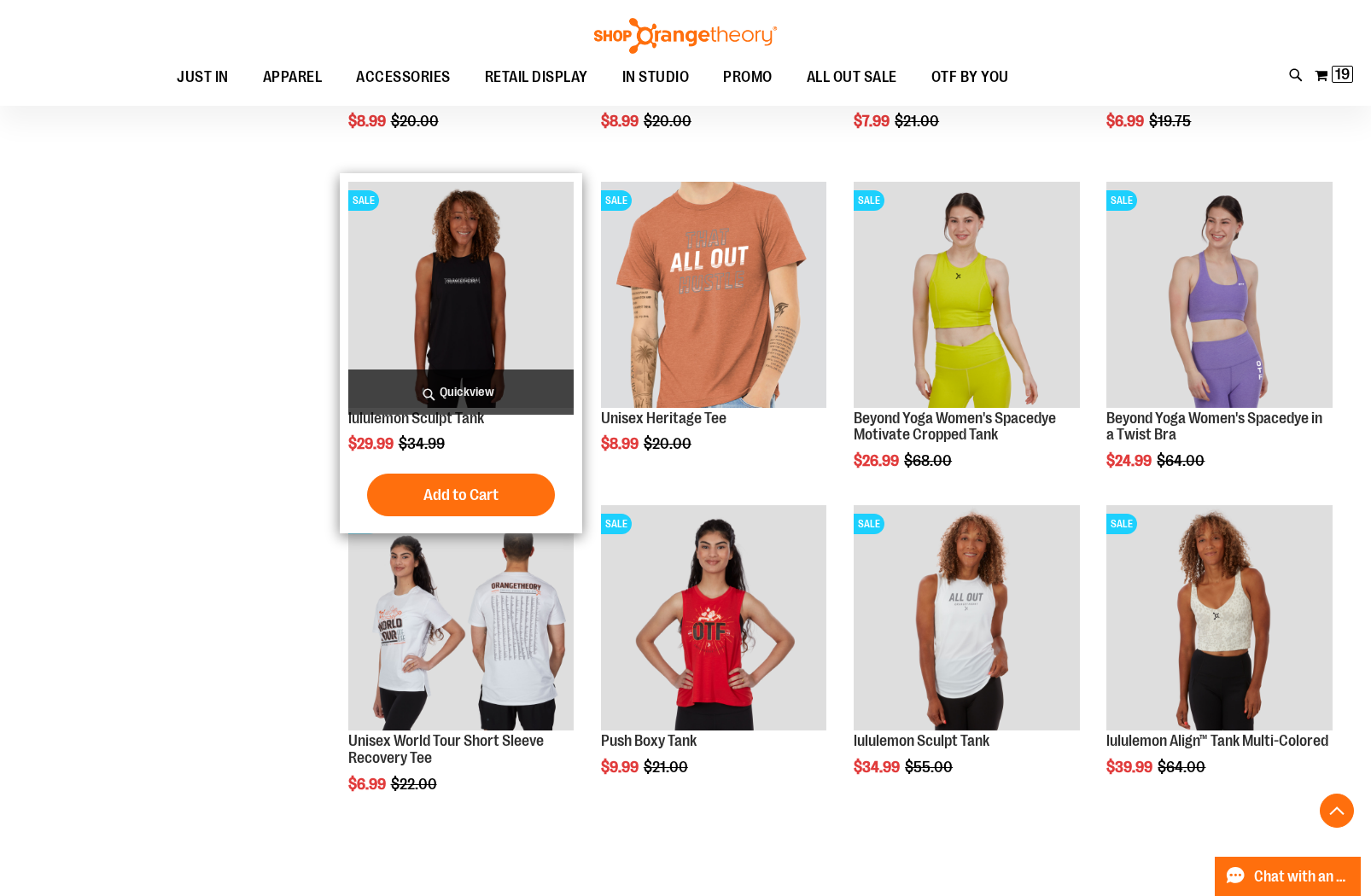
click at [447, 317] on img "product" at bounding box center [461, 294] width 226 height 226
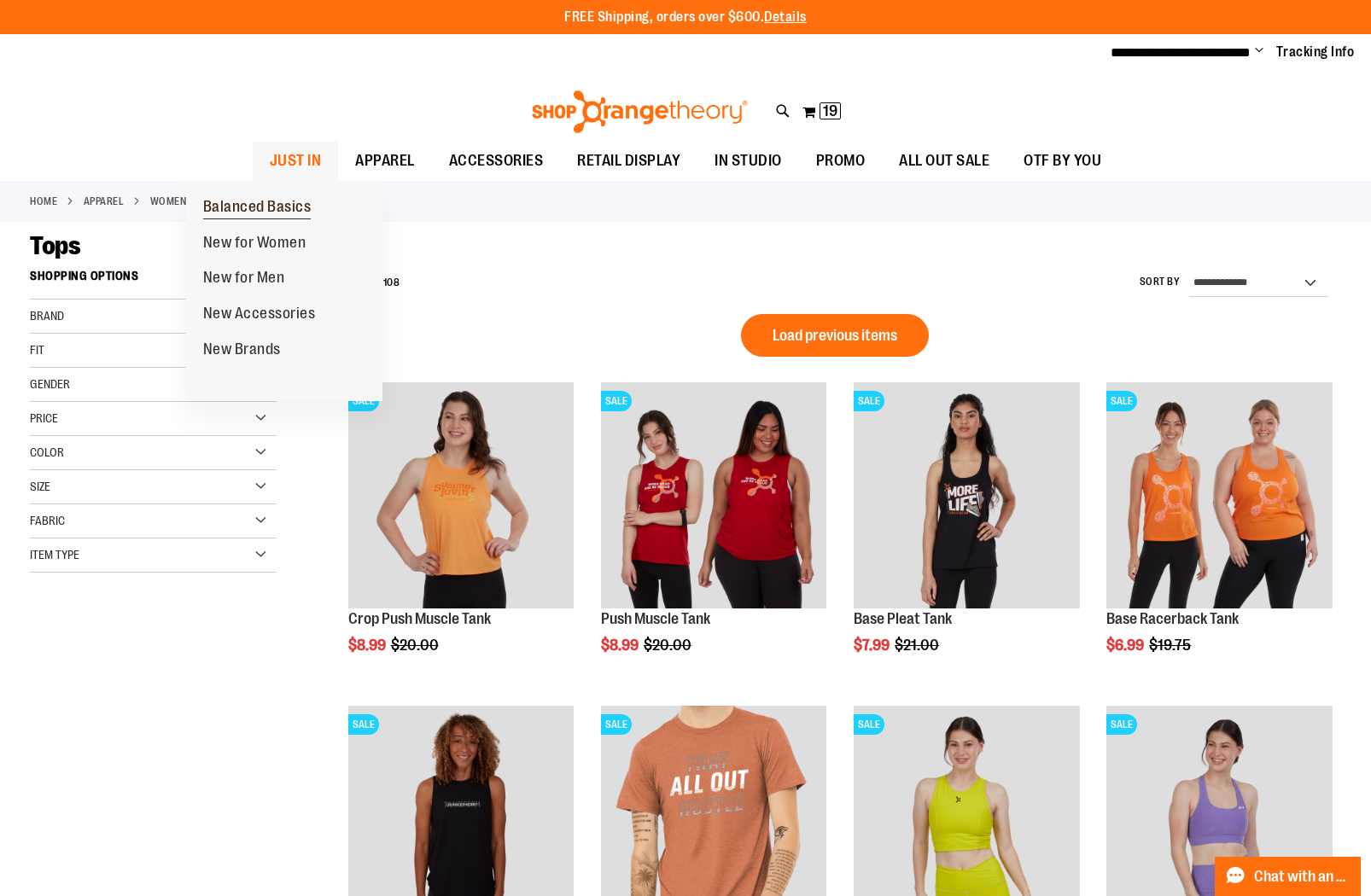
click at [249, 202] on span "Balanced Basics" at bounding box center [258, 208] width 109 height 21
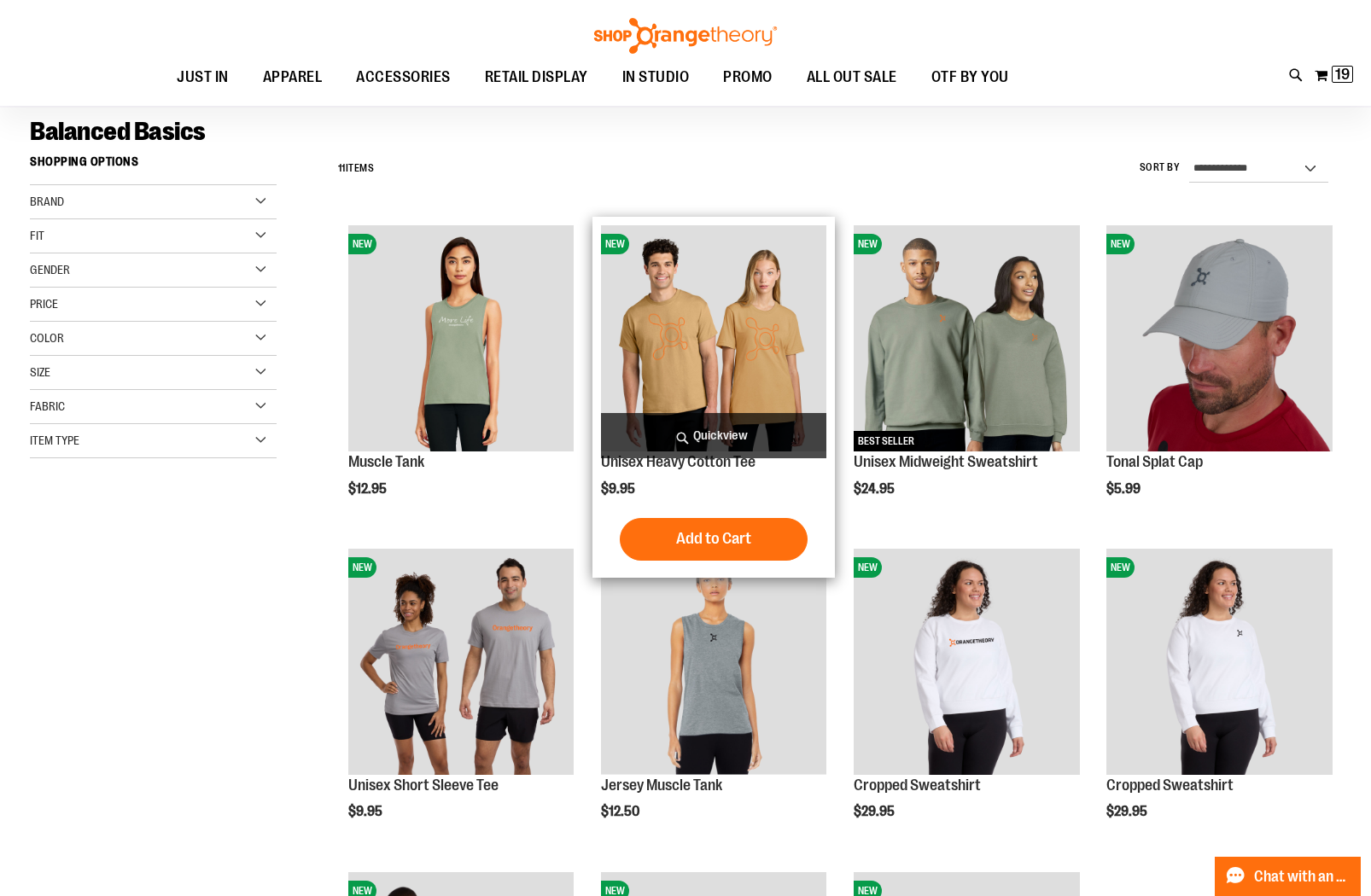
scroll to position [109, 0]
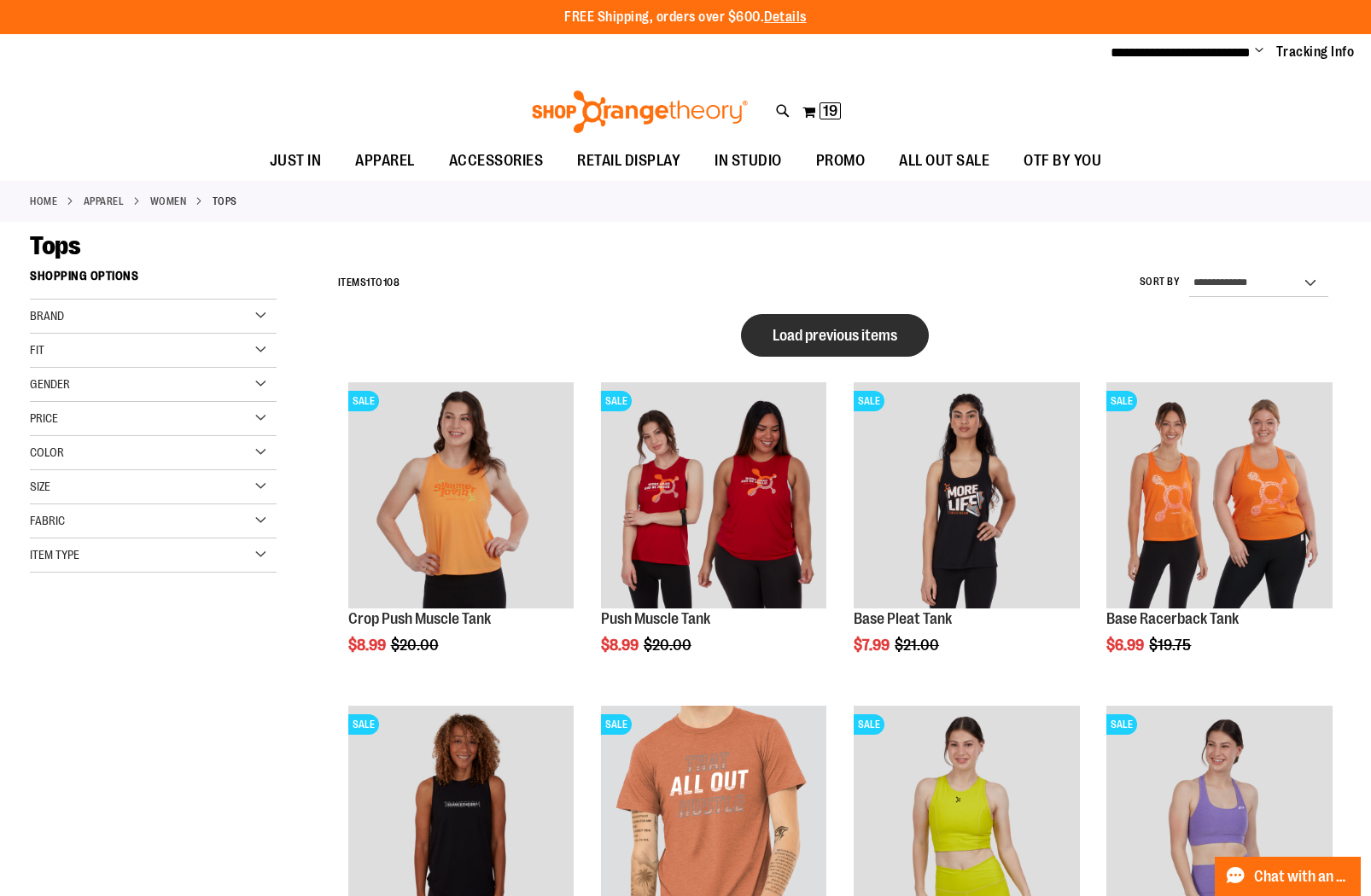
click at [857, 329] on span "Load previous items" at bounding box center [835, 335] width 124 height 17
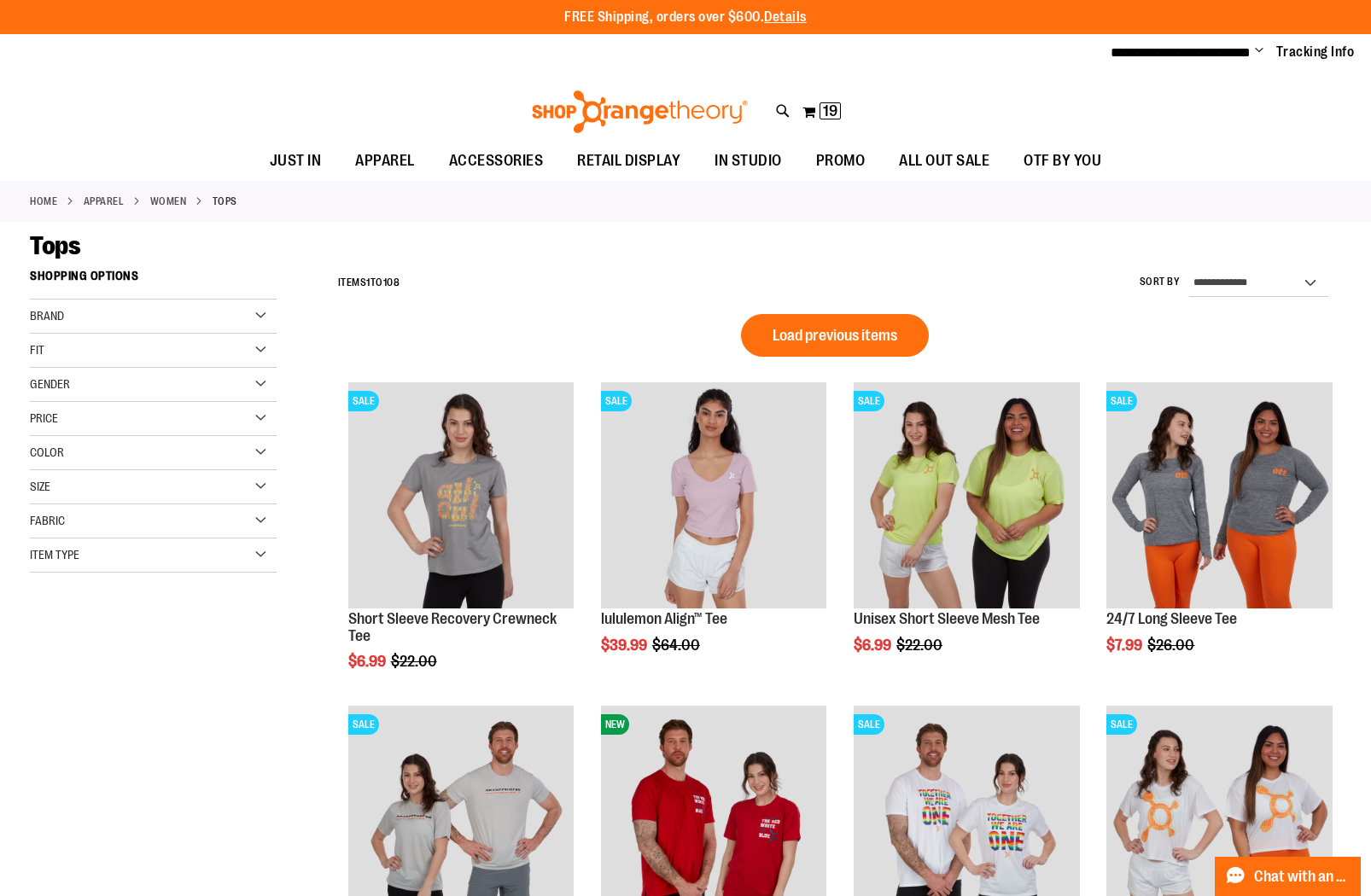
click at [808, 327] on span "Load previous items" at bounding box center [835, 335] width 124 height 17
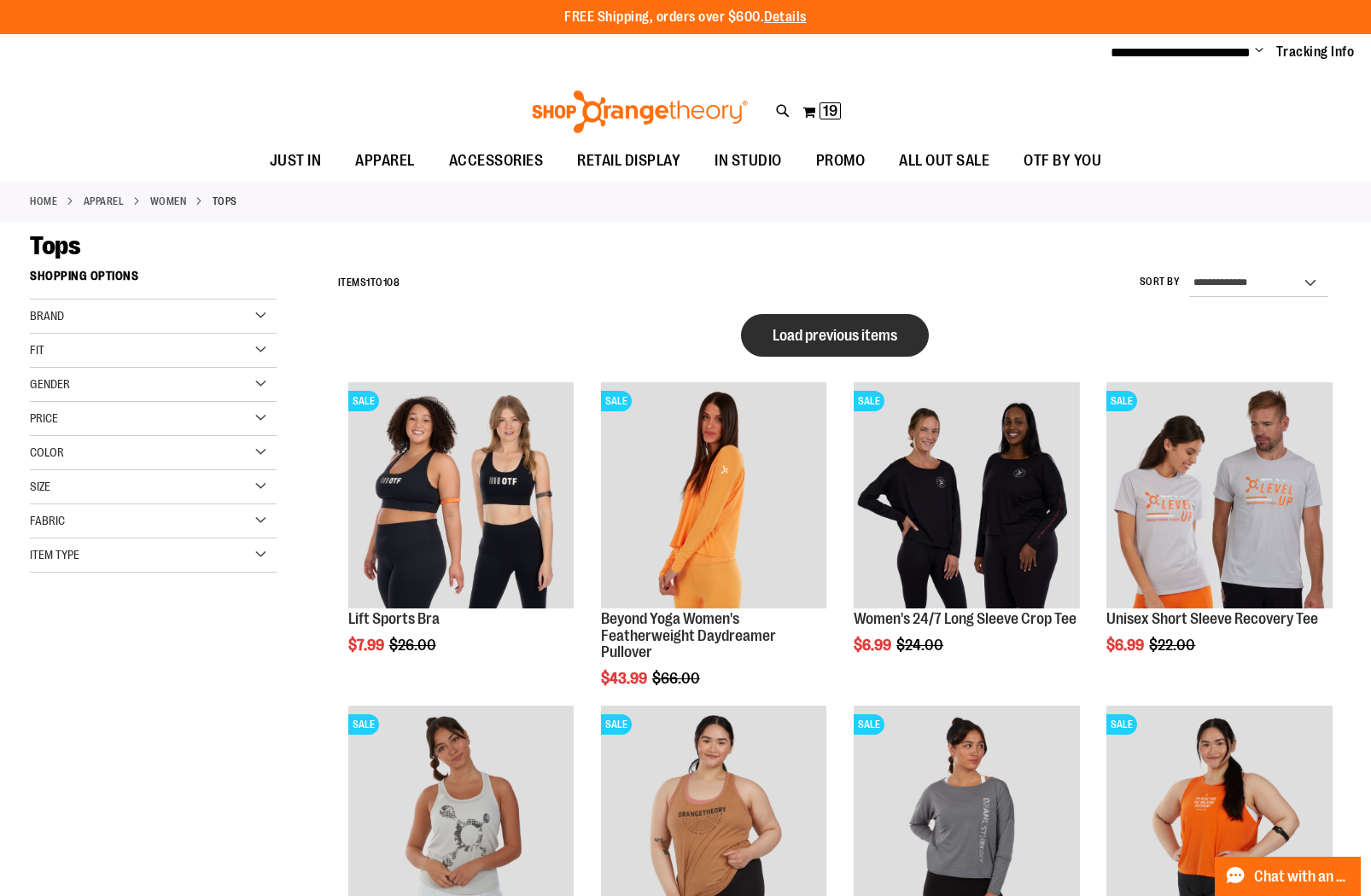
click at [806, 322] on button "Load previous items" at bounding box center [835, 335] width 188 height 42
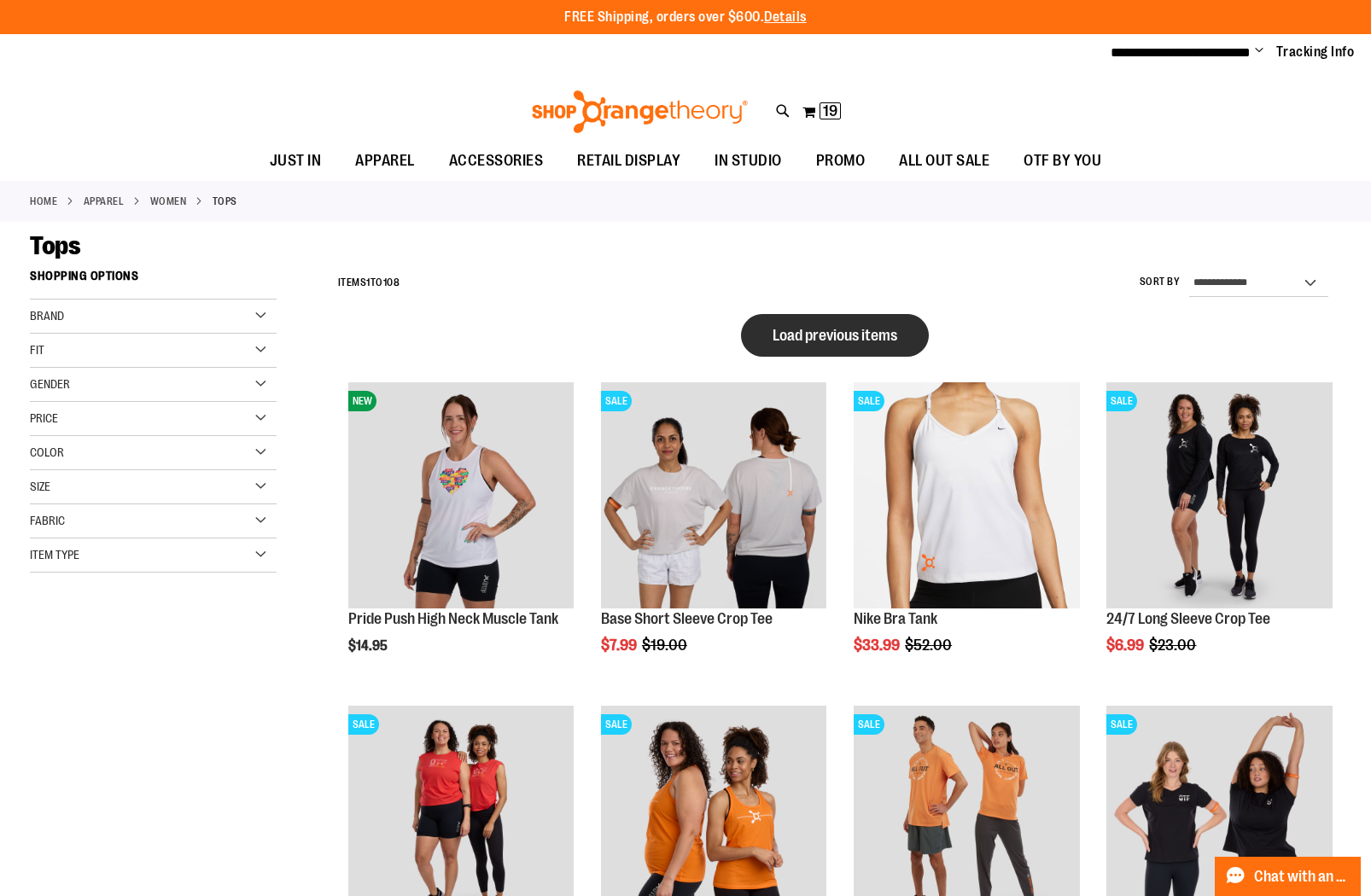
click at [825, 327] on span "Load previous items" at bounding box center [835, 335] width 124 height 17
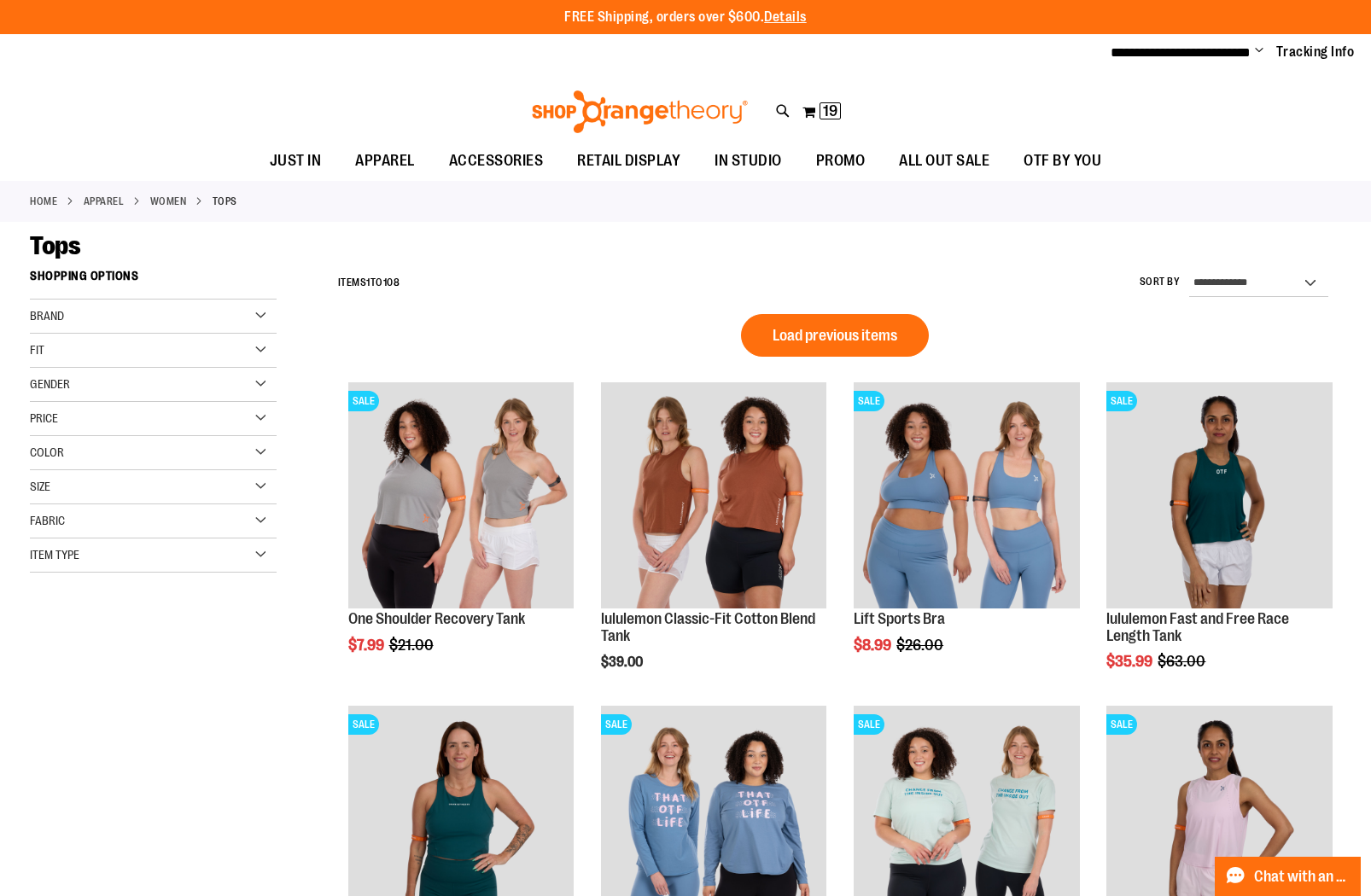
click at [825, 327] on span "Load previous items" at bounding box center [835, 335] width 124 height 17
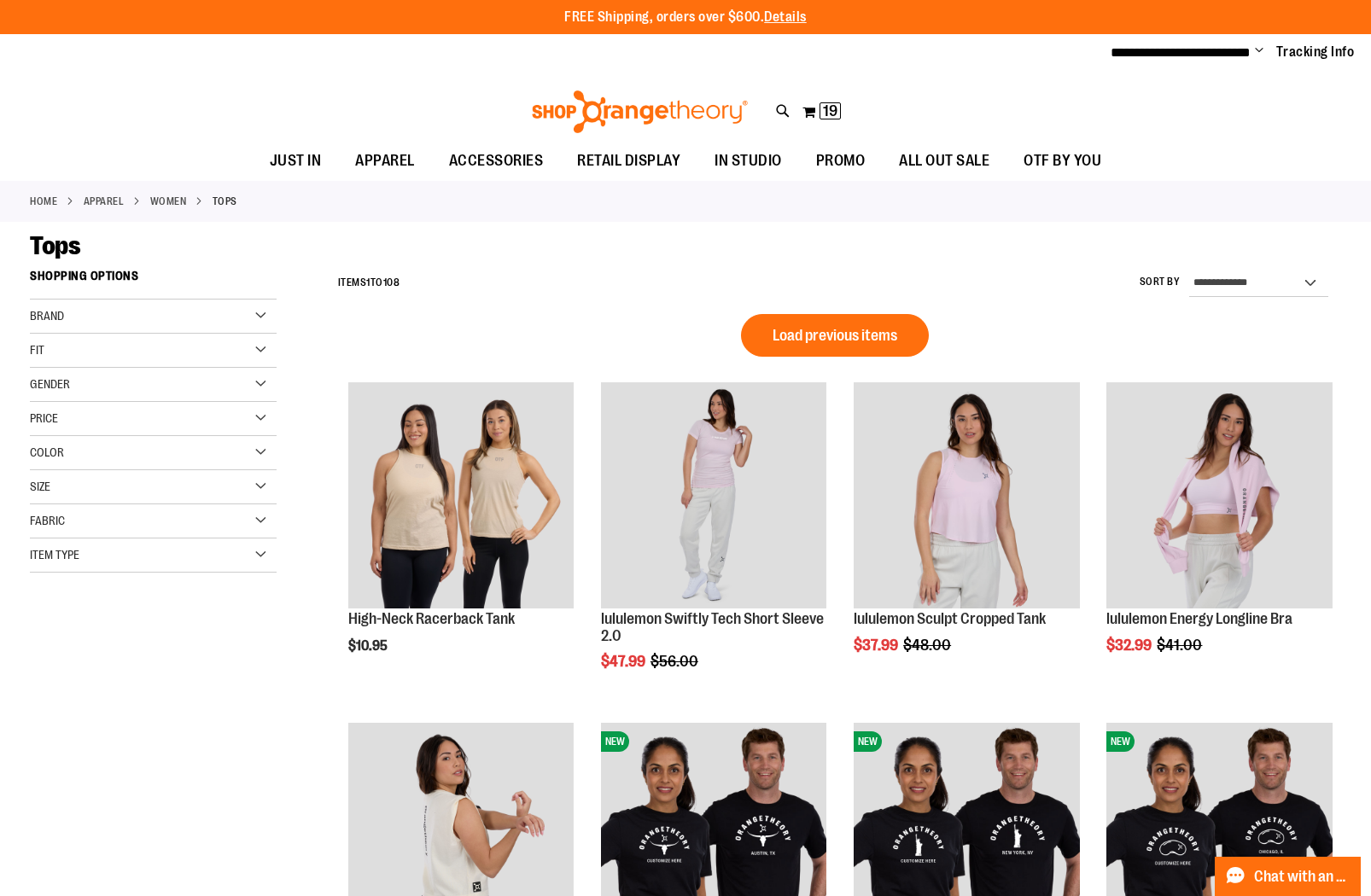
click at [826, 327] on span "Load previous items" at bounding box center [835, 335] width 124 height 17
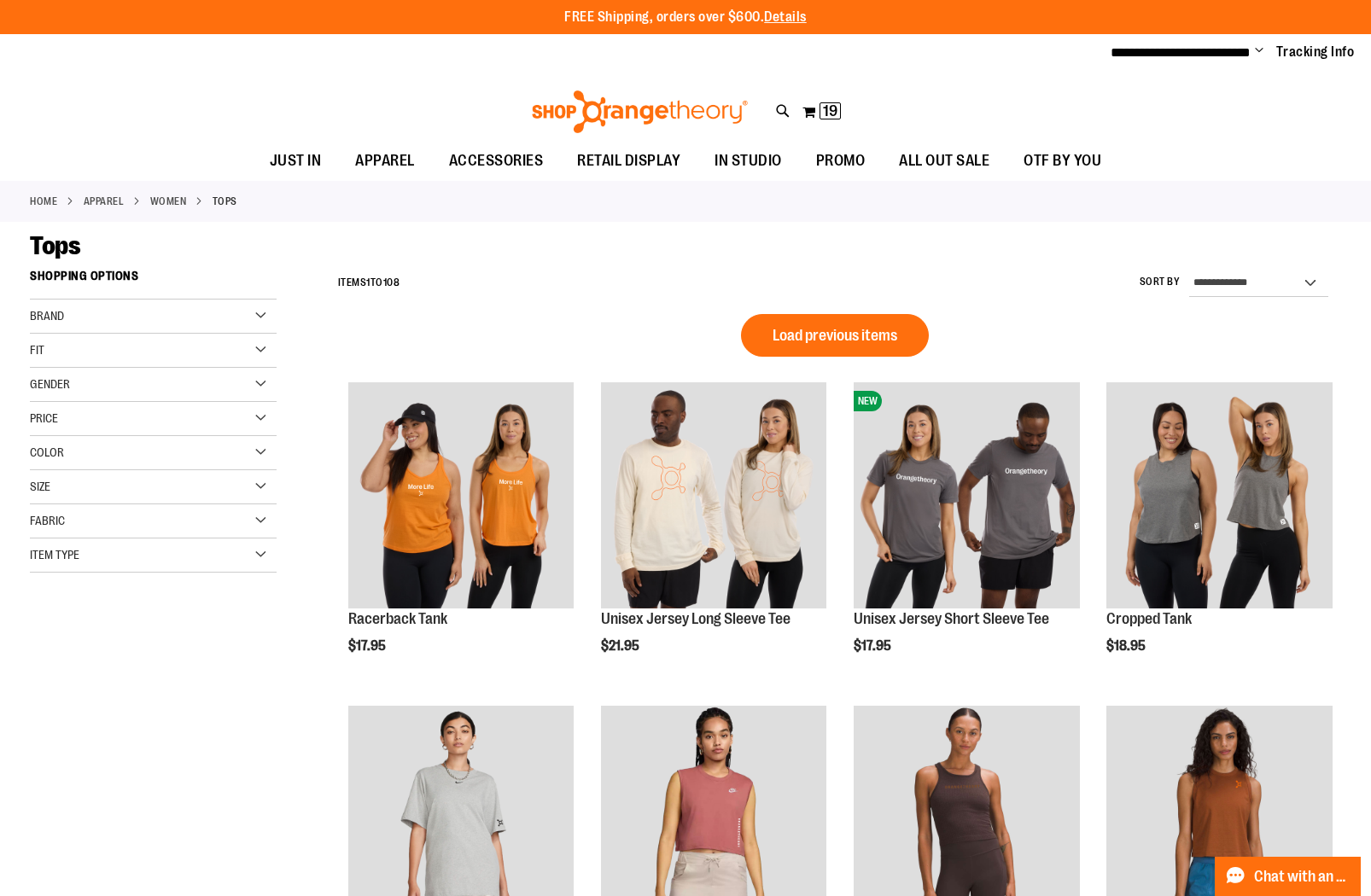
click at [826, 327] on span "Load previous items" at bounding box center [835, 335] width 124 height 17
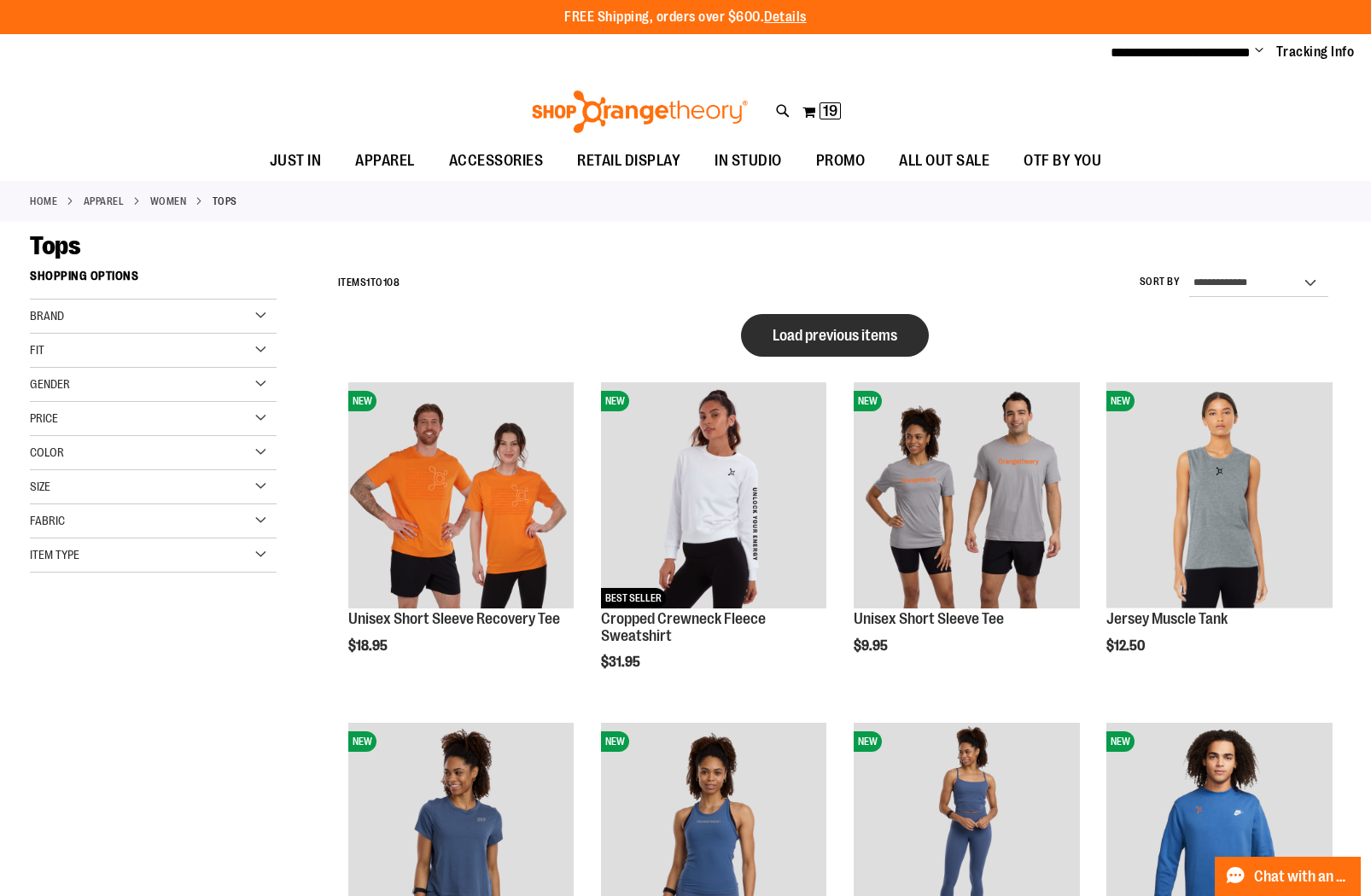
click at [826, 341] on span "Load previous items" at bounding box center [835, 335] width 124 height 17
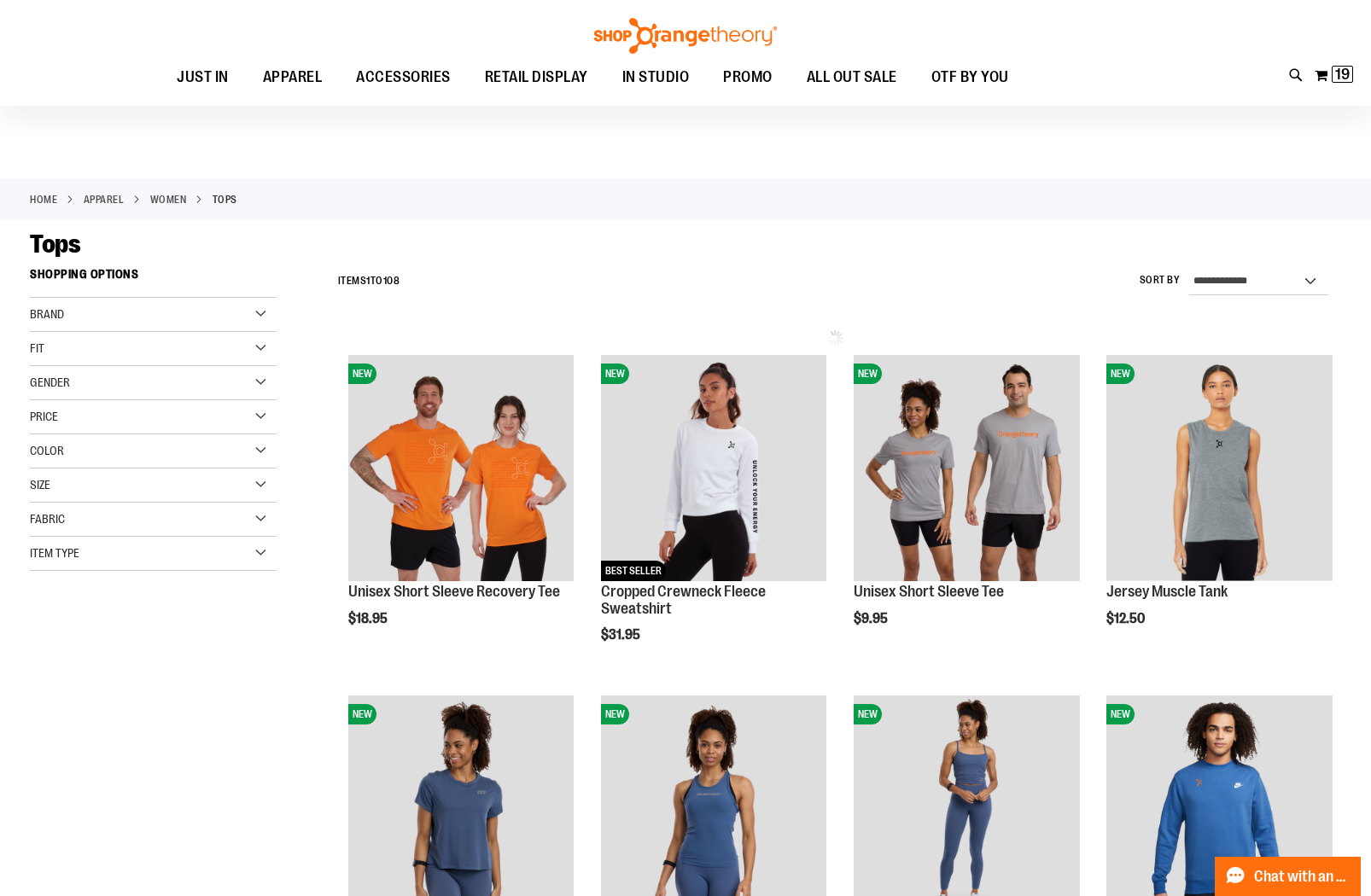
scroll to position [6, 0]
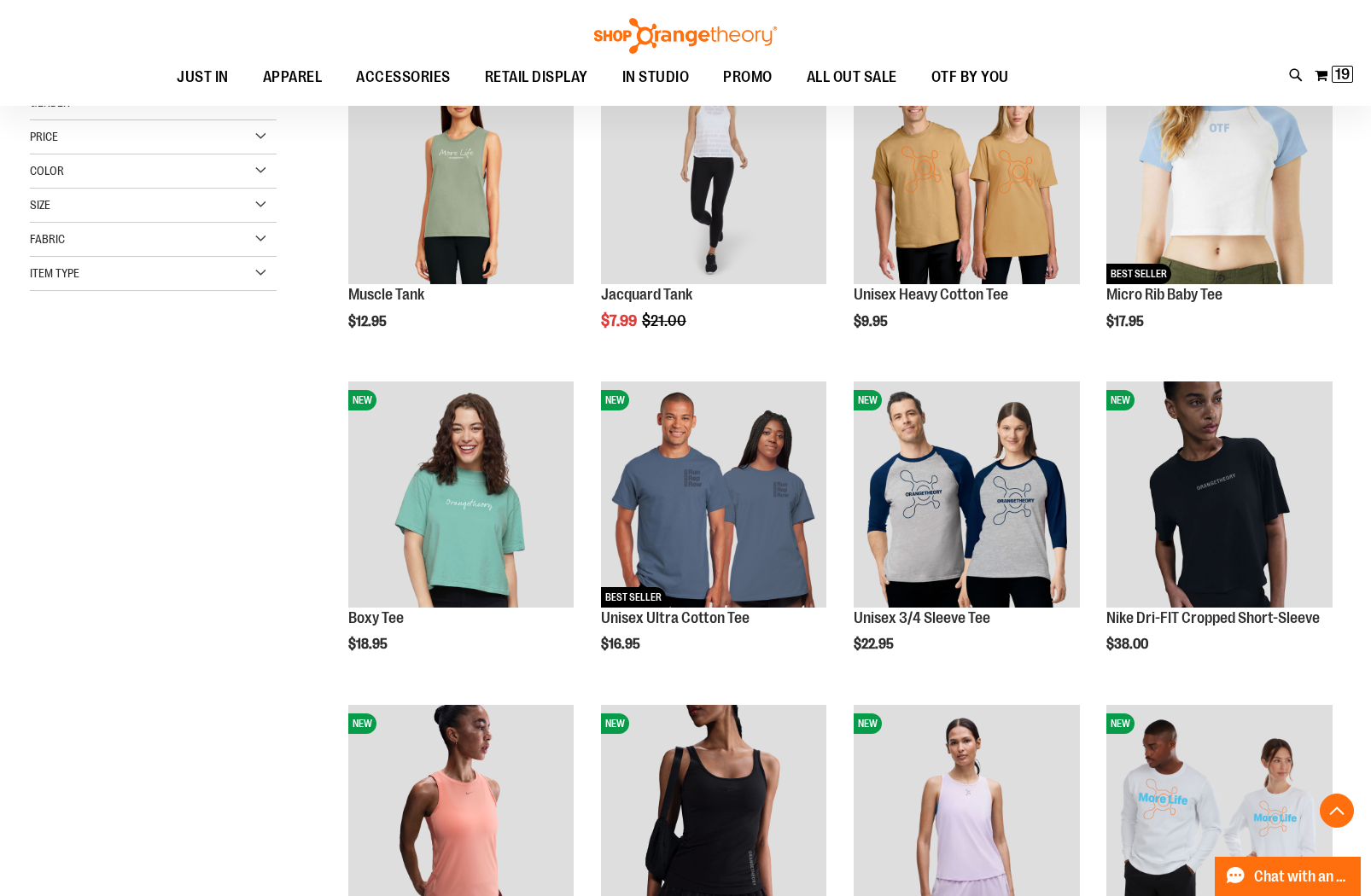
scroll to position [272, 0]
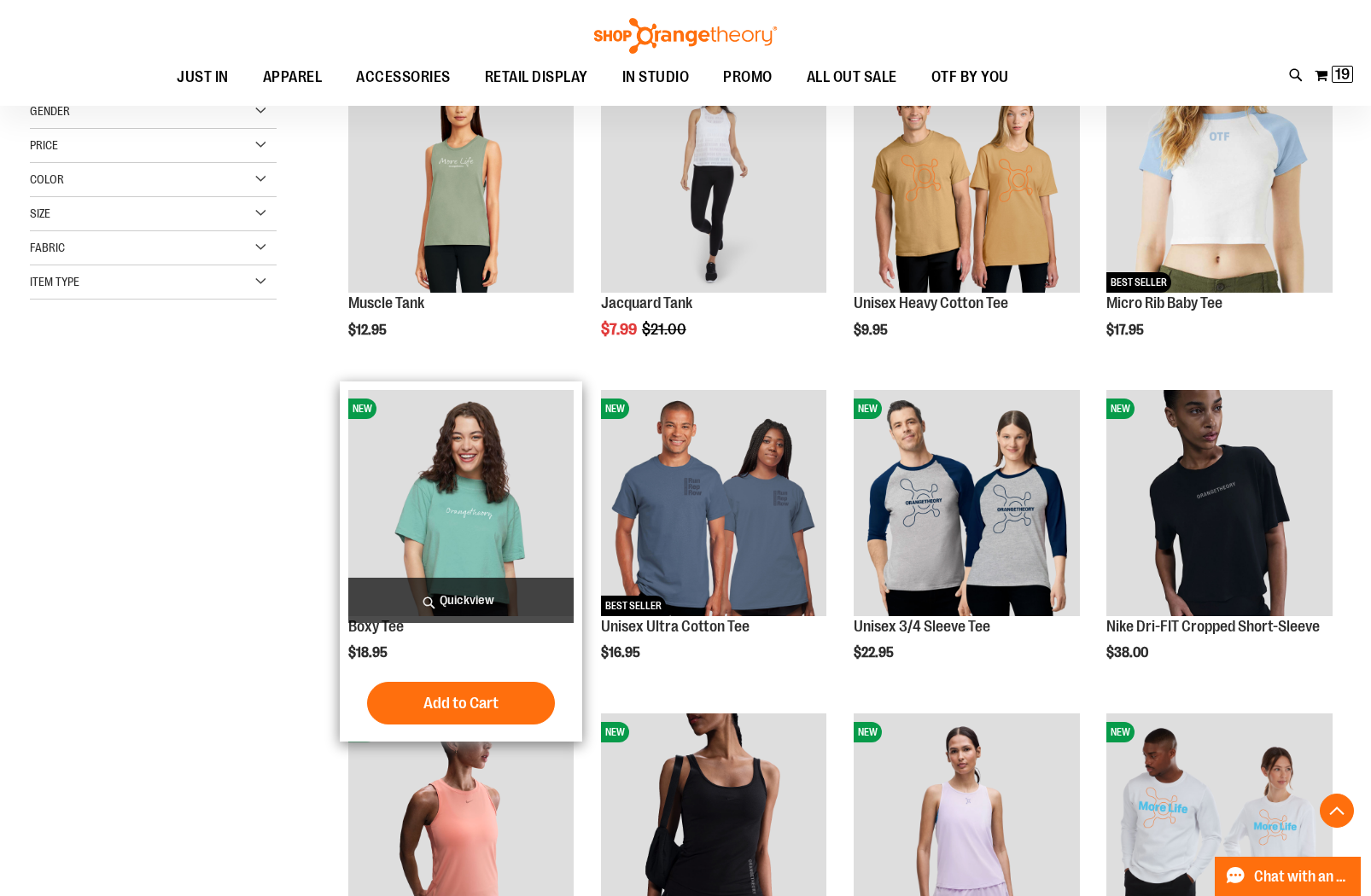
click at [510, 501] on img "product" at bounding box center [461, 502] width 226 height 226
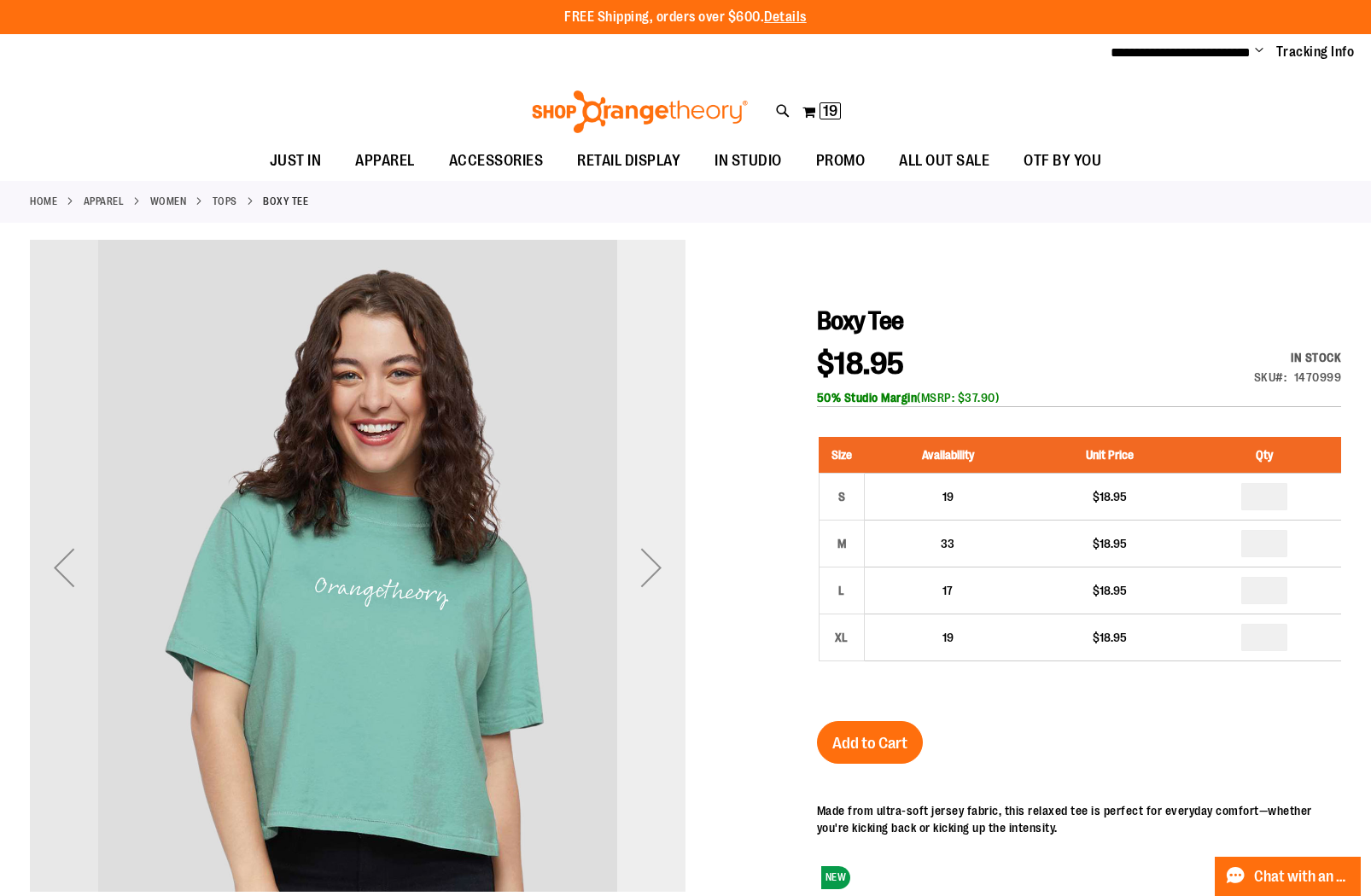
click at [642, 566] on div "Next" at bounding box center [651, 567] width 68 height 68
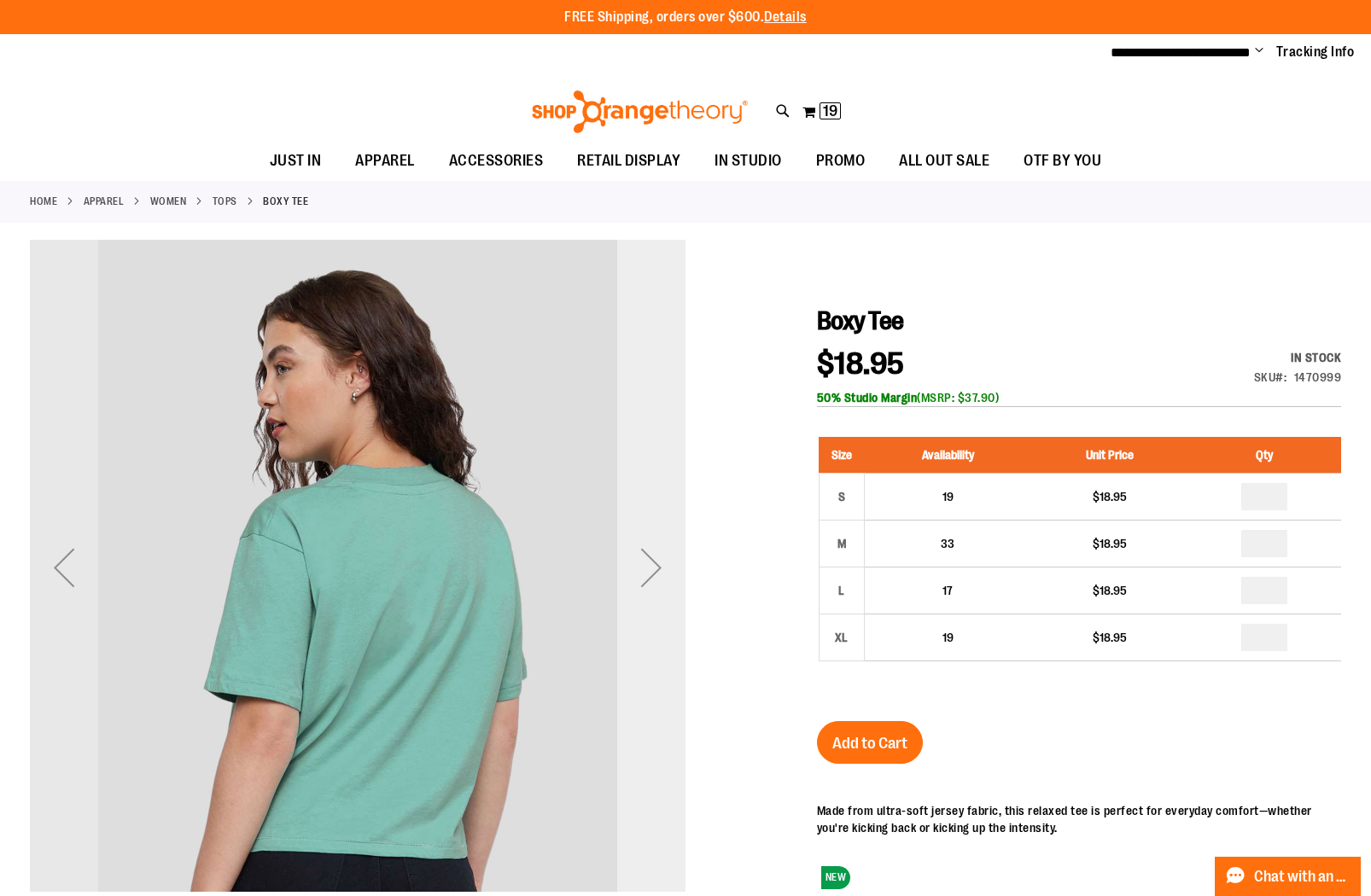
click at [644, 564] on div "Next" at bounding box center [651, 567] width 68 height 68
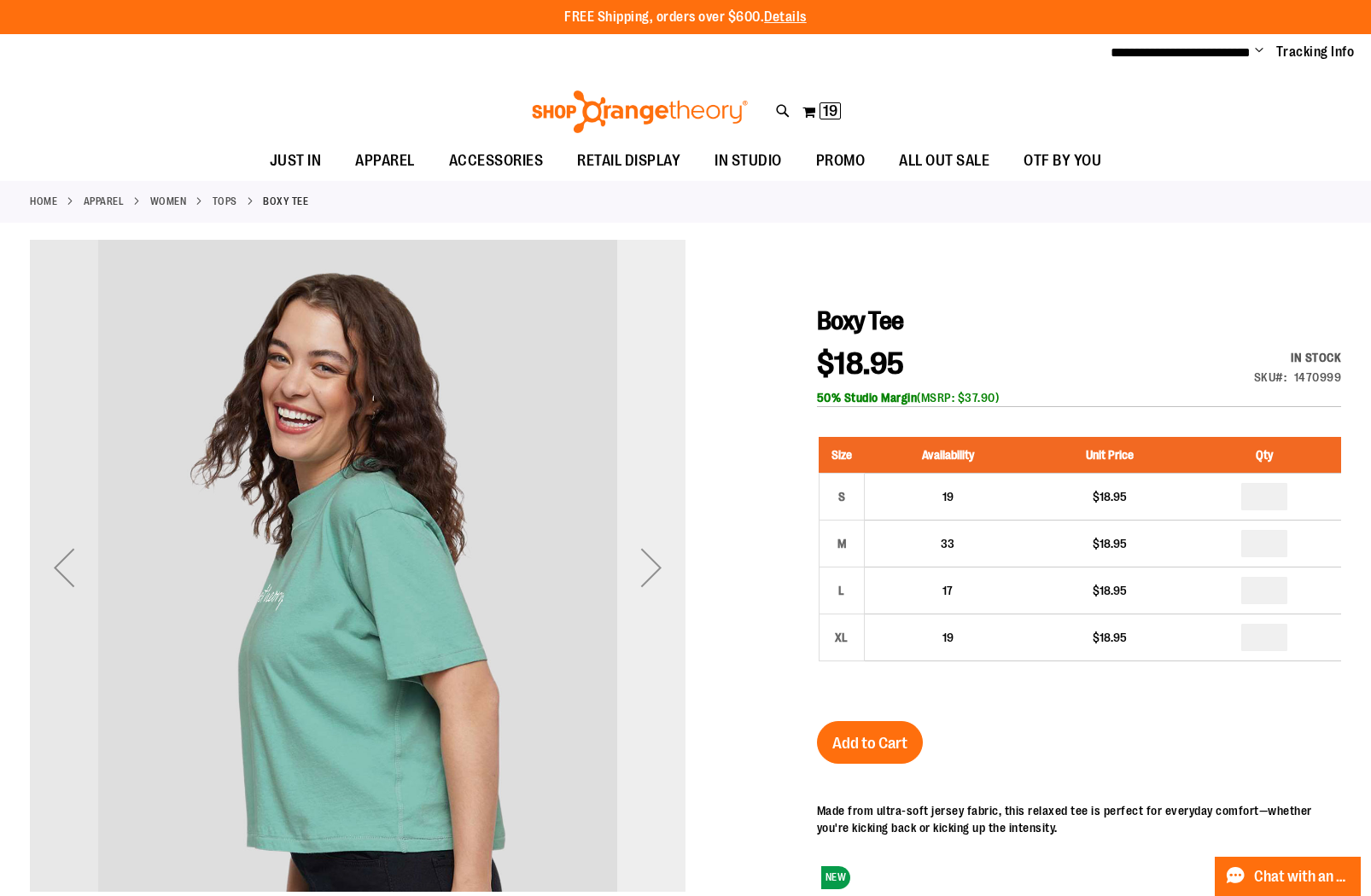
click at [644, 564] on div "Next" at bounding box center [651, 567] width 68 height 68
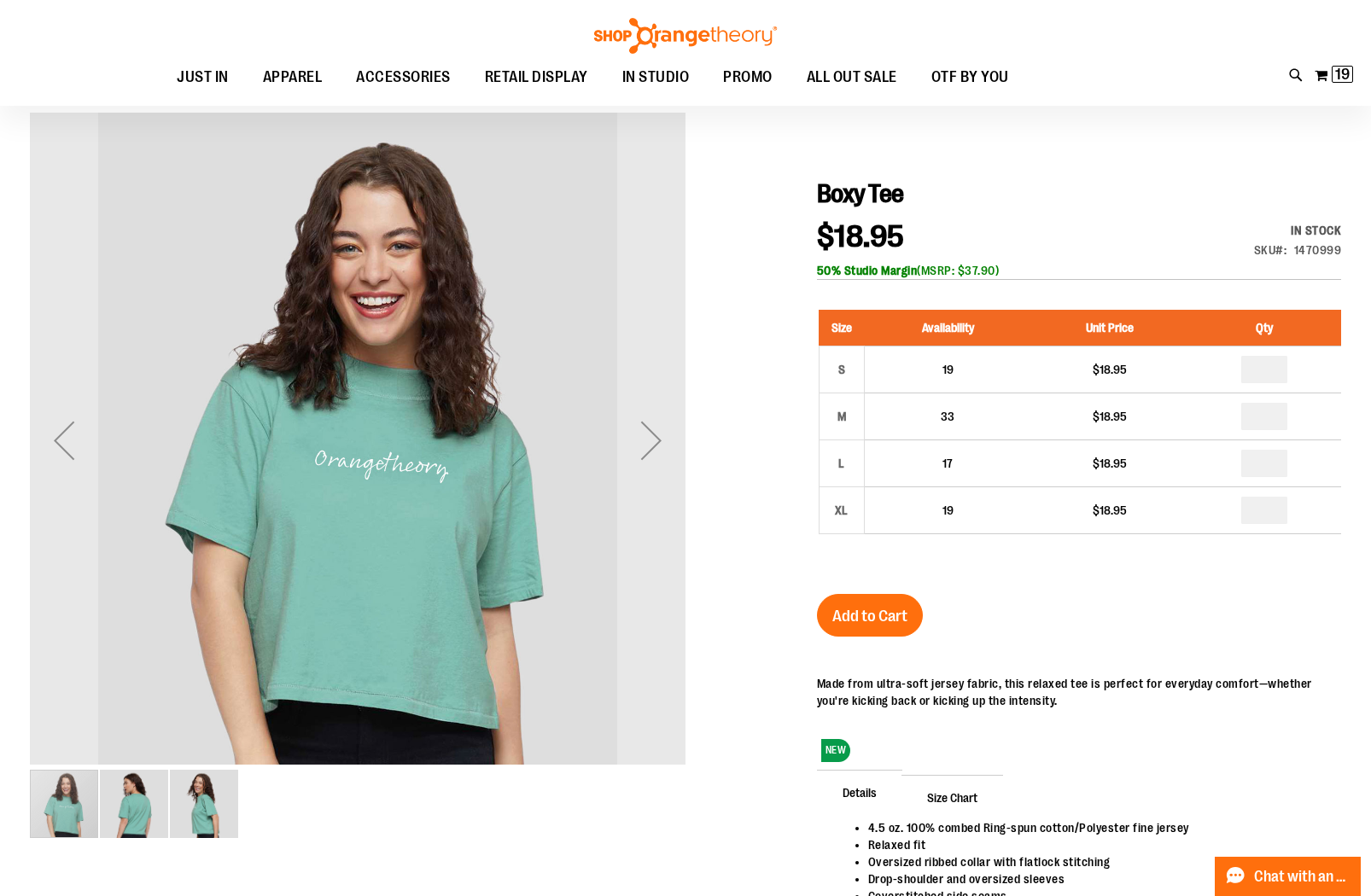
scroll to position [120, 0]
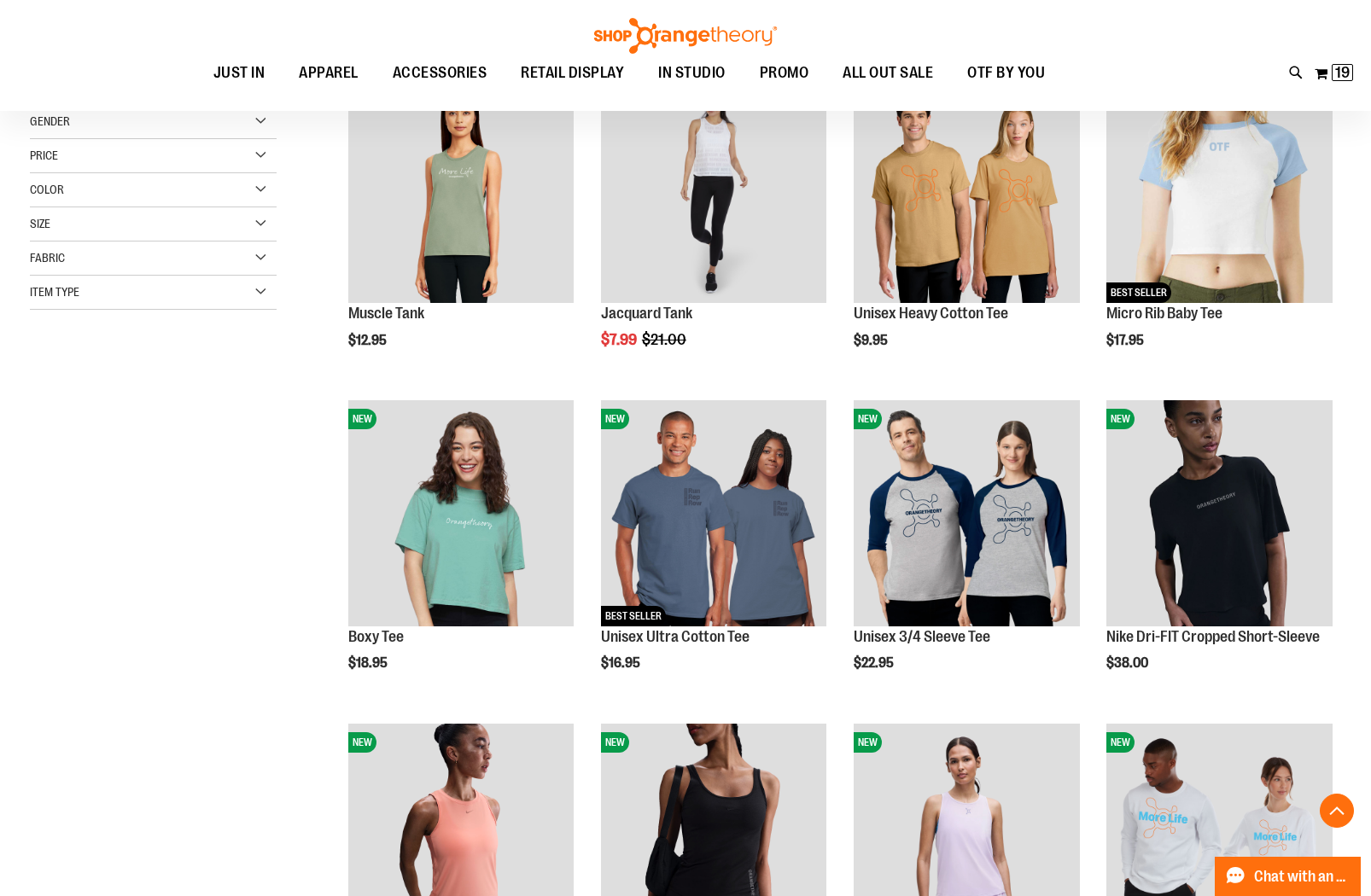
scroll to position [83, 0]
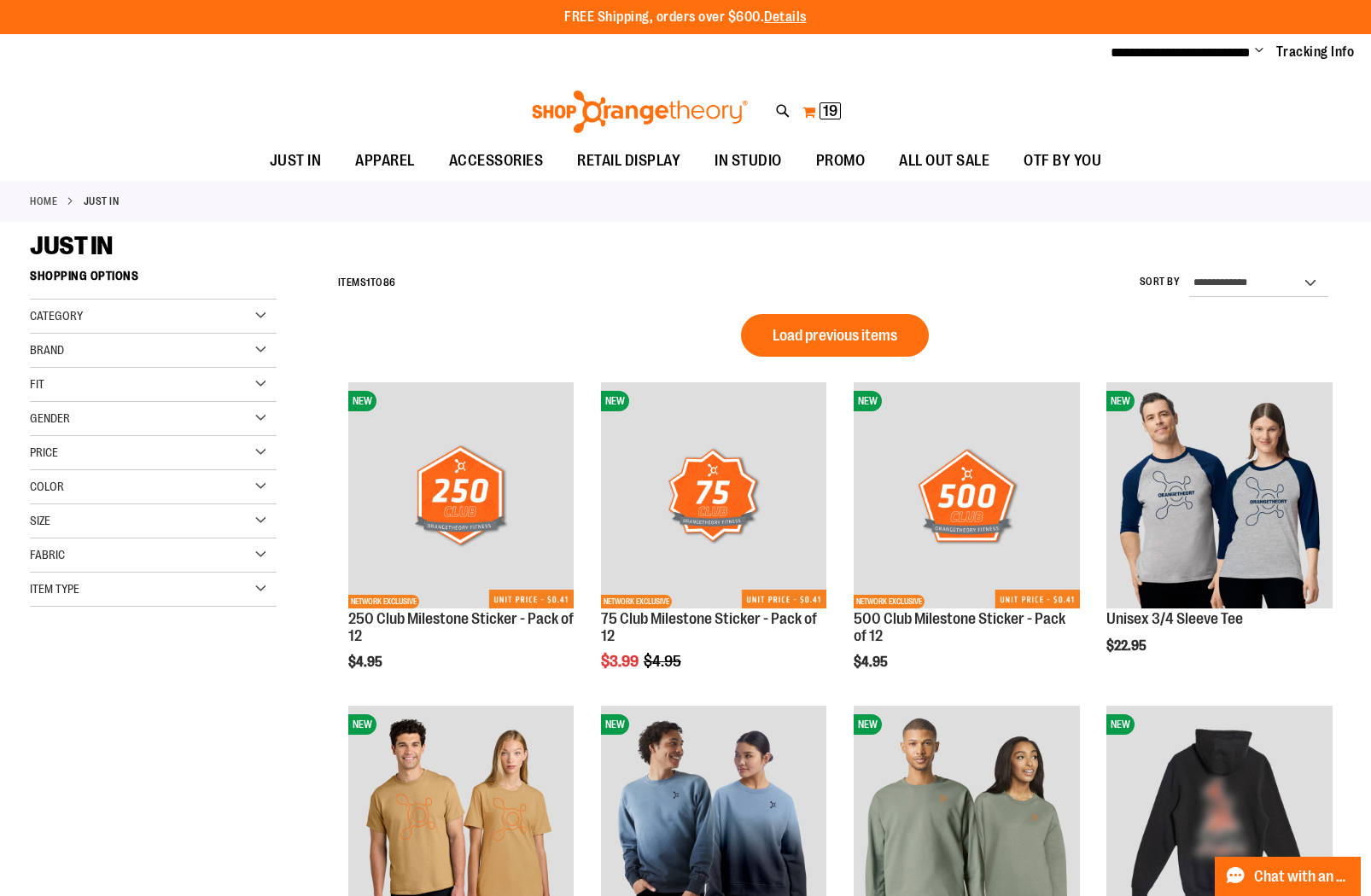
click at [823, 112] on span "19" at bounding box center [830, 111] width 15 height 17
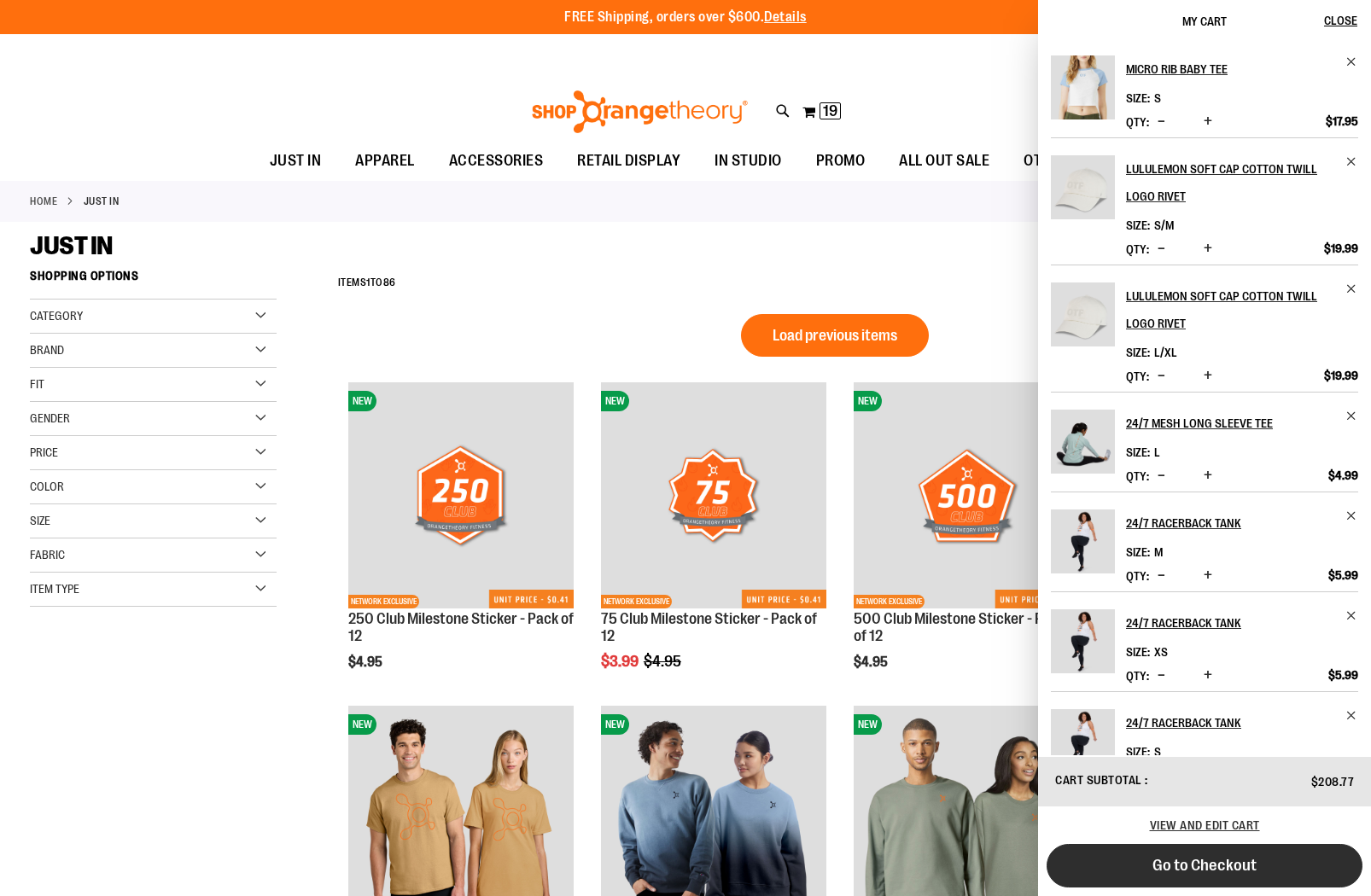
click at [1243, 864] on span "Go to Checkout" at bounding box center [1204, 865] width 104 height 18
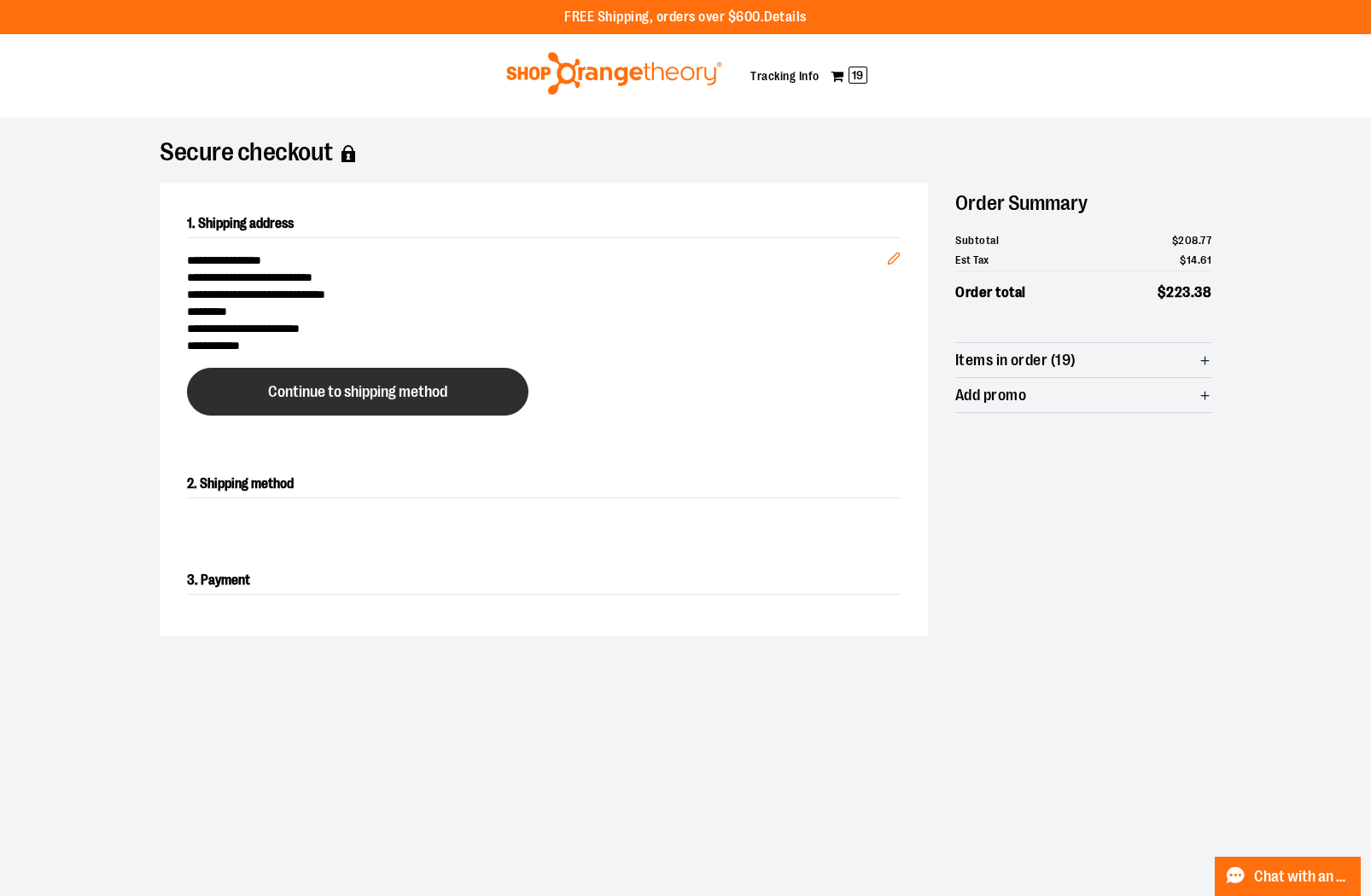
click at [423, 395] on span "Continue to shipping method" at bounding box center [357, 392] width 180 height 17
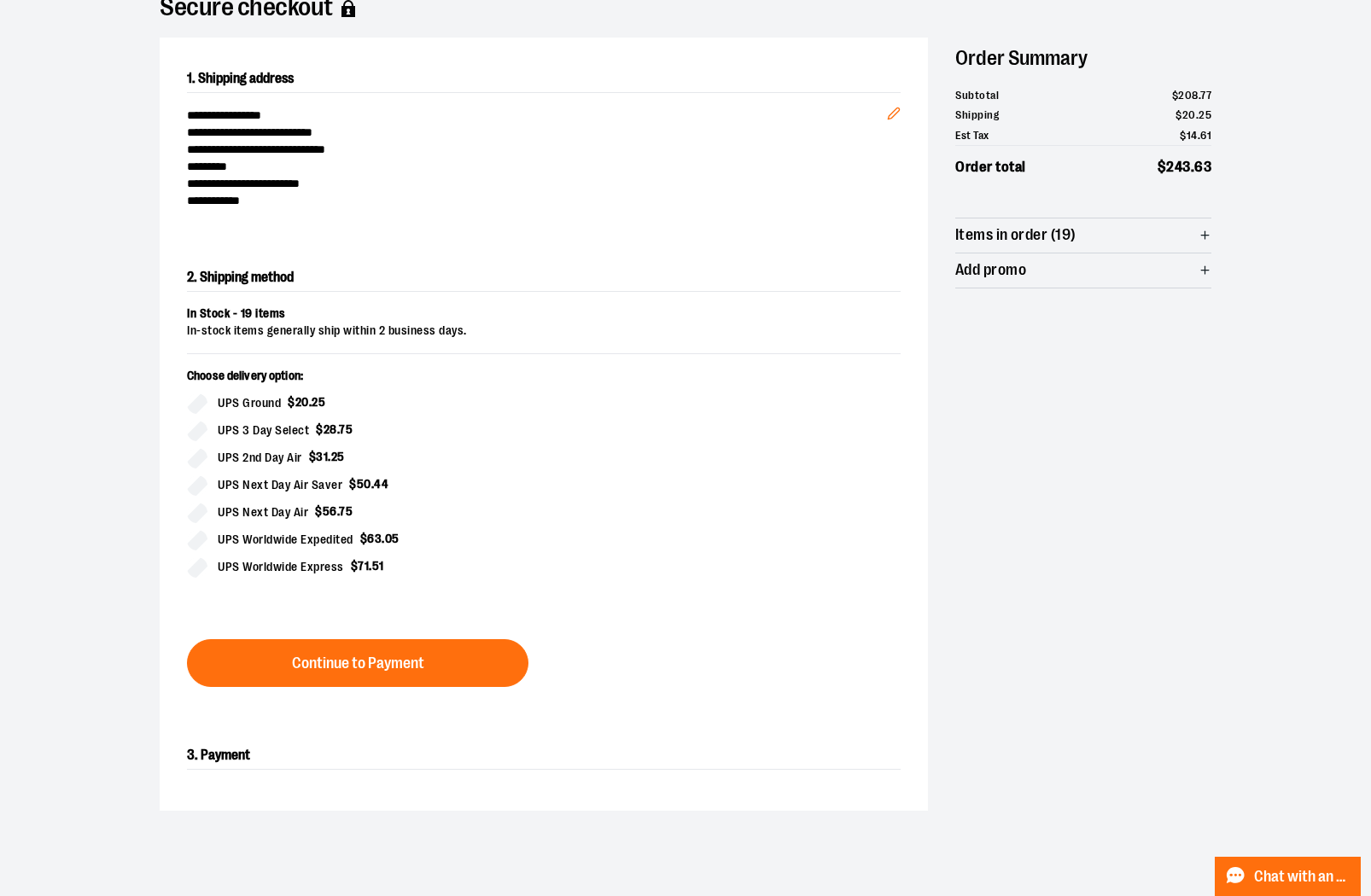
scroll to position [308, 0]
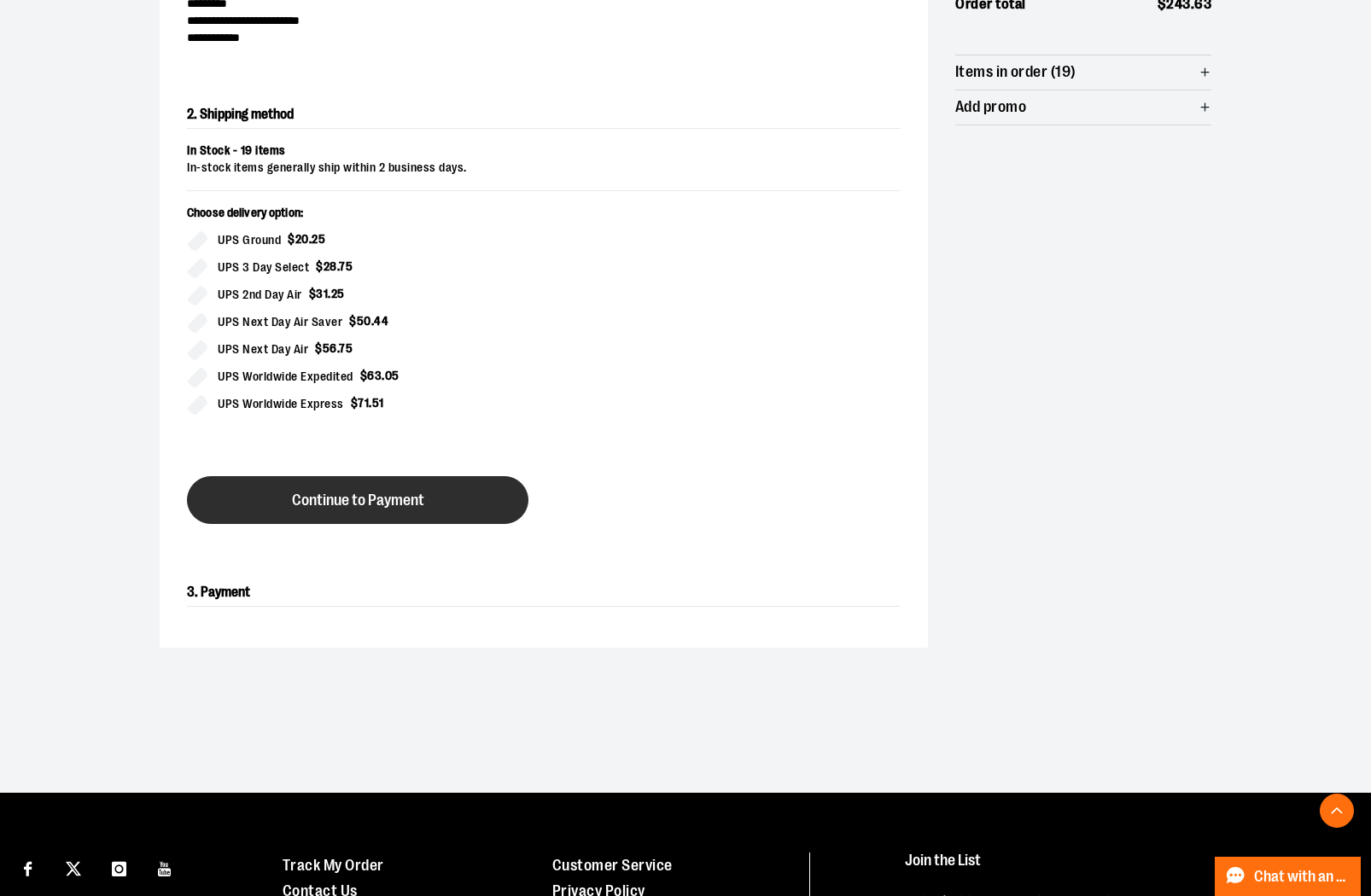
click at [372, 504] on span "Continue to Payment" at bounding box center [358, 501] width 133 height 17
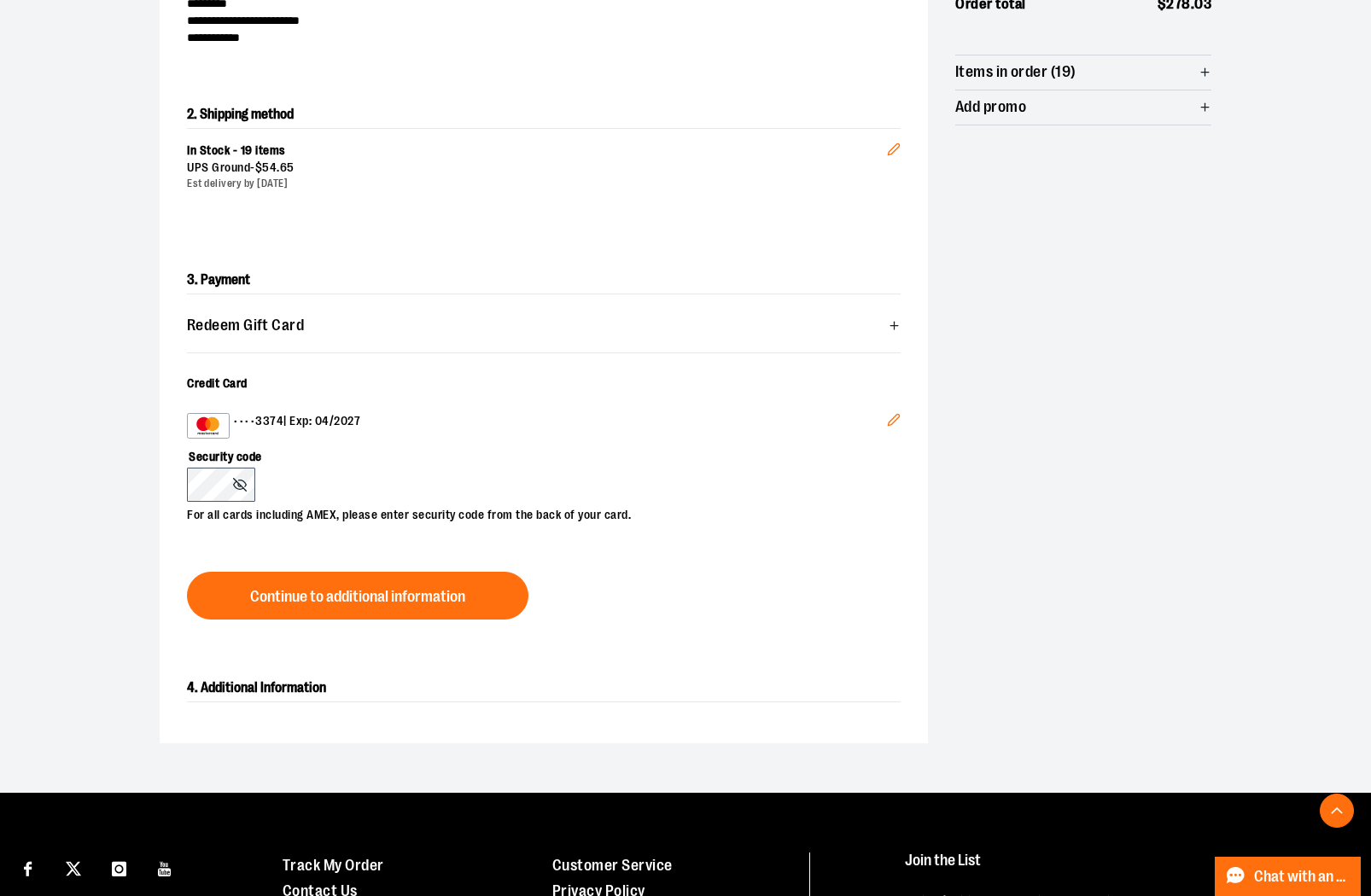
click at [896, 419] on icon "Edit" at bounding box center [894, 420] width 14 height 14
click at [194, 461] on label "Security code" at bounding box center [535, 453] width 697 height 29
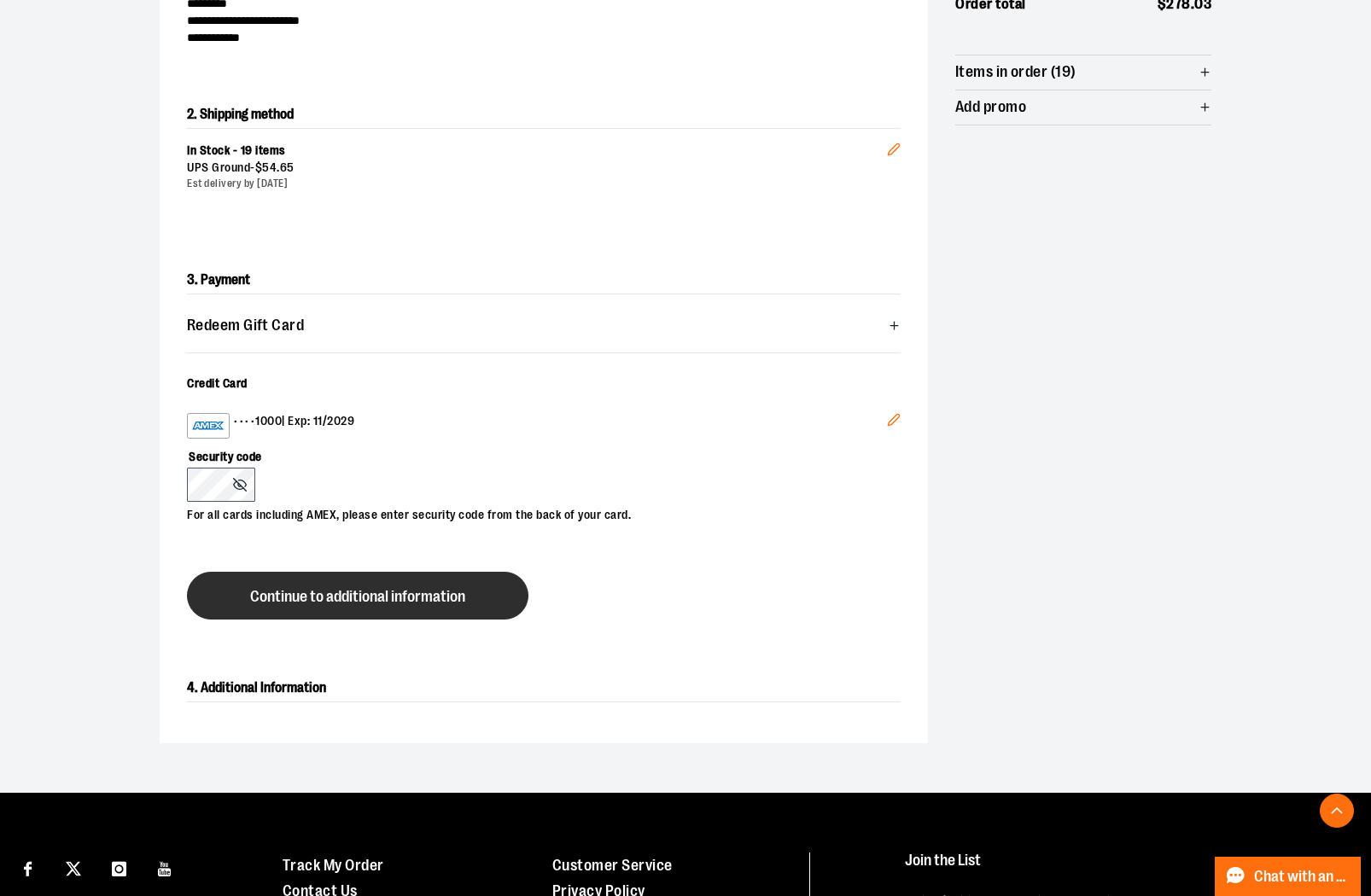
click at [371, 597] on span "Continue to additional information" at bounding box center [358, 597] width 216 height 17
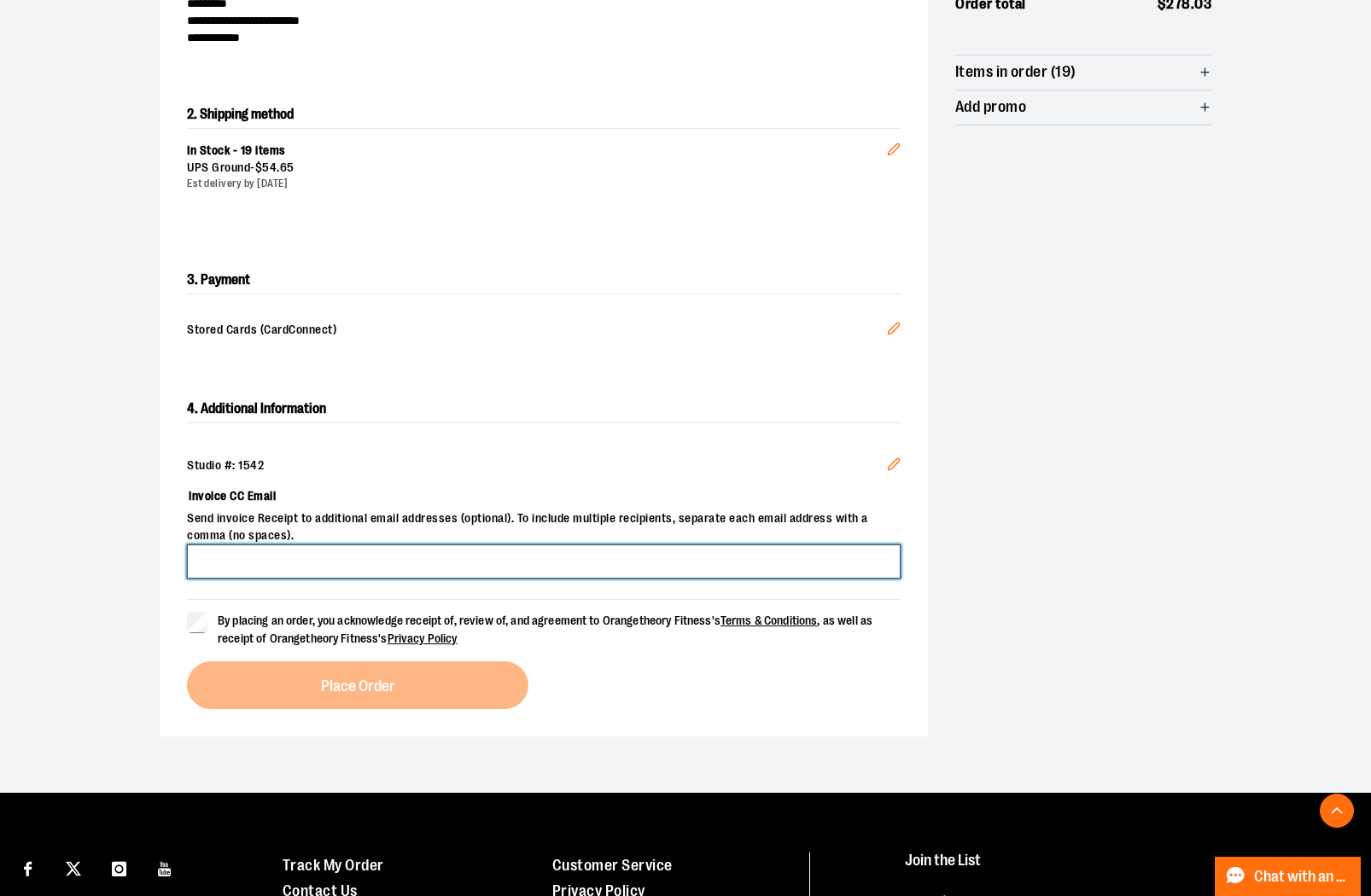
click at [274, 555] on input "Invoice CC Email" at bounding box center [544, 561] width 714 height 34
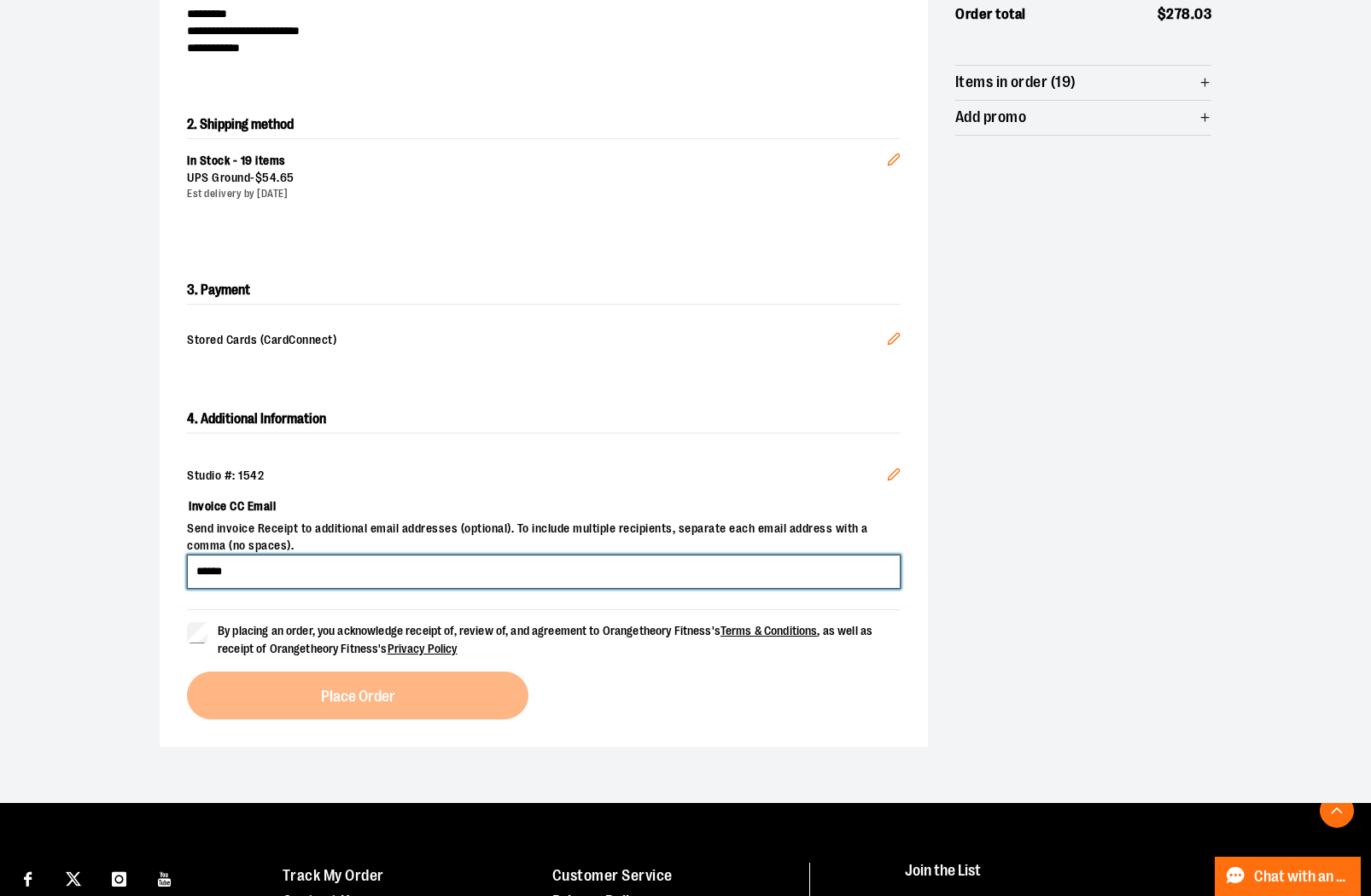
scroll to position [297, 0]
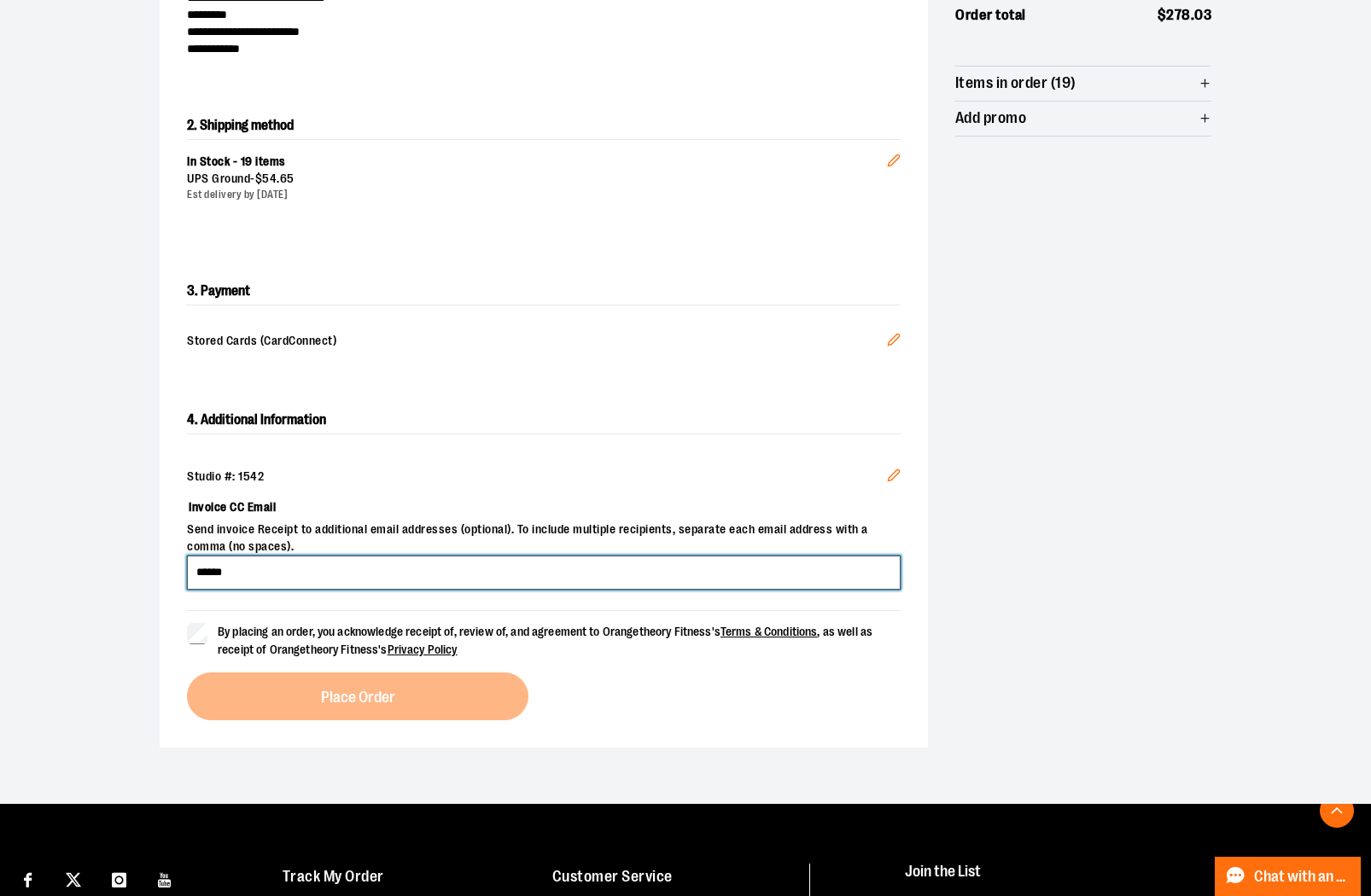
click at [262, 569] on input "******" at bounding box center [544, 572] width 714 height 34
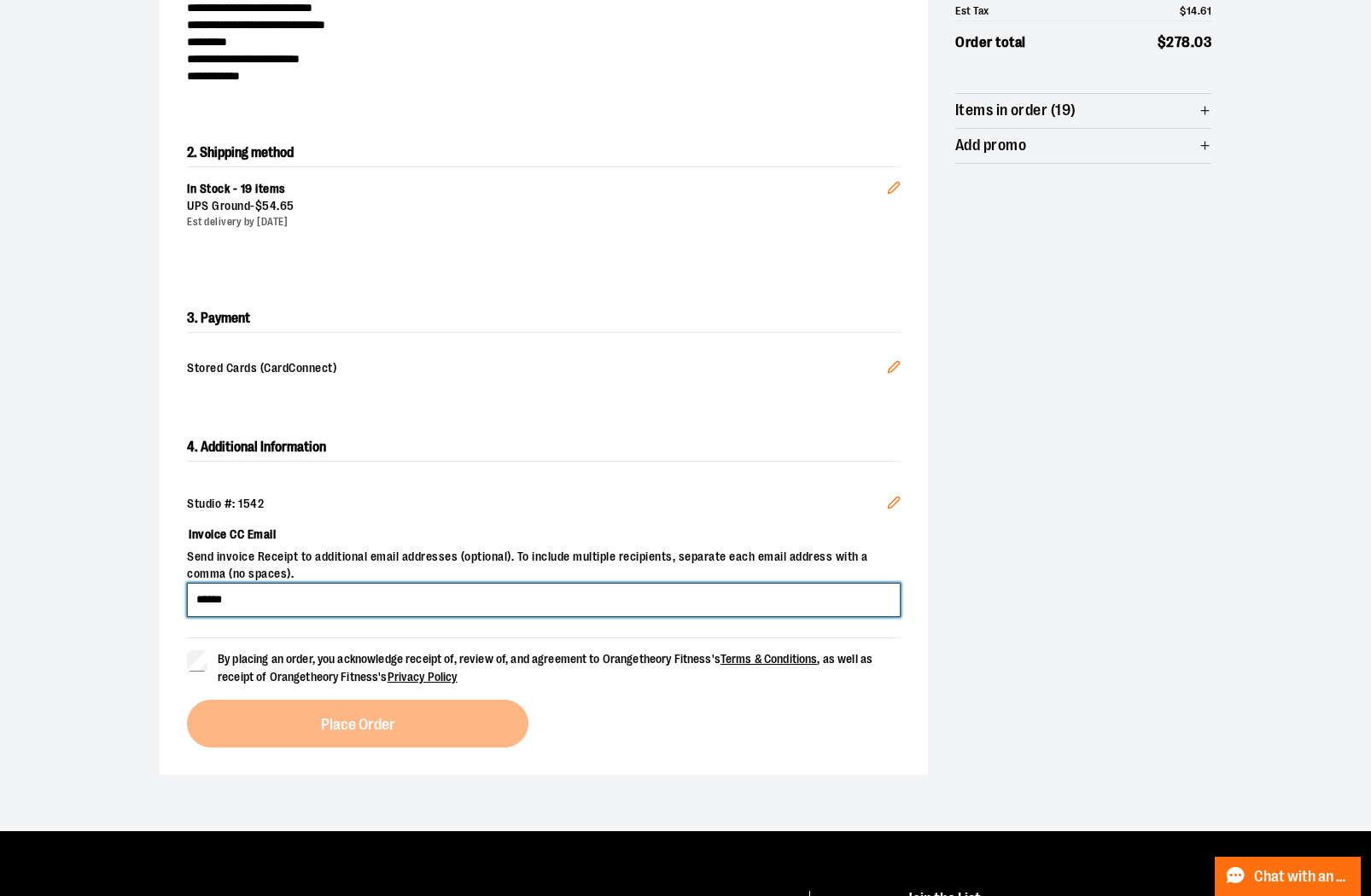
scroll to position [265, 0]
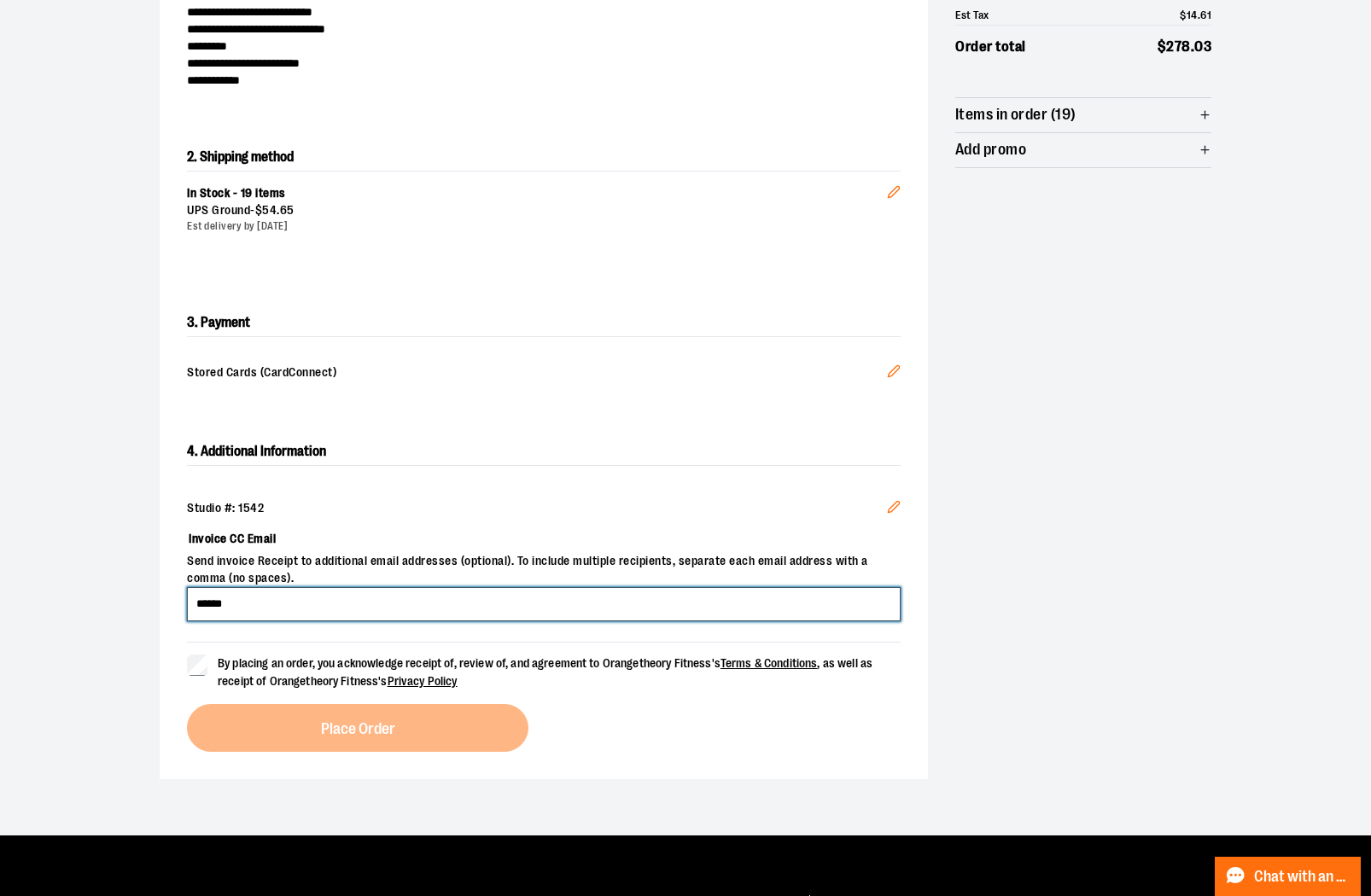
click at [521, 594] on input "******" at bounding box center [544, 604] width 714 height 34
type input "**********"
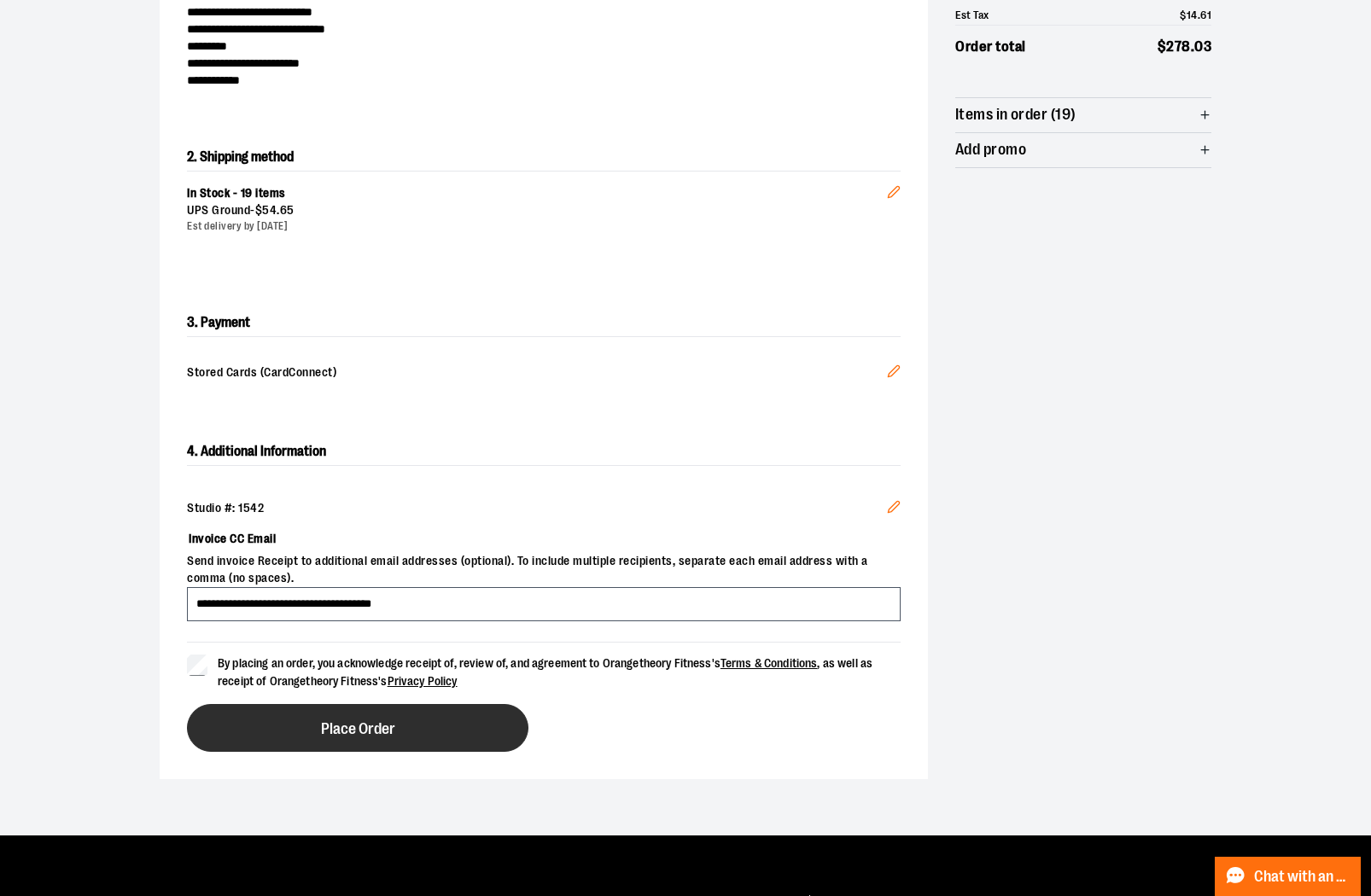
click at [287, 725] on button "Place Order" at bounding box center [357, 728] width 342 height 48
